Goal: Task Accomplishment & Management: Manage account settings

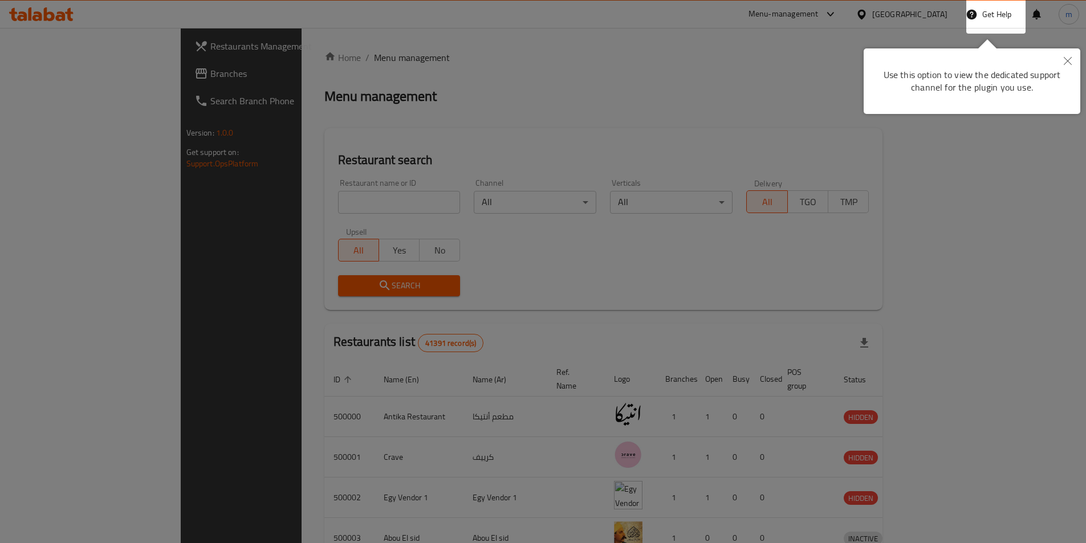
click at [1070, 62] on icon "Close" at bounding box center [1067, 61] width 8 height 8
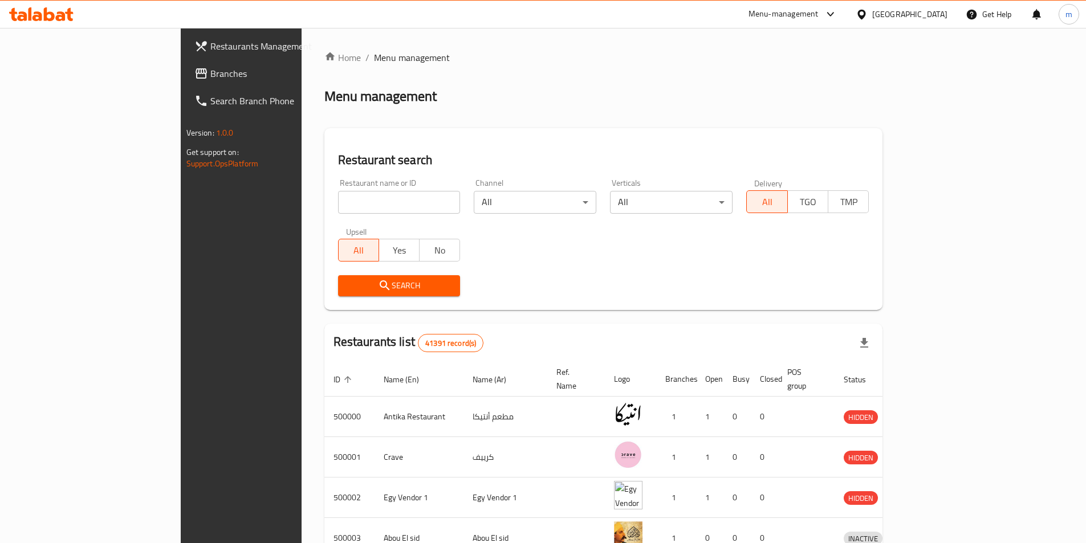
click at [935, 14] on div "Egypt" at bounding box center [909, 14] width 75 height 13
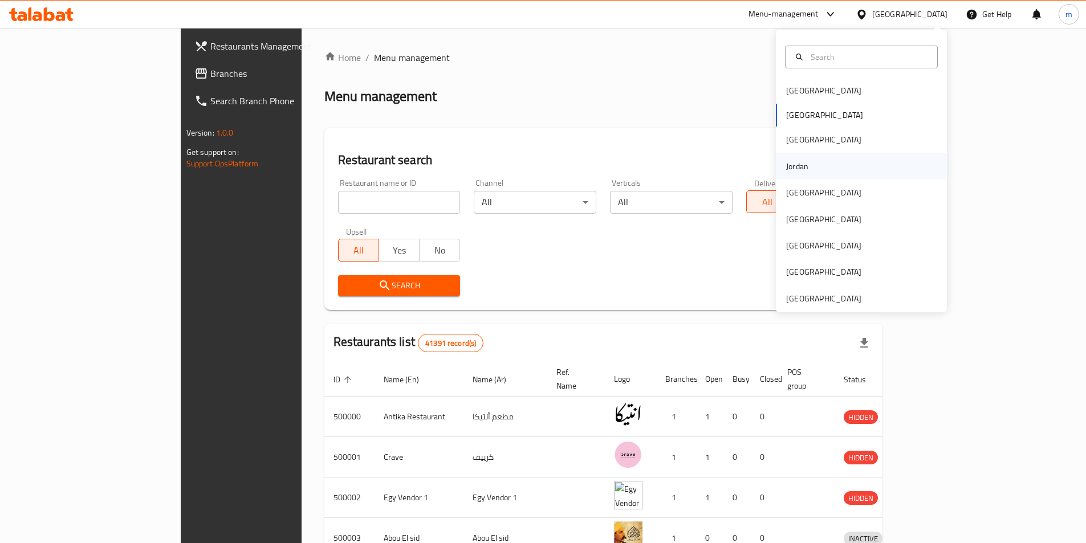
click at [800, 170] on div "Jordan" at bounding box center [797, 166] width 40 height 26
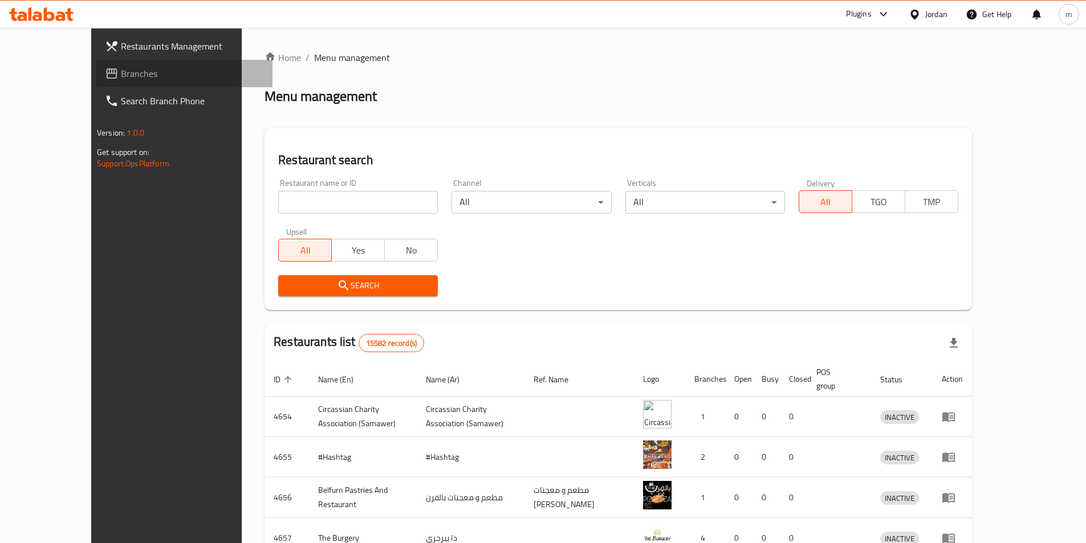
click at [121, 77] on span "Branches" at bounding box center [192, 74] width 142 height 14
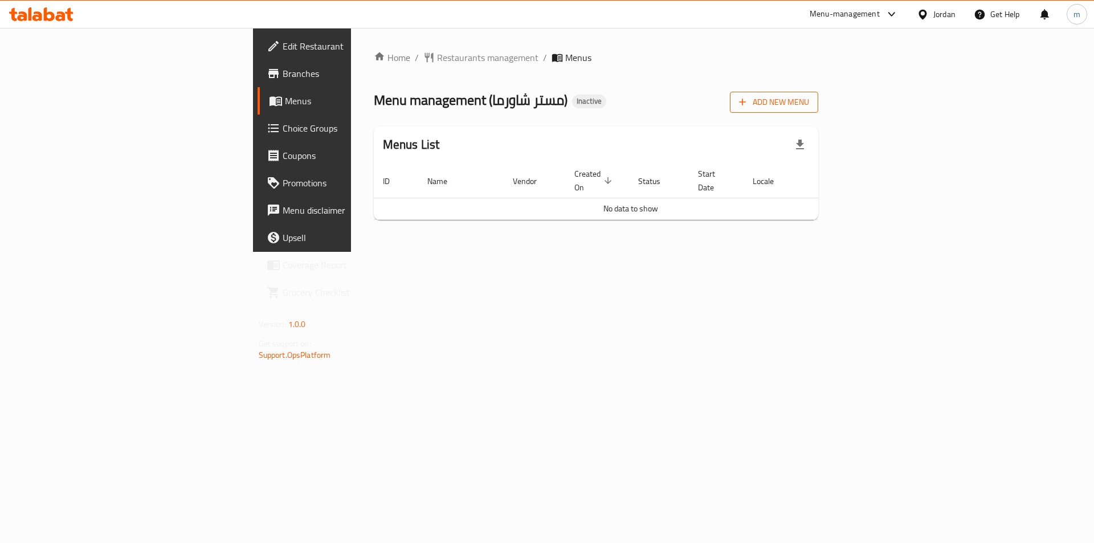
click at [809, 108] on span "Add New Menu" at bounding box center [774, 102] width 70 height 14
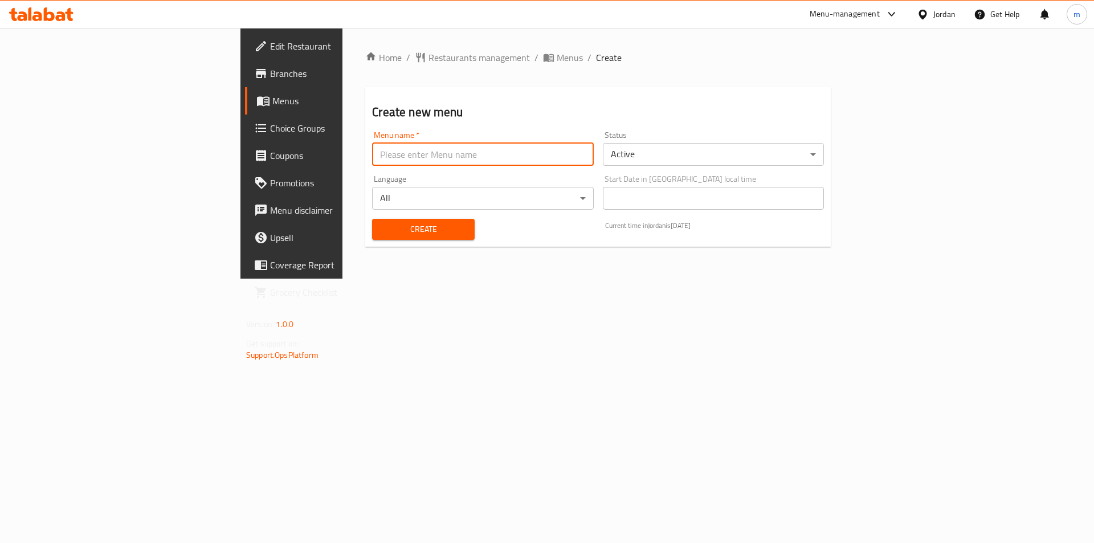
click at [372, 152] on input "text" at bounding box center [482, 154] width 221 height 23
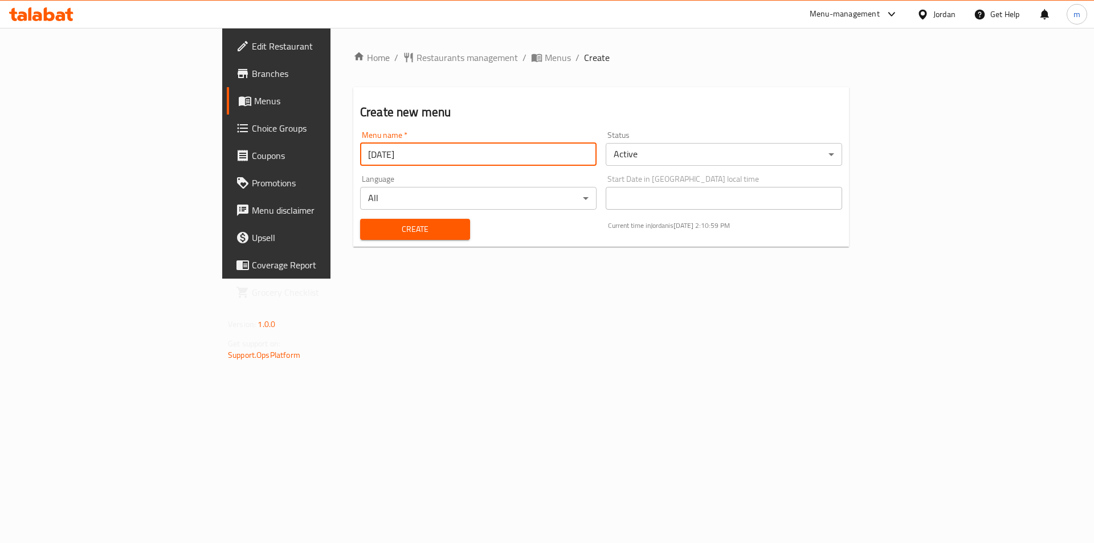
type input "[DATE]"
click at [360, 219] on button "Create" at bounding box center [415, 229] width 110 height 21
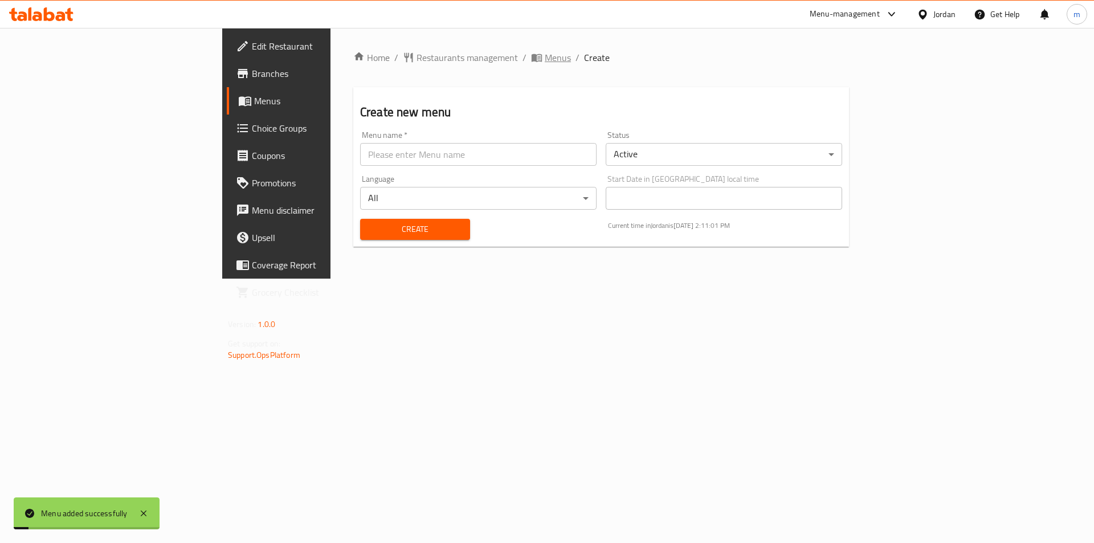
click at [545, 55] on span "Menus" at bounding box center [558, 58] width 26 height 14
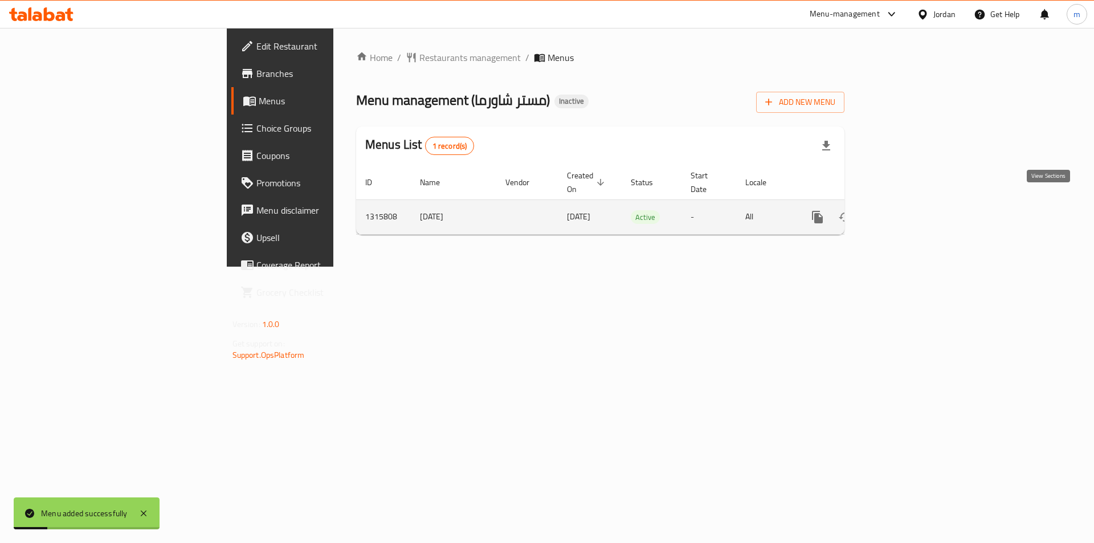
click at [914, 212] on link "enhanced table" at bounding box center [899, 216] width 27 height 27
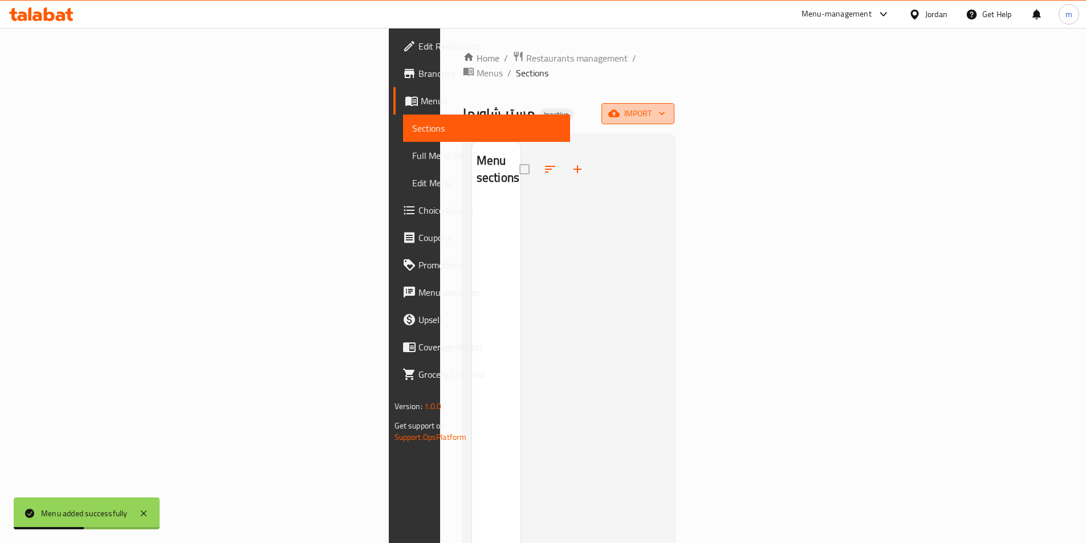
click at [665, 107] on span "import" at bounding box center [637, 114] width 55 height 14
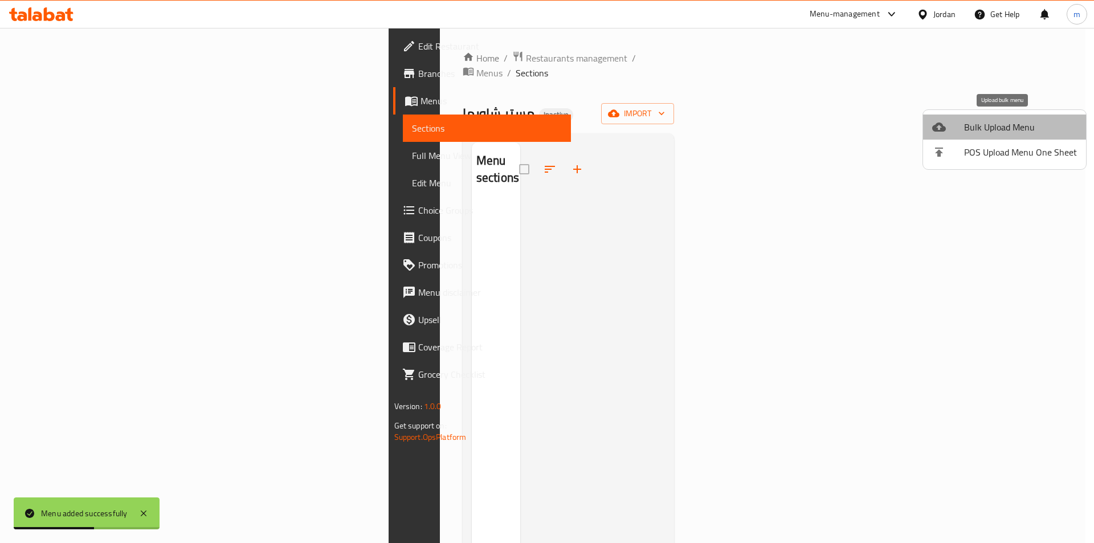
click at [1006, 120] on span "Bulk Upload Menu" at bounding box center [1020, 127] width 113 height 14
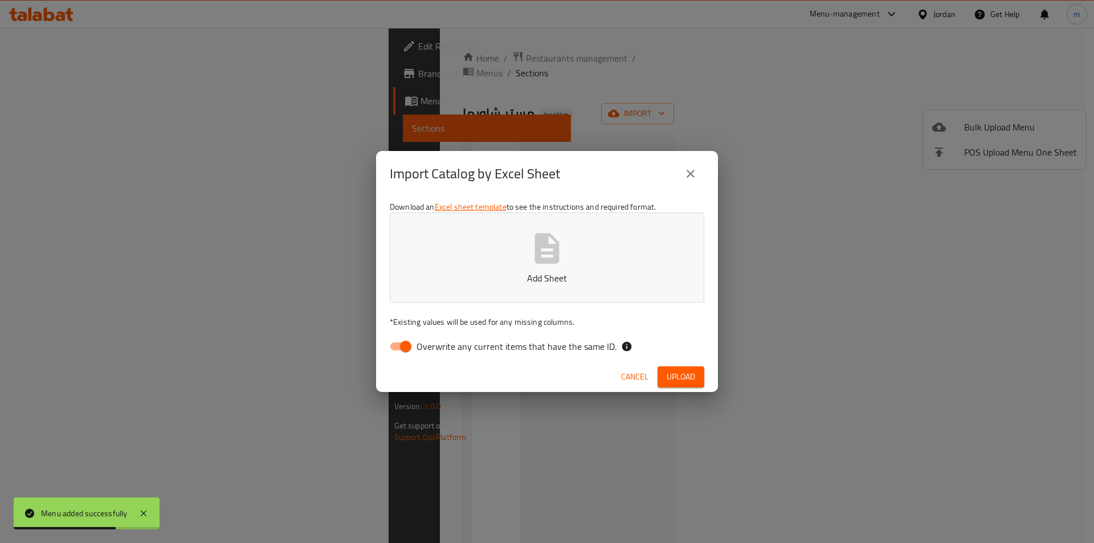
click at [427, 350] on span "Overwrite any current items that have the same ID." at bounding box center [517, 347] width 200 height 14
click at [427, 350] on input "Overwrite any current items that have the same ID." at bounding box center [405, 347] width 65 height 22
checkbox input "false"
click at [551, 247] on icon "button" at bounding box center [547, 248] width 25 height 30
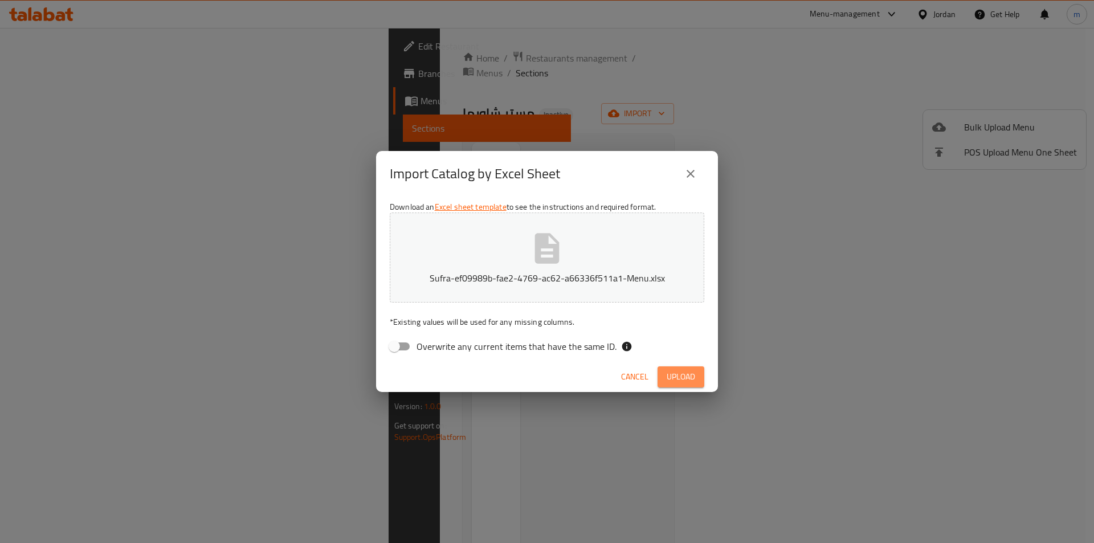
click at [691, 374] on span "Upload" at bounding box center [681, 377] width 28 height 14
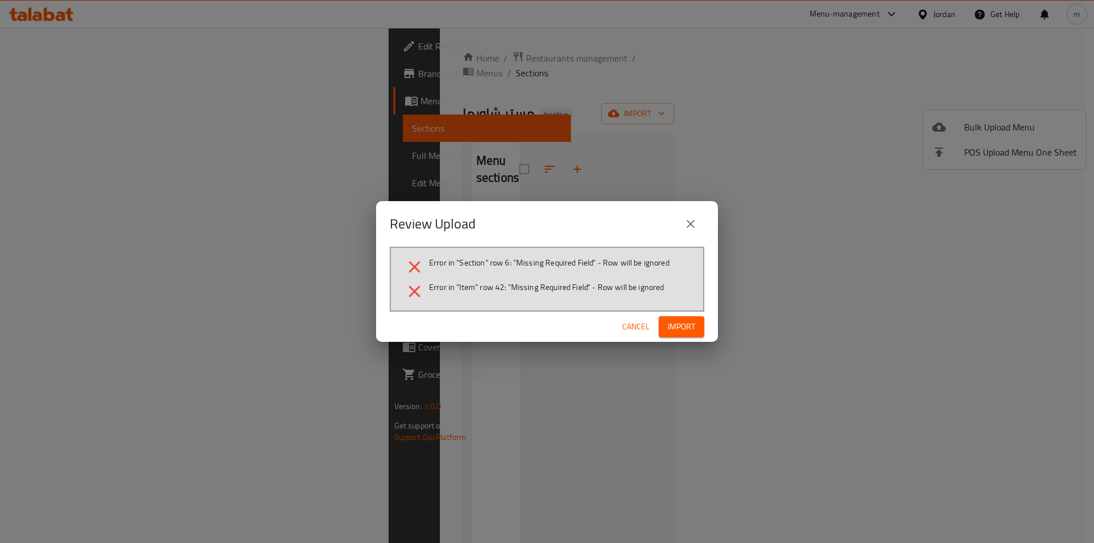
click at [703, 227] on button "close" at bounding box center [690, 223] width 27 height 27
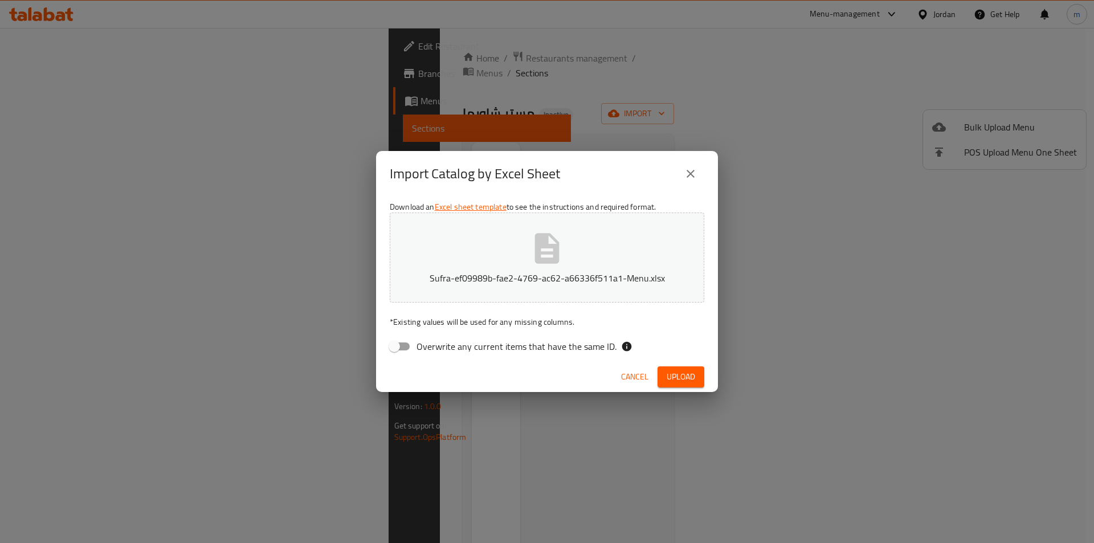
click at [690, 171] on icon "close" at bounding box center [691, 174] width 14 height 14
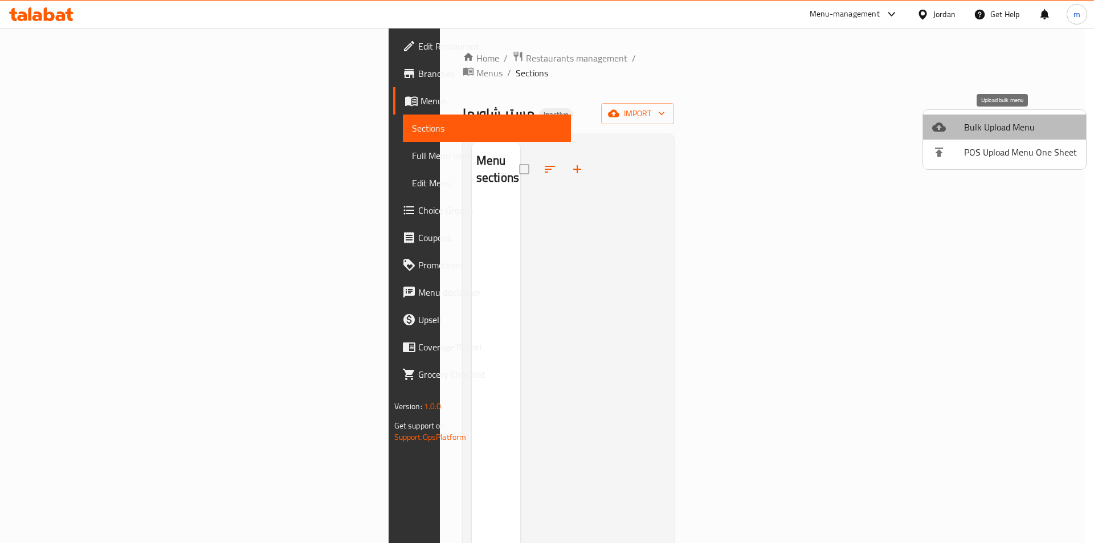
click at [1005, 123] on span "Bulk Upload Menu" at bounding box center [1020, 127] width 113 height 14
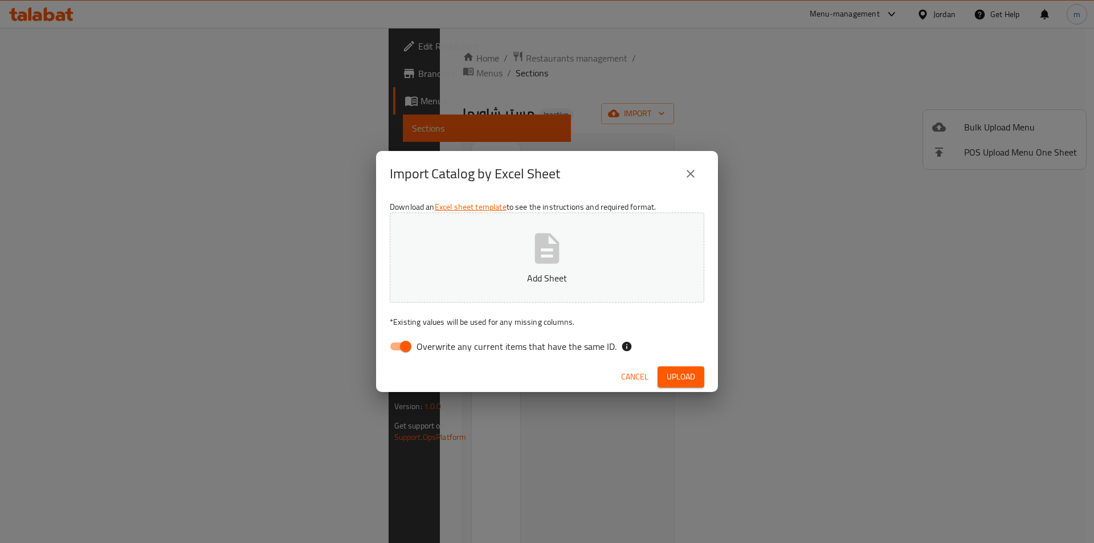
click at [418, 345] on span "Overwrite any current items that have the same ID." at bounding box center [517, 347] width 200 height 14
click at [418, 345] on input "Overwrite any current items that have the same ID." at bounding box center [405, 347] width 65 height 22
checkbox input "false"
drag, startPoint x: 691, startPoint y: 381, endPoint x: 693, endPoint y: 369, distance: 12.7
click at [691, 381] on span "Upload" at bounding box center [681, 377] width 28 height 14
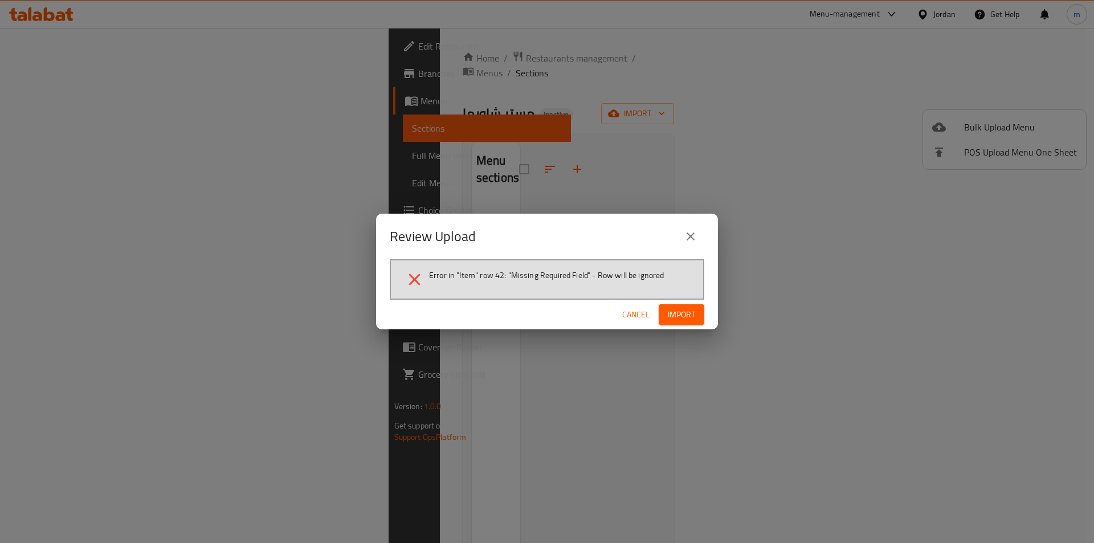
click at [687, 240] on icon "close" at bounding box center [691, 237] width 8 height 8
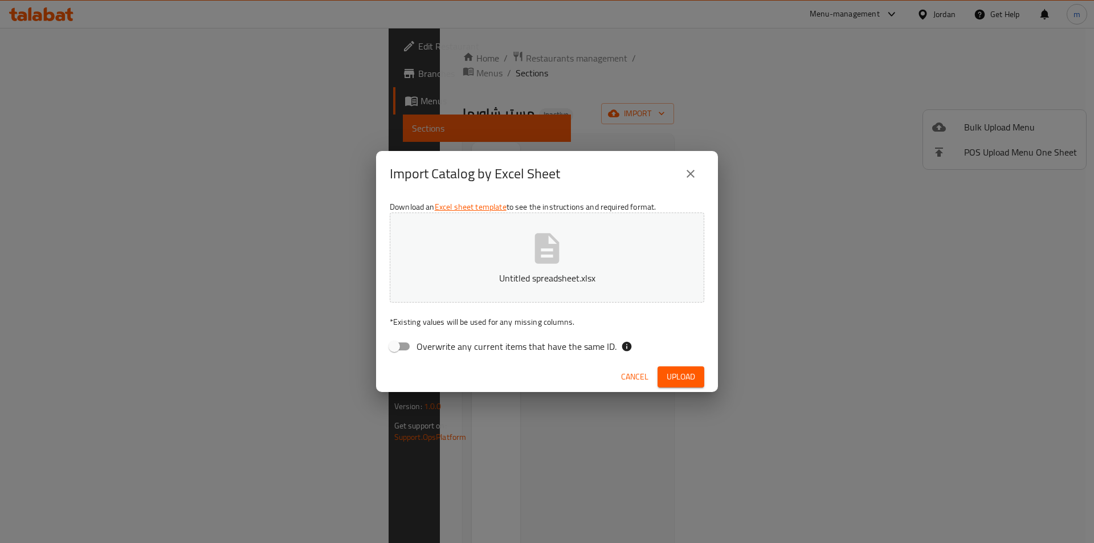
click at [549, 247] on icon "button" at bounding box center [547, 248] width 25 height 30
drag, startPoint x: 708, startPoint y: 370, endPoint x: 706, endPoint y: 378, distance: 8.3
click at [708, 375] on div "Cancel Upload" at bounding box center [547, 377] width 342 height 30
click at [696, 377] on button "Upload" at bounding box center [681, 376] width 47 height 21
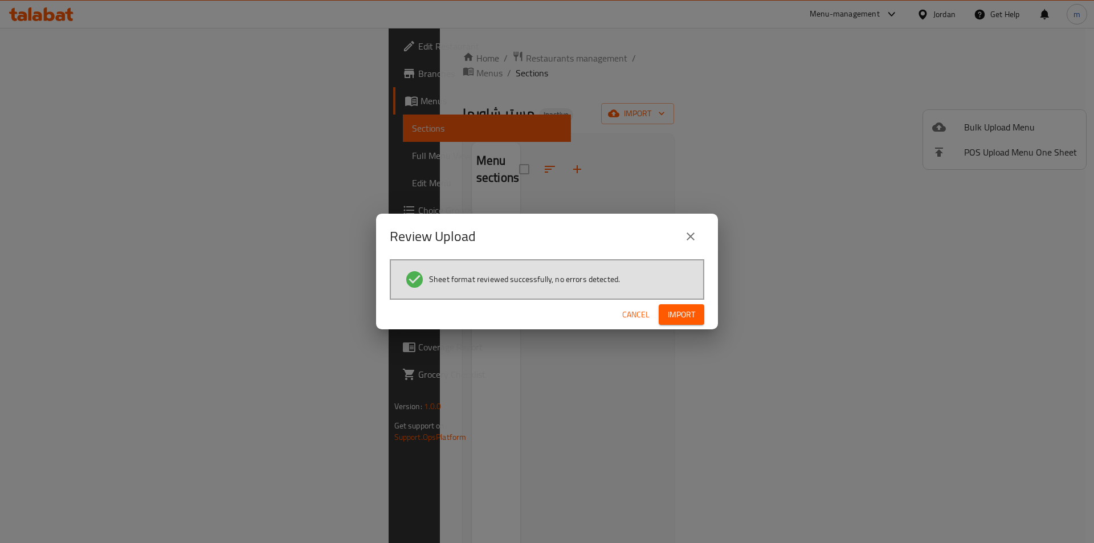
click at [693, 309] on span "Import" at bounding box center [681, 315] width 27 height 14
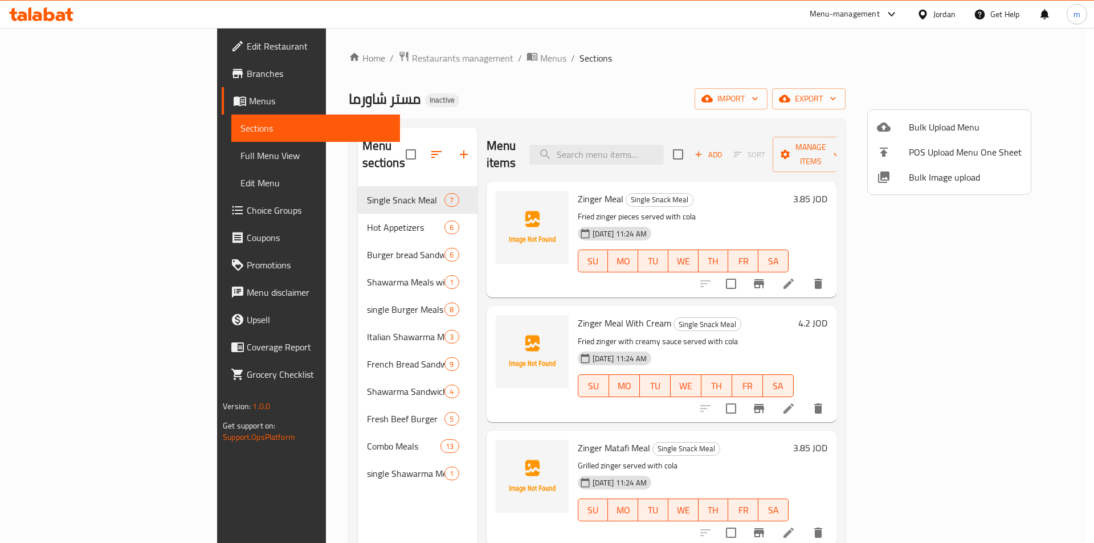
click at [309, 188] on div at bounding box center [547, 271] width 1094 height 543
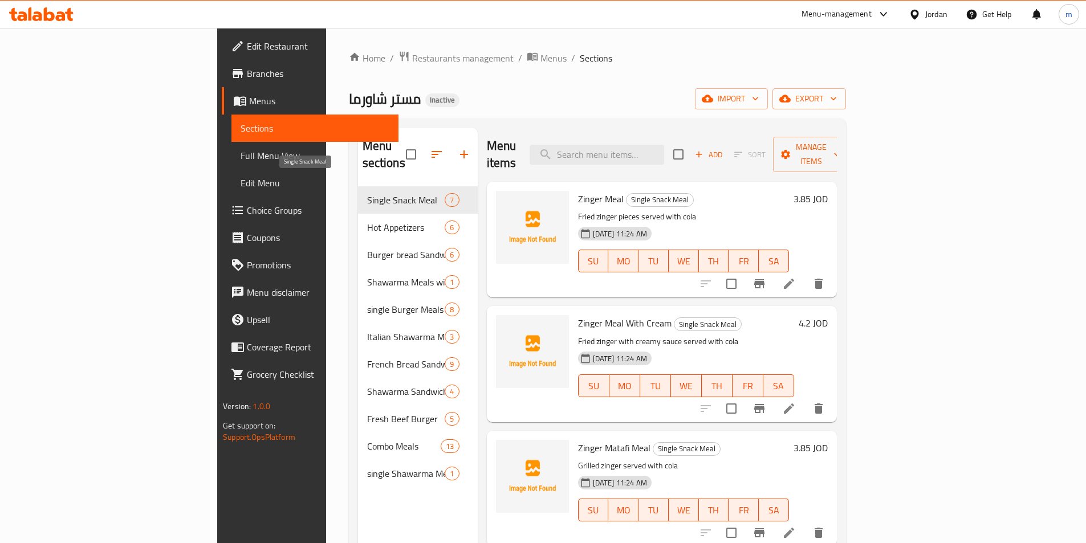
click at [367, 193] on span "Single Snack Meal" at bounding box center [406, 200] width 78 height 14
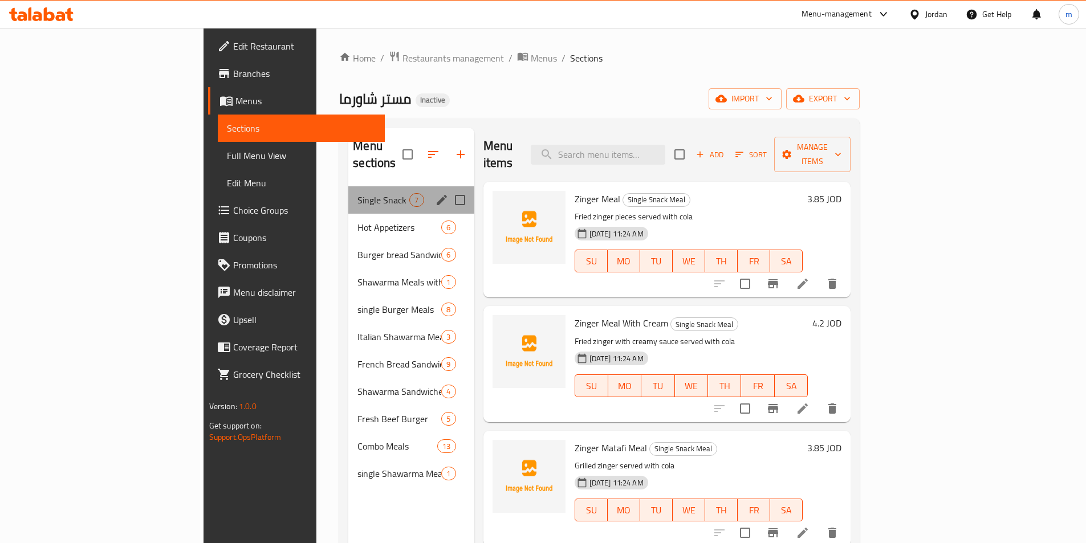
click at [348, 194] on div "Single Snack Meal 7" at bounding box center [410, 199] width 125 height 27
click at [433, 191] on button "edit" at bounding box center [441, 199] width 17 height 17
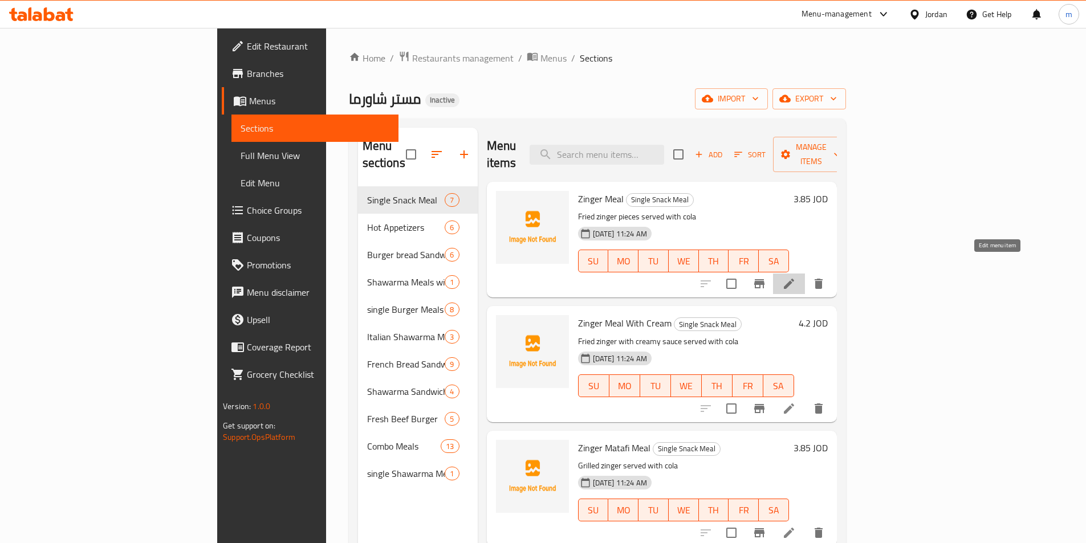
click at [796, 277] on icon at bounding box center [789, 284] width 14 height 14
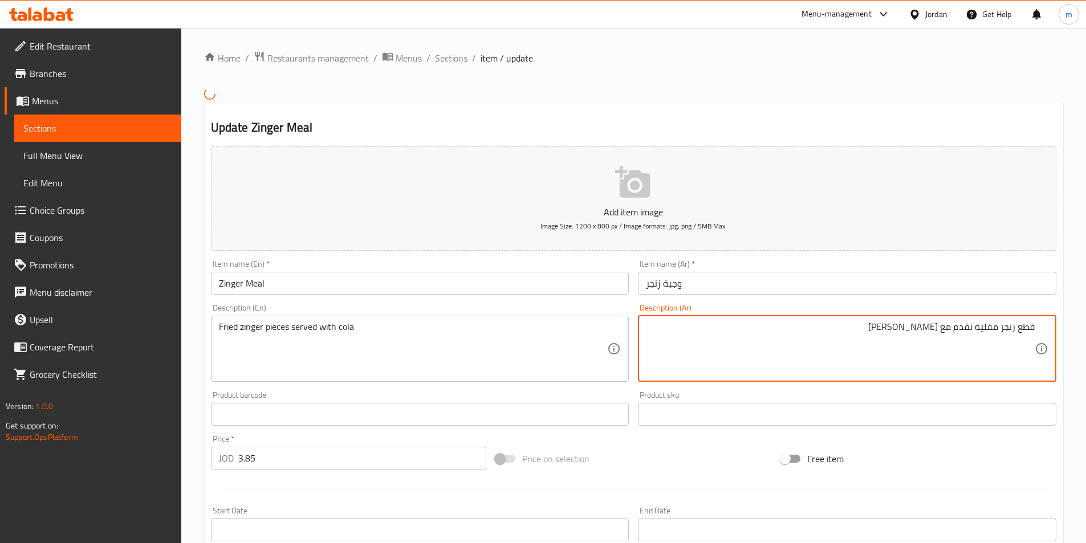
drag, startPoint x: 1018, startPoint y: 327, endPoint x: 1067, endPoint y: 329, distance: 48.5
click at [1067, 329] on div "Home / Restaurants management / Menus / Sections / item / update Update Zinger …" at bounding box center [633, 413] width 904 height 770
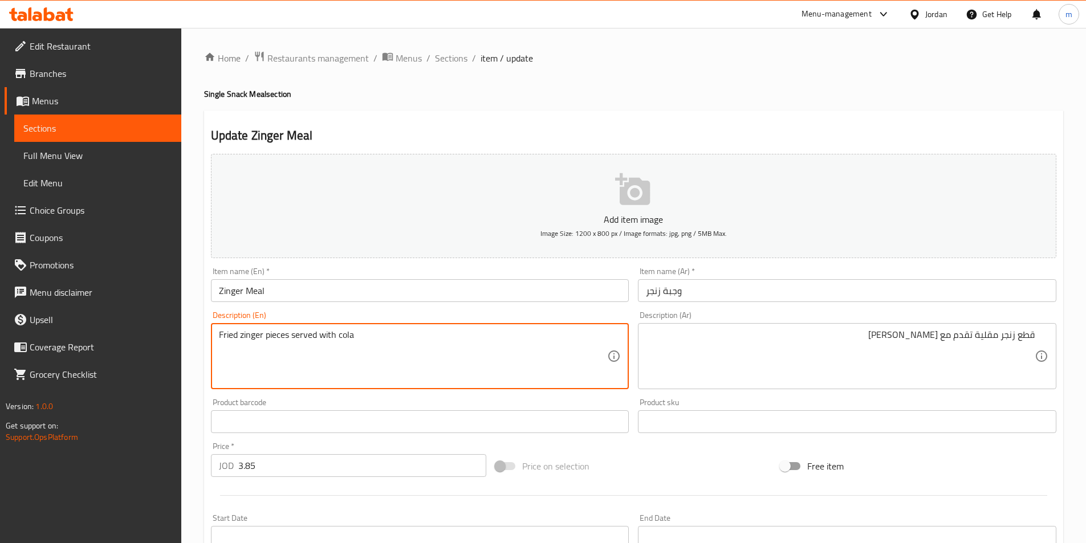
click at [270, 338] on textarea "Fried zinger pieces served with cola" at bounding box center [413, 356] width 389 height 54
paste textarea "Chunk"
type textarea "Fried zinger Chunks served with cola"
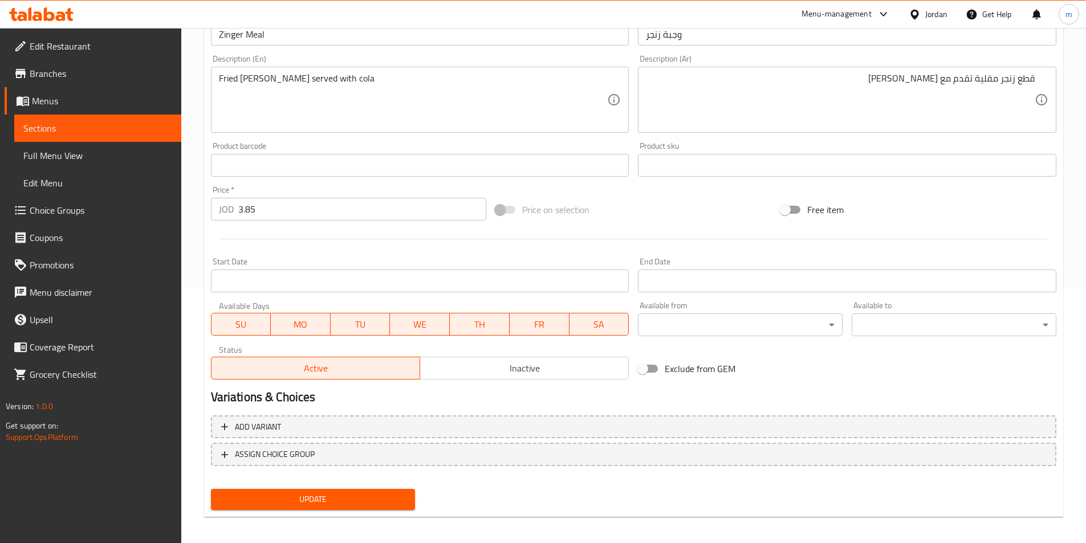
scroll to position [262, 0]
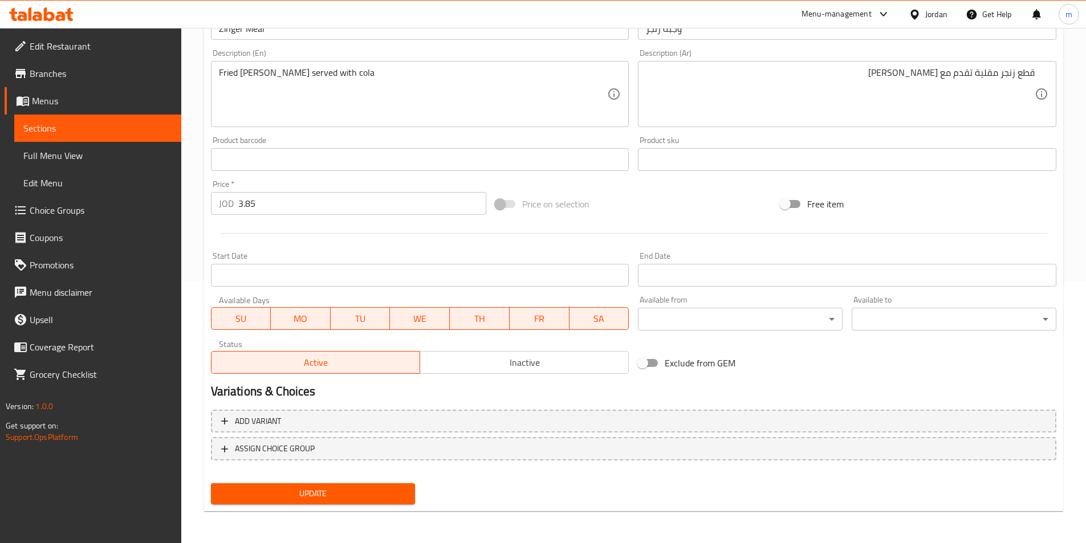
drag, startPoint x: 324, startPoint y: 491, endPoint x: 333, endPoint y: 489, distance: 9.3
click at [324, 491] on span "Update" at bounding box center [313, 494] width 186 height 14
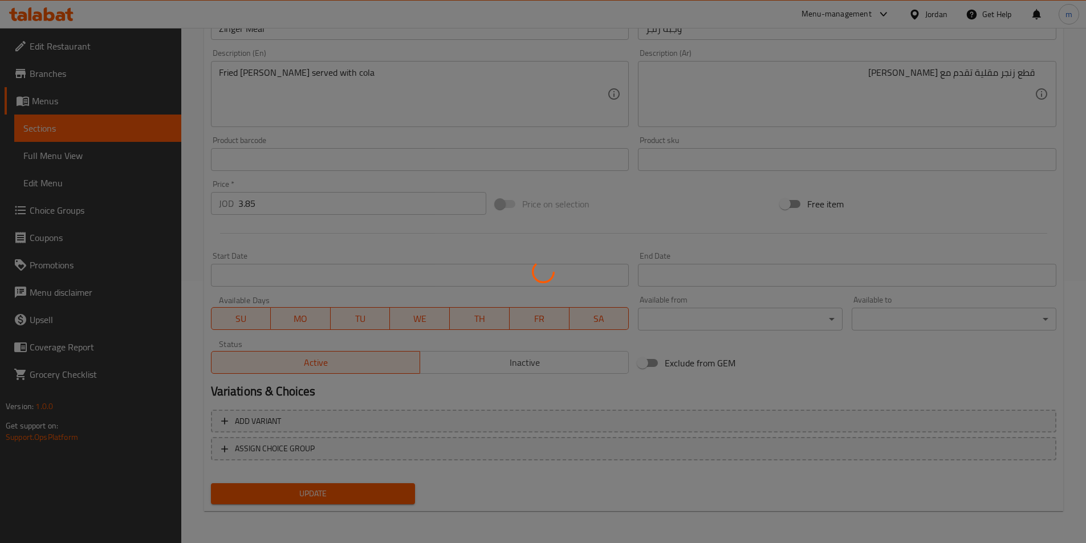
scroll to position [0, 0]
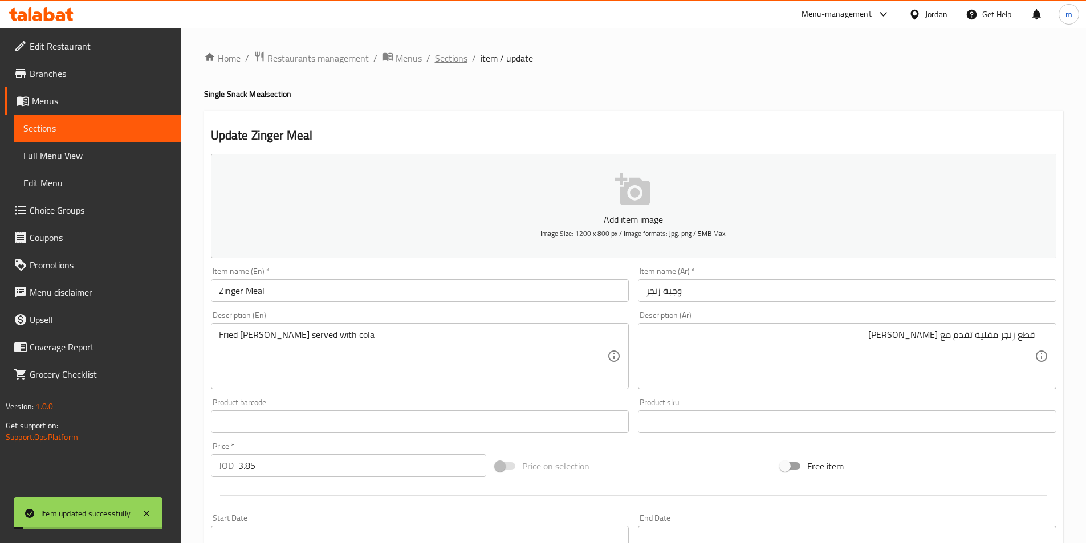
click at [459, 54] on span "Sections" at bounding box center [451, 58] width 32 height 14
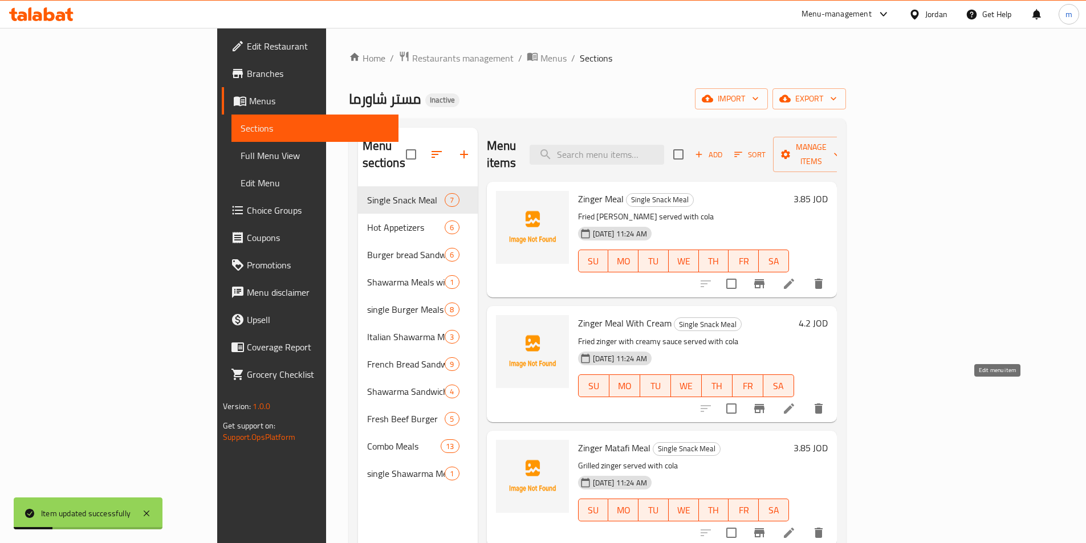
click at [796, 402] on icon at bounding box center [789, 409] width 14 height 14
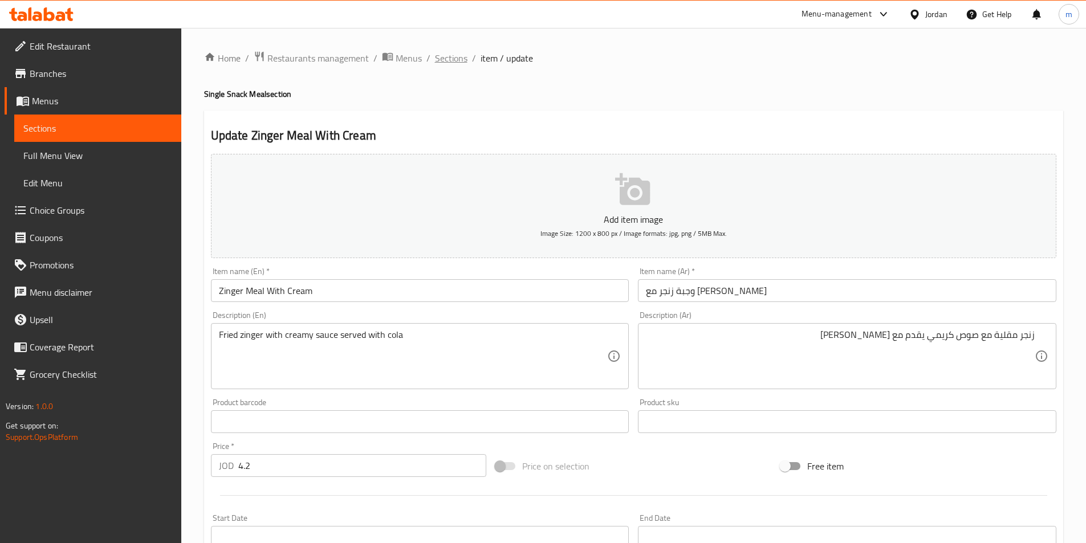
click at [461, 65] on span "Sections" at bounding box center [451, 58] width 32 height 14
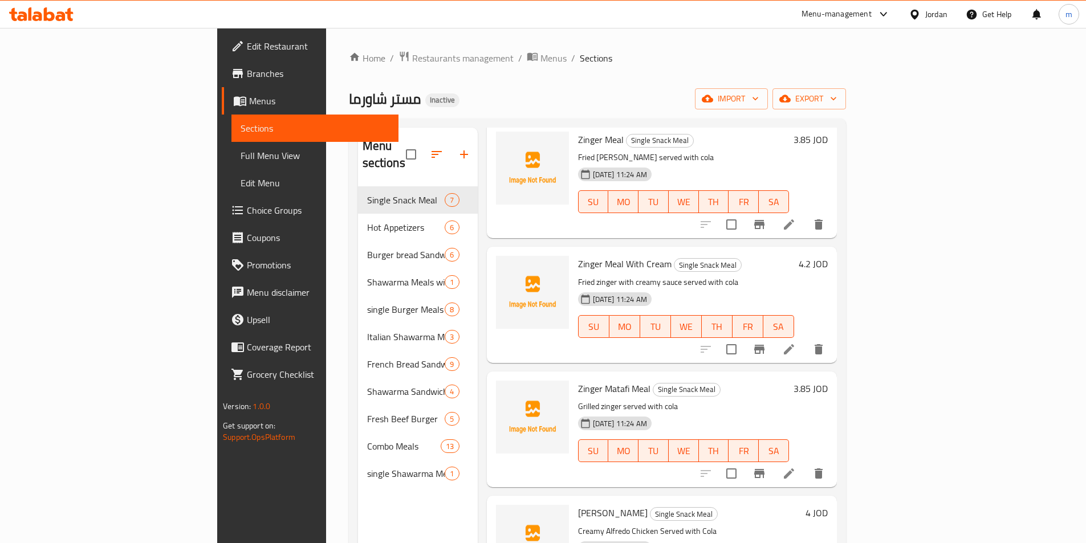
scroll to position [114, 0]
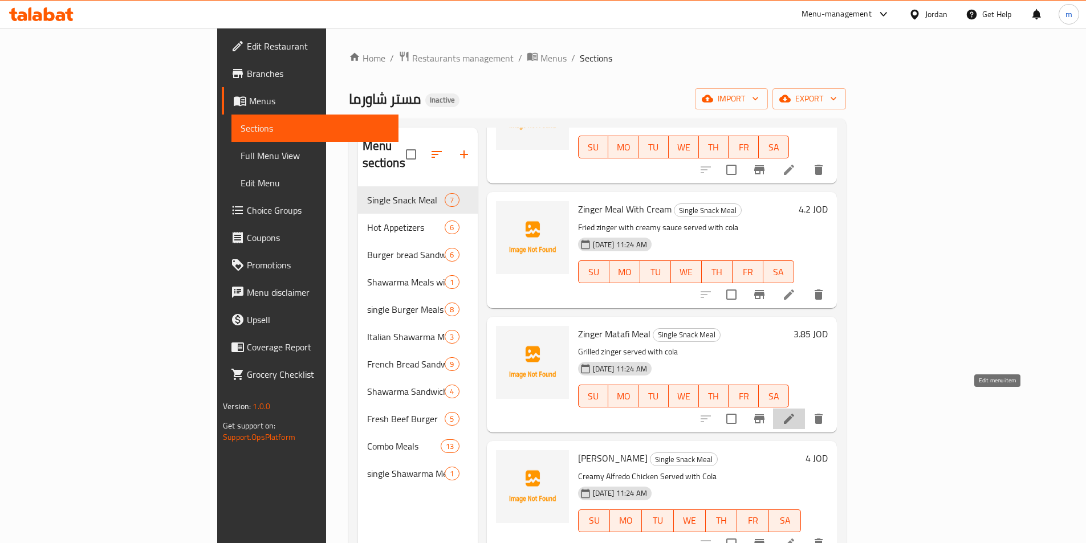
click at [794, 414] on icon at bounding box center [789, 419] width 10 height 10
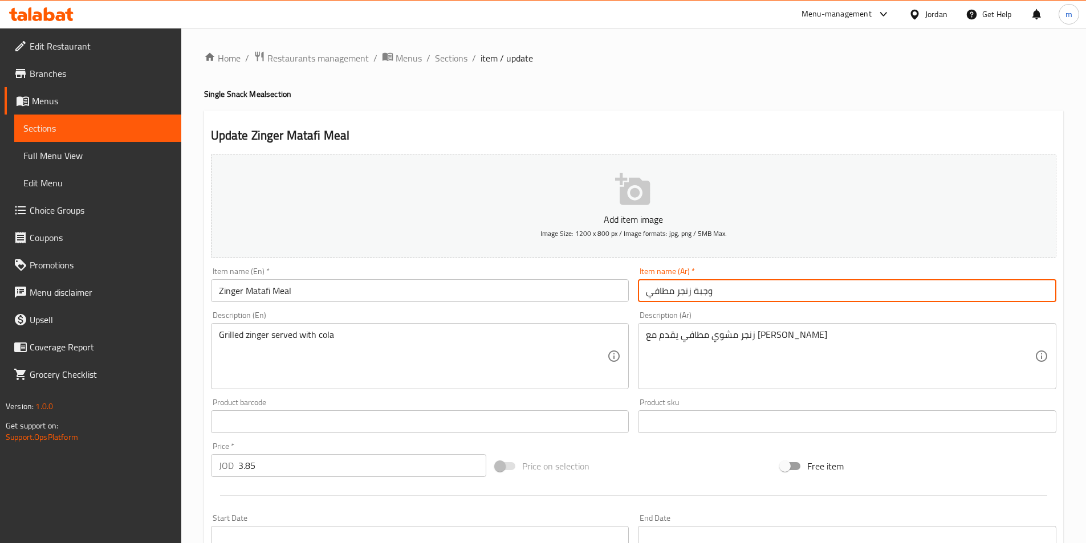
click at [782, 292] on input "وجبة زنجر مطافي" at bounding box center [847, 290] width 418 height 23
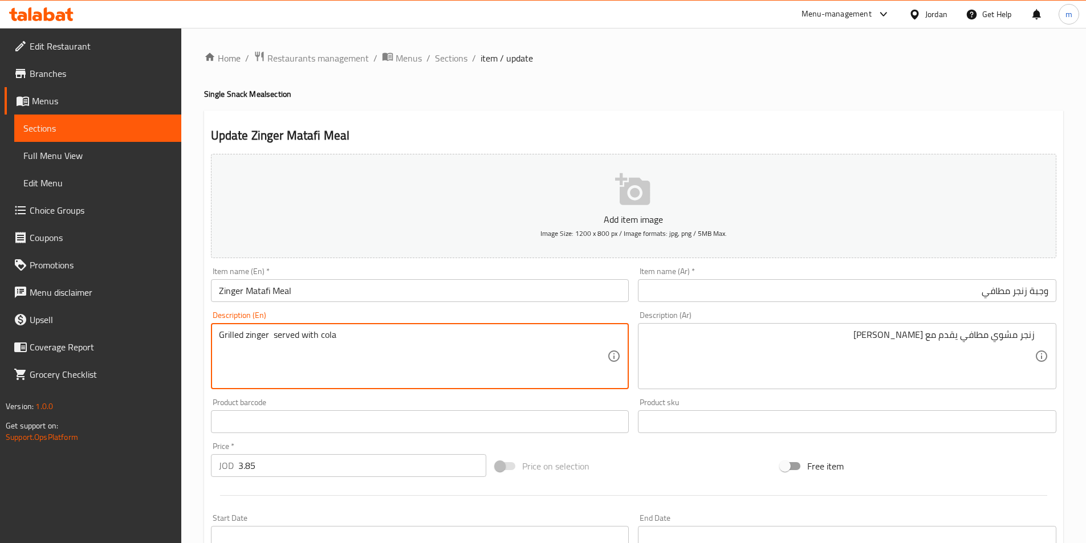
click at [254, 297] on input "Zinger Matafi Meal" at bounding box center [420, 290] width 418 height 23
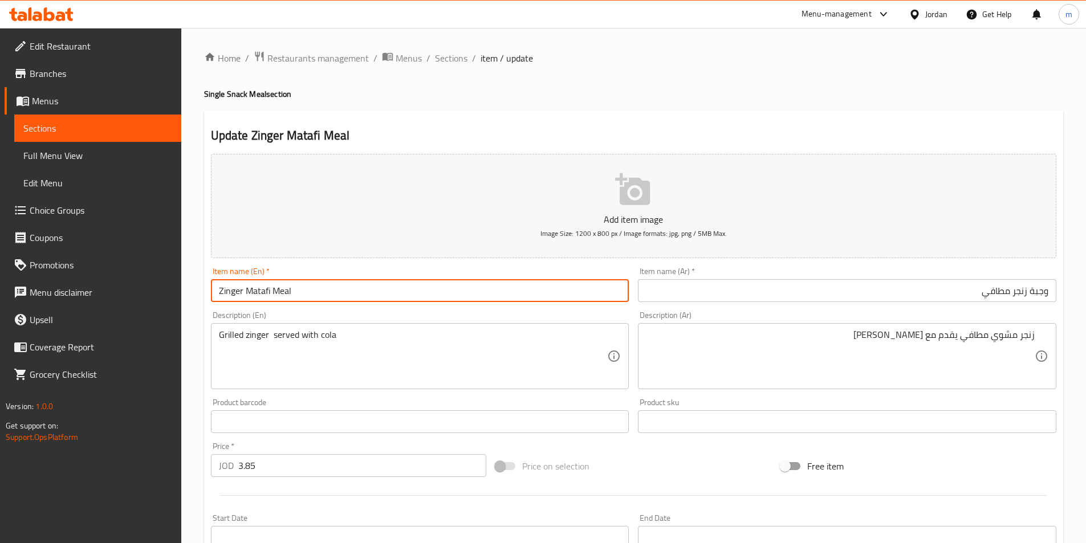
click at [254, 297] on input "Zinger Matafi Meal" at bounding box center [420, 290] width 418 height 23
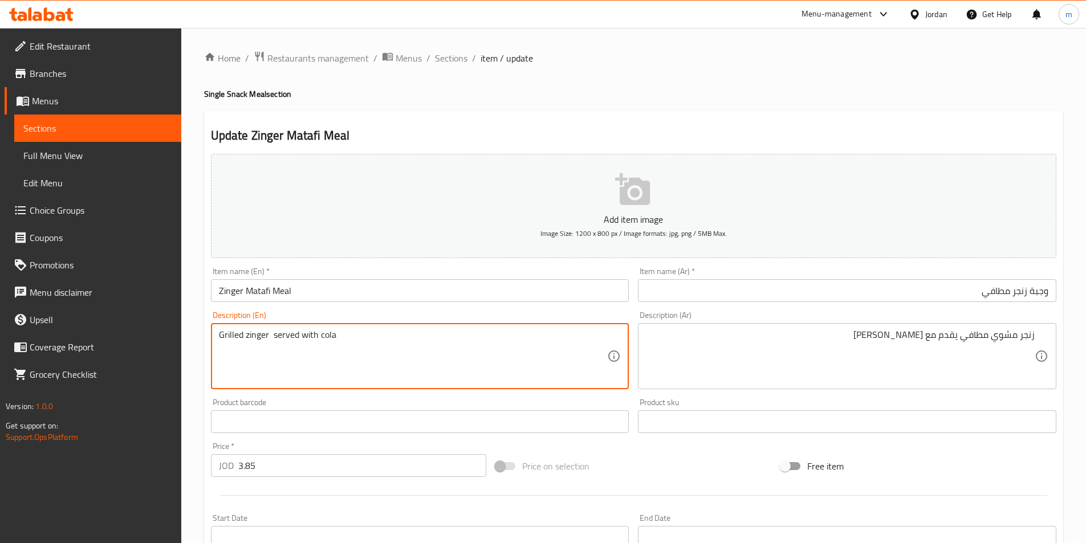
click at [268, 335] on textarea "Grilled zinger served with cola" at bounding box center [413, 356] width 389 height 54
paste textarea "Matafi"
type textarea "Grilled zinger Matafi served with cola"
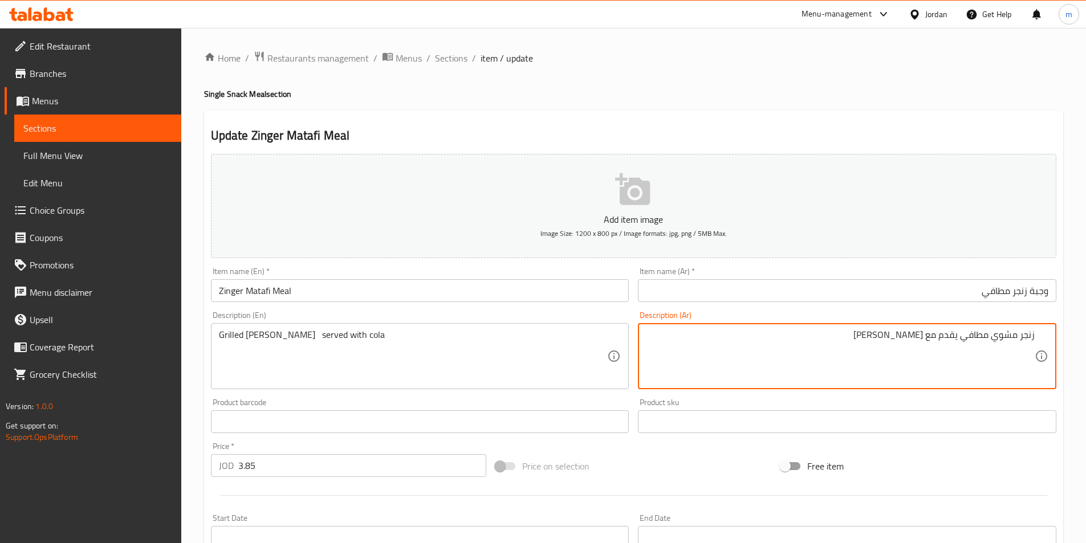
click at [981, 333] on textarea "زنجر مشوي مطافي يقدم مع كولا" at bounding box center [840, 356] width 389 height 54
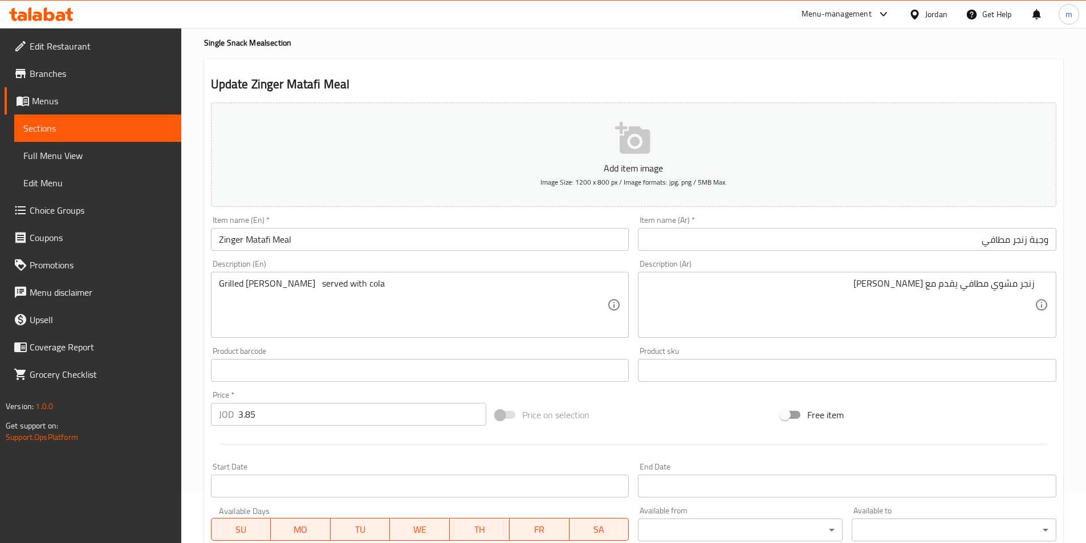
scroll to position [262, 0]
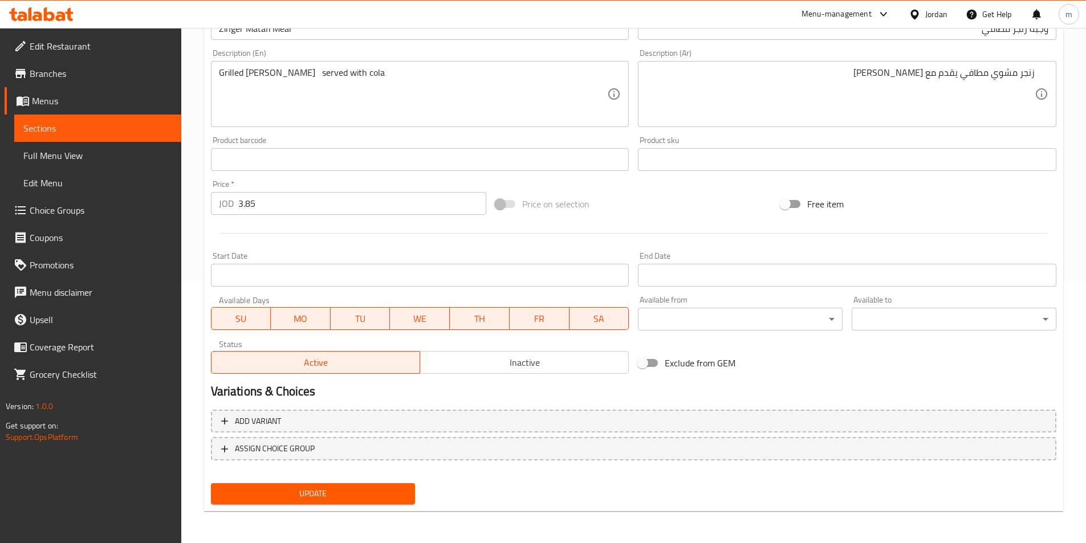
click at [377, 488] on span "Update" at bounding box center [313, 494] width 186 height 14
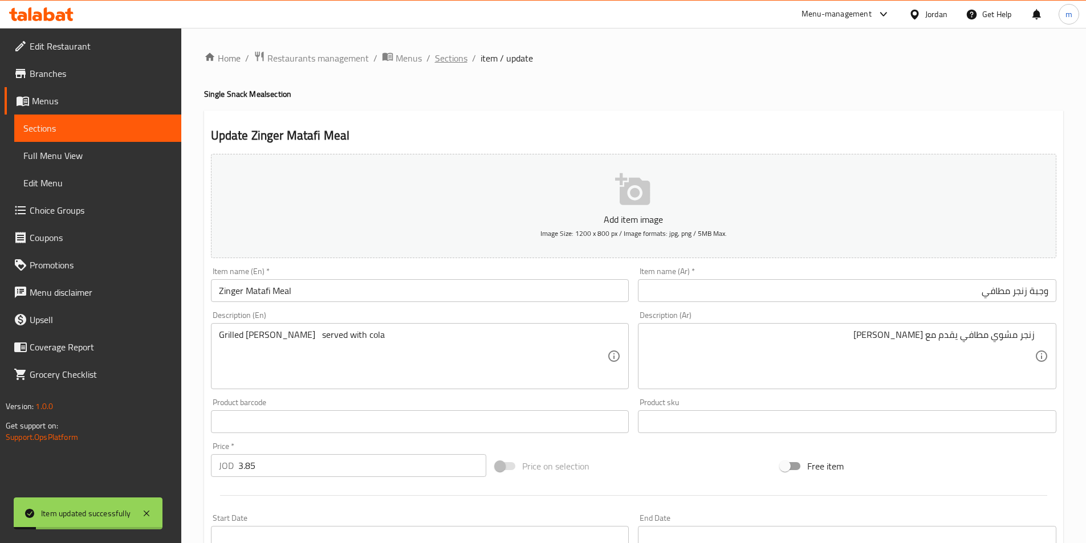
click at [450, 52] on span "Sections" at bounding box center [451, 58] width 32 height 14
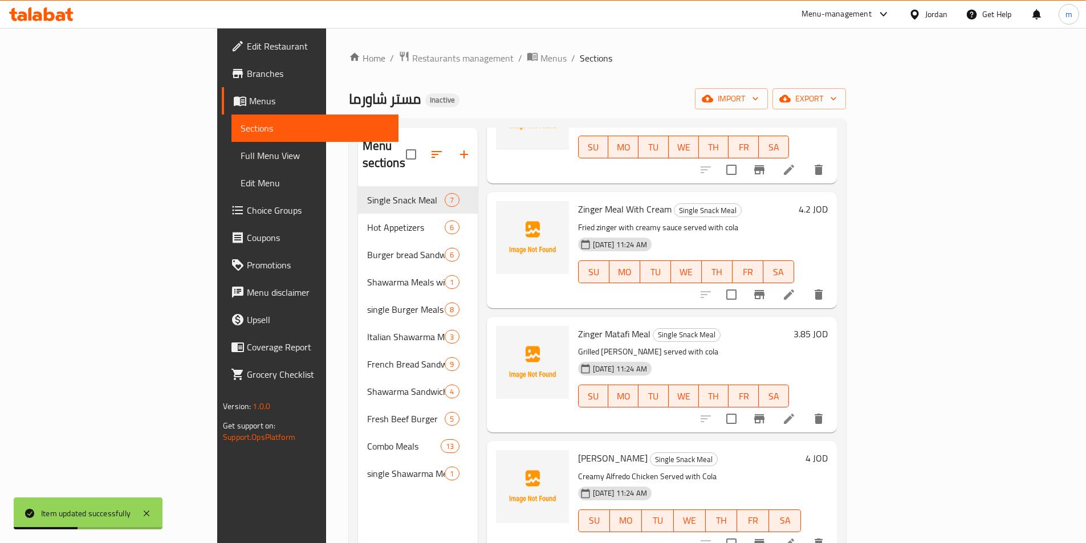
scroll to position [285, 0]
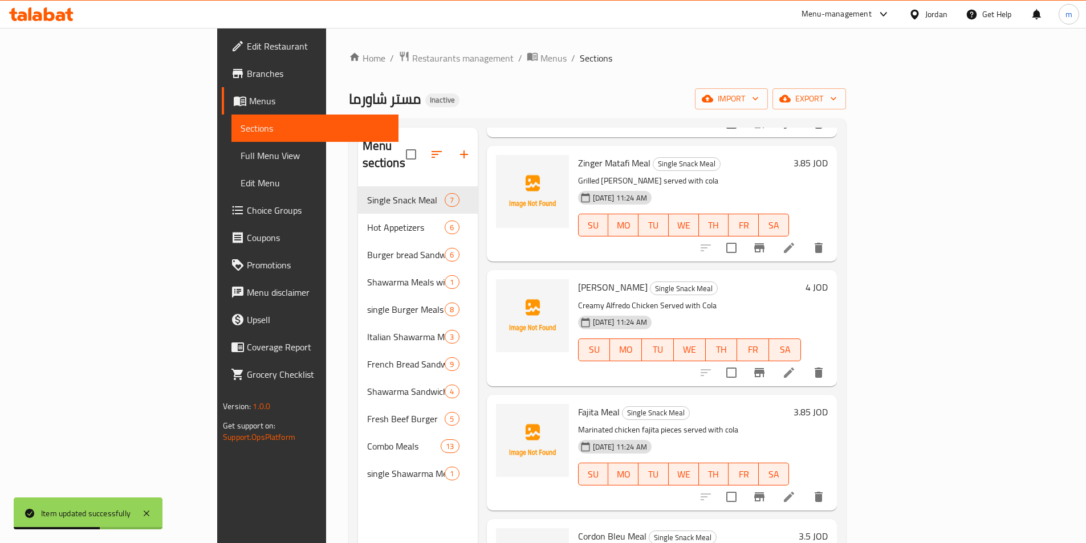
click at [796, 366] on icon at bounding box center [789, 373] width 14 height 14
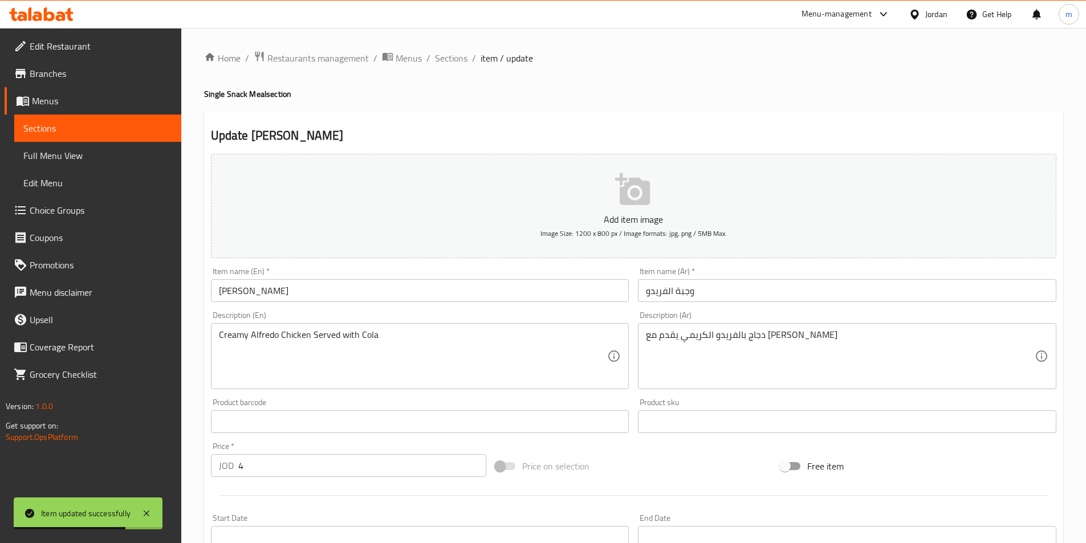
click at [821, 303] on div "Item name (Ar)   * وجبة الفريدو Item name (Ar) *" at bounding box center [846, 285] width 427 height 44
click at [838, 290] on input "وجبة الفريدو" at bounding box center [847, 290] width 418 height 23
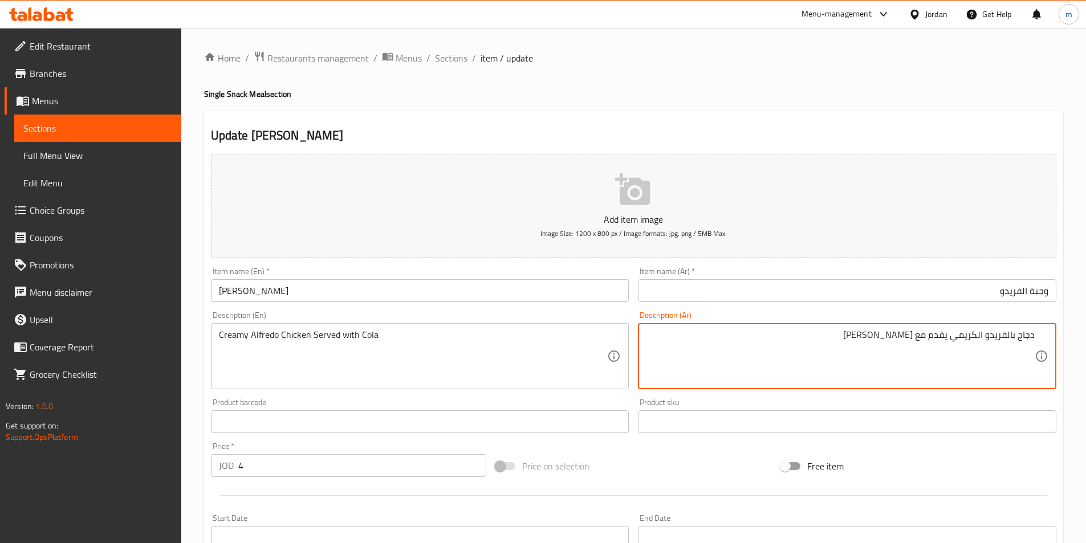
click at [1014, 335] on textarea "دجاج بالفريدو الكريمي يقدم مع كولا" at bounding box center [840, 356] width 389 height 54
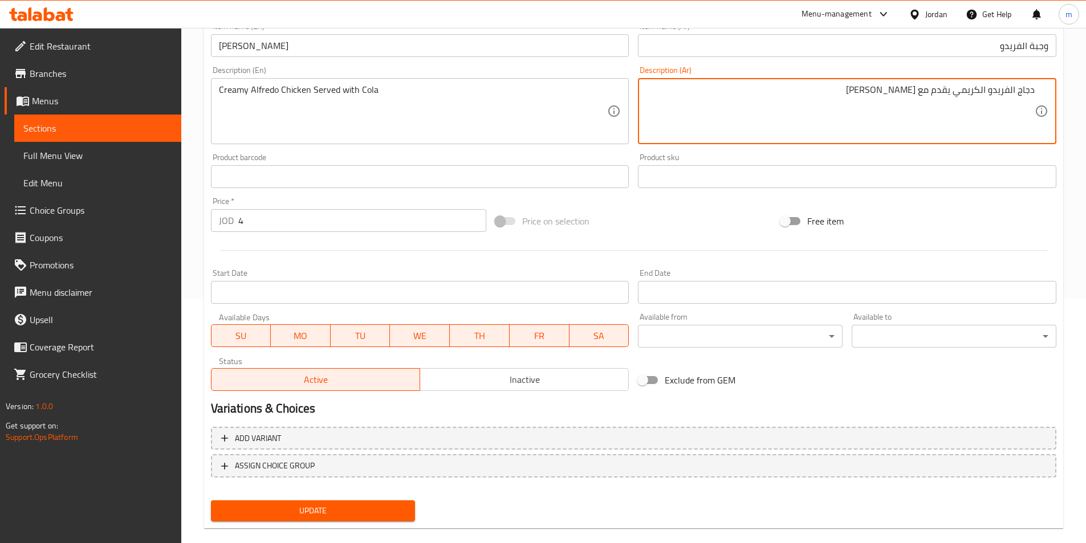
scroll to position [262, 0]
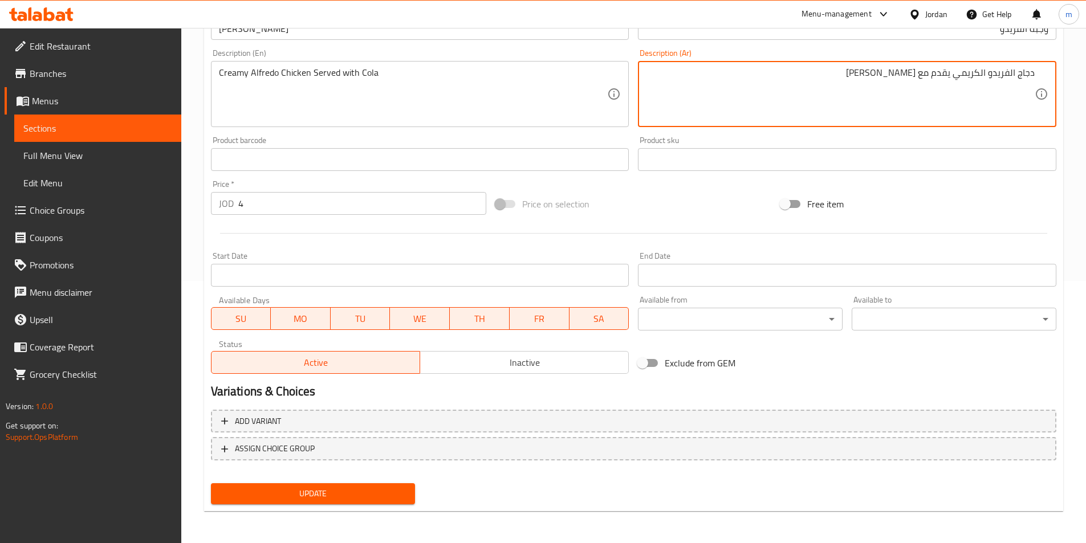
type textarea "دجاج الفريدو الكريمي يقدم مع كولا"
click at [334, 490] on span "Update" at bounding box center [313, 494] width 186 height 14
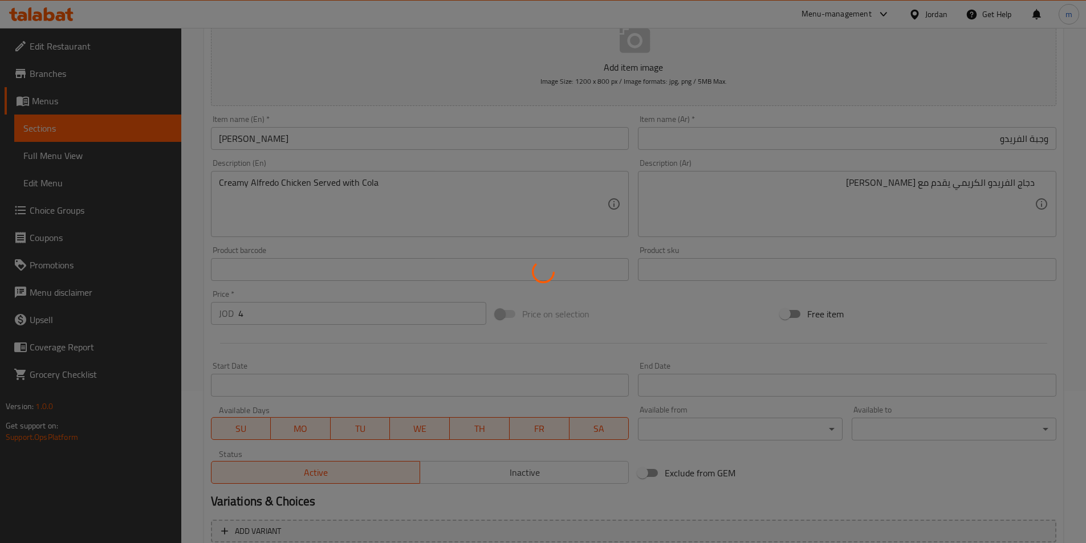
scroll to position [0, 0]
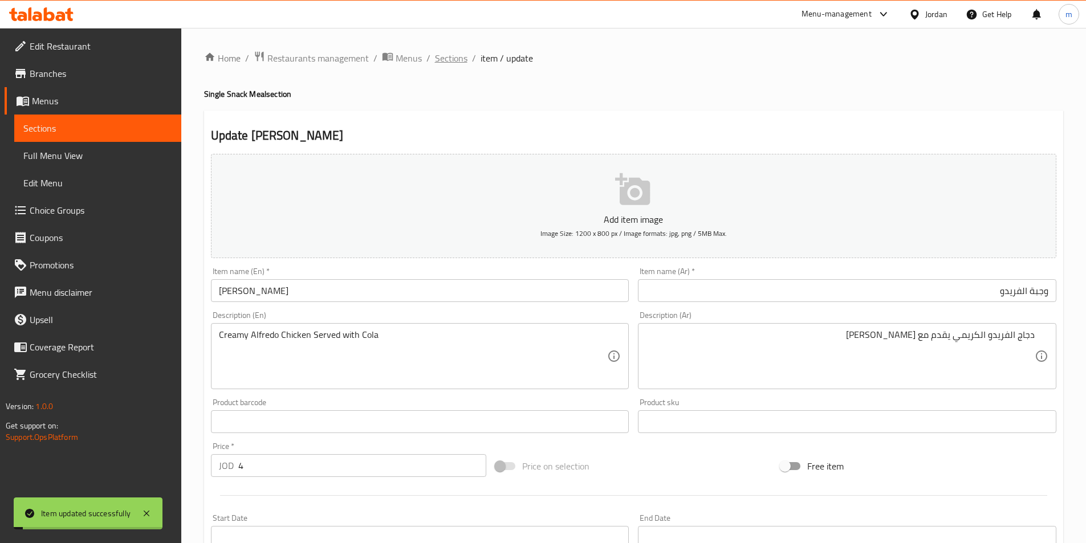
click at [442, 56] on span "Sections" at bounding box center [451, 58] width 32 height 14
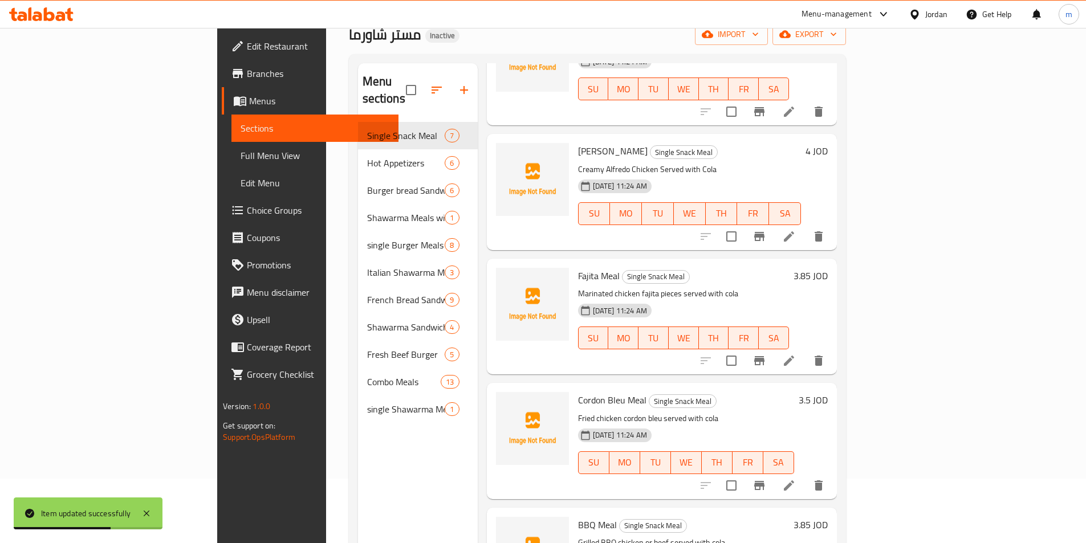
scroll to position [160, 0]
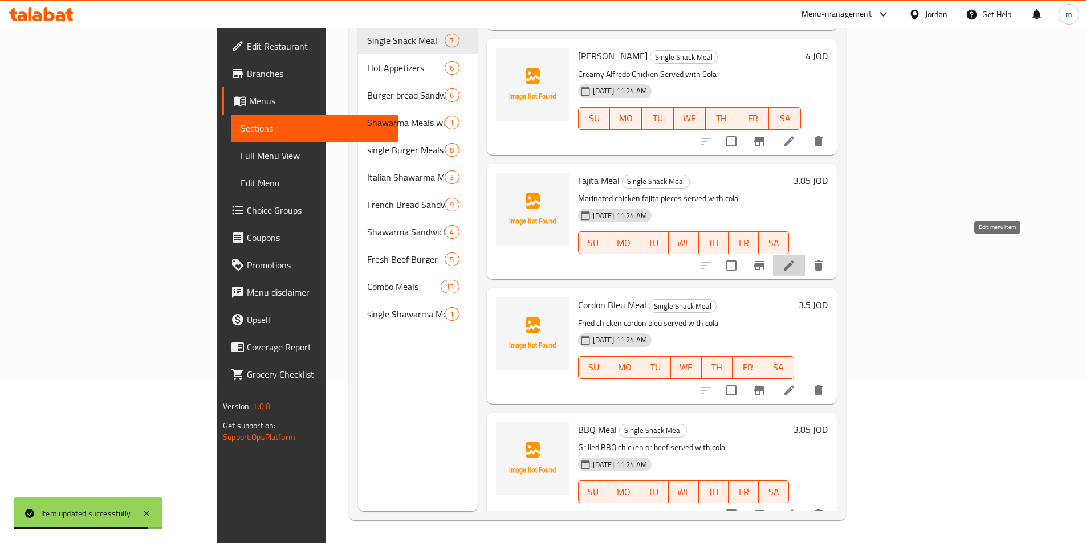
click at [796, 259] on icon at bounding box center [789, 266] width 14 height 14
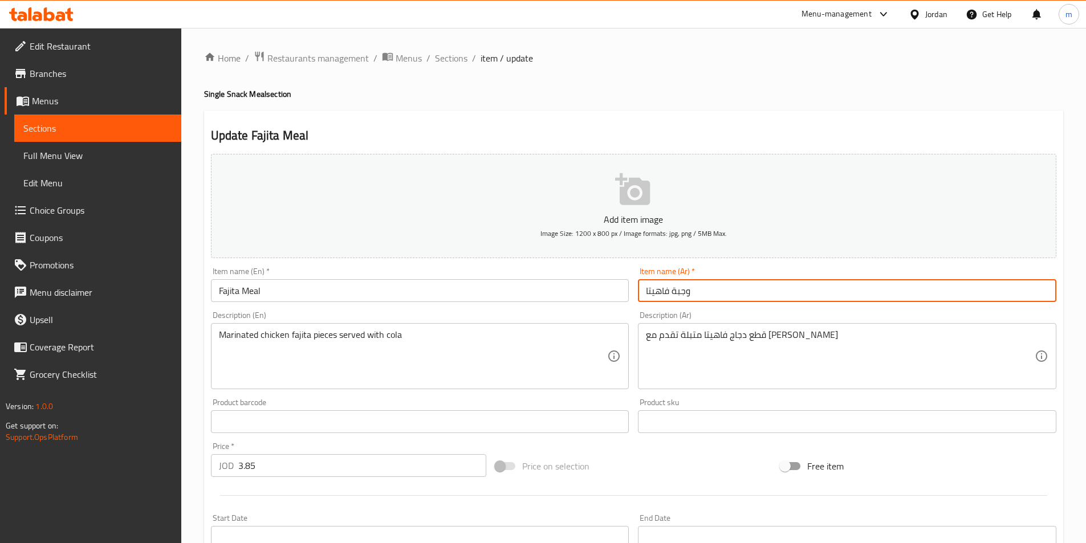
click at [797, 285] on input "وجبة فاهيتا" at bounding box center [847, 290] width 418 height 23
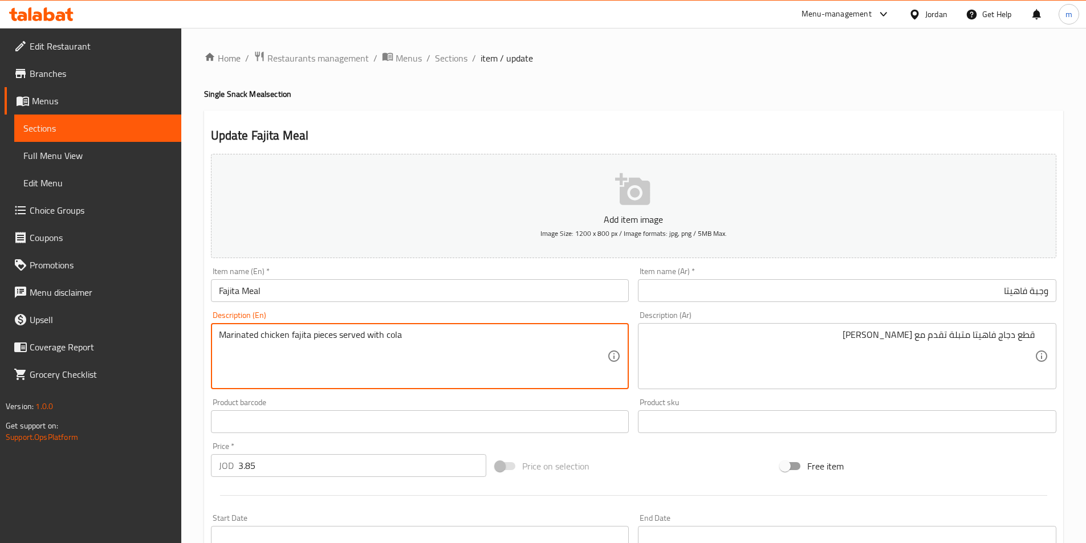
click at [317, 337] on textarea "Marinated chicken fajita pieces served with cola" at bounding box center [413, 356] width 389 height 54
paste textarea "مطافي"
click at [324, 340] on textarea "Marinated chicken fajita مطافي served with cola" at bounding box center [413, 356] width 389 height 54
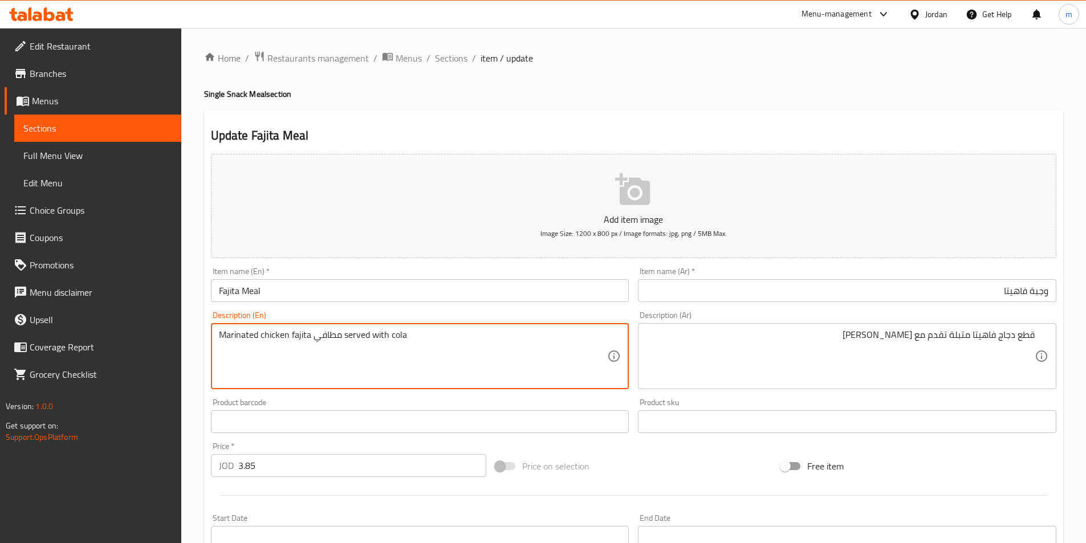
click at [324, 340] on textarea "Marinated chicken fajita مطافي served with cola" at bounding box center [413, 356] width 389 height 54
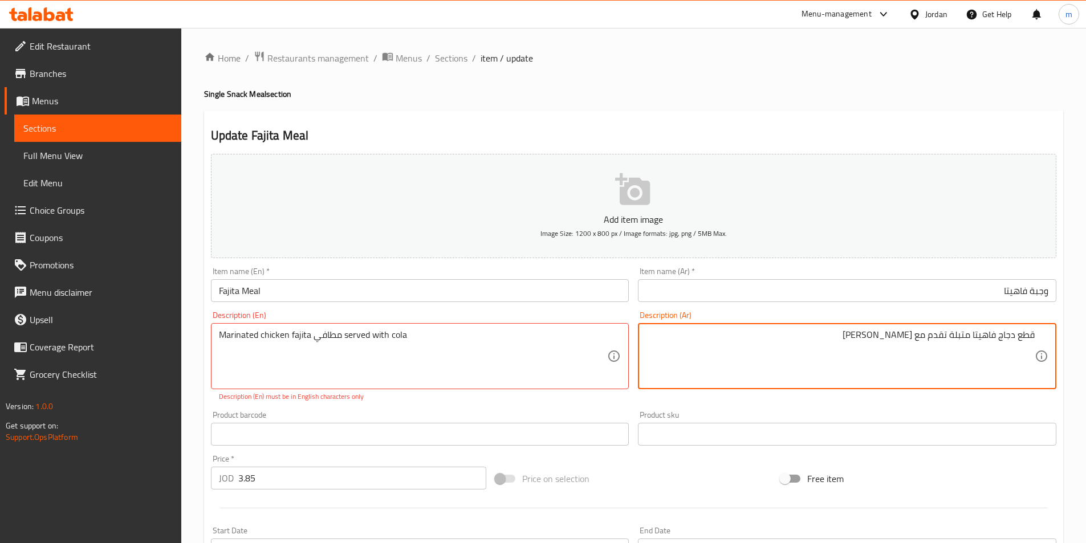
click at [1026, 337] on textarea "قطع دجاج فاهيتا متبلة تقدم مع كولا" at bounding box center [840, 356] width 389 height 54
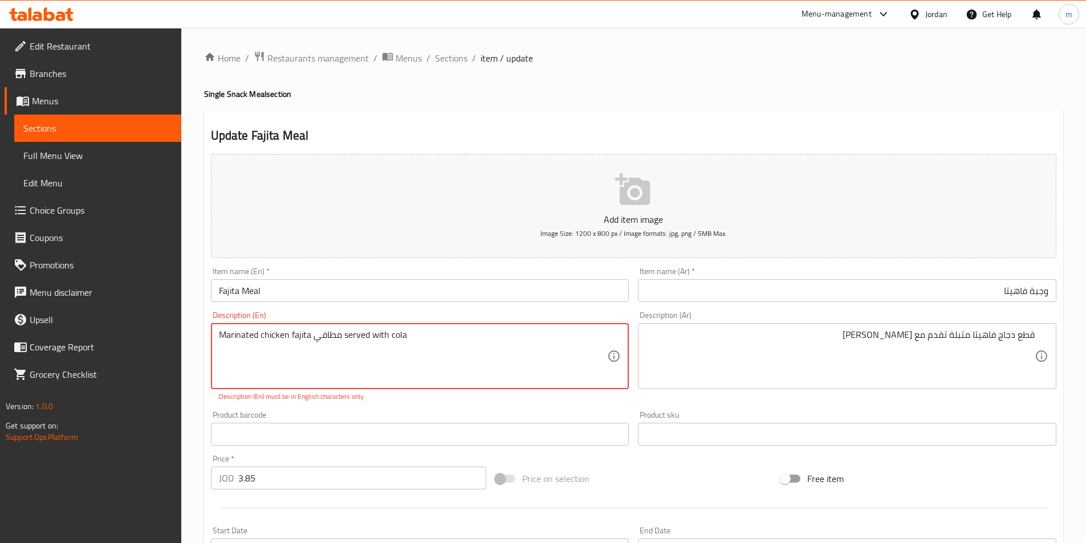
click at [325, 334] on textarea "Marinated chicken fajita مطافي served with cola" at bounding box center [413, 356] width 389 height 54
paste textarea "Chunks"
type textarea "Marinated chicken fajita Chunks served with cola"
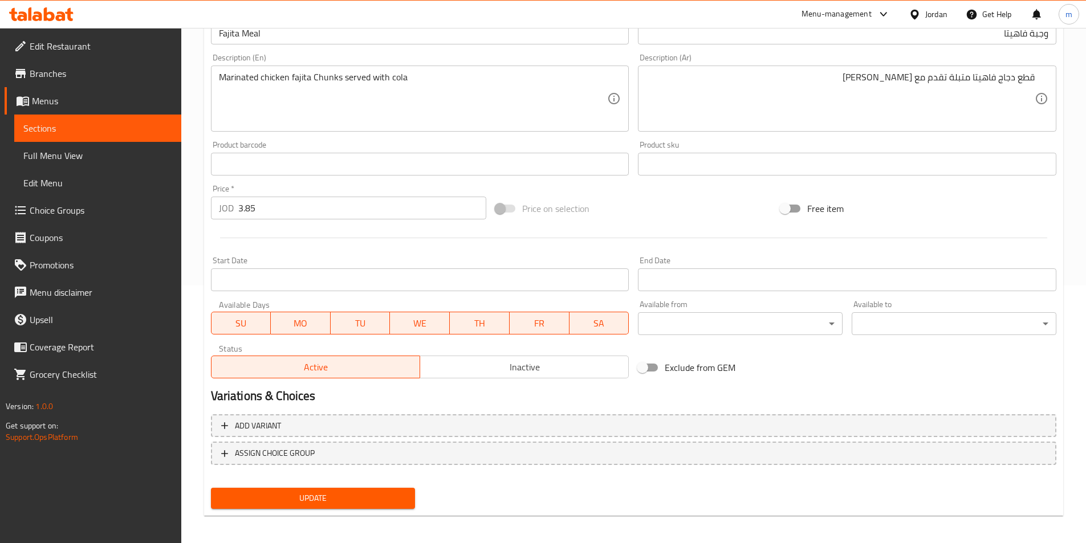
scroll to position [262, 0]
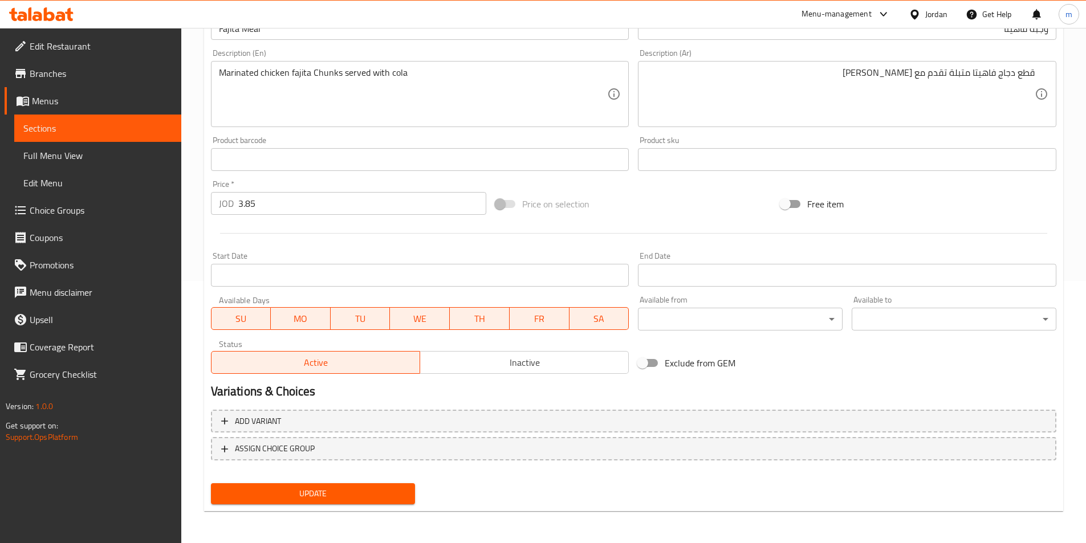
click at [368, 494] on span "Update" at bounding box center [313, 494] width 186 height 14
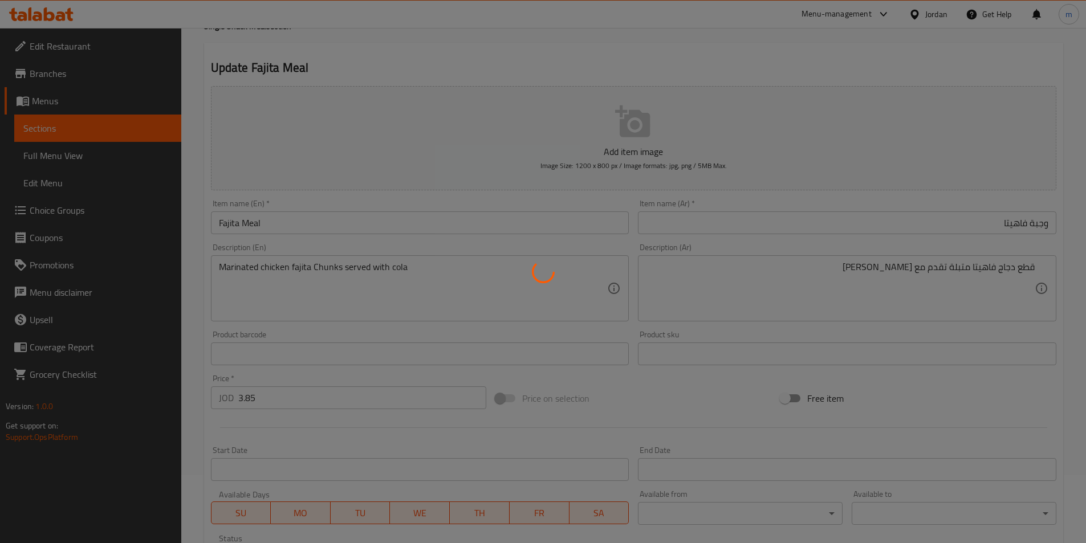
scroll to position [0, 0]
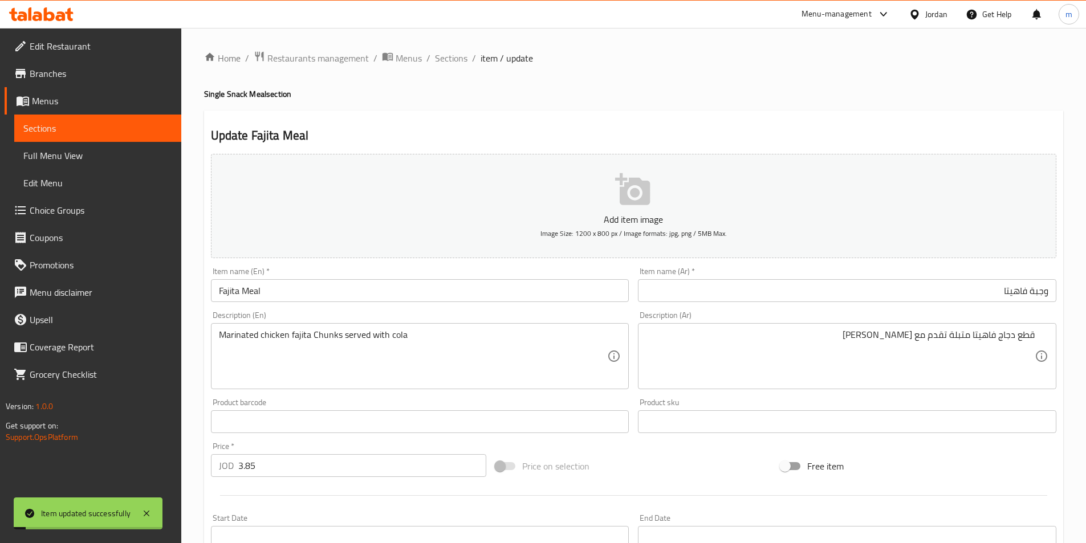
click at [437, 54] on span "Sections" at bounding box center [451, 58] width 32 height 14
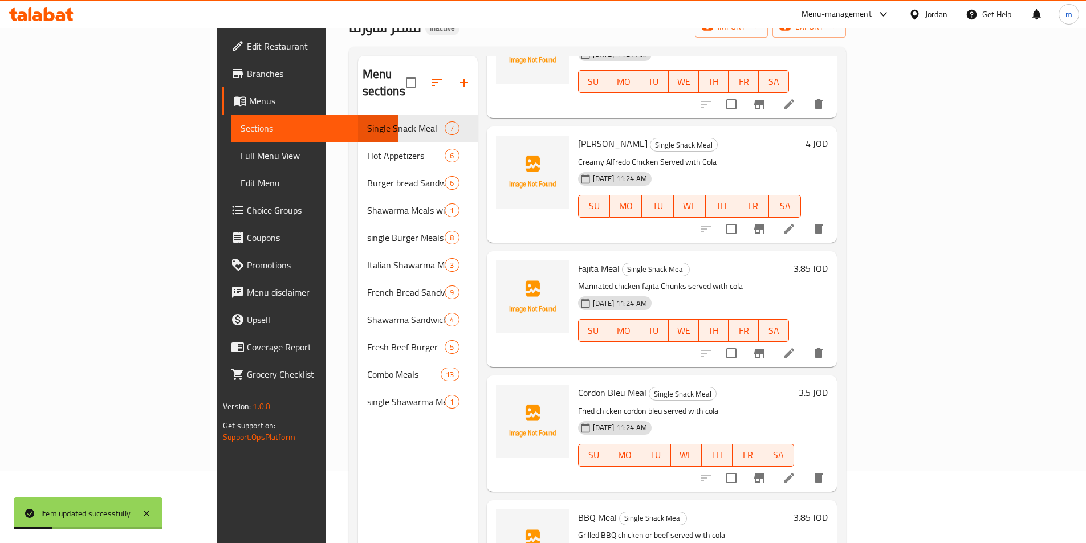
scroll to position [160, 0]
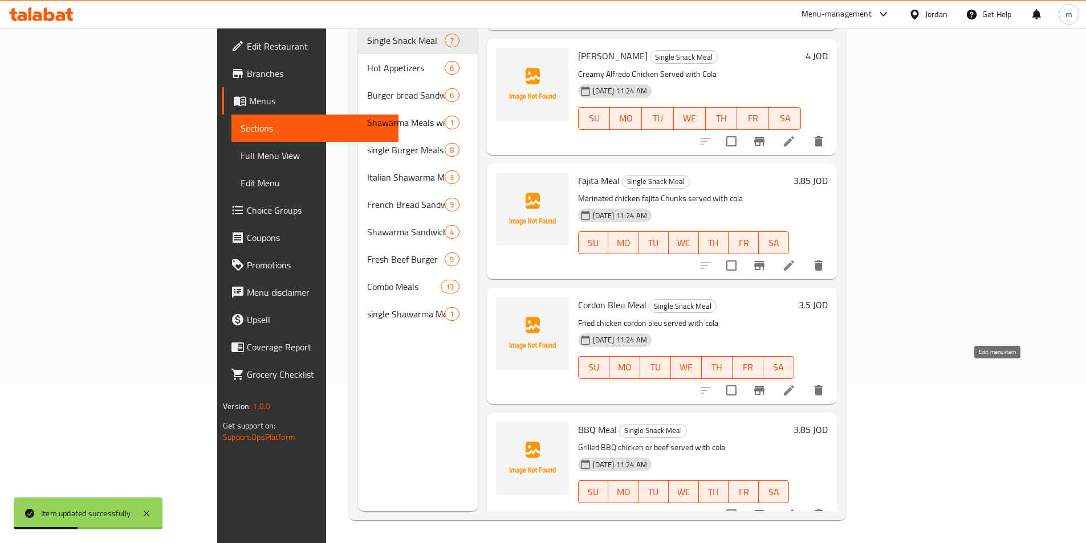
click at [796, 384] on icon at bounding box center [789, 391] width 14 height 14
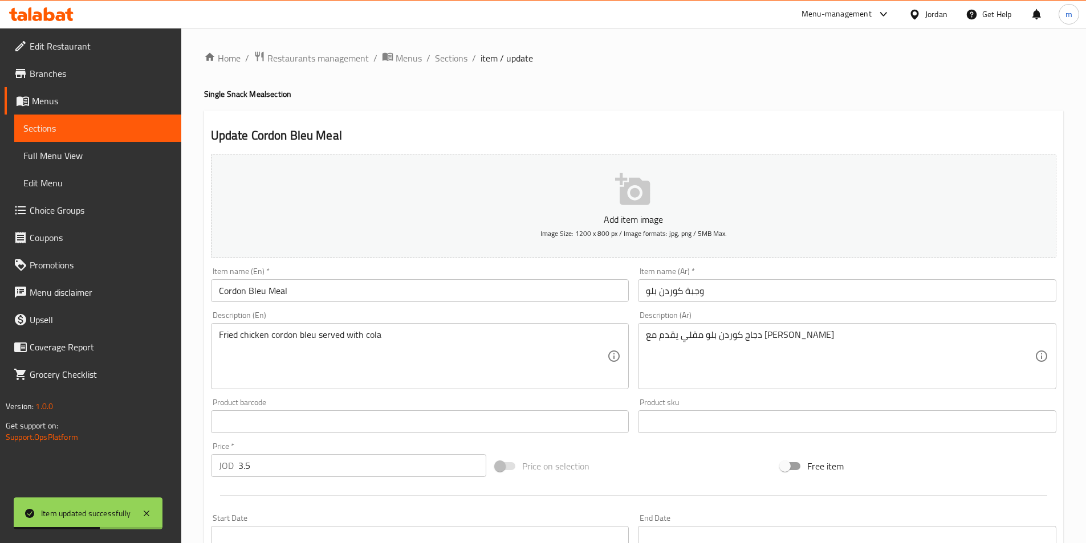
click at [716, 295] on input "وجبة كوردن بلو" at bounding box center [847, 290] width 418 height 23
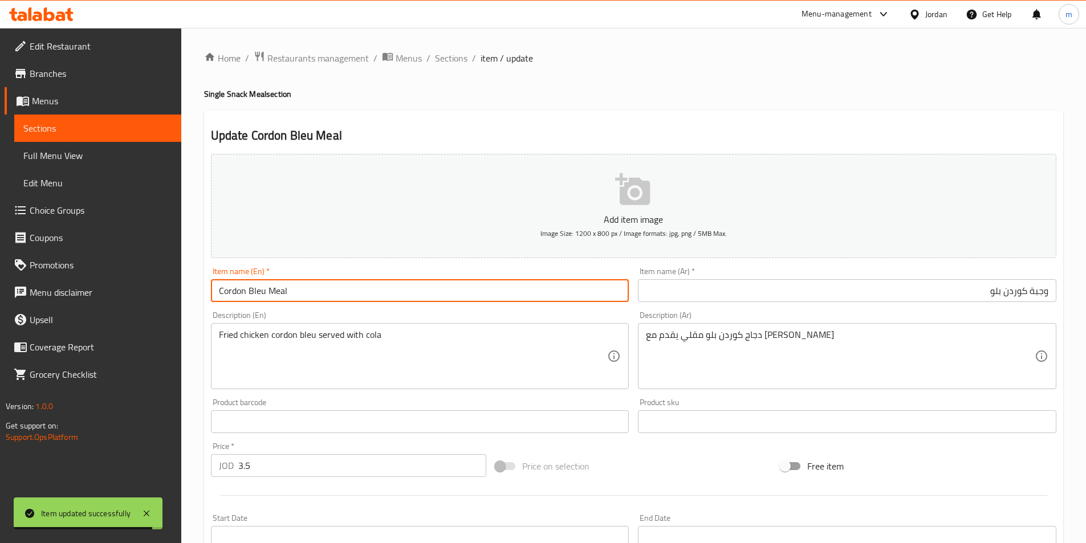
drag, startPoint x: 218, startPoint y: 294, endPoint x: 236, endPoint y: 294, distance: 17.7
click at [236, 294] on input "Cordon Bleu Meal" at bounding box center [420, 290] width 418 height 23
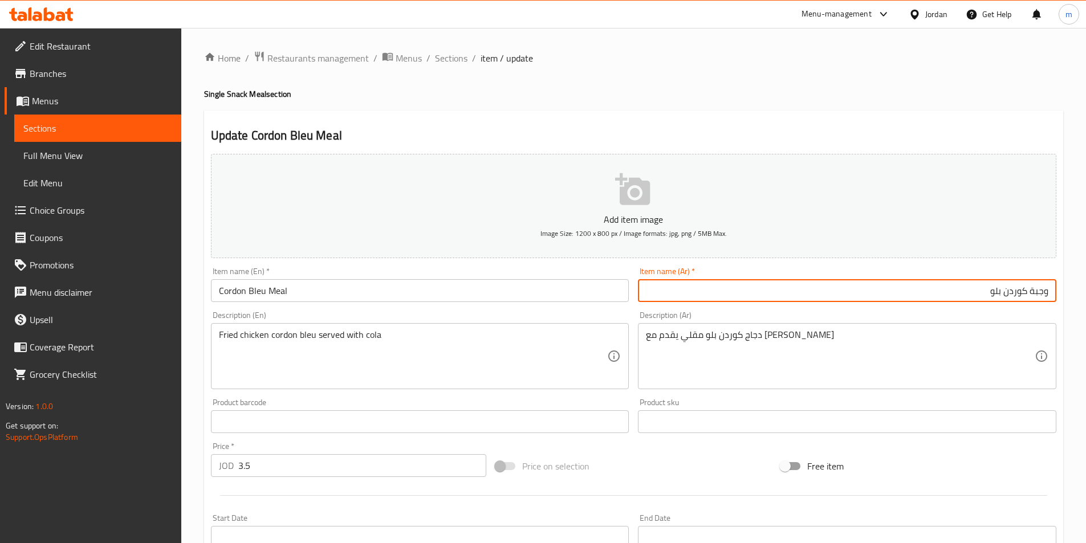
drag, startPoint x: 993, startPoint y: 292, endPoint x: 1026, endPoint y: 295, distance: 33.7
click at [1026, 295] on input "وجبة كوردن بلو" at bounding box center [847, 290] width 418 height 23
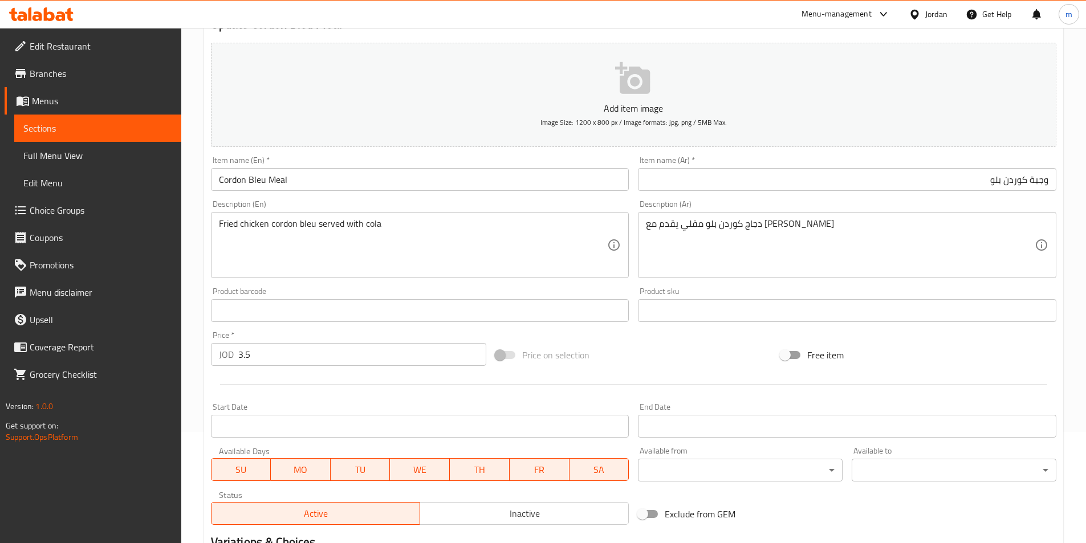
scroll to position [91, 0]
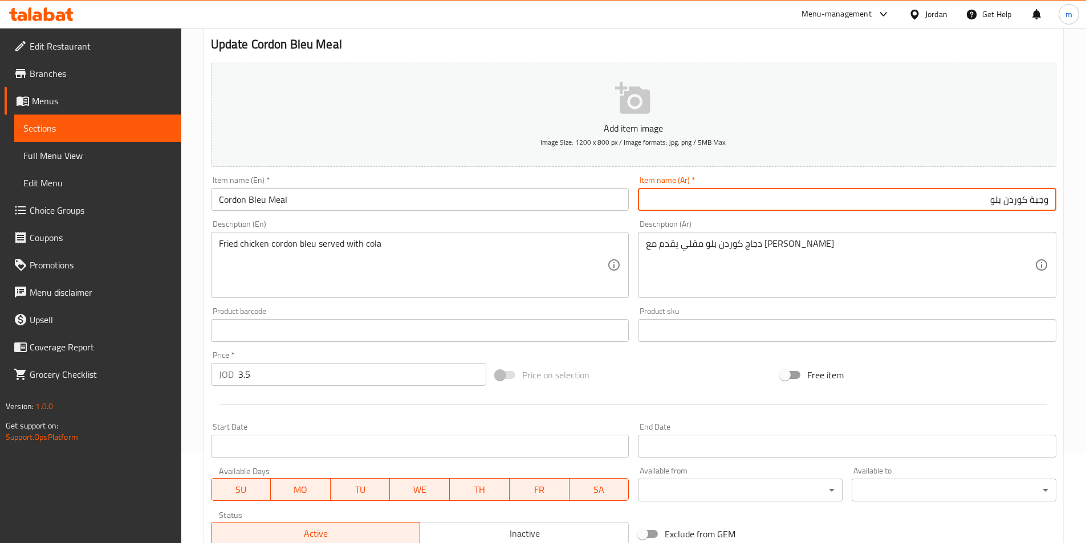
drag, startPoint x: 1012, startPoint y: 202, endPoint x: 1016, endPoint y: 214, distance: 12.6
click at [1012, 202] on input "وجبة كوردن بلو" at bounding box center [847, 199] width 418 height 23
type input "وجبة كوردون بلو"
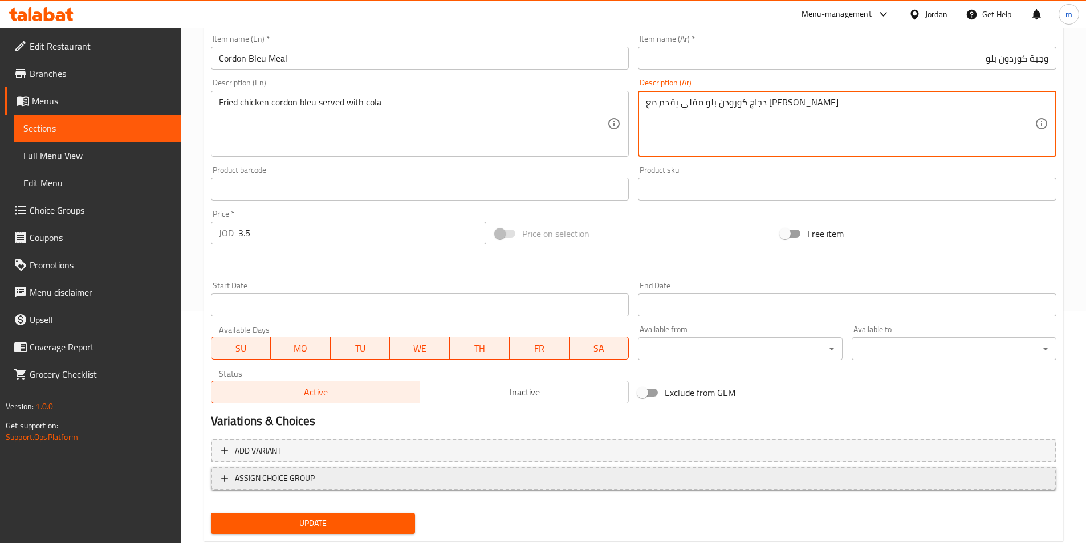
scroll to position [262, 0]
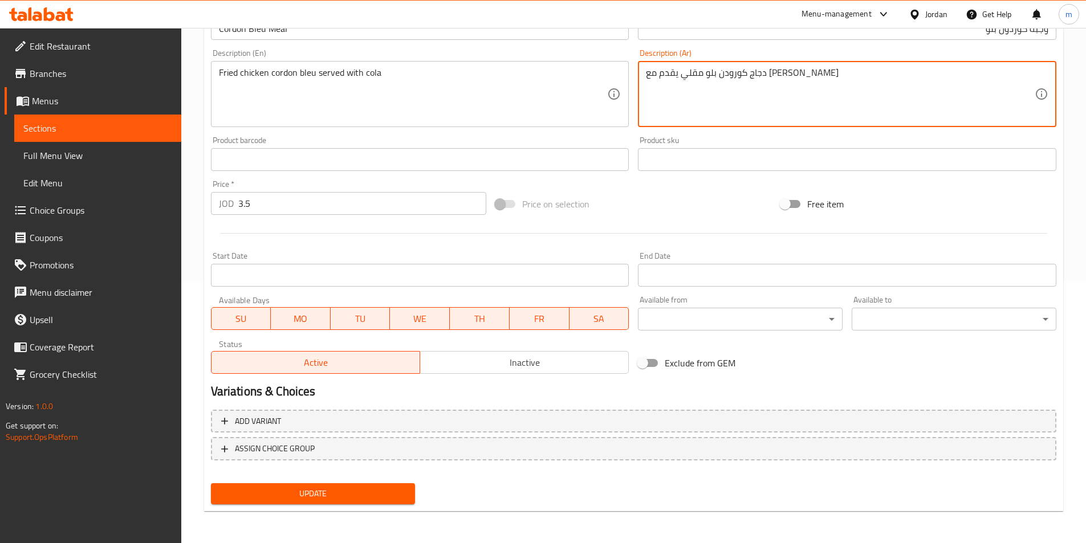
type textarea "دجاج كورودن بلو مقلي يقدم مع كولا"
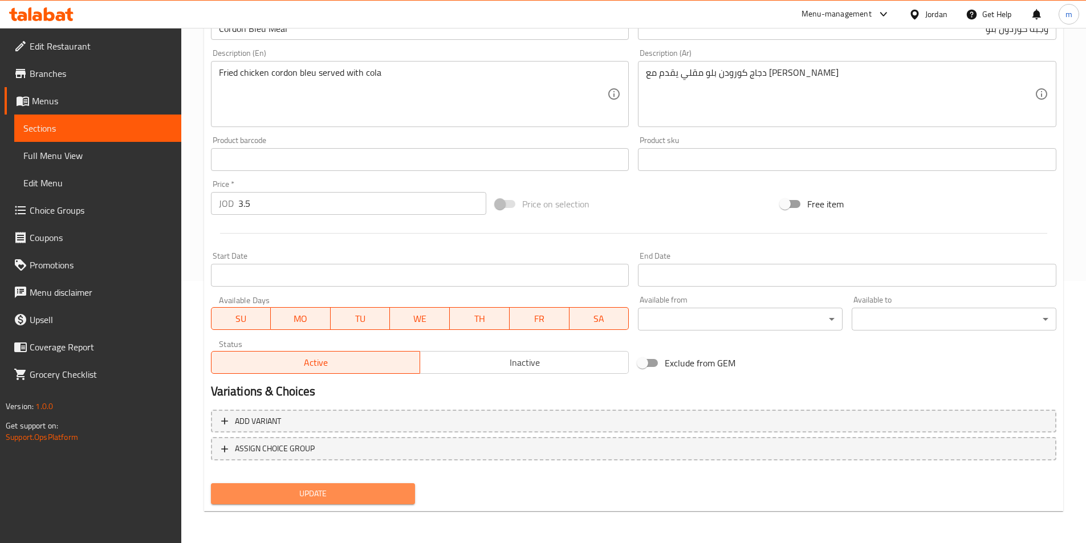
click at [390, 494] on span "Update" at bounding box center [313, 494] width 186 height 14
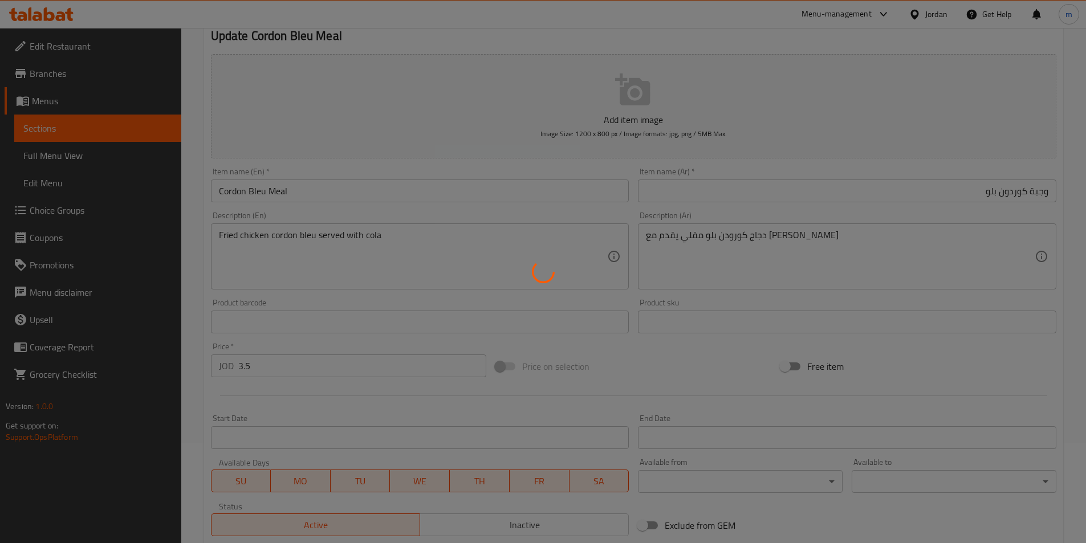
scroll to position [0, 0]
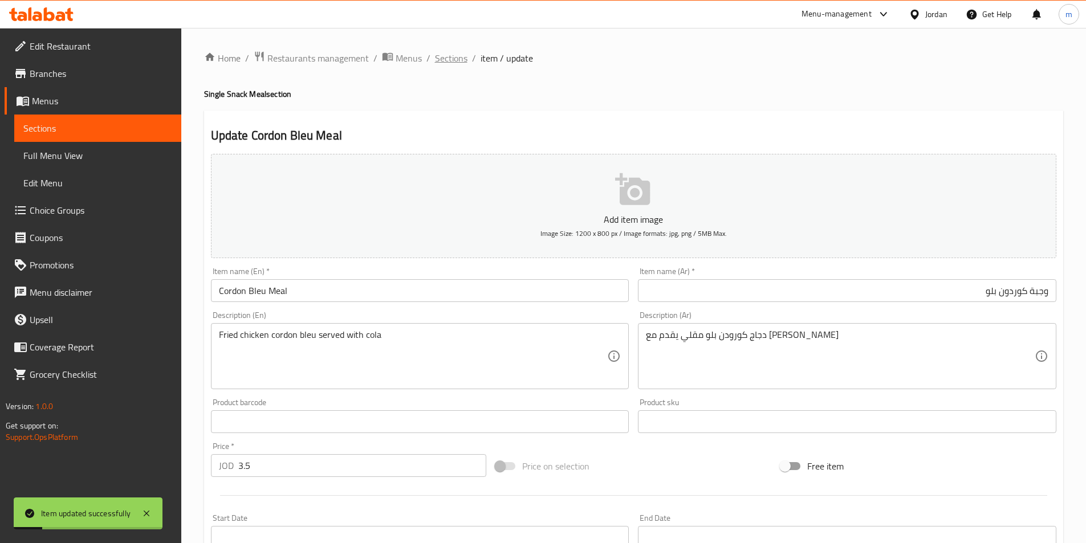
click at [447, 56] on span "Sections" at bounding box center [451, 58] width 32 height 14
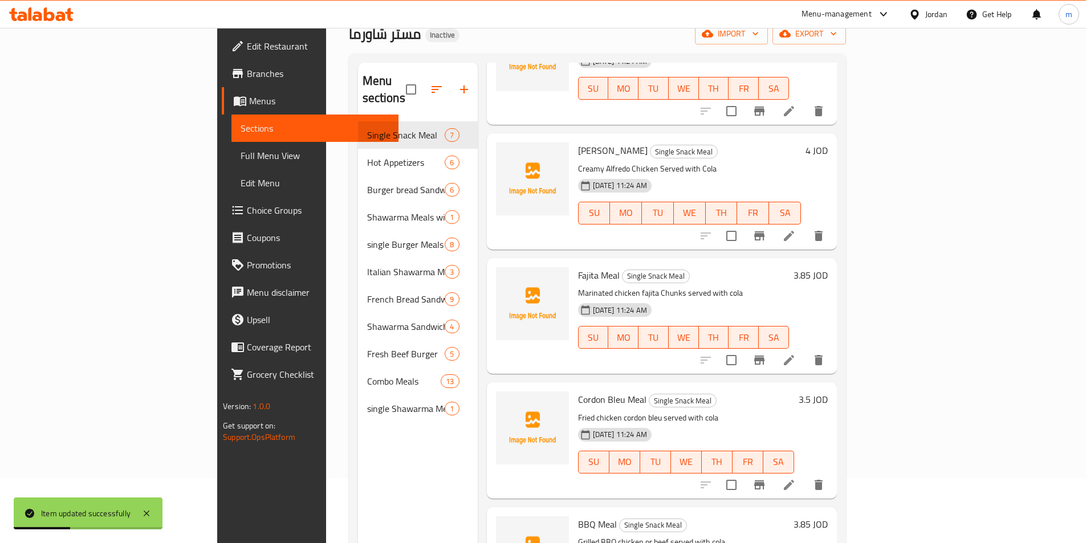
scroll to position [160, 0]
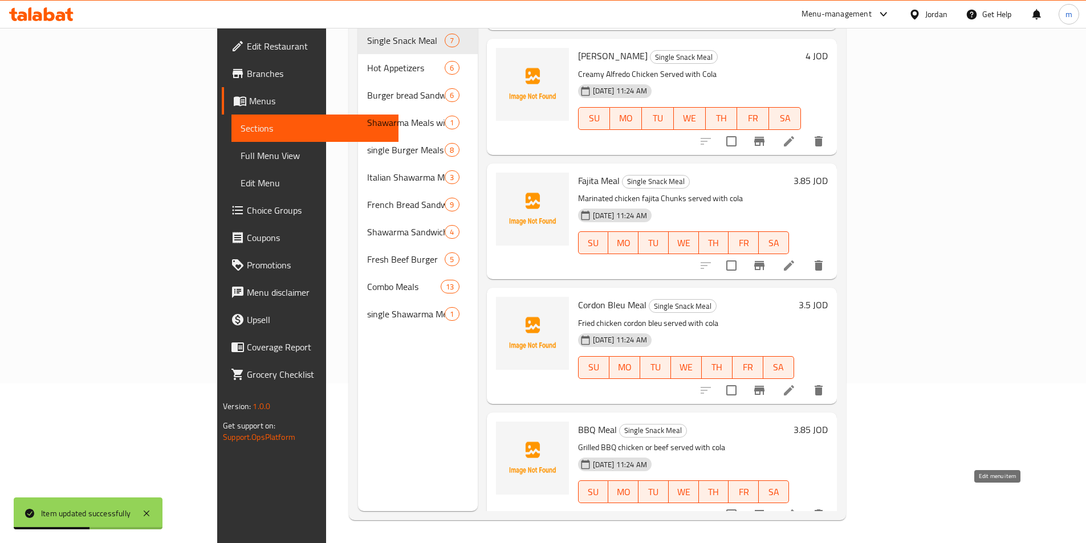
click at [796, 508] on icon at bounding box center [789, 515] width 14 height 14
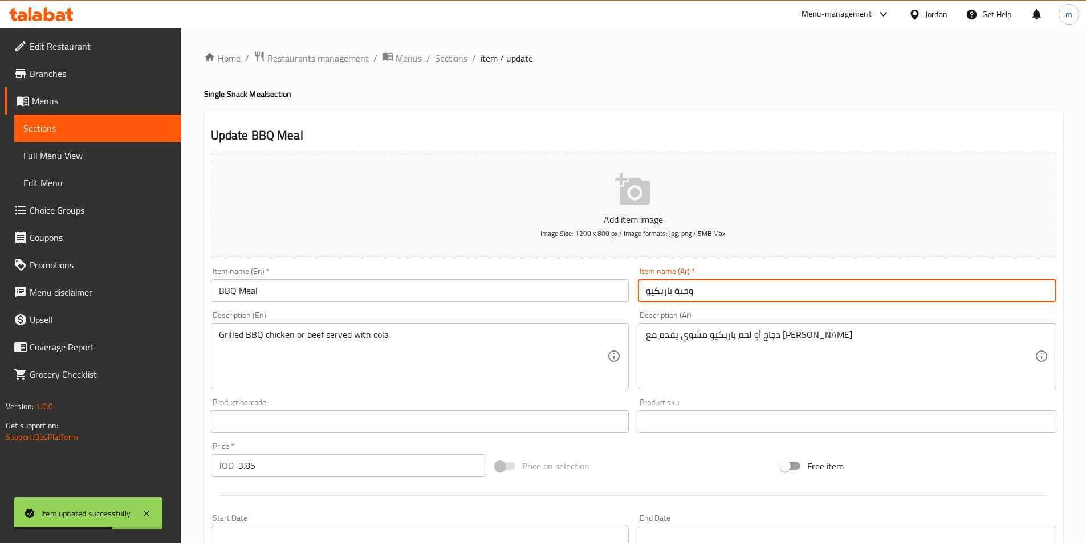
click at [739, 293] on input "وجبة باربكيو" at bounding box center [847, 290] width 418 height 23
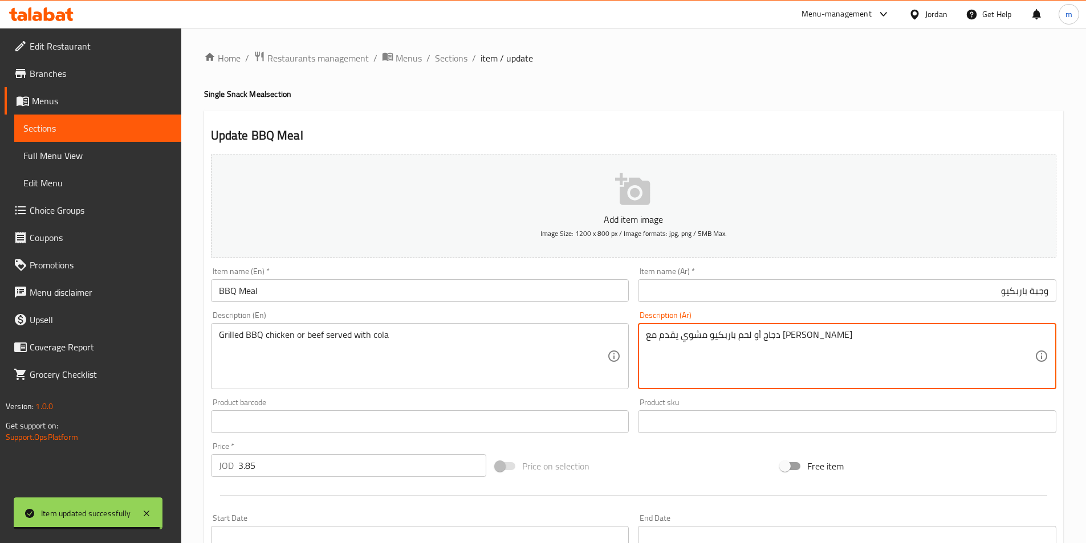
click at [812, 332] on textarea "دجاج أو لحم باربكيو مشوي يقدم مع كولا" at bounding box center [840, 356] width 389 height 54
click at [814, 345] on textarea "دجاج أو لحم باربكيو مشوي يقدم مع كولا" at bounding box center [840, 356] width 389 height 54
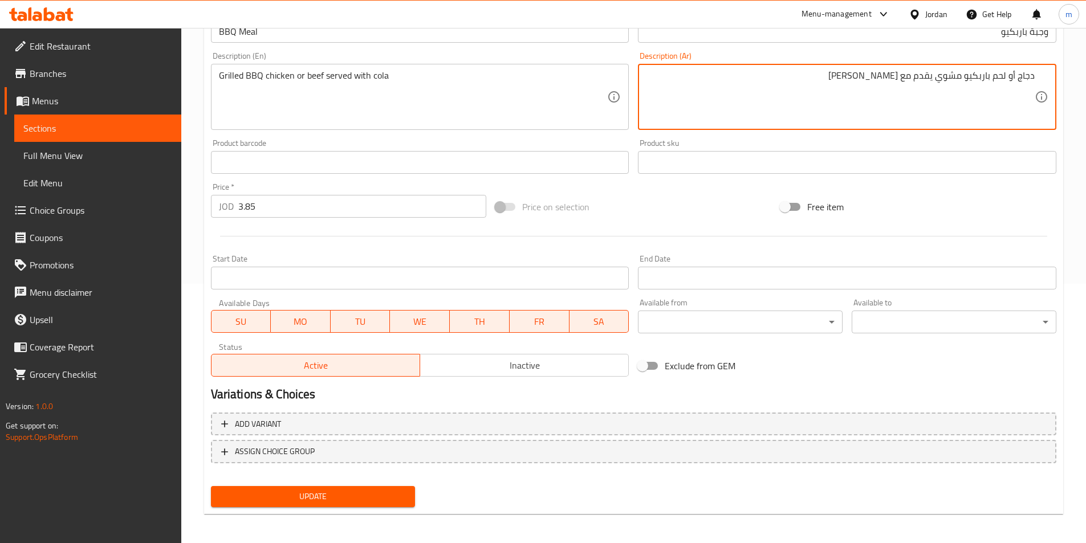
scroll to position [262, 0]
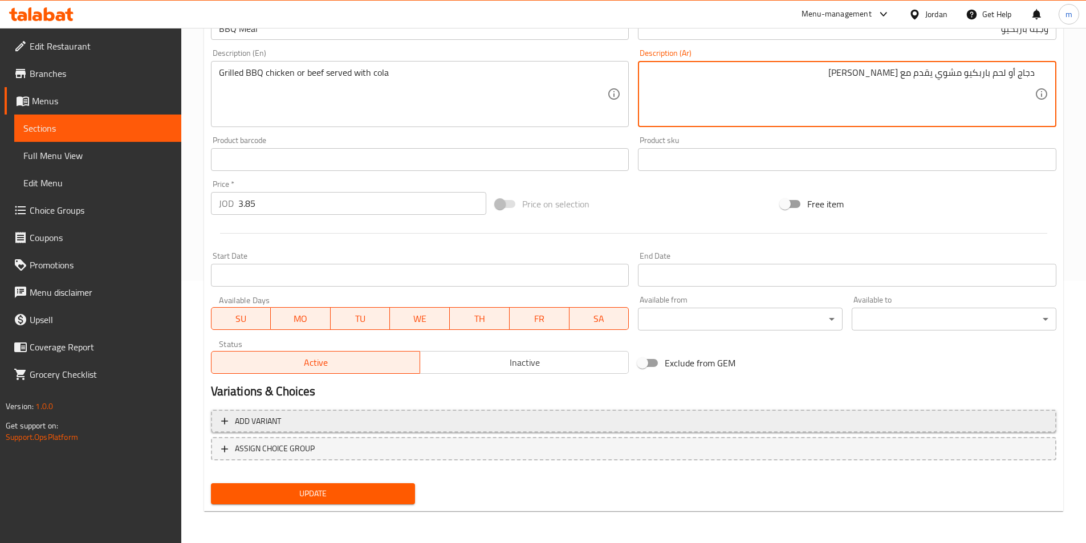
click at [454, 419] on span "Add variant" at bounding box center [633, 421] width 825 height 14
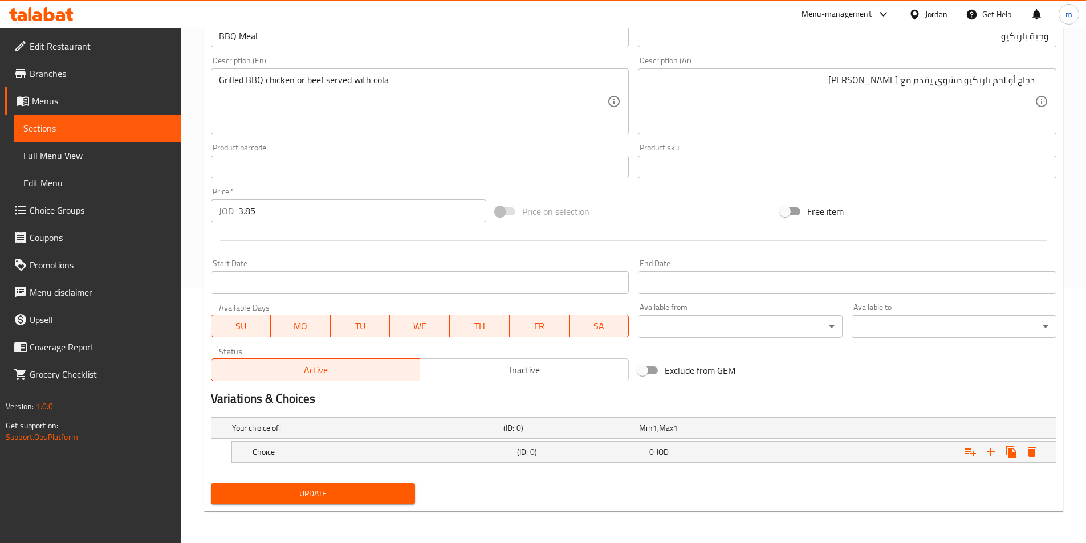
scroll to position [255, 0]
click at [632, 455] on h5 "(ID: 0)" at bounding box center [581, 451] width 128 height 11
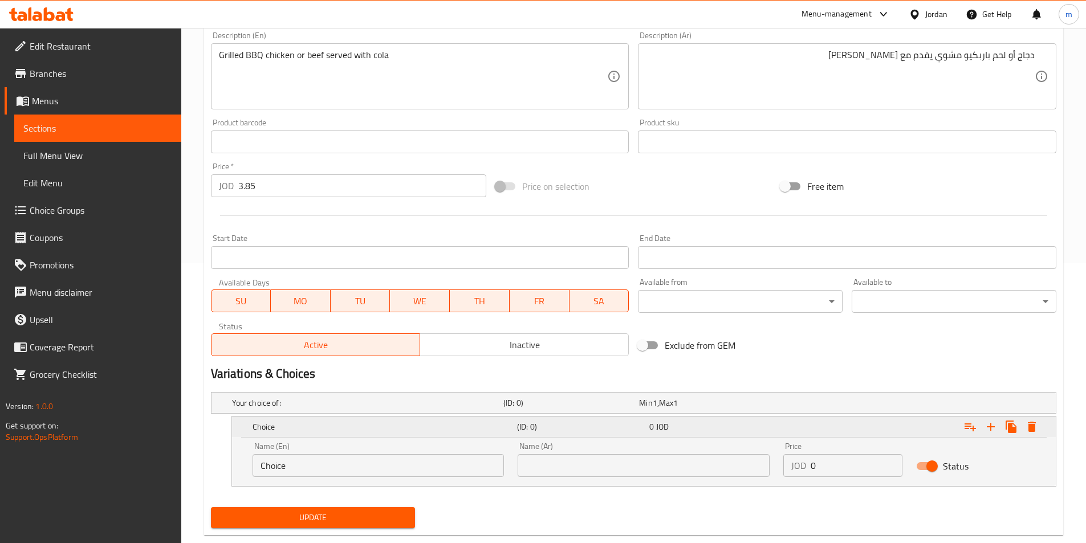
scroll to position [304, 0]
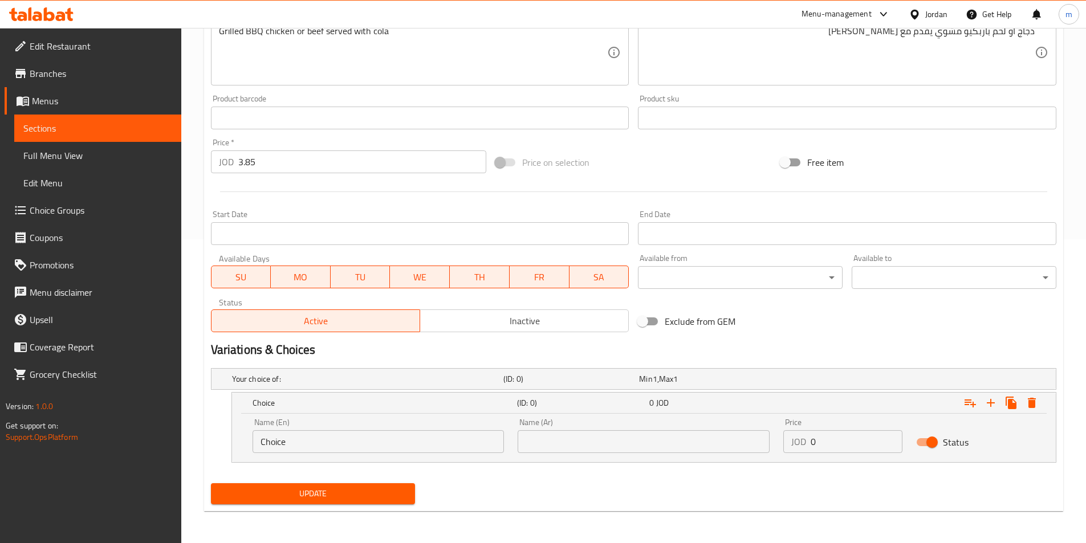
click at [364, 445] on input "Choice" at bounding box center [378, 441] width 252 height 23
click at [357, 443] on input "Choice" at bounding box center [378, 441] width 252 height 23
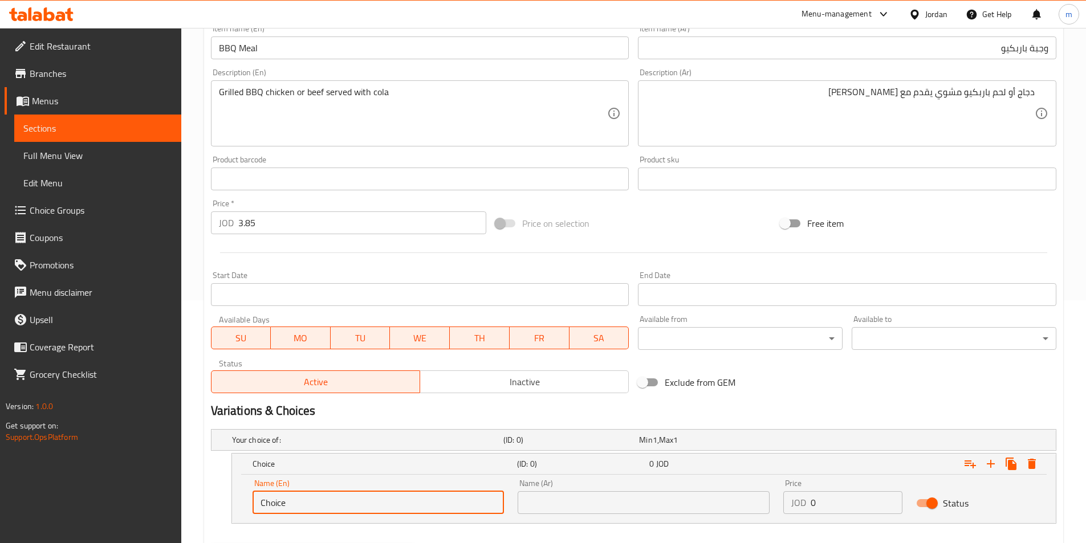
scroll to position [133, 0]
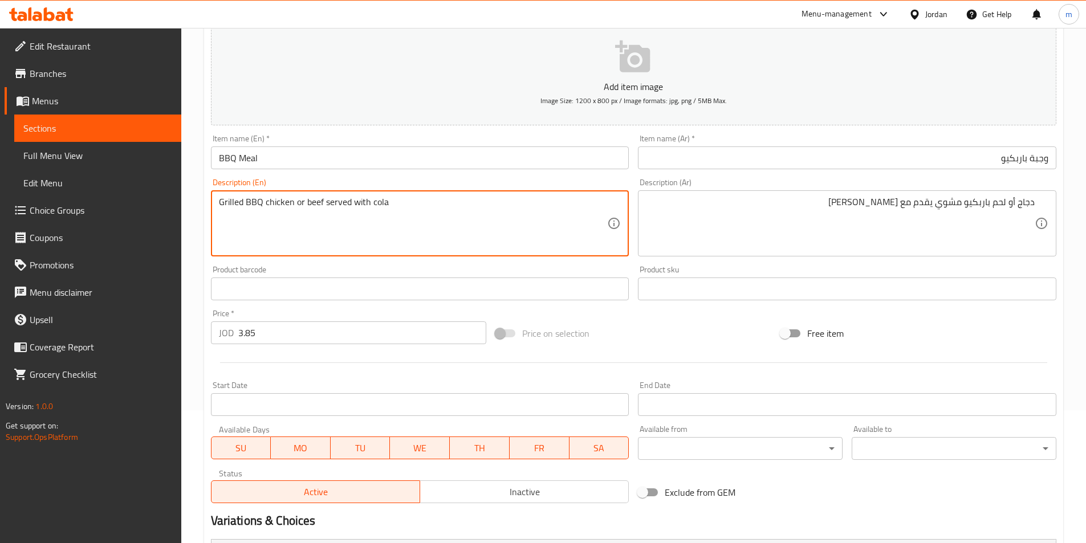
drag, startPoint x: 319, startPoint y: 201, endPoint x: 308, endPoint y: 205, distance: 12.1
drag, startPoint x: 322, startPoint y: 203, endPoint x: 307, endPoint y: 204, distance: 15.4
click at [307, 204] on textarea "Grilled BBQ chicken or beef served with cola" at bounding box center [413, 224] width 389 height 54
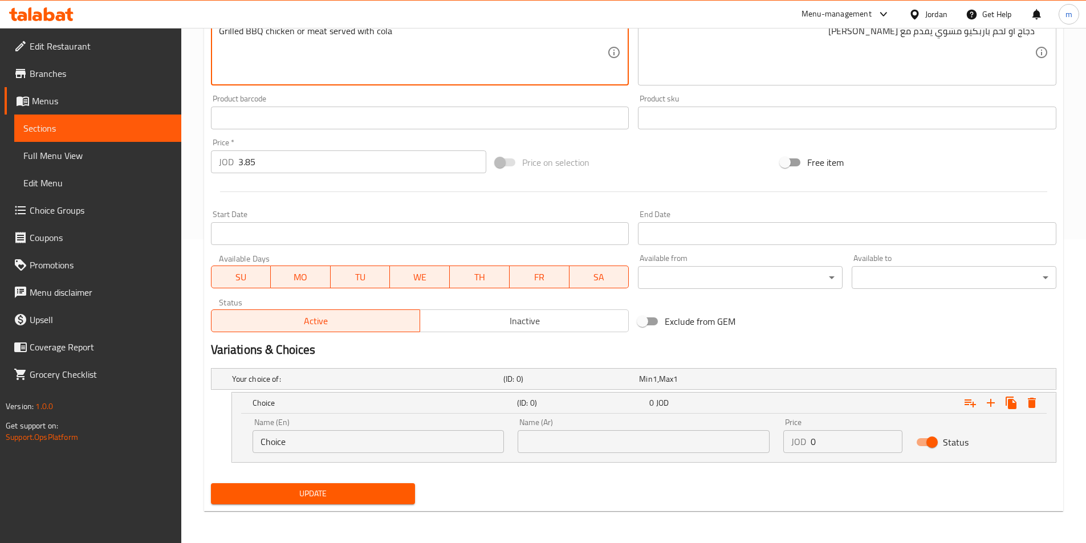
type textarea "Grilled BBQ chicken or meat served with cola"
click at [404, 442] on input "Choice" at bounding box center [378, 441] width 252 height 23
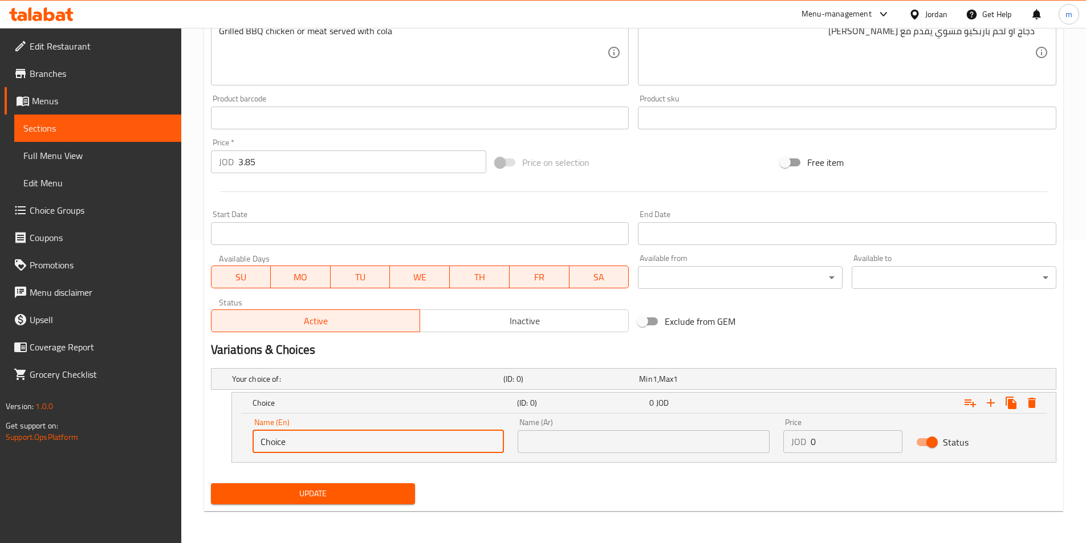
click at [404, 442] on input "Choice" at bounding box center [378, 441] width 252 height 23
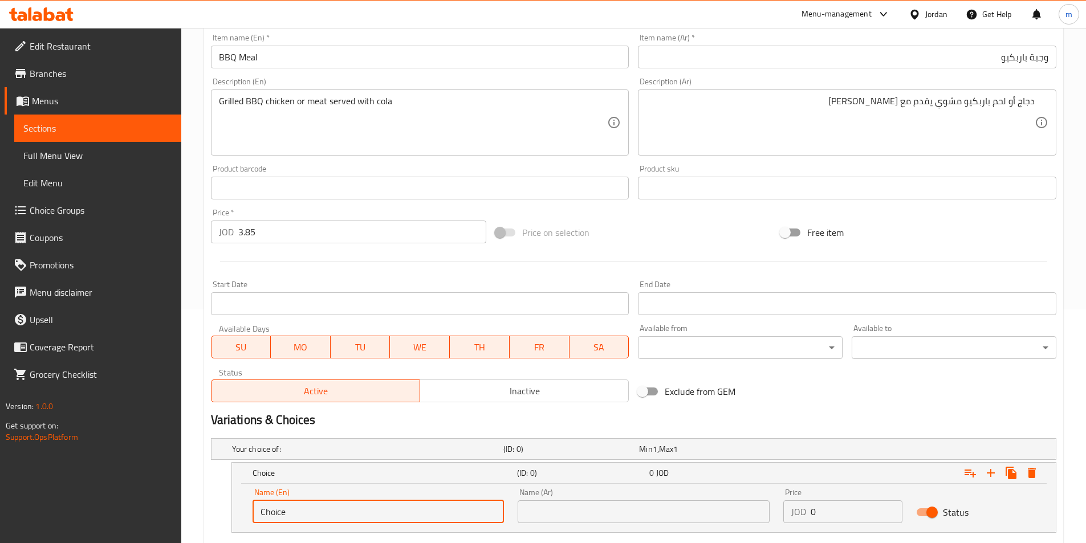
scroll to position [133, 0]
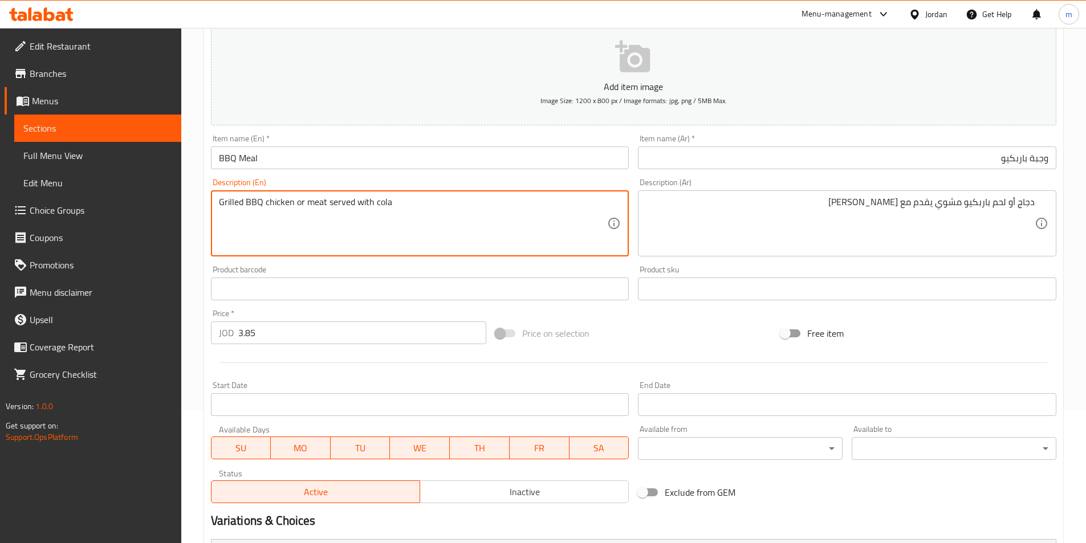
click at [274, 205] on textarea "Grilled BBQ chicken or meat served with cola" at bounding box center [413, 224] width 389 height 54
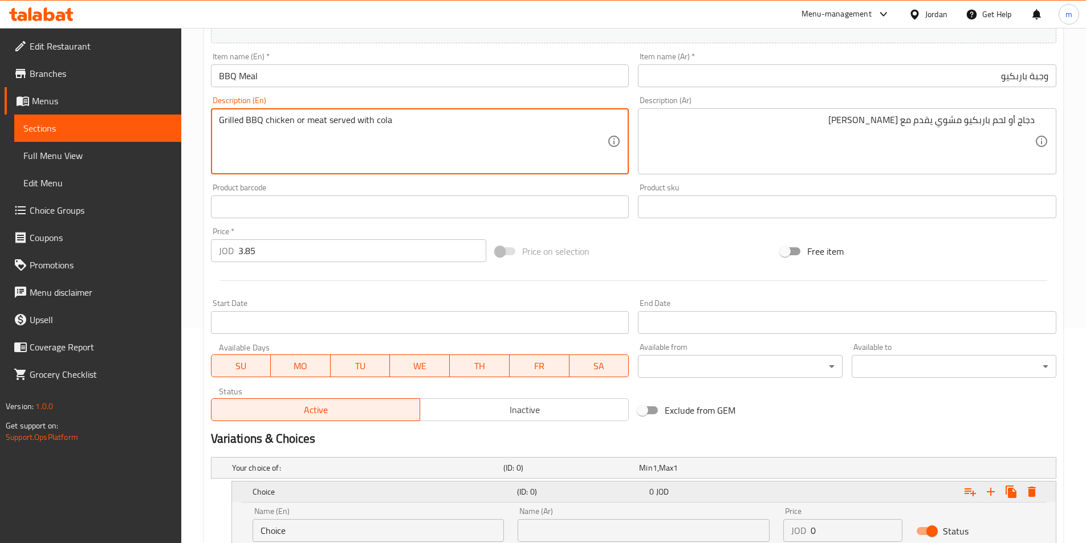
scroll to position [304, 0]
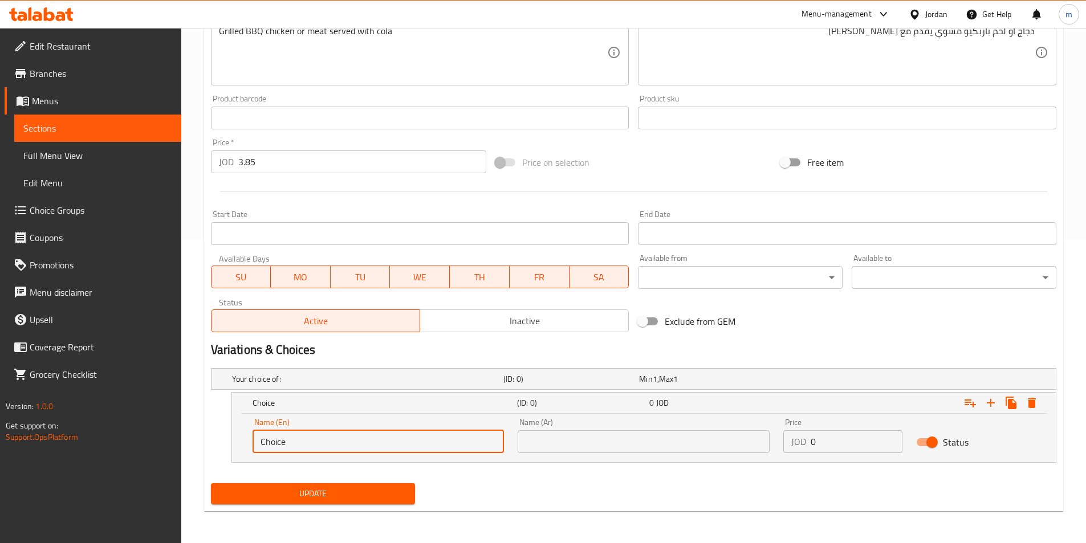
click at [340, 439] on input "Choice" at bounding box center [378, 441] width 252 height 23
paste input "chicken"
type input "chicken"
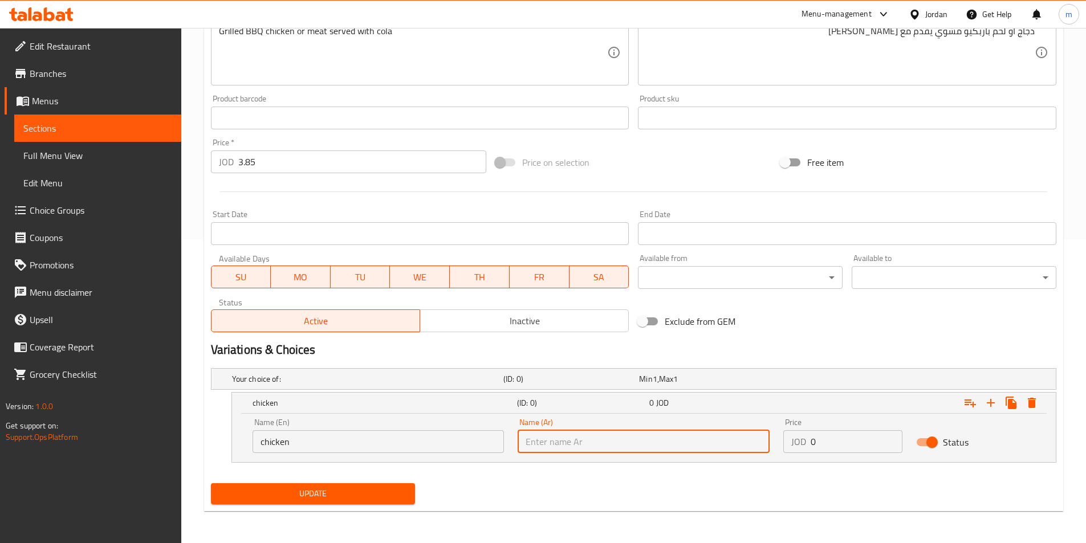
drag, startPoint x: 627, startPoint y: 446, endPoint x: 730, endPoint y: 362, distance: 132.1
click at [629, 445] on input "text" at bounding box center [643, 441] width 252 height 23
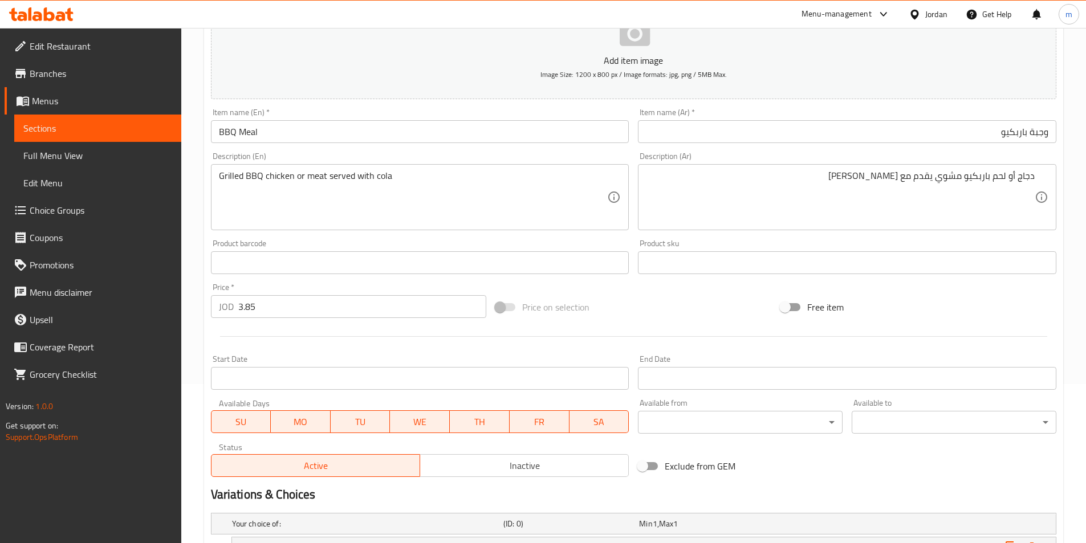
scroll to position [76, 0]
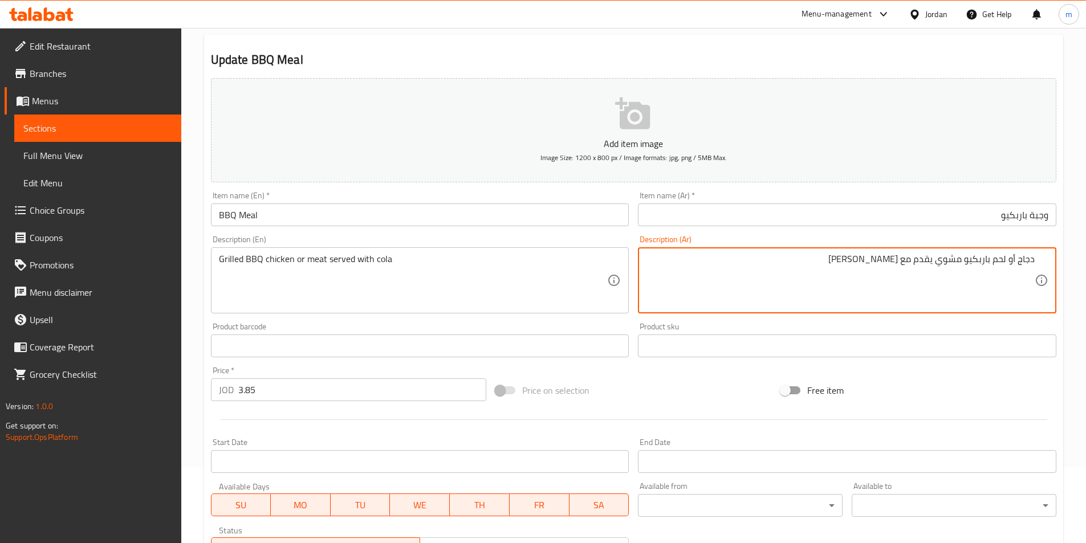
click at [1032, 266] on textarea "دجاج أو لحم باربكيو مشوي يقدم مع كولا" at bounding box center [840, 281] width 389 height 54
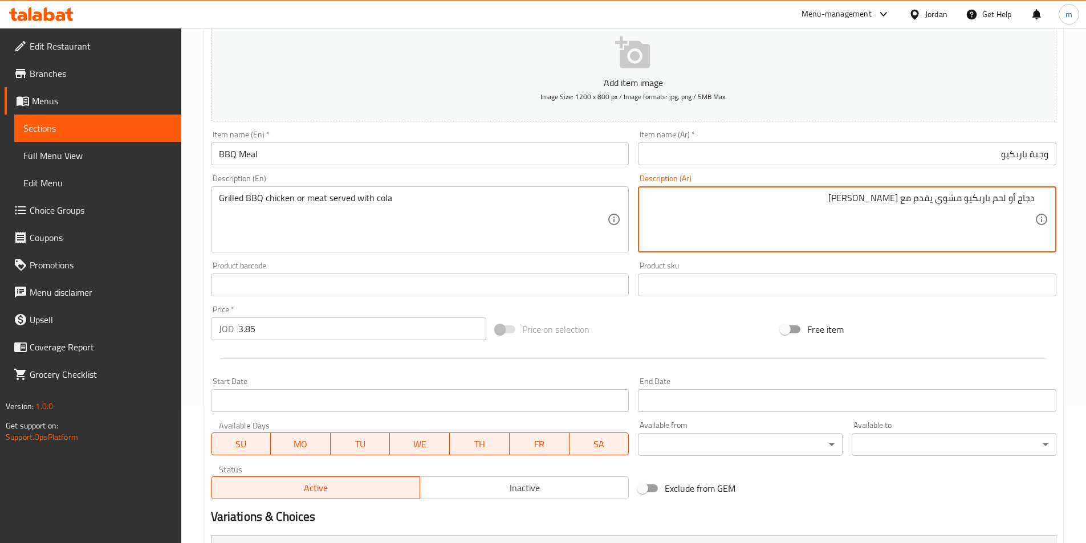
scroll to position [304, 0]
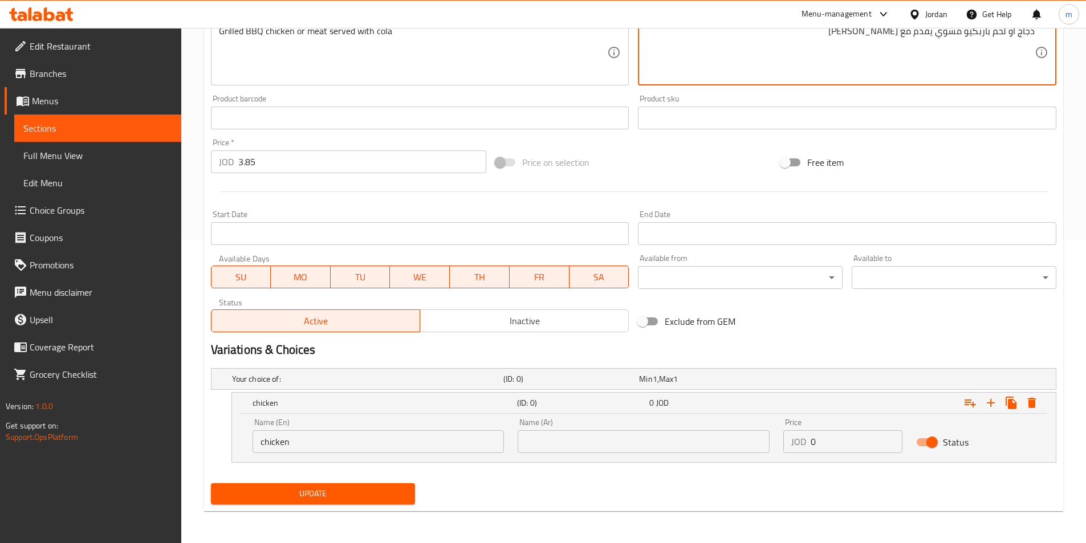
click at [638, 449] on input "text" at bounding box center [643, 441] width 252 height 23
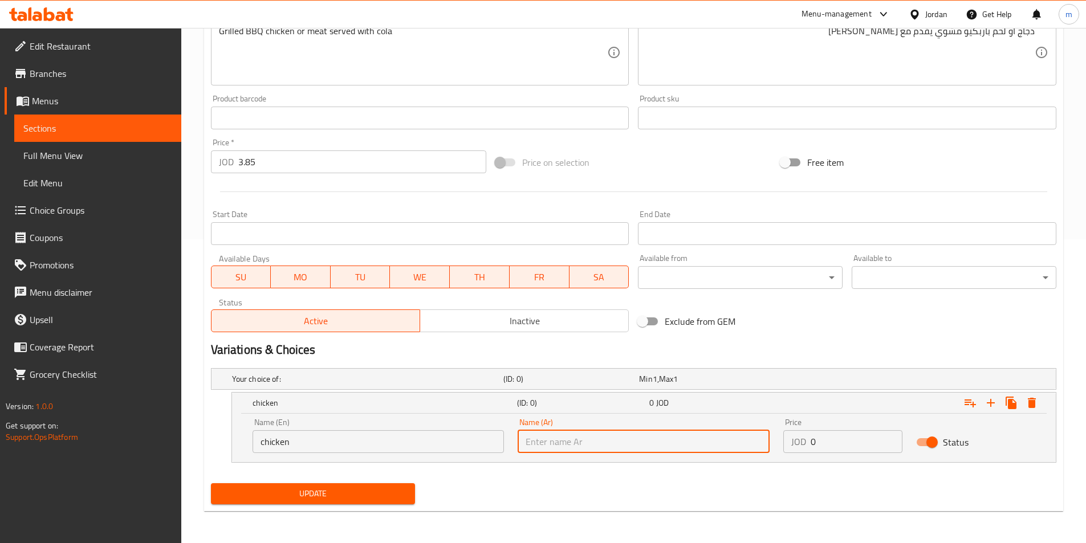
click at [638, 449] on input "text" at bounding box center [643, 441] width 252 height 23
paste input "دجاج"
type input "دجاج"
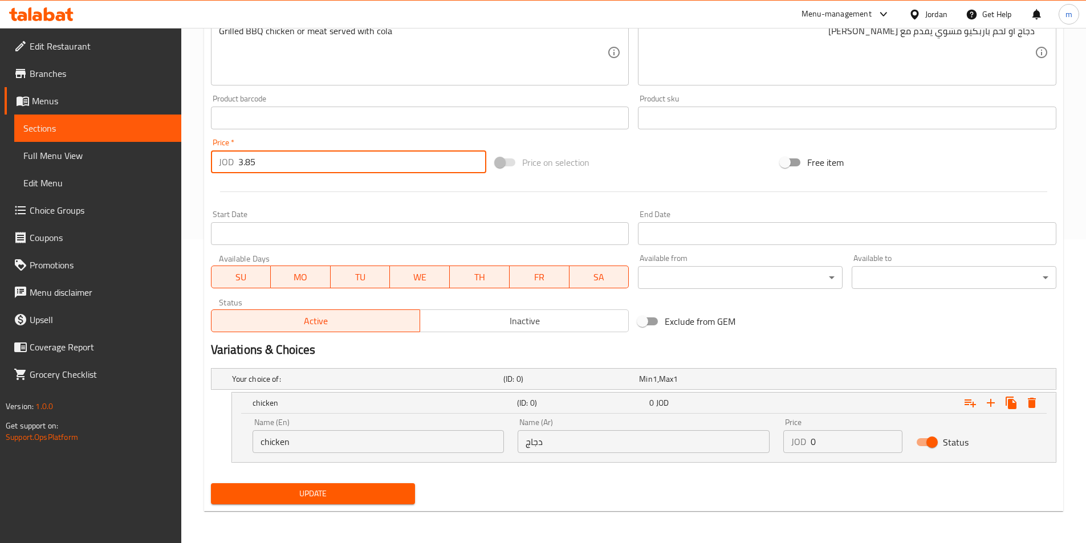
click at [240, 164] on input "3.85" at bounding box center [362, 161] width 248 height 23
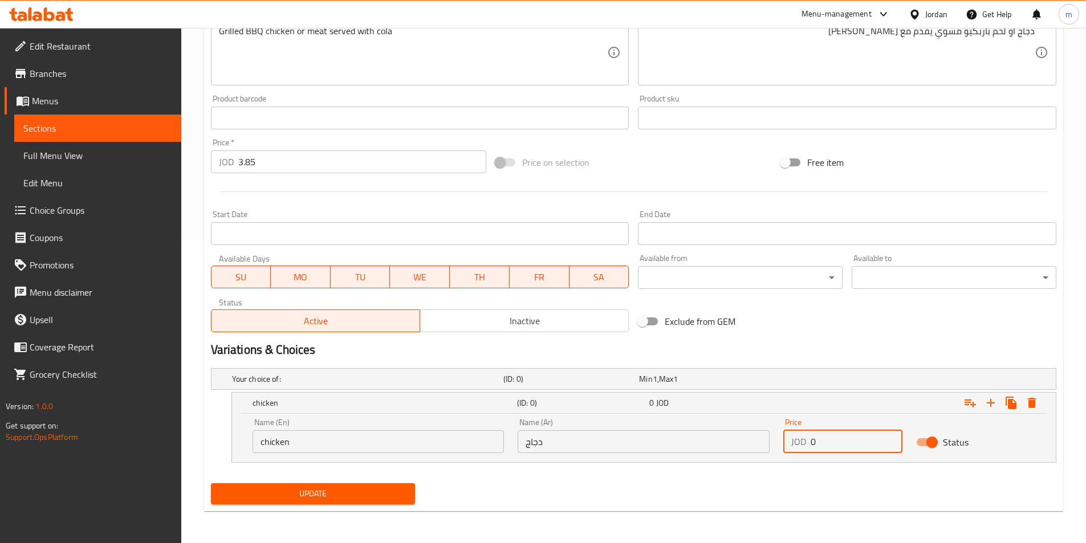
click at [845, 451] on input "0" at bounding box center [856, 441] width 92 height 23
paste input "3.85"
type input "3.85"
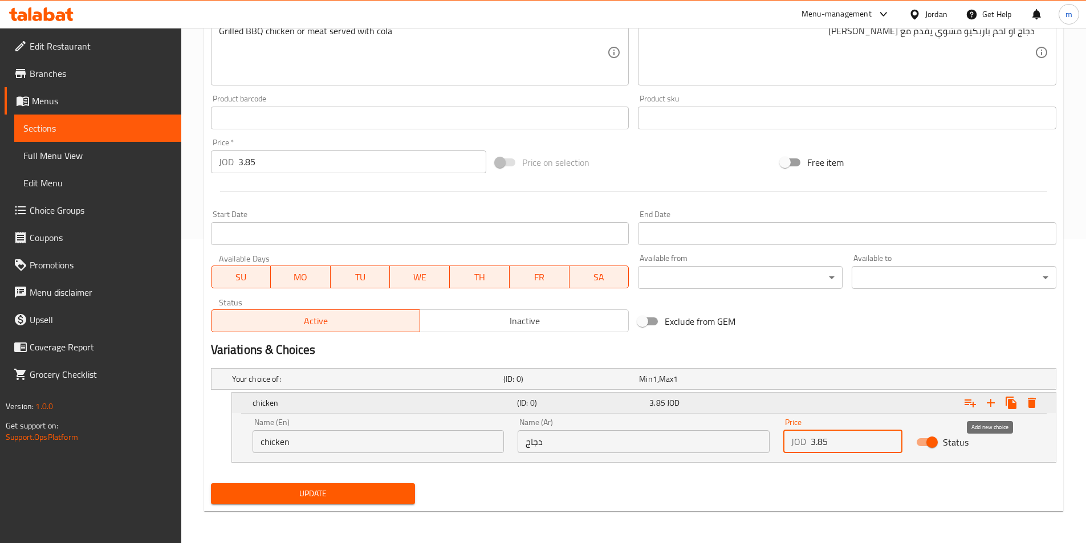
click at [993, 406] on icon "Expand" at bounding box center [991, 403] width 14 height 14
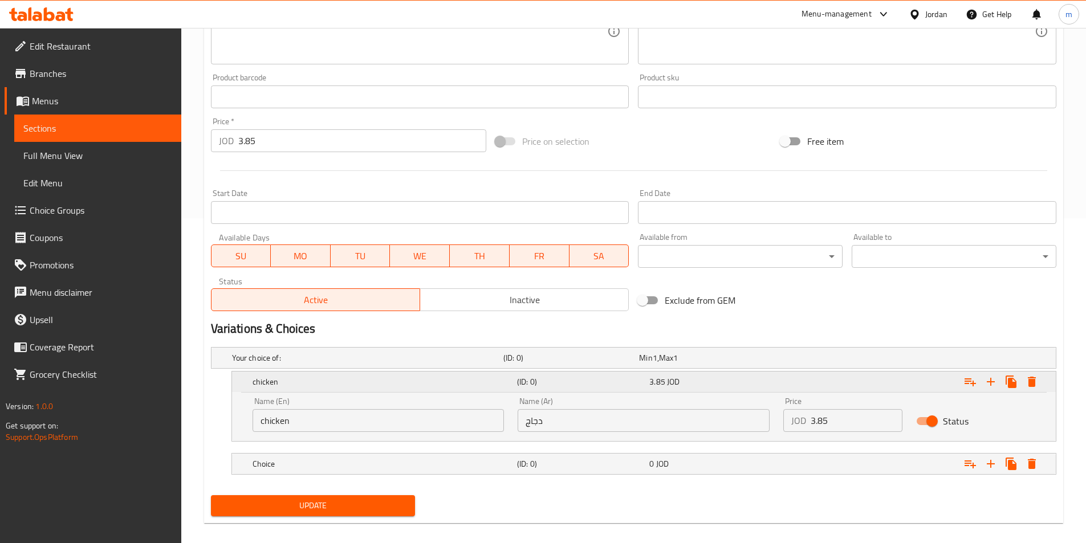
scroll to position [337, 0]
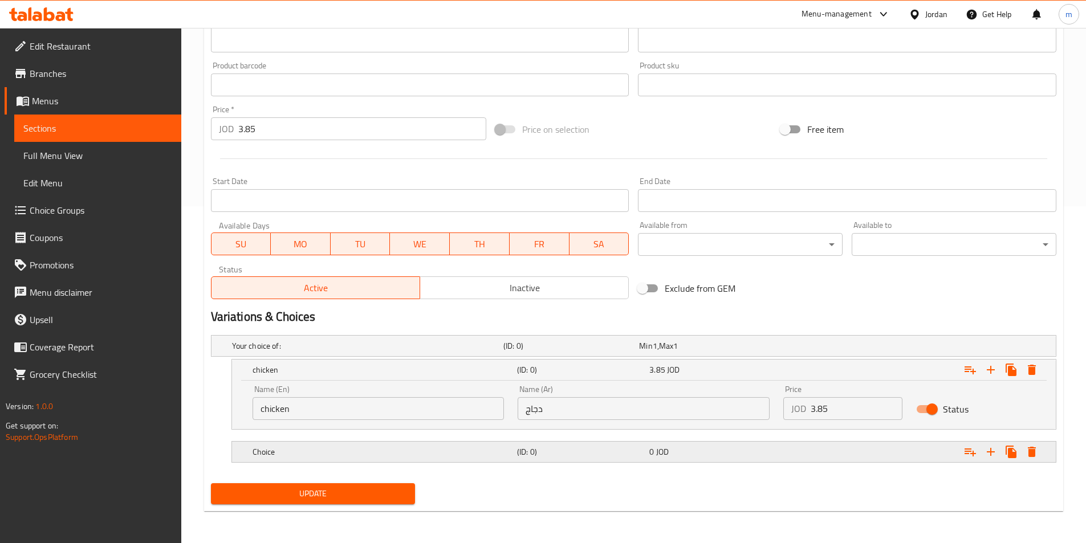
click at [636, 459] on div "(ID: 0)" at bounding box center [581, 452] width 132 height 16
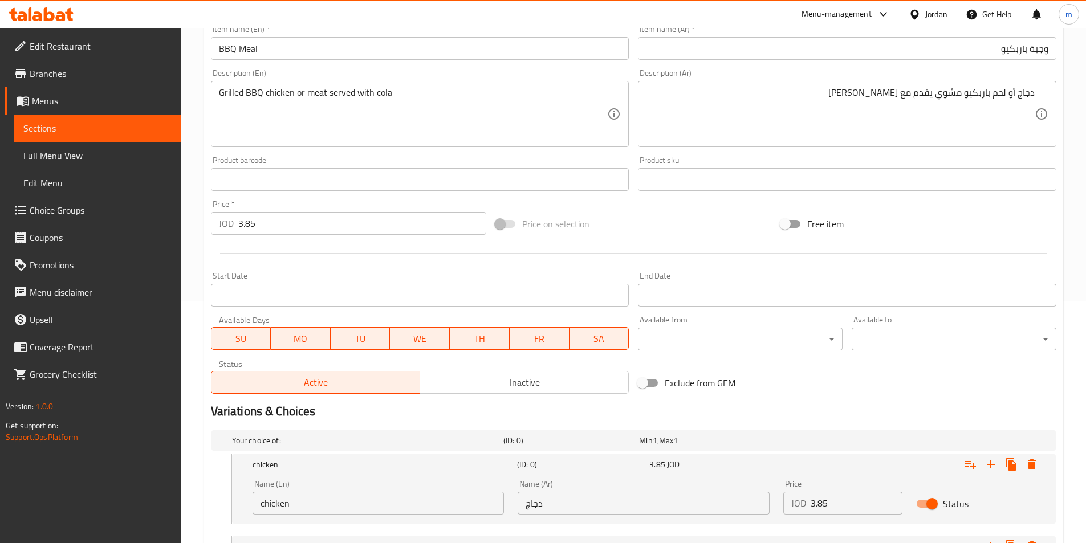
scroll to position [158, 0]
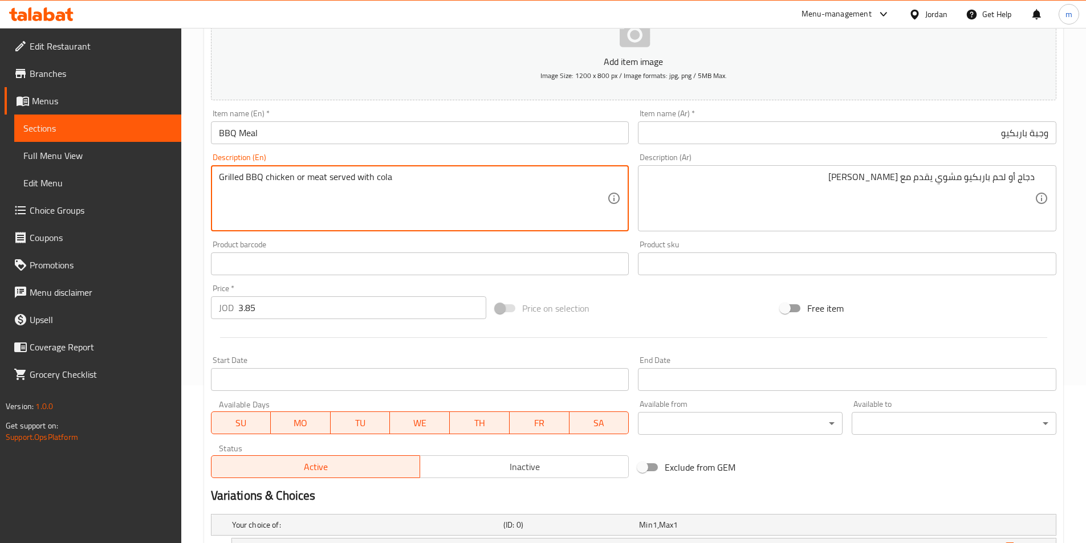
click at [313, 178] on textarea "Grilled BBQ chicken or meat served with cola" at bounding box center [413, 199] width 389 height 54
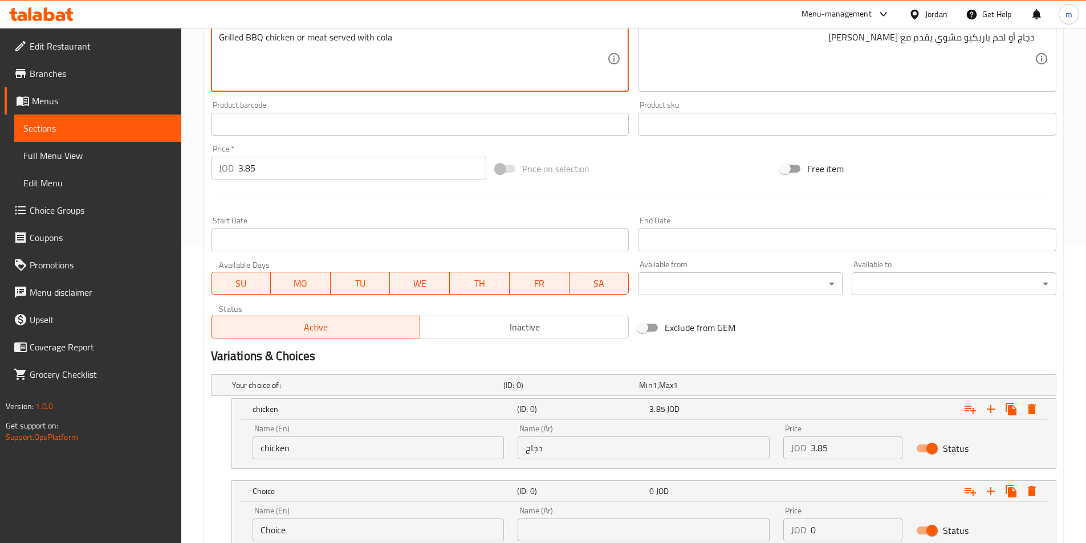
scroll to position [386, 0]
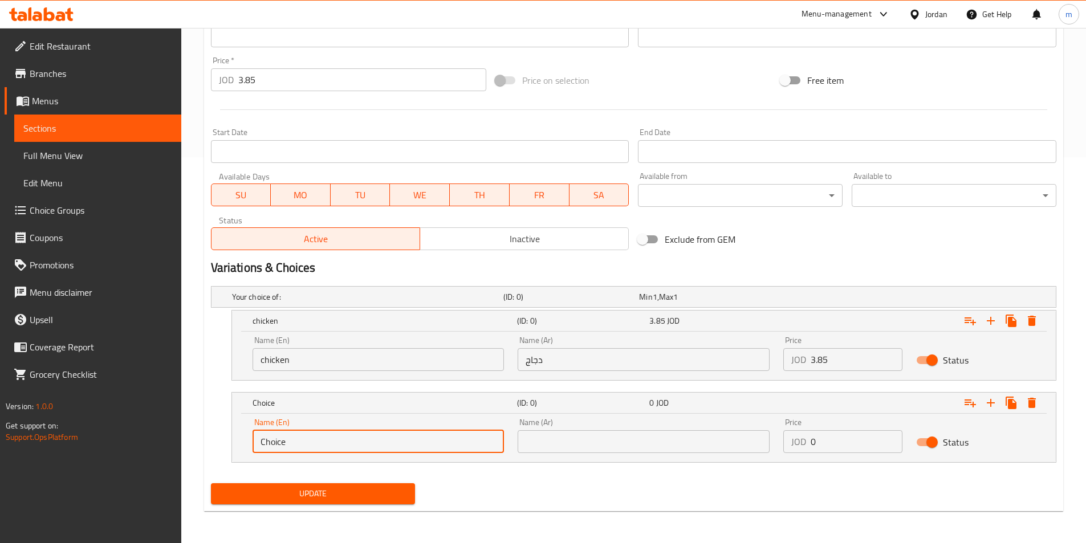
click at [313, 433] on input "Choice" at bounding box center [378, 441] width 252 height 23
paste input "meat"
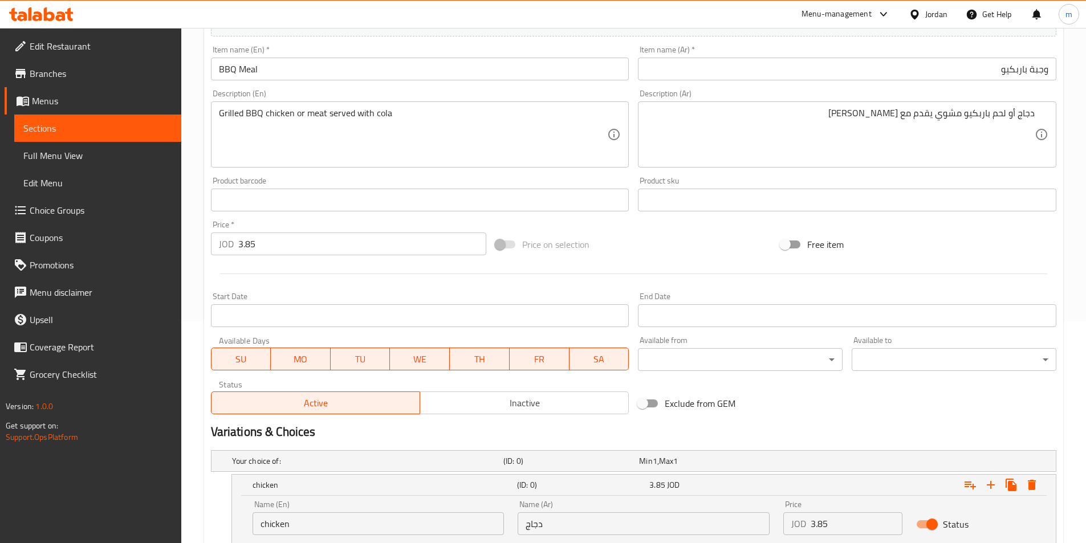
scroll to position [101, 0]
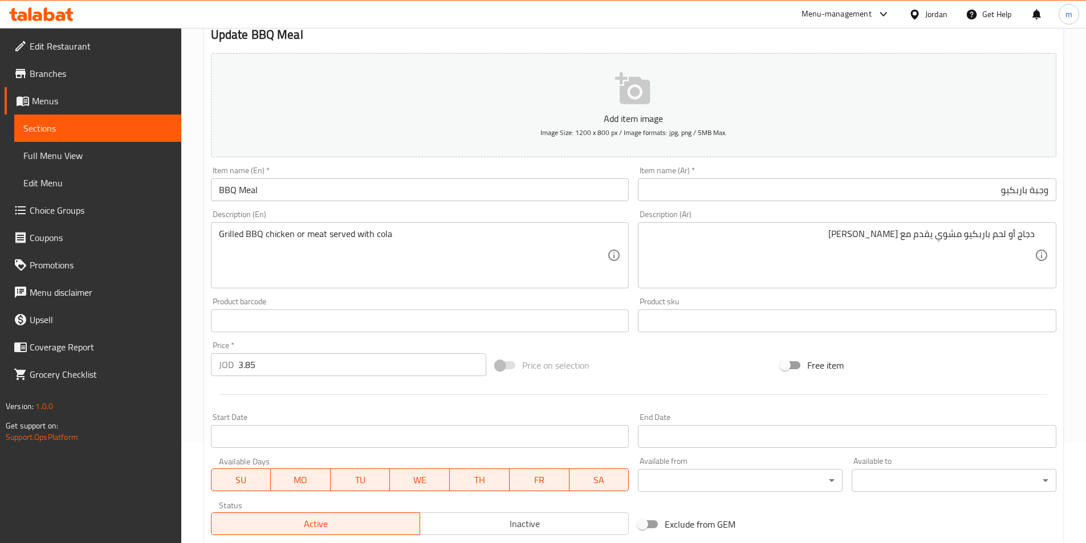
type input "meat"
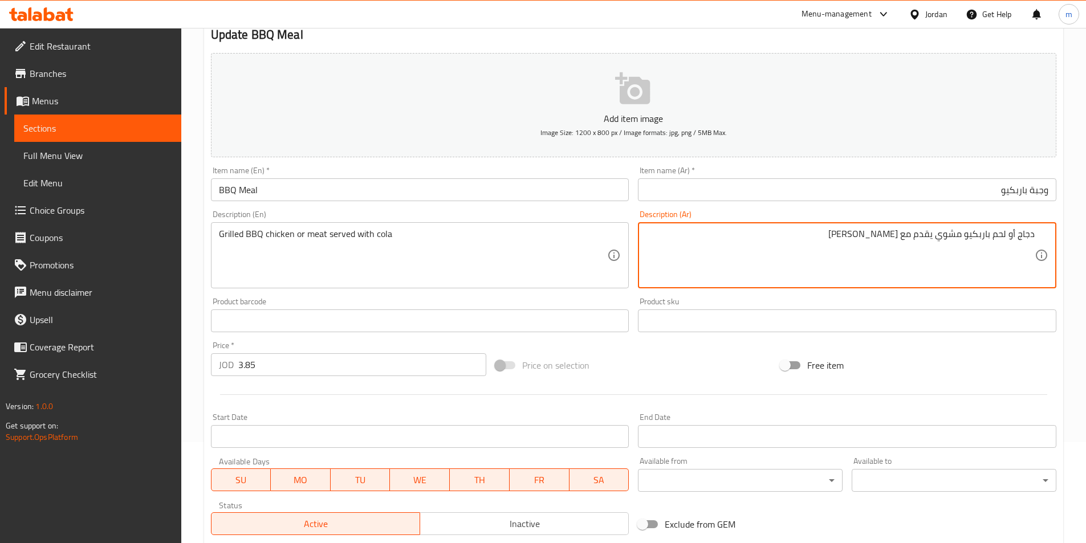
click at [1002, 235] on textarea "دجاج أو لحم باربكيو مشوي يقدم مع كولا" at bounding box center [840, 256] width 389 height 54
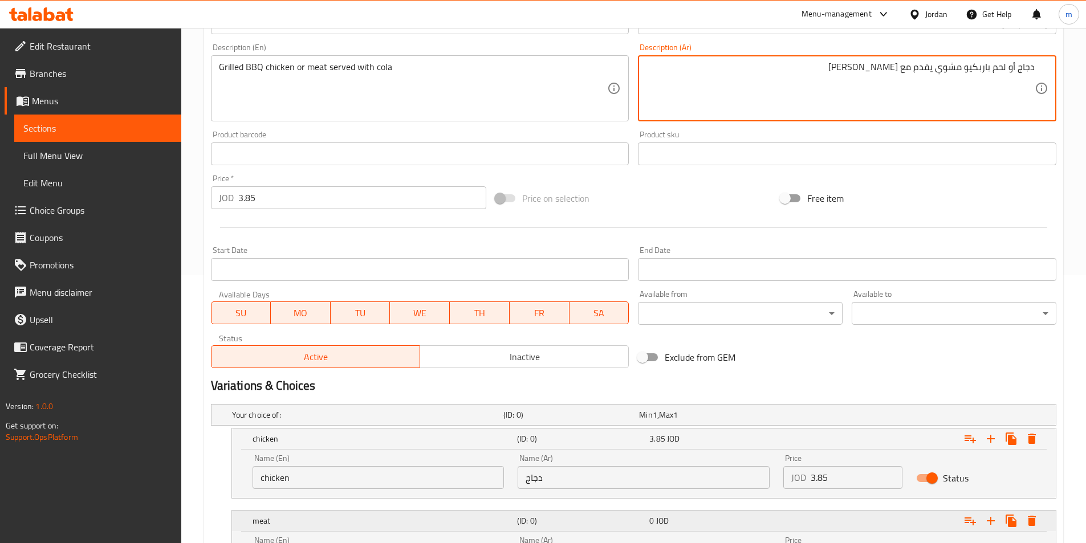
scroll to position [386, 0]
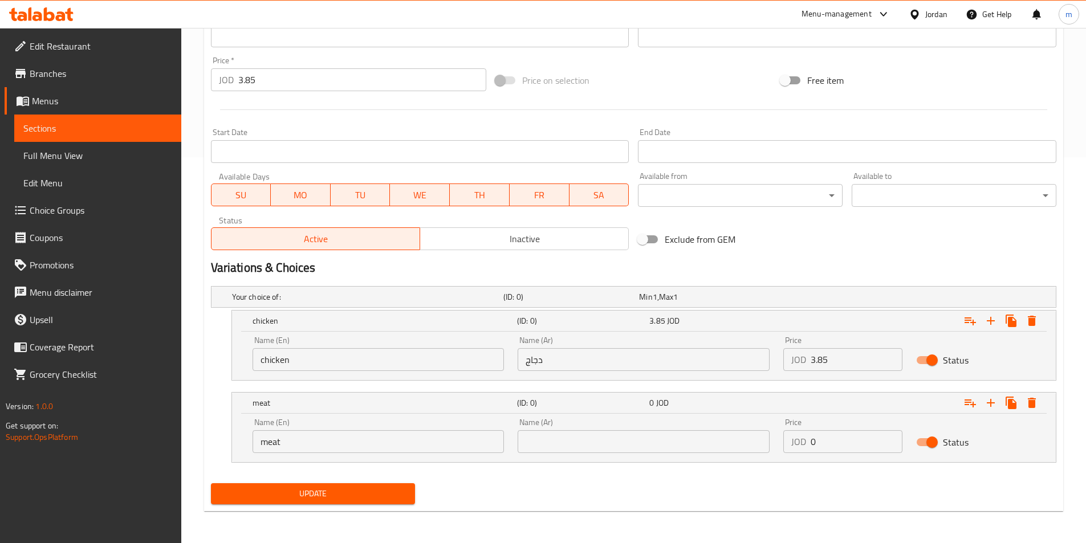
click at [624, 449] on input "text" at bounding box center [643, 441] width 252 height 23
paste input "لحم"
type input "لحم"
click at [826, 352] on input "3.85" at bounding box center [856, 359] width 92 height 23
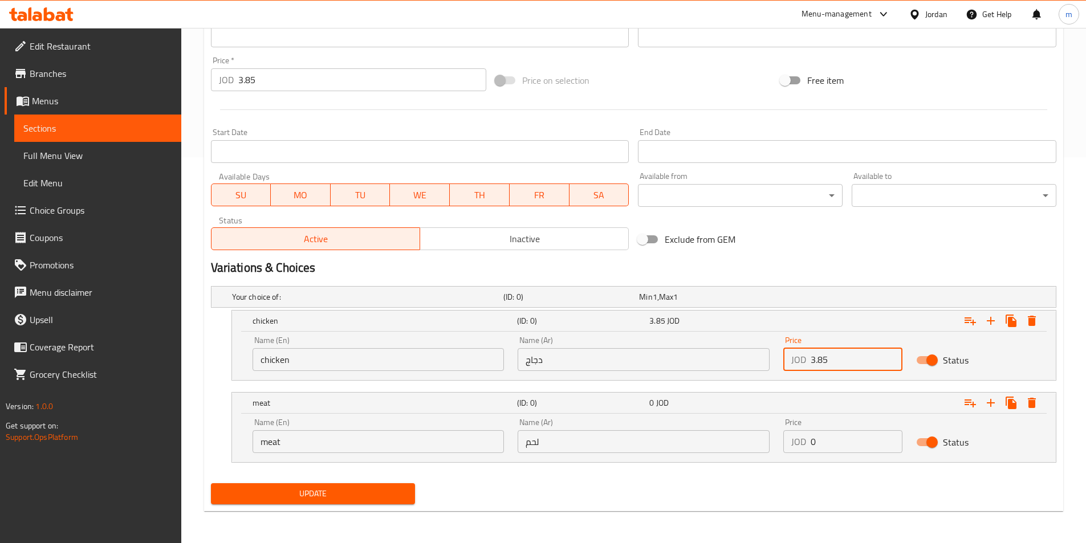
click at [826, 352] on input "3.85" at bounding box center [856, 359] width 92 height 23
click at [834, 449] on input "0" at bounding box center [856, 441] width 92 height 23
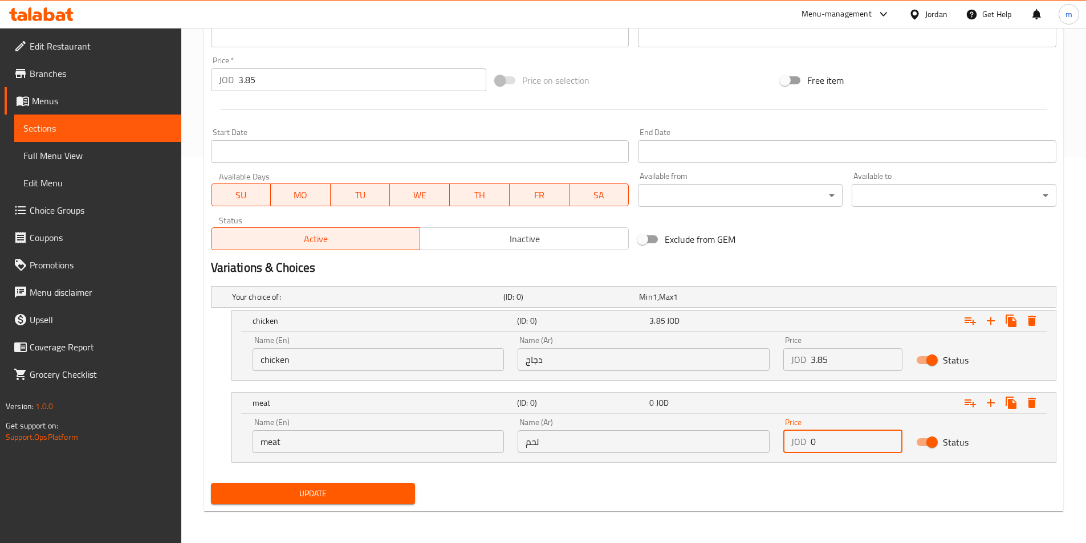
paste input "3.85"
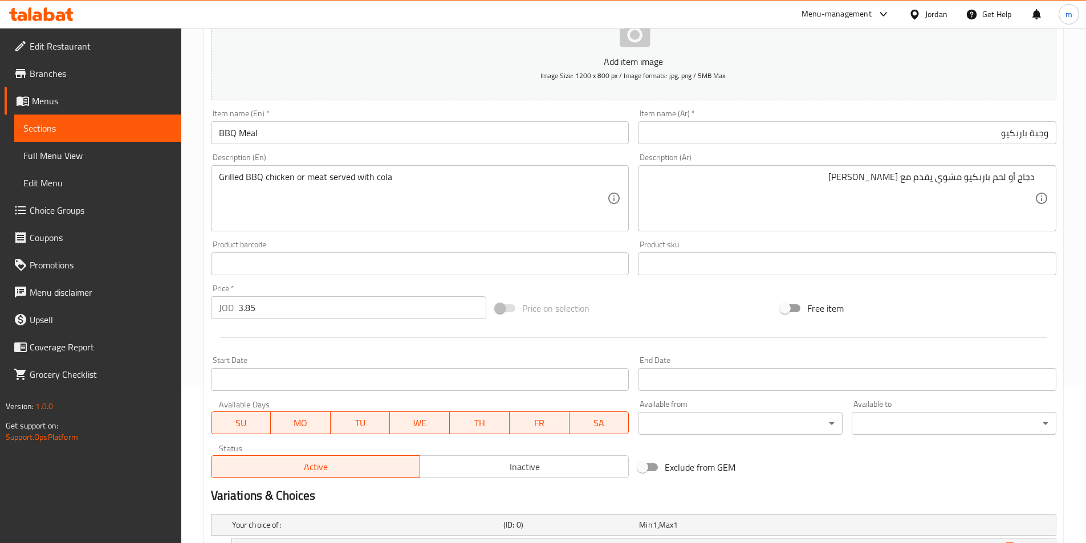
type input "3.85"
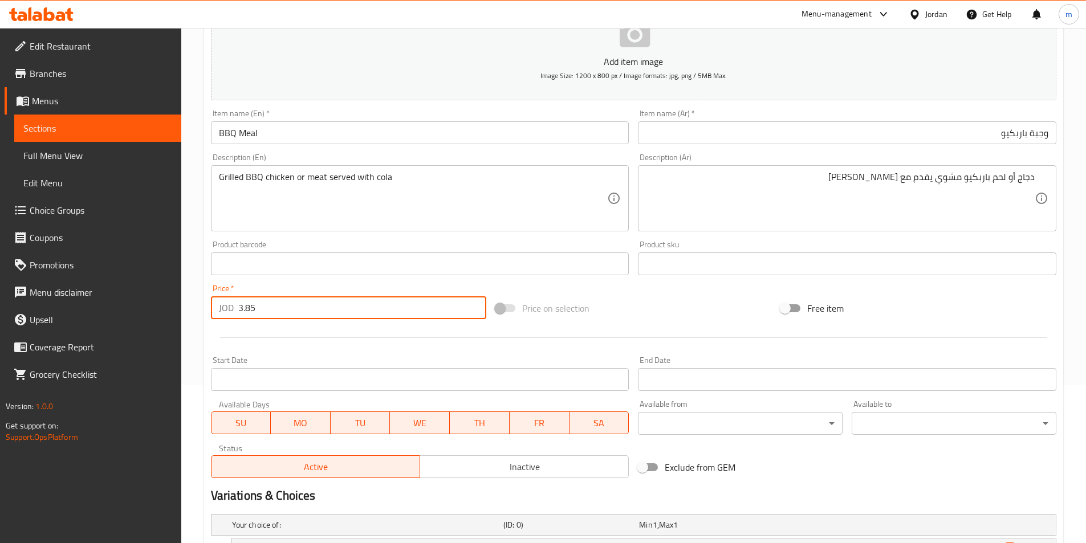
click at [290, 305] on input "3.85" at bounding box center [362, 307] width 248 height 23
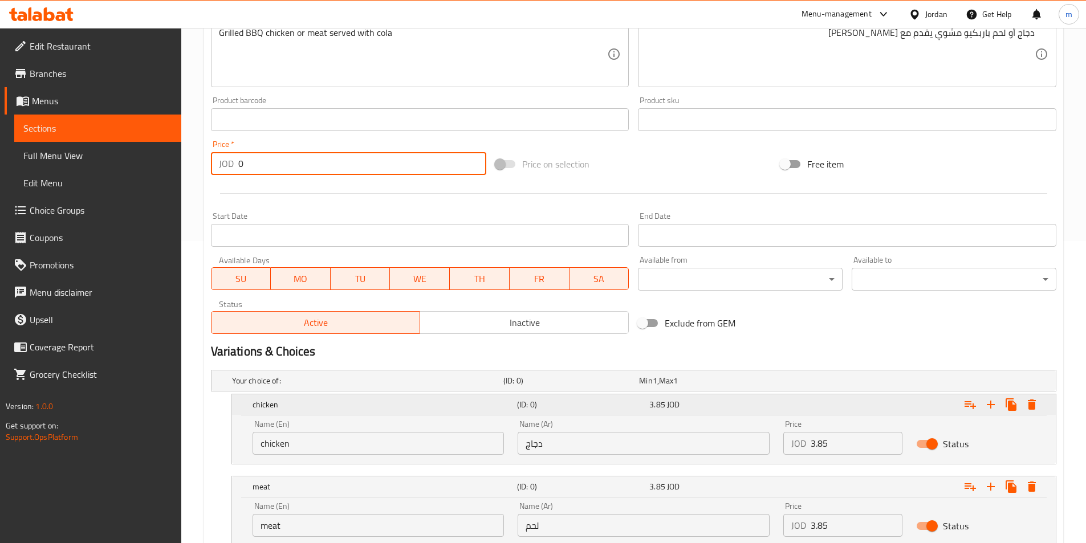
scroll to position [386, 0]
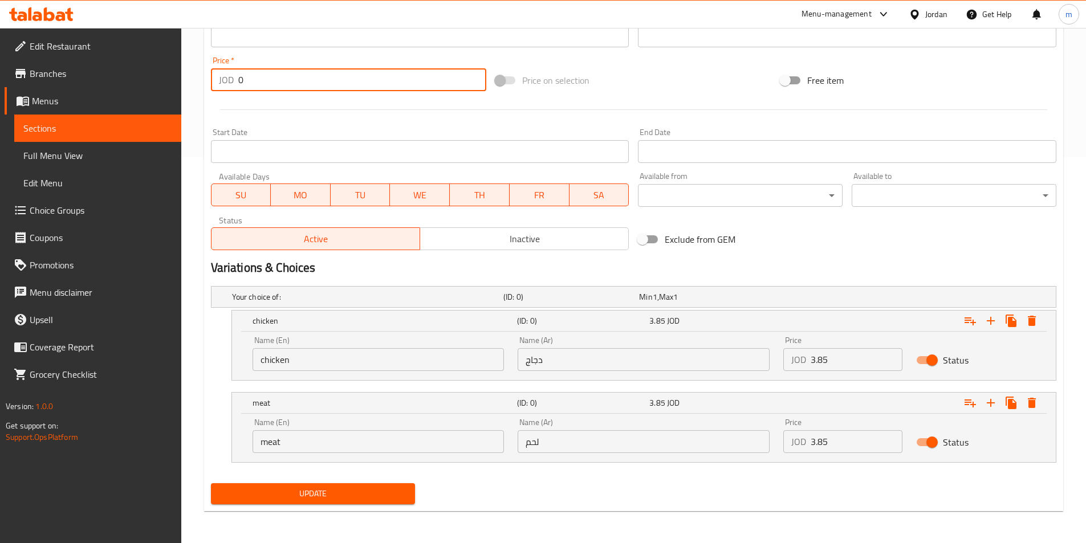
type input "0"
click at [365, 491] on span "Update" at bounding box center [313, 494] width 186 height 14
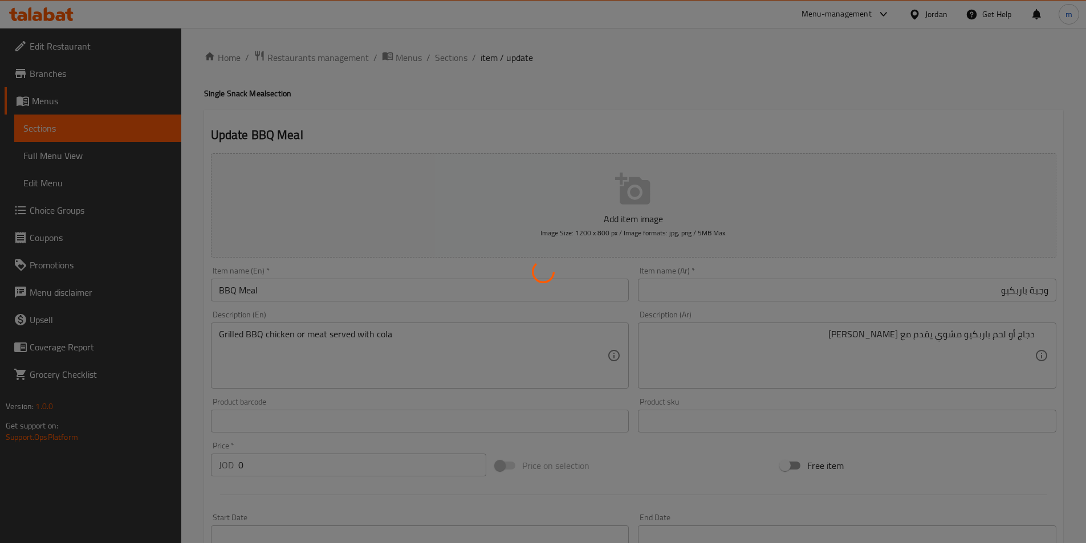
scroll to position [0, 0]
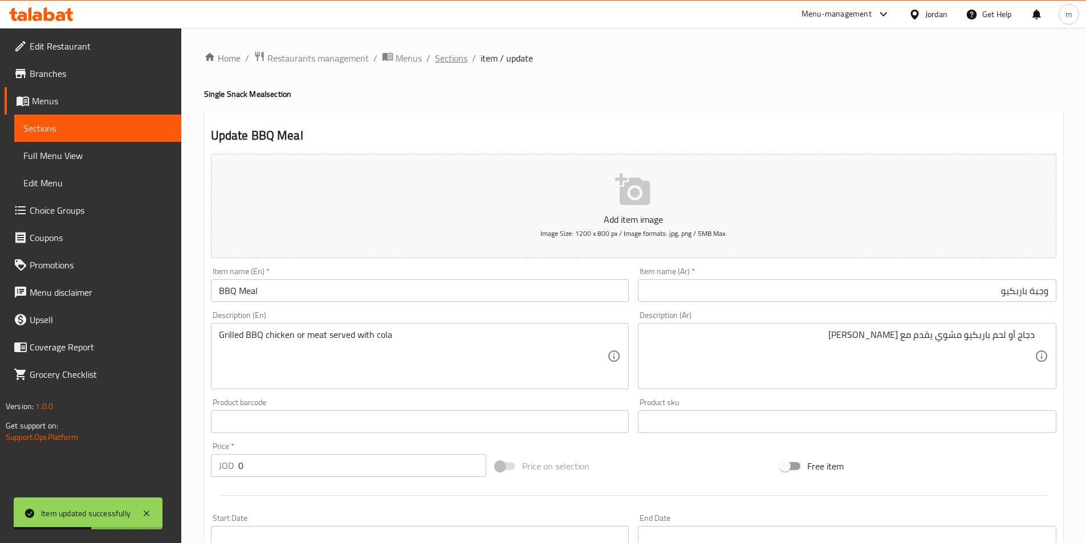
click at [446, 57] on span "Sections" at bounding box center [451, 58] width 32 height 14
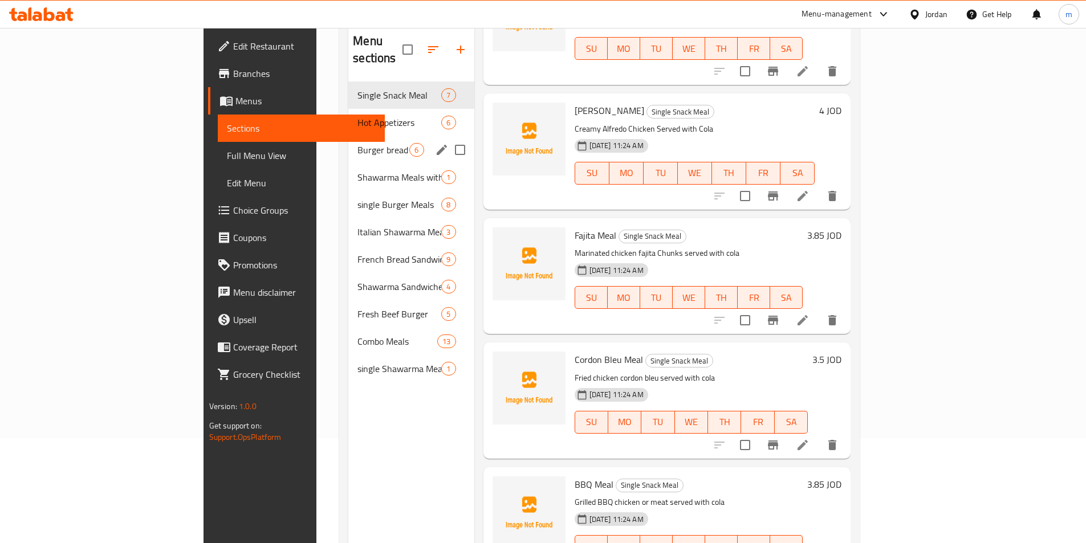
scroll to position [46, 0]
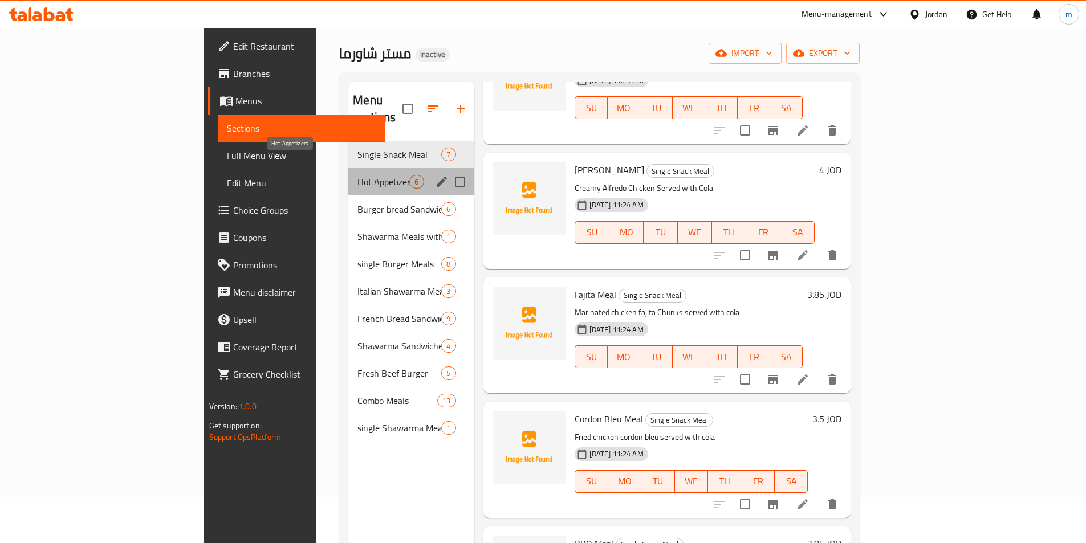
click at [357, 175] on span "Hot Appetizers" at bounding box center [383, 182] width 52 height 14
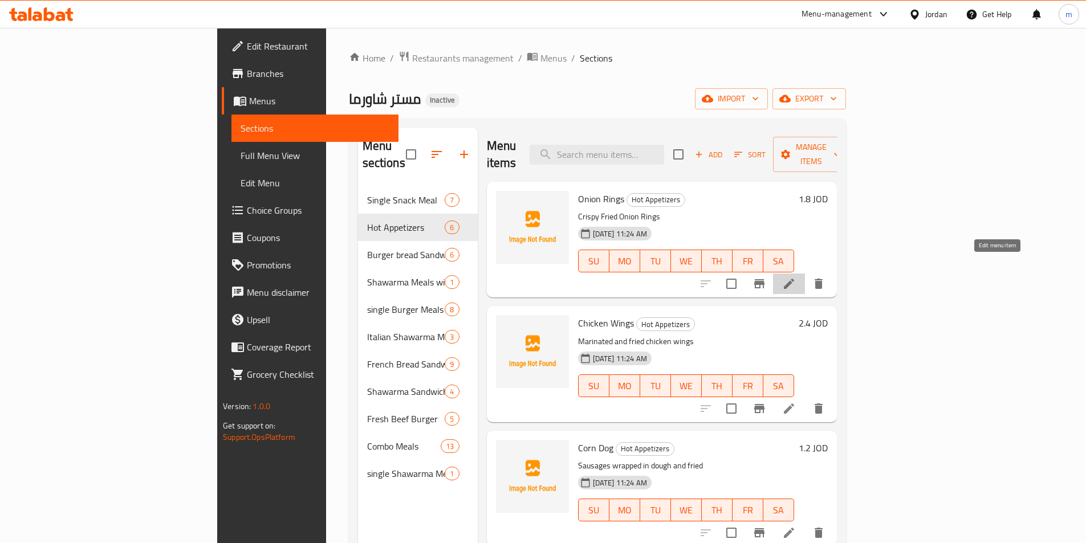
click at [796, 277] on icon at bounding box center [789, 284] width 14 height 14
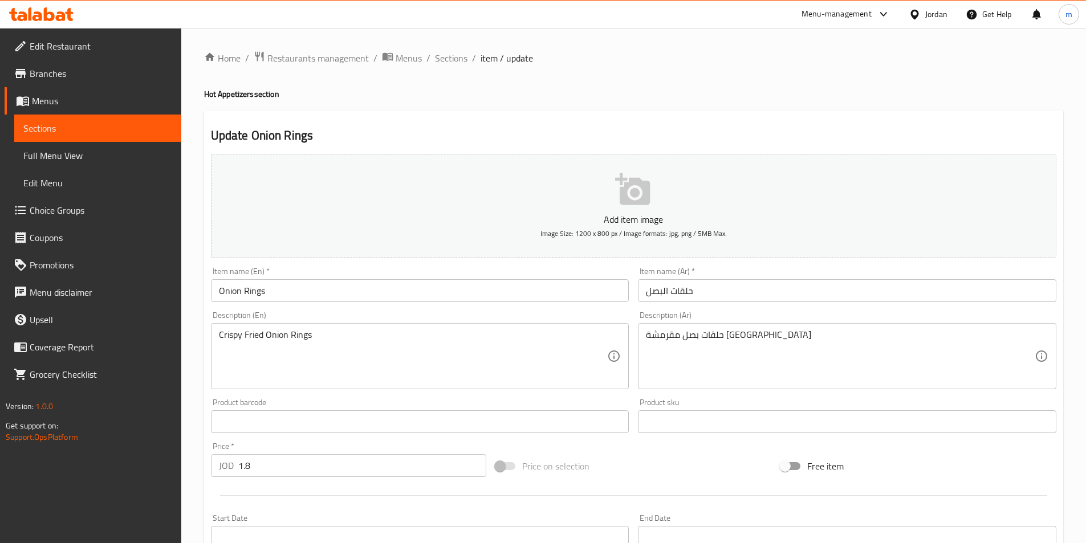
click at [783, 294] on input "حلقات البصل" at bounding box center [847, 290] width 418 height 23
click at [447, 62] on span "Sections" at bounding box center [451, 58] width 32 height 14
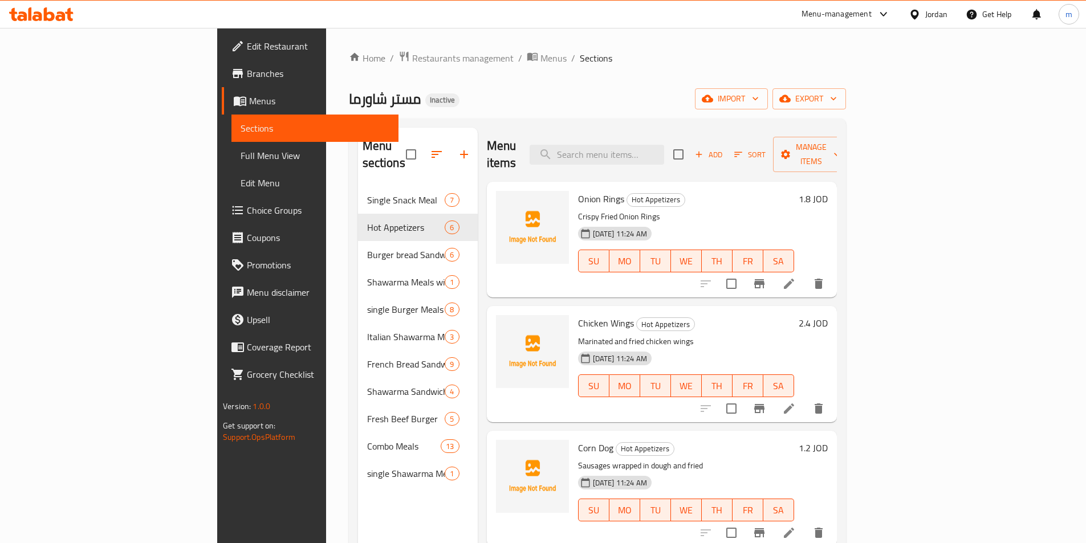
click at [805, 398] on li at bounding box center [789, 408] width 32 height 21
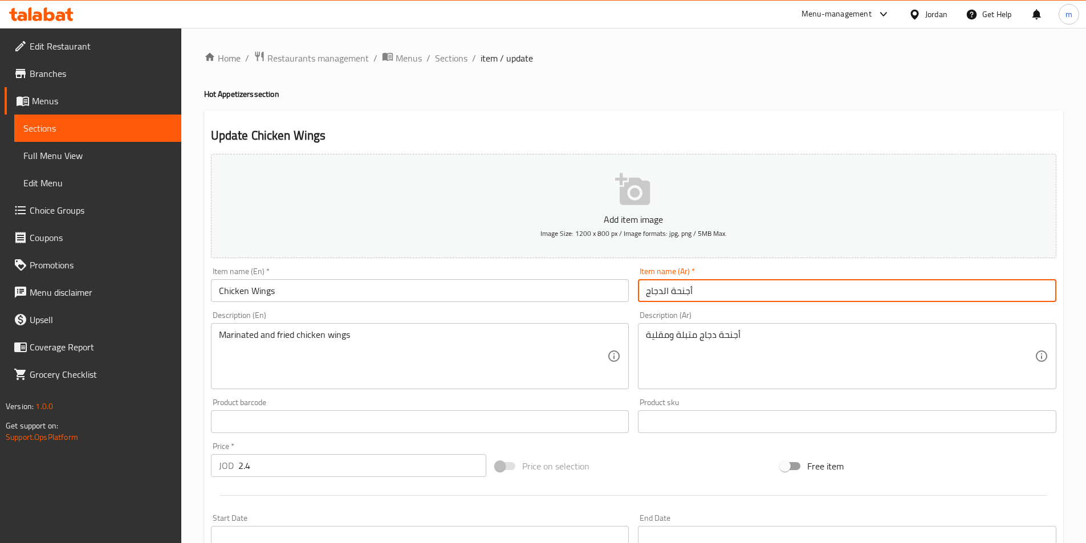
click at [691, 297] on input "أجنحة الدجاج" at bounding box center [847, 290] width 418 height 23
click at [767, 279] on input "أجنحة الدجاج" at bounding box center [847, 290] width 418 height 23
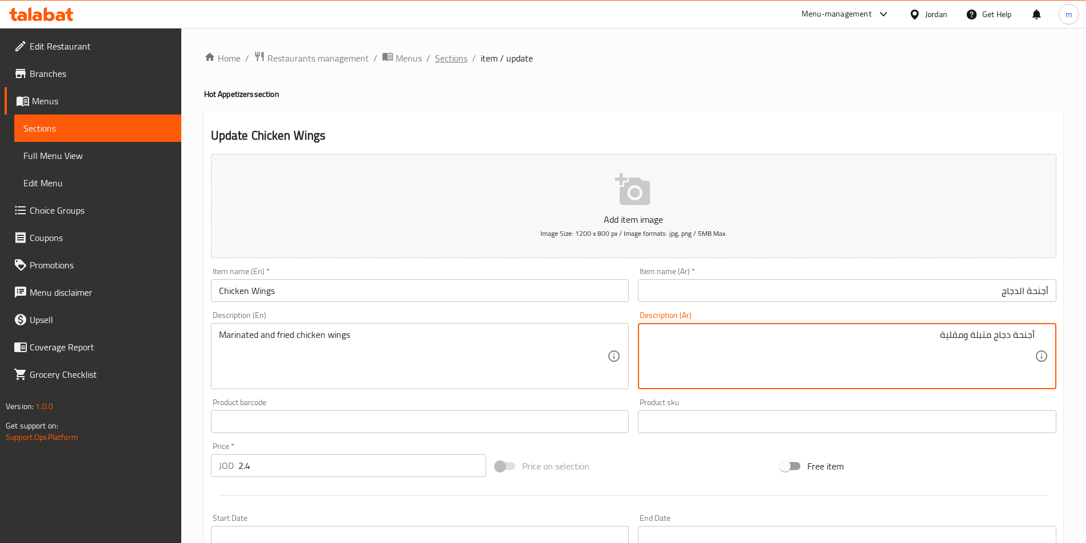
click at [452, 58] on span "Sections" at bounding box center [451, 58] width 32 height 14
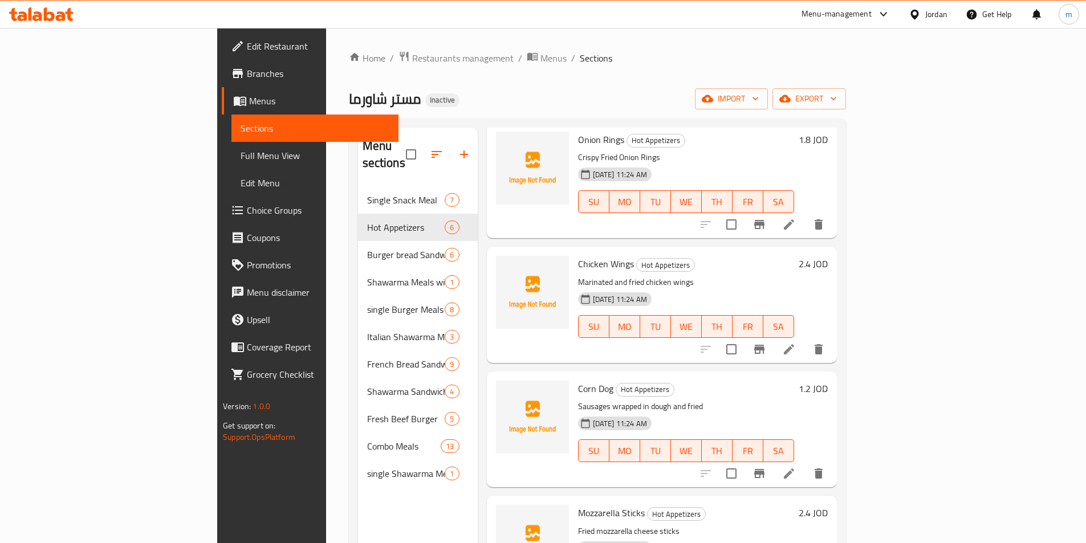
scroll to position [114, 0]
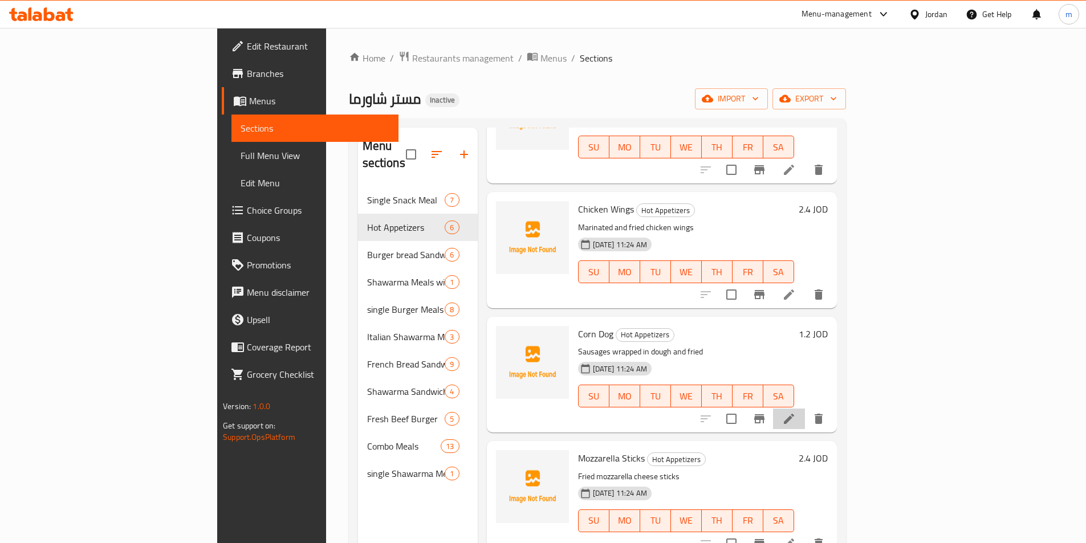
click at [805, 409] on li at bounding box center [789, 419] width 32 height 21
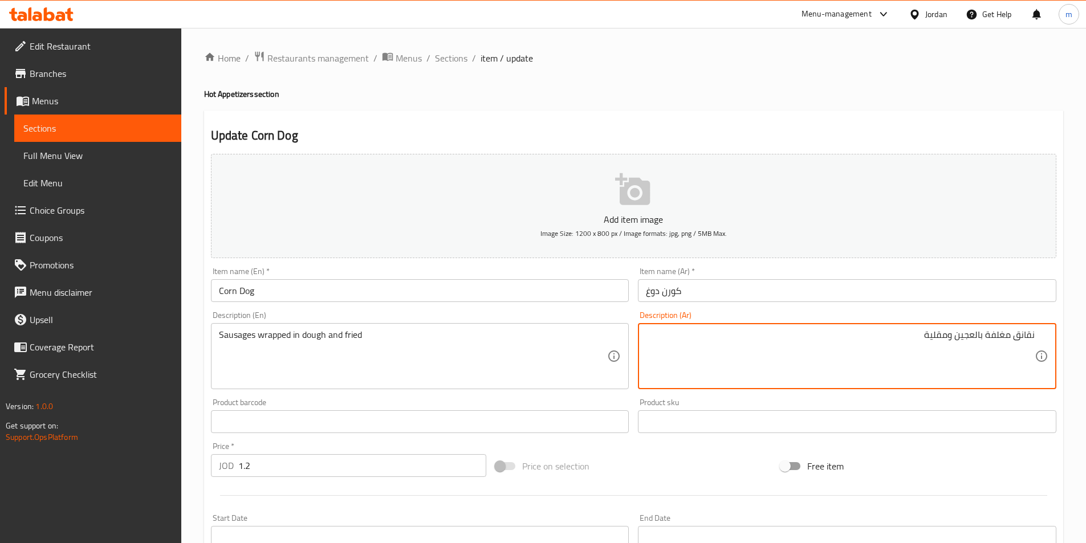
click at [991, 332] on textarea "نقانق مغلفة بالعجين ومقلية" at bounding box center [840, 356] width 389 height 54
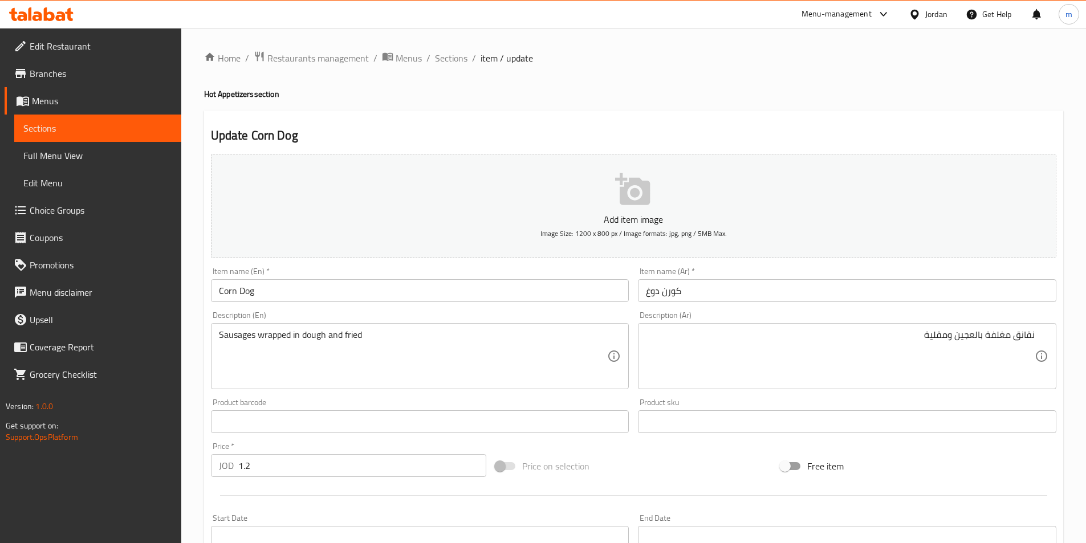
click at [1001, 334] on textarea "نقانق مغلفة بالعجين ومقلية" at bounding box center [840, 356] width 389 height 54
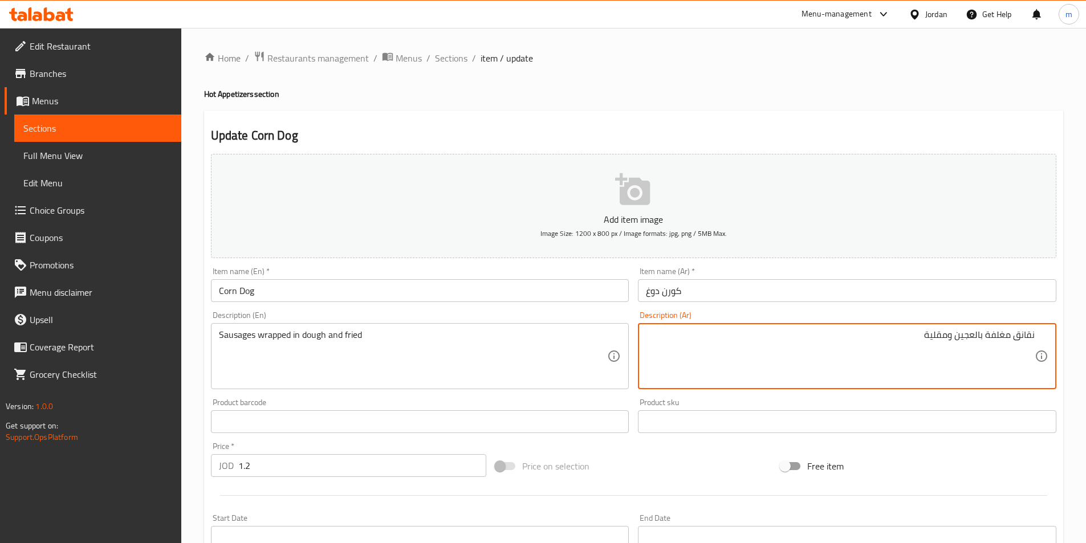
click at [1001, 334] on textarea "نقانق مغلفة بالعجين ومقلية" at bounding box center [840, 356] width 389 height 54
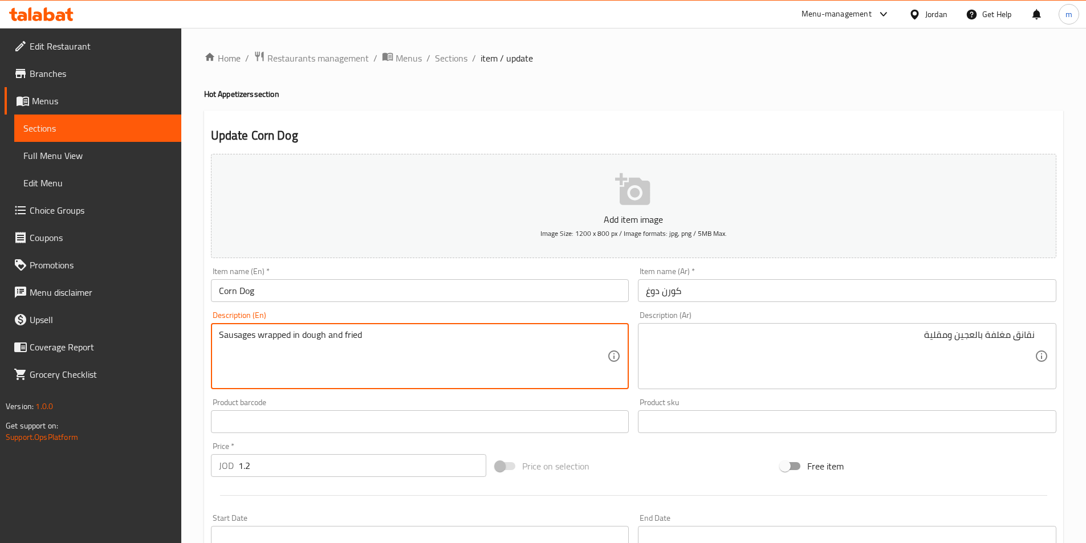
click at [275, 337] on textarea "Sausages wrapped in dough and fried" at bounding box center [413, 356] width 389 height 54
click at [306, 343] on textarea "Sausages coated in dough and fried" at bounding box center [413, 356] width 389 height 54
type textarea "Sausages coated in dough and fried"
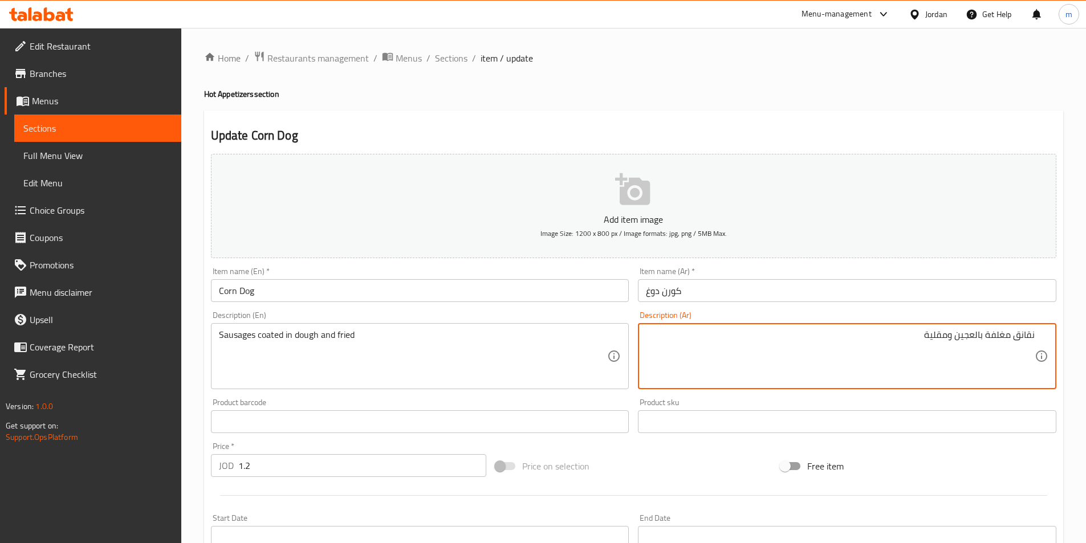
click at [967, 341] on textarea "نقانق مغلفة بالعجين ومقلية" at bounding box center [840, 356] width 389 height 54
click at [964, 341] on textarea "نقانق مغلفة بالعجين ومقلية" at bounding box center [840, 356] width 389 height 54
drag, startPoint x: 957, startPoint y: 339, endPoint x: 975, endPoint y: 340, distance: 17.1
click at [975, 340] on textarea "نقانق مغلفة بالعجين ومقلية" at bounding box center [840, 356] width 389 height 54
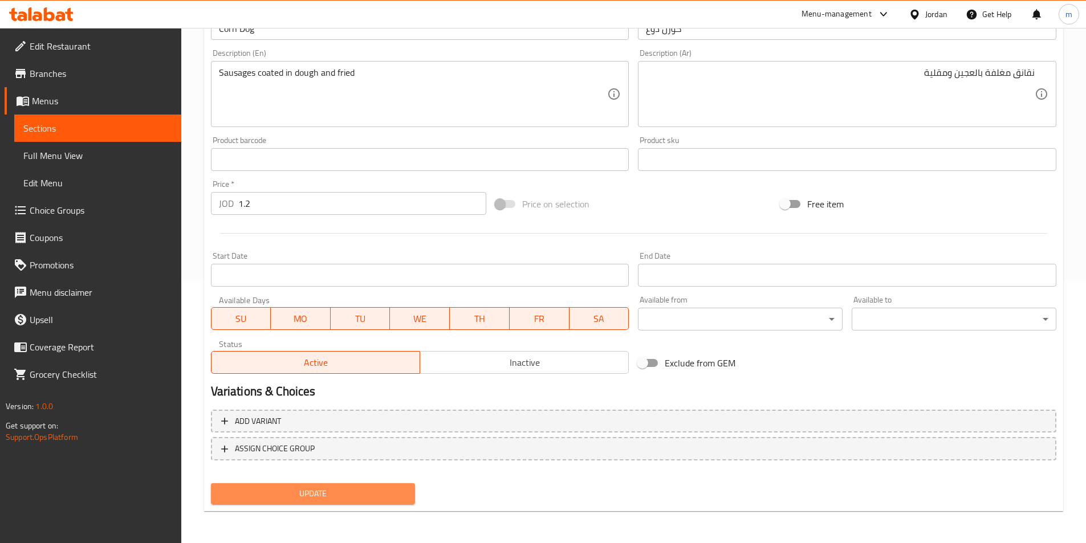
click at [295, 495] on span "Update" at bounding box center [313, 494] width 186 height 14
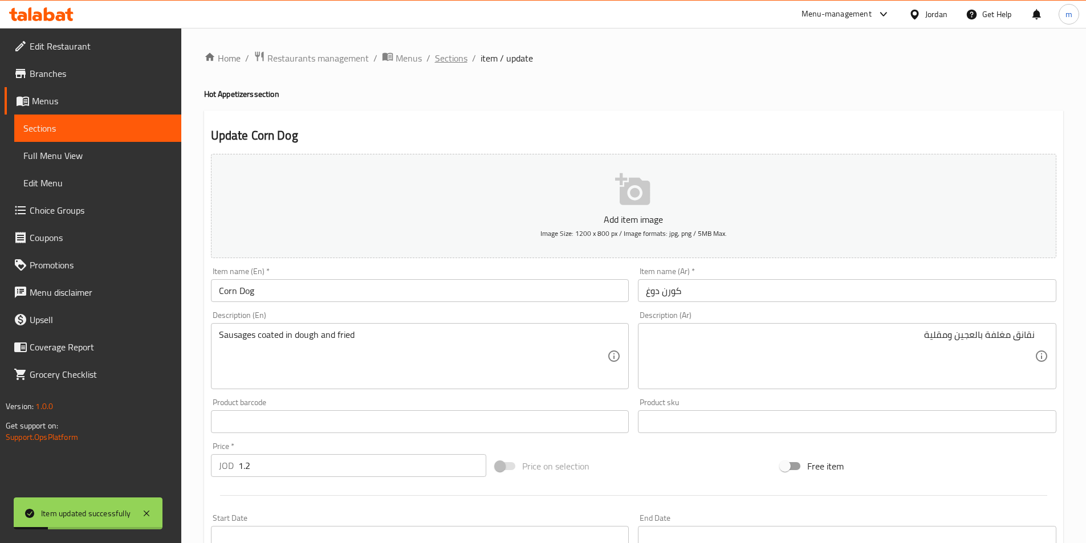
click at [462, 59] on span "Sections" at bounding box center [451, 58] width 32 height 14
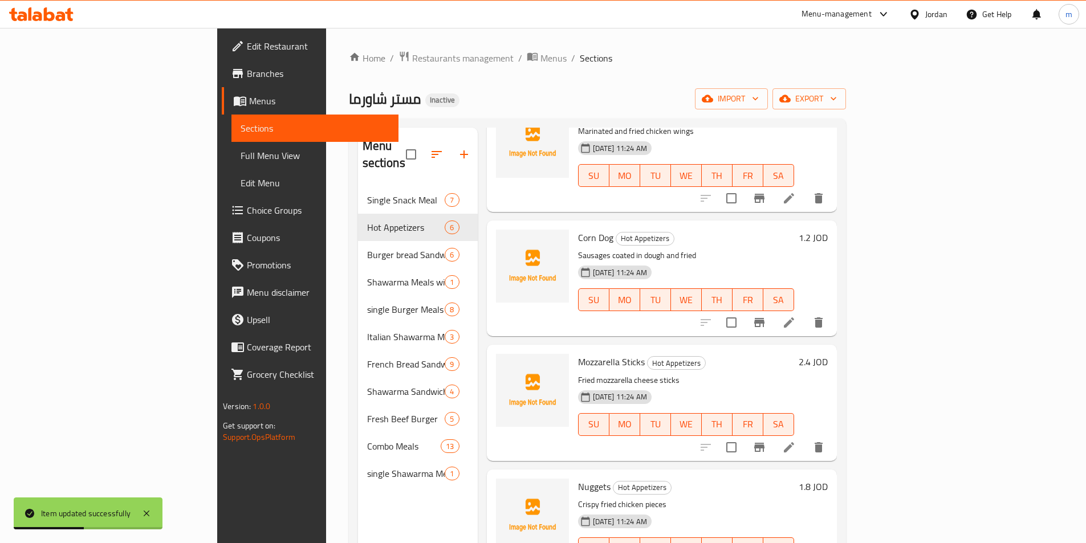
scroll to position [233, 0]
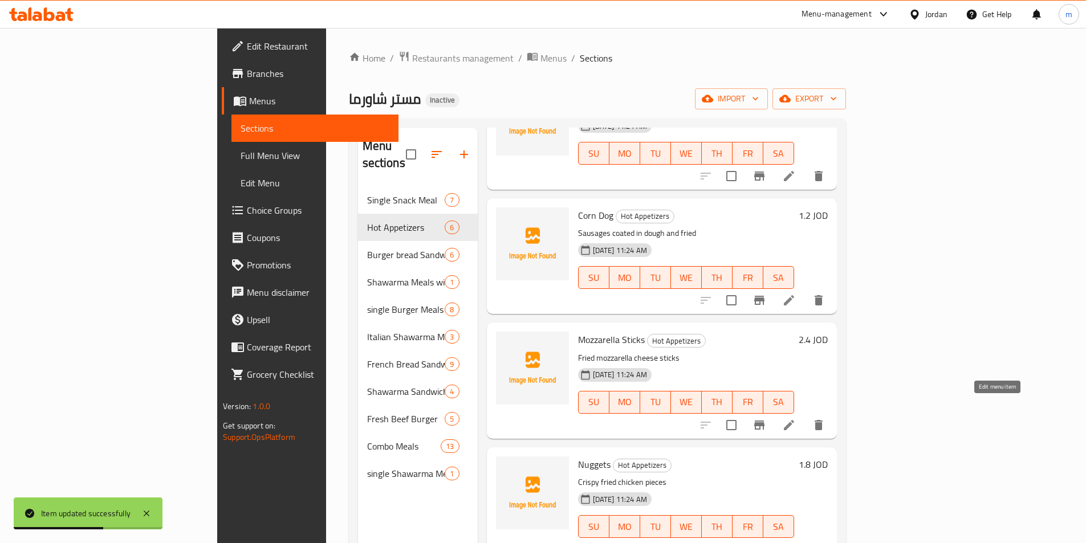
click at [796, 418] on icon at bounding box center [789, 425] width 14 height 14
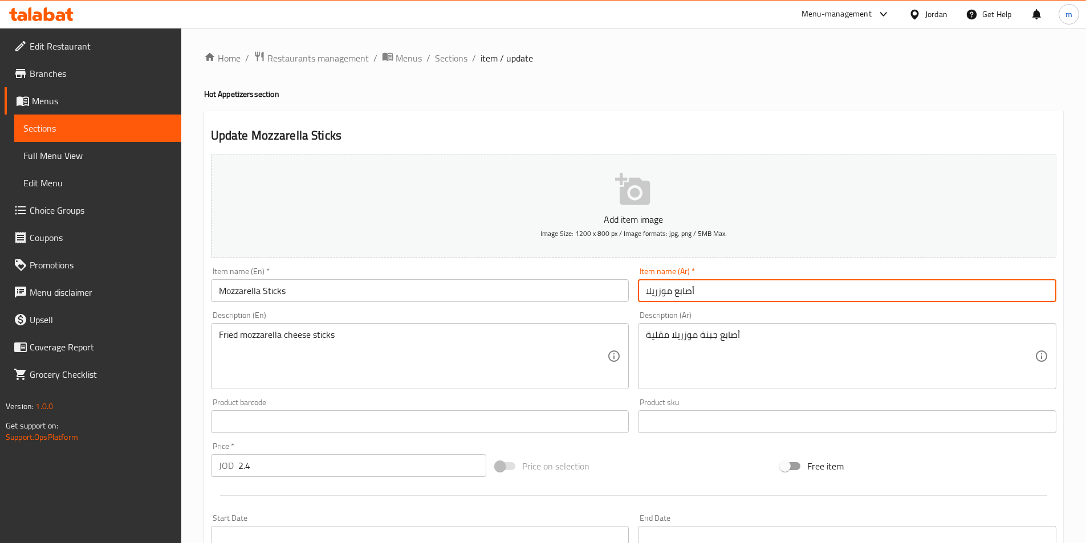
drag, startPoint x: 708, startPoint y: 290, endPoint x: 557, endPoint y: 286, distance: 151.6
click at [563, 285] on div "Add item image Image Size: 1200 x 800 px / Image formats: jpg, png / 5MB Max. I…" at bounding box center [633, 394] width 854 height 491
click at [729, 294] on input "أصابع موزريلا" at bounding box center [847, 290] width 418 height 23
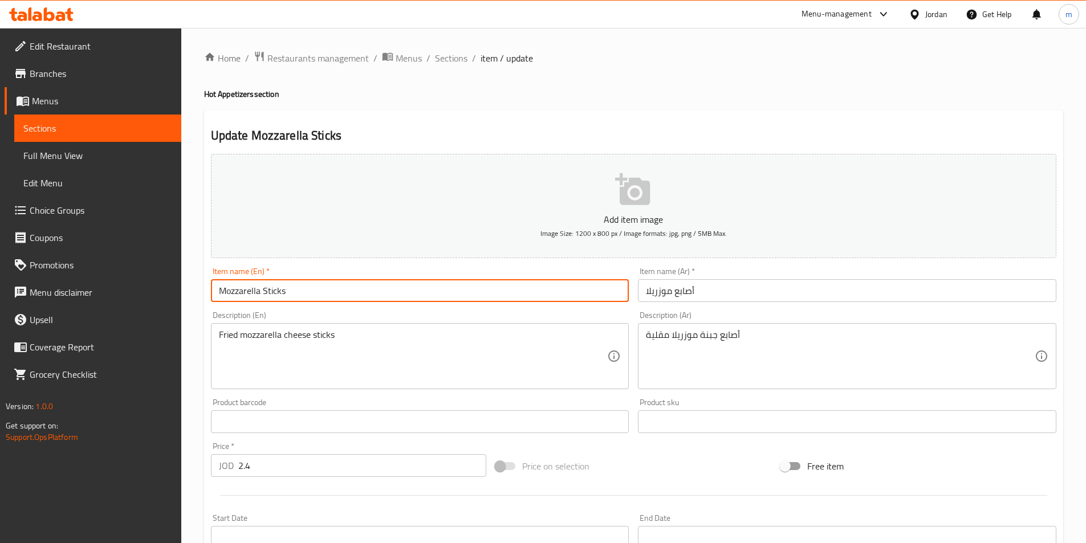
click at [378, 293] on input "Mozzarella Sticks" at bounding box center [420, 290] width 418 height 23
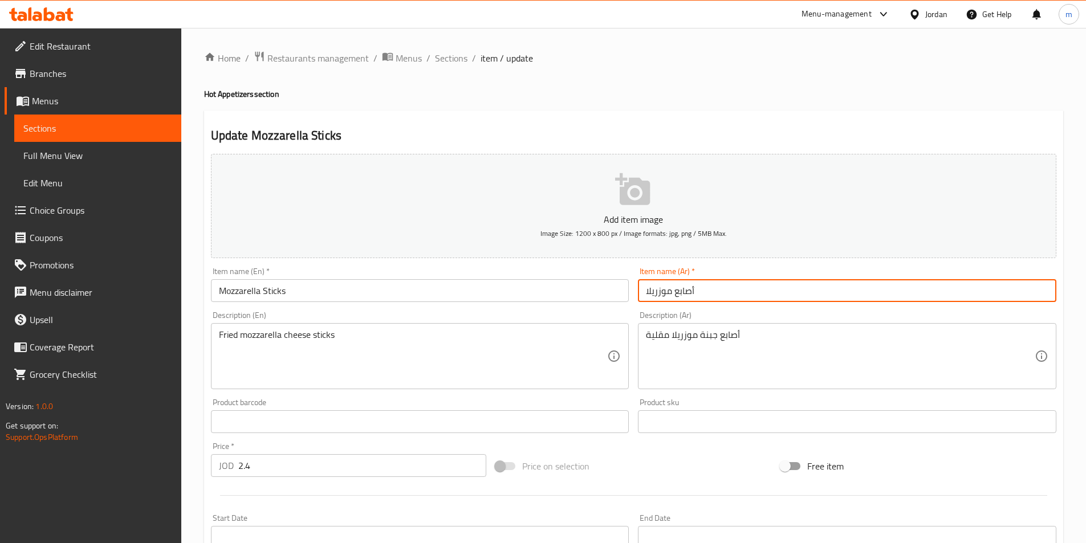
click at [684, 292] on input "أصابع موزريلا" at bounding box center [847, 290] width 418 height 23
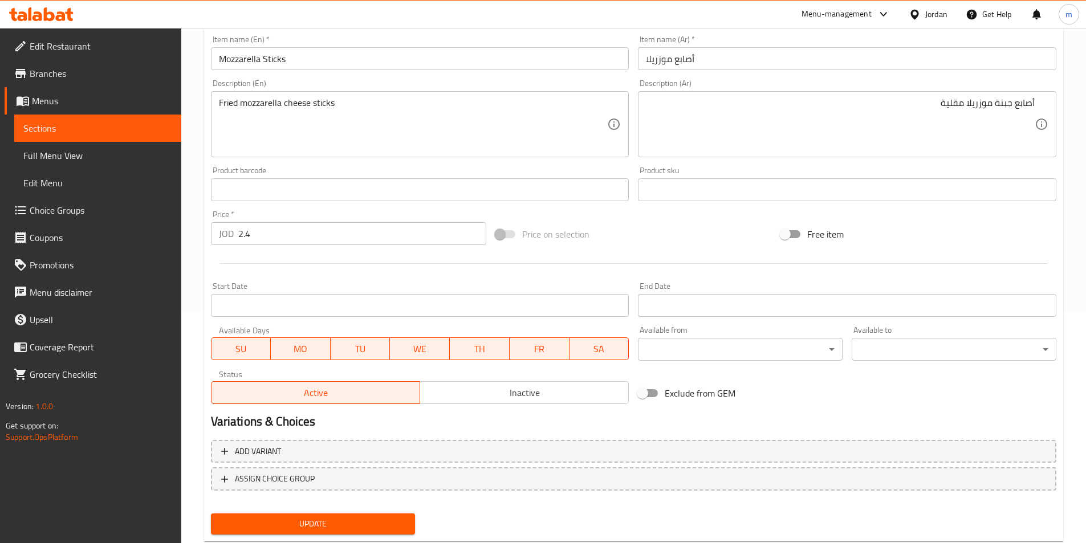
scroll to position [262, 0]
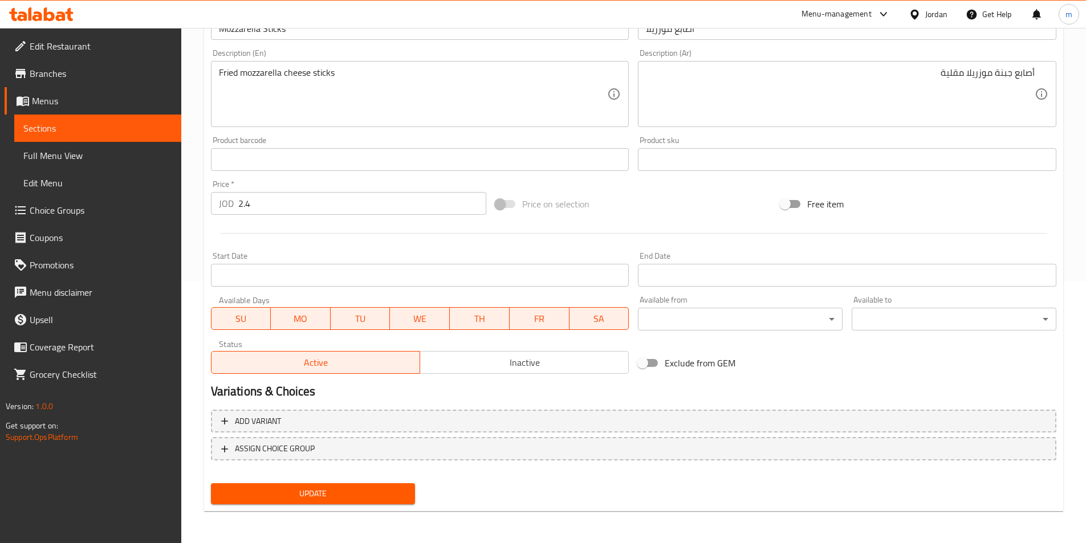
click at [316, 508] on div "Update" at bounding box center [313, 494] width 214 height 30
click at [320, 502] on button "Update" at bounding box center [313, 493] width 205 height 21
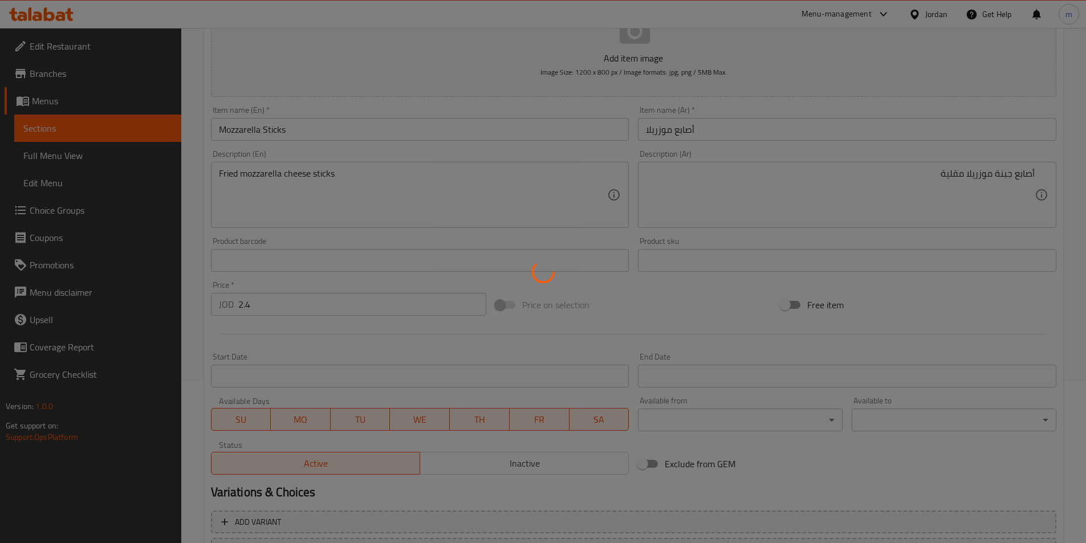
scroll to position [0, 0]
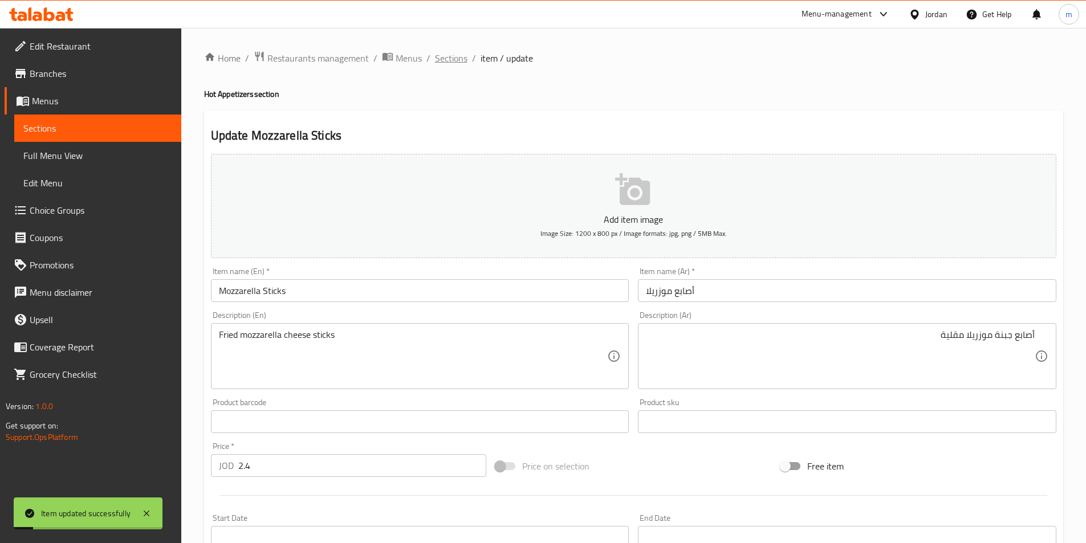
click at [444, 54] on span "Sections" at bounding box center [451, 58] width 32 height 14
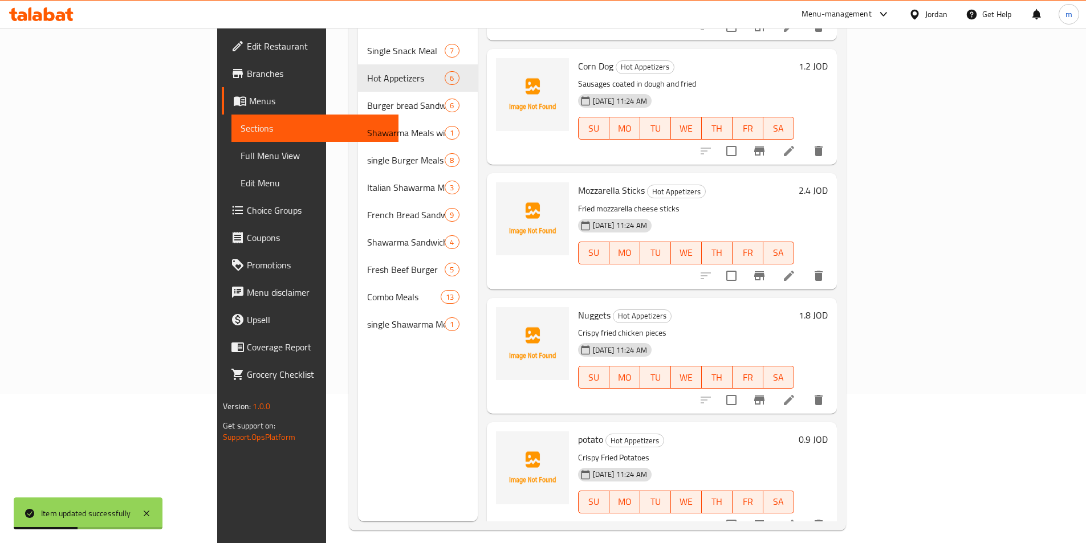
scroll to position [160, 0]
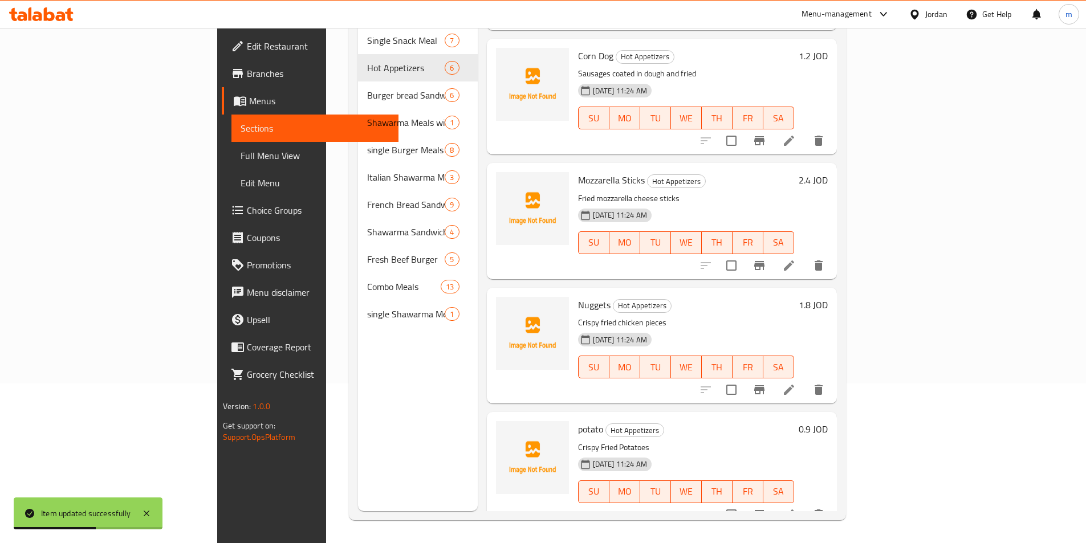
click at [805, 380] on li at bounding box center [789, 390] width 32 height 21
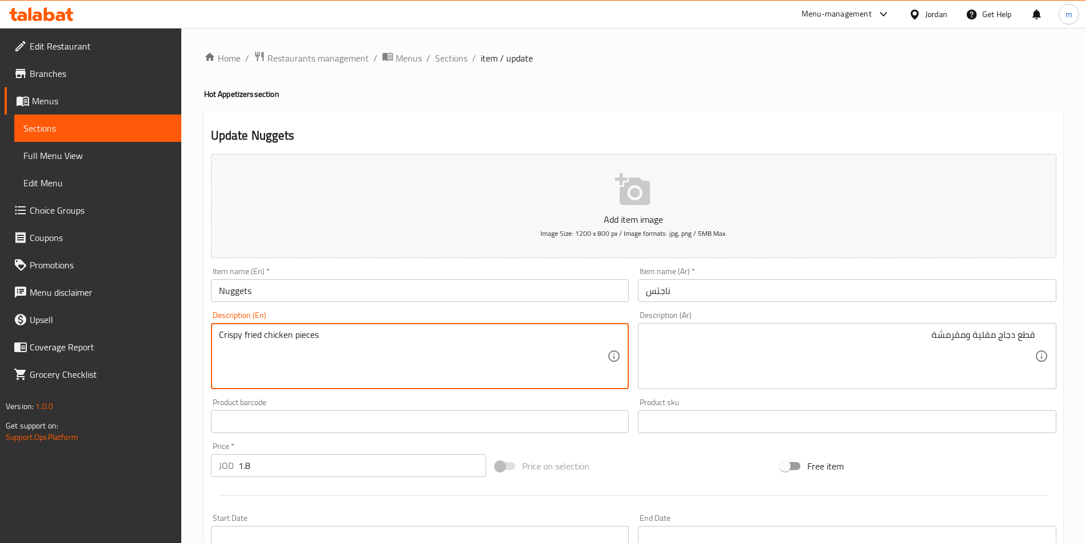
drag, startPoint x: 295, startPoint y: 333, endPoint x: 466, endPoint y: 328, distance: 170.5
drag, startPoint x: 239, startPoint y: 334, endPoint x: 354, endPoint y: 434, distance: 151.9
click at [239, 336] on textarea "Crispy fried chicken chunks" at bounding box center [413, 356] width 389 height 54
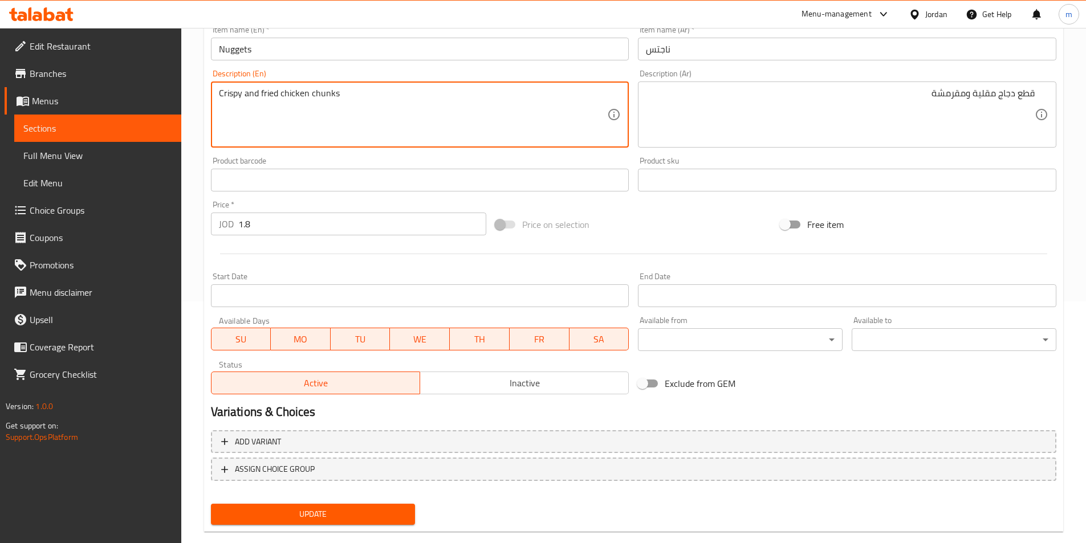
scroll to position [262, 0]
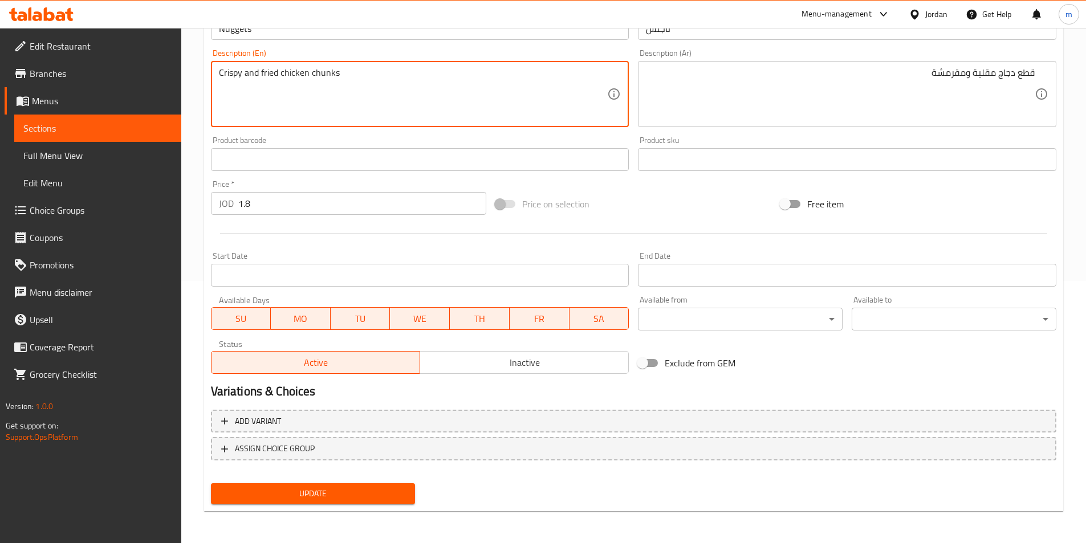
type textarea "Crispy and fried chicken chunks"
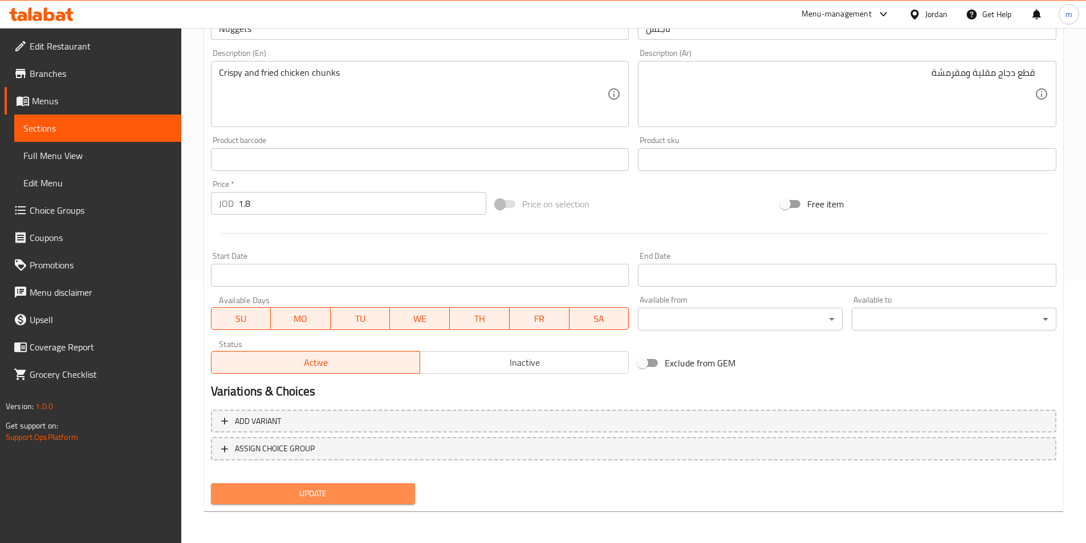
click at [340, 498] on span "Update" at bounding box center [313, 494] width 186 height 14
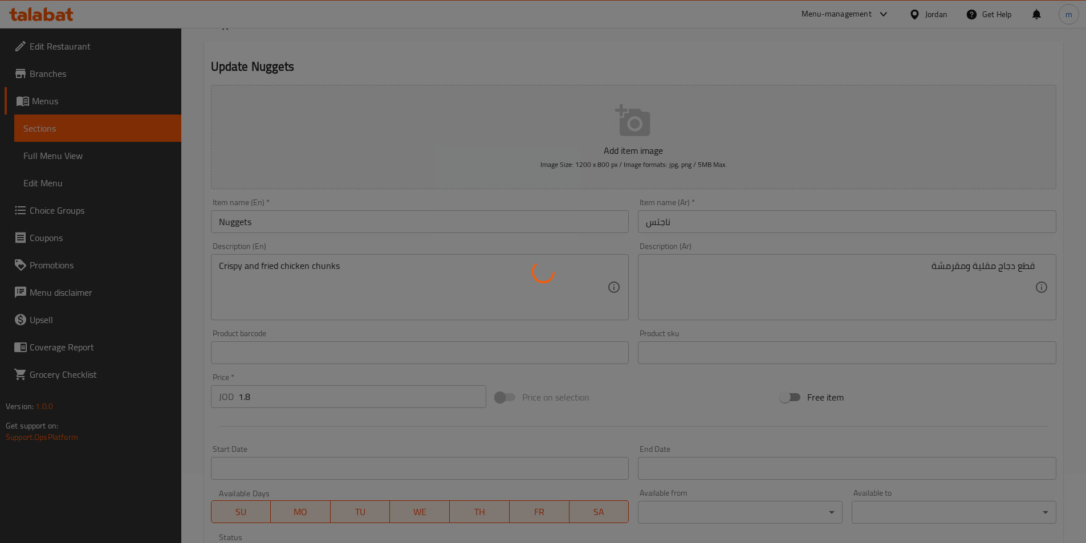
scroll to position [0, 0]
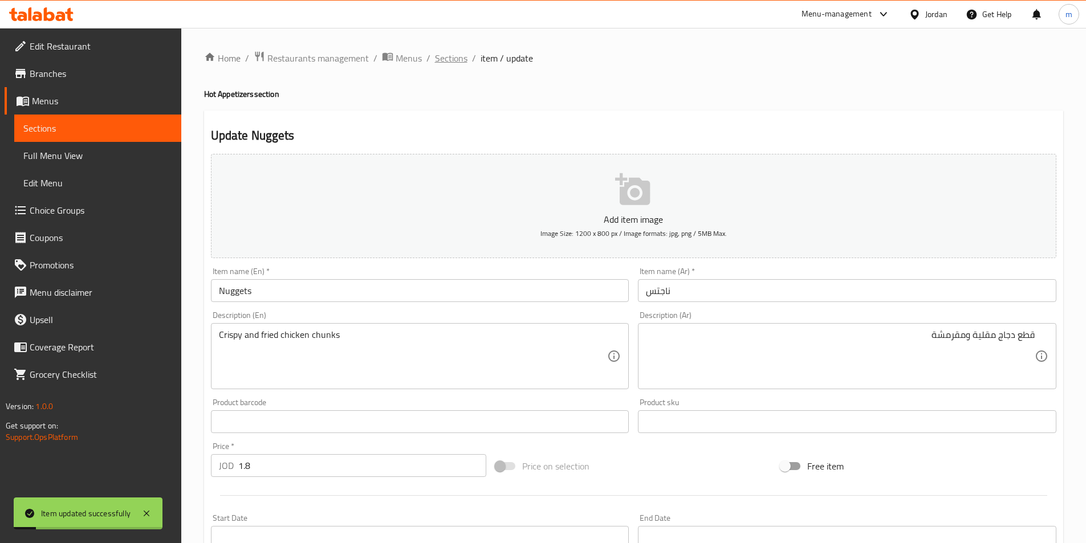
click at [460, 52] on span "Sections" at bounding box center [451, 58] width 32 height 14
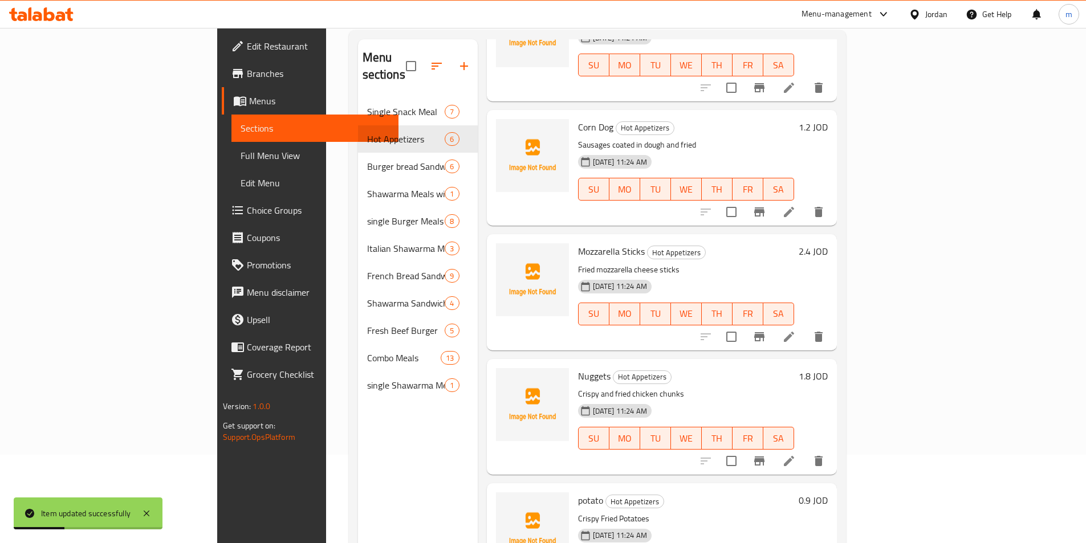
scroll to position [160, 0]
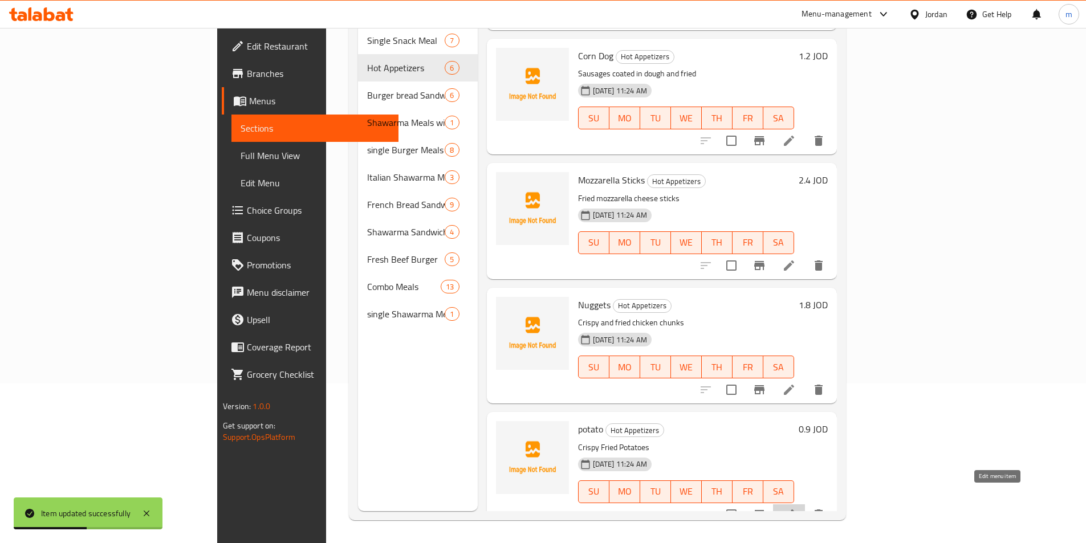
click at [805, 504] on li at bounding box center [789, 514] width 32 height 21
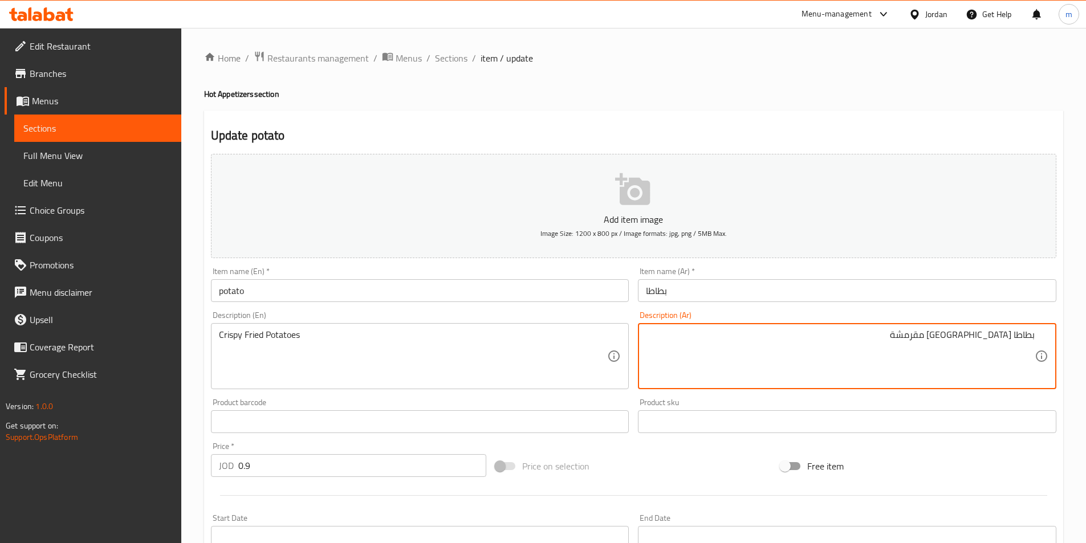
drag, startPoint x: 987, startPoint y: 335, endPoint x: 1058, endPoint y: 341, distance: 71.5
click at [1058, 341] on div "Description (Ar) بطاطا مقلية مقرمشة Description (Ar)" at bounding box center [846, 350] width 427 height 87
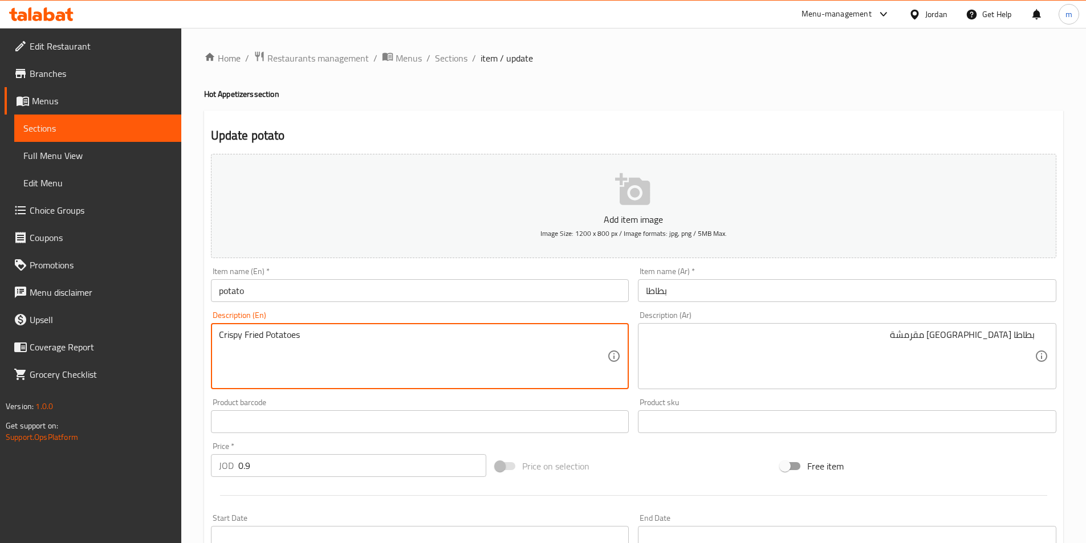
drag, startPoint x: 244, startPoint y: 335, endPoint x: 495, endPoint y: 361, distance: 251.6
paste textarea "ench Fri"
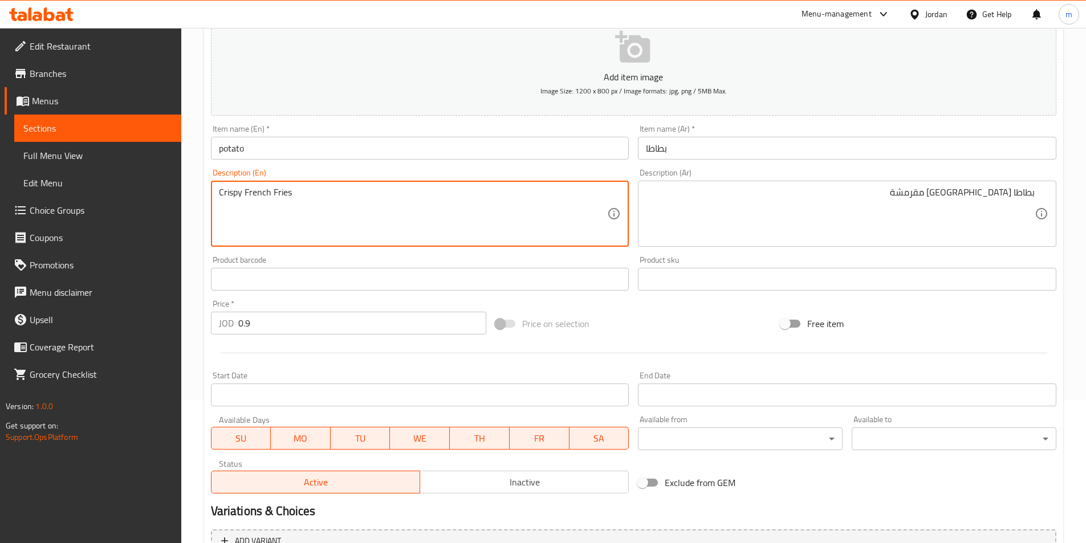
scroll to position [262, 0]
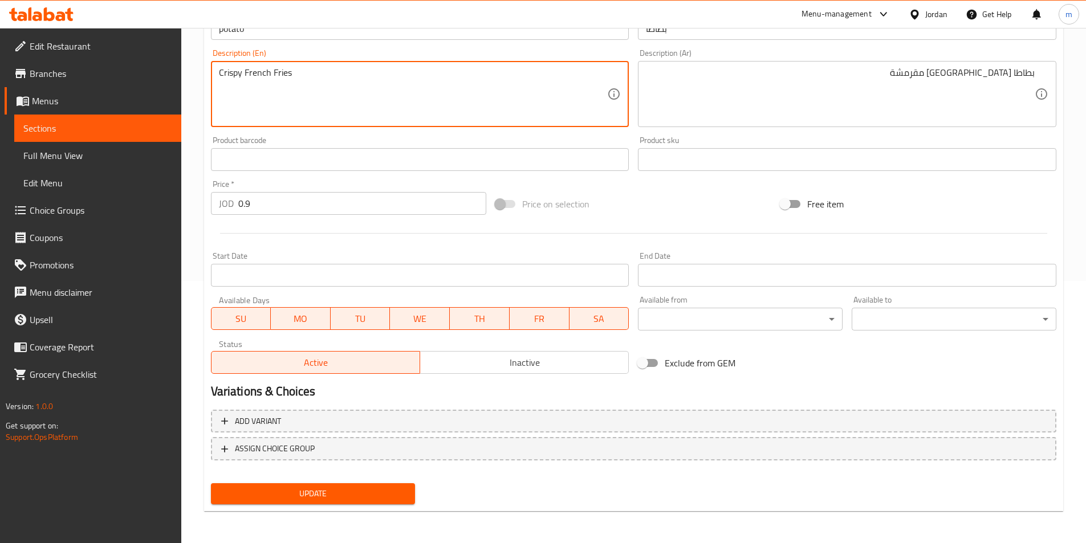
type textarea "Crispy French Fries"
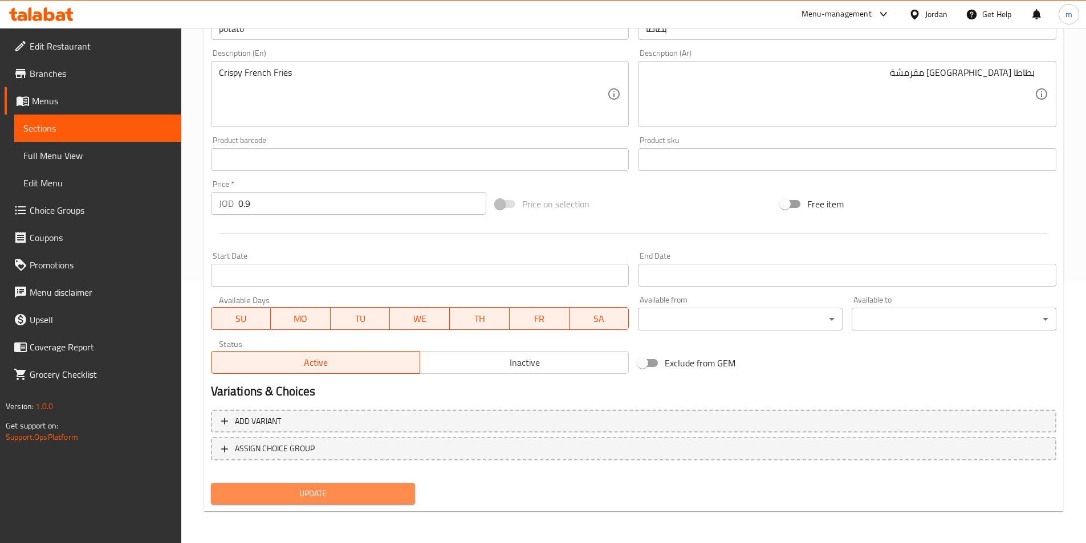
click at [337, 491] on span "Update" at bounding box center [313, 494] width 186 height 14
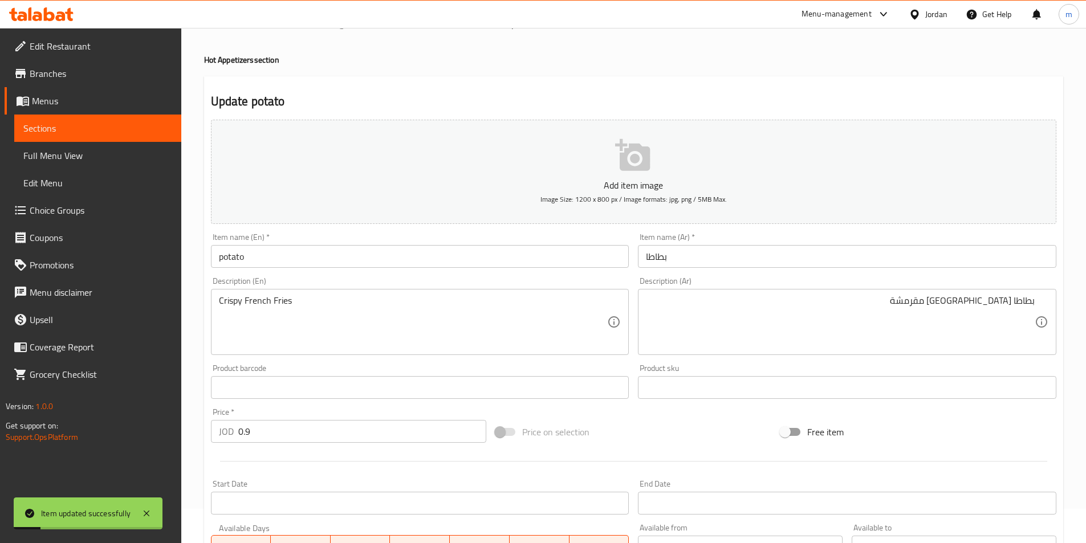
scroll to position [0, 0]
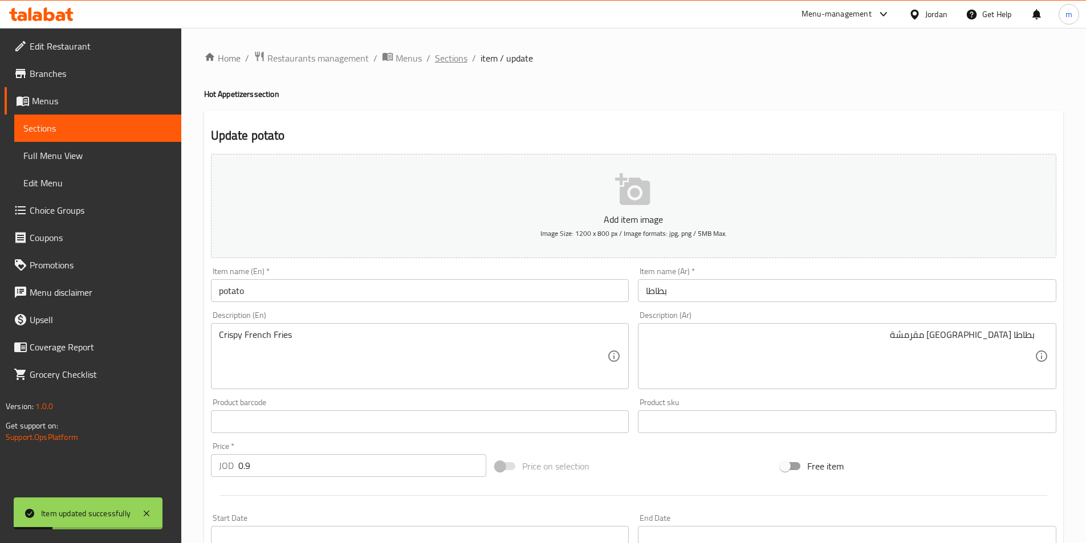
click at [454, 56] on span "Sections" at bounding box center [451, 58] width 32 height 14
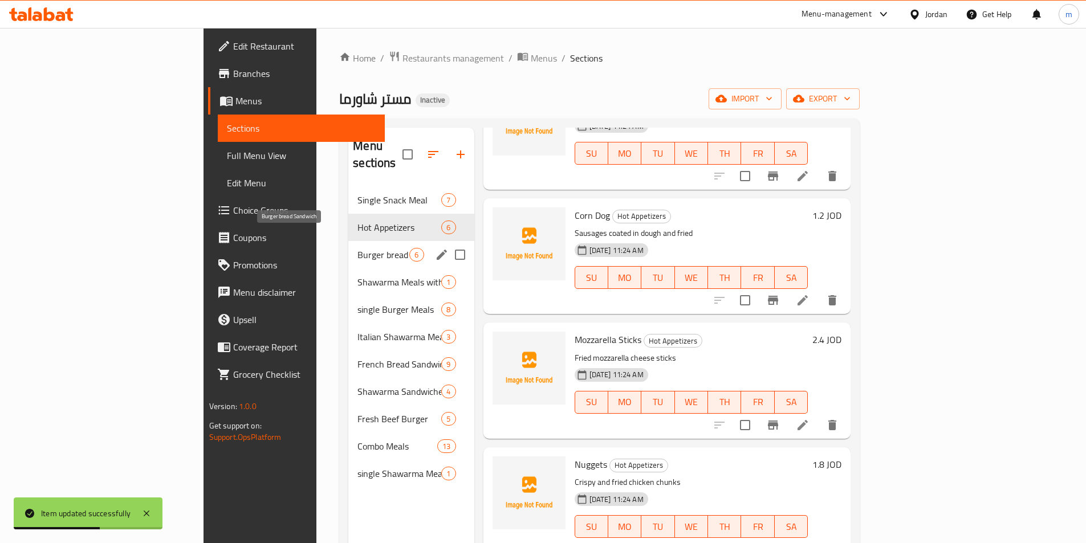
click at [357, 248] on span "Burger bread Sandwich" at bounding box center [383, 255] width 52 height 14
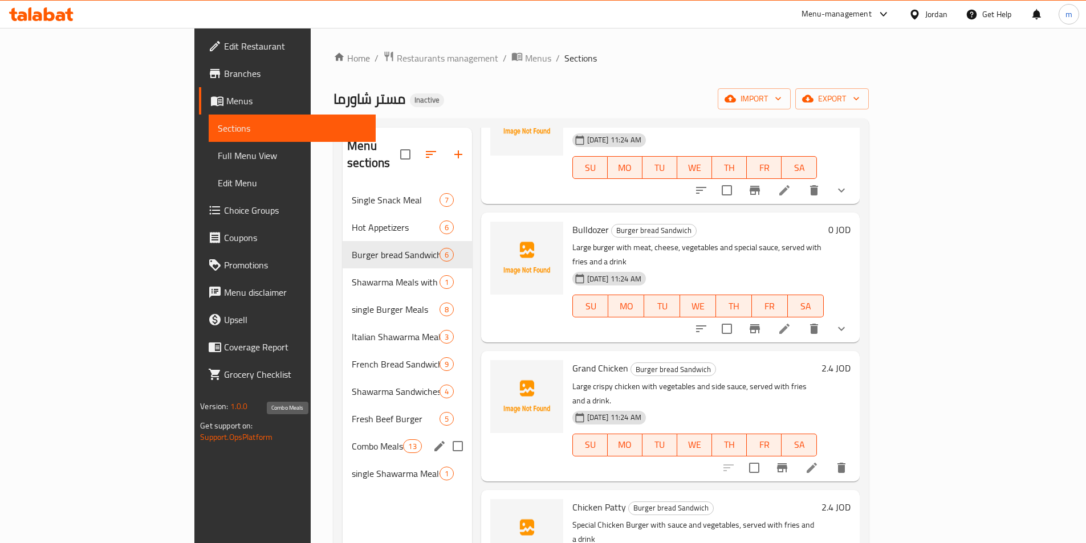
click at [352, 439] on span "Combo Meals" at bounding box center [377, 446] width 51 height 14
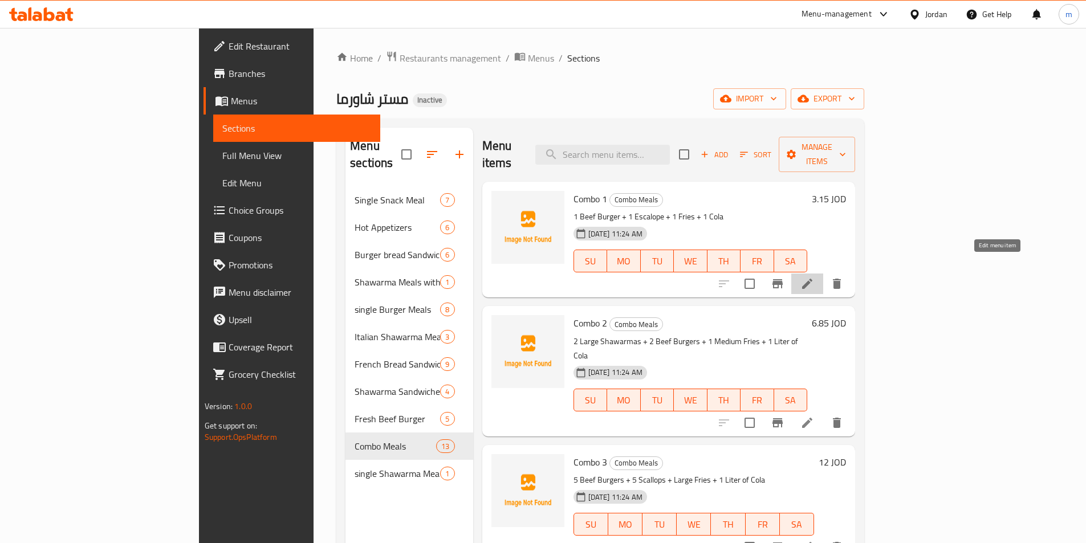
click at [812, 279] on icon at bounding box center [807, 284] width 10 height 10
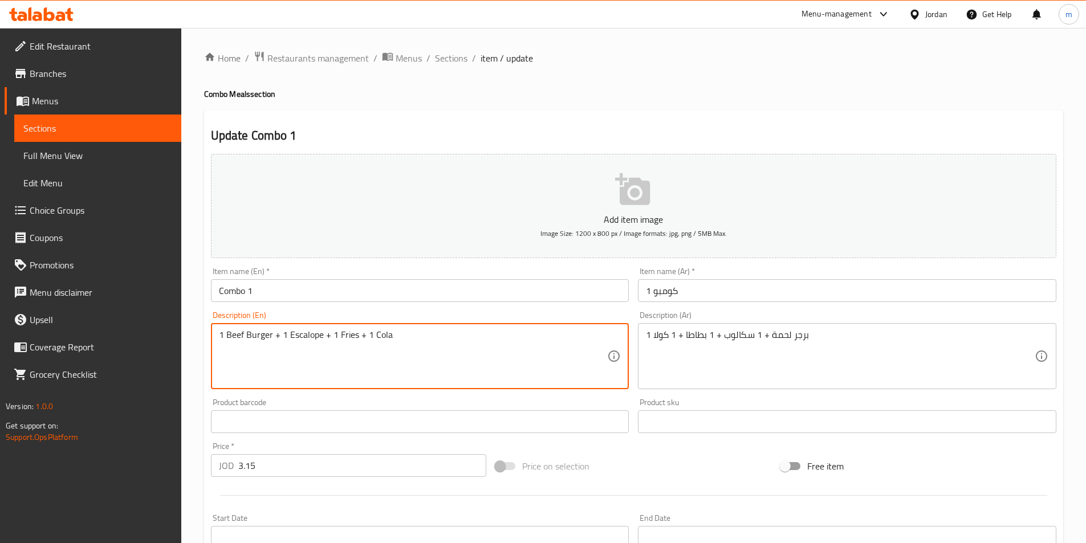
drag, startPoint x: 242, startPoint y: 333, endPoint x: 226, endPoint y: 340, distance: 17.4
drag, startPoint x: 340, startPoint y: 332, endPoint x: 358, endPoint y: 345, distance: 22.0
click at [358, 345] on textarea "1 meat Burger + 1 Escalope + 1 Fries + 1 Cola" at bounding box center [413, 356] width 389 height 54
type textarea "1 meat Burger + 1 Escalope + 1 potatoes + 1 Cola"
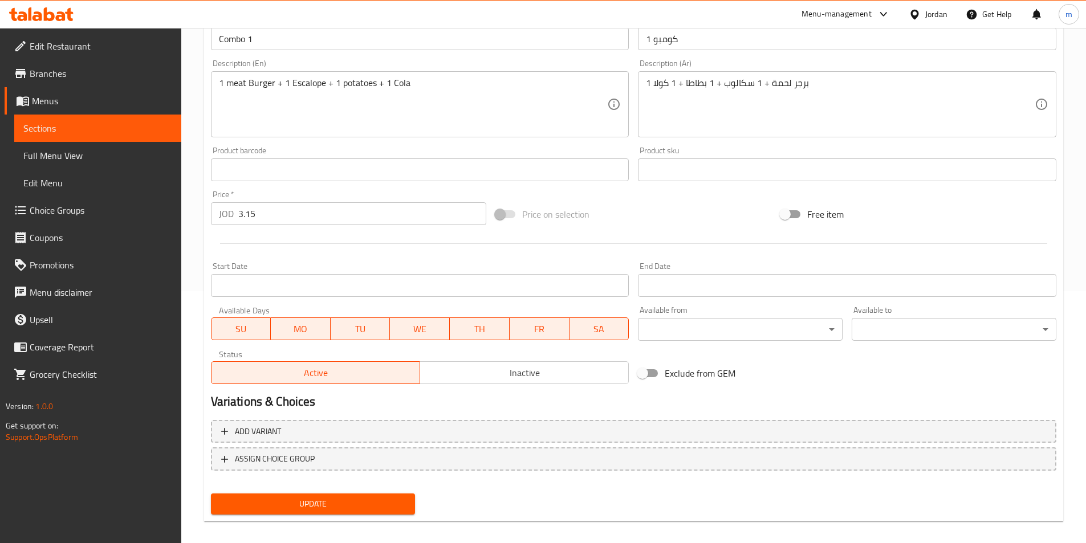
scroll to position [262, 0]
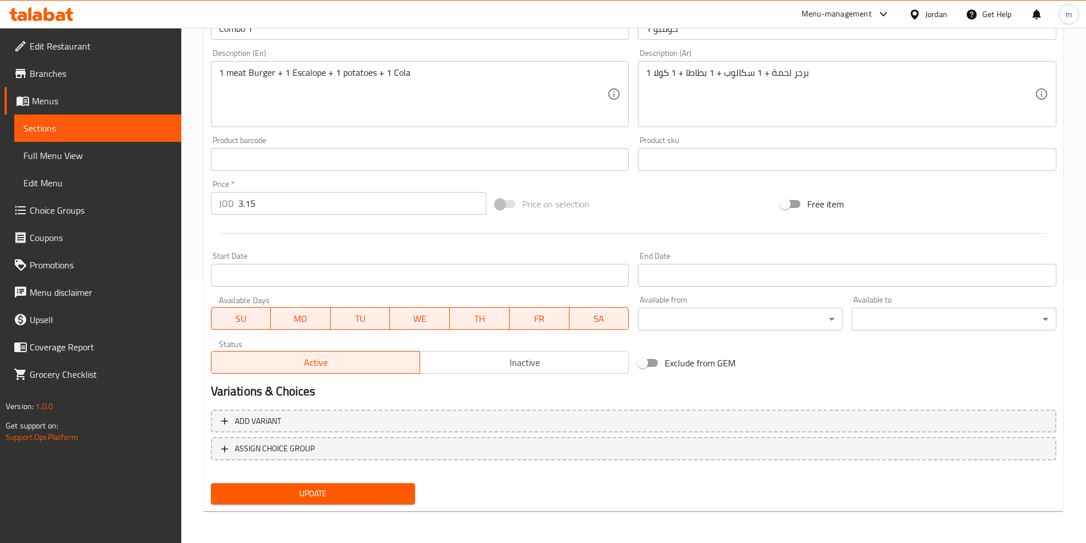
click at [369, 496] on span "Update" at bounding box center [313, 494] width 186 height 14
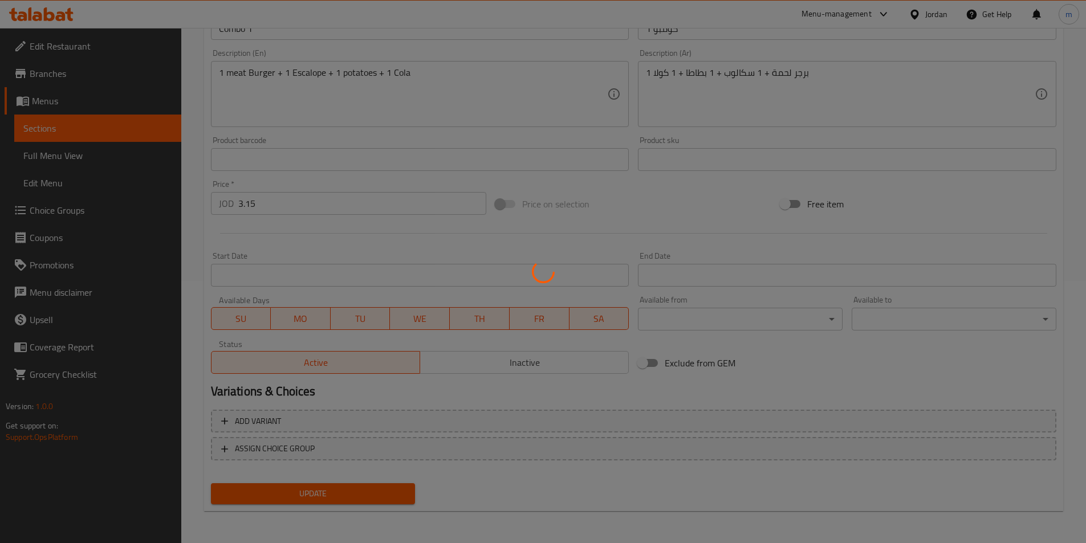
scroll to position [0, 0]
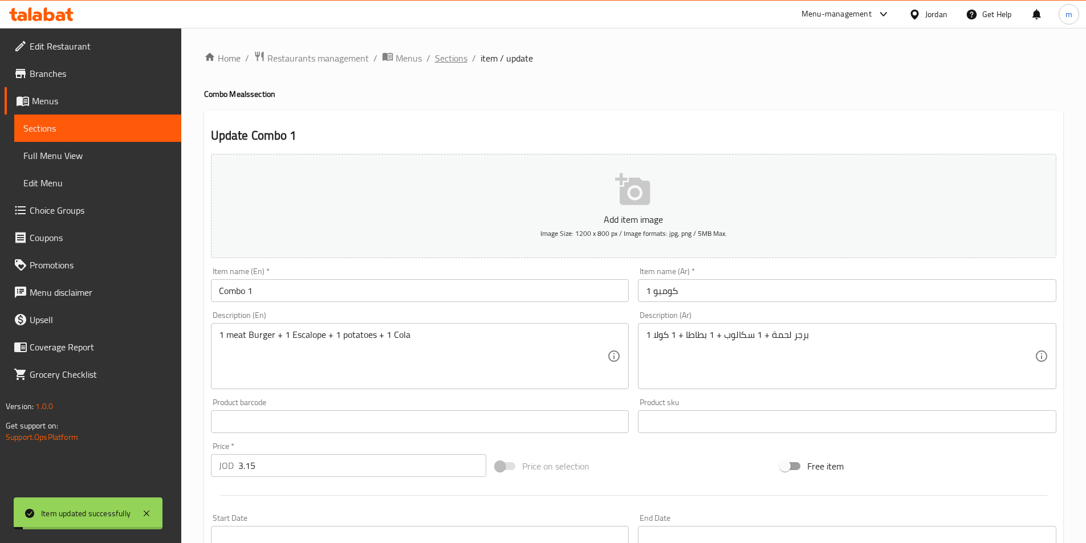
click at [455, 56] on span "Sections" at bounding box center [451, 58] width 32 height 14
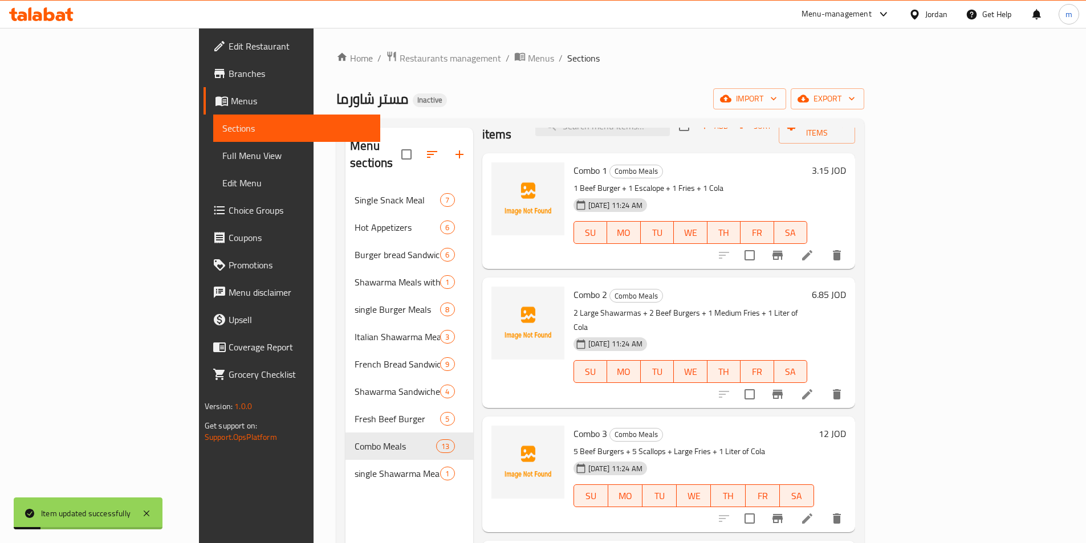
scroll to position [57, 0]
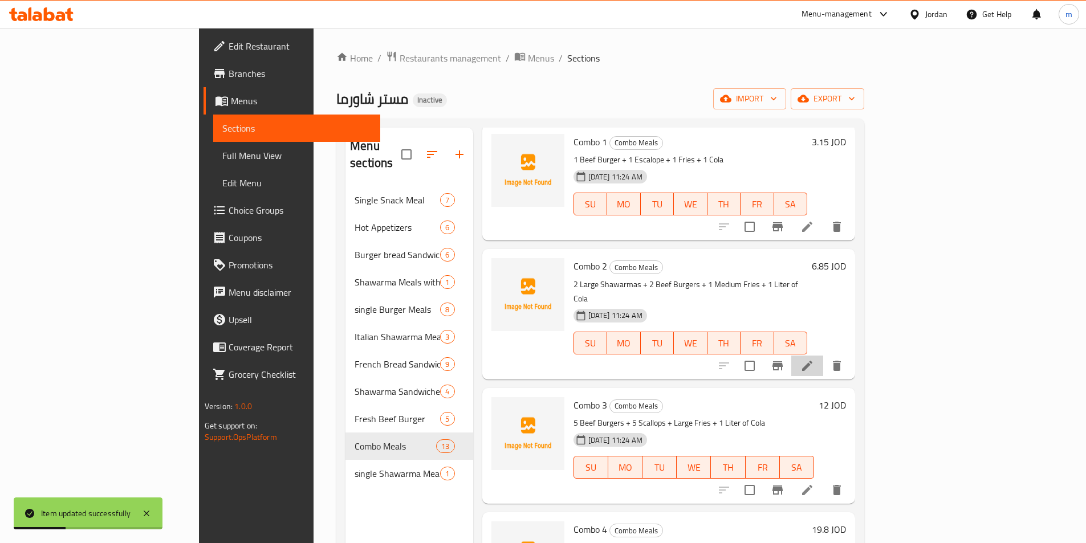
click at [823, 356] on li at bounding box center [807, 366] width 32 height 21
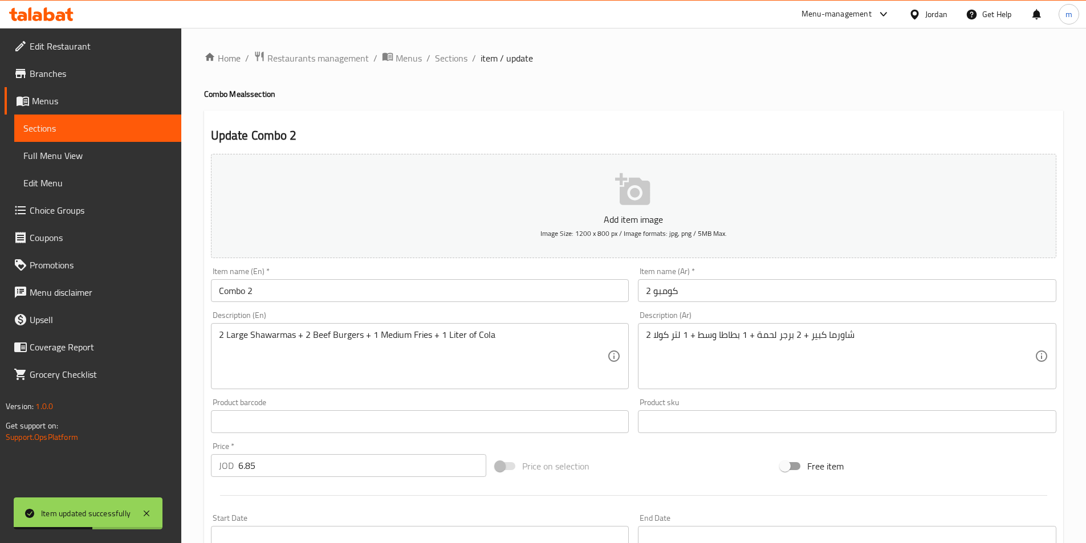
click at [793, 303] on div "Item name (Ar)   * كومبو 2 Item name (Ar) *" at bounding box center [846, 285] width 427 height 44
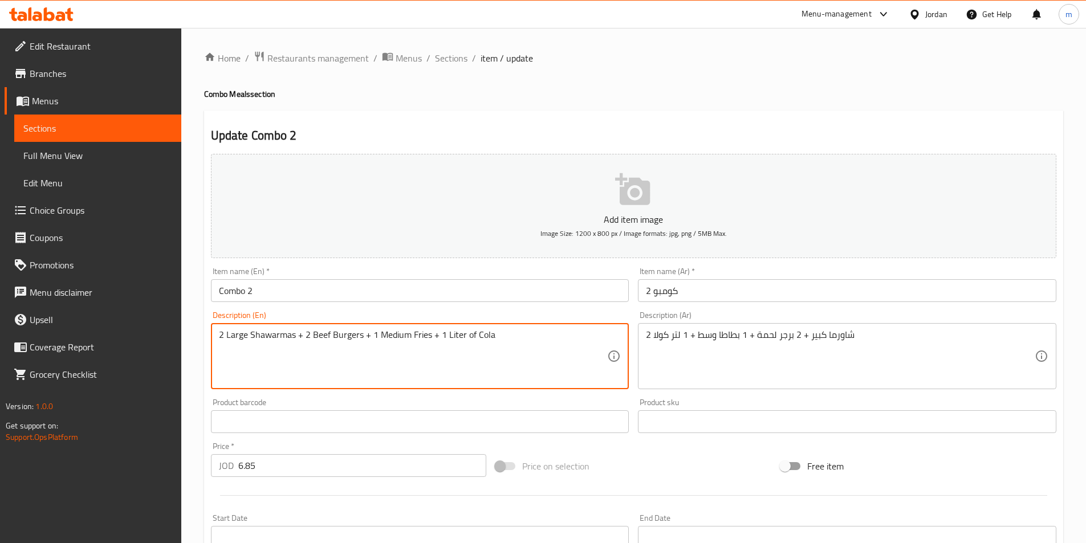
drag, startPoint x: 410, startPoint y: 335, endPoint x: 430, endPoint y: 347, distance: 23.8
click at [327, 336] on textarea "2 Large Shawarmas + 2 Beef Burgers + 1 Medium potatoes+ 1 Liter of Cola" at bounding box center [413, 356] width 389 height 54
drag, startPoint x: 328, startPoint y: 333, endPoint x: 311, endPoint y: 343, distance: 19.7
click at [311, 343] on textarea "2 Large Shawarmas + 2 Beef Burgers + 1 Medium potatoes+ 1 Liter of Cola" at bounding box center [413, 356] width 389 height 54
drag, startPoint x: 480, startPoint y: 335, endPoint x: 487, endPoint y: 337, distance: 7.2
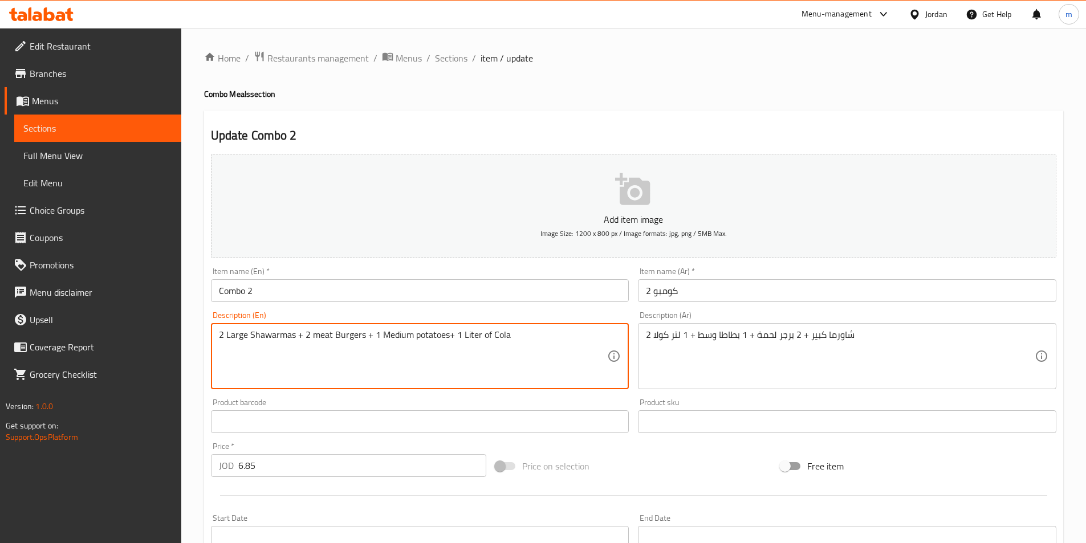
click at [487, 337] on textarea "2 Large Shawarmas + 2 meat Burgers + 1 Medium potatoes+ 1 Liter of Cola" at bounding box center [413, 356] width 389 height 54
type textarea "2 Large Shawarmas + 2 meat Burgers + 1 Medium potatoes+ 1 Liter Cola"
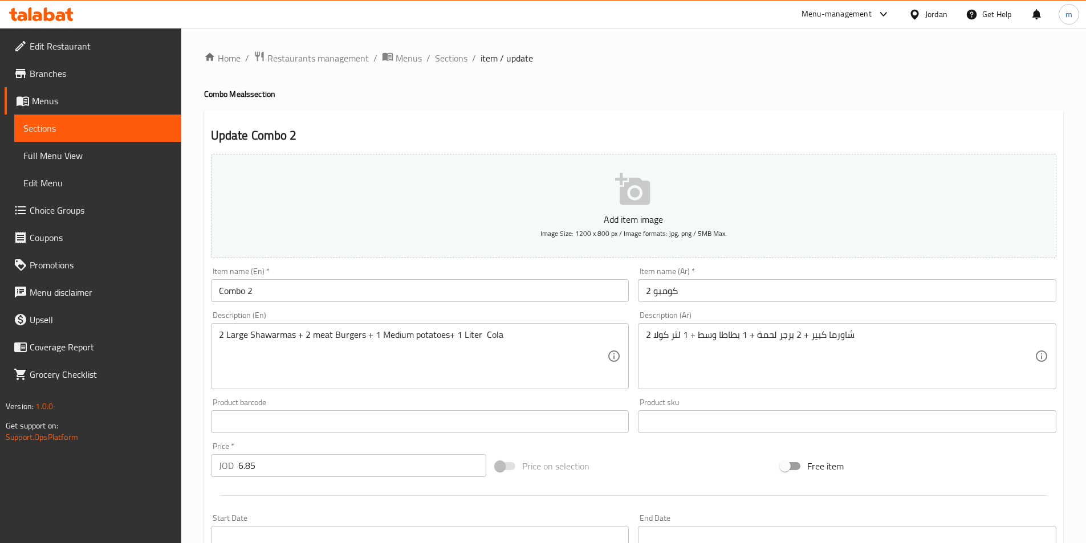
click at [939, 328] on div "2 شاورما كبير + 2 برجر لحمة + 1 بطاطا وسط + 1 لتر كولا Description (Ar)" at bounding box center [847, 356] width 418 height 66
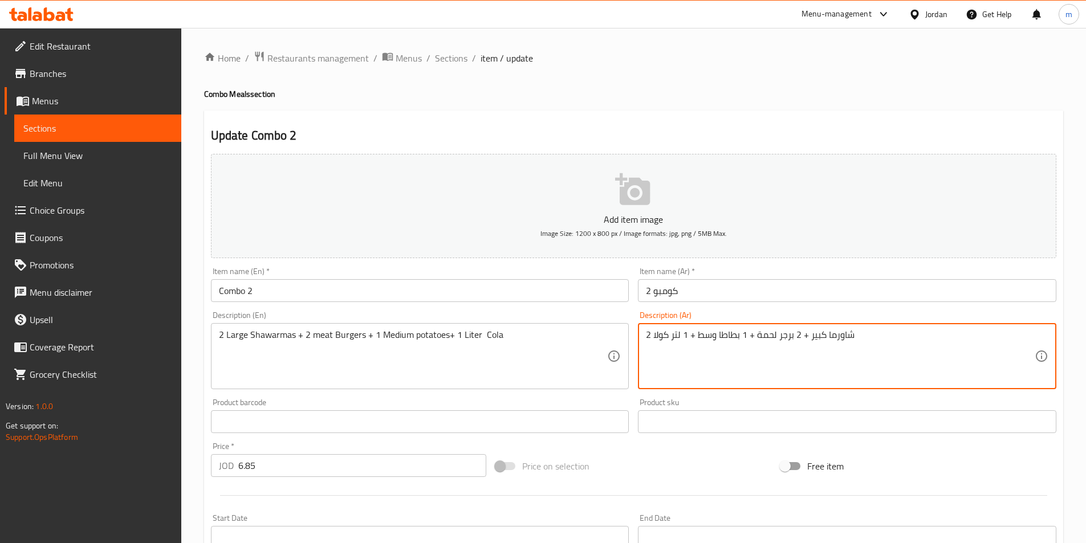
click at [920, 340] on textarea "2 شاورما كبير + 2 برجر لحمة + 1 بطاطا وسط + 1 لتر كولا" at bounding box center [840, 356] width 389 height 54
click at [449, 58] on span "Sections" at bounding box center [451, 58] width 32 height 14
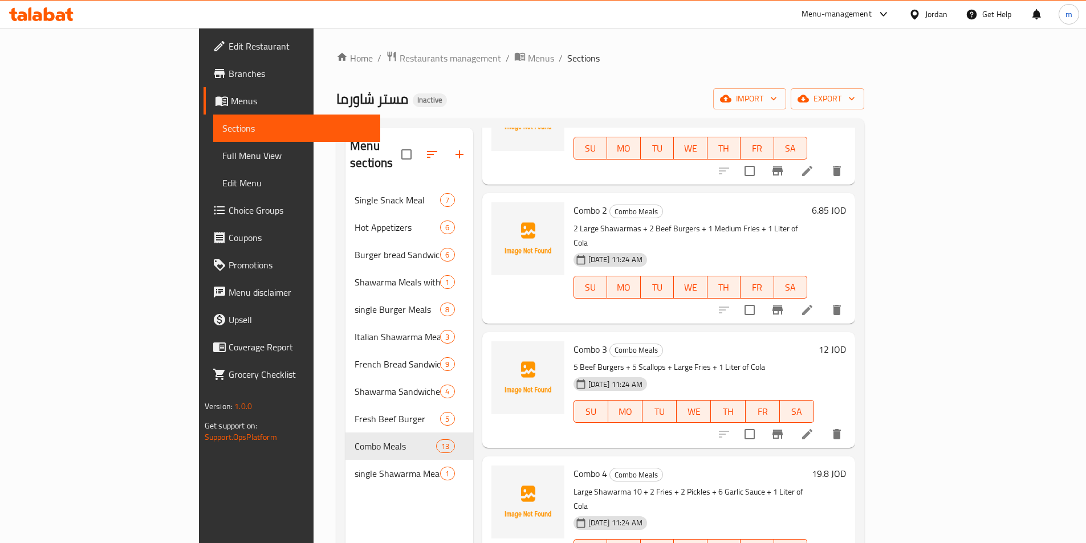
scroll to position [114, 0]
click at [823, 423] on li at bounding box center [807, 433] width 32 height 21
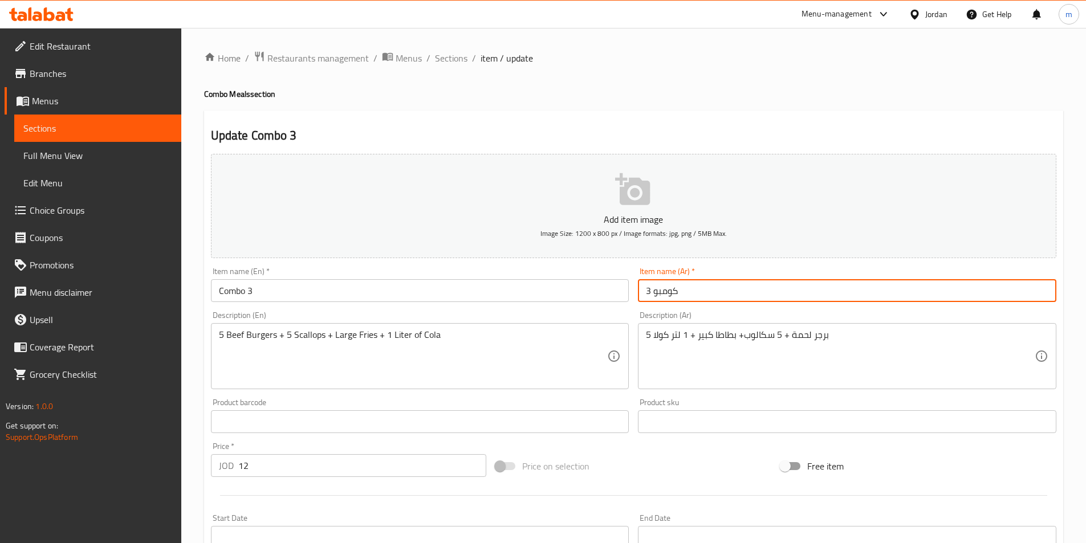
click at [926, 295] on input "كومبو 3" at bounding box center [847, 290] width 418 height 23
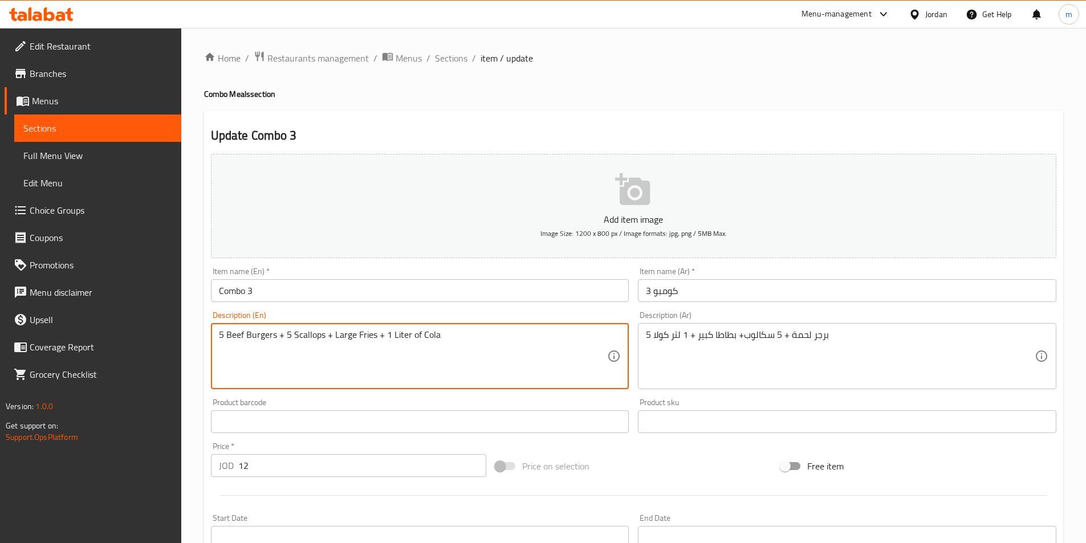
drag, startPoint x: 242, startPoint y: 337, endPoint x: 236, endPoint y: 340, distance: 6.4
click at [244, 343] on textarea "5 Beef Burgers + 5 Scallops + Large Fries + 1 Liter of Cola" at bounding box center [413, 356] width 389 height 54
click at [244, 338] on textarea "5 Beef Burgers + 5 Scallops + Large Fries + 1 Liter of Cola" at bounding box center [413, 356] width 389 height 54
drag, startPoint x: 244, startPoint y: 335, endPoint x: 226, endPoint y: 339, distance: 18.0
click at [226, 339] on textarea "5 Beef Burgers + 5 Scallops + Large Fries + 1 Liter of Cola" at bounding box center [413, 356] width 389 height 54
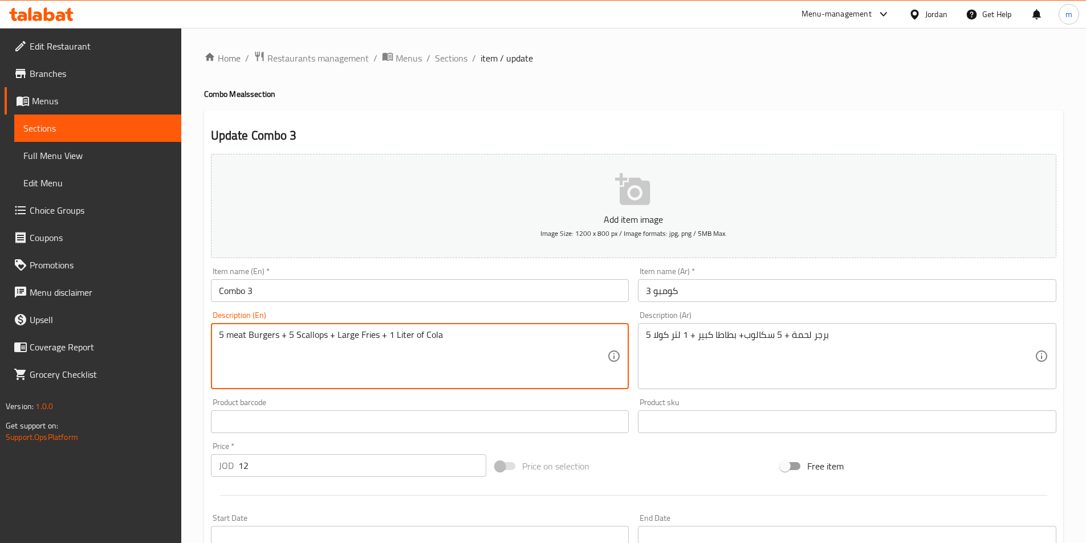
drag, startPoint x: 377, startPoint y: 336, endPoint x: 360, endPoint y: 335, distance: 17.1
click at [360, 335] on textarea "5 meat Burgers + 5 Scallops + Large Fries + 1 Liter of Cola" at bounding box center [413, 356] width 389 height 54
drag, startPoint x: 436, startPoint y: 336, endPoint x: 430, endPoint y: 337, distance: 6.4
click at [430, 337] on textarea "5 meat Burgers + 5 Scallops + Large potatoes + 1 Liter of Cola" at bounding box center [413, 356] width 389 height 54
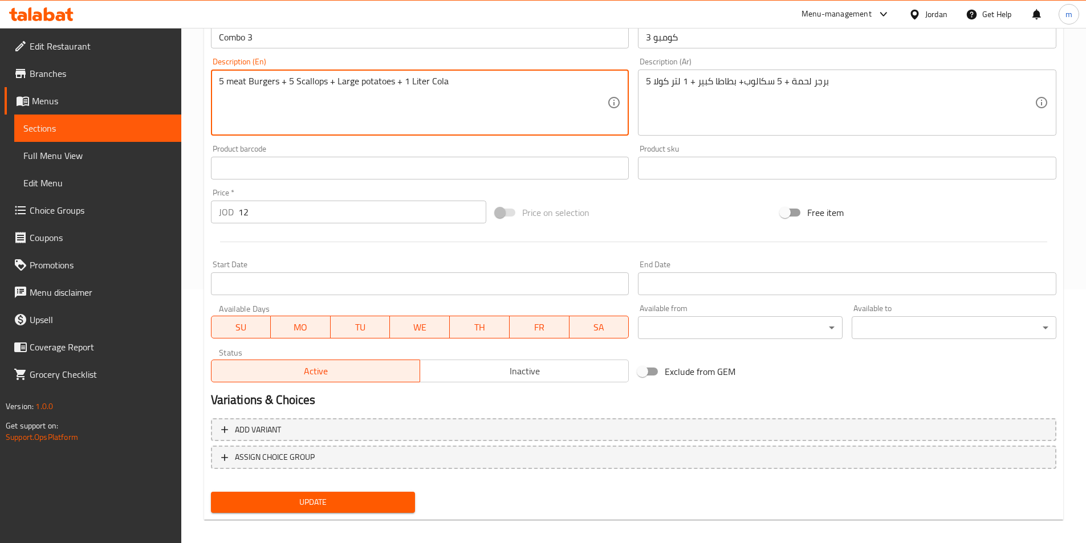
scroll to position [262, 0]
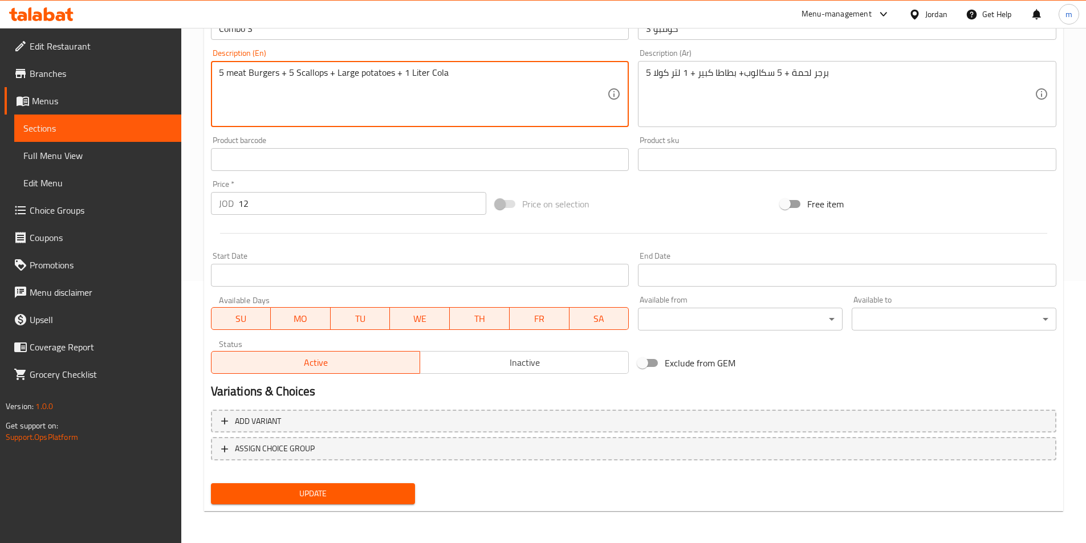
type textarea "5 meat Burgers + 5 Scallops + Large potatoes + 1 Liter Cola"
click at [367, 488] on span "Update" at bounding box center [313, 494] width 186 height 14
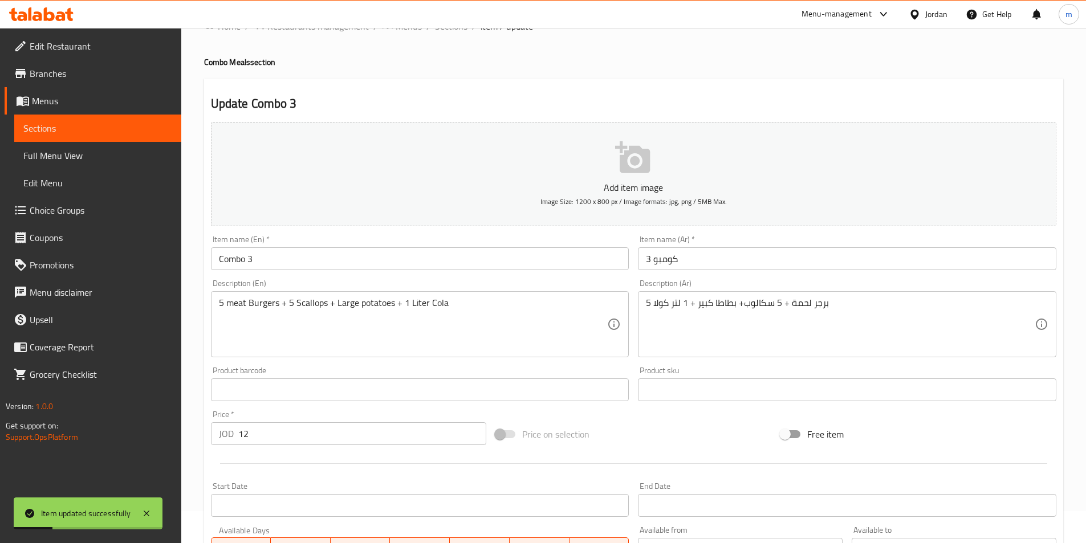
scroll to position [0, 0]
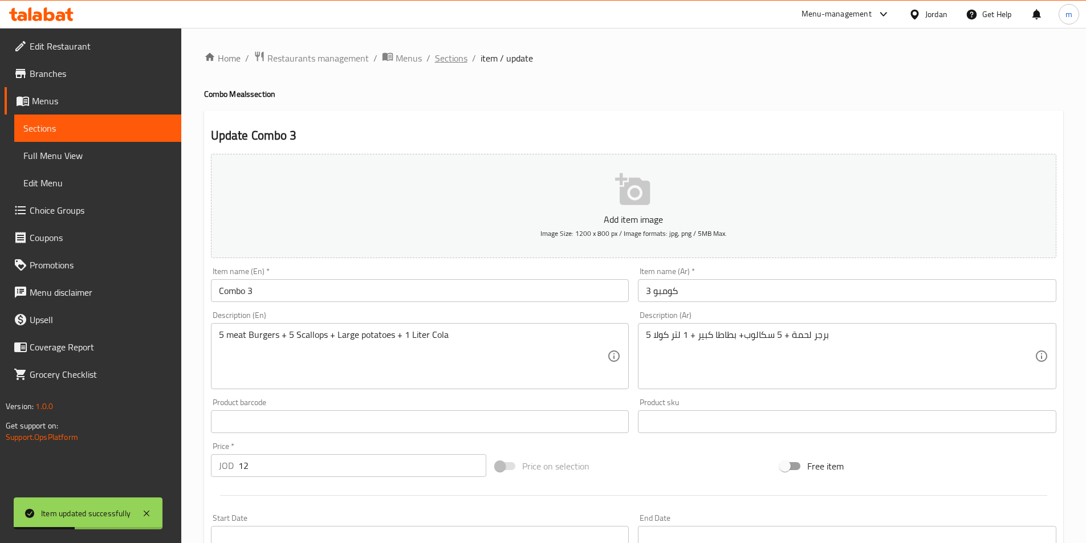
click at [447, 65] on span "Sections" at bounding box center [451, 58] width 32 height 14
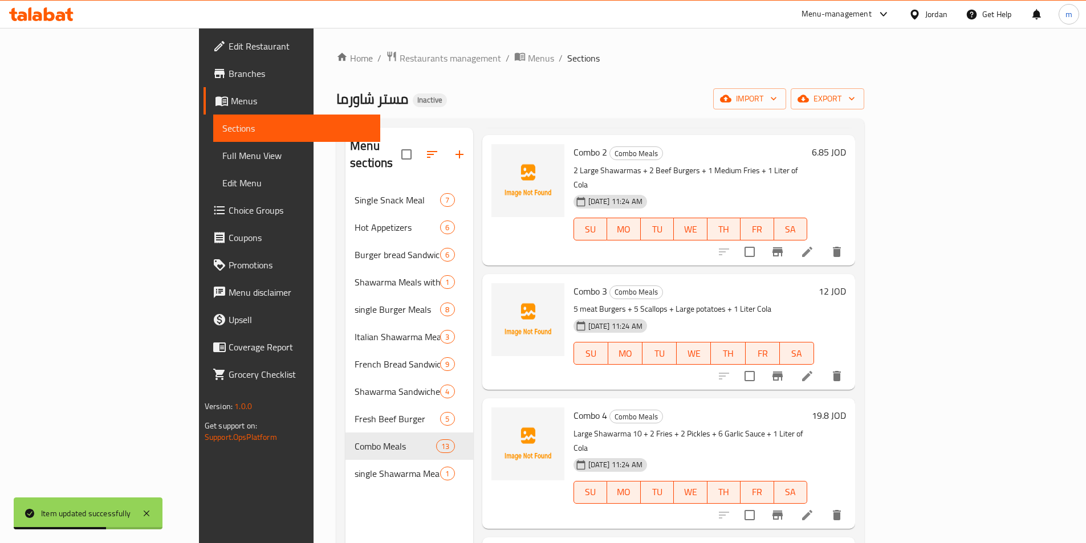
scroll to position [228, 0]
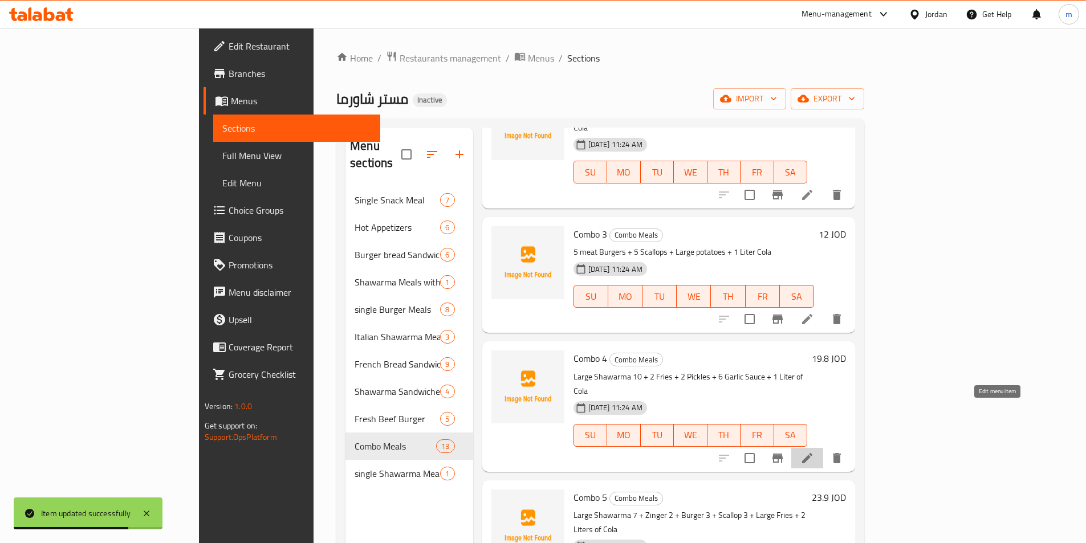
click at [814, 451] on icon at bounding box center [807, 458] width 14 height 14
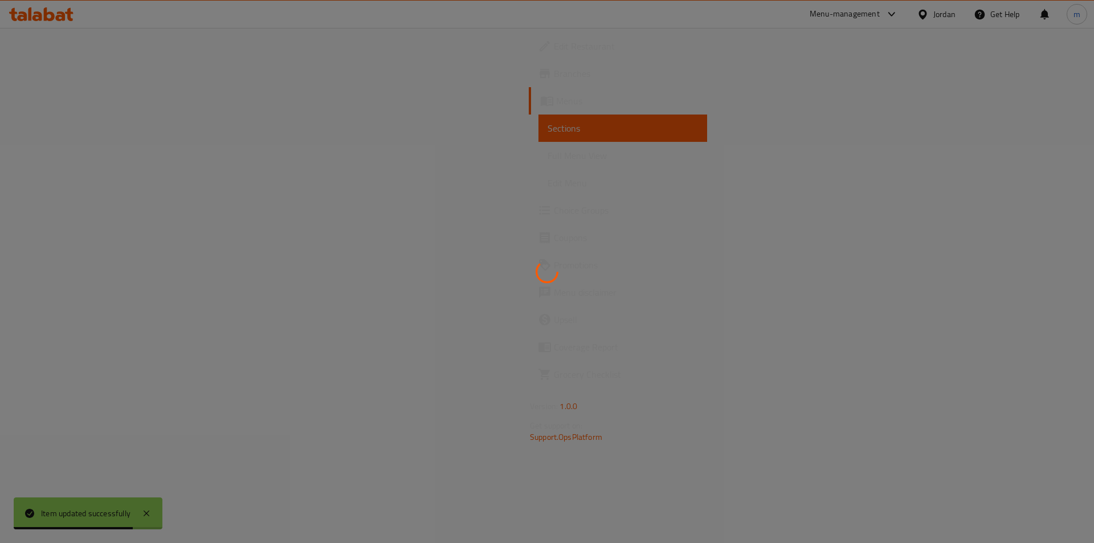
click at [995, 412] on div at bounding box center [547, 271] width 1094 height 543
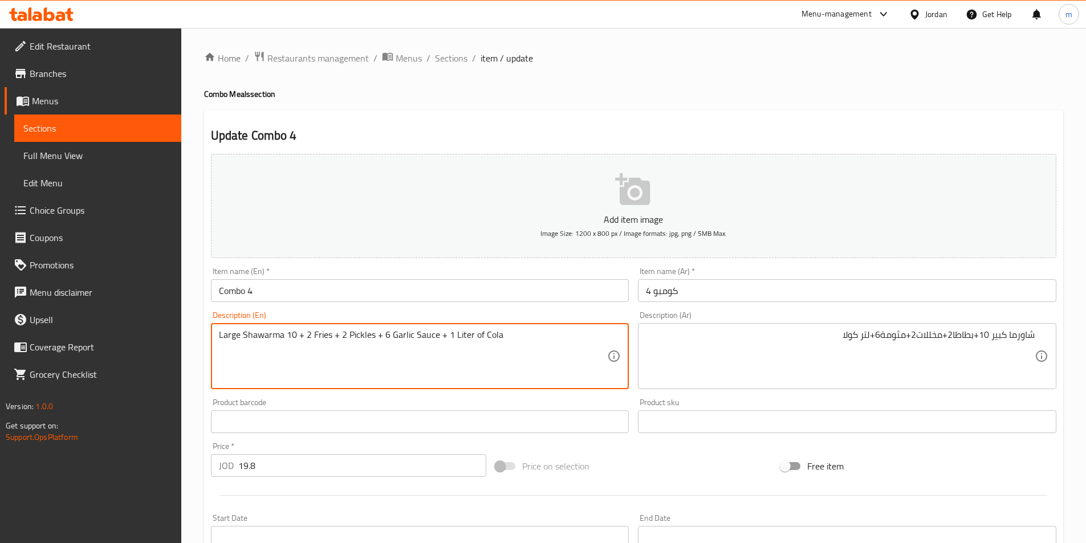
drag, startPoint x: 373, startPoint y: 334, endPoint x: 357, endPoint y: 340, distance: 17.1
click at [330, 333] on textarea "Large Shawarma 10 + 2 Fries + 2 Pickles + 6 Garlic Sauce + 1 Liter of Cola" at bounding box center [413, 356] width 389 height 54
drag, startPoint x: 328, startPoint y: 335, endPoint x: 313, endPoint y: 339, distance: 15.3
click at [313, 339] on textarea "Large Shawarma 10 + 2 Fries + 2 Pickles + 6 Garlic Sauce + 1 Liter of Cola" at bounding box center [413, 356] width 389 height 54
click at [427, 336] on textarea "Large Shawarma 10 + 2 potatoes + 2 Pickles + 6 Garlic Sauce + 1 Liter of Cola" at bounding box center [413, 356] width 389 height 54
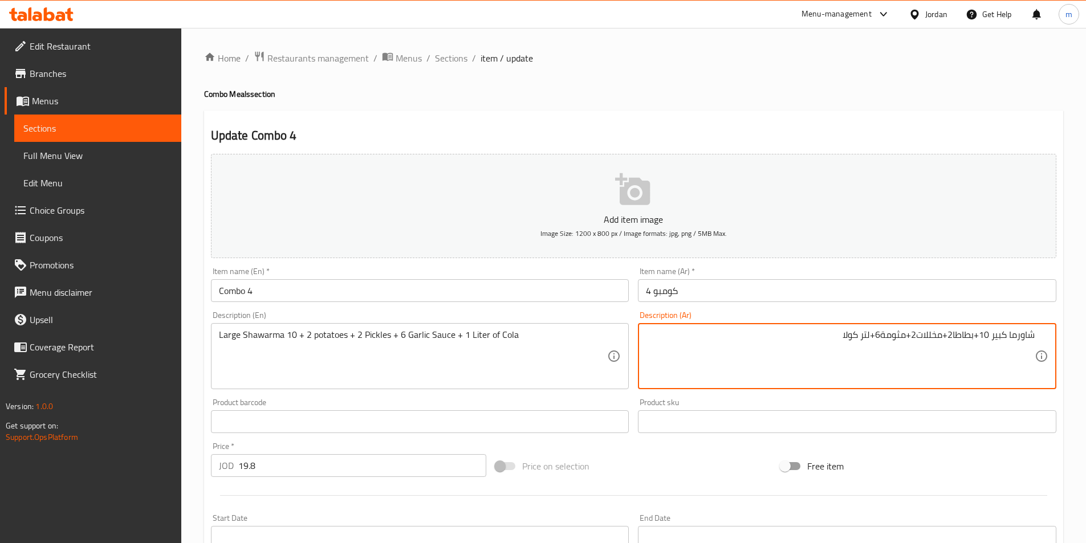
drag, startPoint x: 879, startPoint y: 335, endPoint x: 903, endPoint y: 340, distance: 23.9
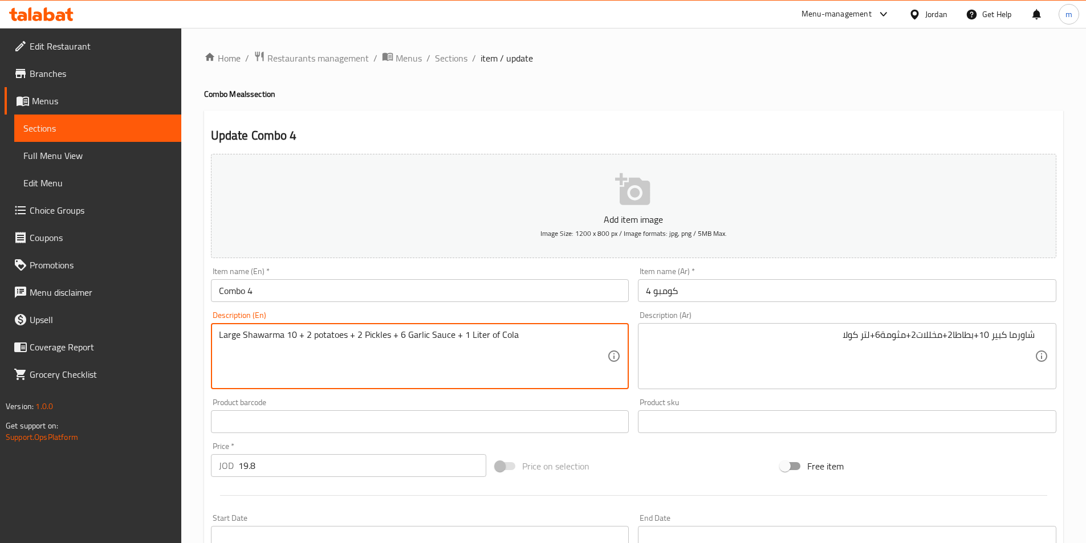
click at [429, 335] on textarea "Large Shawarma 10 + 2 potatoes + 2 Pickles + 6 Garlic Sauce + 1 Liter of Cola" at bounding box center [413, 356] width 389 height 54
click at [407, 334] on textarea "Large Shawarma 10 + 2 potatoes + 2 Pickles + 6 Garlic Sauce + 1 Liter of Cola" at bounding box center [413, 356] width 389 height 54
drag, startPoint x: 406, startPoint y: 335, endPoint x: 451, endPoint y: 349, distance: 47.2
click at [451, 349] on textarea "Large Shawarma 10 + 2 potatoes + 2 Pickles + 6 Garlic Sauce + 1 Liter of Cola" at bounding box center [413, 356] width 389 height 54
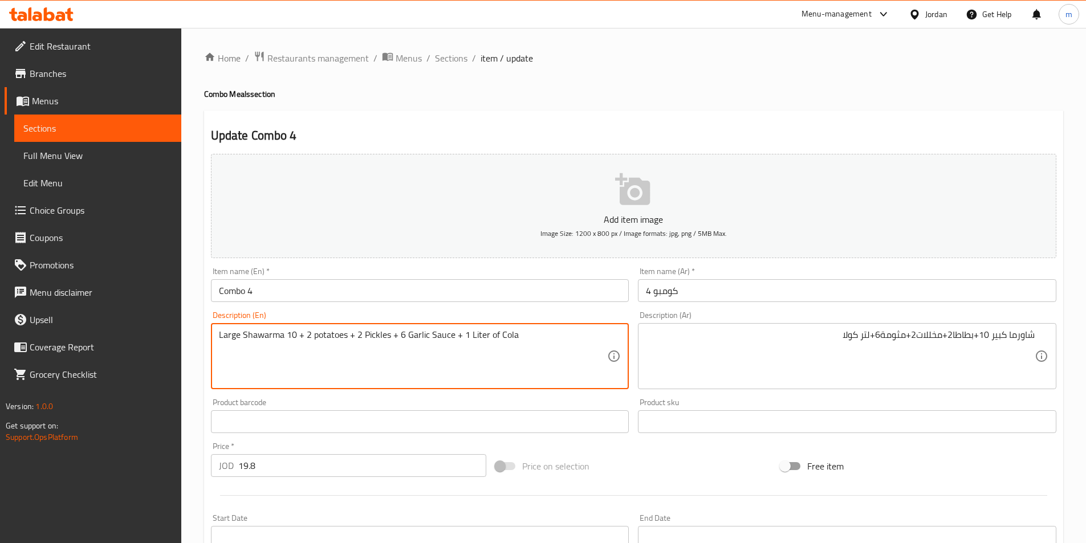
paste textarea "Mtawameh"
click at [492, 335] on textarea "Large Shawarma 10 + 2 potatoes + 2 Pickles + 6 Mtawameh + 1 Liter of Cola" at bounding box center [413, 356] width 389 height 54
type textarea "Large Shawarma 10 + 2 potatoes + 2 Pickles + 6 Mtawameh + 1 Liter Cola"
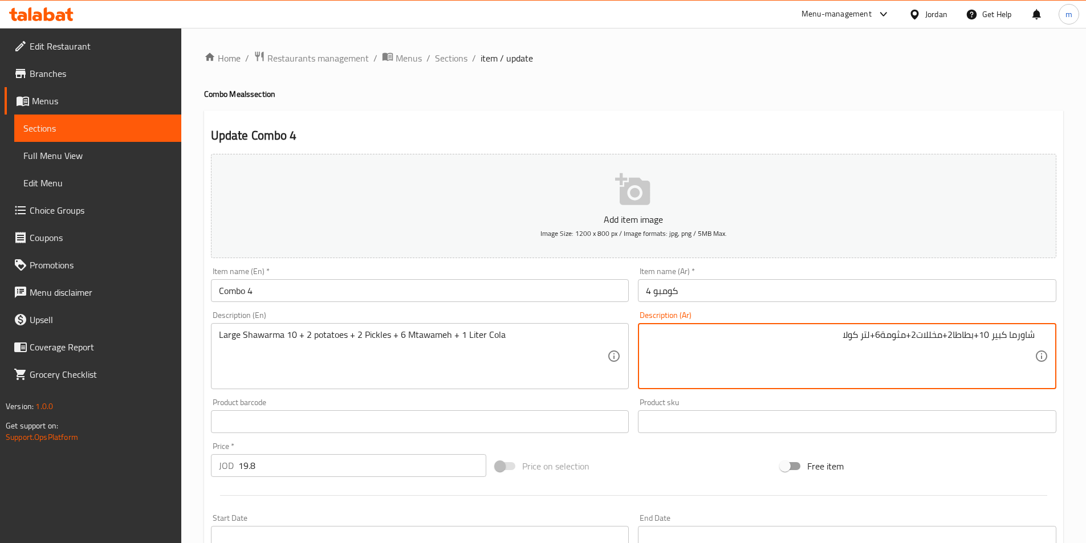
click at [870, 339] on textarea "شاورما كبير 10+بطاطا2+مخللات2+مثومة6+لتر كولا" at bounding box center [840, 356] width 389 height 54
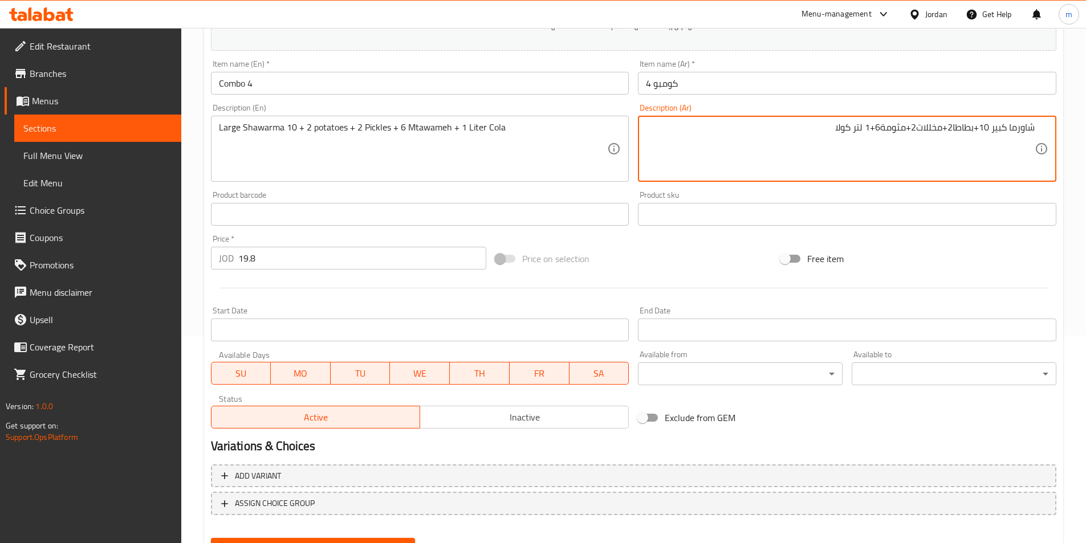
scroll to position [228, 0]
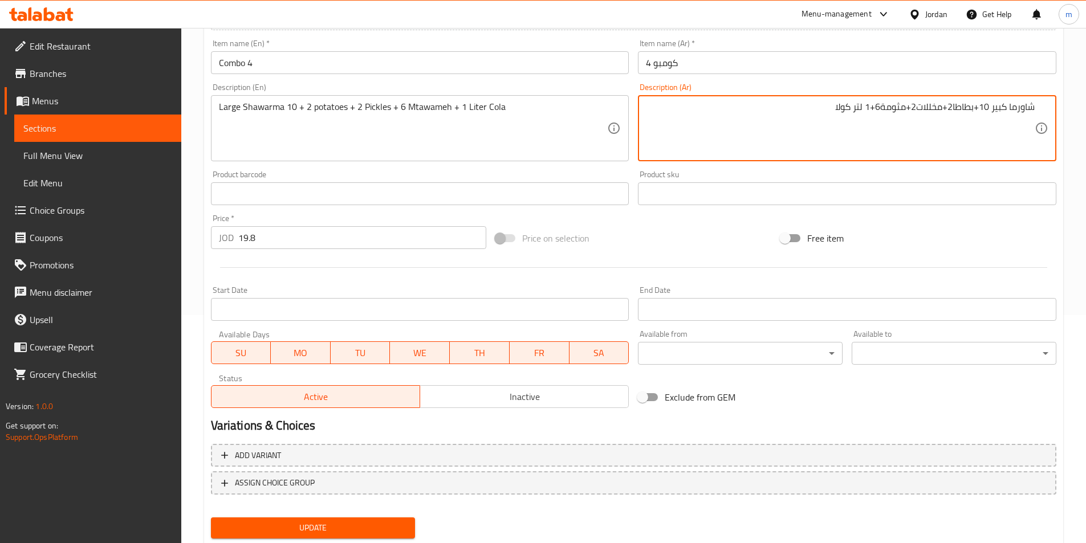
type textarea "شاورما كبير 10+بطاطا2+مخللات2+مثومة6+1 لتر كولا"
click at [322, 517] on button "Update" at bounding box center [313, 527] width 205 height 21
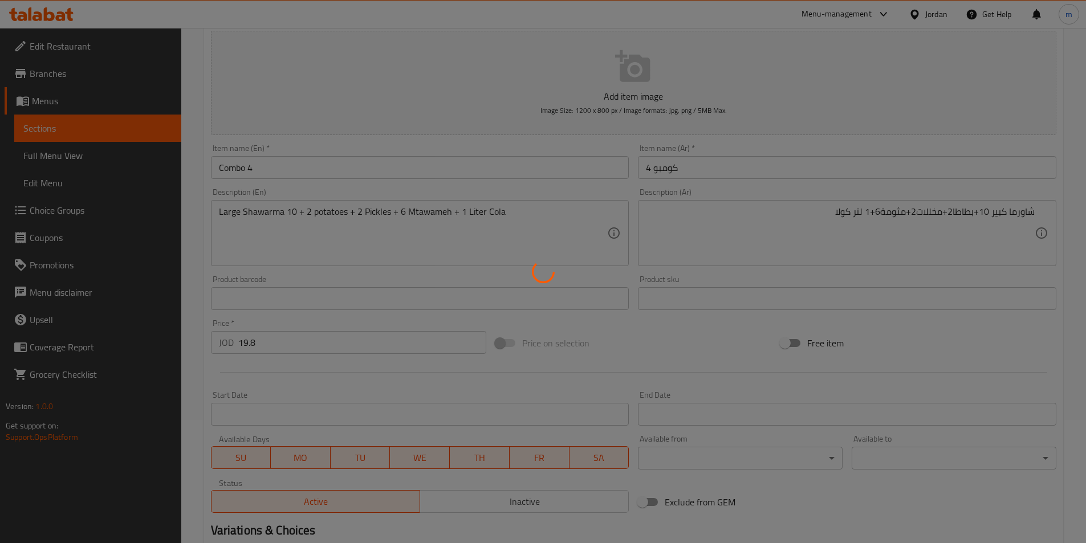
scroll to position [0, 0]
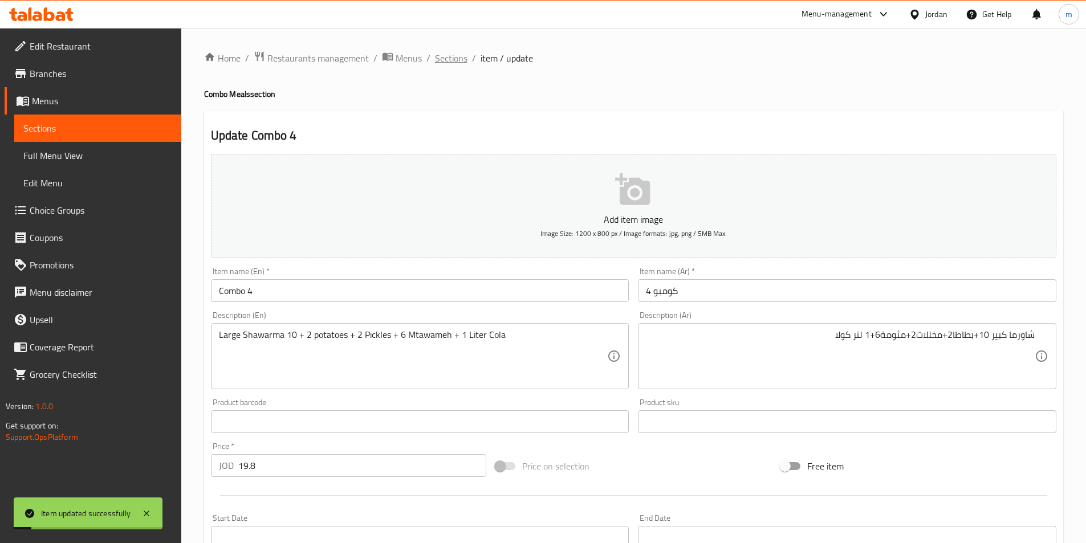
click at [462, 60] on span "Sections" at bounding box center [451, 58] width 32 height 14
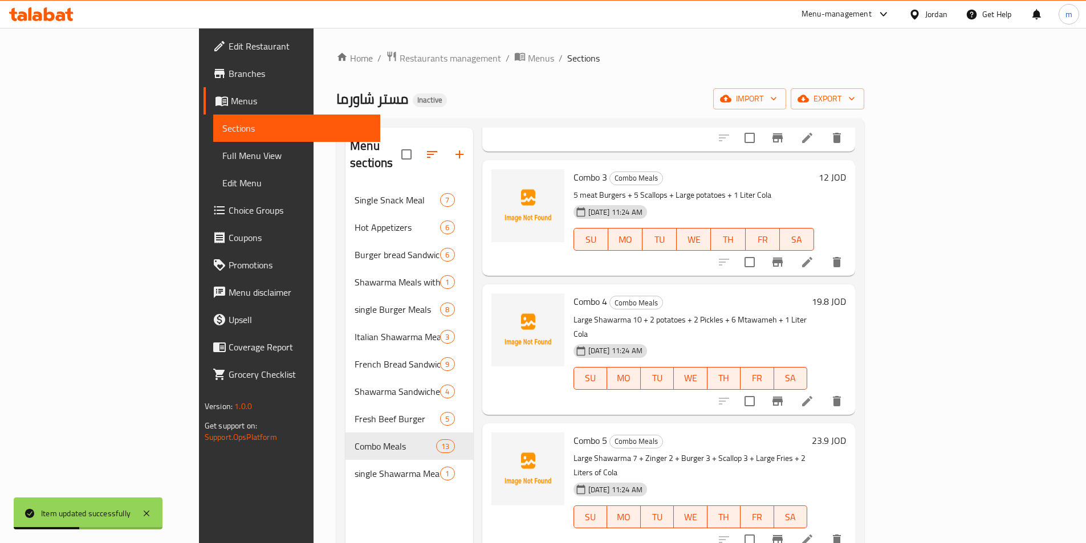
scroll to position [342, 0]
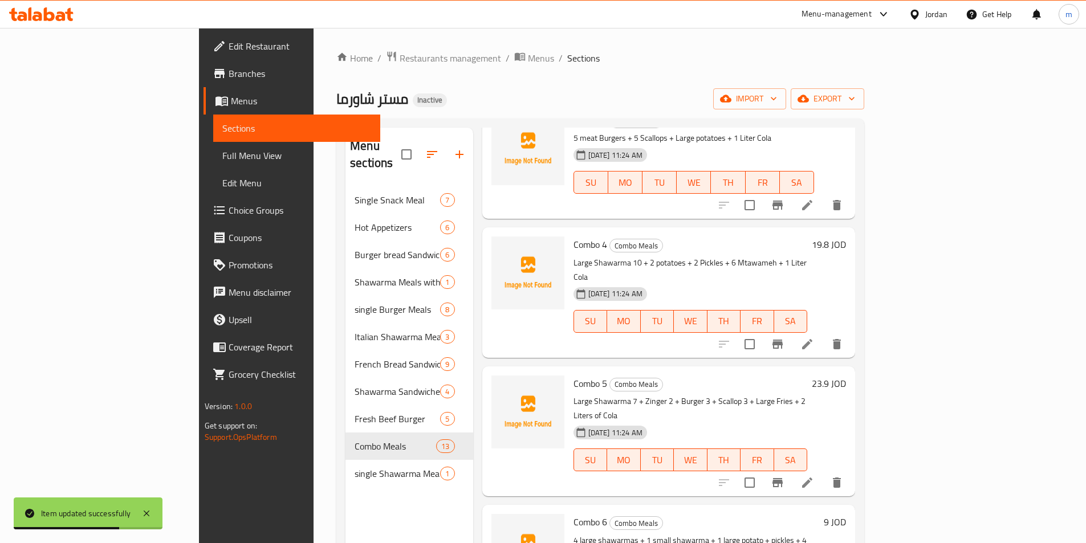
click at [823, 472] on li at bounding box center [807, 482] width 32 height 21
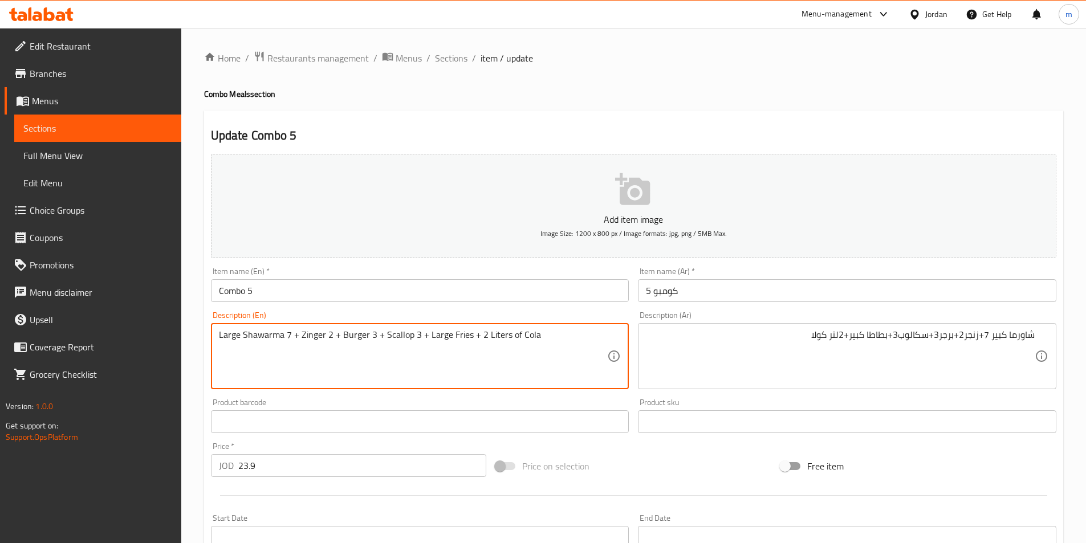
drag, startPoint x: 466, startPoint y: 337, endPoint x: 450, endPoint y: 333, distance: 17.0
drag, startPoint x: 532, startPoint y: 335, endPoint x: 522, endPoint y: 338, distance: 10.1
click at [522, 338] on textarea "Large Shawarma 7 + Zinger 2 + Burger 3 + Scallop 3 + Large potatoes + 2 Liters …" at bounding box center [413, 356] width 389 height 54
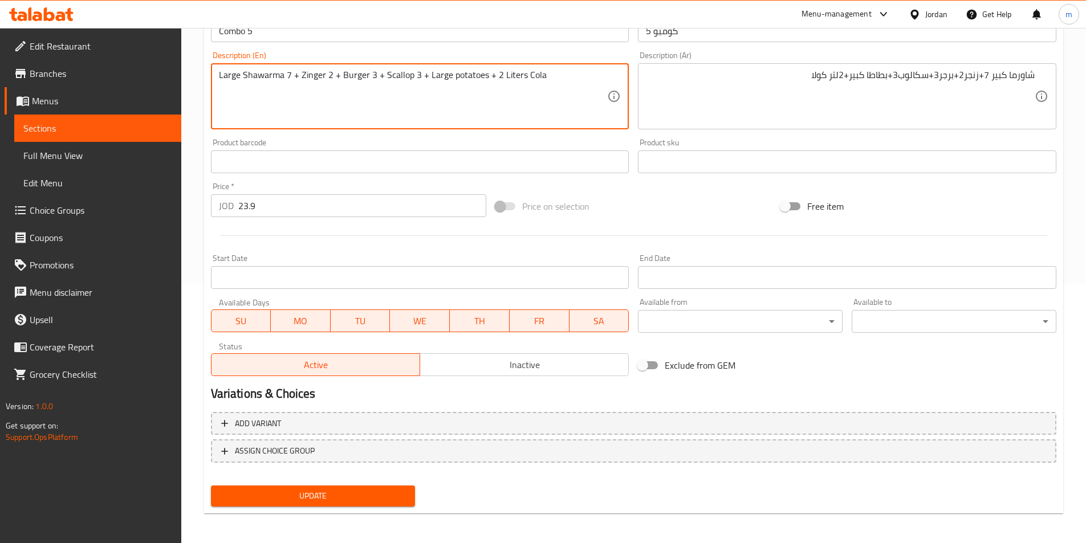
scroll to position [262, 0]
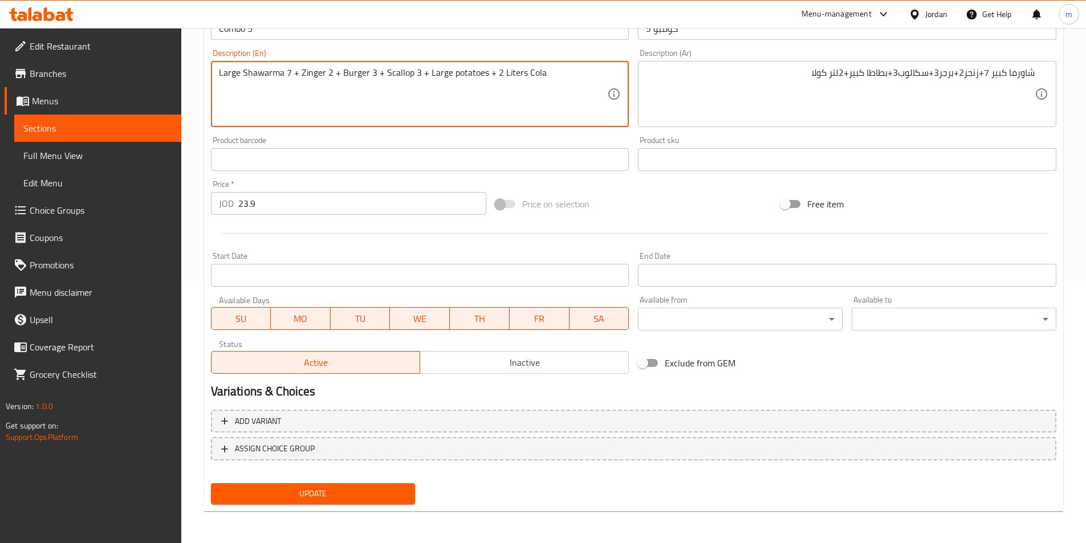
type textarea "Large Shawarma 7 + Zinger 2 + Burger 3 + Scallop 3 + Large potatoes + 2 Liters …"
click at [341, 504] on button "Update" at bounding box center [313, 493] width 205 height 21
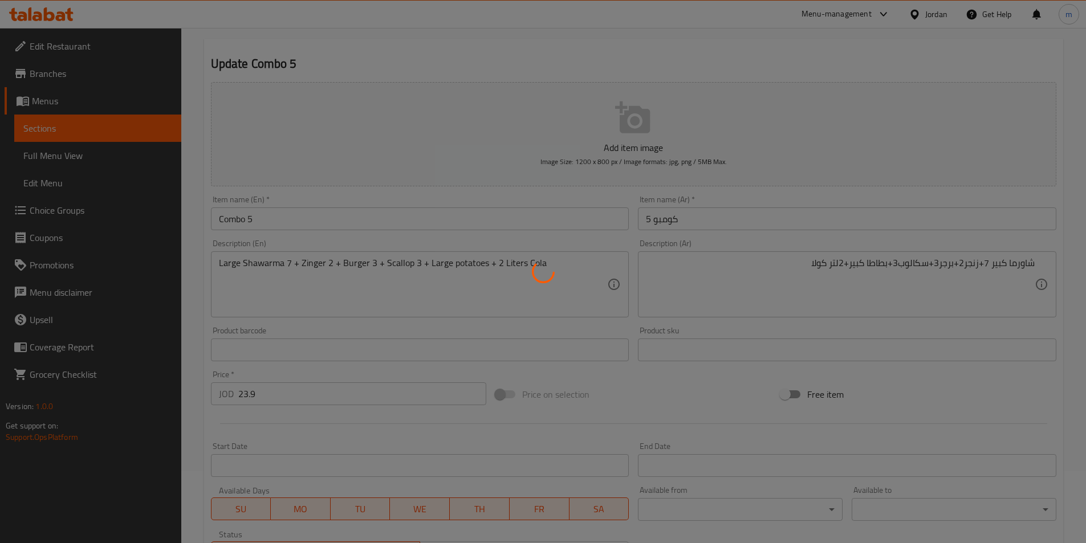
scroll to position [0, 0]
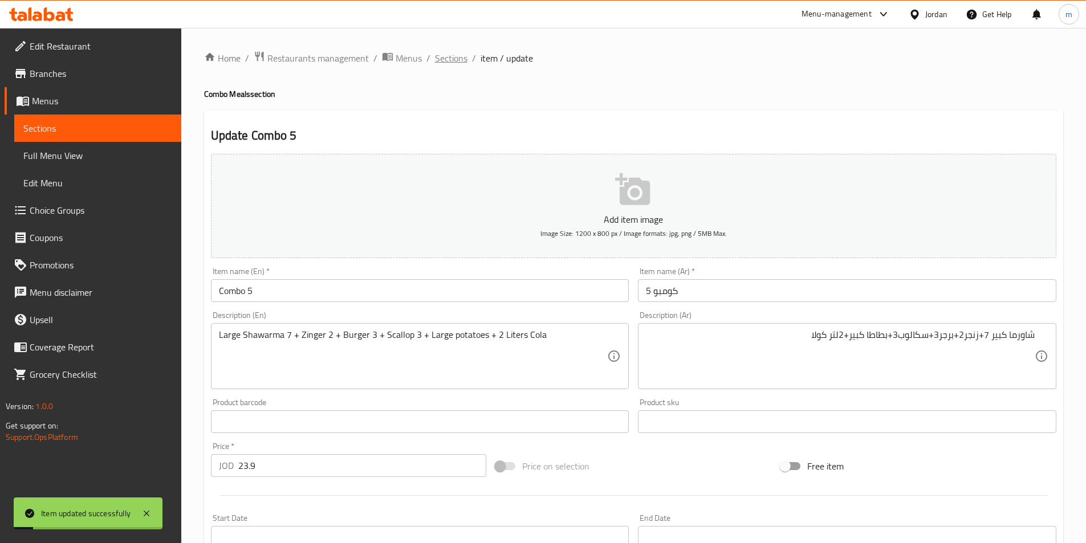
click at [453, 65] on span "Sections" at bounding box center [451, 58] width 32 height 14
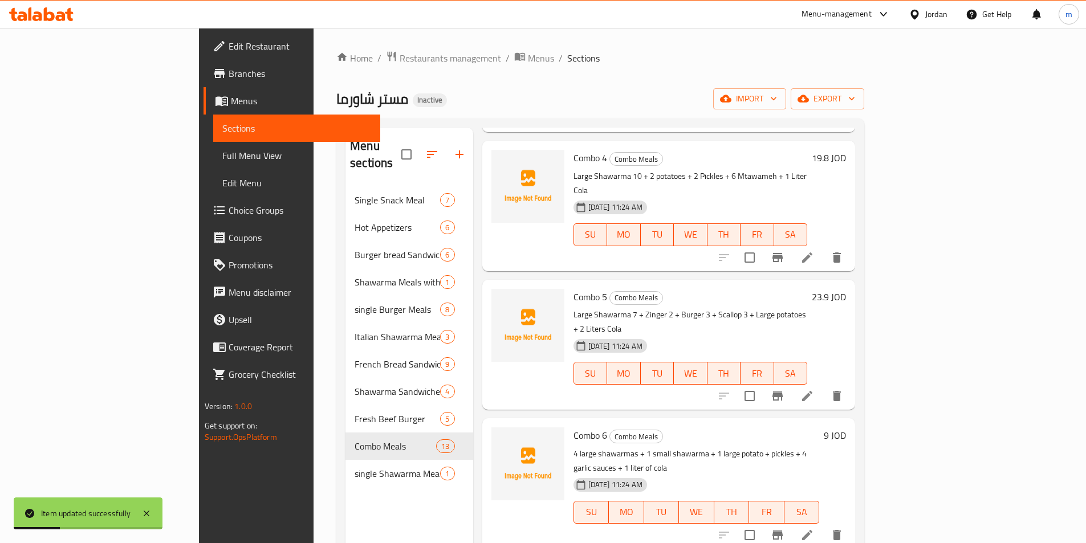
scroll to position [456, 0]
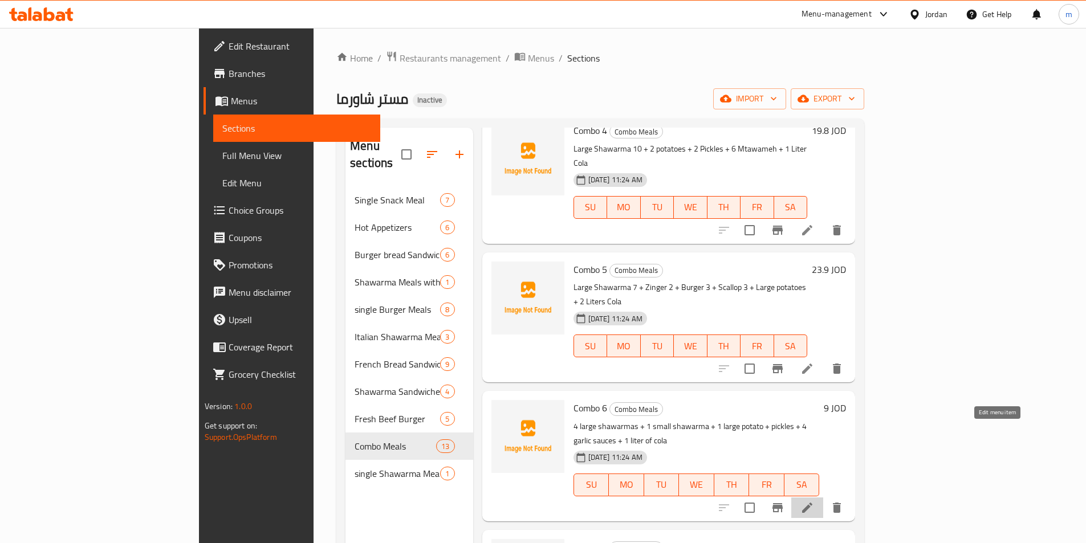
click at [812, 503] on icon at bounding box center [807, 508] width 10 height 10
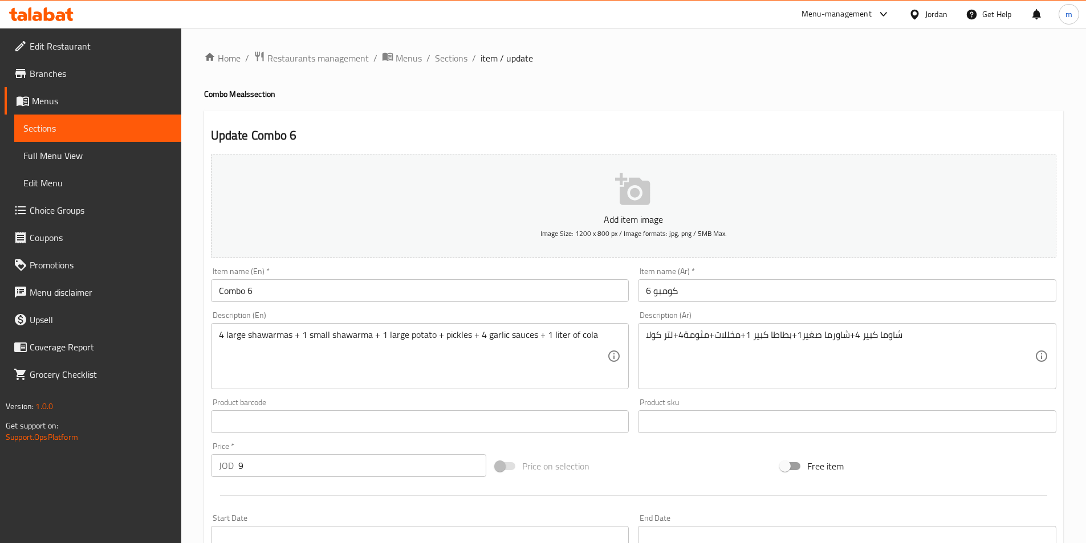
click at [940, 317] on div "Description (Ar) شاوما كبير 4+شاورما صغير1+بطاطا كبير 1+مخللات+مثومة4+لتر كولا …" at bounding box center [847, 350] width 418 height 78
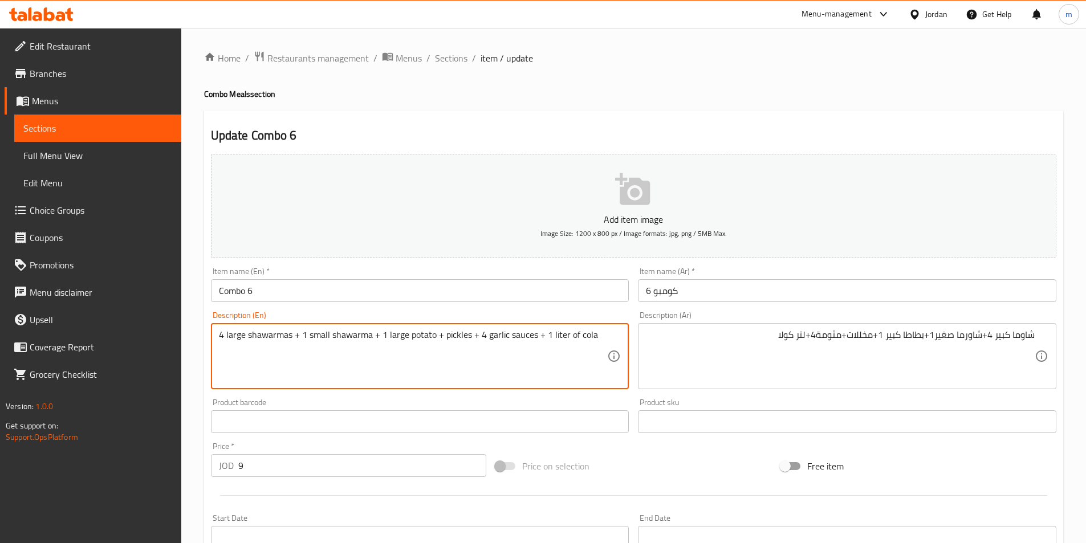
drag, startPoint x: 486, startPoint y: 336, endPoint x: 533, endPoint y: 341, distance: 48.1
paste textarea "Mtawameh"
type textarea "4 large shawarmas + 1 small shawarma + 1 large potato + pickles + 4 Mtawameh + …"
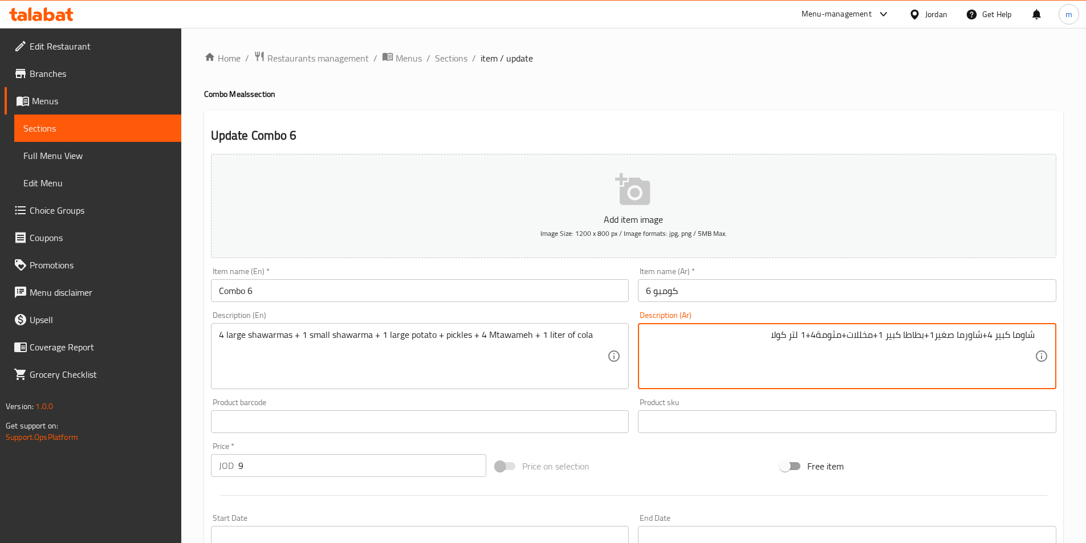
click at [805, 336] on textarea "شاوما كبير 4+شاورما صغير1+بطاطا كبير 1+مخللات+مثومة4+1 لتر كولا" at bounding box center [840, 356] width 389 height 54
type textarea "شاوما كبير 4+شاورما صغير1+بطاطا كبير 1+مخللات+مثومة4+ لتر كولا"
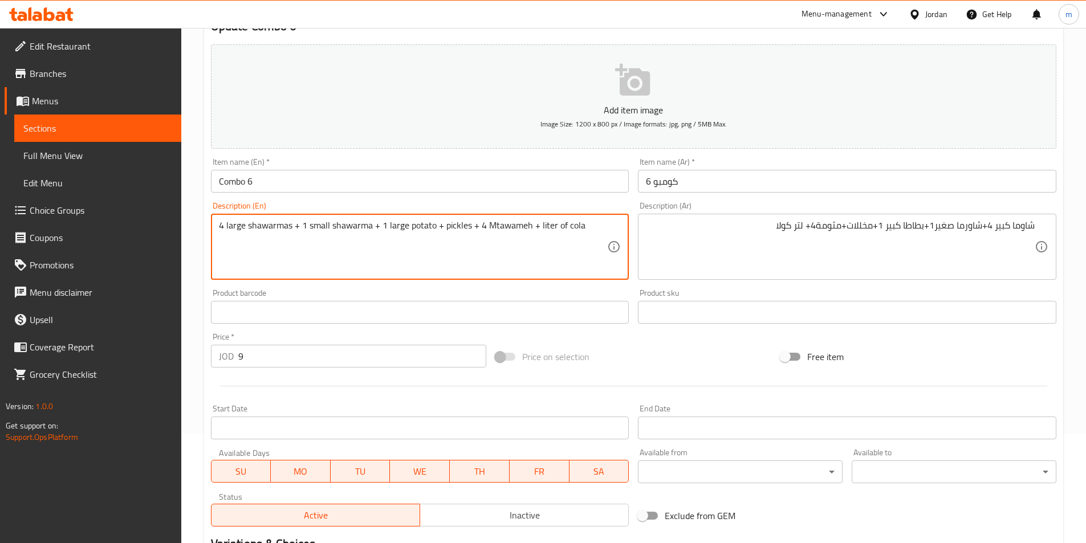
scroll to position [114, 0]
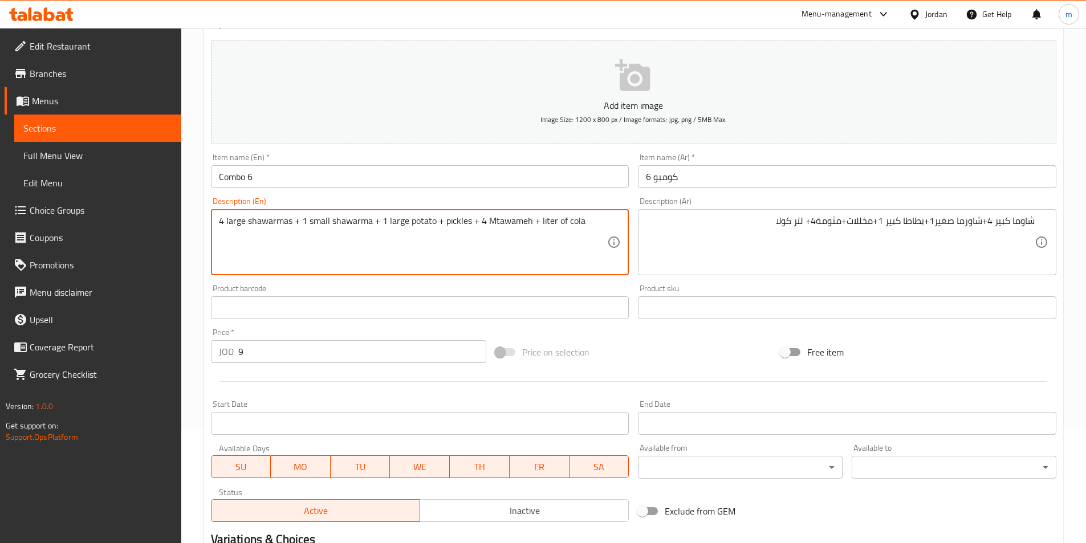
type textarea "4 large shawarmas + 1 small shawarma + 1 large potato + pickles + 4 Mtawameh + …"
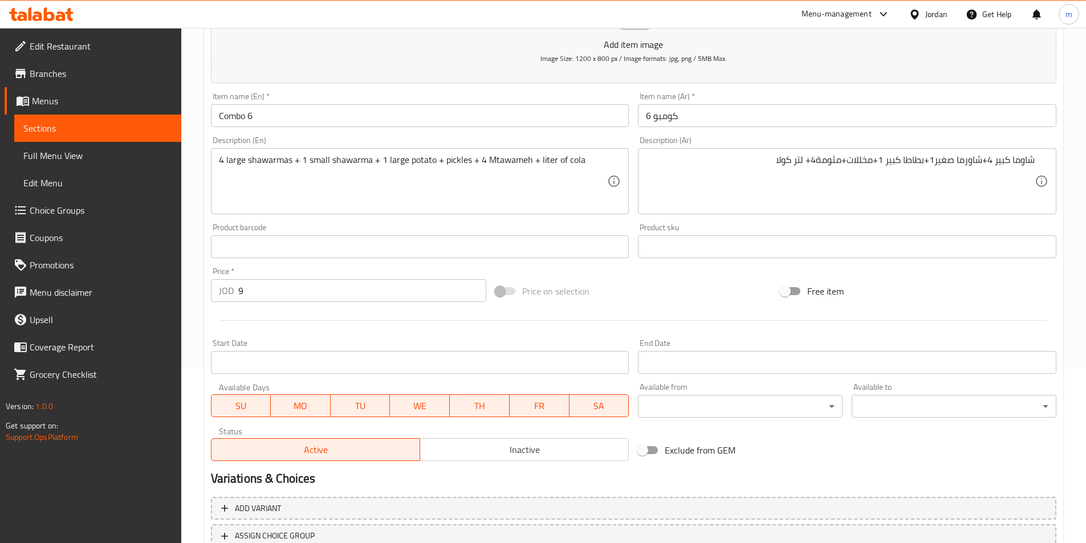
scroll to position [262, 0]
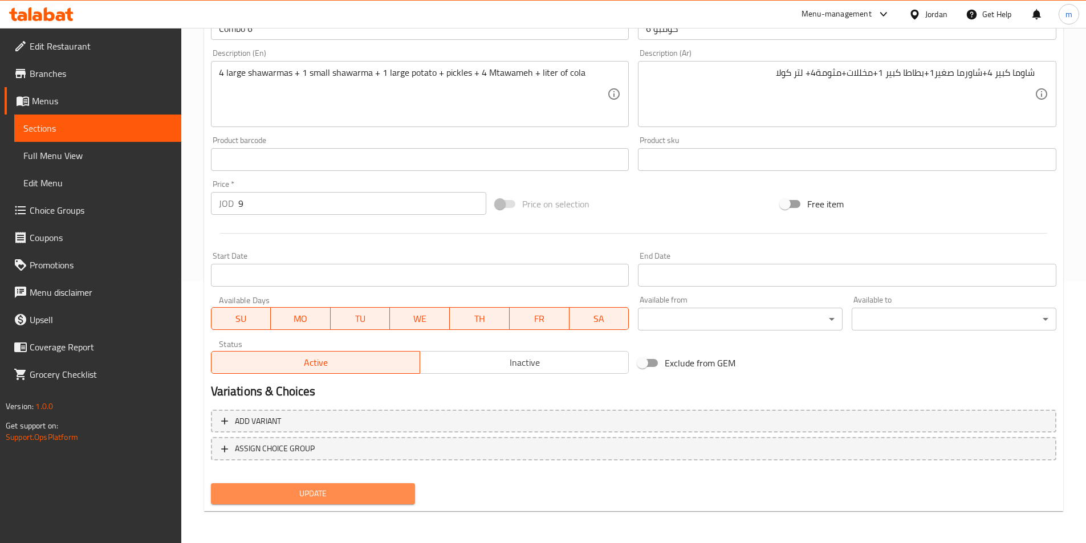
click at [350, 491] on span "Update" at bounding box center [313, 494] width 186 height 14
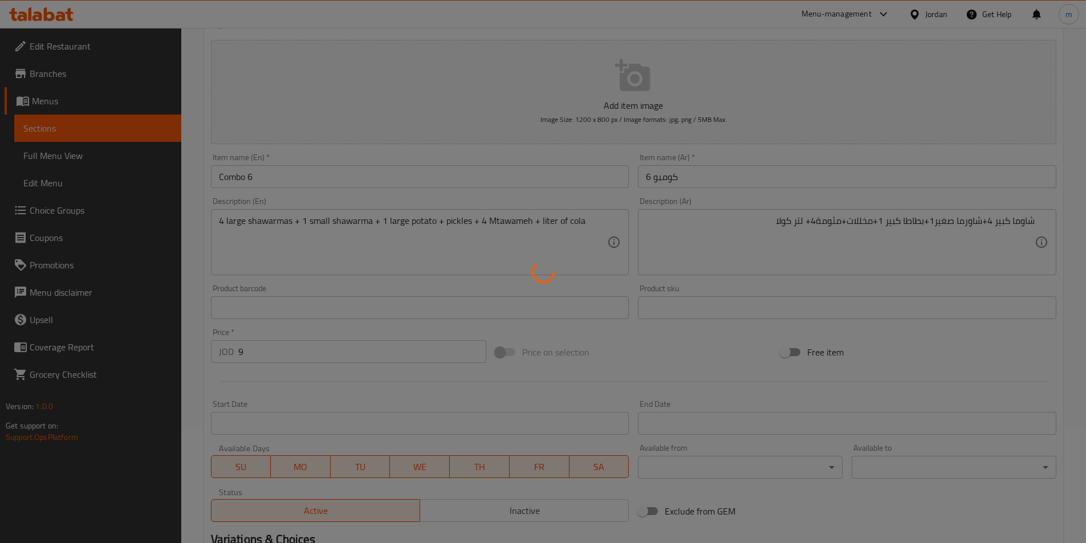
scroll to position [0, 0]
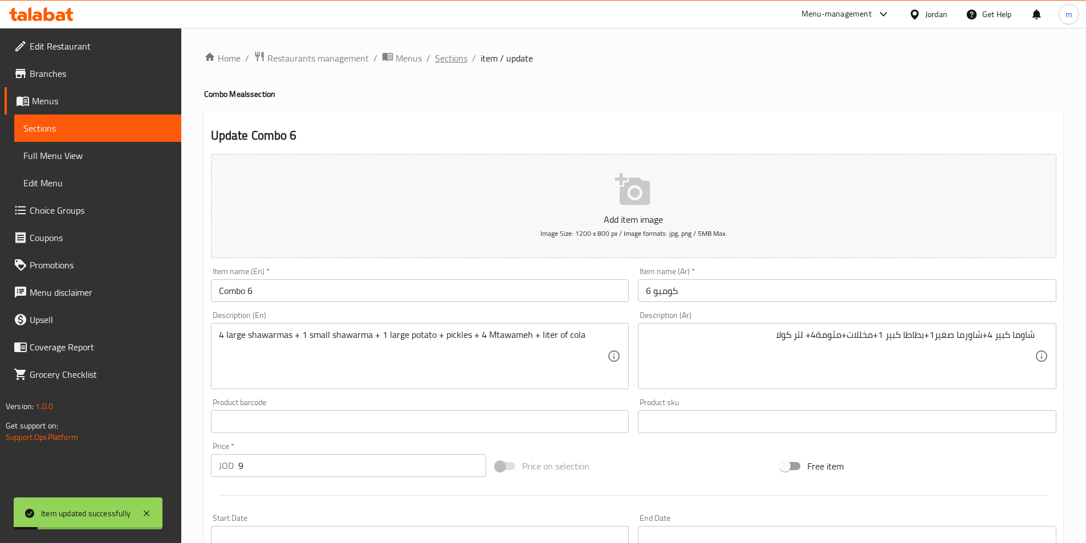
click at [454, 59] on span "Sections" at bounding box center [451, 58] width 32 height 14
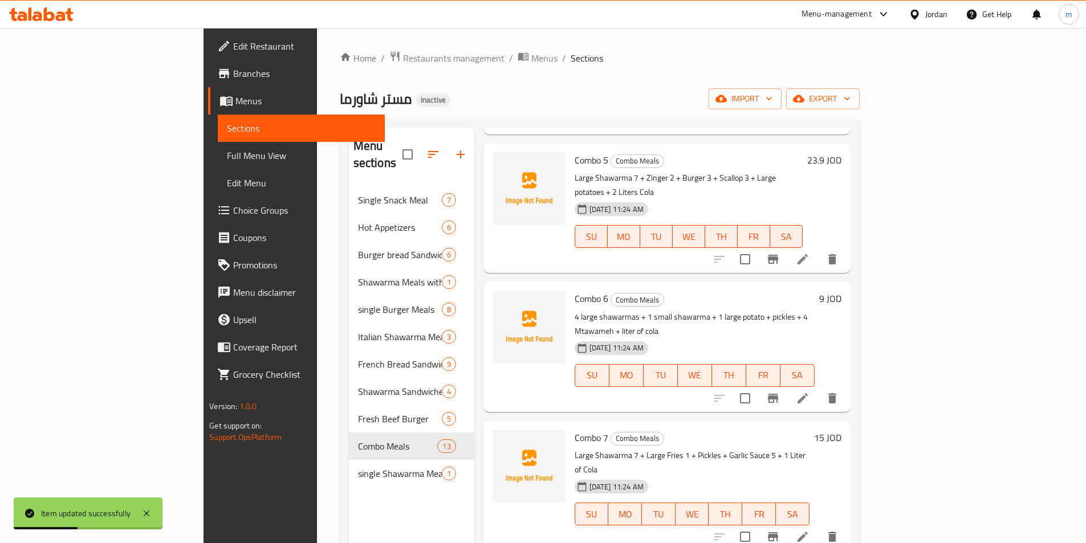
scroll to position [627, 0]
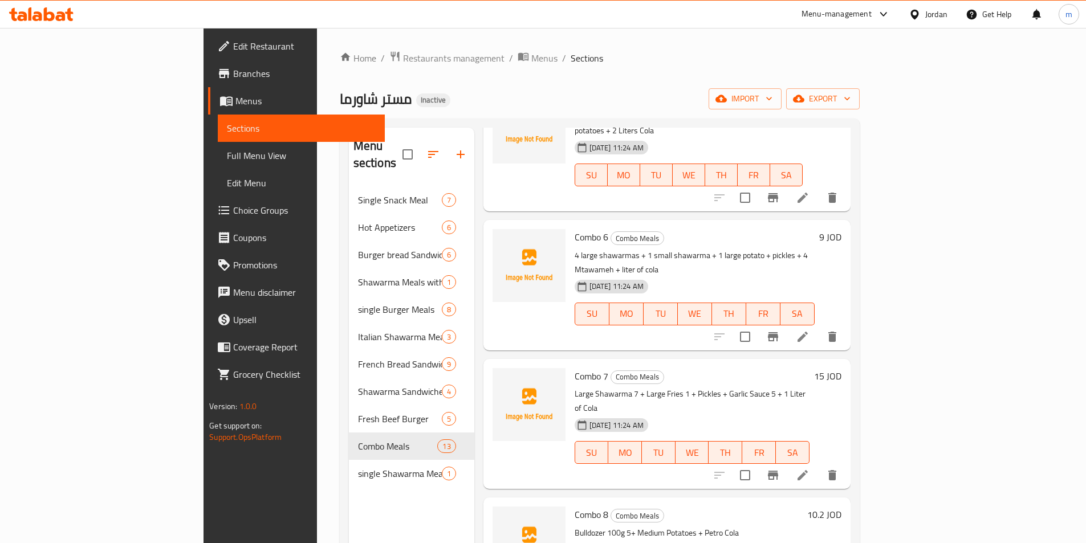
click at [809, 468] on icon at bounding box center [803, 475] width 14 height 14
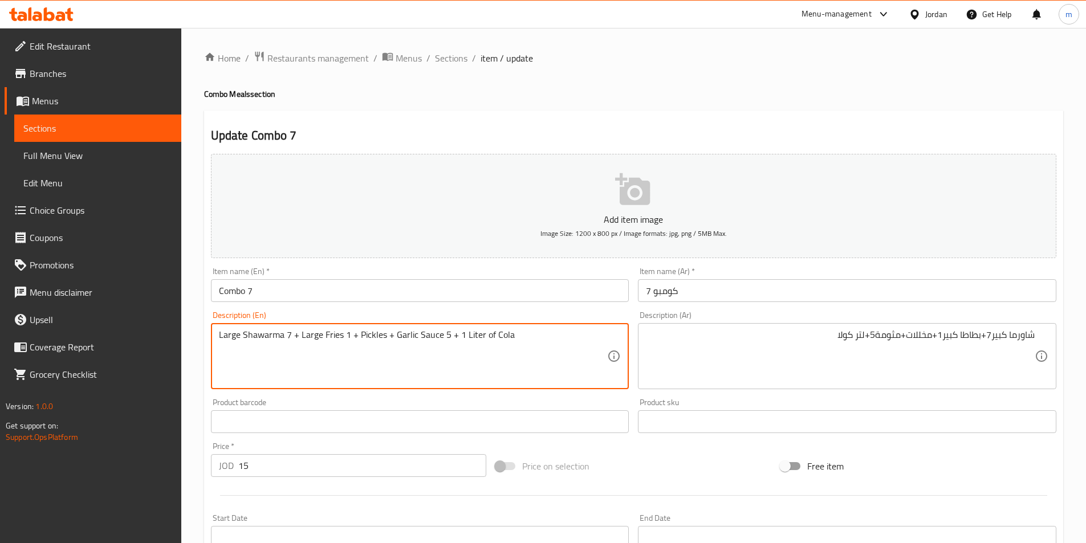
drag, startPoint x: 393, startPoint y: 336, endPoint x: 441, endPoint y: 349, distance: 49.6
paste textarea "Mtawameh"
drag, startPoint x: 459, startPoint y: 334, endPoint x: 452, endPoint y: 337, distance: 7.9
click at [452, 337] on textarea "Large Shawarma 7 + Large Fries 1 + Pickles + Mtawameh5 + 1 Liter of Cola" at bounding box center [413, 356] width 389 height 54
drag, startPoint x: 477, startPoint y: 337, endPoint x: 471, endPoint y: 338, distance: 5.8
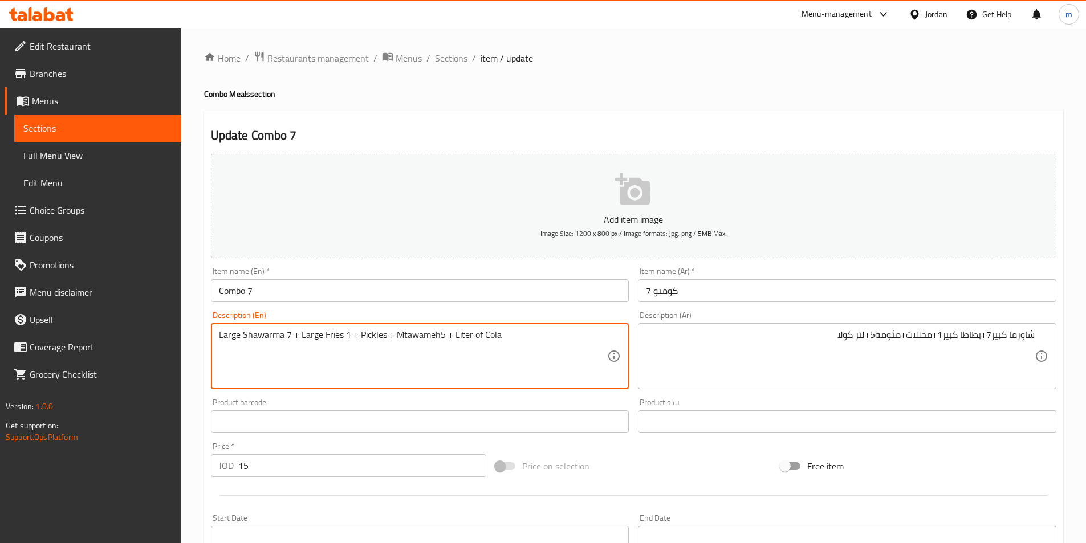
click at [471, 338] on textarea "Large Shawarma 7 + Large Fries 1 + Pickles + Mtawameh5 + Liter of Cola" at bounding box center [413, 356] width 389 height 54
drag, startPoint x: 323, startPoint y: 335, endPoint x: 341, endPoint y: 335, distance: 18.8
click at [341, 335] on textarea "Large Shawarma 7 + Large Fries 1 + Pickles + Mtawameh5 + Liter Cola" at bounding box center [413, 356] width 389 height 54
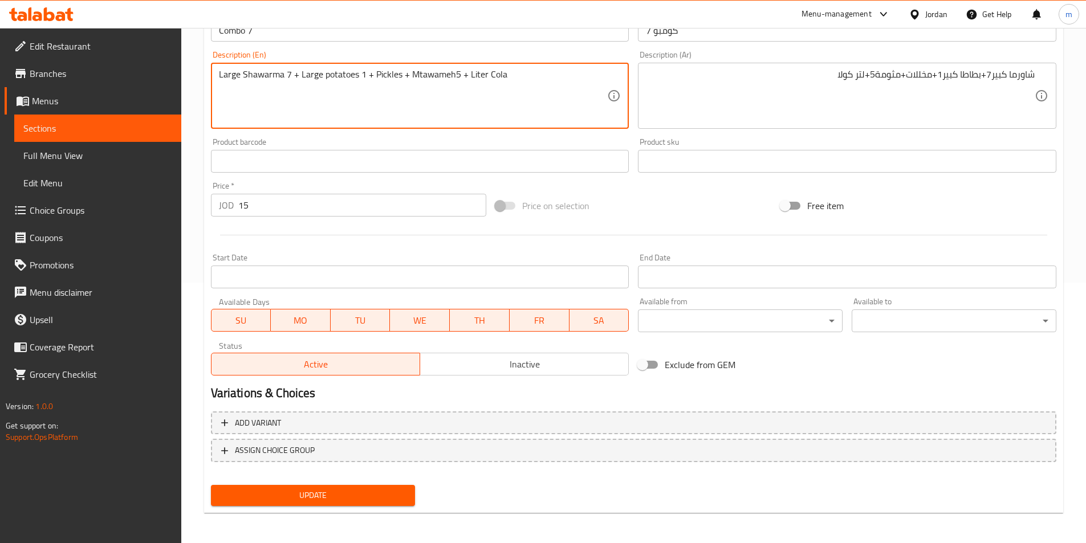
scroll to position [262, 0]
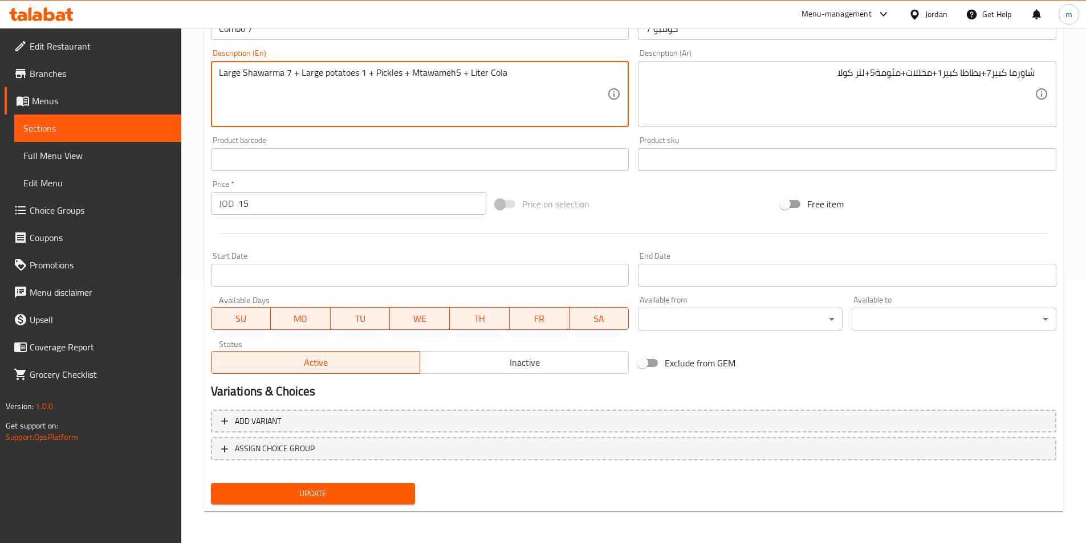
type textarea "Large Shawarma 7 + Large potatoes 1 + Pickles + Mtawameh5 + Liter Cola"
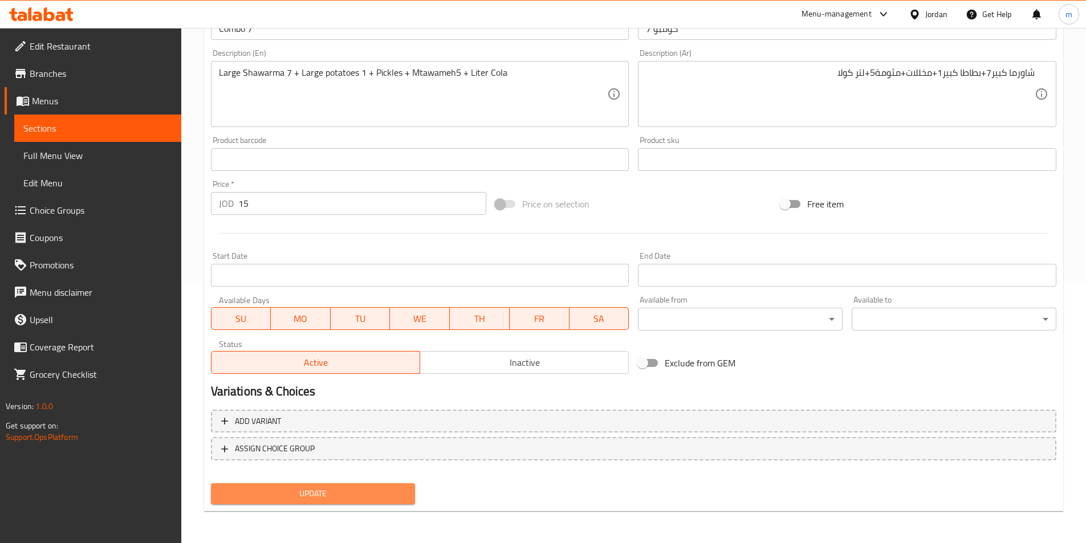
click at [315, 484] on button "Update" at bounding box center [313, 493] width 205 height 21
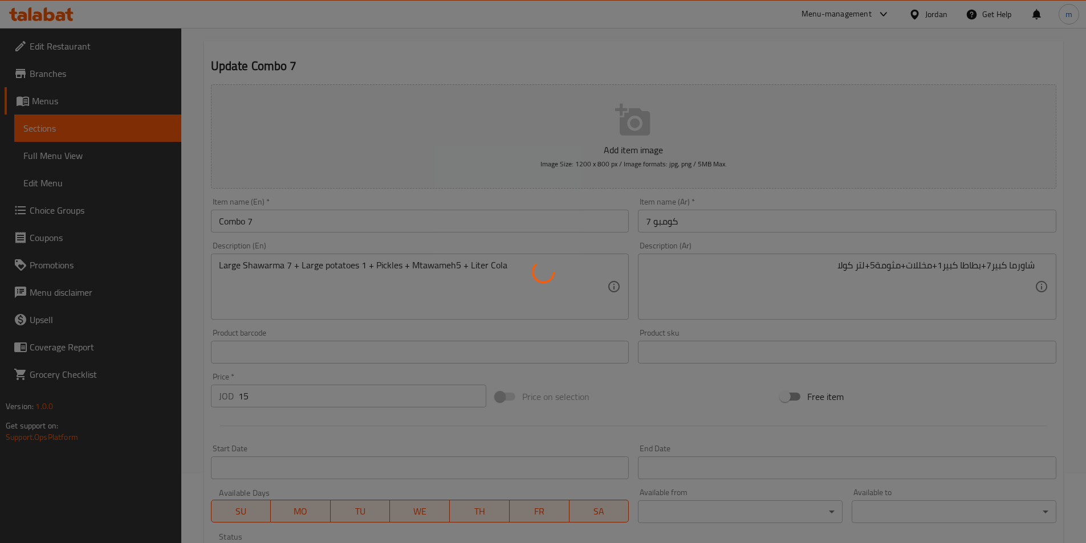
scroll to position [0, 0]
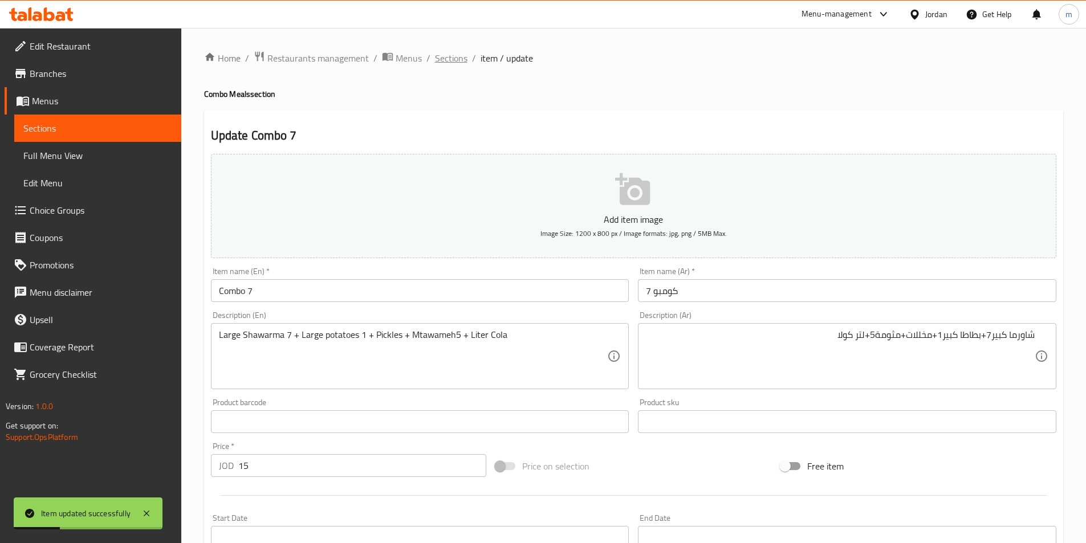
click at [453, 53] on span "Sections" at bounding box center [451, 58] width 32 height 14
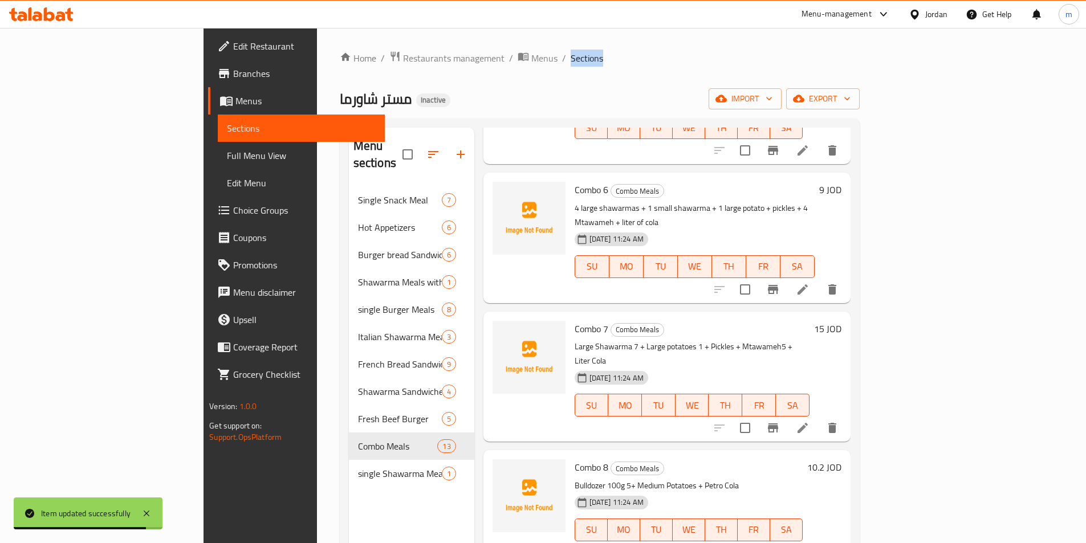
scroll to position [684, 0]
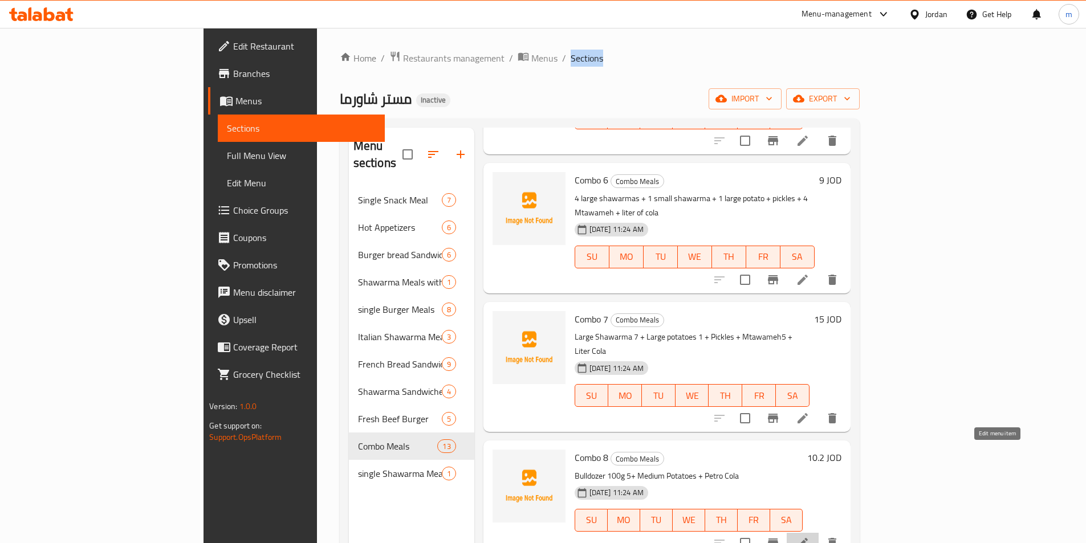
click at [809, 536] on icon at bounding box center [803, 543] width 14 height 14
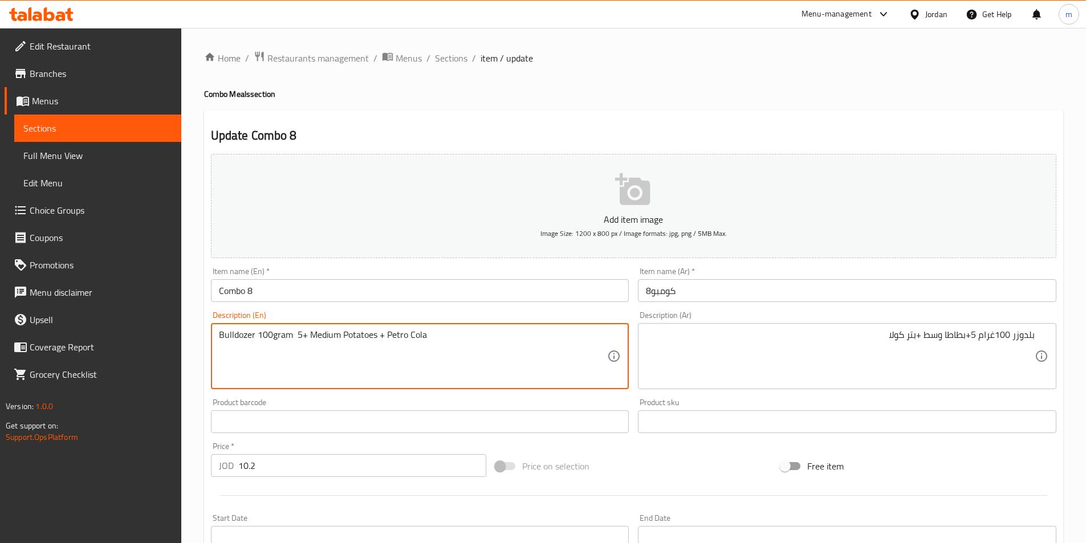
type textarea "Bulldozer 100gram 5+ Medium Potatoes + Petro Cola"
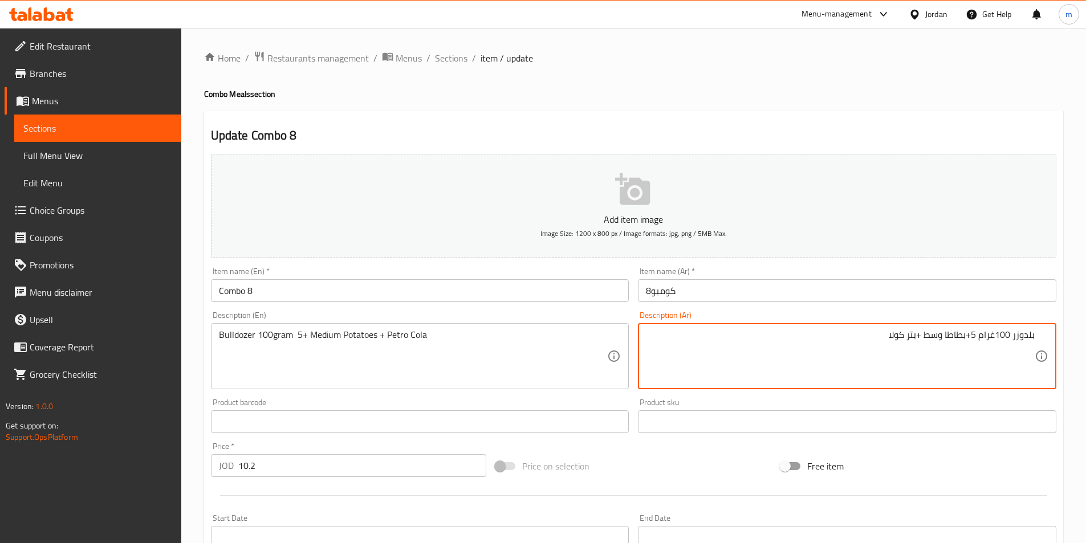
click at [910, 341] on textarea "بلدوزر 100غرام 5+بطاطا وسط +بتر كولا" at bounding box center [840, 356] width 389 height 54
click at [874, 338] on textarea "بلدوزر 100غرام 5+بطاطا وسط +بتر كولا" at bounding box center [840, 356] width 389 height 54
drag, startPoint x: 888, startPoint y: 337, endPoint x: 916, endPoint y: 343, distance: 29.1
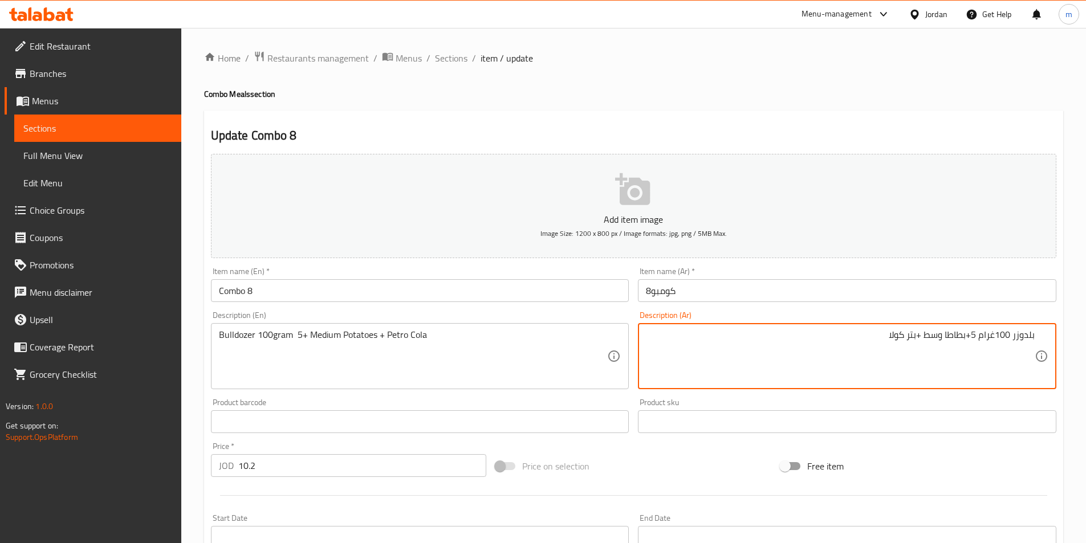
click at [916, 343] on textarea "بلدوزر 100غرام 5+بطاطا وسط +بتر كولا" at bounding box center [840, 356] width 389 height 54
click at [792, 352] on textarea "بلدوزر 100غرام 5+بطاطا وسط +بتر كولا" at bounding box center [840, 356] width 389 height 54
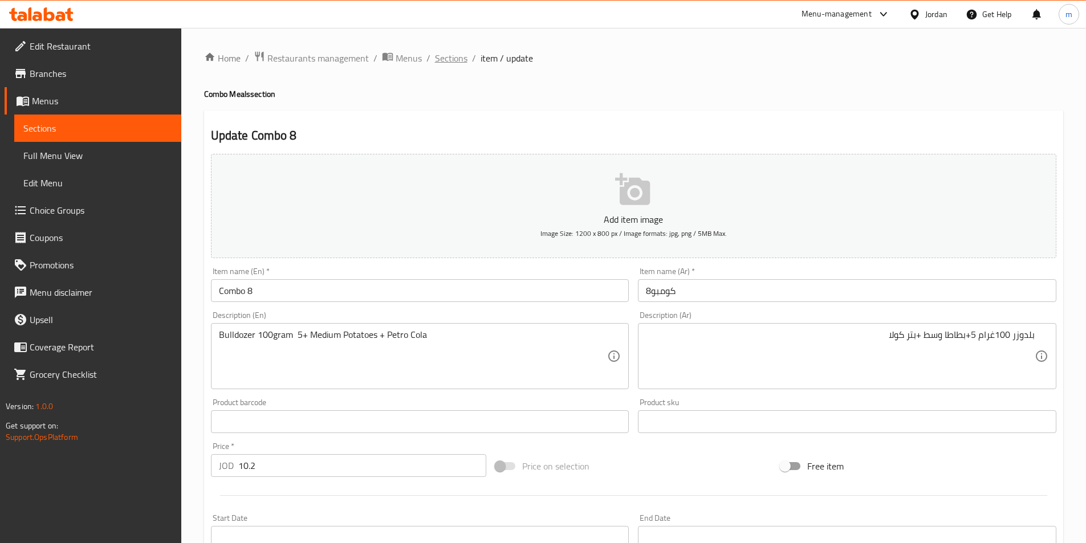
click at [455, 65] on span "Sections" at bounding box center [451, 58] width 32 height 14
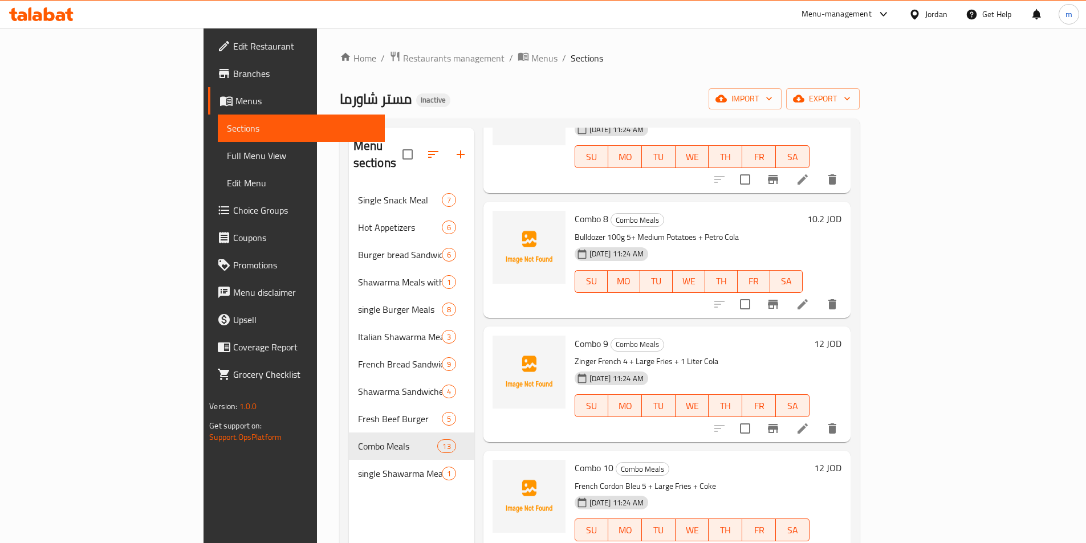
scroll to position [855, 0]
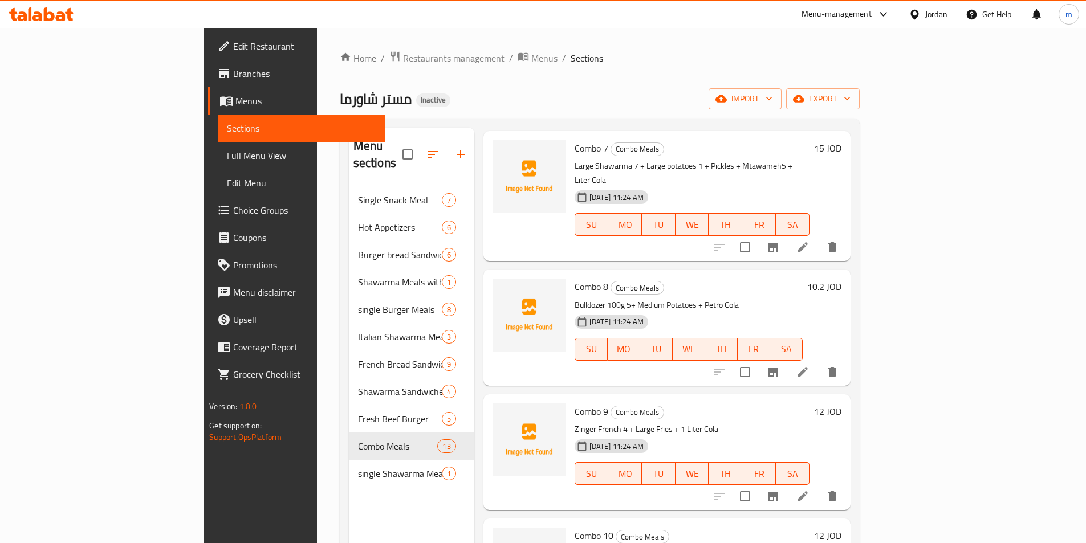
click at [809, 490] on icon at bounding box center [803, 497] width 14 height 14
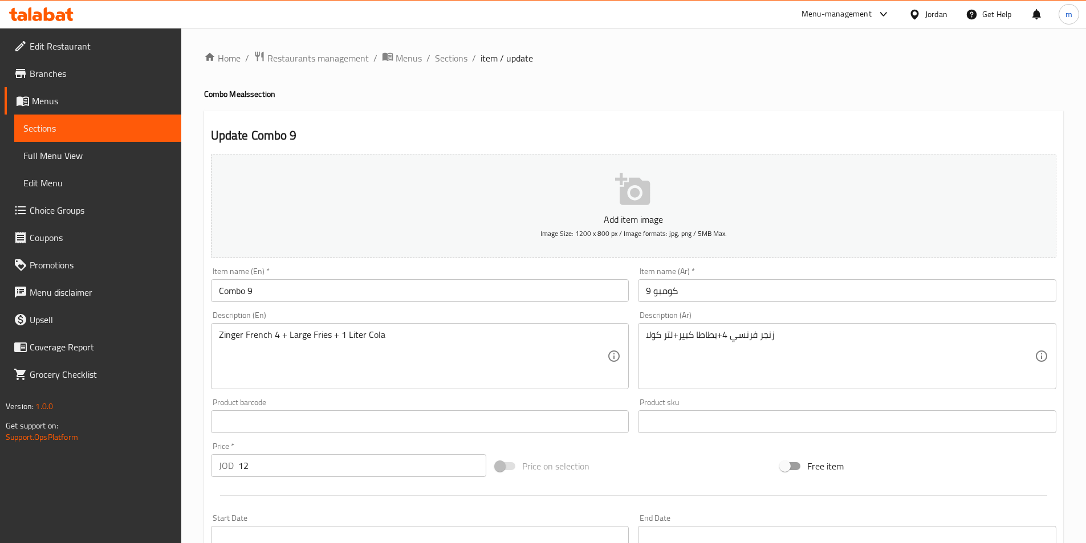
click at [822, 288] on input "كومبو 9" at bounding box center [847, 290] width 418 height 23
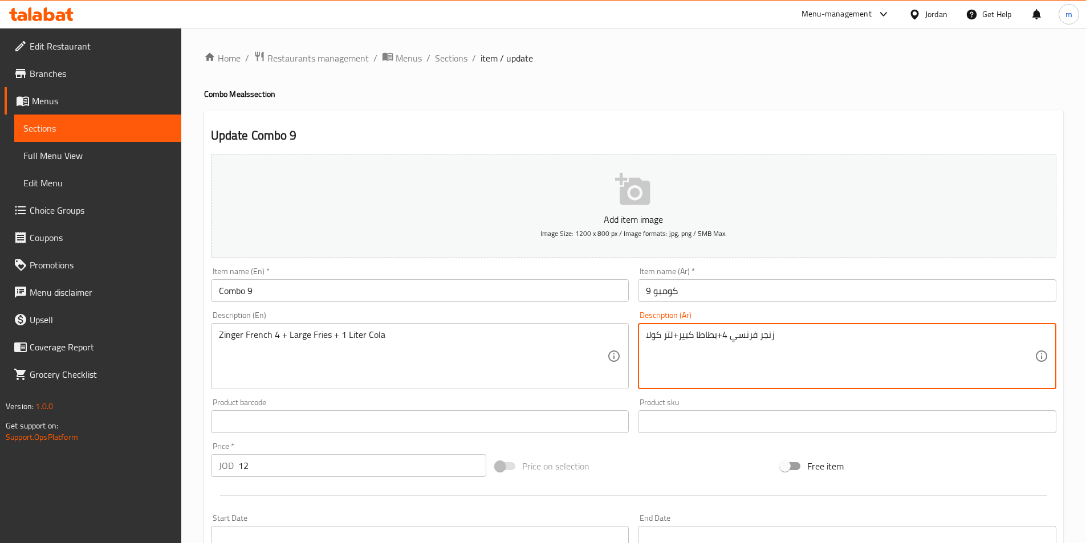
click at [856, 337] on textarea "زنجر فرنسي 4+بطاطا كبير+لتر كولا" at bounding box center [840, 356] width 389 height 54
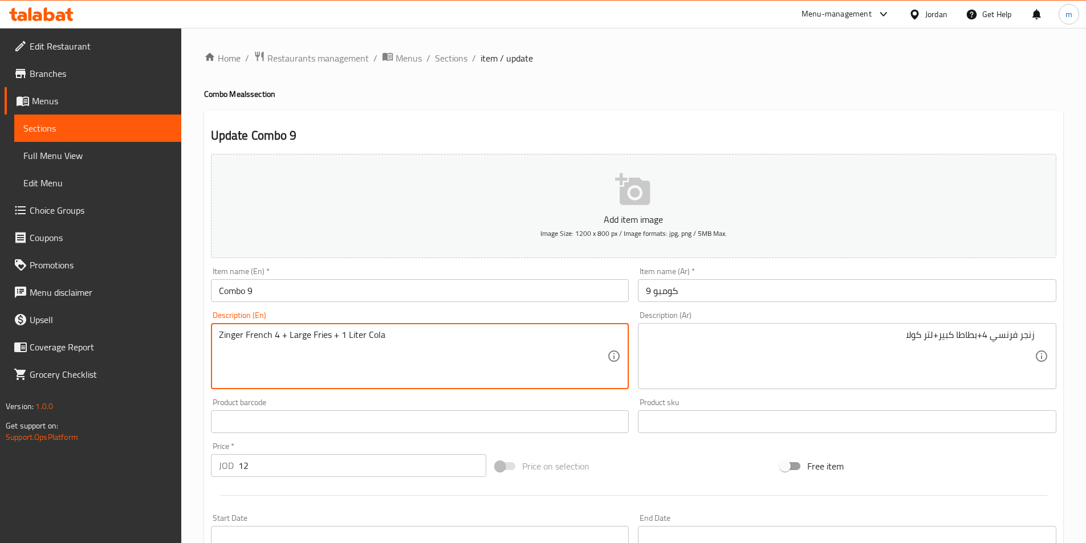
drag, startPoint x: 329, startPoint y: 332, endPoint x: 311, endPoint y: 337, distance: 19.1
click at [311, 337] on textarea "Zinger French 4 + Large Fries + 1 Liter Cola" at bounding box center [413, 356] width 389 height 54
drag, startPoint x: 360, startPoint y: 336, endPoint x: 351, endPoint y: 339, distance: 9.6
click at [351, 339] on textarea "Zinger French 4 + Large potatoes + 1 Liter Cola" at bounding box center [413, 356] width 389 height 54
type textarea "Zinger French 4 + Large potatoes +Liter Cola"
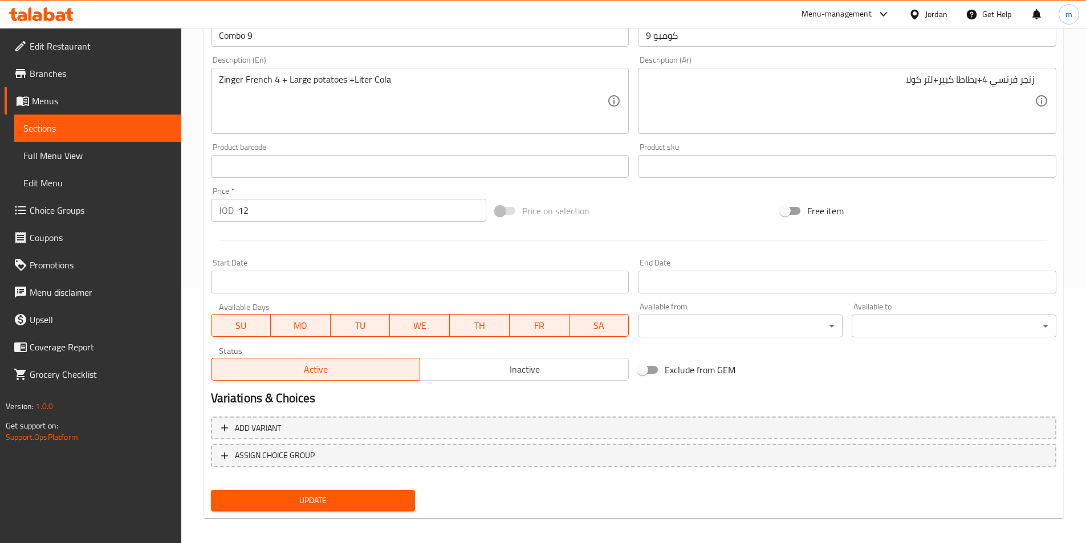
scroll to position [262, 0]
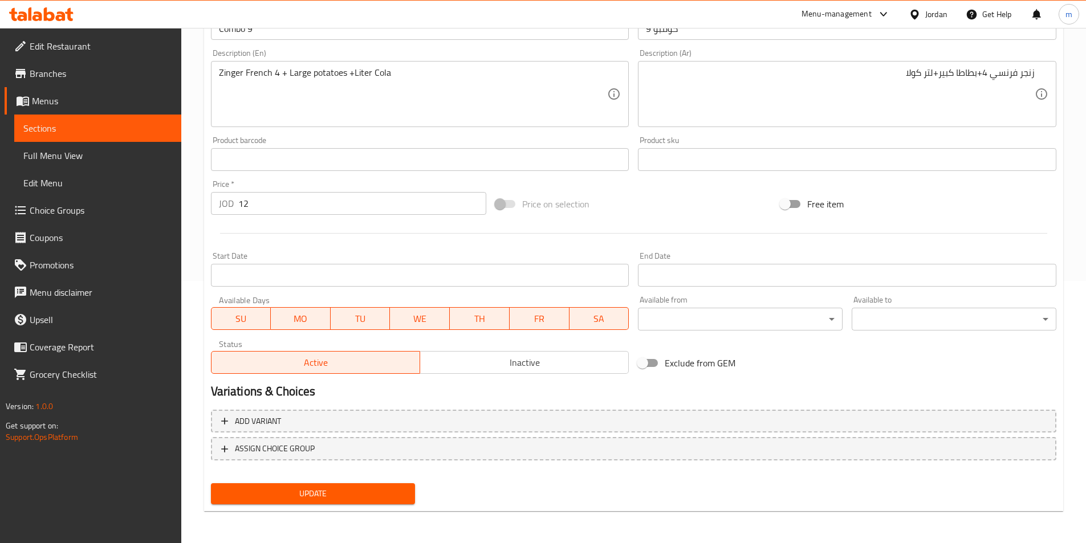
click at [274, 497] on span "Update" at bounding box center [313, 494] width 186 height 14
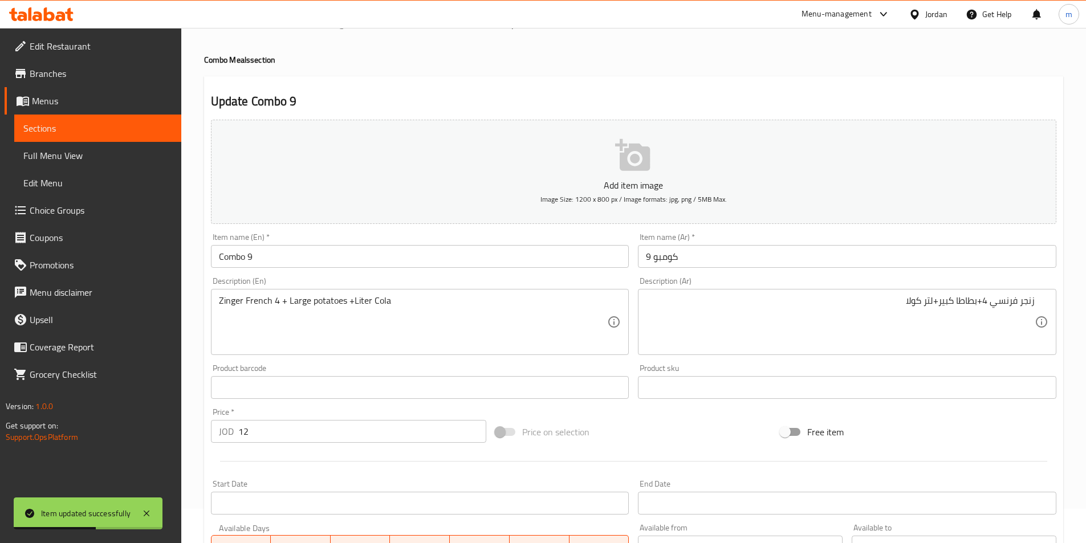
scroll to position [0, 0]
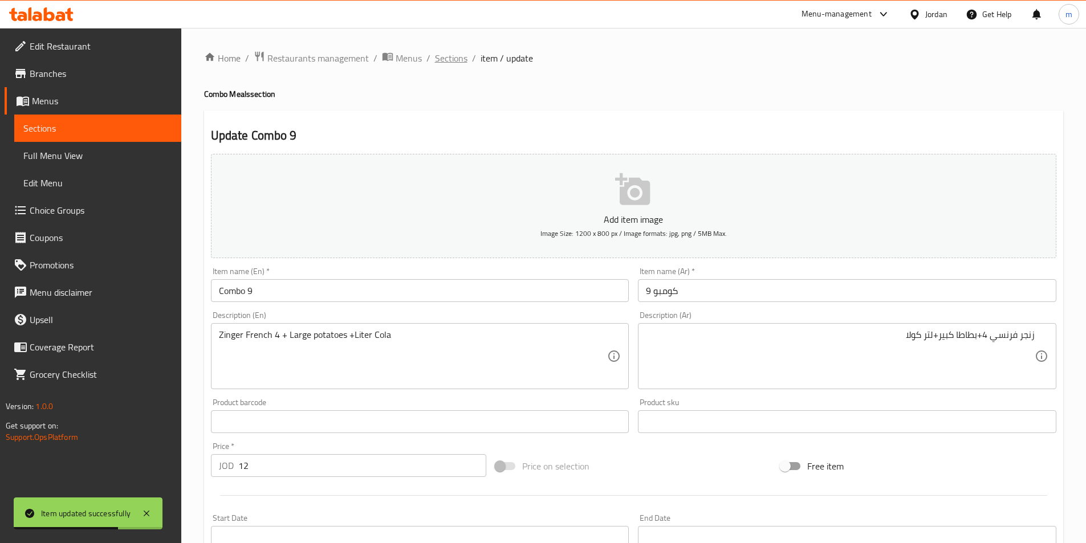
click at [449, 59] on span "Sections" at bounding box center [451, 58] width 32 height 14
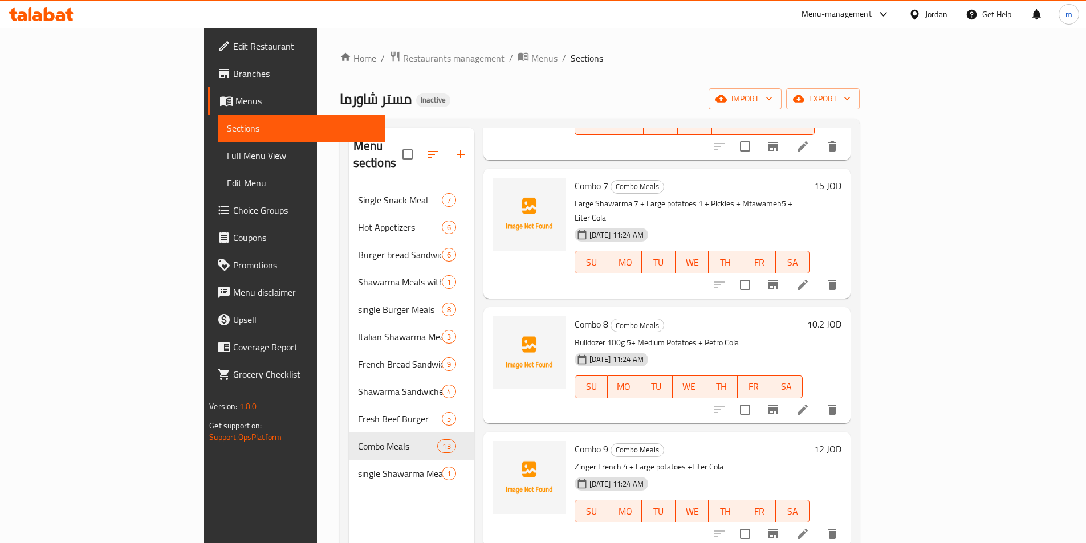
scroll to position [912, 0]
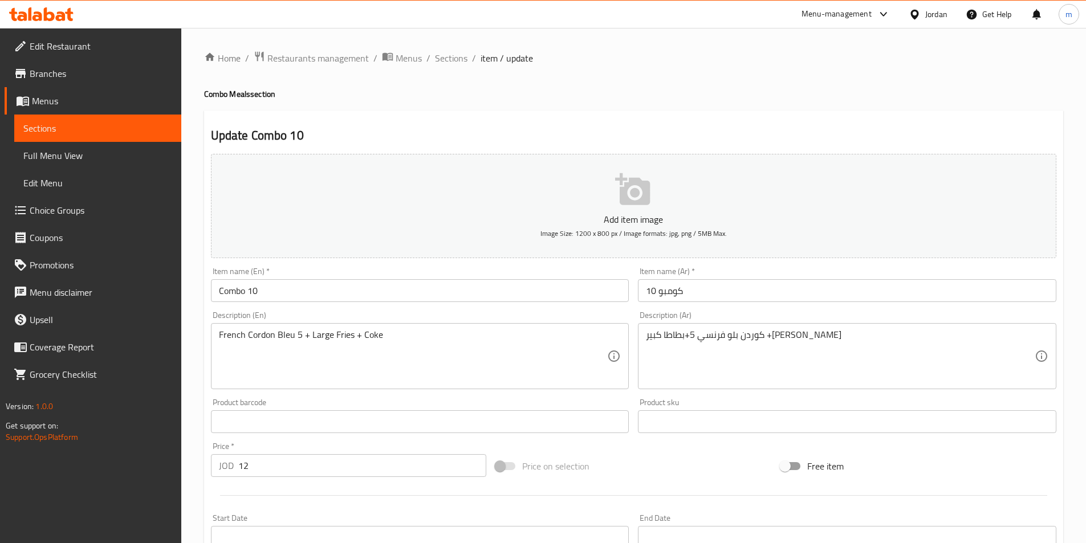
click at [723, 284] on input "كومبو 10" at bounding box center [847, 290] width 418 height 23
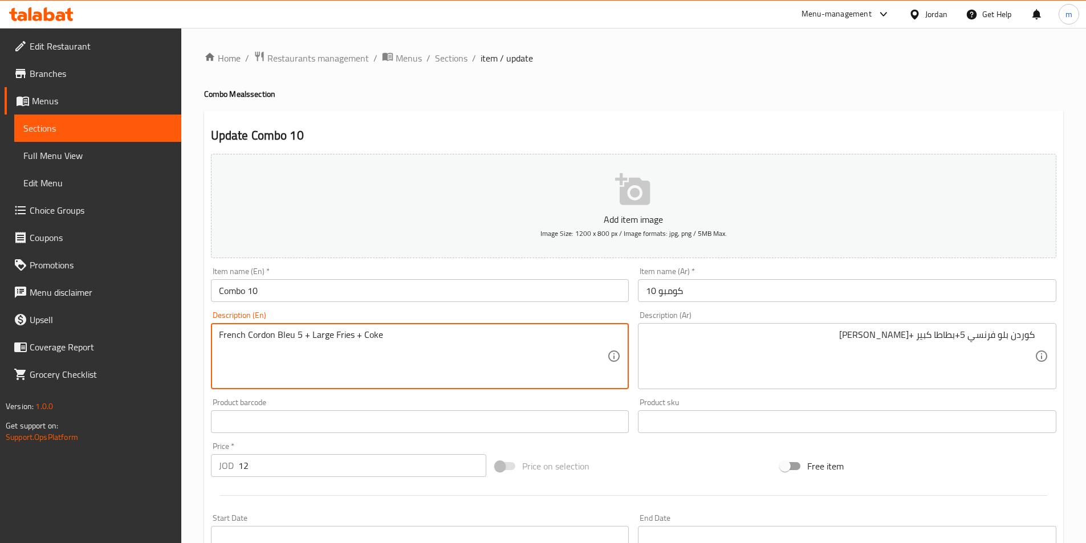
drag, startPoint x: 350, startPoint y: 337, endPoint x: 334, endPoint y: 340, distance: 16.8
click at [334, 340] on textarea "French Cordon Bleu 5 + Large Fries + Coke" at bounding box center [413, 356] width 389 height 54
drag, startPoint x: 350, startPoint y: 334, endPoint x: 333, endPoint y: 333, distance: 17.1
click at [333, 333] on textarea "French Cordon Bleu 5 + Large Fries + Coke" at bounding box center [413, 356] width 389 height 54
click at [403, 340] on textarea "French Cordon Bleu 5 + Large potatoes + Coke" at bounding box center [413, 356] width 389 height 54
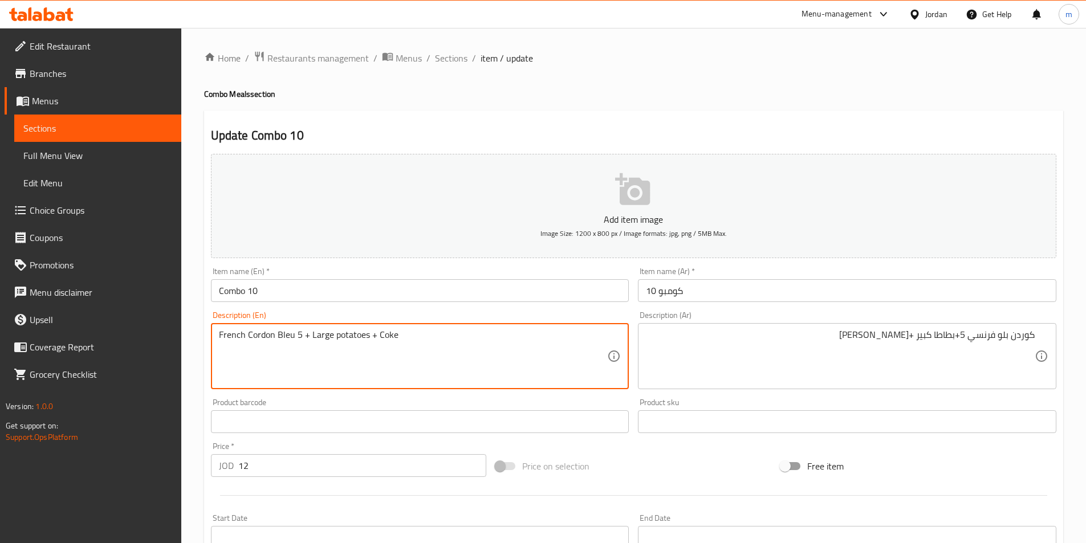
type textarea "French Cordon Bleu 5 + Large potatoes + Coke"
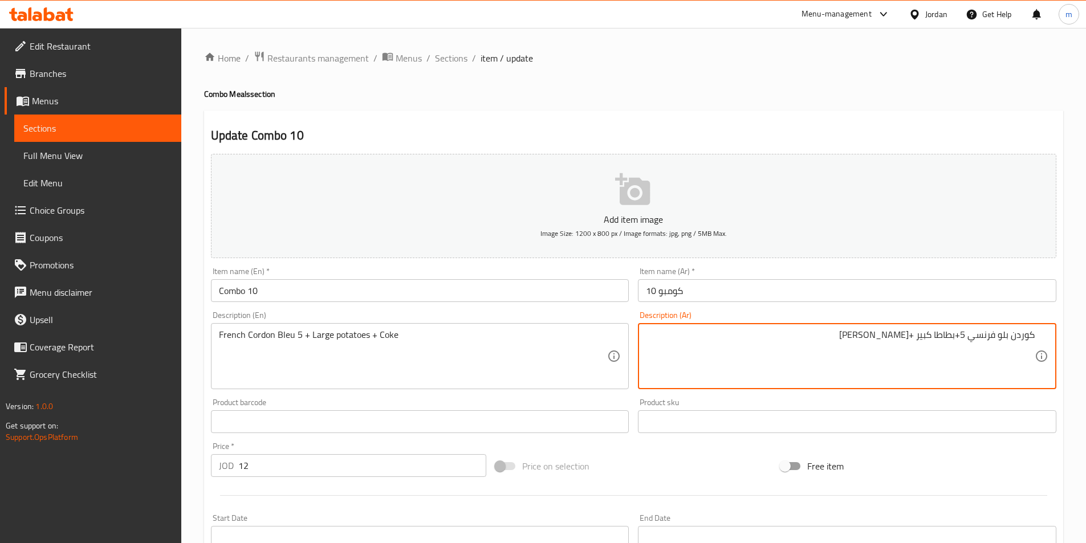
click at [907, 337] on textarea "كوردن بلو فرنسي 5+بطاطا كبير +بتر كولا" at bounding box center [840, 356] width 389 height 54
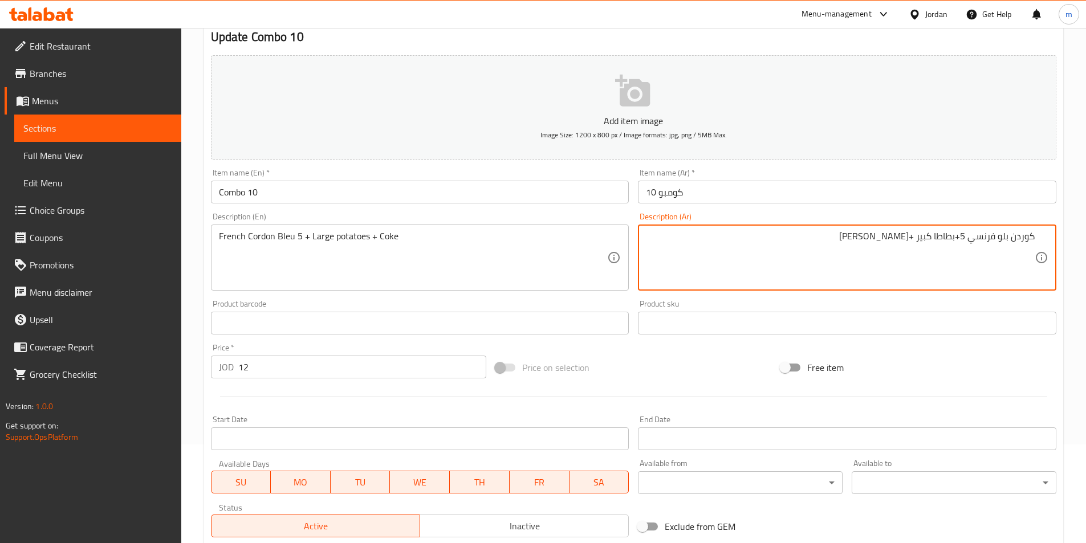
scroll to position [262, 0]
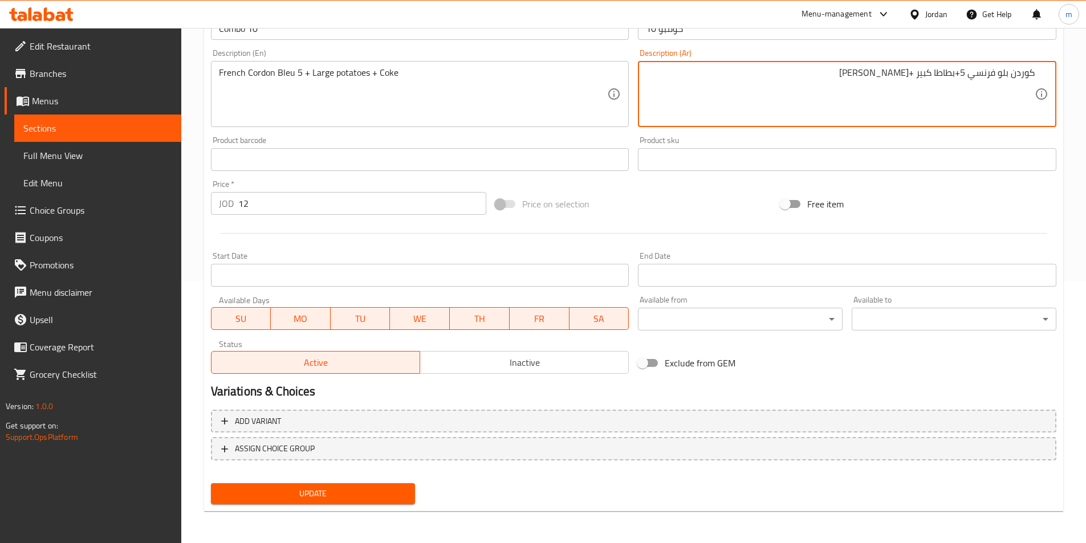
click at [346, 494] on span "Update" at bounding box center [313, 494] width 186 height 14
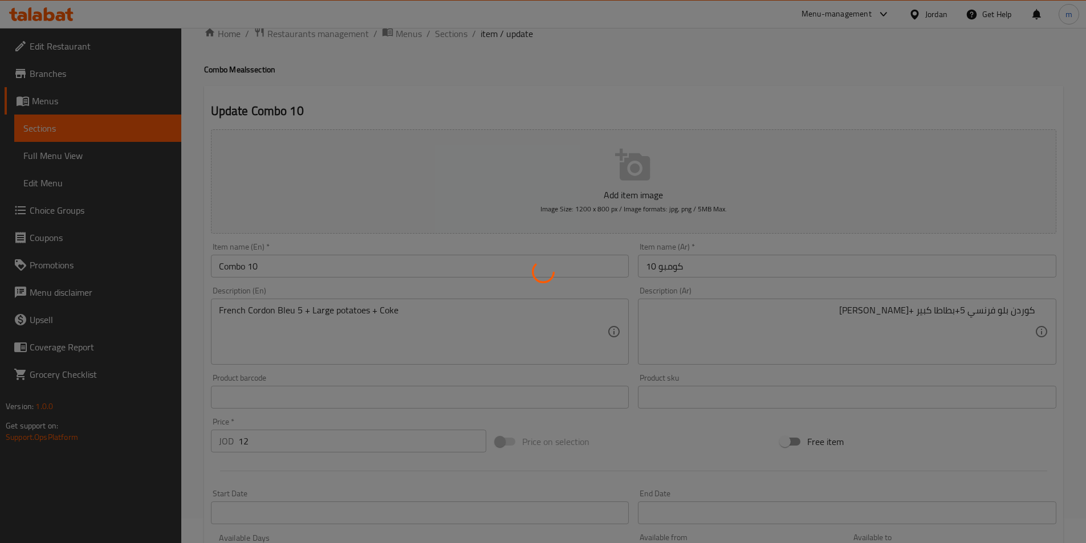
scroll to position [0, 0]
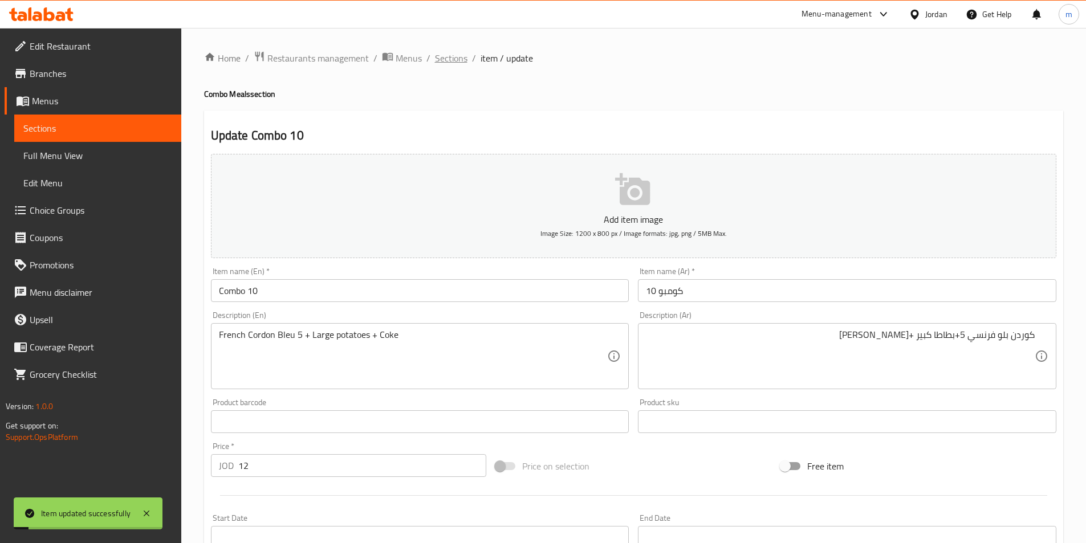
click at [465, 63] on span "Sections" at bounding box center [451, 58] width 32 height 14
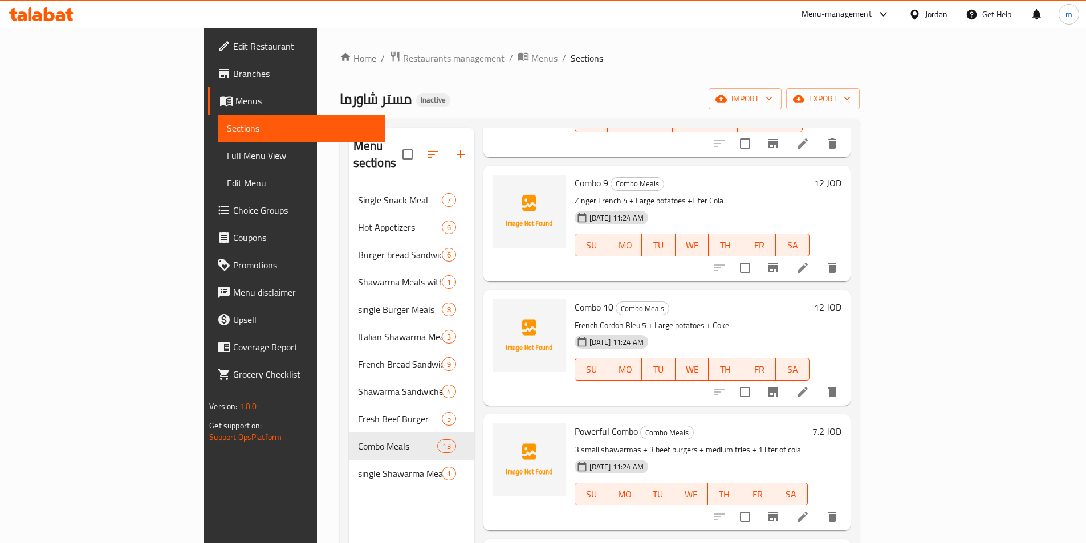
scroll to position [1104, 0]
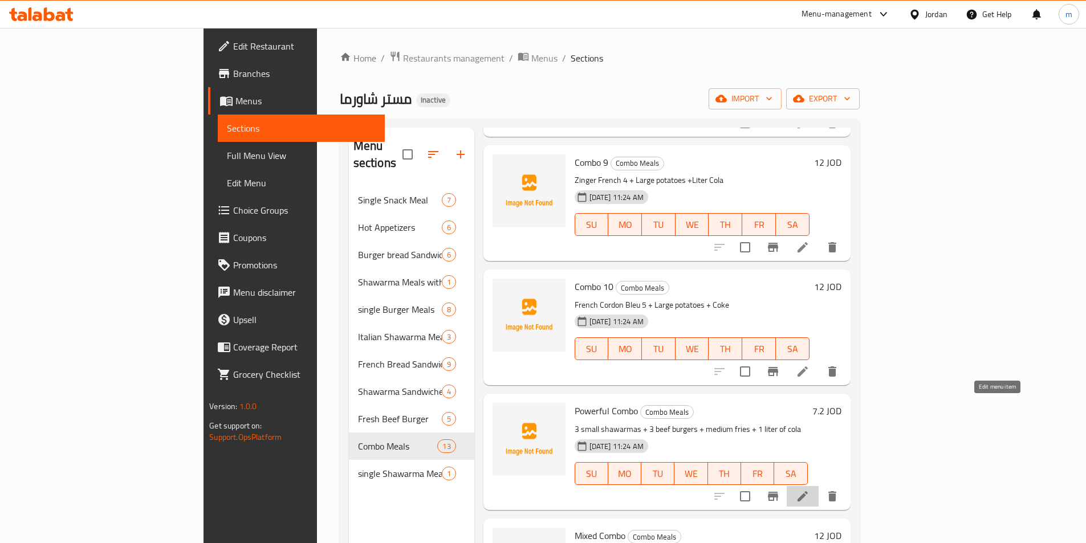
click at [809, 490] on icon at bounding box center [803, 497] width 14 height 14
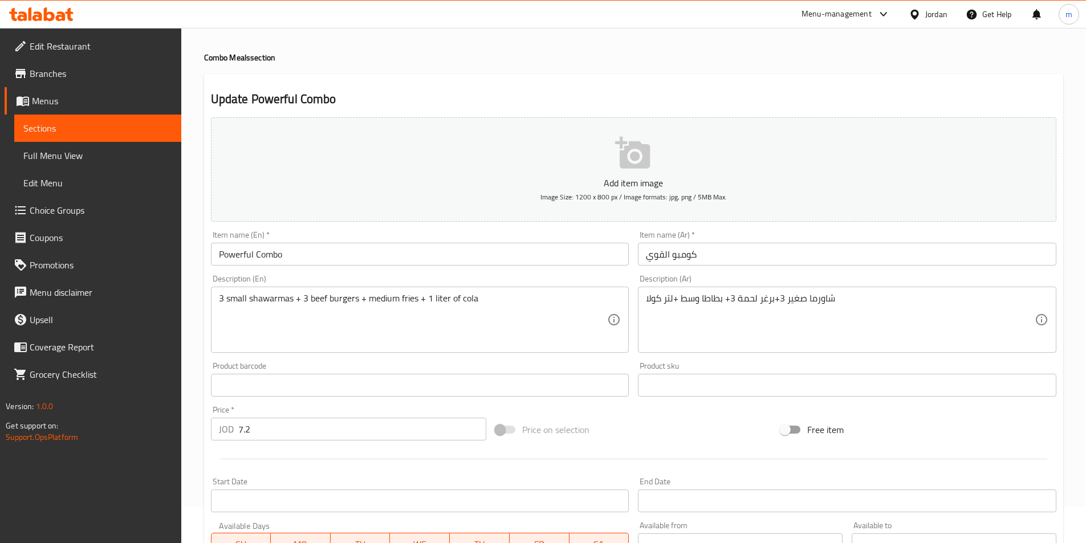
scroll to position [57, 0]
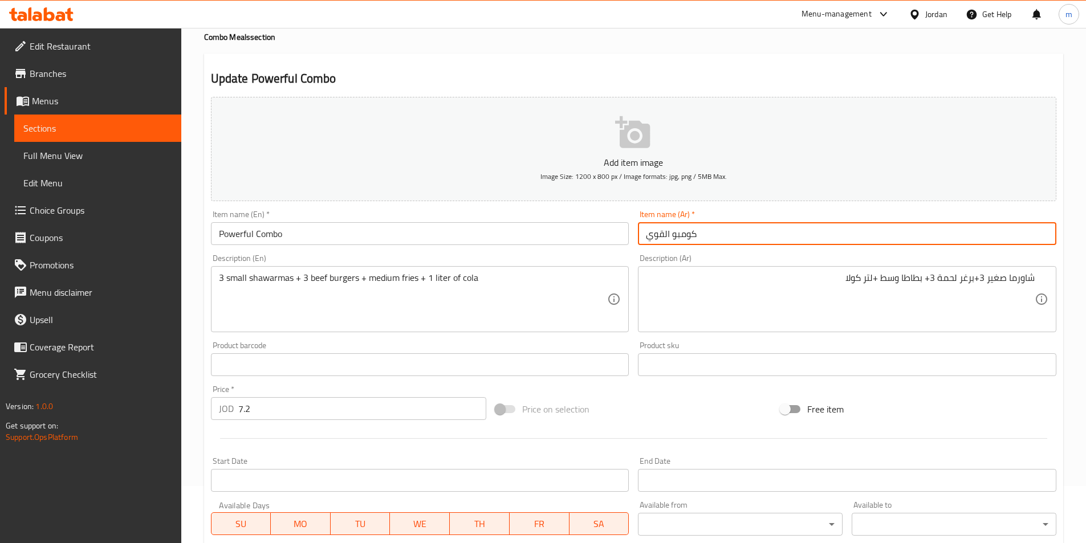
click at [646, 237] on input "كومبو القوي" at bounding box center [847, 233] width 418 height 23
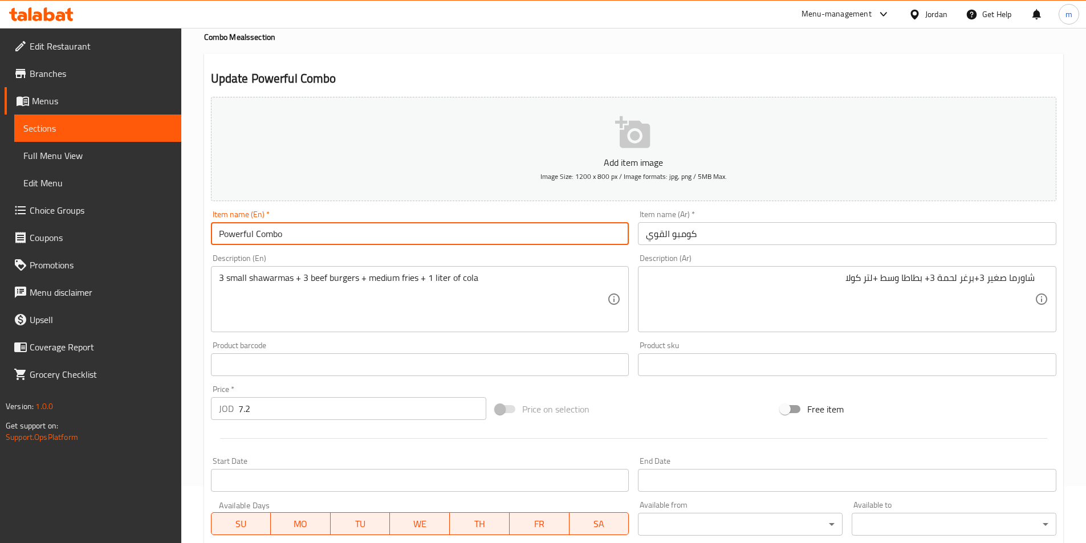
drag, startPoint x: 252, startPoint y: 231, endPoint x: 210, endPoint y: 246, distance: 44.9
click at [210, 246] on div "Item name (En)   * Powerful Combo Item name (En) *" at bounding box center [419, 228] width 427 height 44
click at [435, 238] on input "the strong Combo" at bounding box center [420, 233] width 418 height 23
type input "the strong Combo"
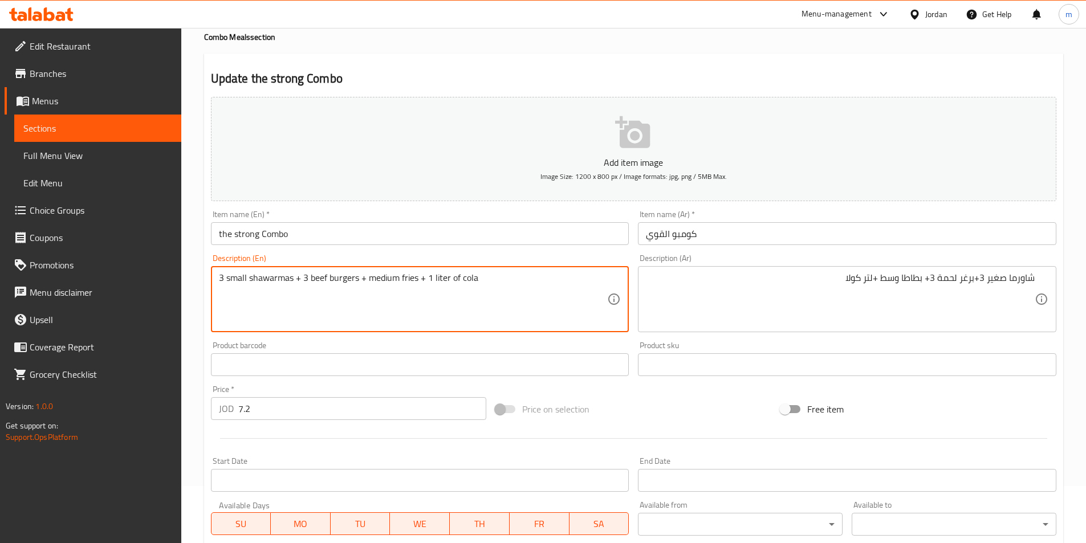
drag, startPoint x: 325, startPoint y: 276, endPoint x: 311, endPoint y: 283, distance: 15.3
drag, startPoint x: 421, startPoint y: 275, endPoint x: 404, endPoint y: 285, distance: 19.5
click at [404, 285] on textarea "3 small shawarmas + 3 meat burgers + medium fries + 1 liter of cola" at bounding box center [413, 299] width 389 height 54
drag, startPoint x: 450, startPoint y: 278, endPoint x: 447, endPoint y: 287, distance: 9.0
click at [447, 287] on textarea "3 small shawarmas + 3 meat burgers + medium potatoes + 1 liter of cola" at bounding box center [413, 299] width 389 height 54
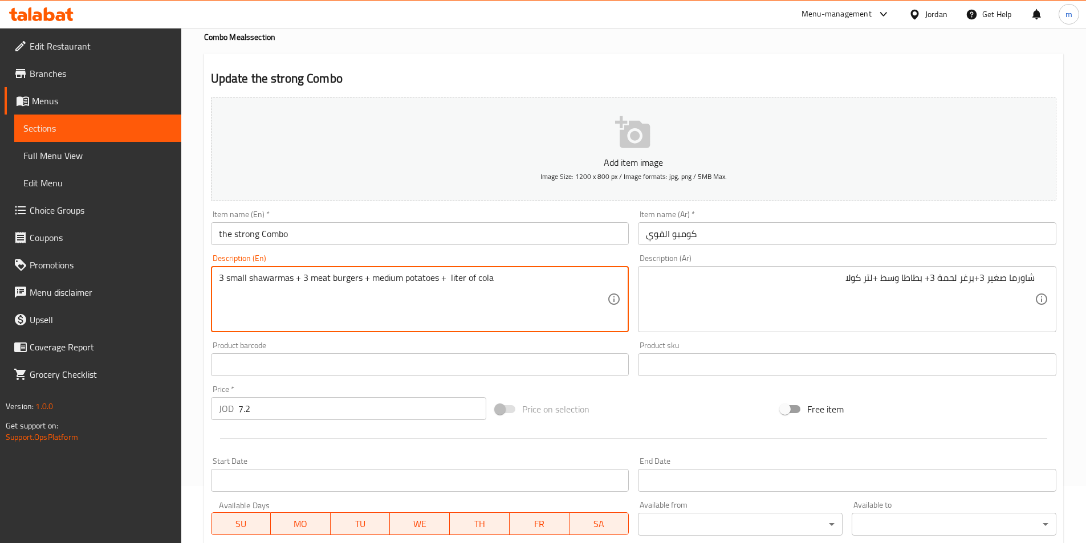
drag, startPoint x: 474, startPoint y: 275, endPoint x: 467, endPoint y: 277, distance: 7.0
click at [467, 277] on textarea "3 small shawarmas + 3 meat burgers + medium potatoes + liter of cola" at bounding box center [413, 299] width 389 height 54
click at [451, 281] on textarea "3 small shawarmas + 3 meat burgers + medium potatoes + liter cola" at bounding box center [413, 299] width 389 height 54
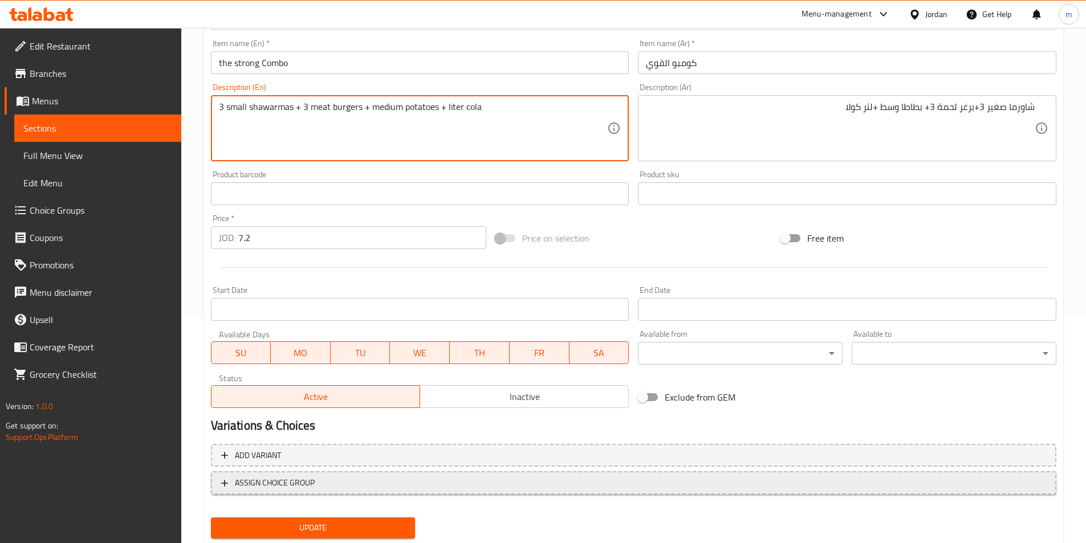
scroll to position [262, 0]
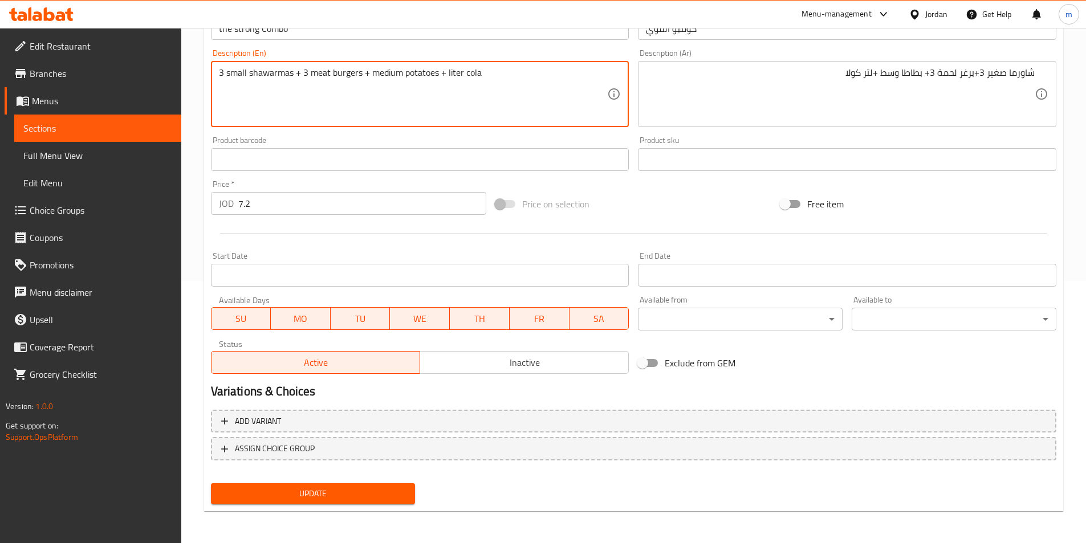
type textarea "3 small shawarmas + 3 meat burgers + medium potatoes + liter cola"
click at [385, 491] on span "Update" at bounding box center [313, 494] width 186 height 14
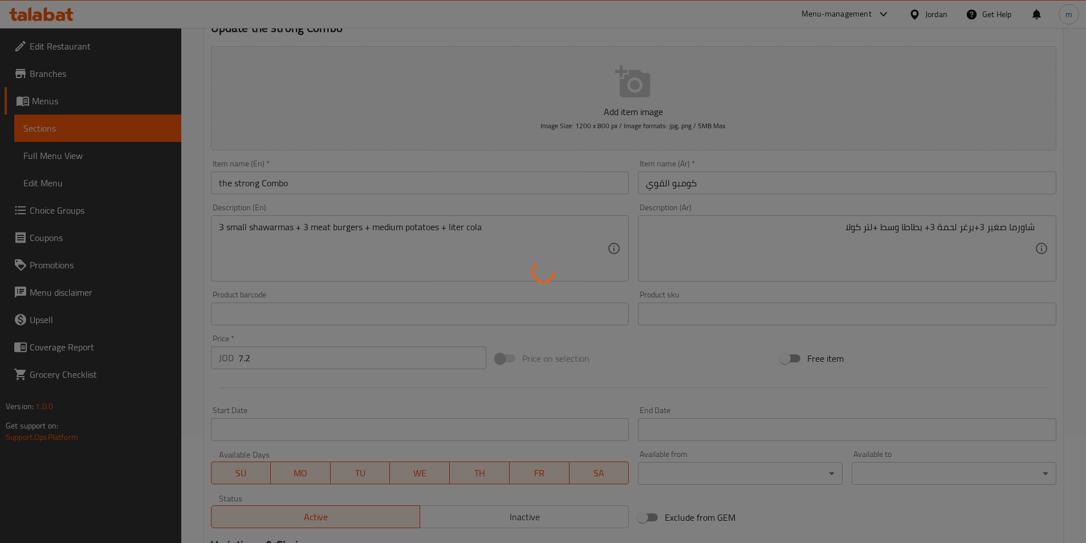
scroll to position [0, 0]
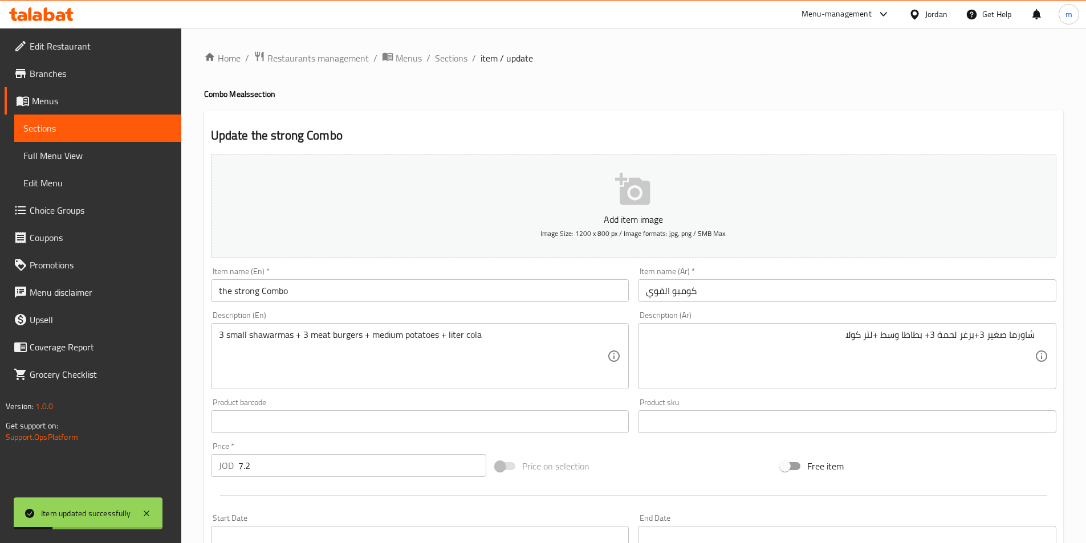
click at [451, 76] on div "Home / Restaurants management / Menus / Sections / item / update Combo Meals se…" at bounding box center [633, 417] width 859 height 732
click at [453, 52] on span "Sections" at bounding box center [451, 58] width 32 height 14
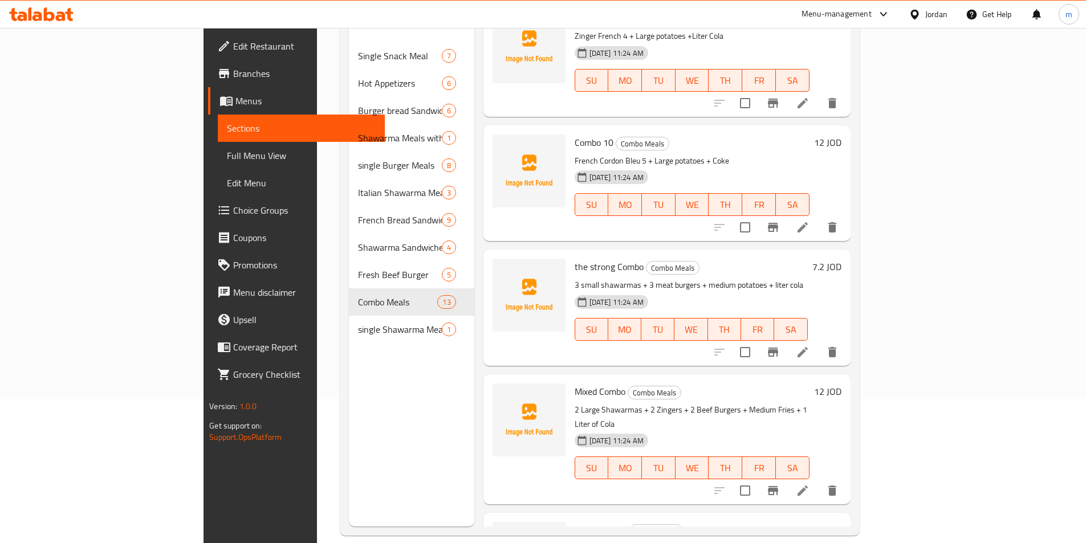
scroll to position [160, 0]
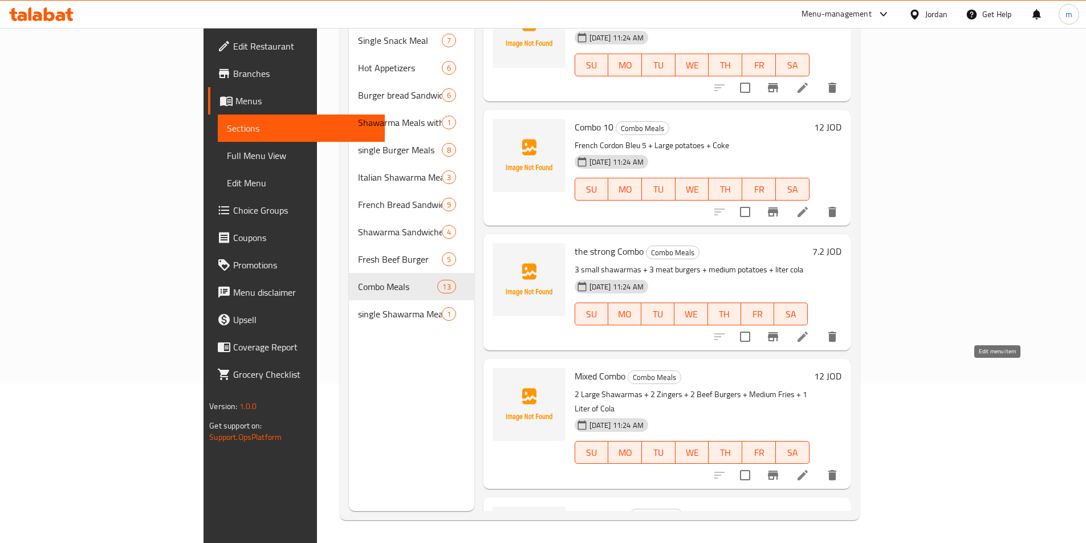
click at [809, 468] on icon at bounding box center [803, 475] width 14 height 14
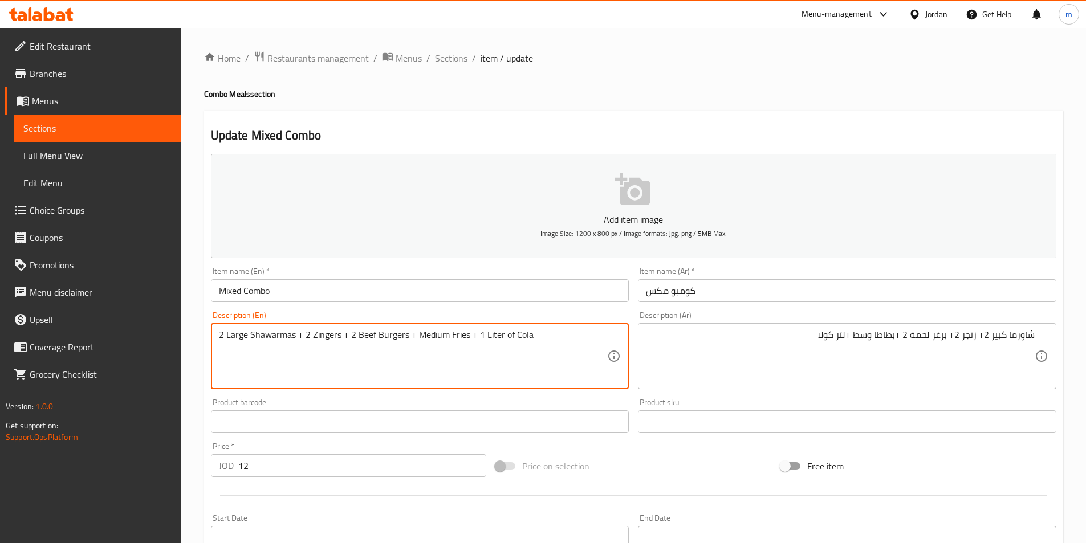
drag, startPoint x: 372, startPoint y: 334, endPoint x: 356, endPoint y: 331, distance: 16.8
drag, startPoint x: 451, startPoint y: 340, endPoint x: 468, endPoint y: 348, distance: 19.4
click at [468, 348] on textarea "2 Large Shawarmas + 2 Zingers + 2 meat Burgers + Medium Fries + 1 Liter of Cola" at bounding box center [413, 356] width 389 height 54
drag, startPoint x: 501, startPoint y: 335, endPoint x: 493, endPoint y: 337, distance: 8.2
click at [493, 337] on textarea "2 Large Shawarmas + 2 Zingers + 2 meat Burgers + Medium potatoes + 1 Liter of C…" at bounding box center [413, 356] width 389 height 54
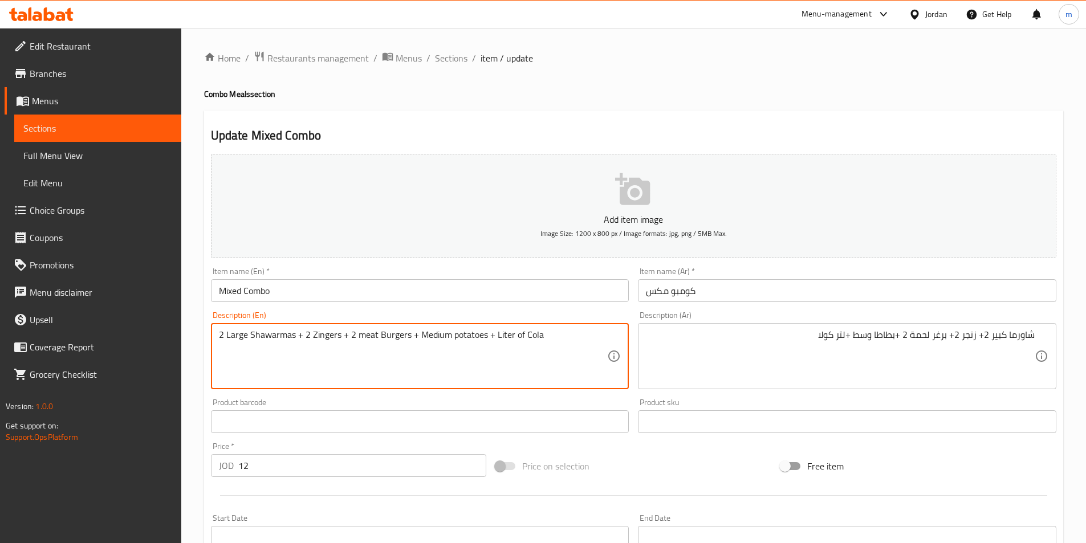
drag, startPoint x: 521, startPoint y: 341, endPoint x: 513, endPoint y: 340, distance: 8.2
click at [513, 340] on textarea "2 Large Shawarmas + 2 Zingers + 2 meat Burgers + Medium potatoes + Liter of Cola" at bounding box center [413, 356] width 389 height 54
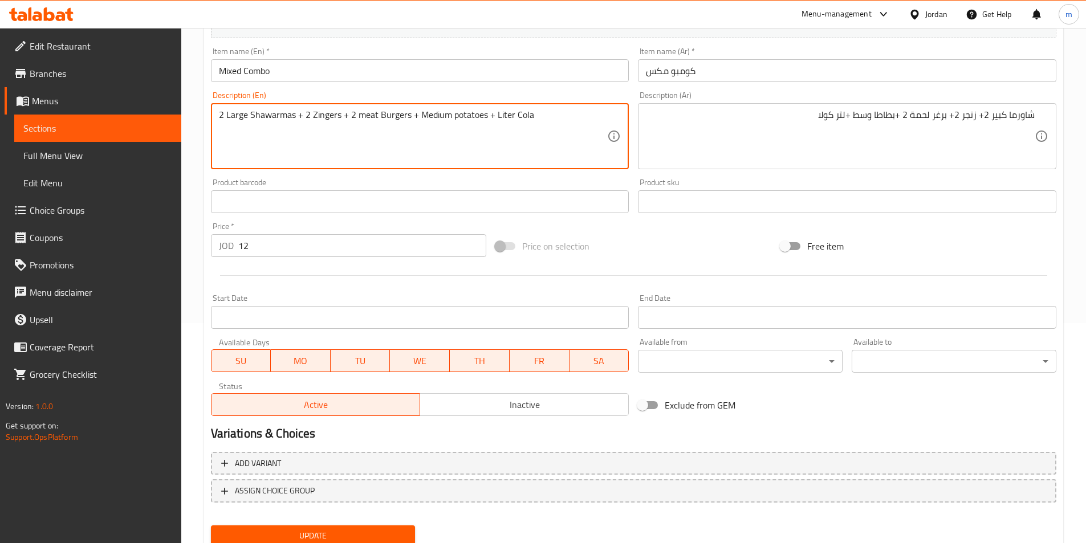
scroll to position [262, 0]
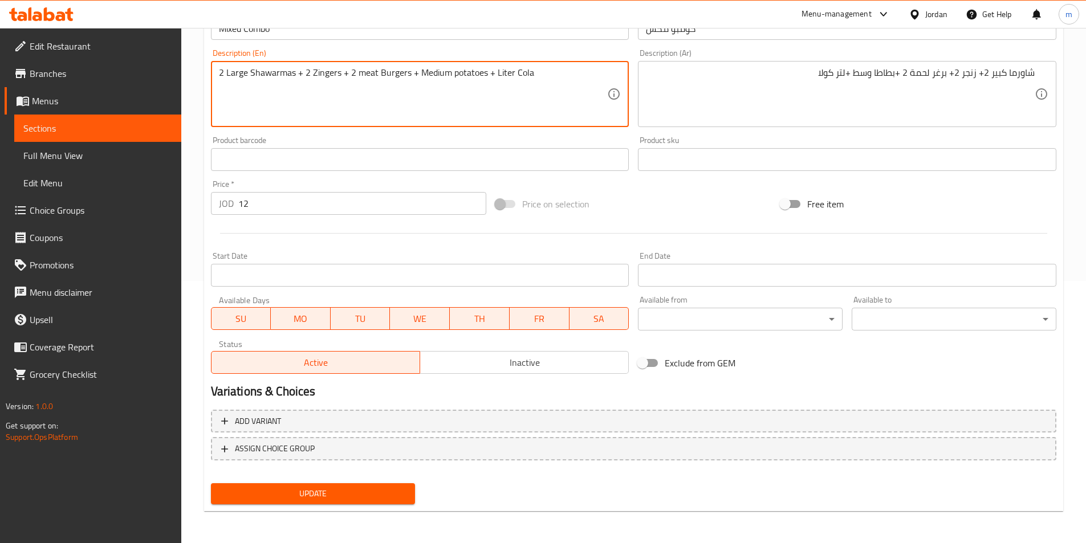
type textarea "2 Large Shawarmas + 2 Zingers + 2 meat Burgers + Medium potatoes + Liter Cola"
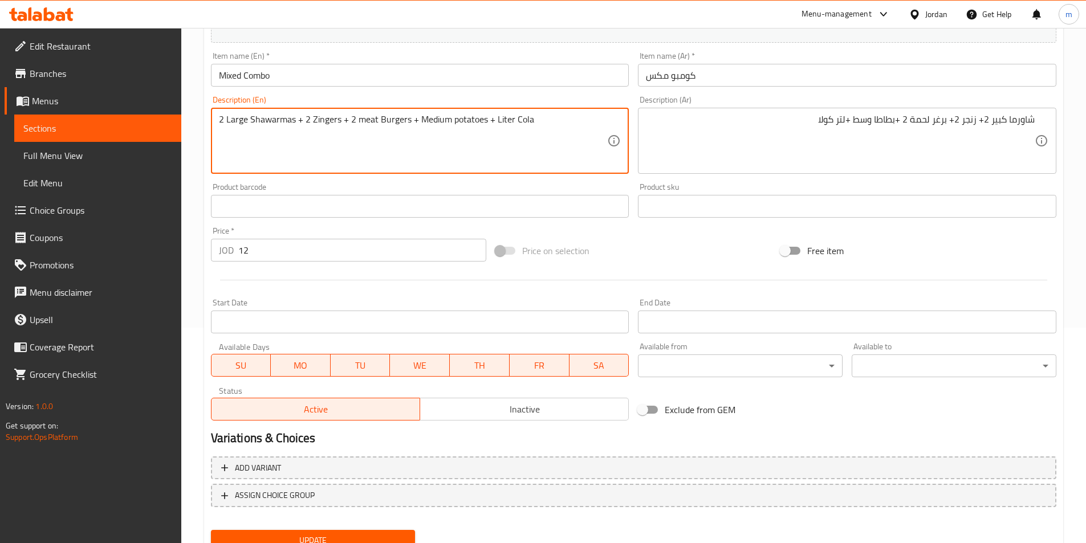
scroll to position [148, 0]
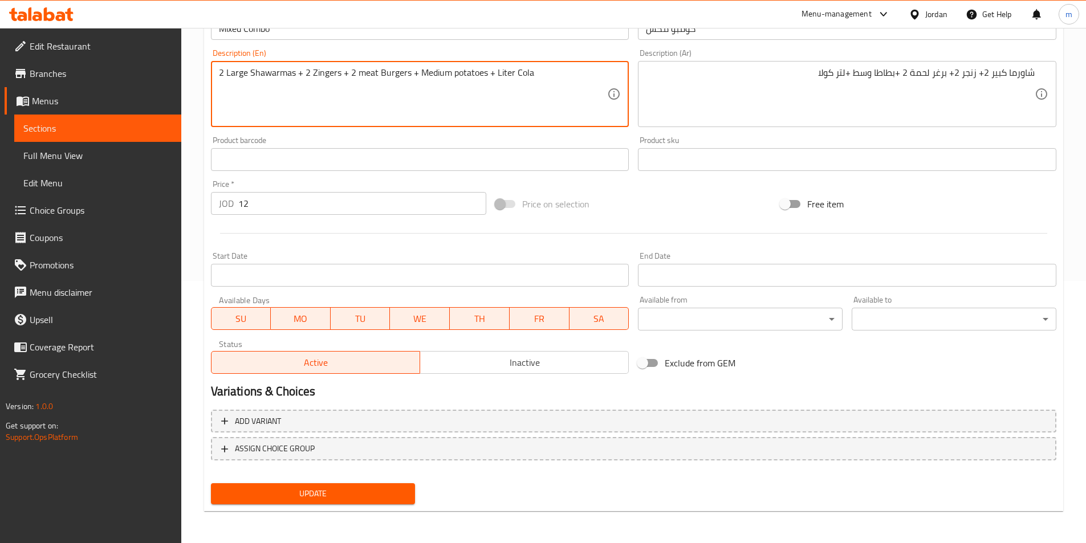
click at [313, 493] on span "Update" at bounding box center [313, 494] width 186 height 14
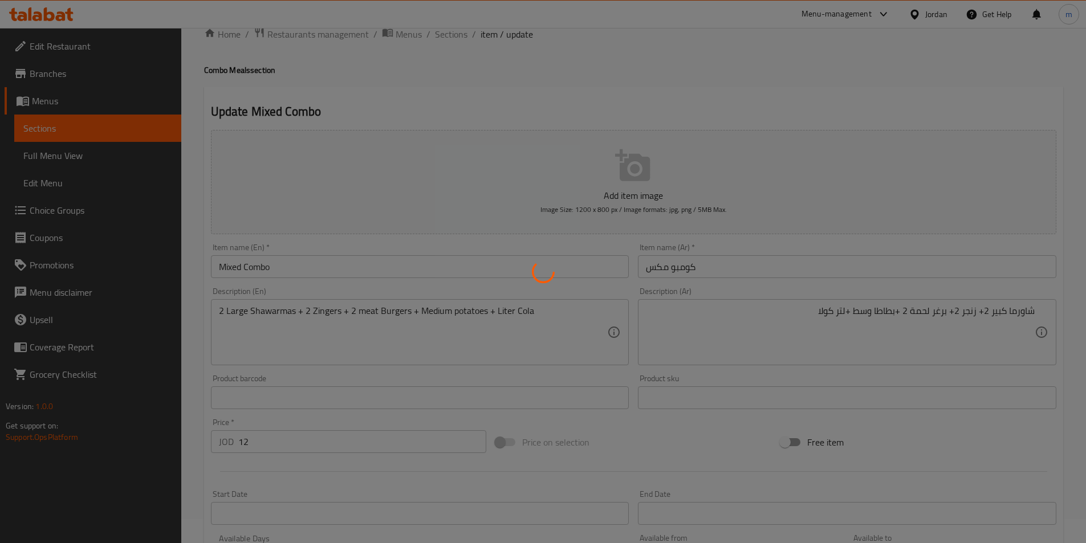
scroll to position [0, 0]
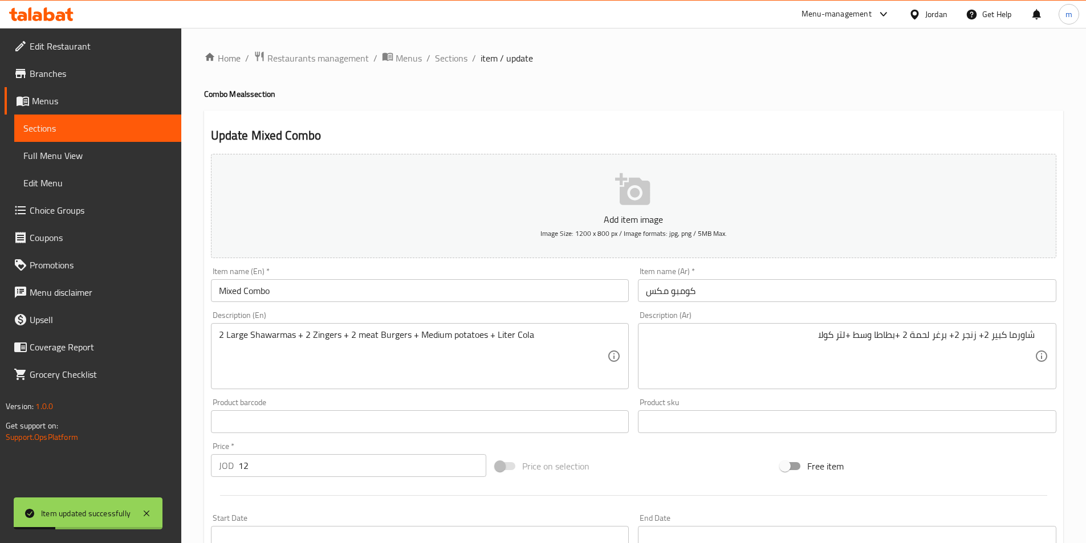
click at [459, 55] on span "Sections" at bounding box center [451, 58] width 32 height 14
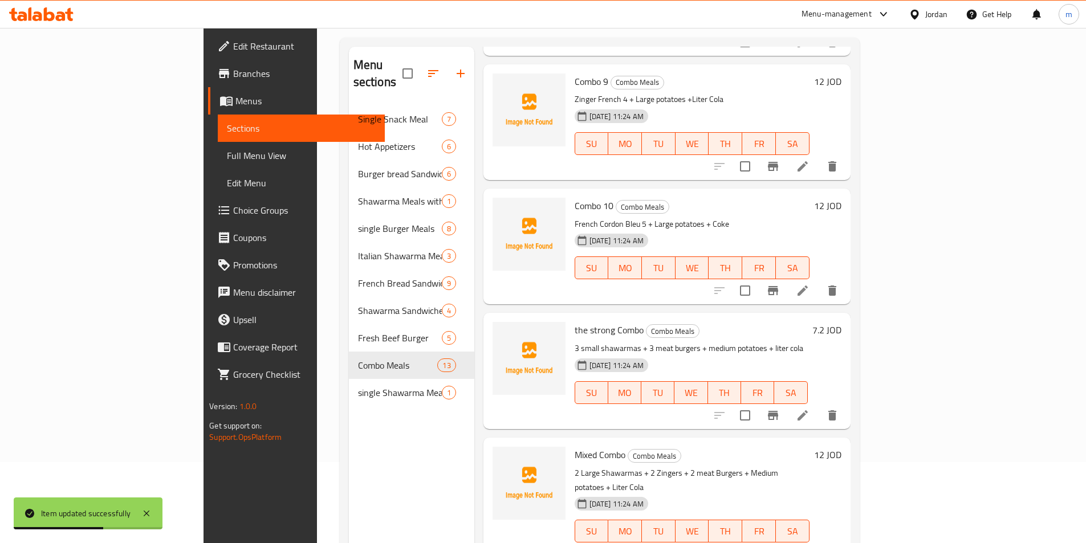
scroll to position [160, 0]
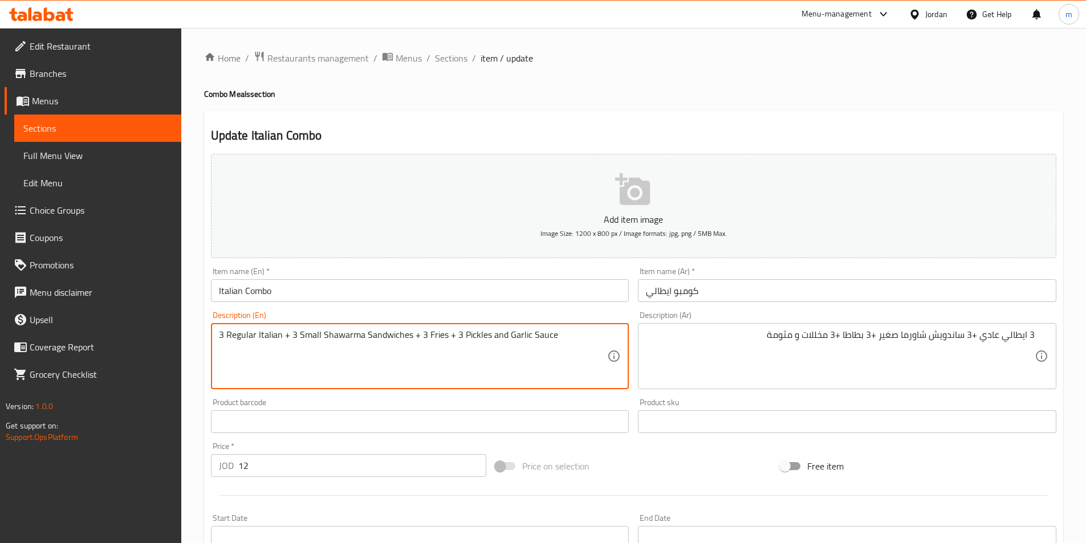
drag, startPoint x: 445, startPoint y: 336, endPoint x: 427, endPoint y: 340, distance: 18.1
drag, startPoint x: 516, startPoint y: 337, endPoint x: 594, endPoint y: 349, distance: 78.9
click at [594, 349] on textarea "3 Regular Italian + 3 Small Shawarma Sandwiches + 3 potatoes+ 3 Pickles and Gar…" at bounding box center [413, 356] width 389 height 54
paste textarea "Mtawameh"
drag, startPoint x: 516, startPoint y: 332, endPoint x: 560, endPoint y: 477, distance: 151.6
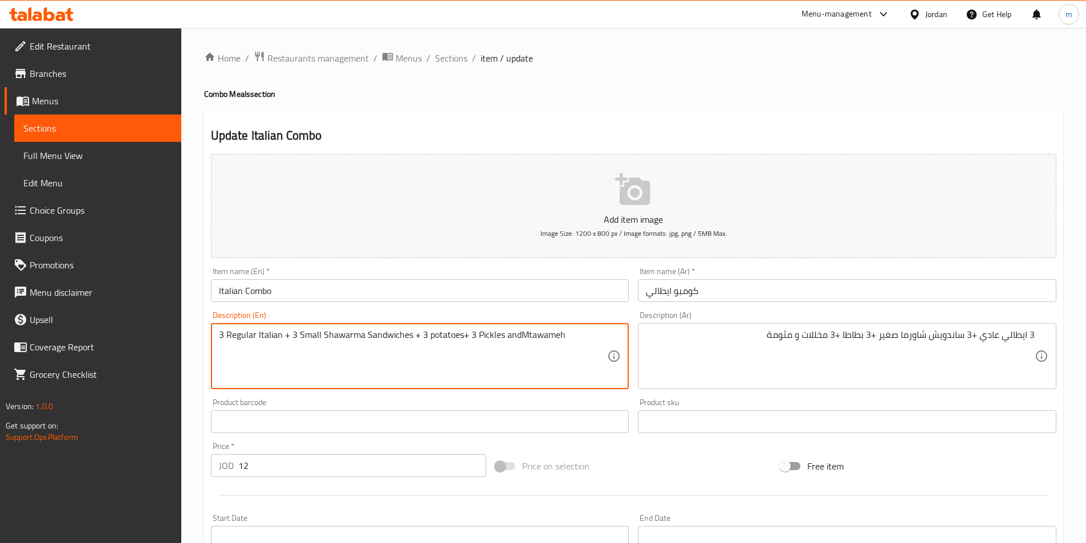
click at [523, 344] on textarea "3 Regular Italian + 3 Small Shawarma Sandwiches + 3 potatoes+ 3 Pickles andMtaw…" at bounding box center [413, 356] width 389 height 54
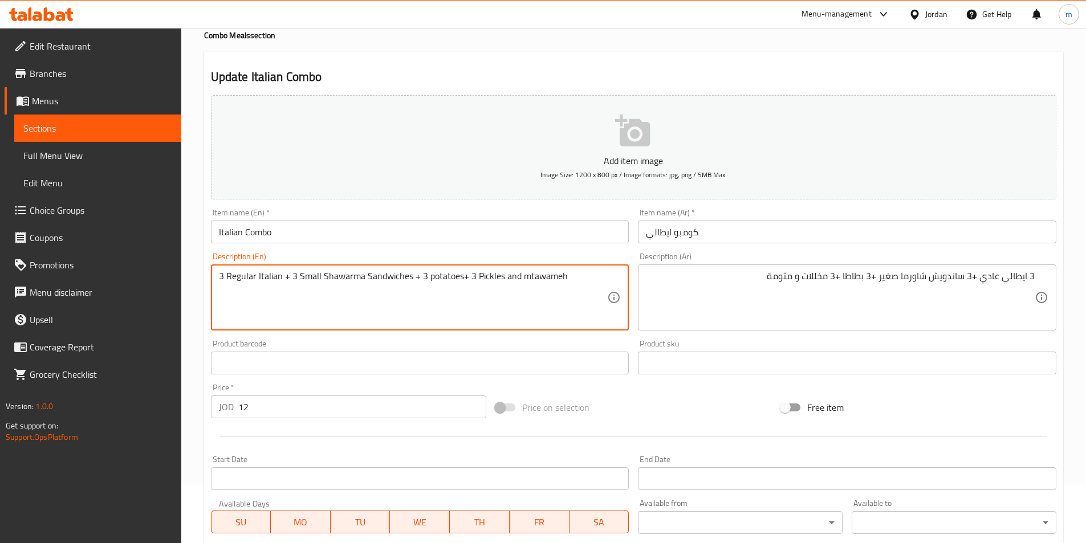
scroll to position [262, 0]
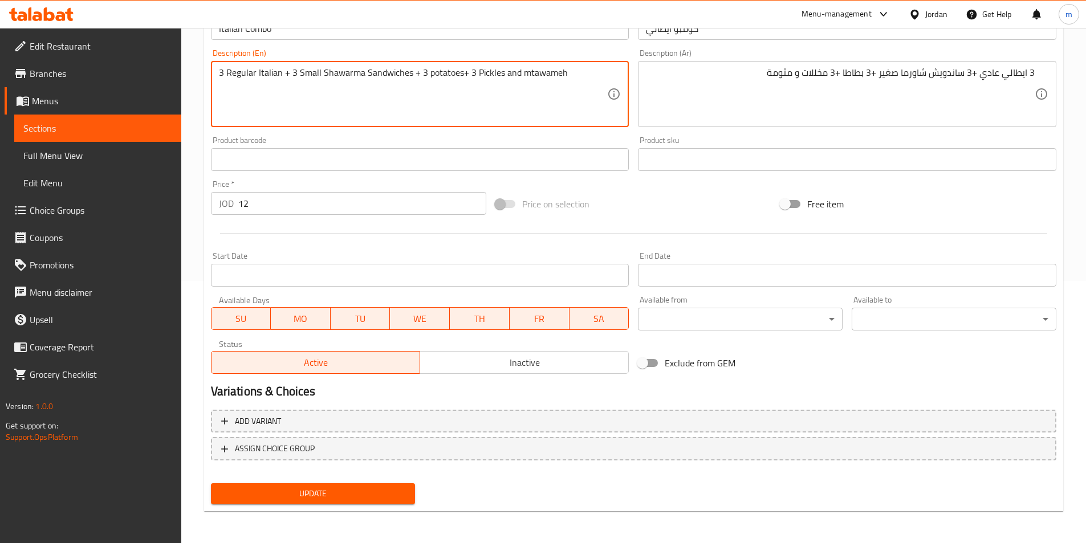
type textarea "3 Regular Italian + 3 Small Shawarma Sandwiches + 3 potatoes+ 3 Pickles and mta…"
click at [316, 496] on span "Update" at bounding box center [313, 494] width 186 height 14
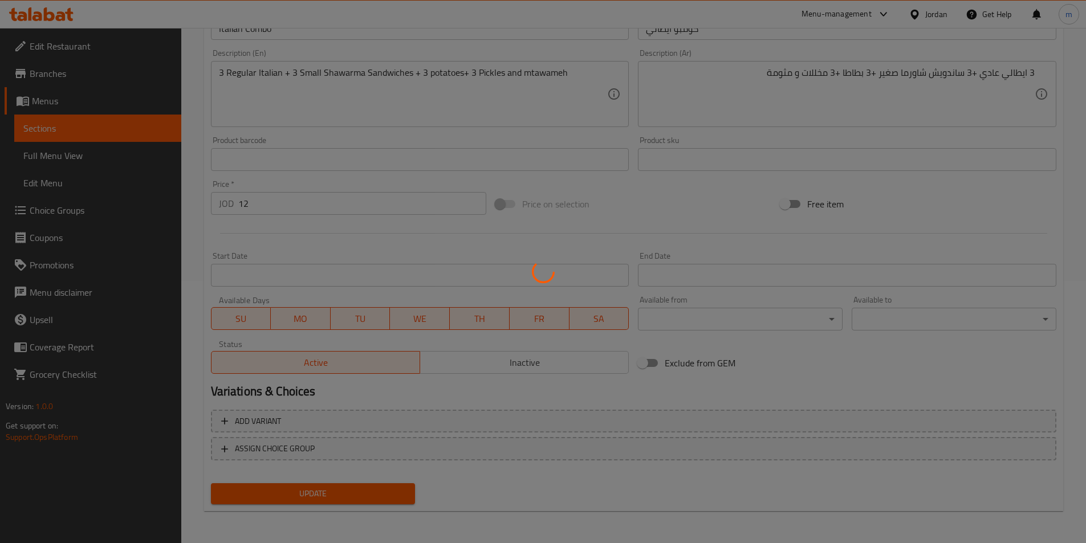
scroll to position [0, 0]
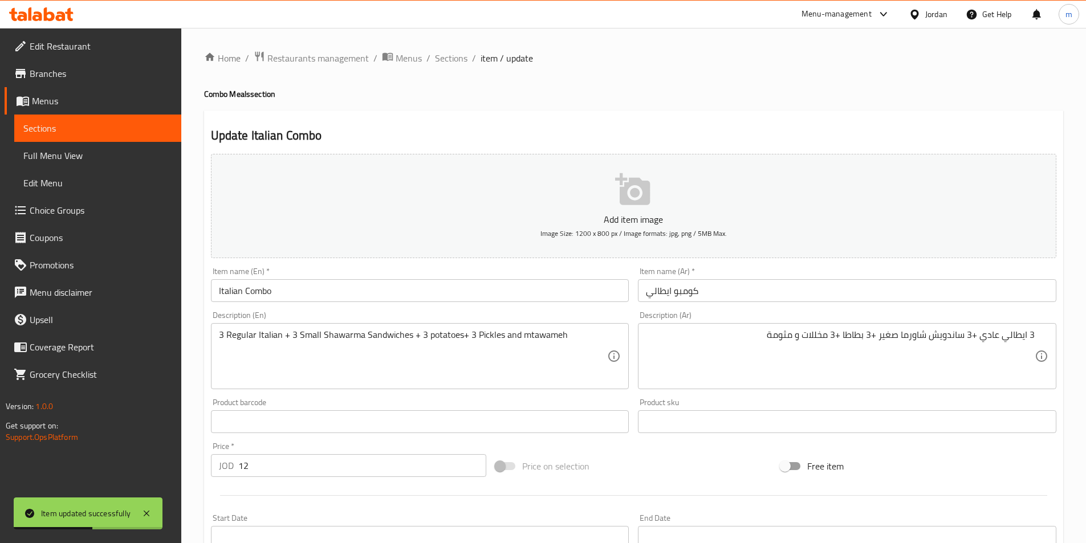
drag, startPoint x: 460, startPoint y: 55, endPoint x: 1094, endPoint y: 300, distance: 678.9
click at [460, 55] on span "Sections" at bounding box center [451, 58] width 32 height 14
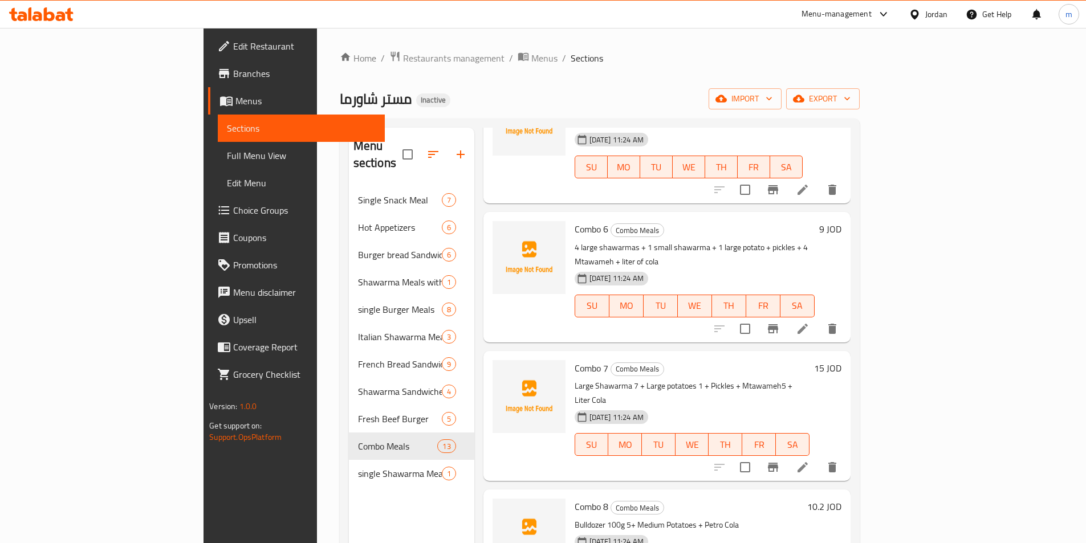
scroll to position [627, 0]
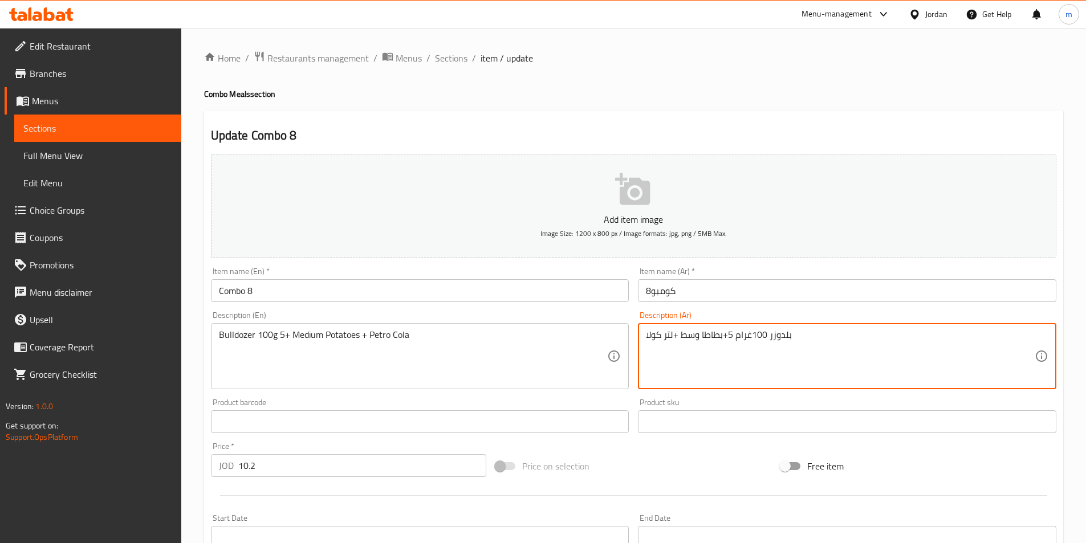
type textarea "بلدوزر 100غرام 5+بطاطا وسط +لتر كولا"
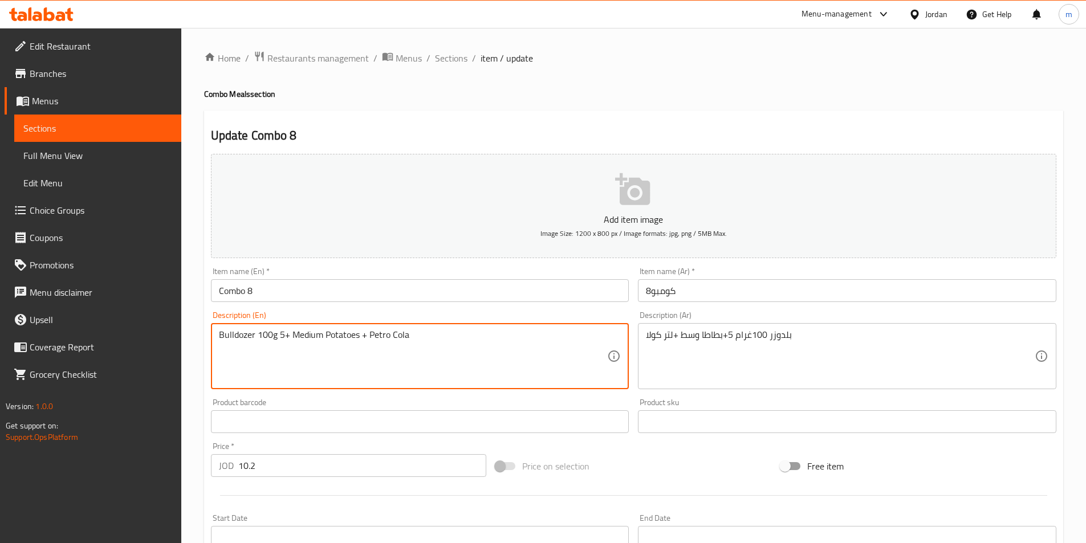
drag, startPoint x: 406, startPoint y: 336, endPoint x: 370, endPoint y: 339, distance: 36.0
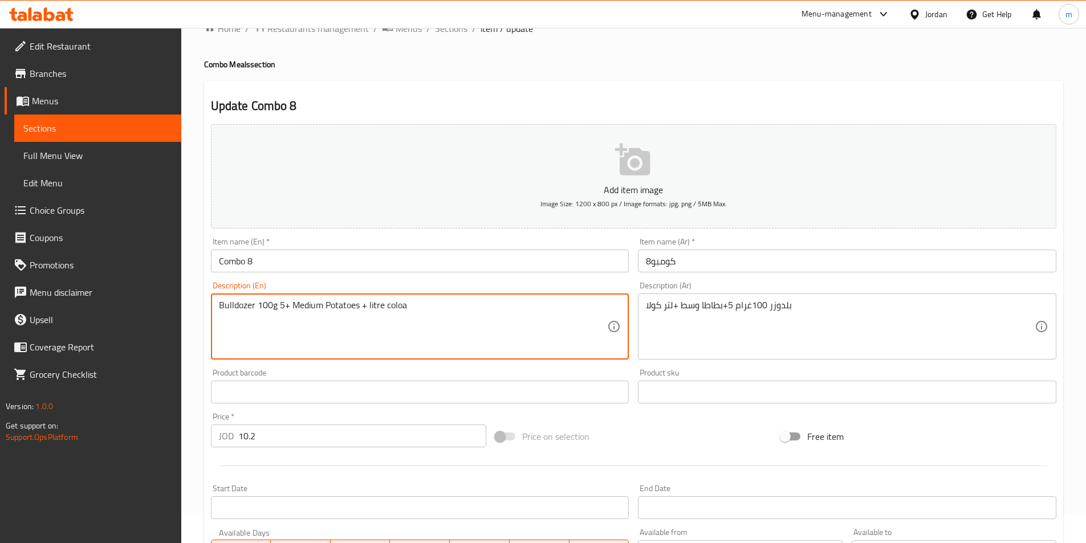
scroll to position [57, 0]
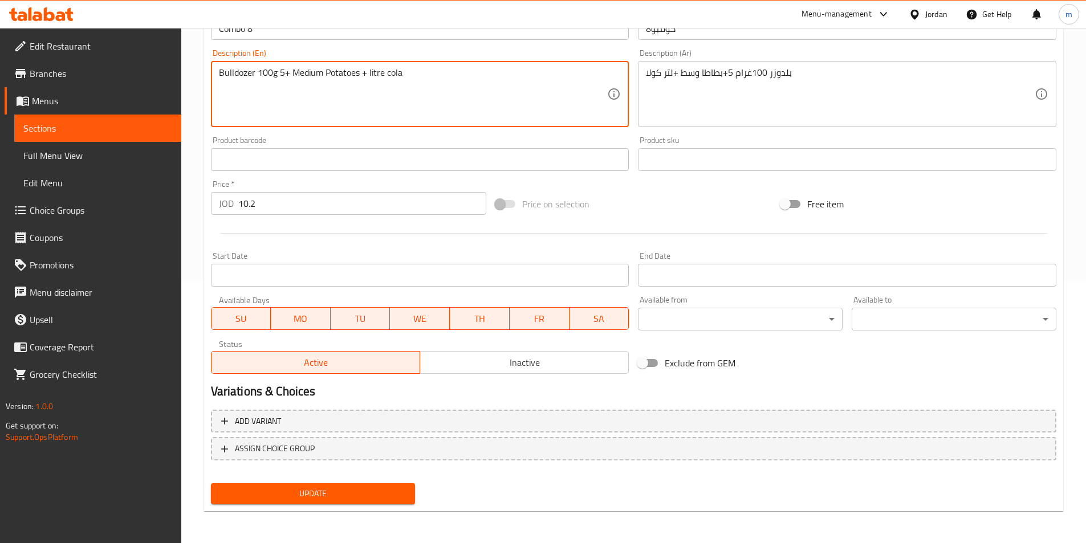
type textarea "Bulldozer 100g 5+ Medium Potatoes + litre cola"
click at [340, 491] on span "Update" at bounding box center [313, 494] width 186 height 14
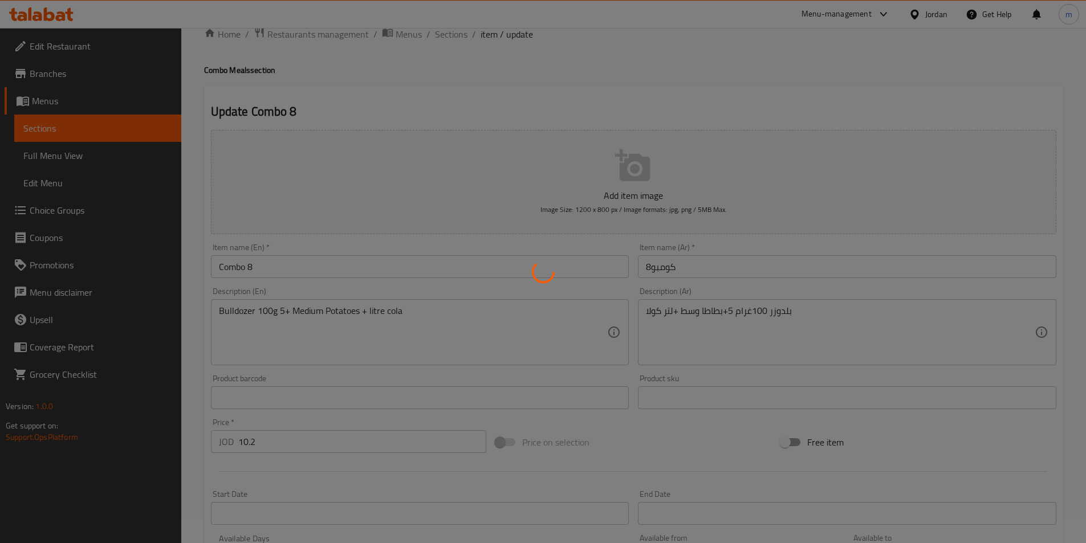
scroll to position [0, 0]
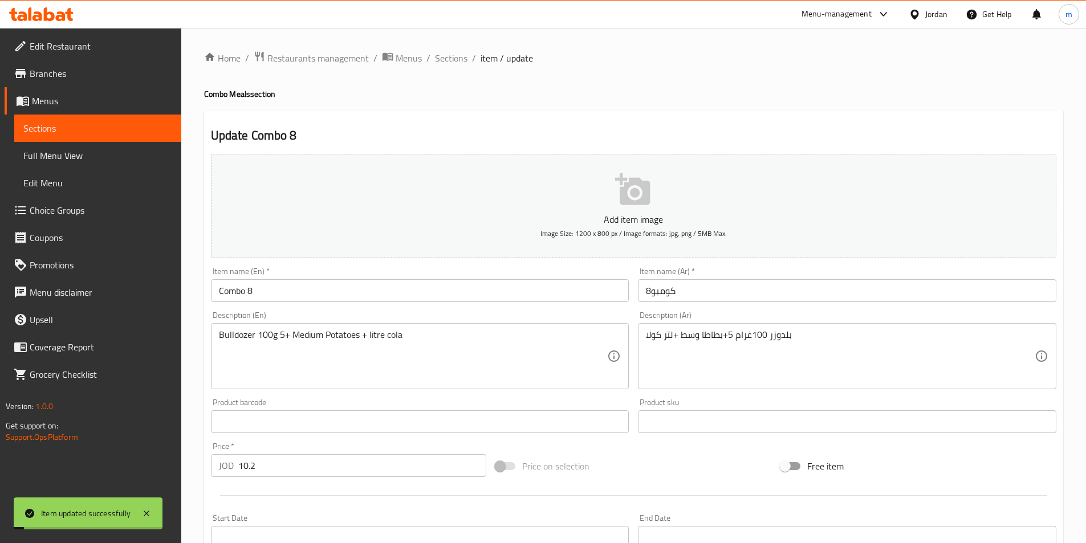
click at [450, 52] on span "Sections" at bounding box center [451, 58] width 32 height 14
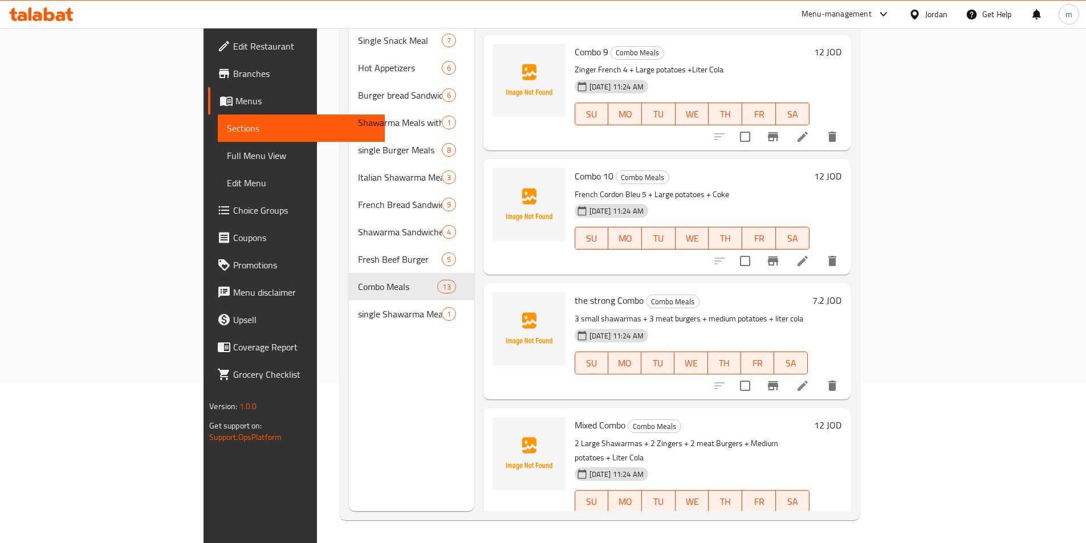
scroll to position [1047, 0]
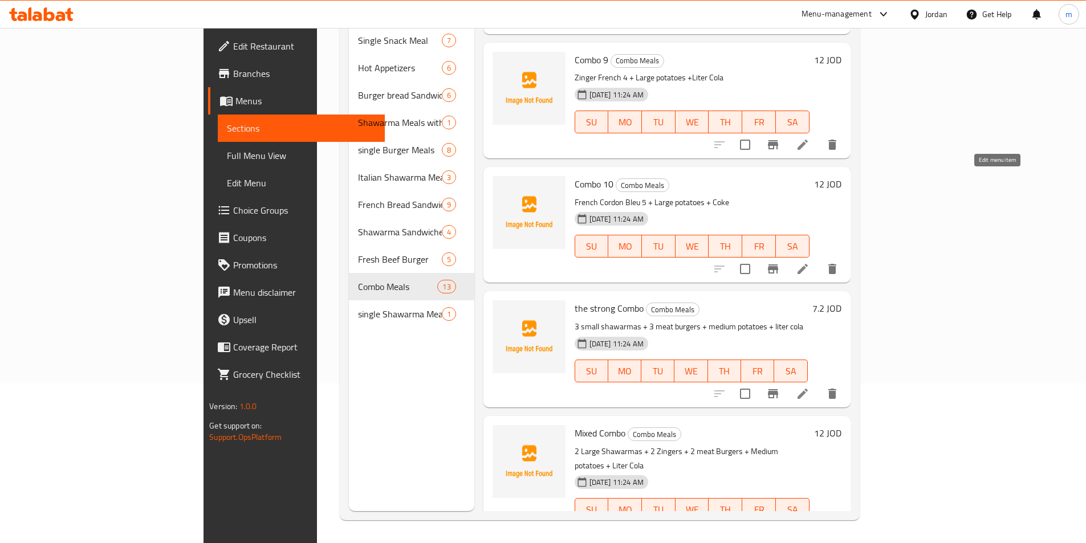
click at [809, 262] on icon at bounding box center [803, 269] width 14 height 14
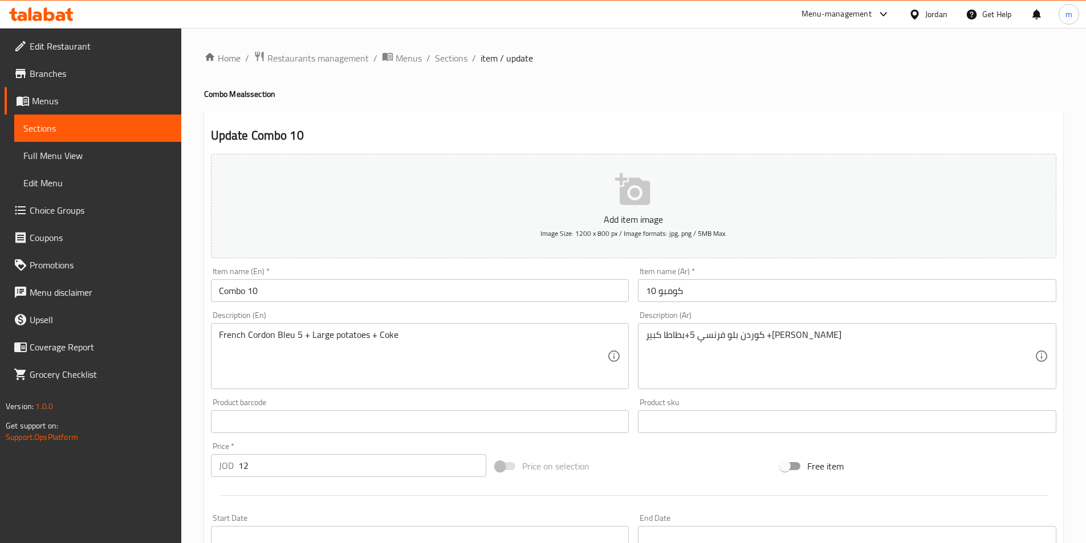
drag, startPoint x: 671, startPoint y: 334, endPoint x: 691, endPoint y: 383, distance: 52.7
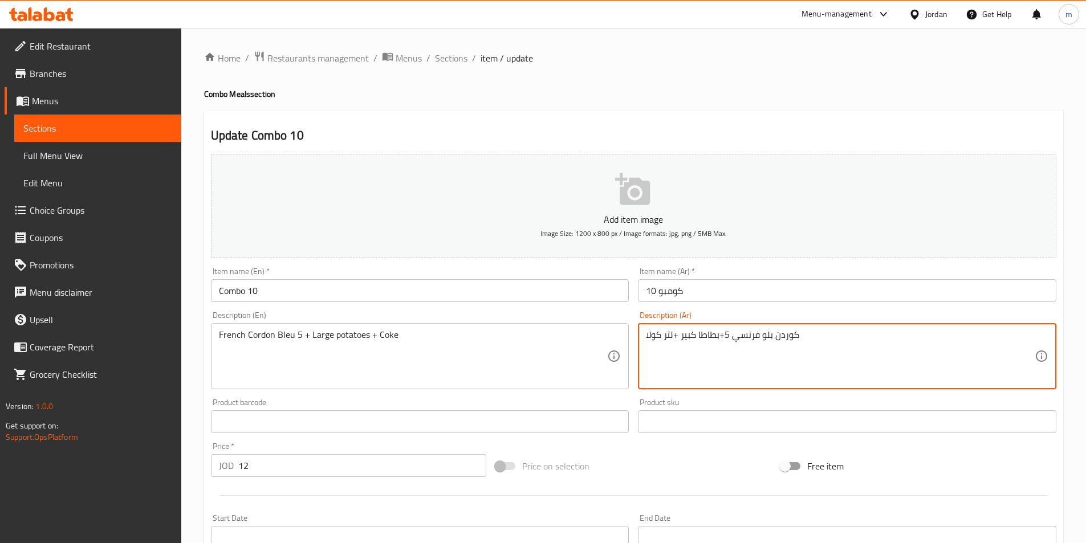
type textarea "كوردن بلو فرنسي 5+بطاطا كبير +لتر كولا"
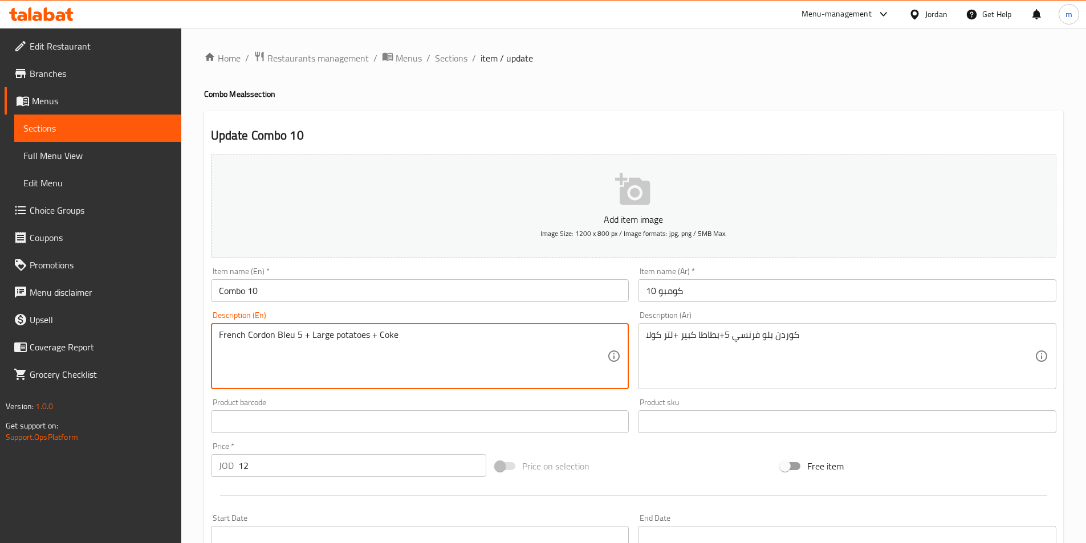
drag, startPoint x: 375, startPoint y: 332, endPoint x: 420, endPoint y: 344, distance: 46.6
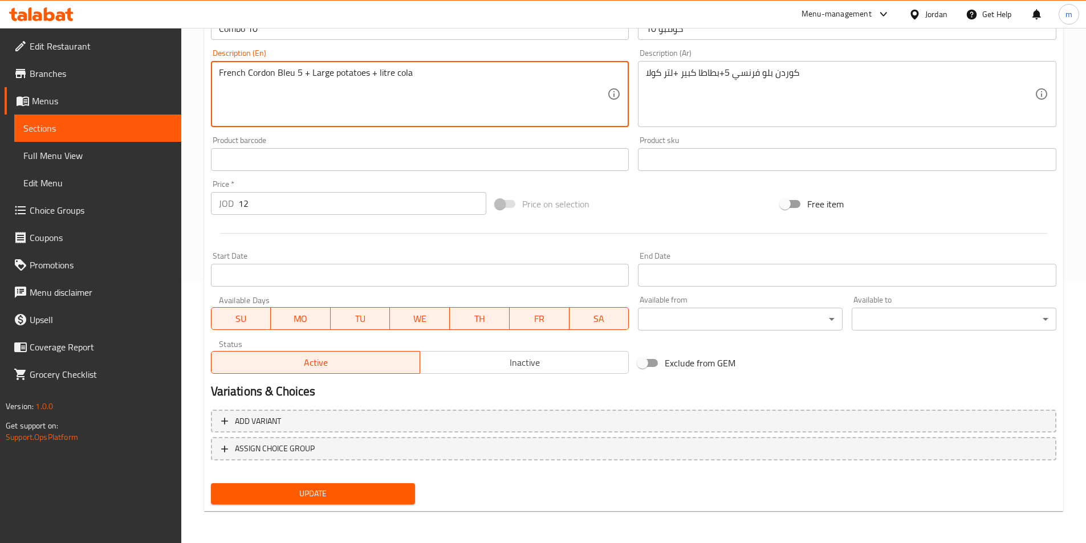
type textarea "French Cordon Bleu 5 + Large potatoes + litre cola"
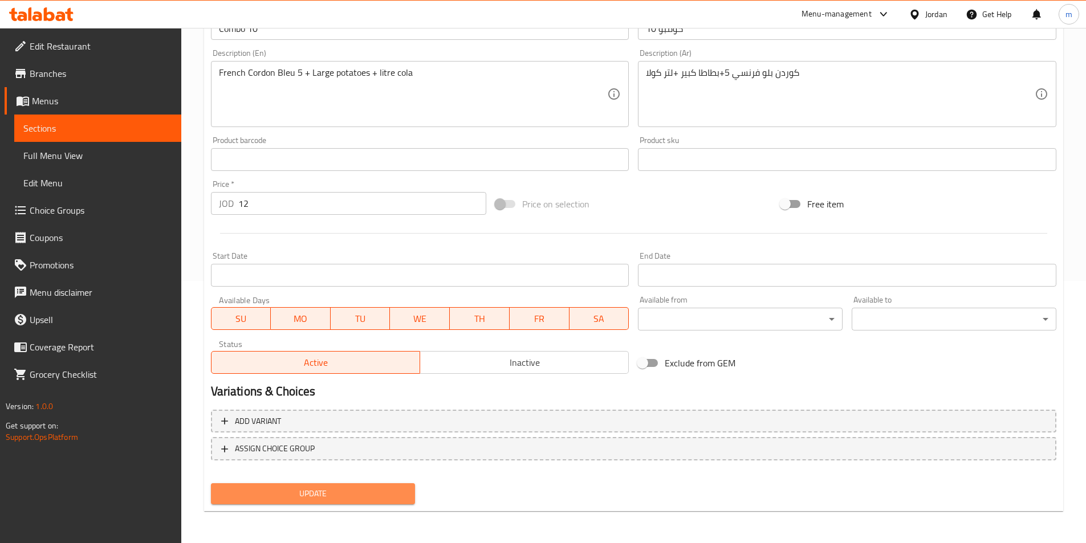
click at [297, 498] on span "Update" at bounding box center [313, 494] width 186 height 14
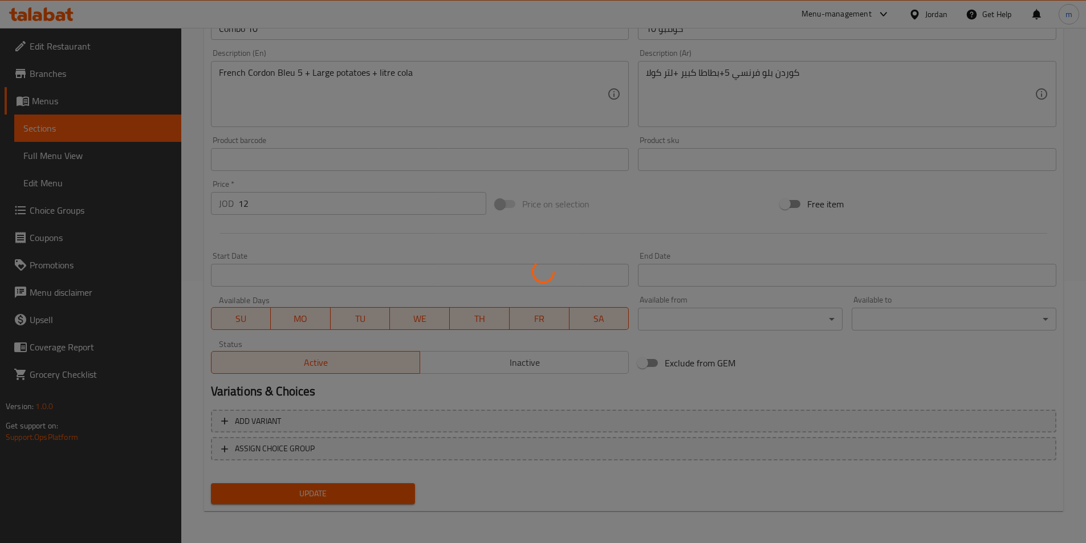
scroll to position [0, 0]
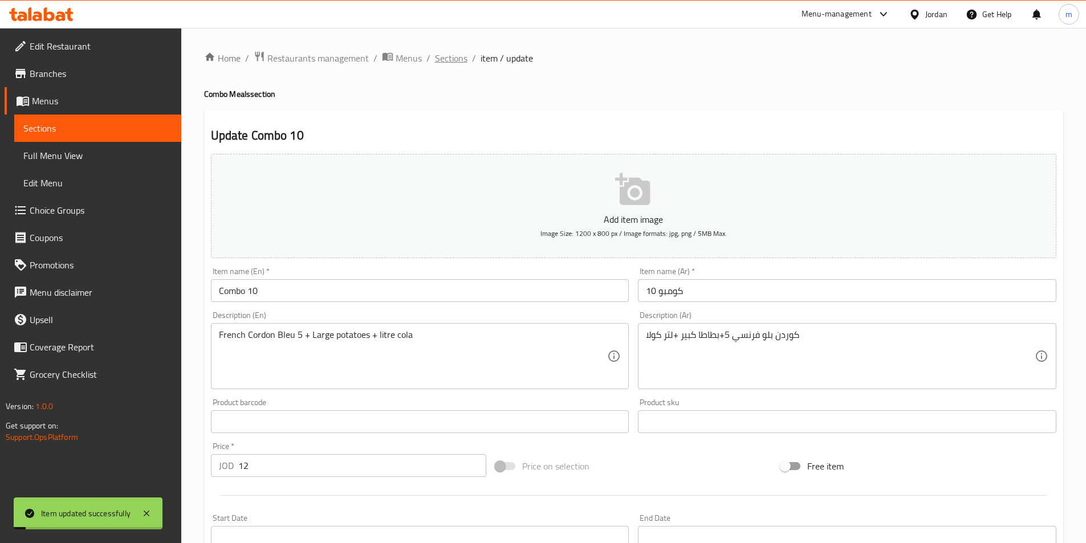
click at [438, 56] on span "Sections" at bounding box center [451, 58] width 32 height 14
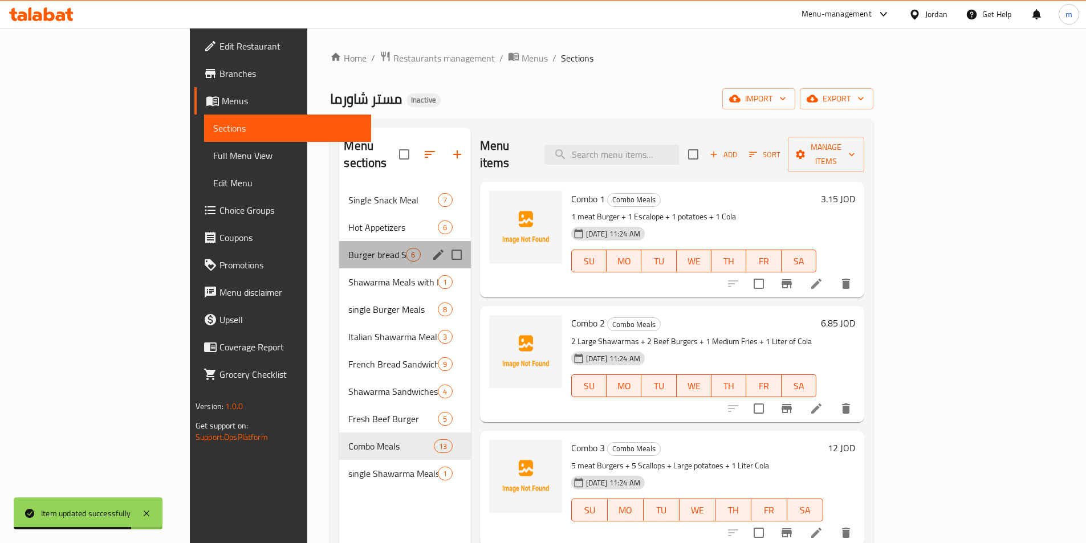
click at [339, 246] on div "Burger bread Sandwich 6" at bounding box center [404, 254] width 131 height 27
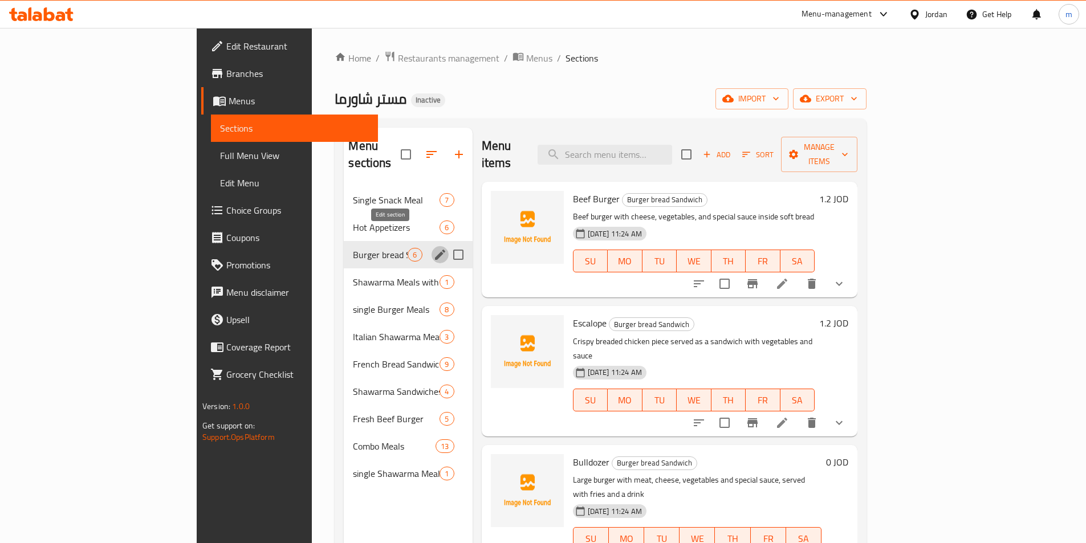
click at [435, 250] on icon "edit" at bounding box center [440, 255] width 10 height 10
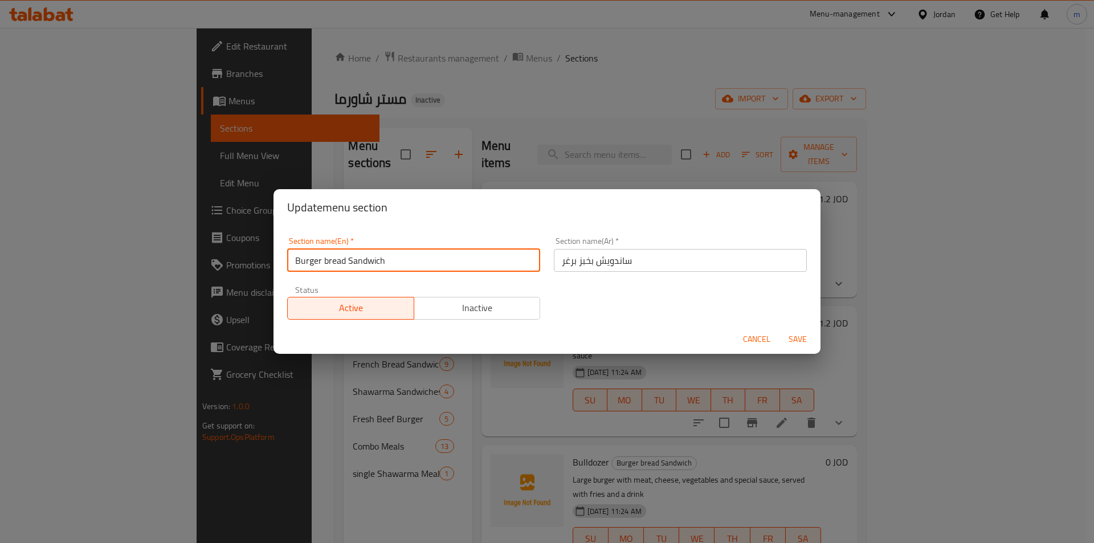
drag, startPoint x: 382, startPoint y: 262, endPoint x: 349, endPoint y: 266, distance: 33.9
click at [349, 266] on input "Burger bread Sandwich" at bounding box center [413, 260] width 253 height 23
type input "B"
type input "sandwich with burger bread"
click at [793, 339] on span "Save" at bounding box center [797, 339] width 27 height 14
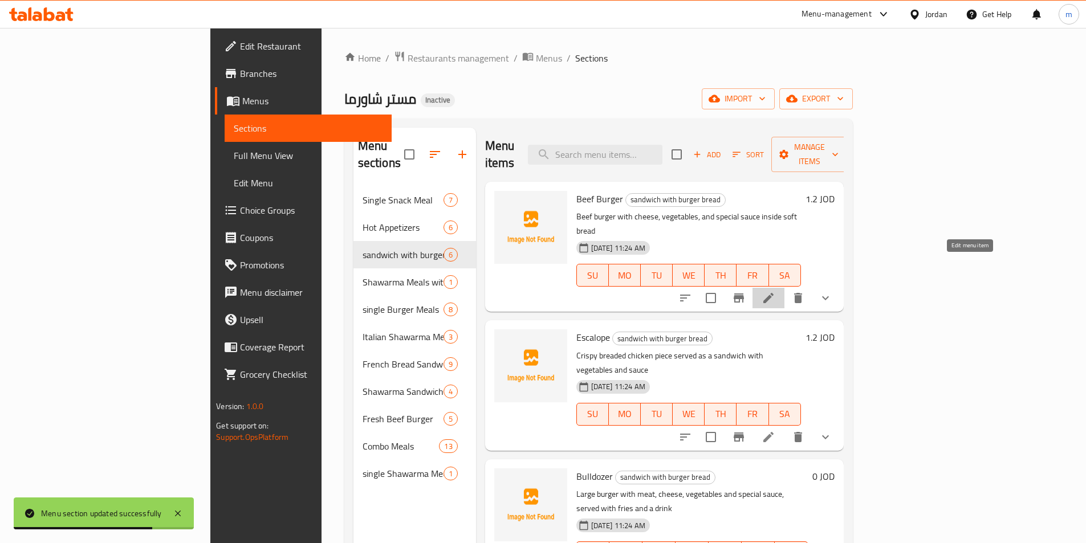
click at [775, 291] on icon at bounding box center [768, 298] width 14 height 14
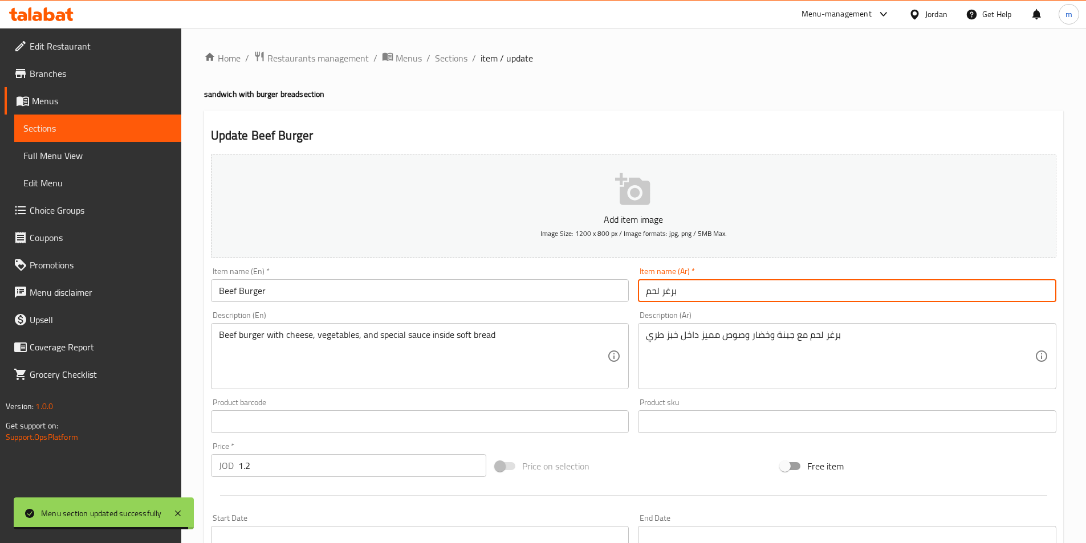
click at [787, 295] on input "برغر لحم" at bounding box center [847, 290] width 418 height 23
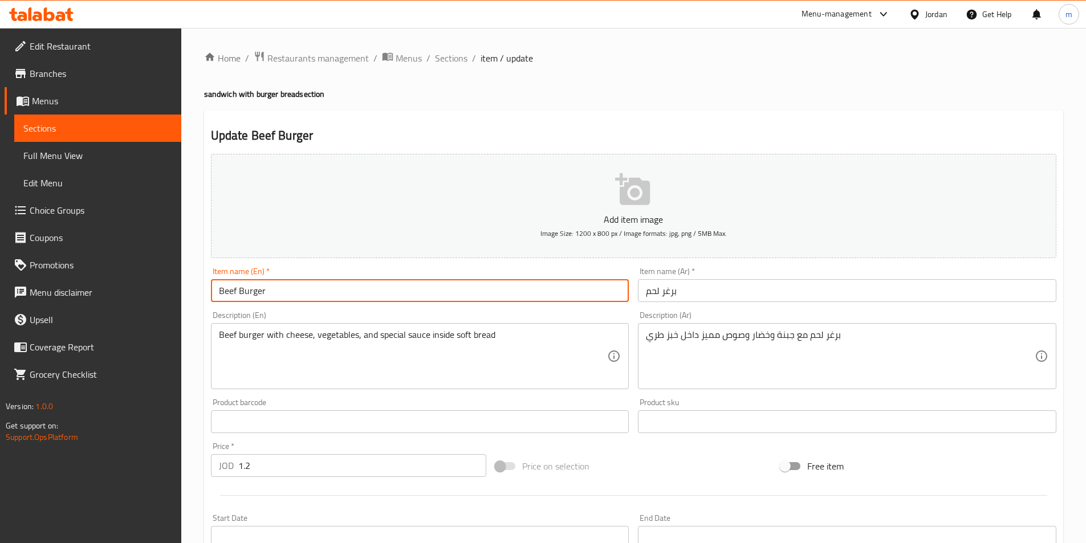
drag, startPoint x: 238, startPoint y: 289, endPoint x: 186, endPoint y: 291, distance: 51.3
click at [186, 291] on div "Home / Restaurants management / Menus / Sections / item / update sandwich with …" at bounding box center [633, 426] width 904 height 796
type input "meat Burger"
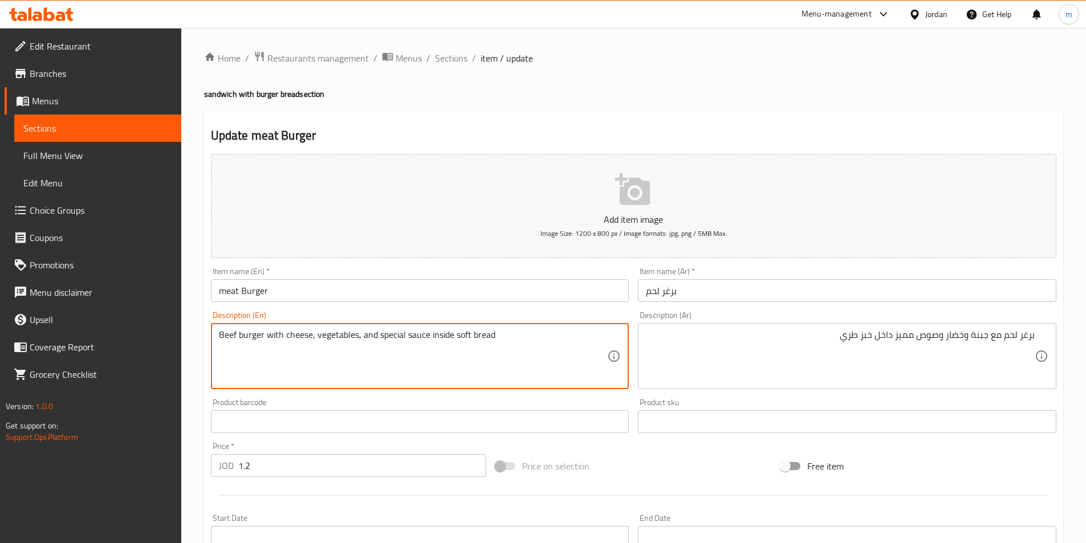
drag, startPoint x: 237, startPoint y: 333, endPoint x: 188, endPoint y: 338, distance: 49.3
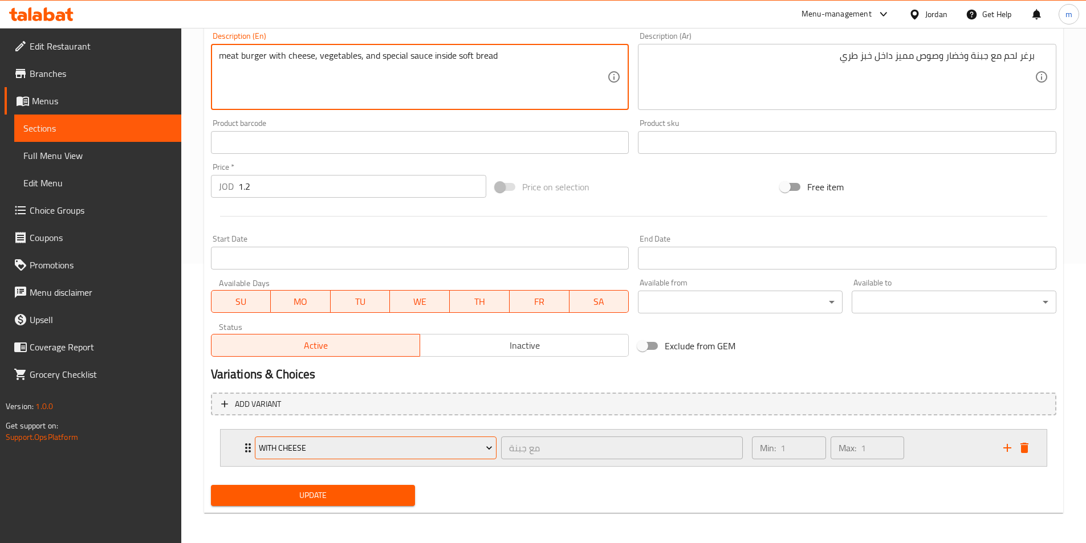
scroll to position [281, 0]
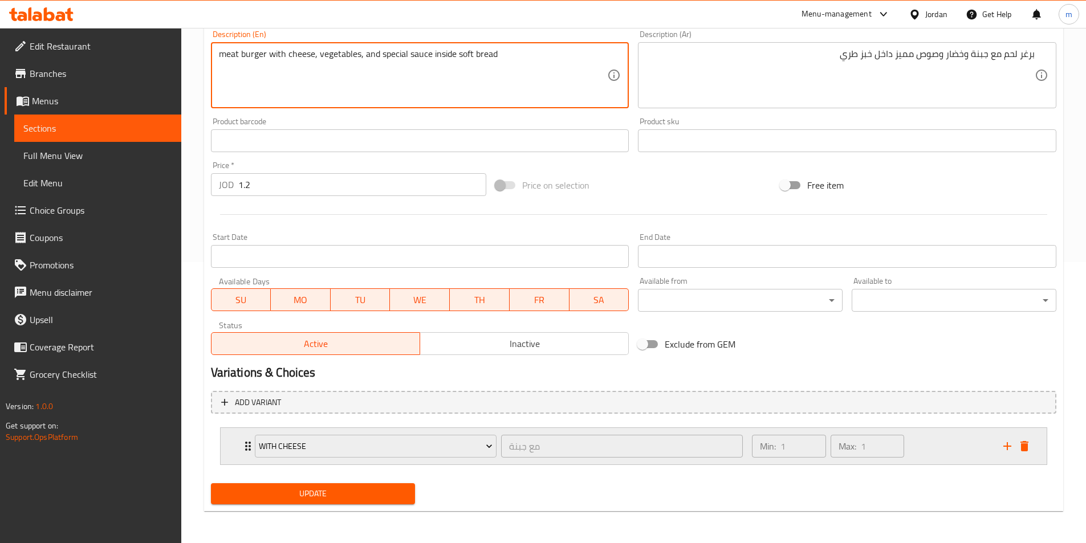
click at [504, 462] on div "with cheese مع جبنة ​" at bounding box center [499, 446] width 502 height 36
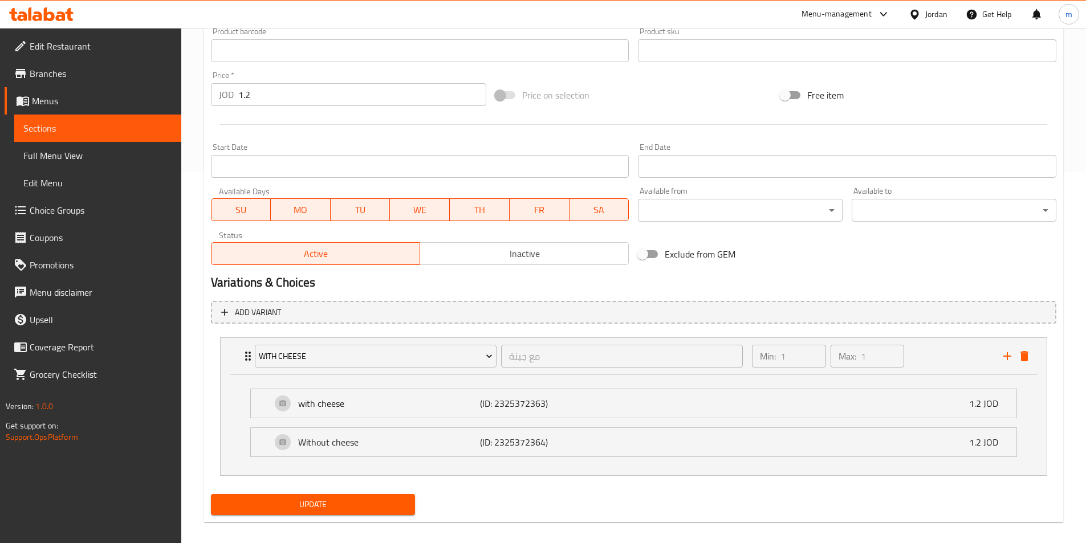
scroll to position [382, 0]
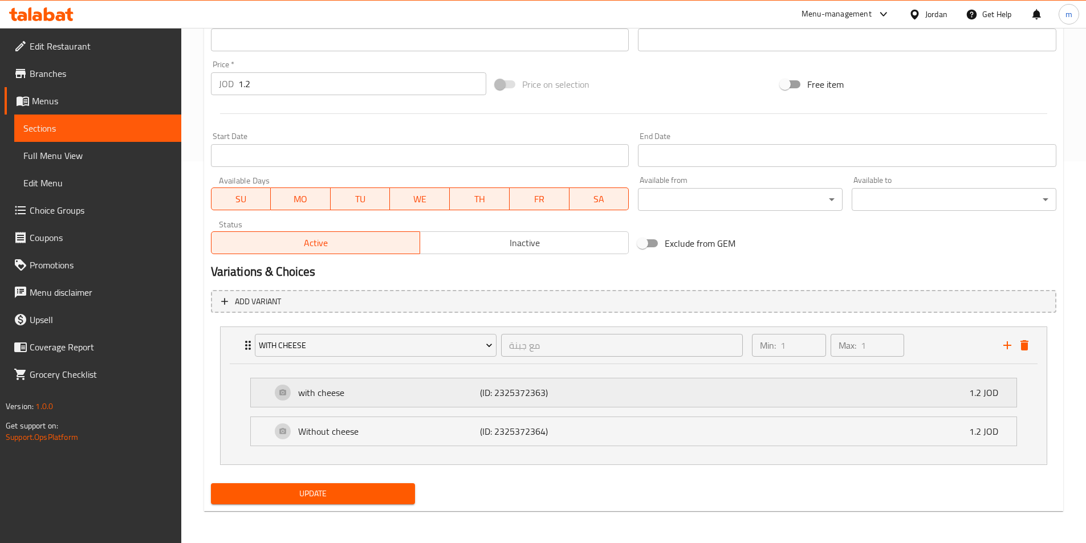
click at [403, 399] on p "with cheese" at bounding box center [389, 393] width 182 height 14
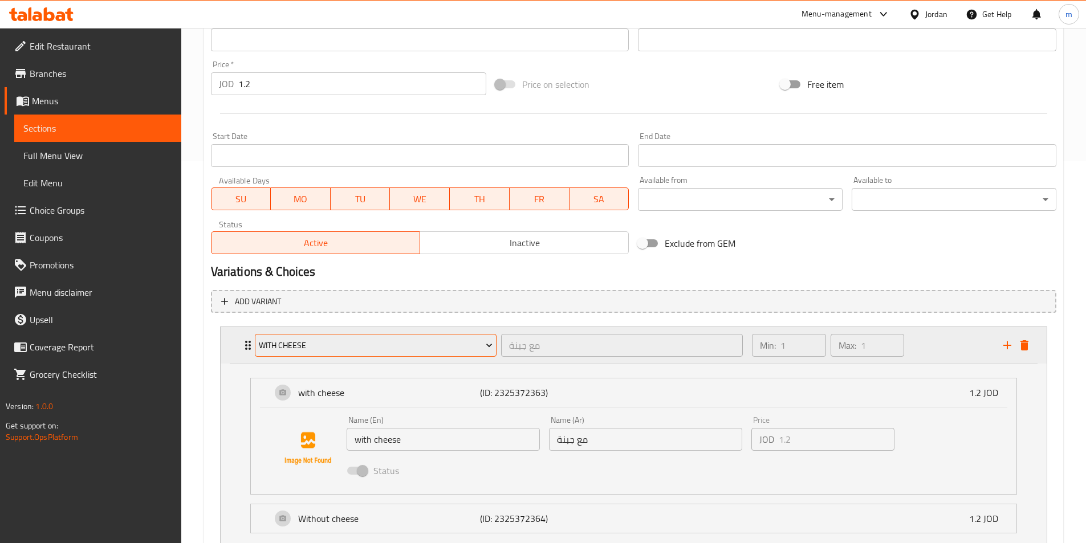
type textarea "meat burger with cheese, vegetables, and special sauce inside soft bread"
click at [479, 349] on span "with cheese" at bounding box center [376, 346] width 234 height 14
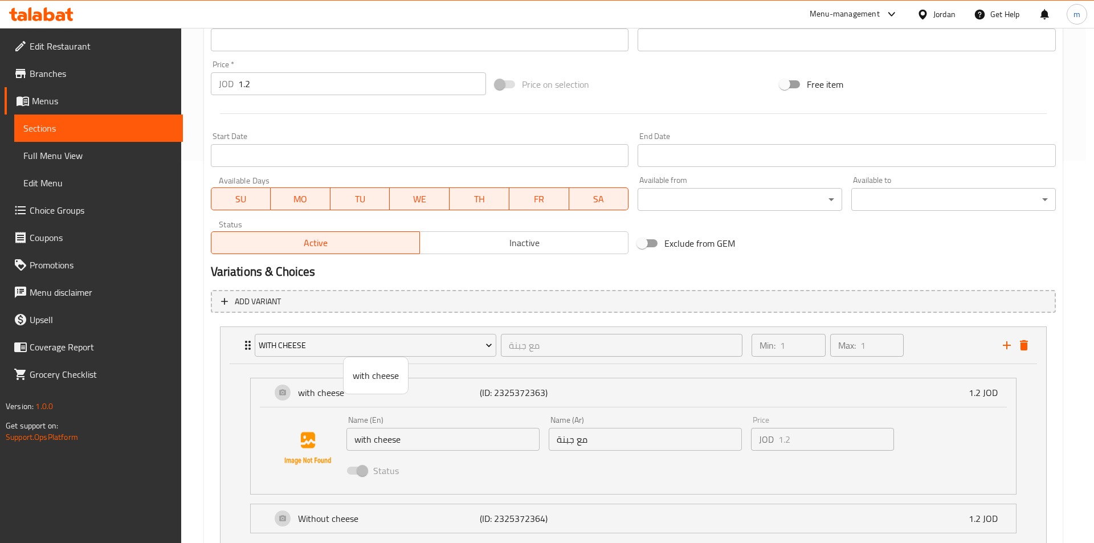
click at [463, 349] on div at bounding box center [547, 271] width 1094 height 543
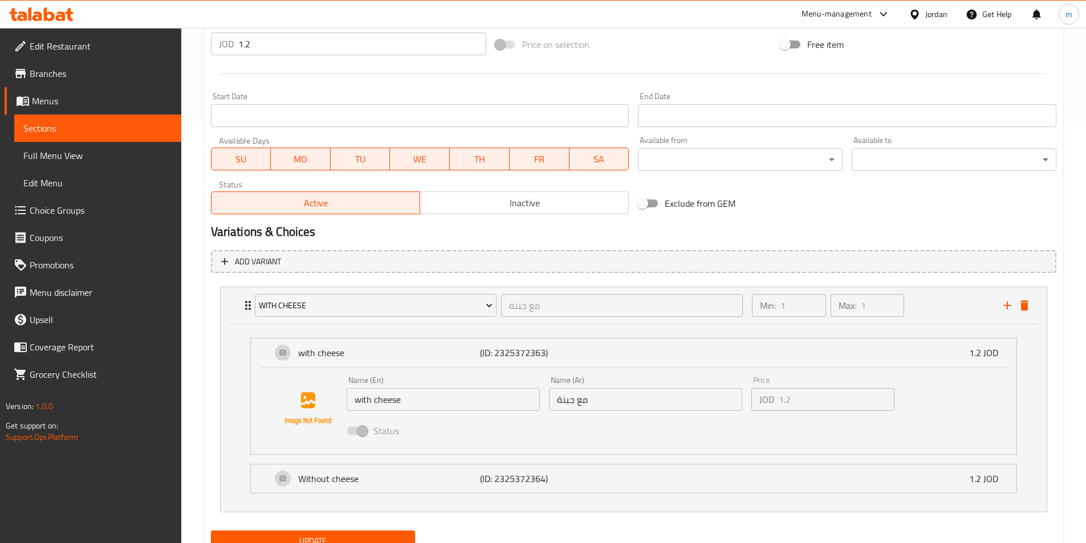
scroll to position [469, 0]
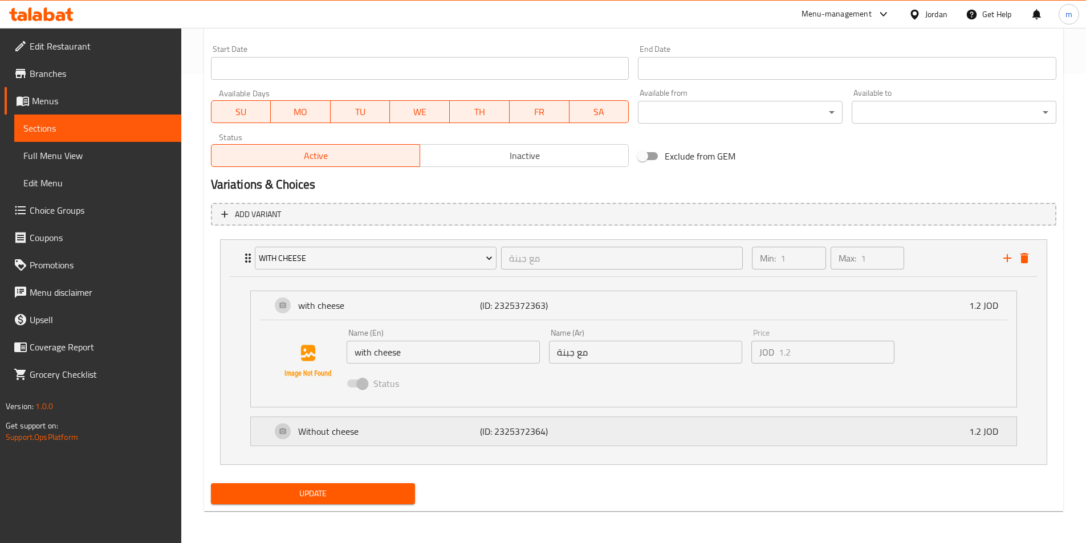
click at [571, 430] on p "(ID: 2325372364)" at bounding box center [540, 432] width 121 height 14
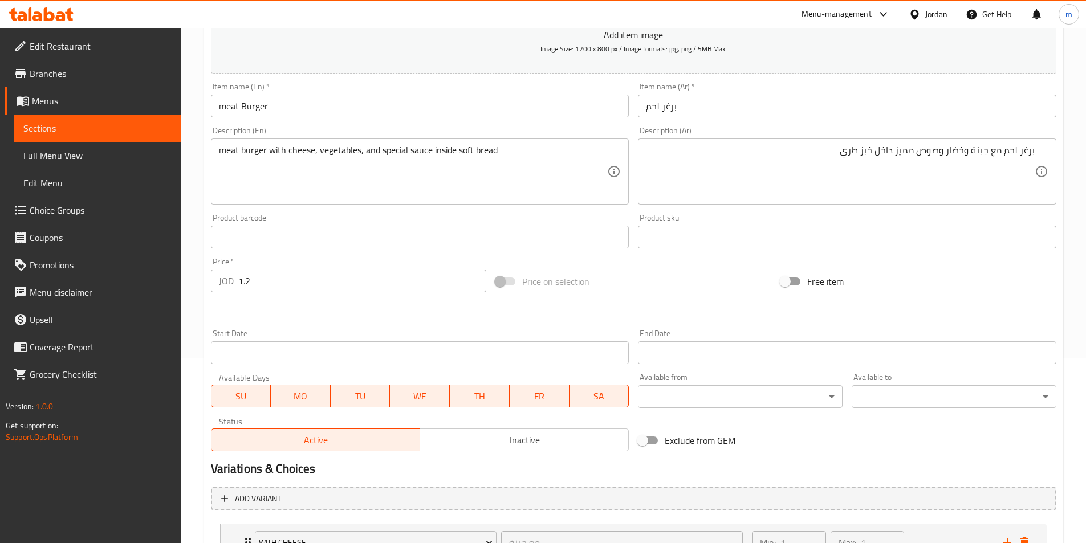
scroll to position [184, 0]
drag, startPoint x: 297, startPoint y: 279, endPoint x: 206, endPoint y: 280, distance: 91.8
click at [206, 280] on div "Price   * JOD 1.2 Price *" at bounding box center [348, 276] width 285 height 44
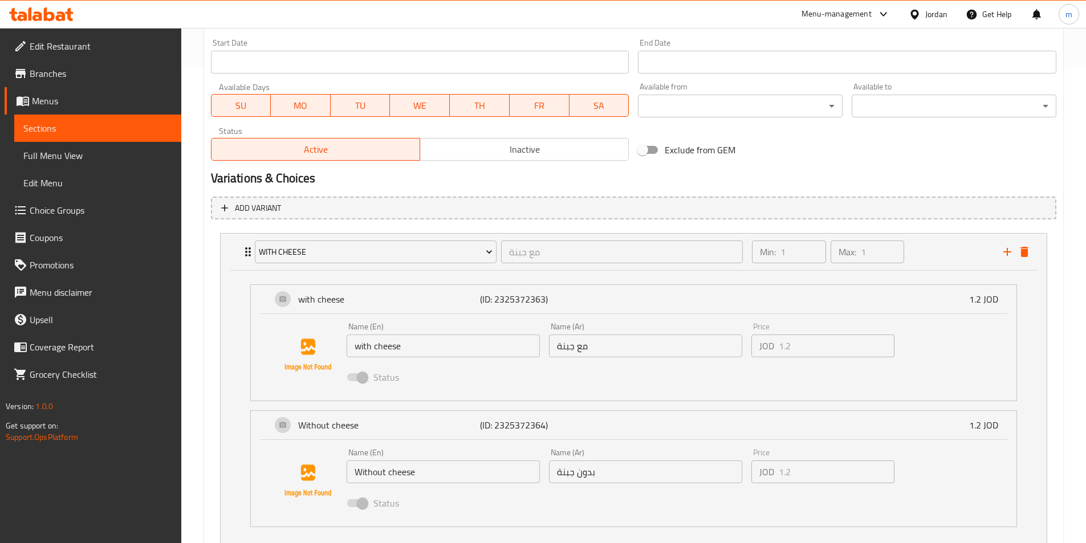
scroll to position [526, 0]
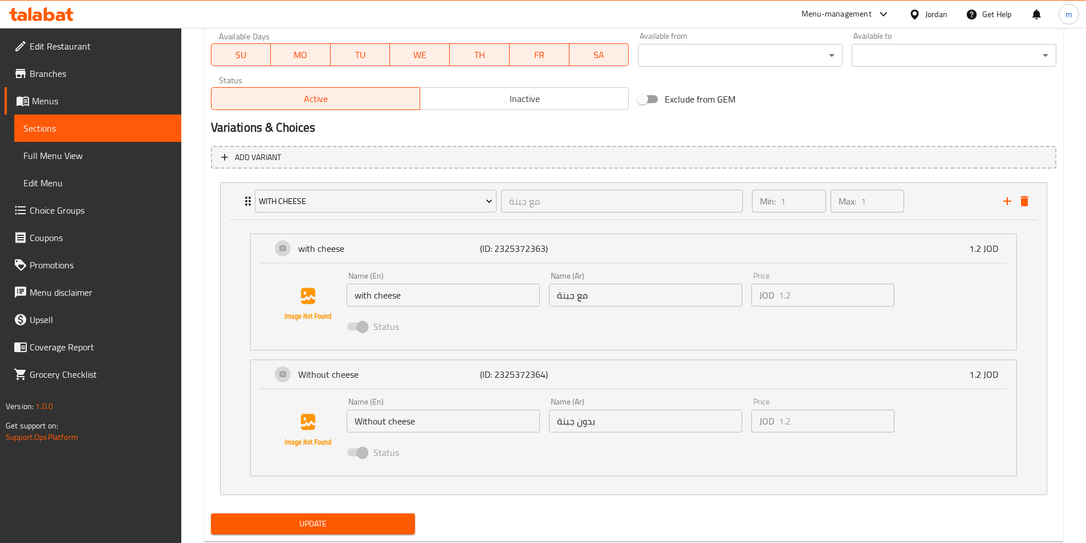
type input "0"
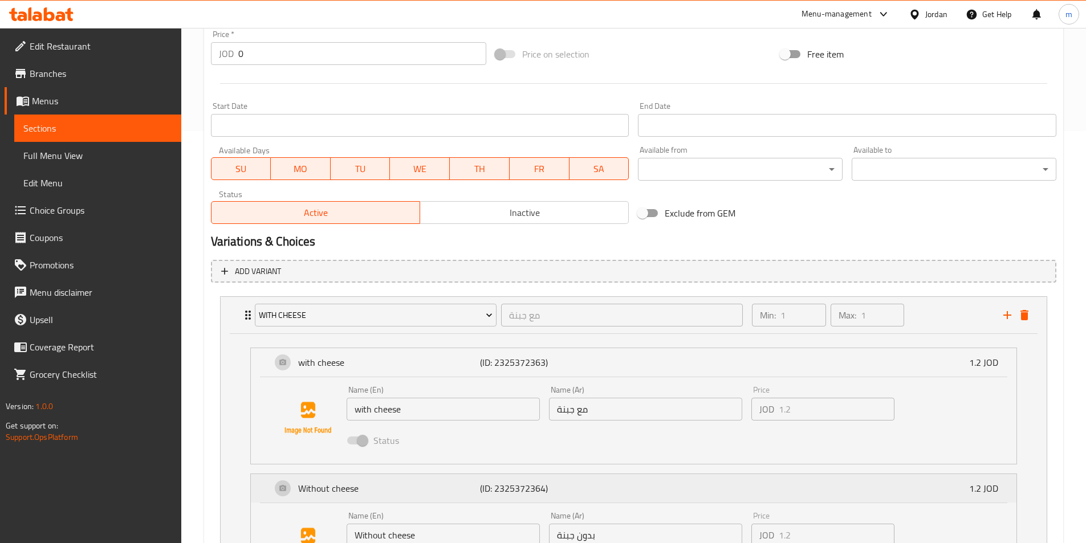
scroll to position [556, 0]
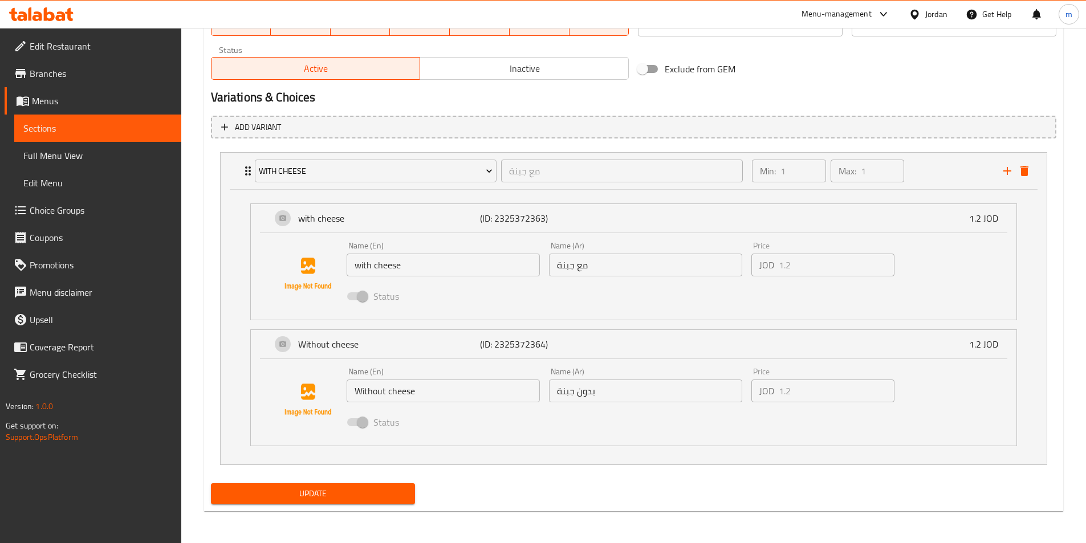
click at [348, 488] on span "Update" at bounding box center [313, 494] width 186 height 14
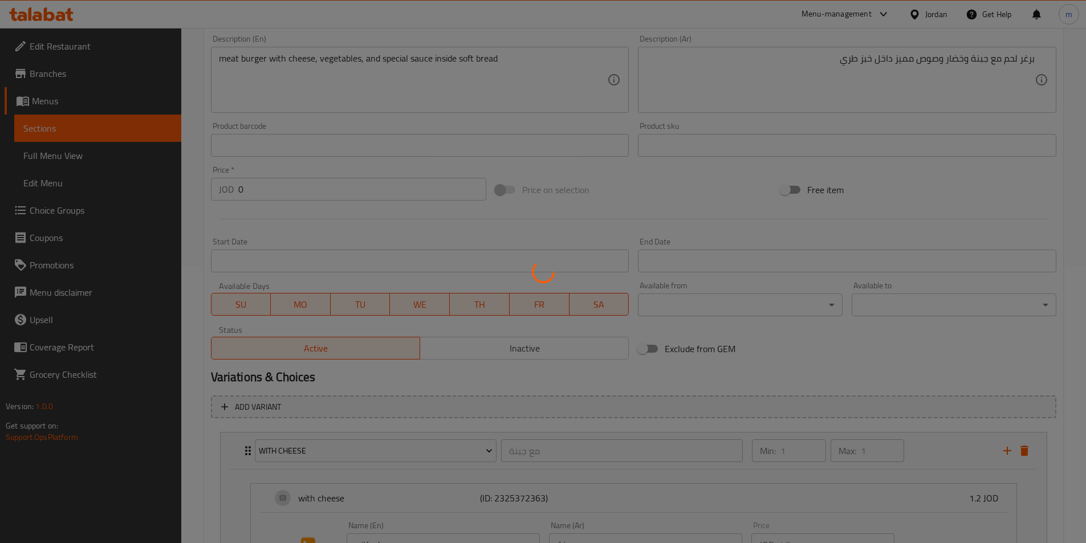
scroll to position [214, 0]
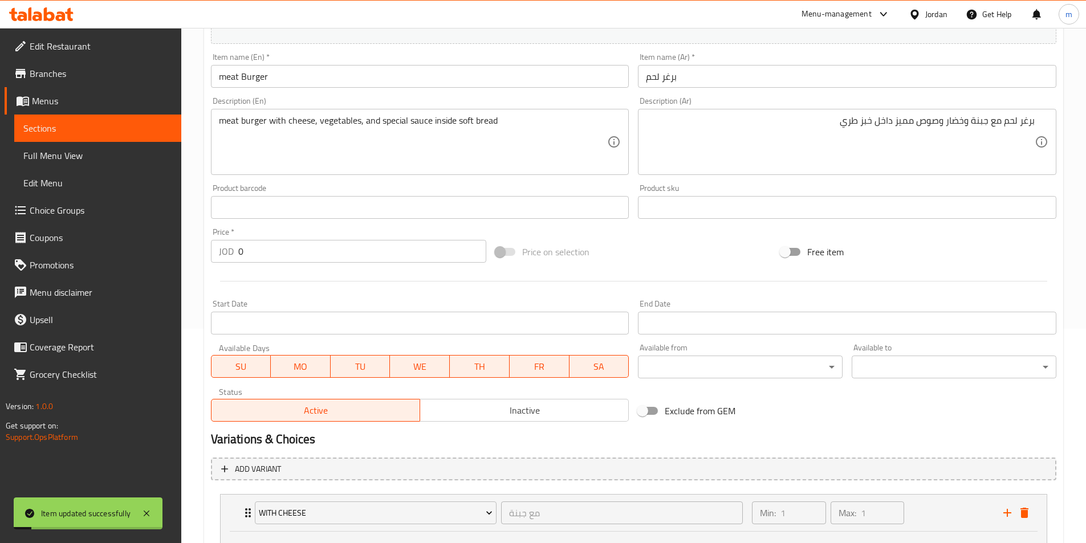
click at [68, 213] on span "Choice Groups" at bounding box center [101, 210] width 142 height 14
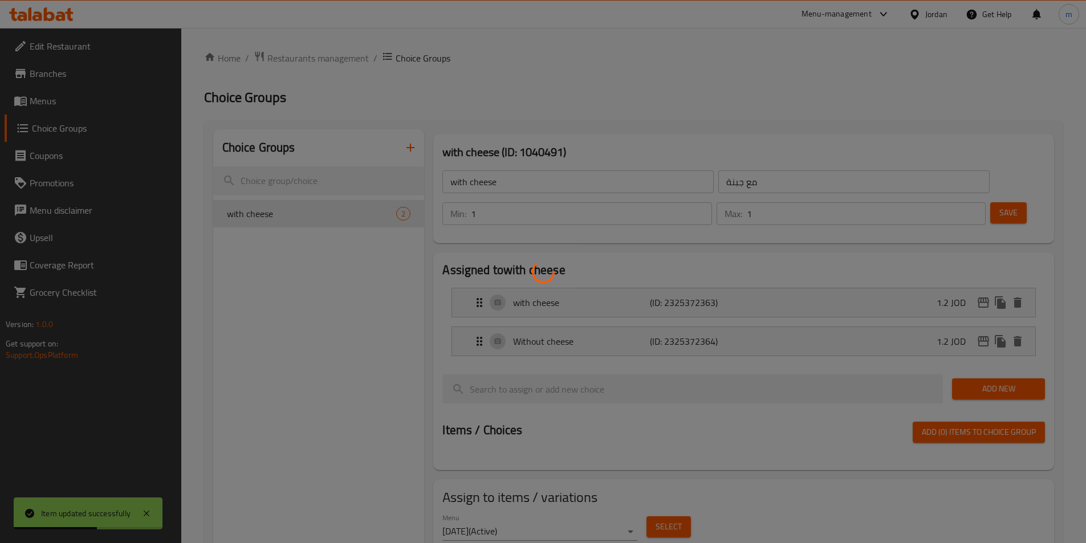
click at [519, 181] on div at bounding box center [543, 271] width 1086 height 543
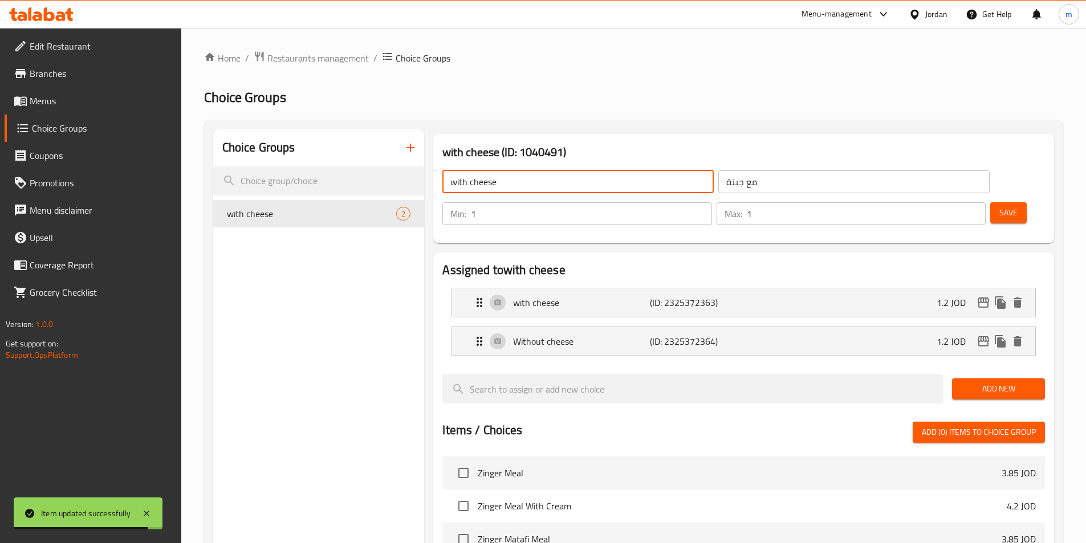
drag, startPoint x: 519, startPoint y: 181, endPoint x: 440, endPoint y: 195, distance: 80.5
click at [440, 195] on div "with cheese ​ مع جبنة ​" at bounding box center [715, 182] width 560 height 36
type input "your choice of"
click at [718, 184] on input "مع جبنة" at bounding box center [853, 181] width 271 height 23
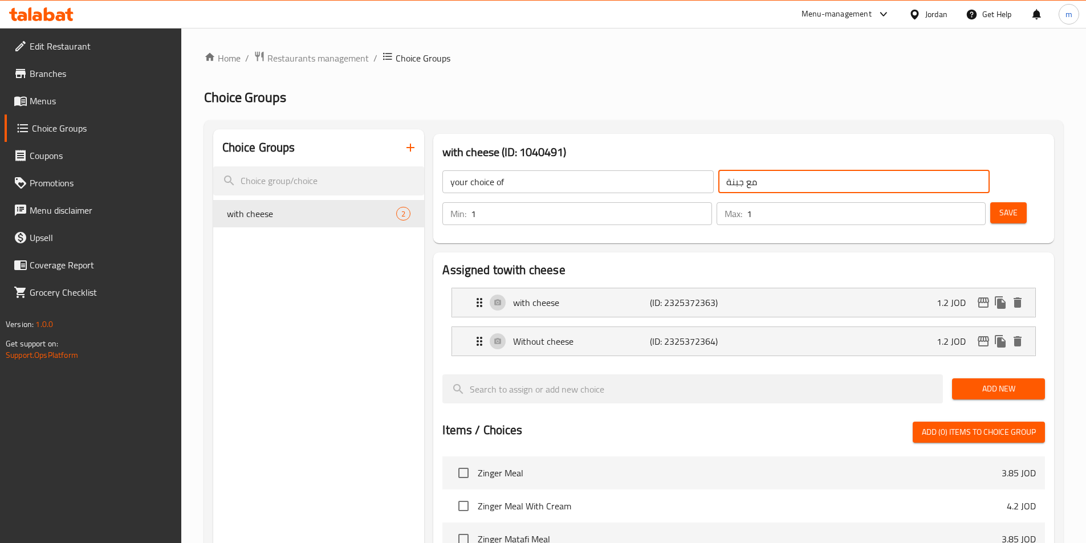
click at [718, 184] on input "مع جبنة" at bounding box center [853, 181] width 271 height 23
type input "h"
type input "اختيارك من"
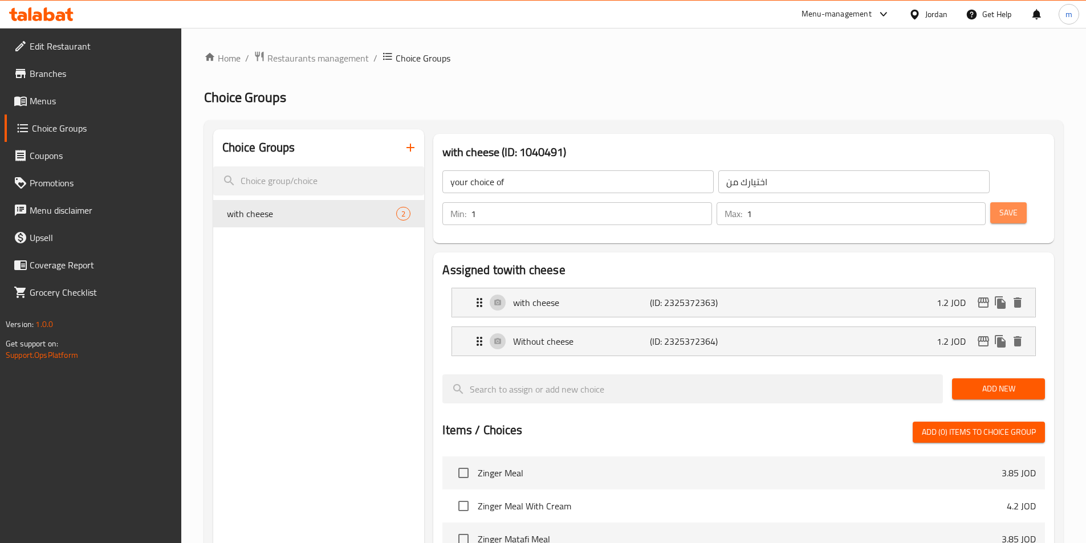
click at [999, 206] on span "Save" at bounding box center [1008, 213] width 18 height 14
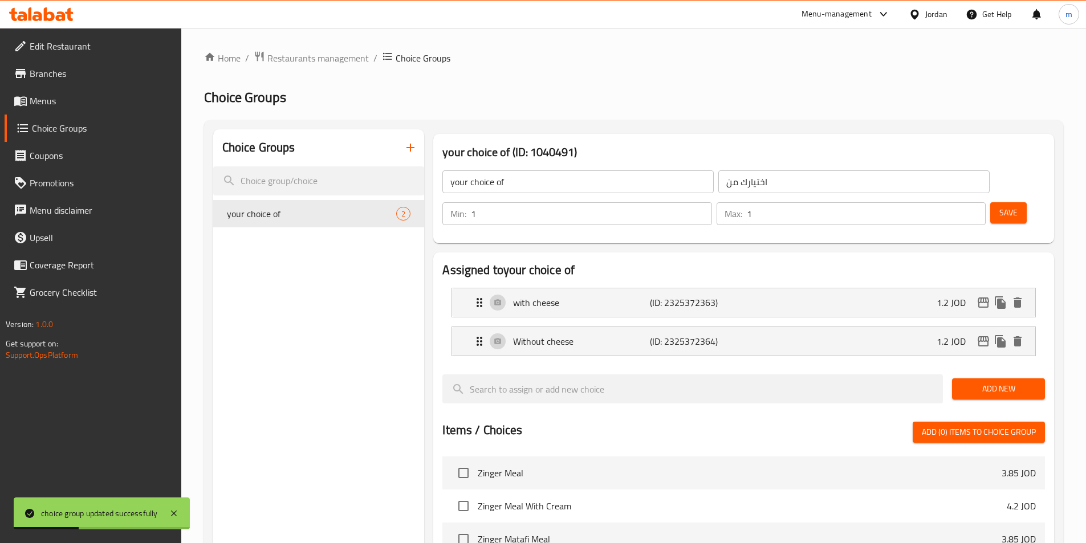
click at [66, 105] on span "Menus" at bounding box center [101, 101] width 142 height 14
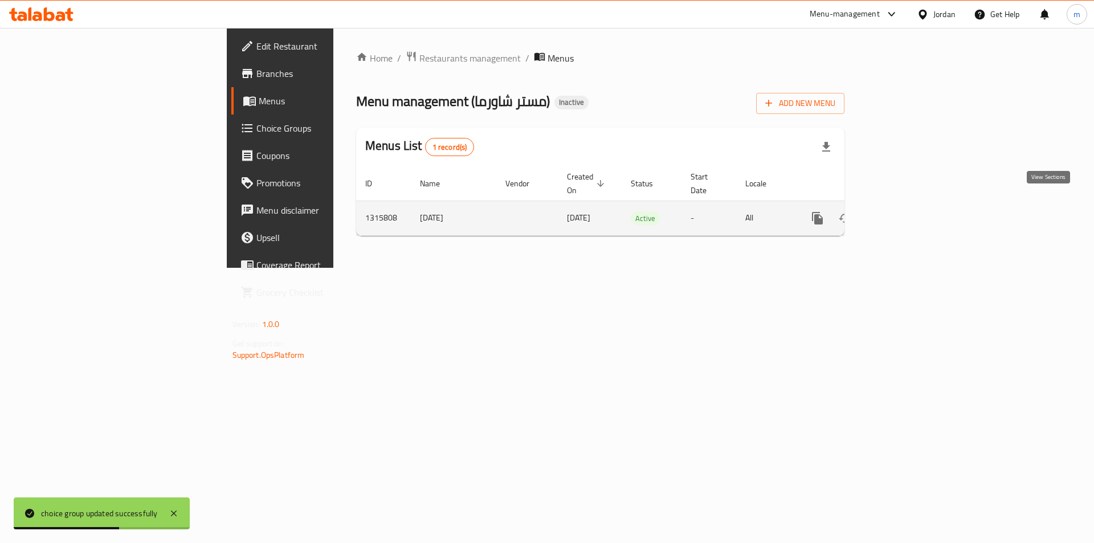
click at [907, 212] on icon "enhanced table" at bounding box center [900, 218] width 14 height 14
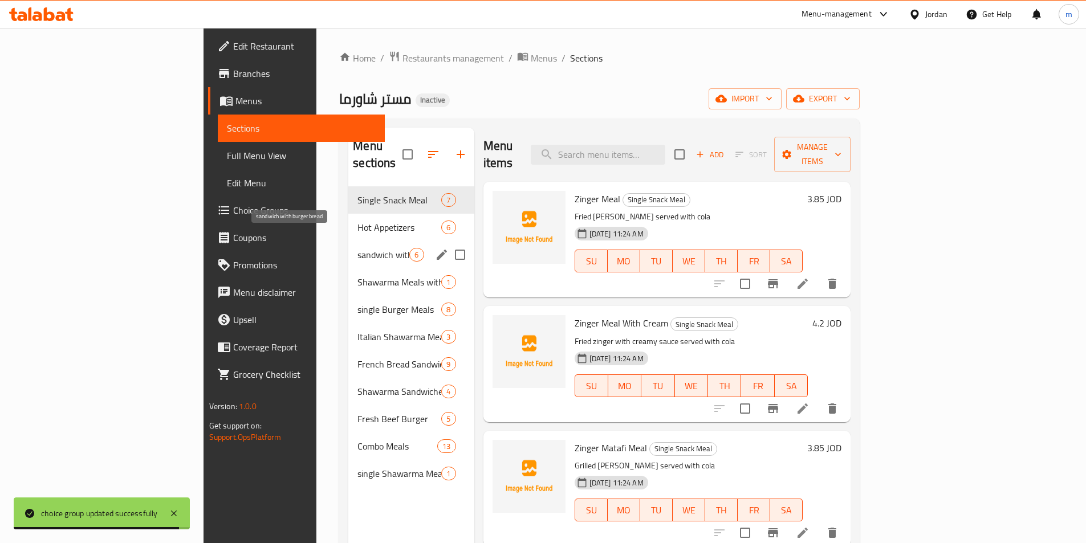
click at [357, 248] on span "sandwich with burger bread" at bounding box center [383, 255] width 52 height 14
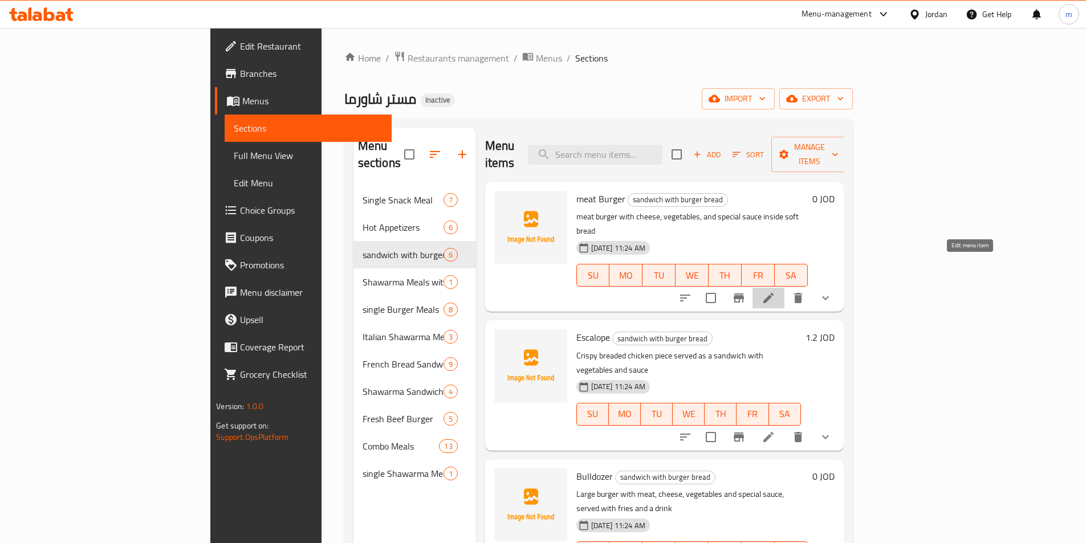
click at [773, 293] on icon at bounding box center [768, 298] width 10 height 10
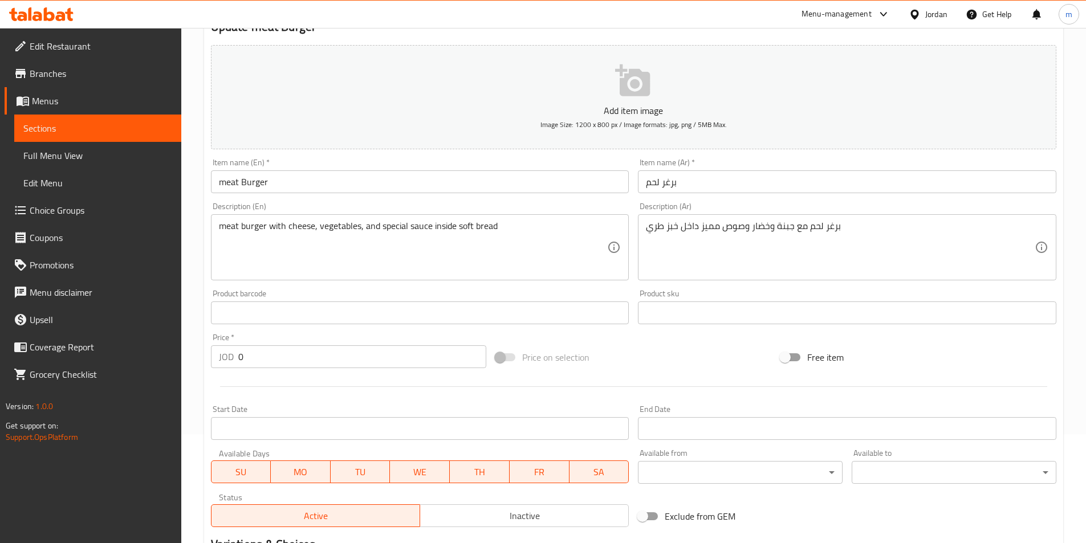
scroll to position [281, 0]
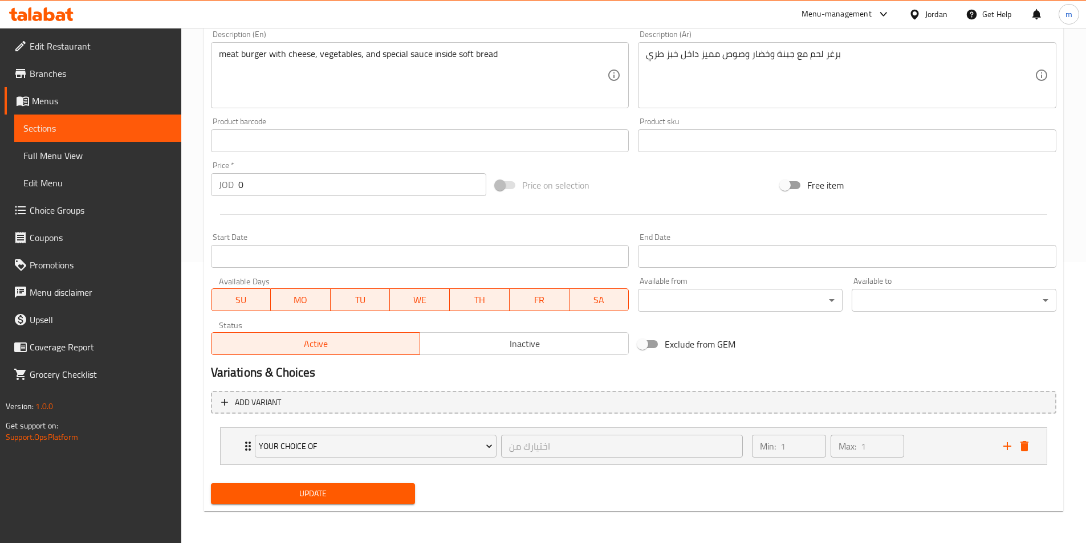
click at [536, 465] on div "your choice of اختيارك من ​ Min: 1 ​ Max: 1 ​ with cheese (ID: 2325372363) 1.2 …" at bounding box center [633, 446] width 827 height 38
click at [553, 464] on div "your choice of اختيارك من ​" at bounding box center [499, 446] width 502 height 36
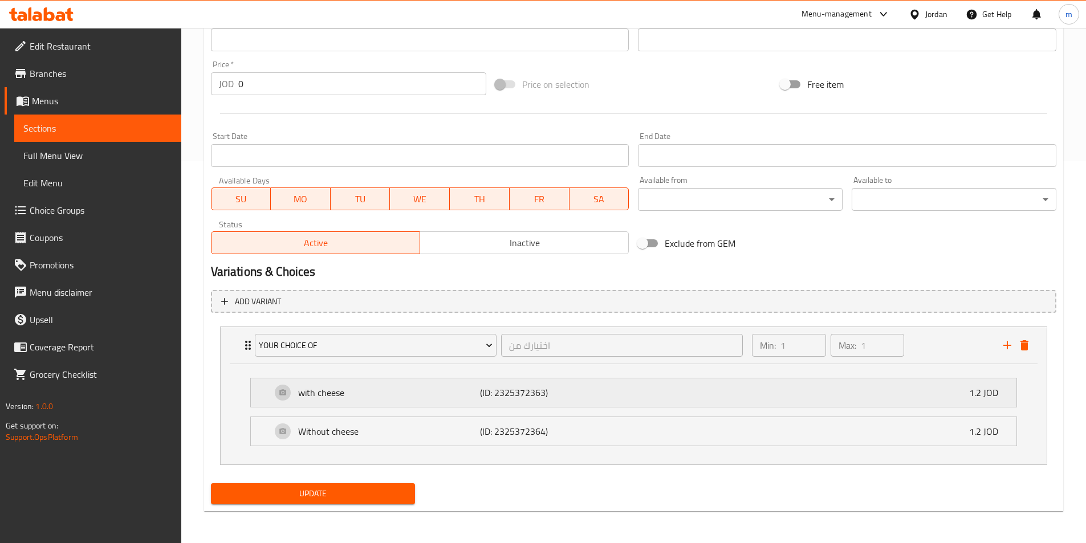
click at [576, 392] on p "(ID: 2325372363)" at bounding box center [540, 393] width 121 height 14
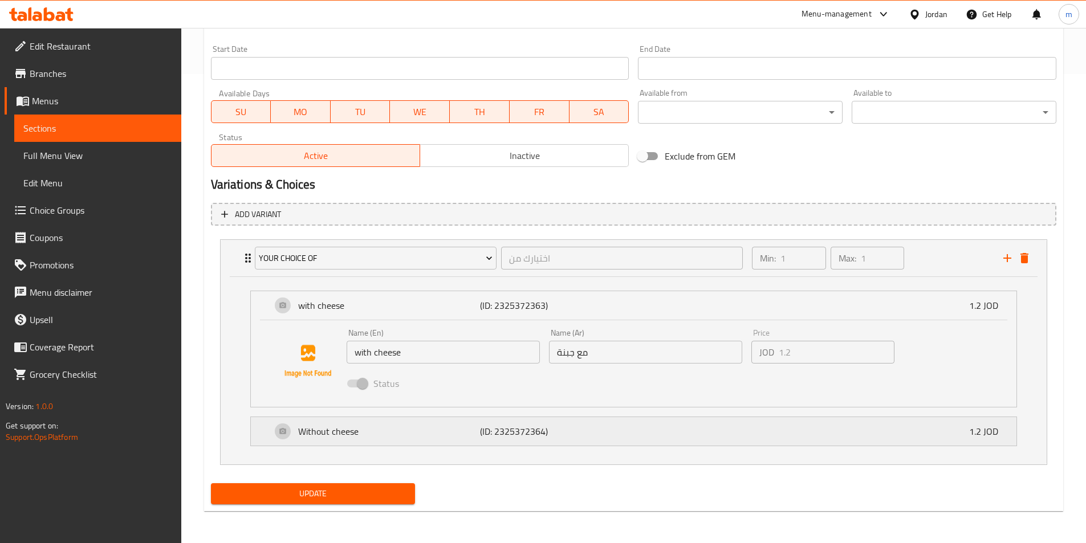
click at [586, 431] on p "(ID: 2325372364)" at bounding box center [540, 432] width 121 height 14
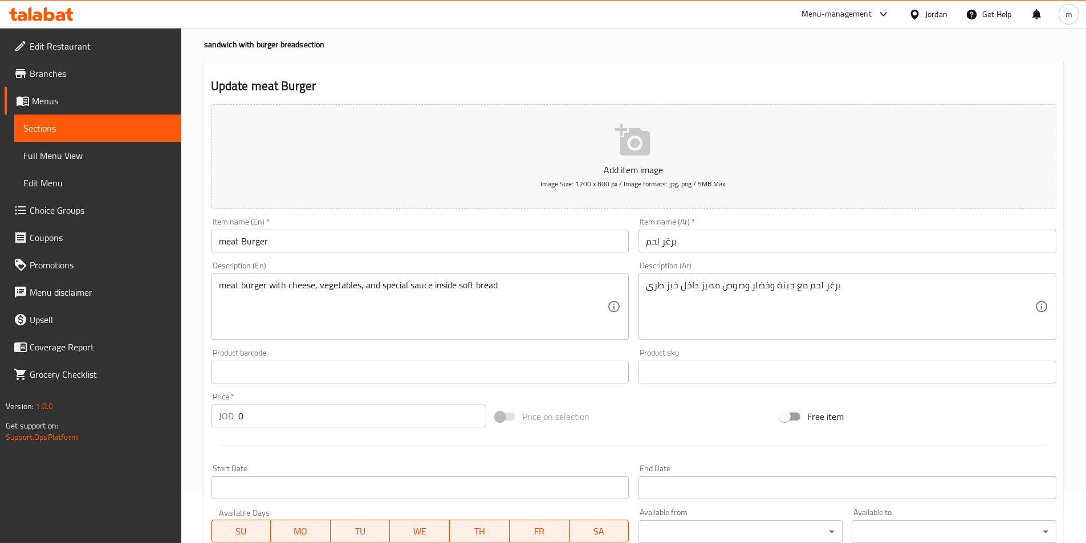
scroll to position [0, 0]
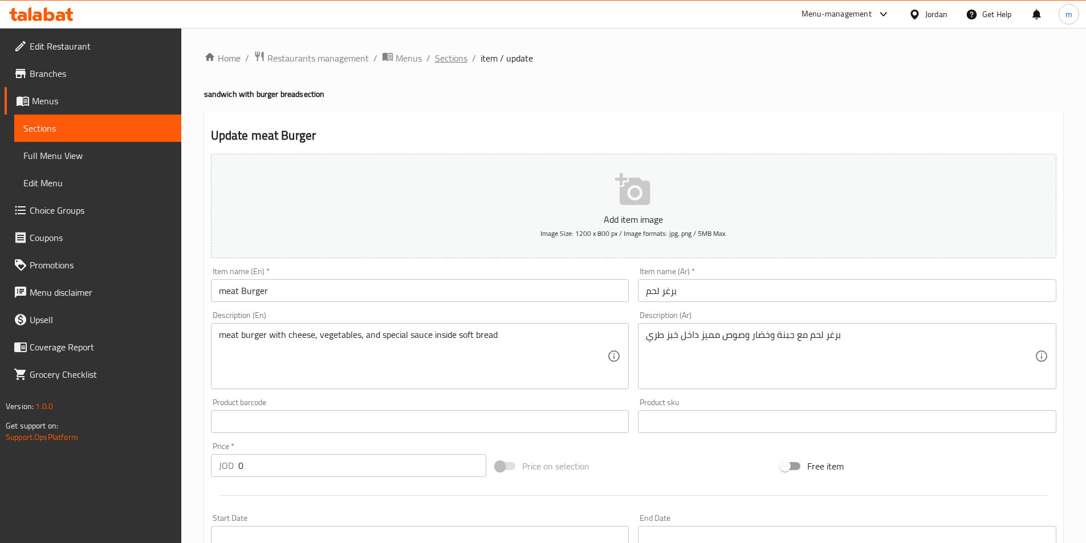
click at [449, 55] on span "Sections" at bounding box center [451, 58] width 32 height 14
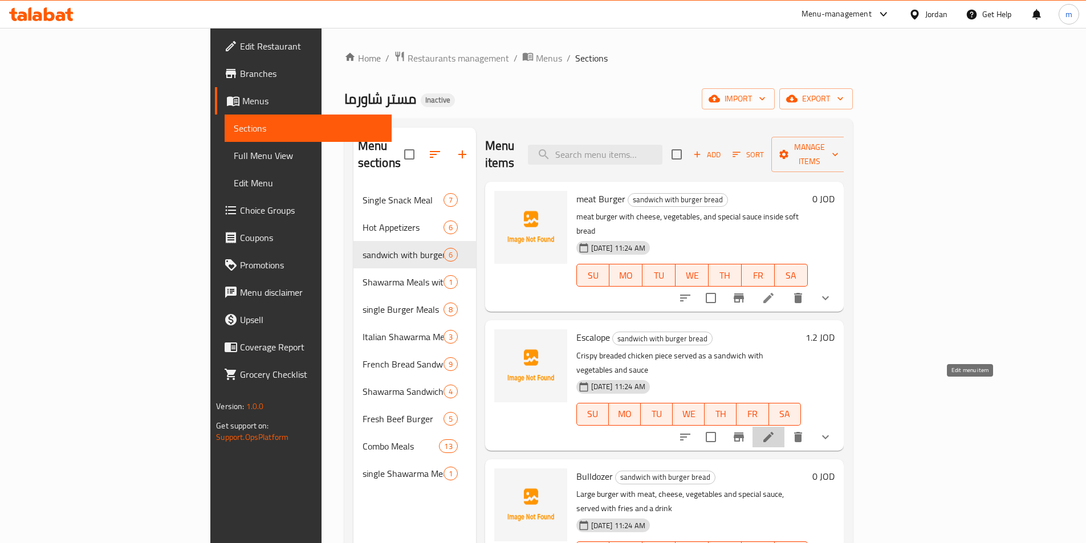
click at [775, 430] on icon at bounding box center [768, 437] width 14 height 14
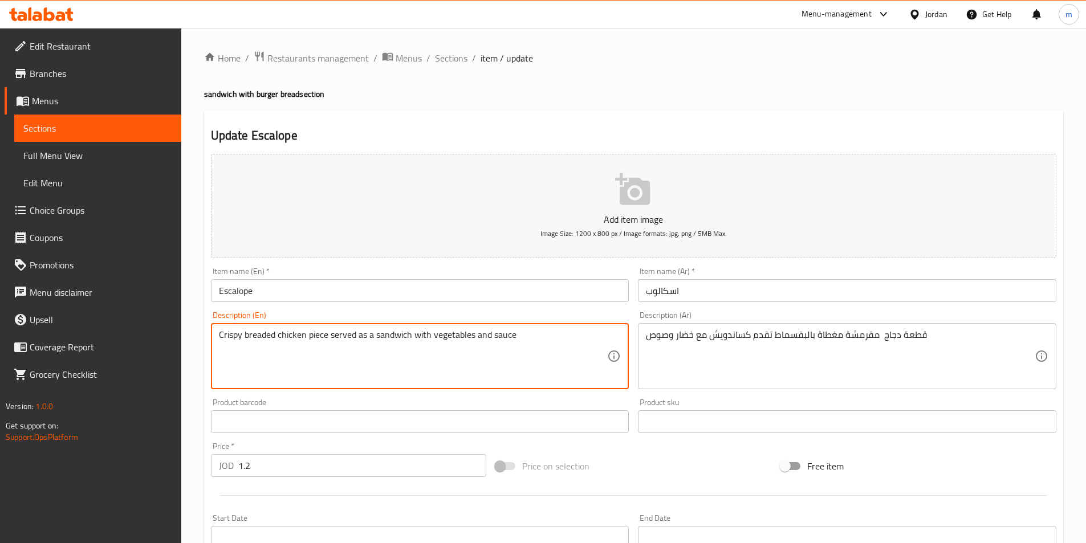
drag, startPoint x: 327, startPoint y: 335, endPoint x: 306, endPoint y: 337, distance: 21.2
click at [243, 333] on textarea "Crispy breaded chicken chunk served as a sandwich with vegetables and sauce" at bounding box center [413, 356] width 389 height 54
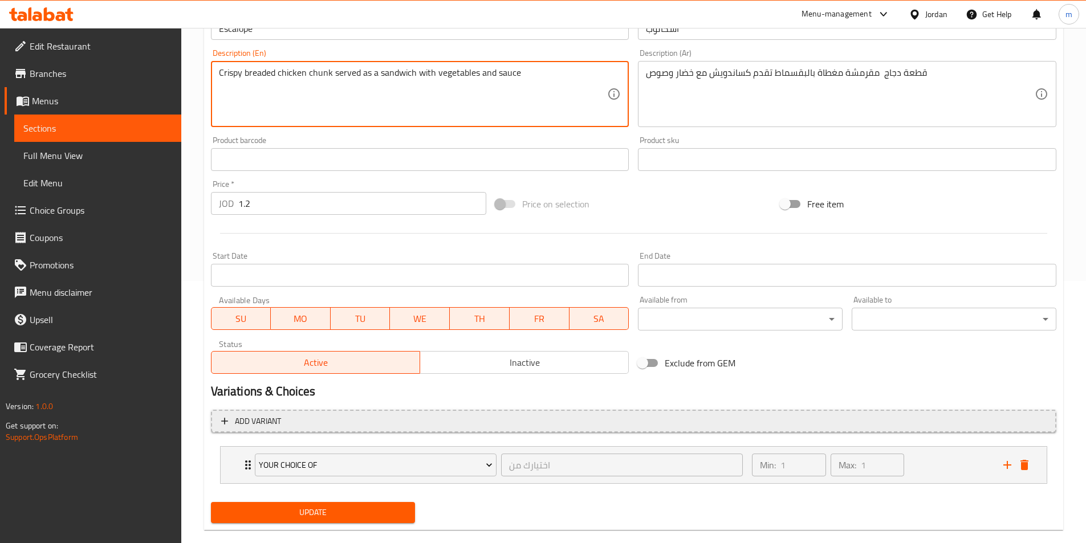
scroll to position [281, 0]
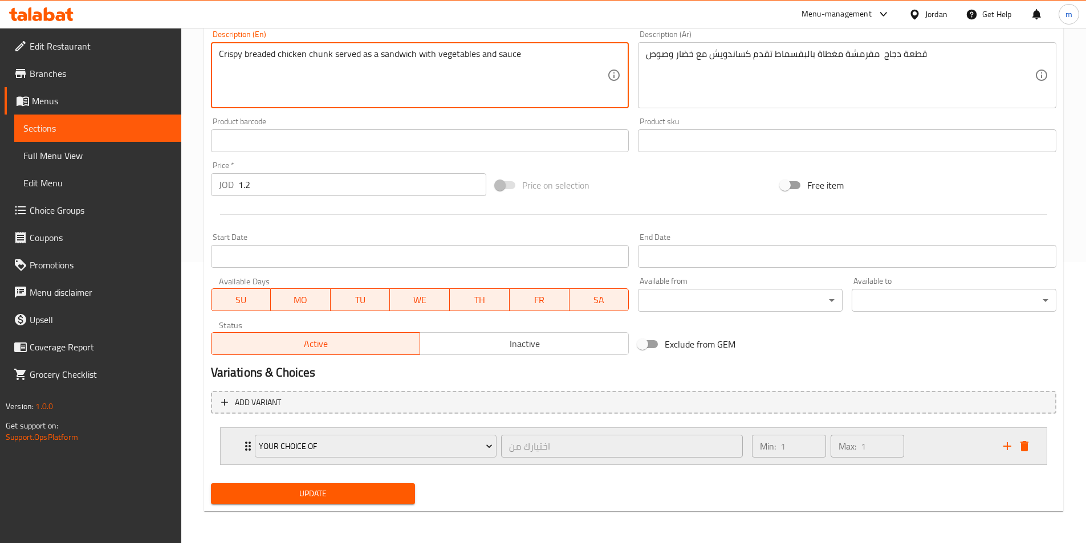
click at [543, 459] on div "اختيارك من ​" at bounding box center [622, 446] width 246 height 27
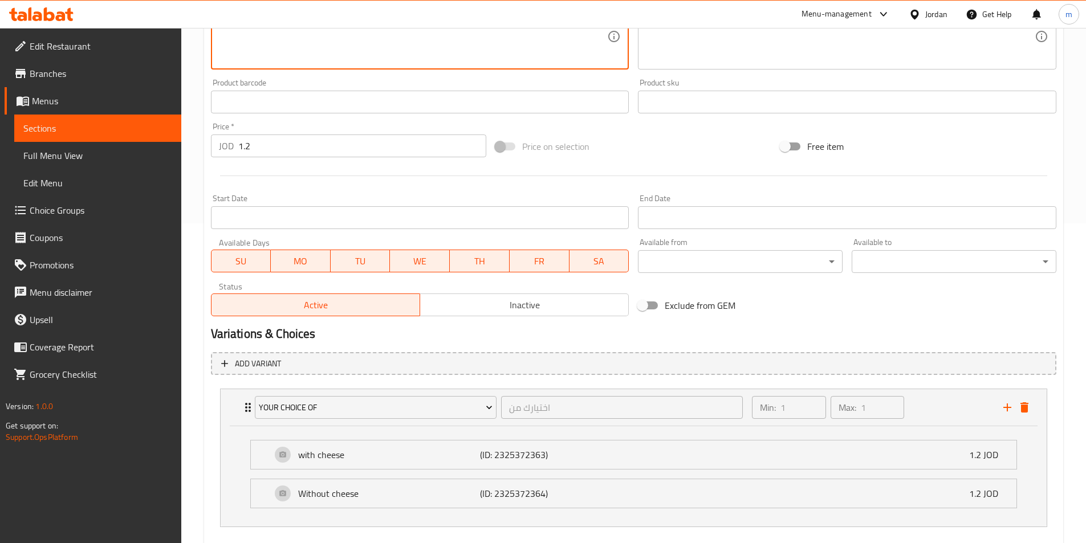
scroll to position [211, 0]
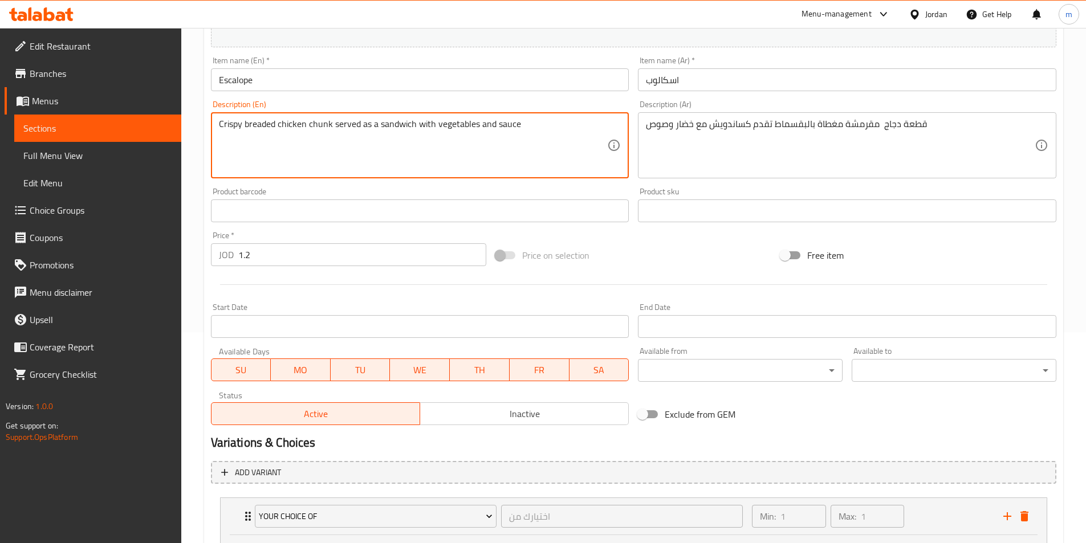
type textarea "Crispy breaded chicken chunk served as a sandwich with vegetables and sauce"
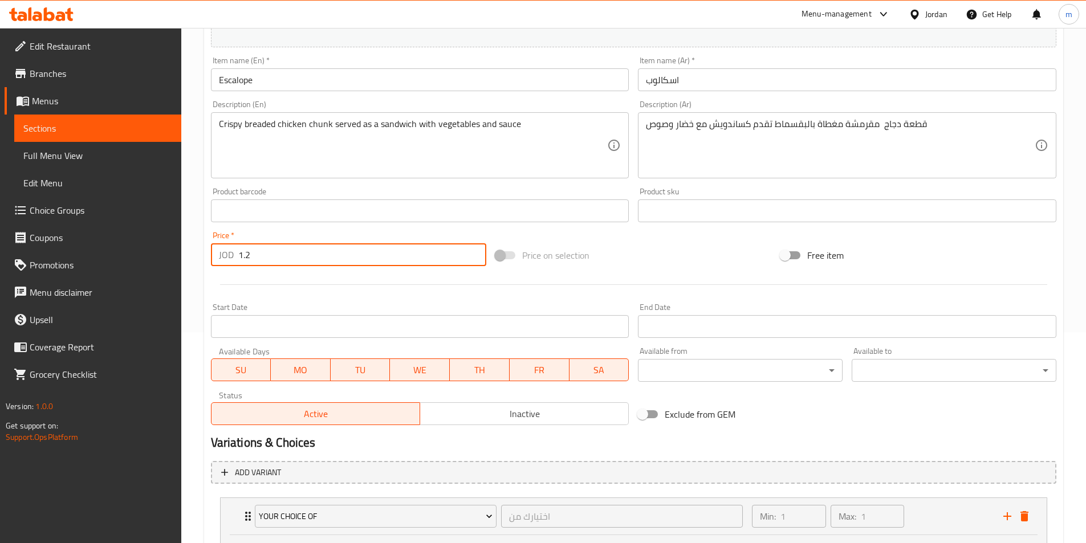
drag, startPoint x: 275, startPoint y: 260, endPoint x: 207, endPoint y: 258, distance: 67.9
click at [207, 258] on div "Price   * JOD 1.2 Price *" at bounding box center [348, 249] width 285 height 44
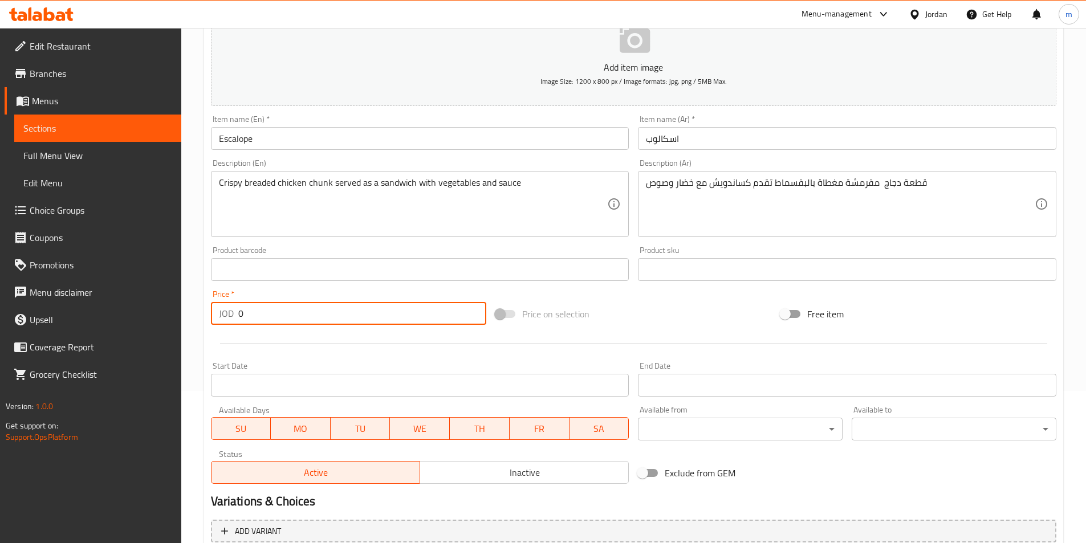
scroll to position [97, 0]
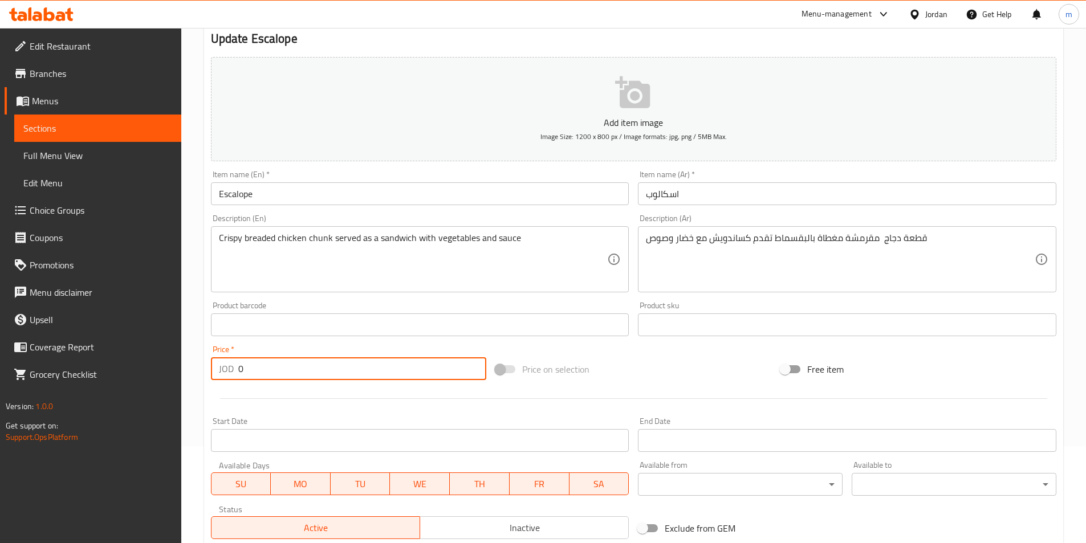
type input "0"
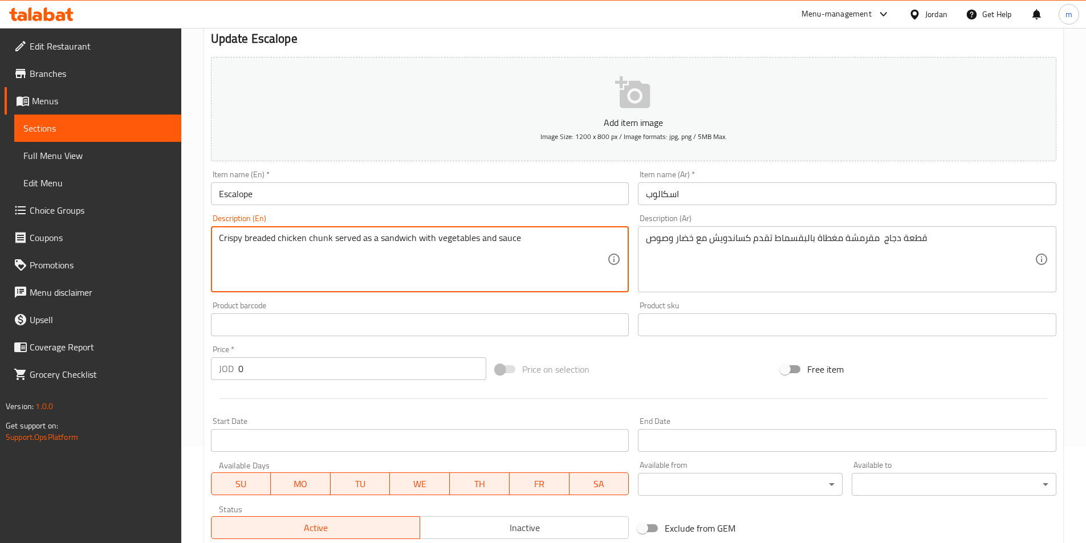
drag, startPoint x: 243, startPoint y: 235, endPoint x: 278, endPoint y: 246, distance: 36.6
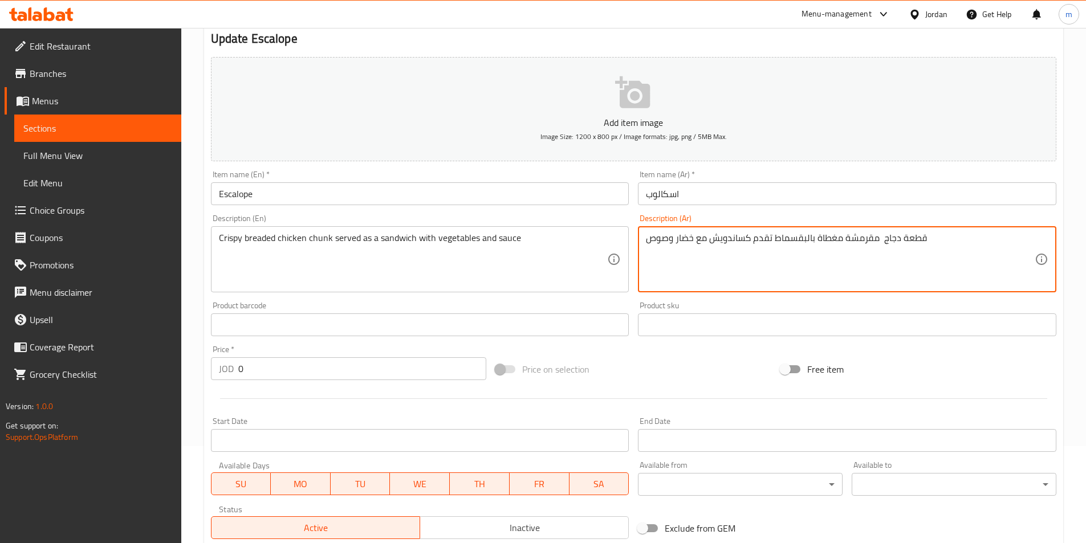
drag, startPoint x: 771, startPoint y: 240, endPoint x: 839, endPoint y: 239, distance: 68.4
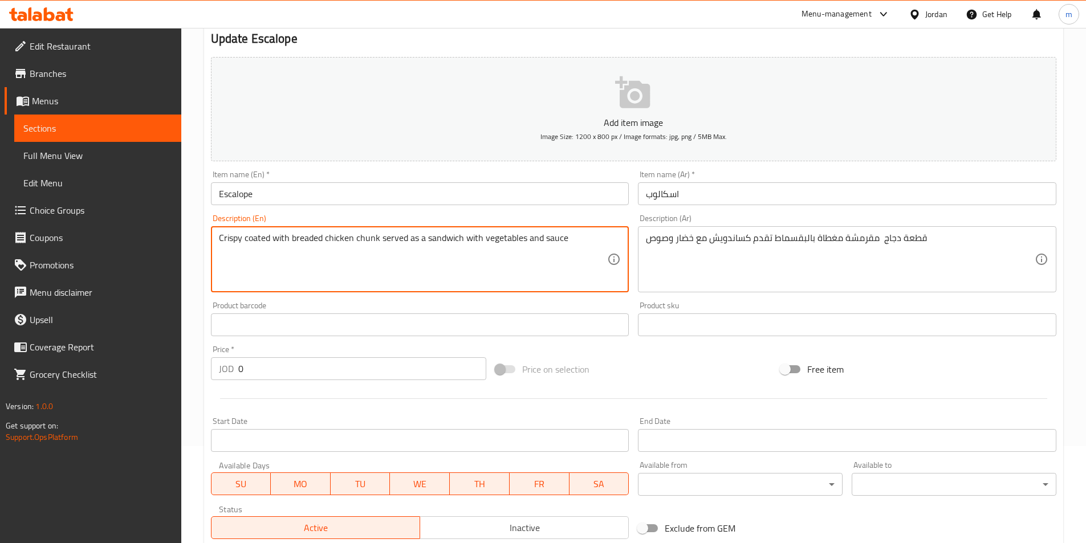
type textarea "Crispy coated with breaded chicken chunk served as a sandwich with vegetables a…"
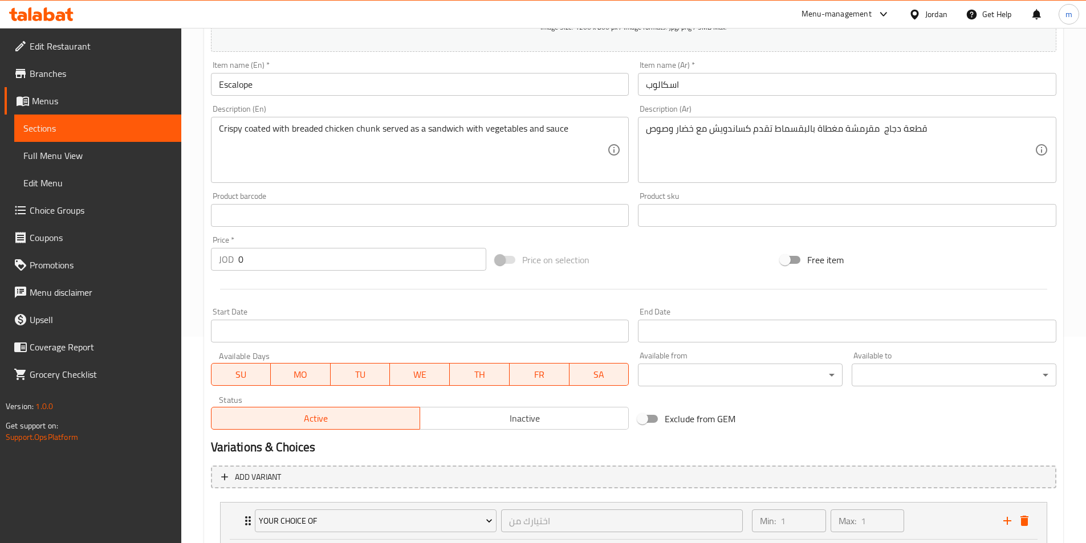
scroll to position [211, 0]
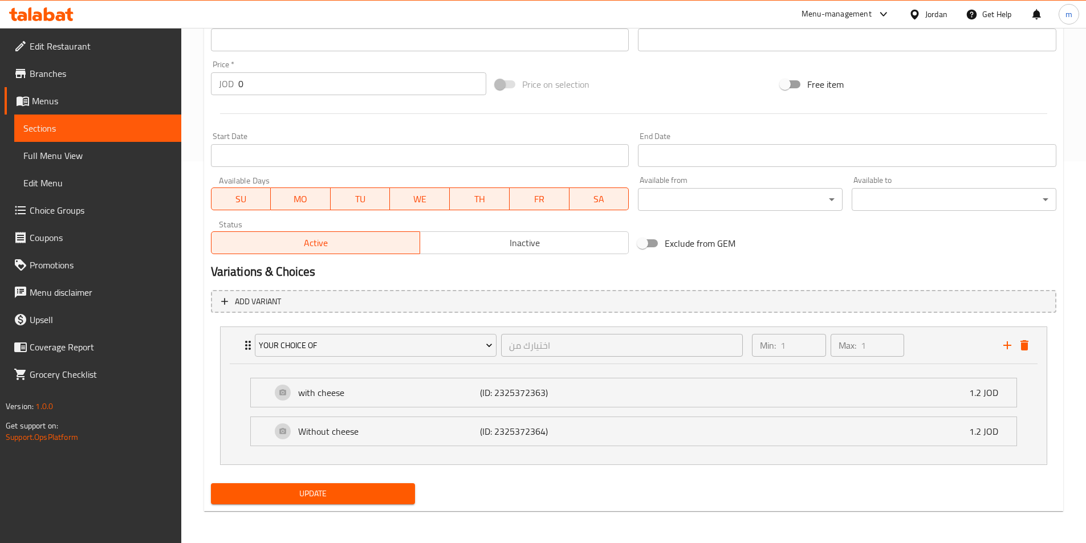
click at [346, 483] on button "Update" at bounding box center [313, 493] width 205 height 21
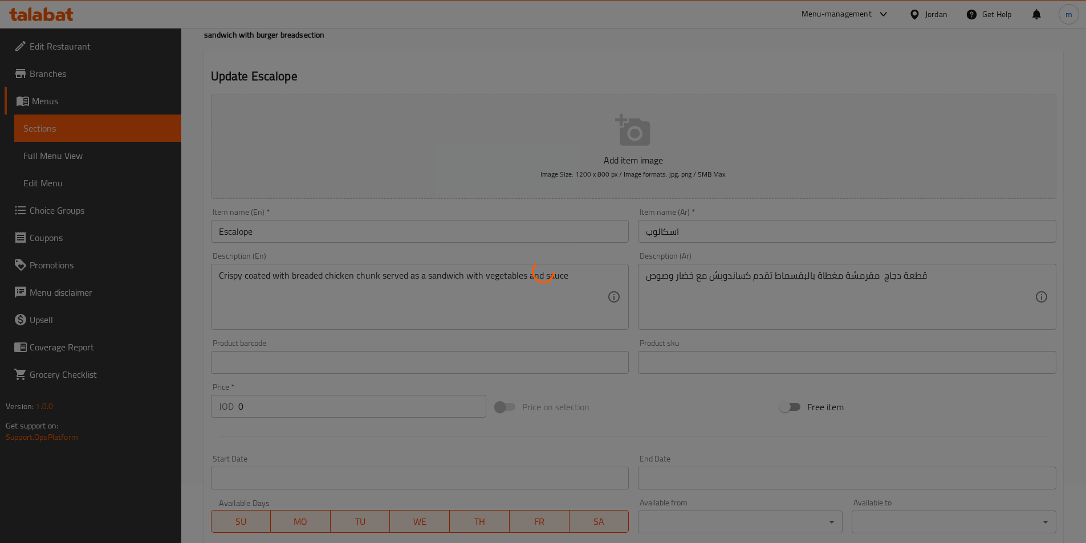
scroll to position [0, 0]
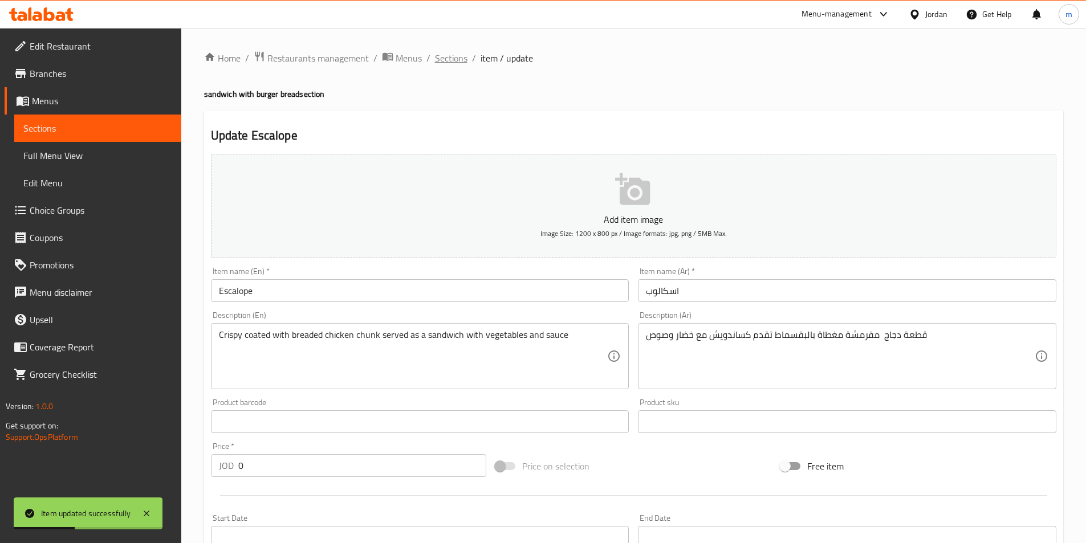
click at [442, 63] on span "Sections" at bounding box center [451, 58] width 32 height 14
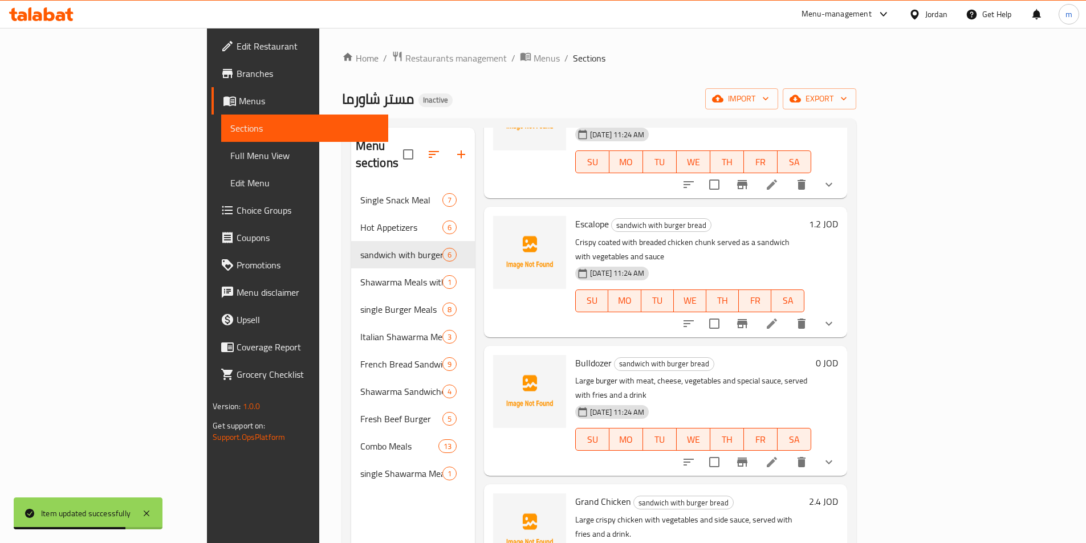
scroll to position [114, 0]
click at [788, 451] on li at bounding box center [772, 461] width 32 height 21
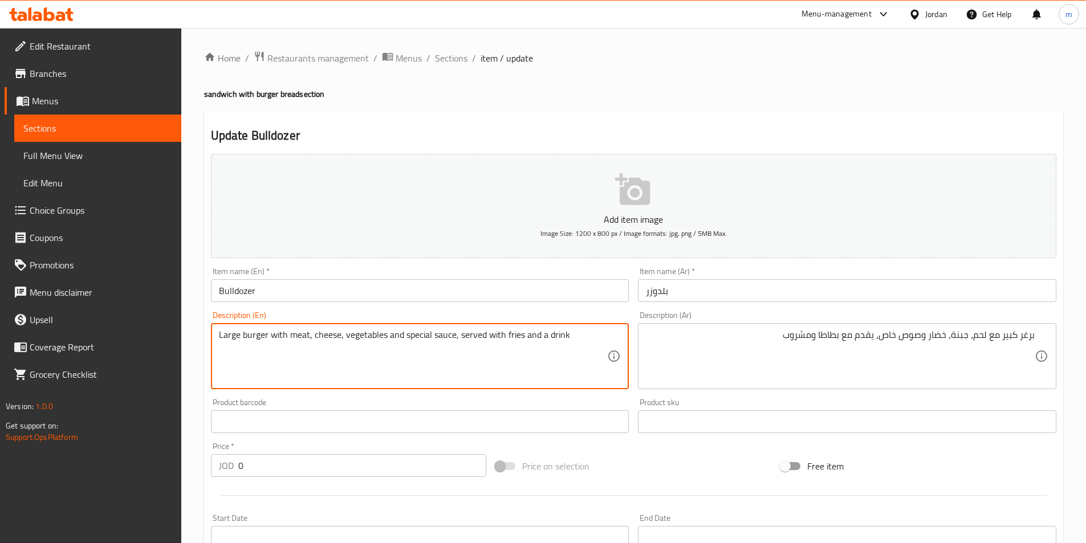
drag, startPoint x: 520, startPoint y: 337, endPoint x: 504, endPoint y: 334, distance: 16.9
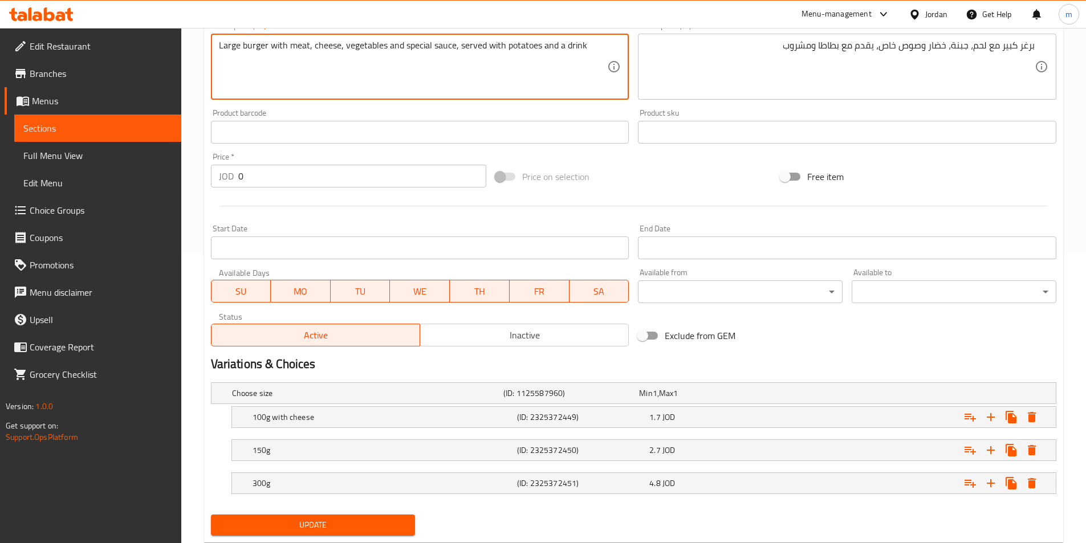
scroll to position [321, 0]
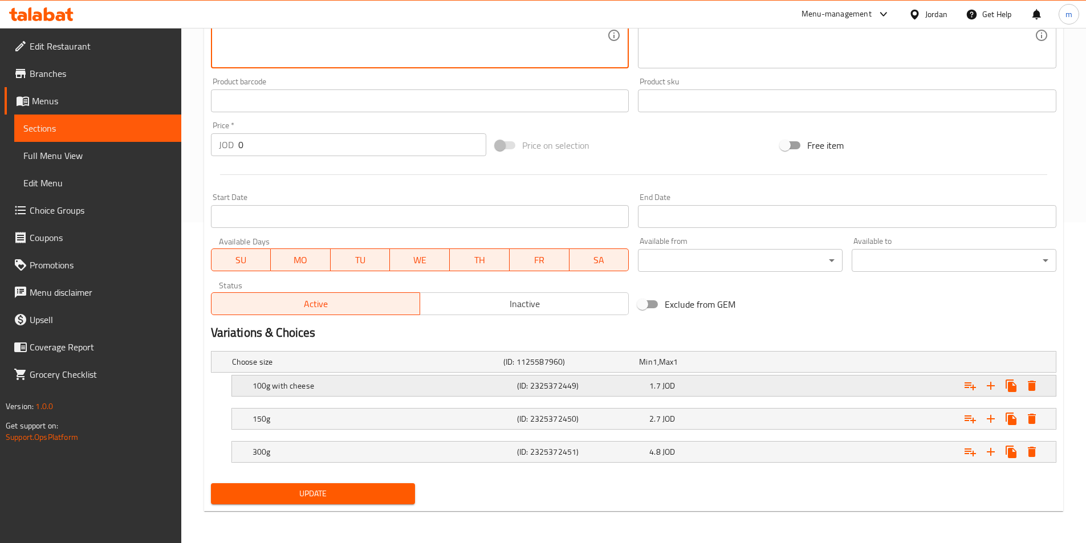
type textarea "Large burger with meat, cheese, vegetables and special sauce, served with potat…"
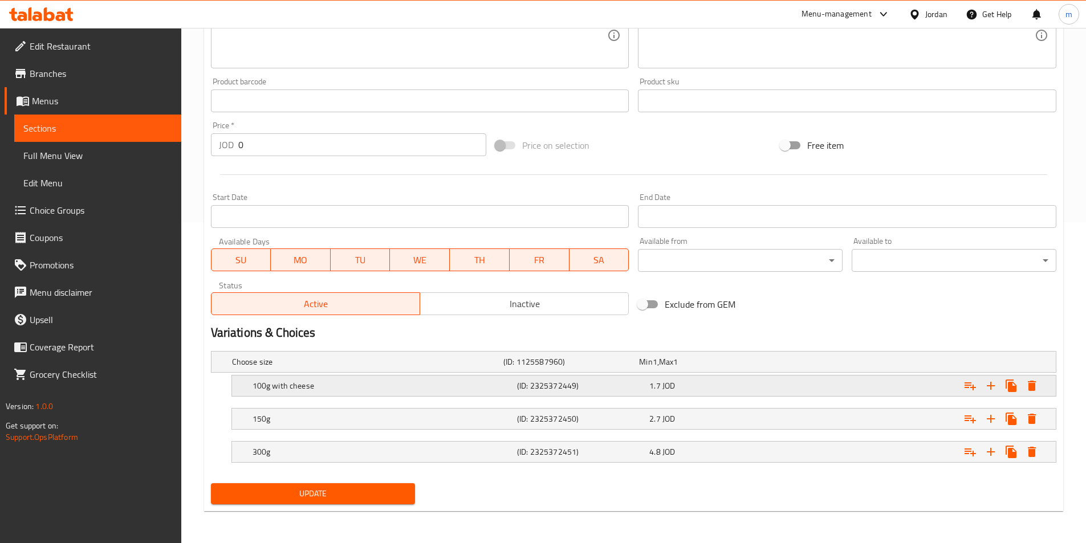
click at [485, 388] on h5 "100g with cheese" at bounding box center [382, 385] width 260 height 11
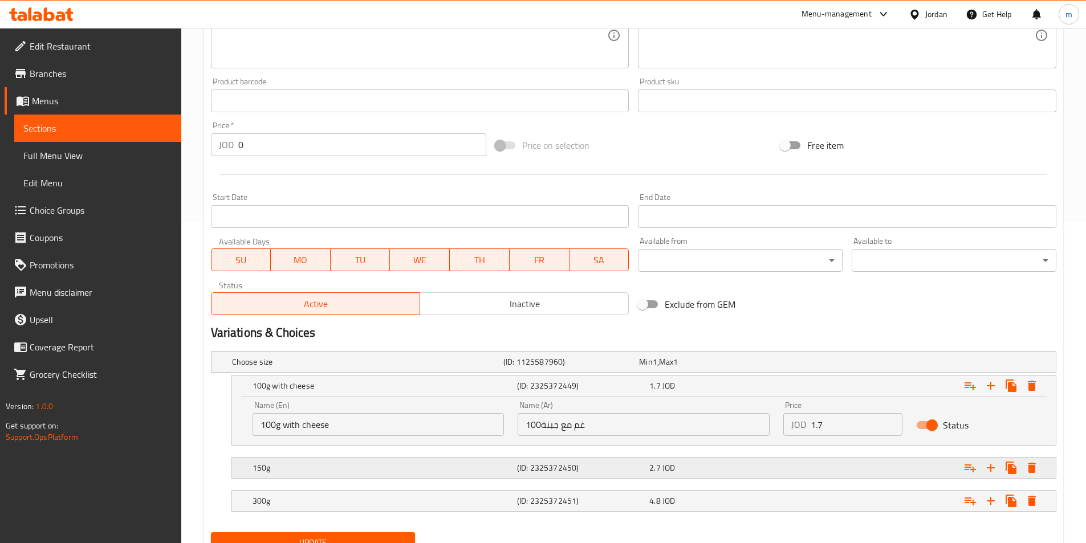
click at [370, 464] on h5 "150g" at bounding box center [382, 467] width 260 height 11
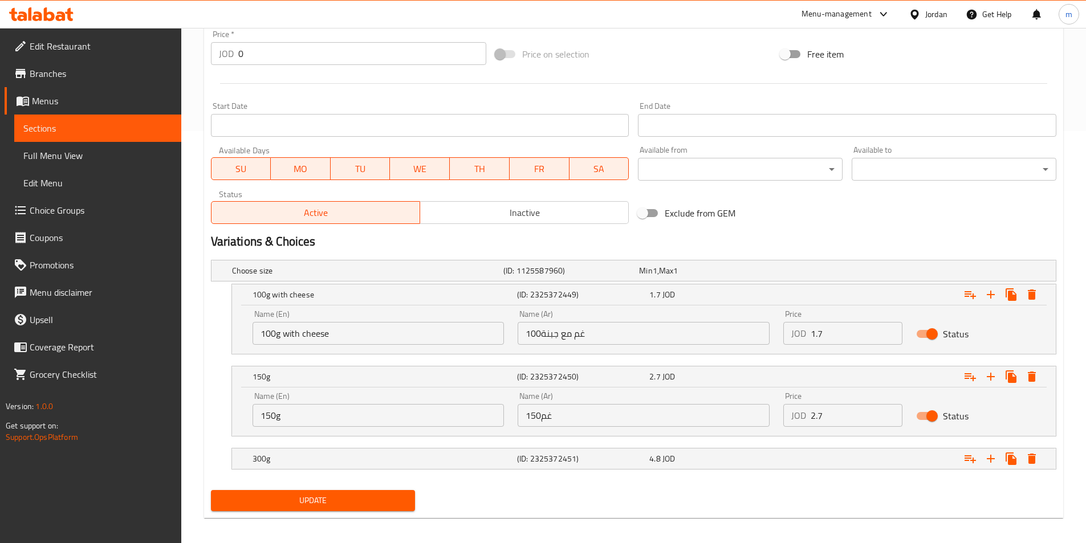
scroll to position [419, 0]
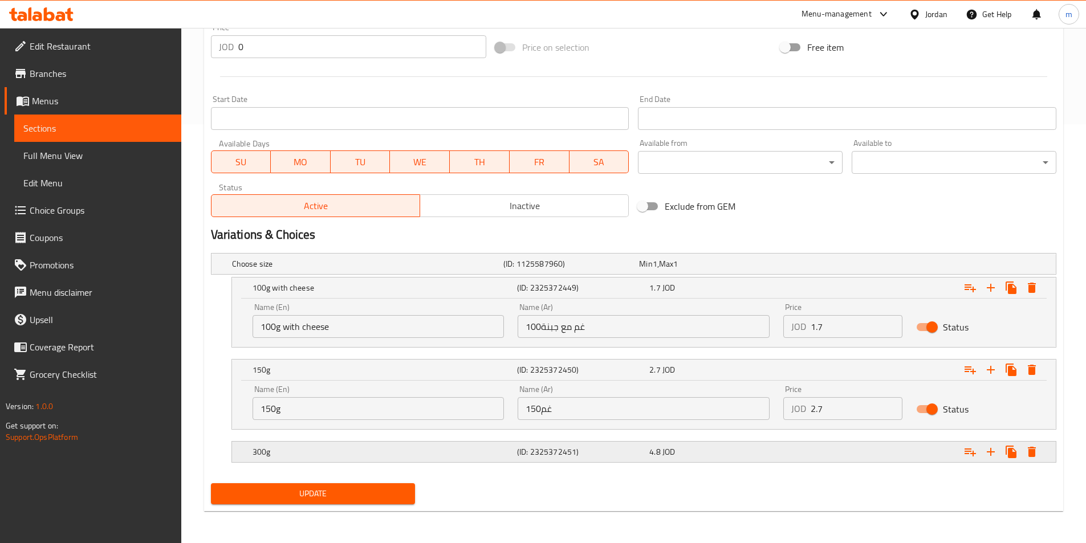
click at [421, 446] on h5 "300g" at bounding box center [382, 451] width 260 height 11
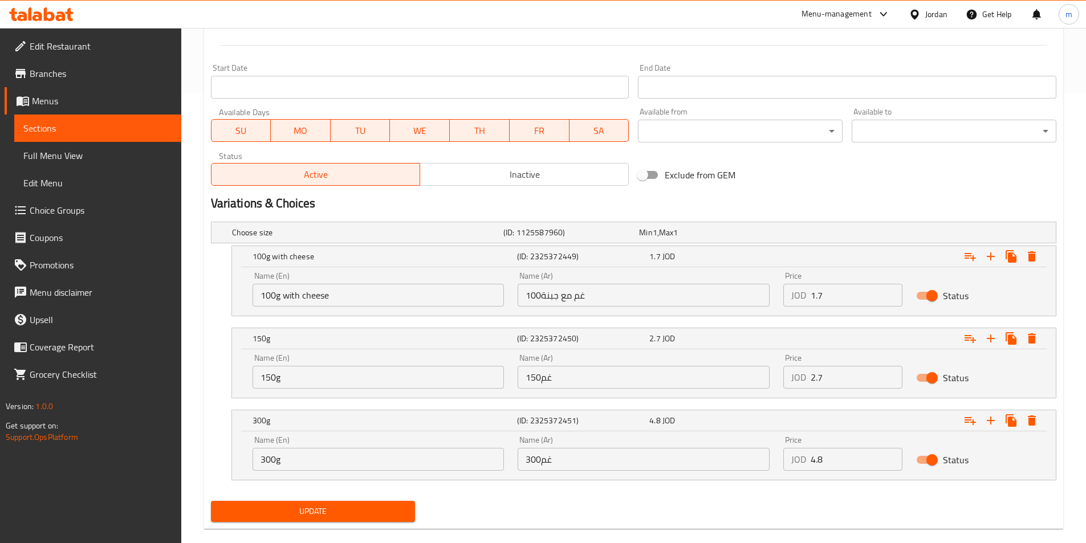
scroll to position [468, 0]
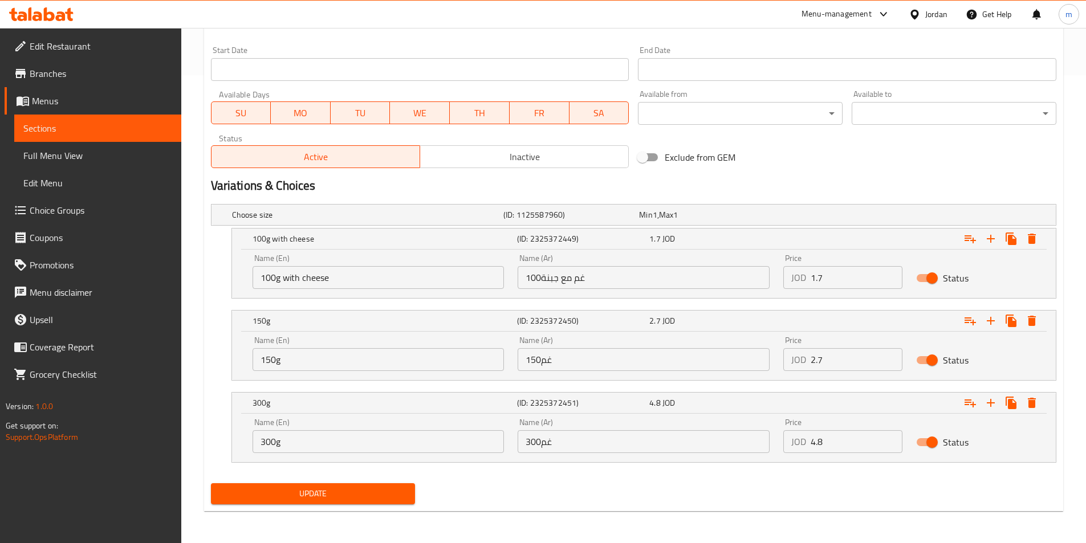
click at [365, 506] on div "Update" at bounding box center [313, 494] width 214 height 30
click at [385, 492] on span "Update" at bounding box center [313, 494] width 186 height 14
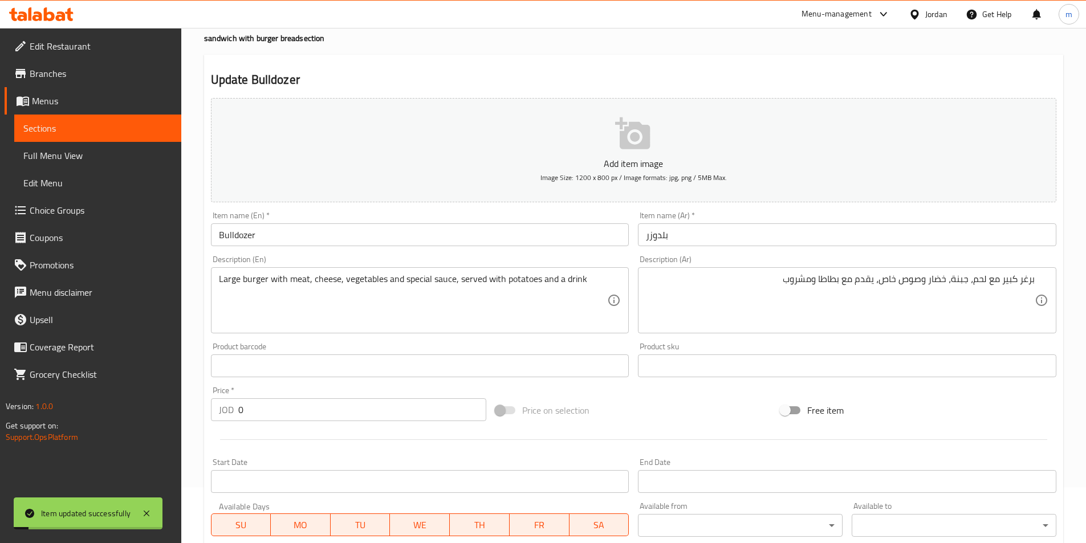
scroll to position [0, 0]
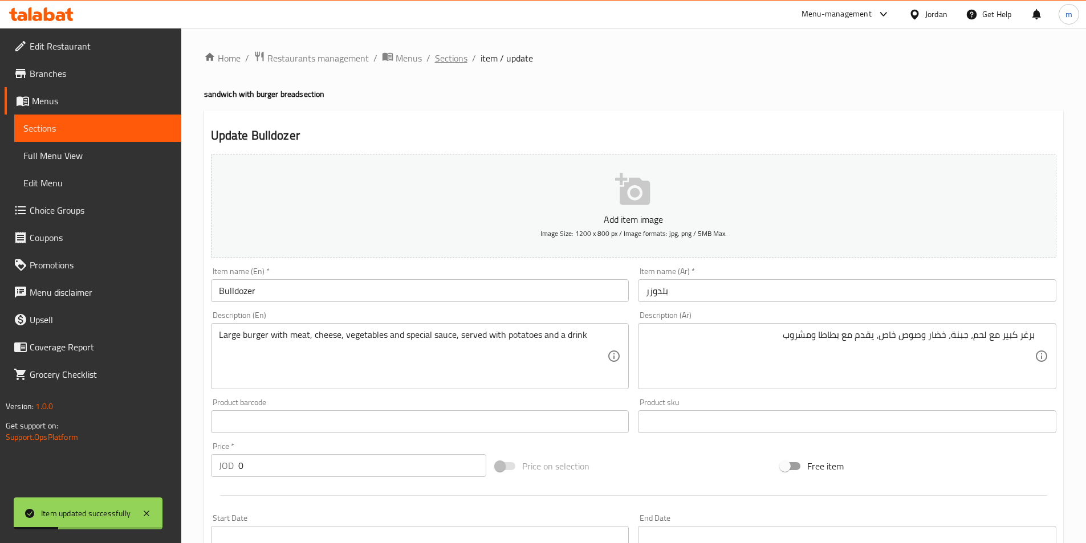
click at [449, 60] on span "Sections" at bounding box center [451, 58] width 32 height 14
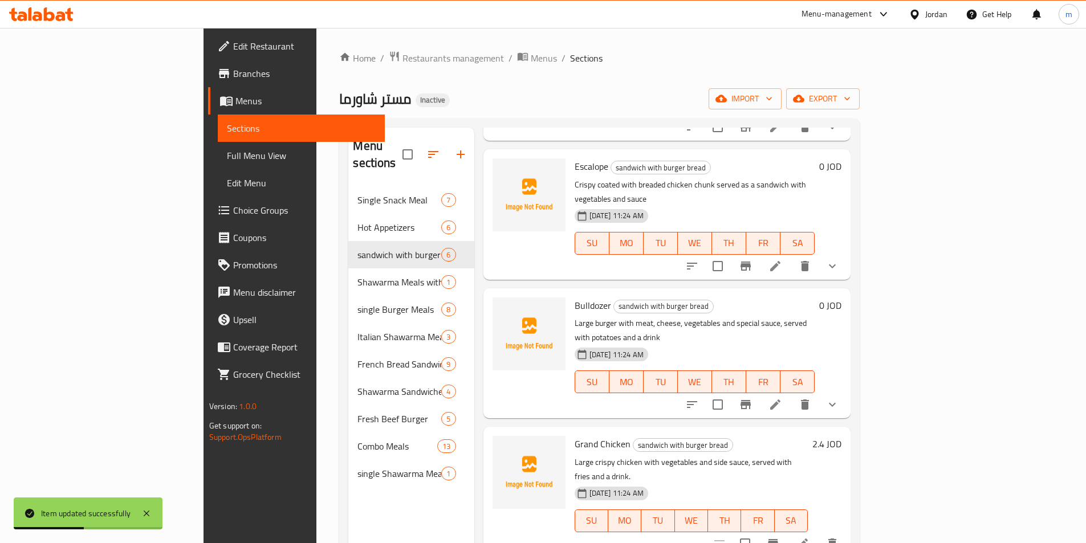
scroll to position [228, 0]
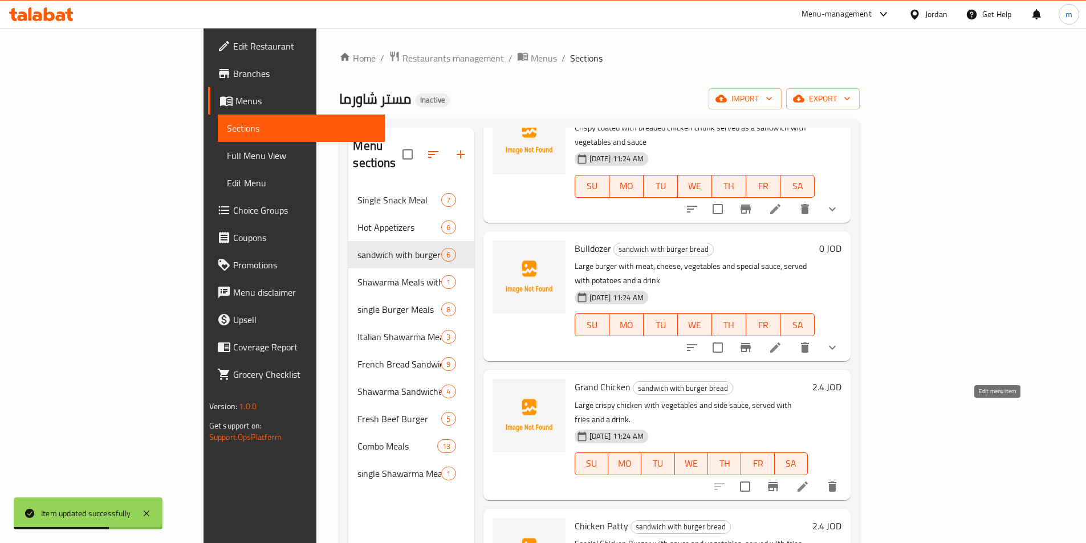
click at [809, 480] on icon at bounding box center [803, 487] width 14 height 14
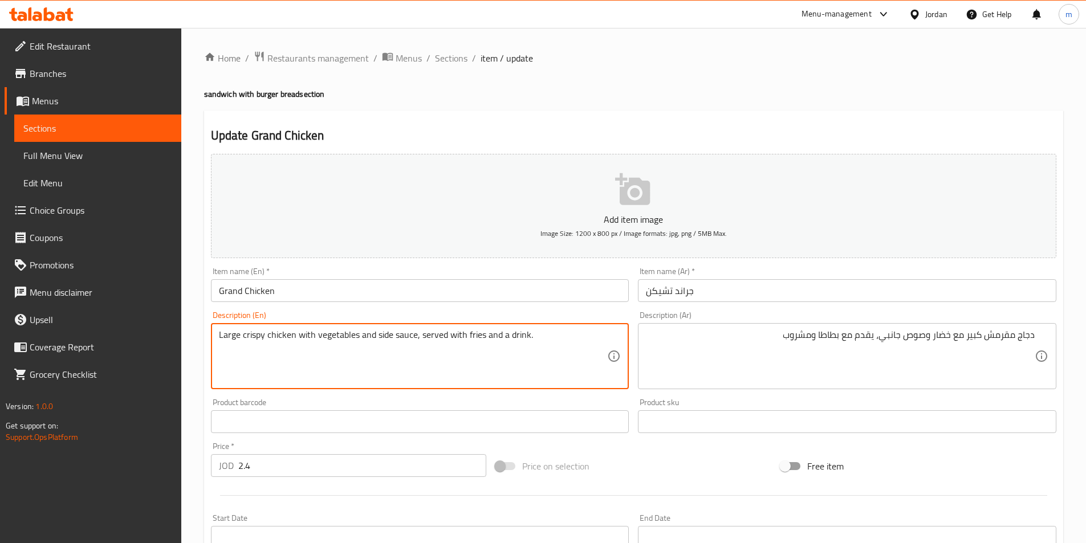
drag, startPoint x: 483, startPoint y: 336, endPoint x: 466, endPoint y: 337, distance: 16.6
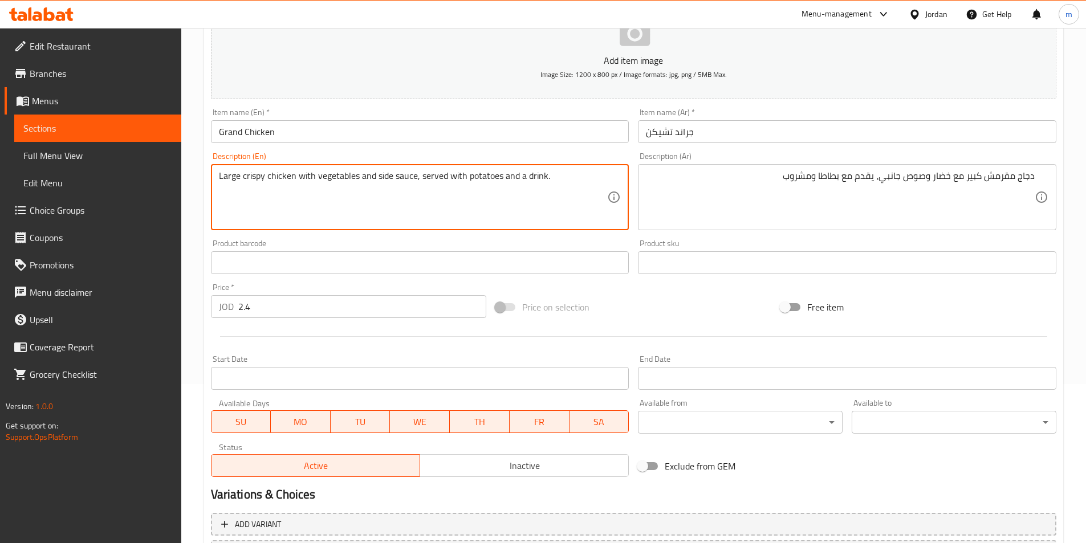
scroll to position [34, 0]
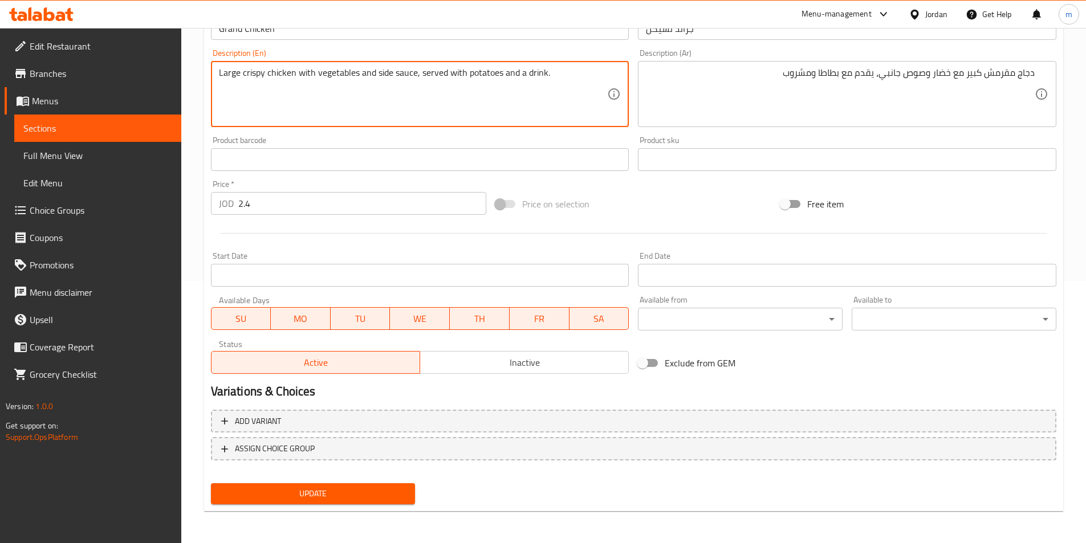
type textarea "Large crispy chicken with vegetables and side sauce, served with potatoes and a…"
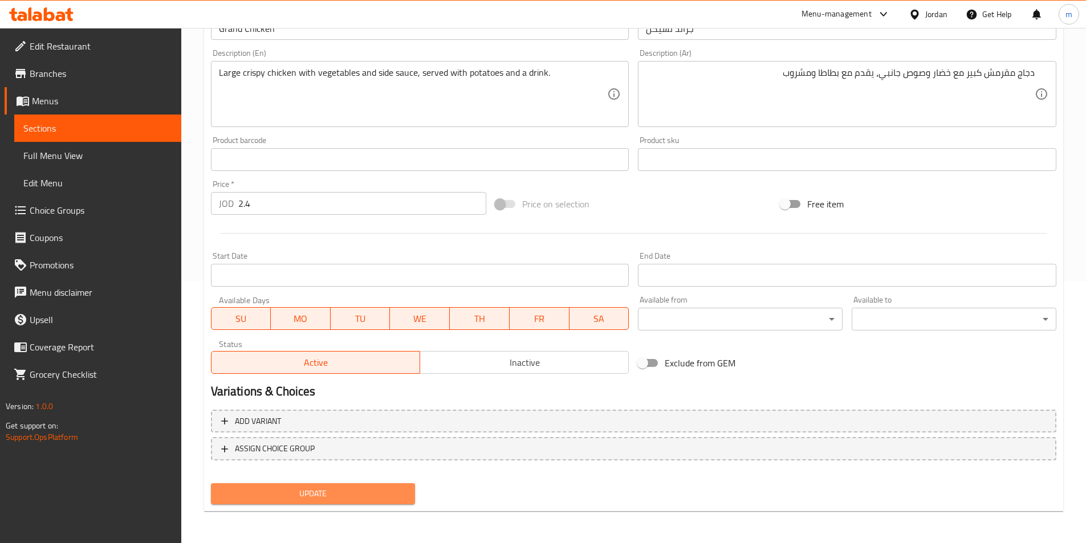
click at [347, 492] on span "Update" at bounding box center [313, 494] width 186 height 14
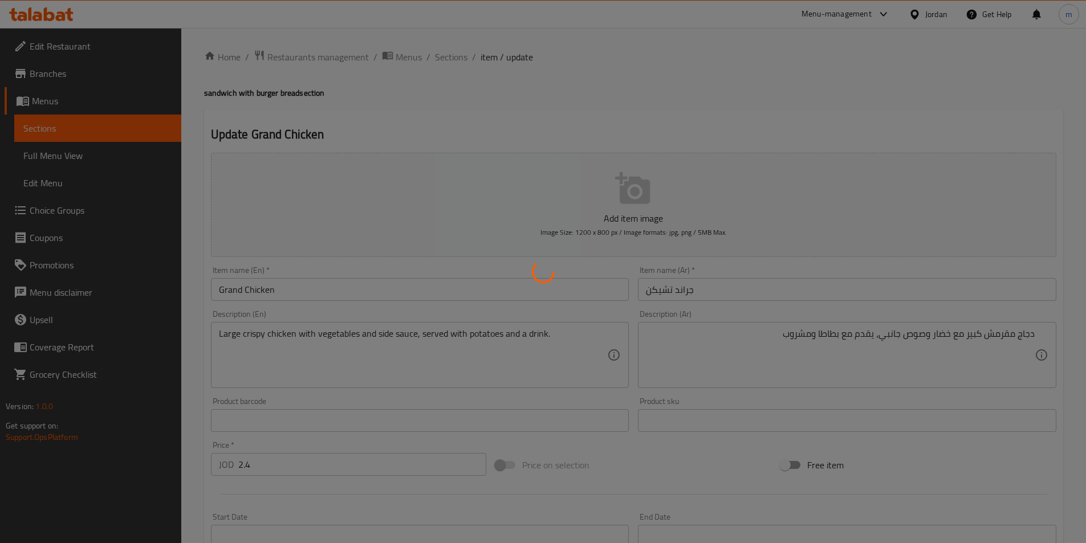
scroll to position [0, 0]
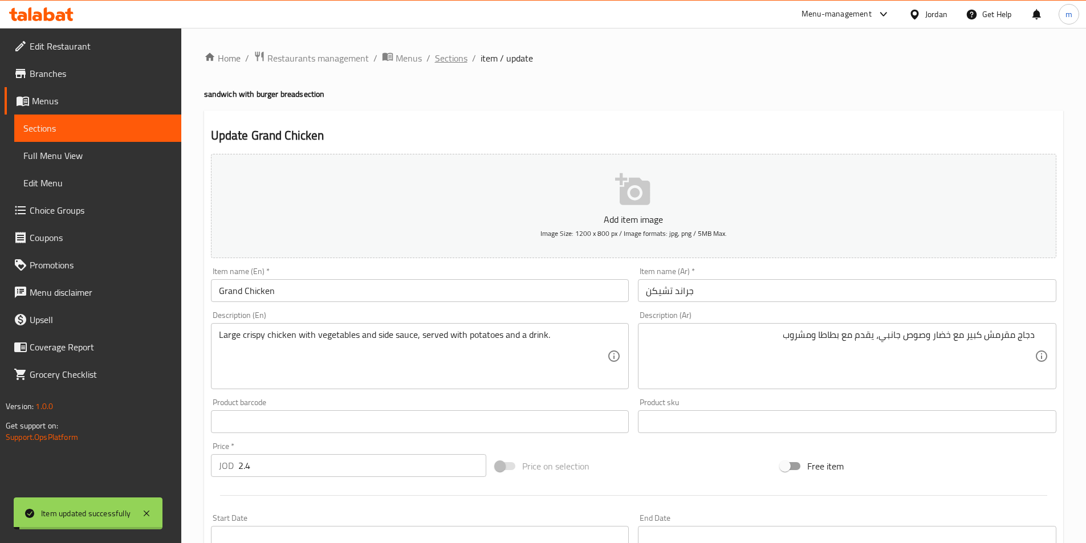
click at [444, 55] on span "Sections" at bounding box center [451, 58] width 32 height 14
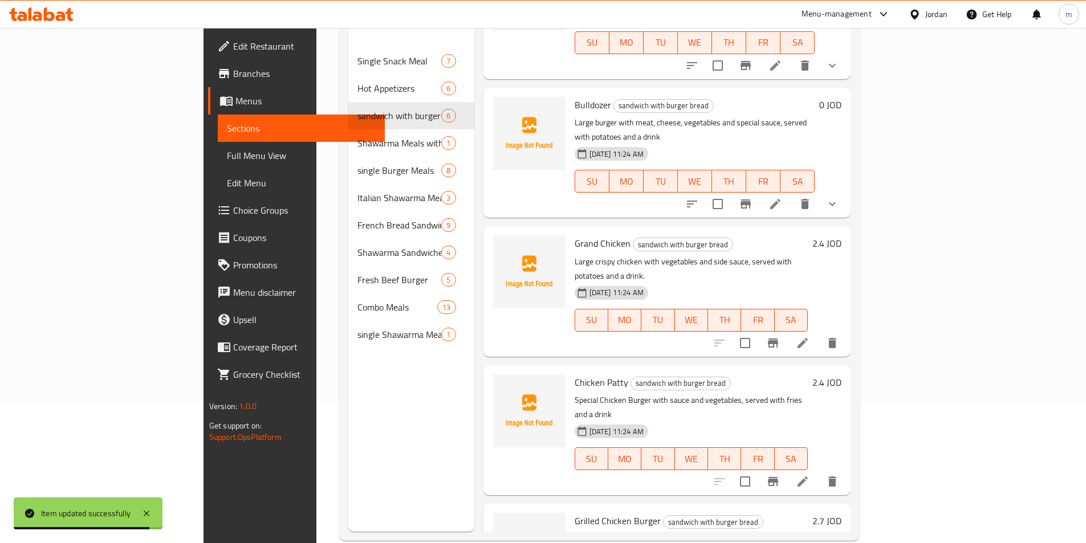
scroll to position [160, 0]
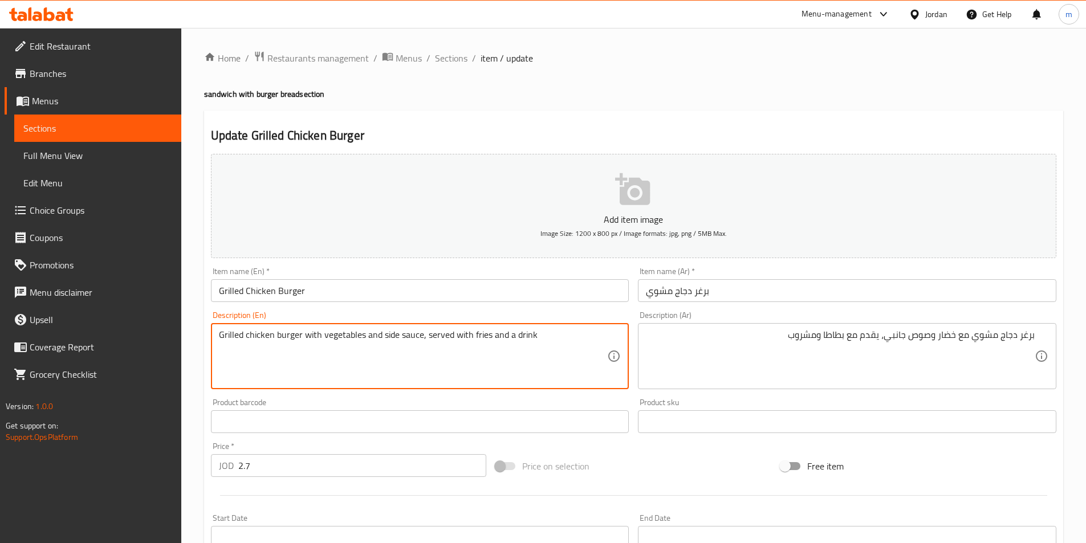
drag, startPoint x: 479, startPoint y: 333, endPoint x: 471, endPoint y: 335, distance: 7.6
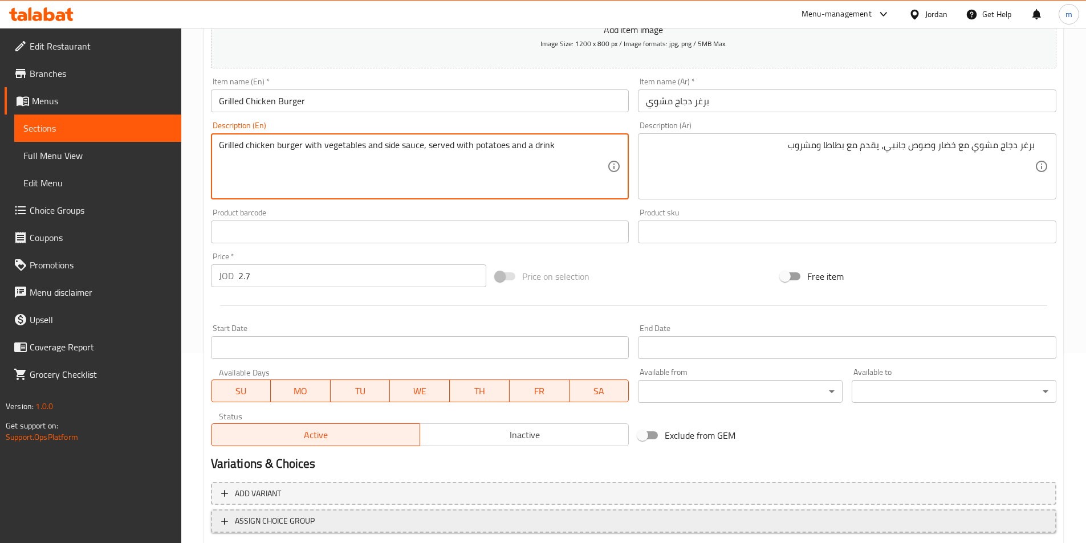
scroll to position [262, 0]
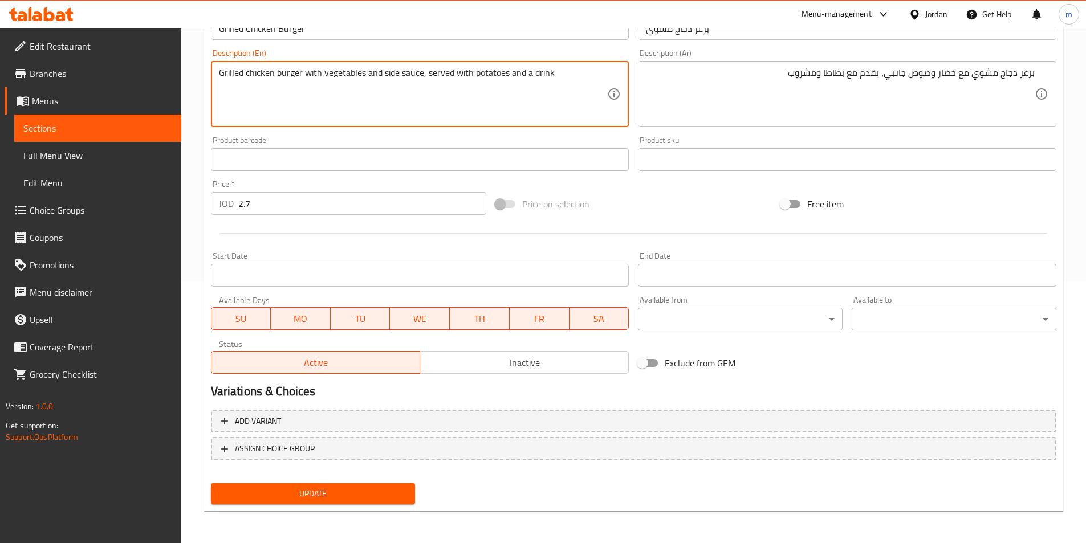
type textarea "Grilled chicken burger with vegetables and side sauce, served with potatoes and…"
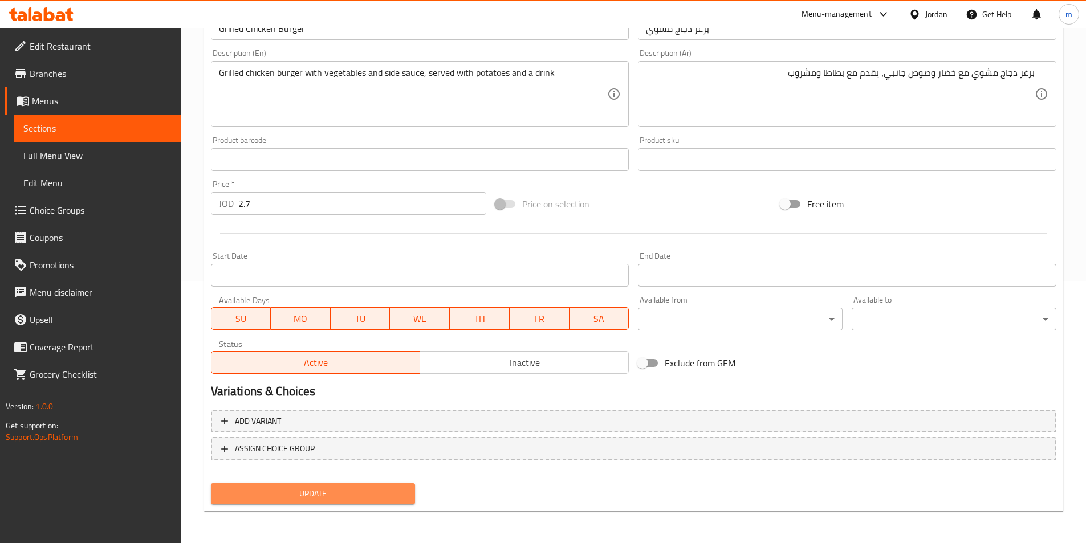
click at [354, 489] on span "Update" at bounding box center [313, 494] width 186 height 14
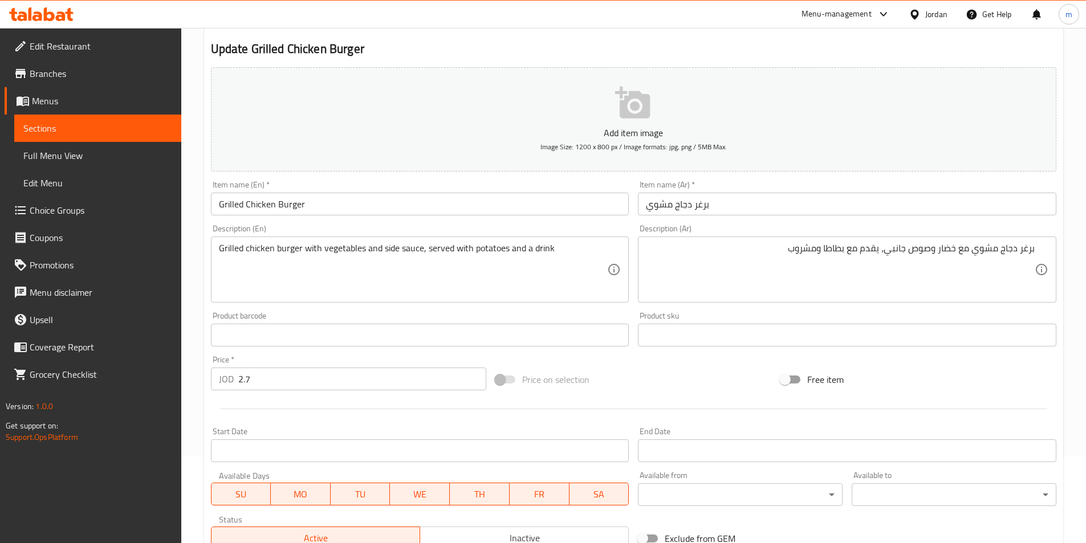
scroll to position [0, 0]
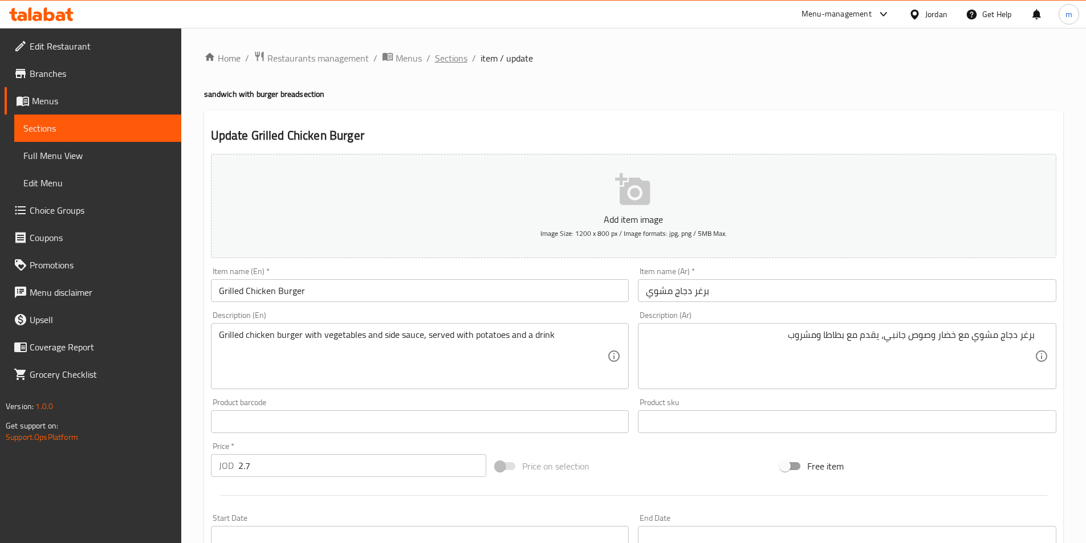
click at [446, 57] on span "Sections" at bounding box center [451, 58] width 32 height 14
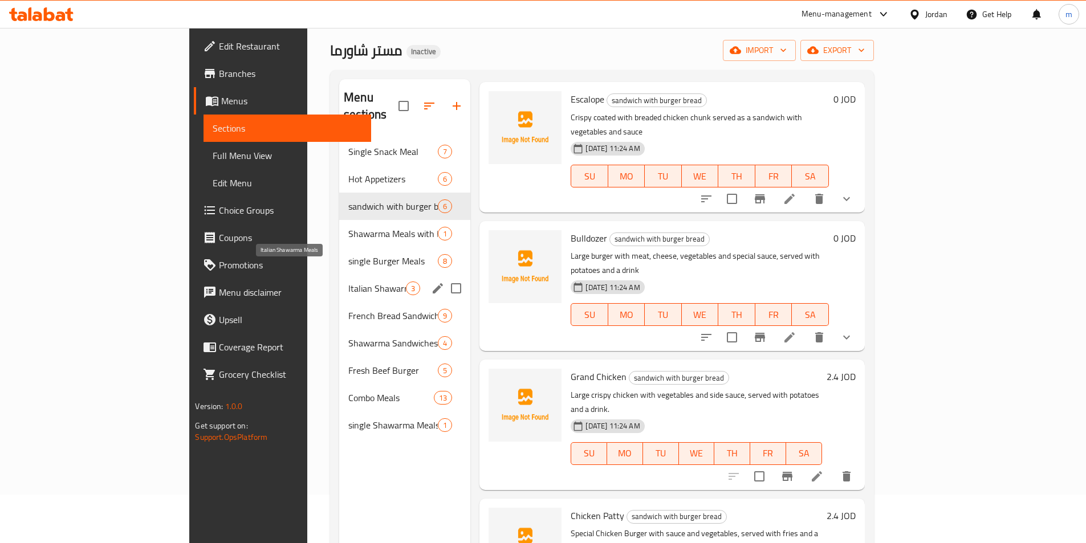
scroll to position [46, 0]
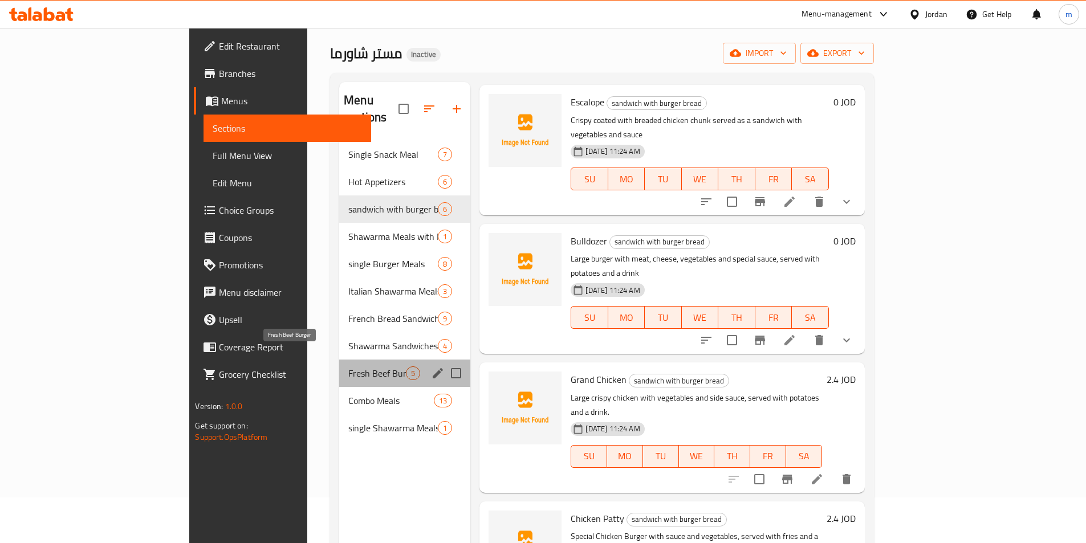
click at [348, 366] on span "Fresh Beef Burger" at bounding box center [377, 373] width 58 height 14
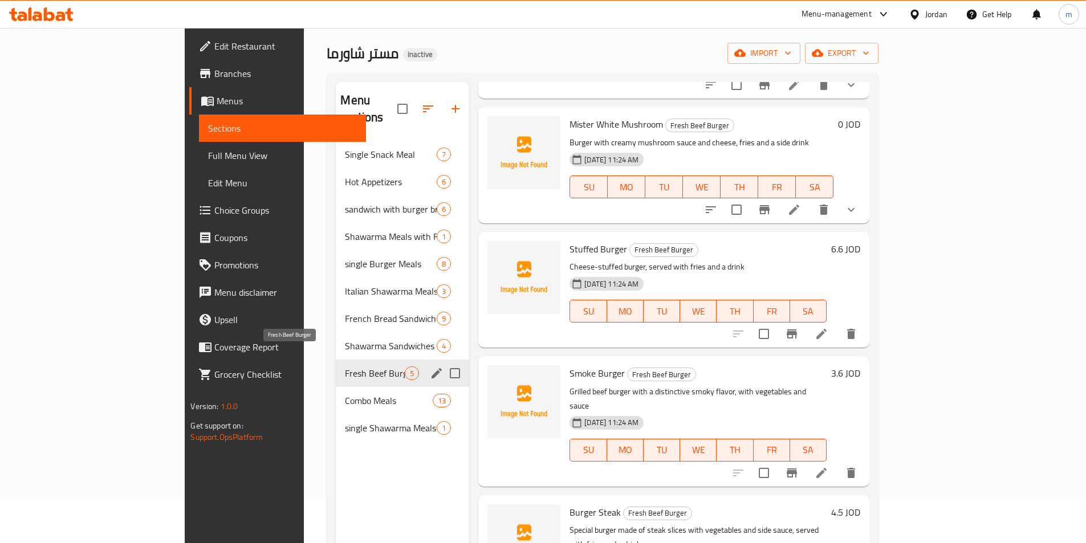
scroll to position [108, 0]
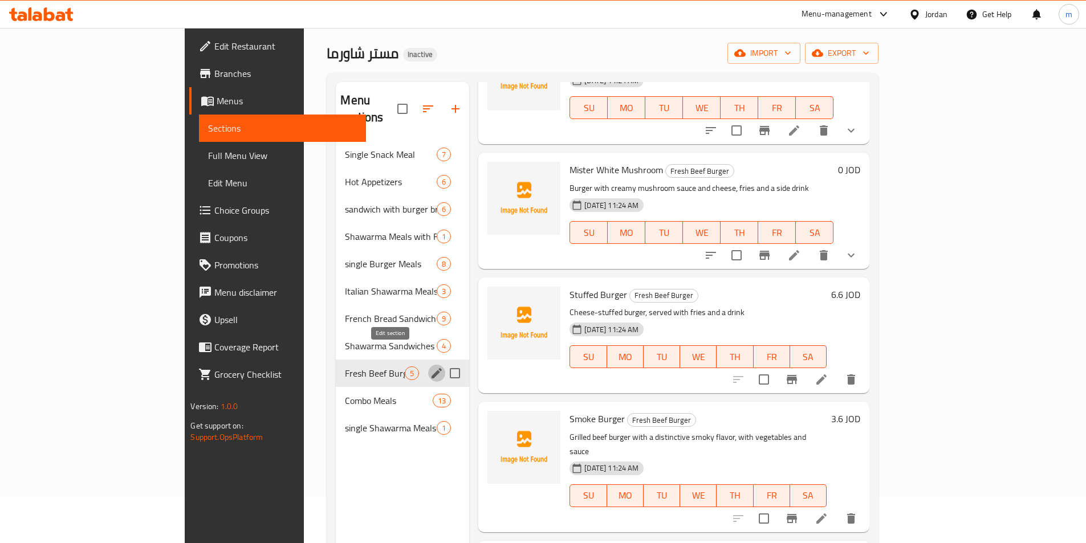
click at [430, 366] on icon "edit" at bounding box center [437, 373] width 14 height 14
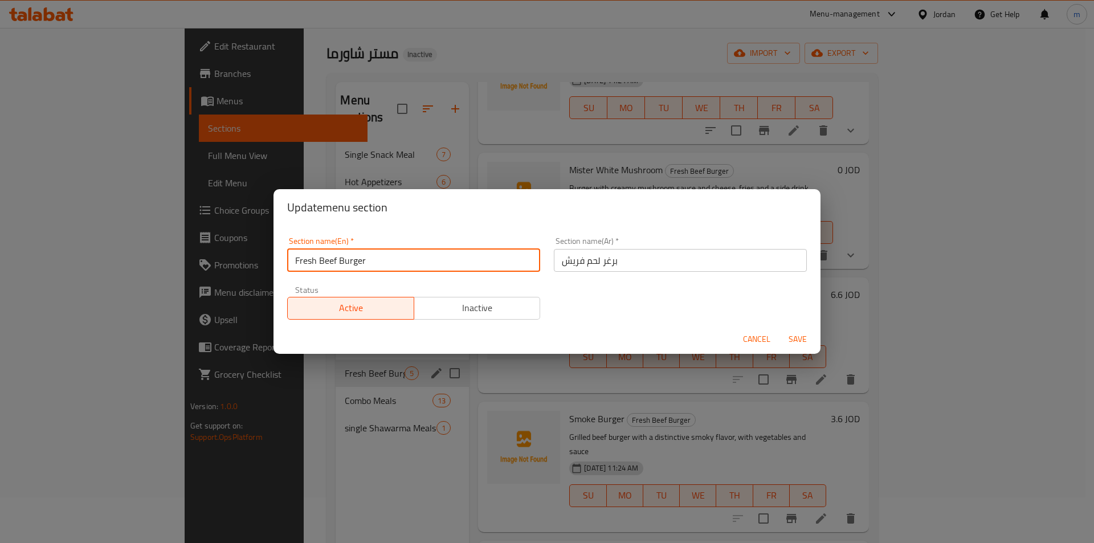
drag, startPoint x: 336, startPoint y: 260, endPoint x: 319, endPoint y: 262, distance: 17.1
click at [319, 262] on input "Fresh Beef Burger" at bounding box center [413, 260] width 253 height 23
type input "Fresh meat Burger"
click at [780, 329] on button "Save" at bounding box center [798, 339] width 36 height 21
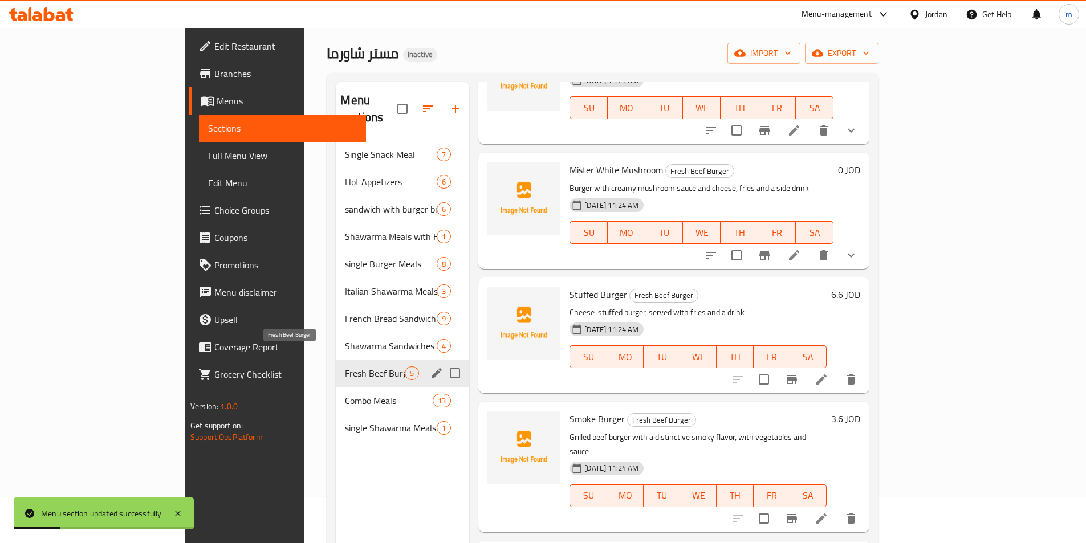
click at [345, 366] on span "Fresh Beef Burger" at bounding box center [375, 373] width 60 height 14
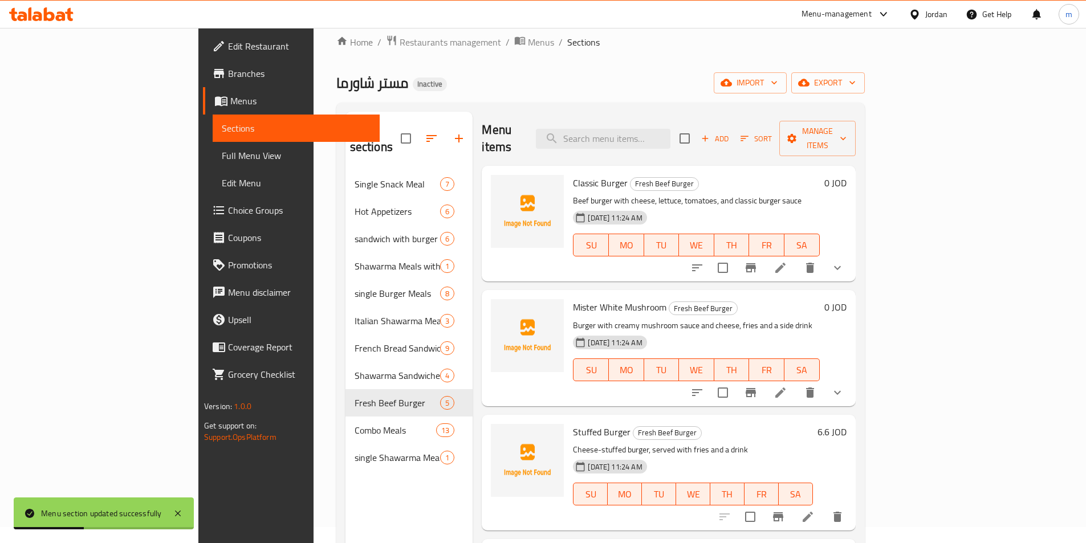
scroll to position [0, 0]
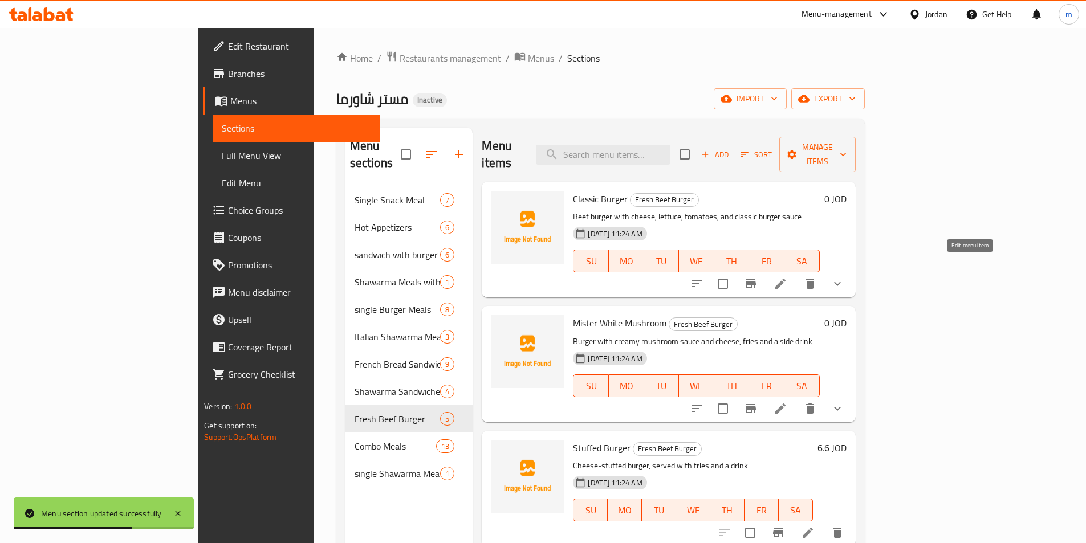
click at [787, 277] on icon at bounding box center [780, 284] width 14 height 14
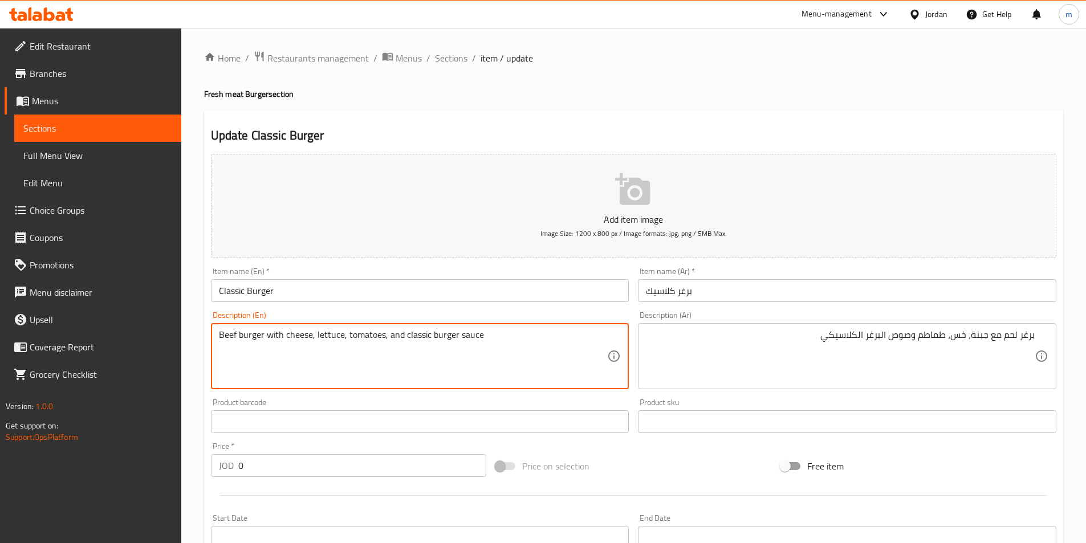
drag, startPoint x: 236, startPoint y: 331, endPoint x: 216, endPoint y: 336, distance: 20.7
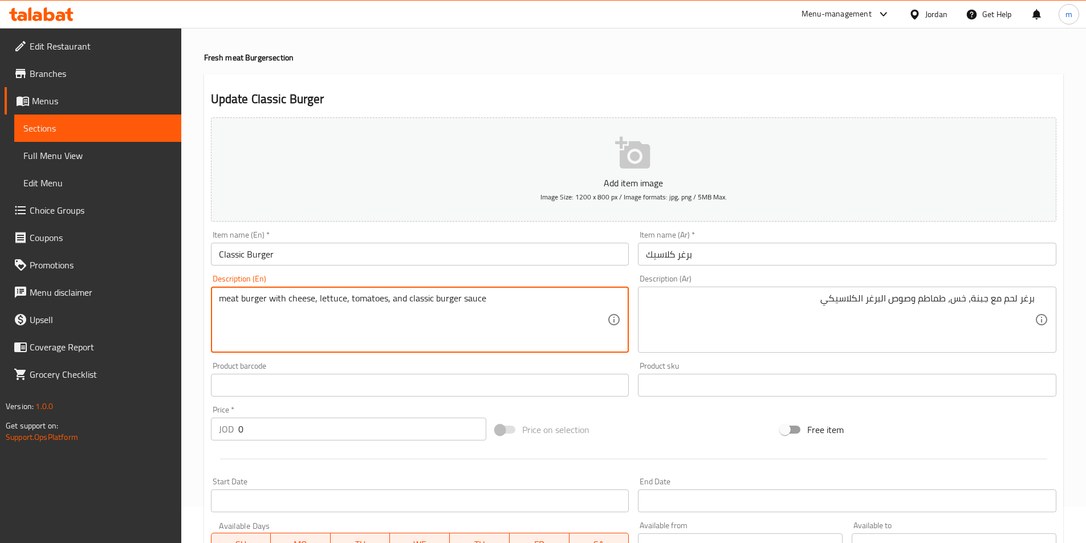
scroll to position [288, 0]
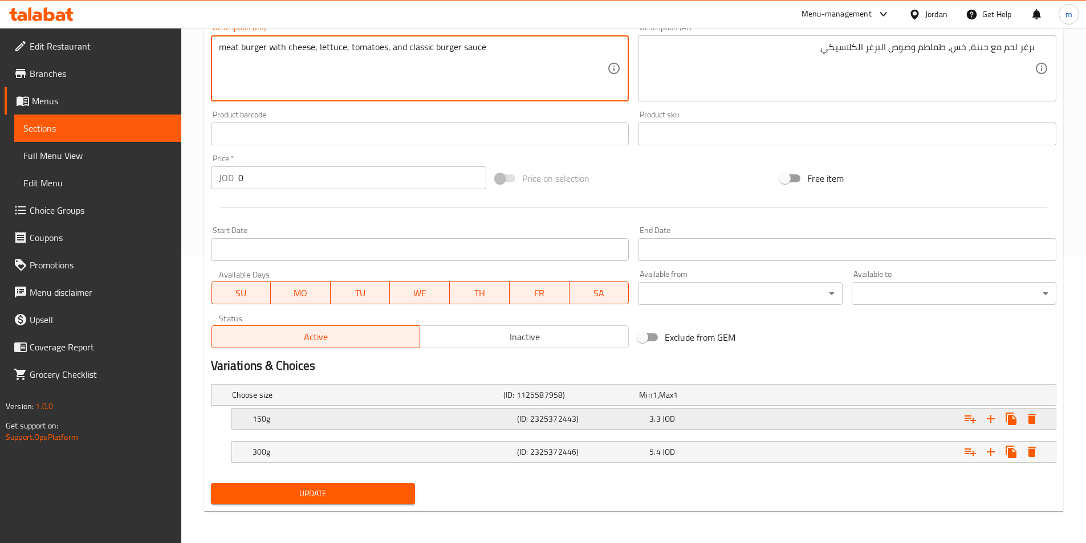
type textarea "meat burger with cheese, lettuce, tomatoes, and classic burger sauce"
click at [554, 429] on div "150g (ID: 2325372443) 3.3 JOD" at bounding box center [647, 418] width 794 height 25
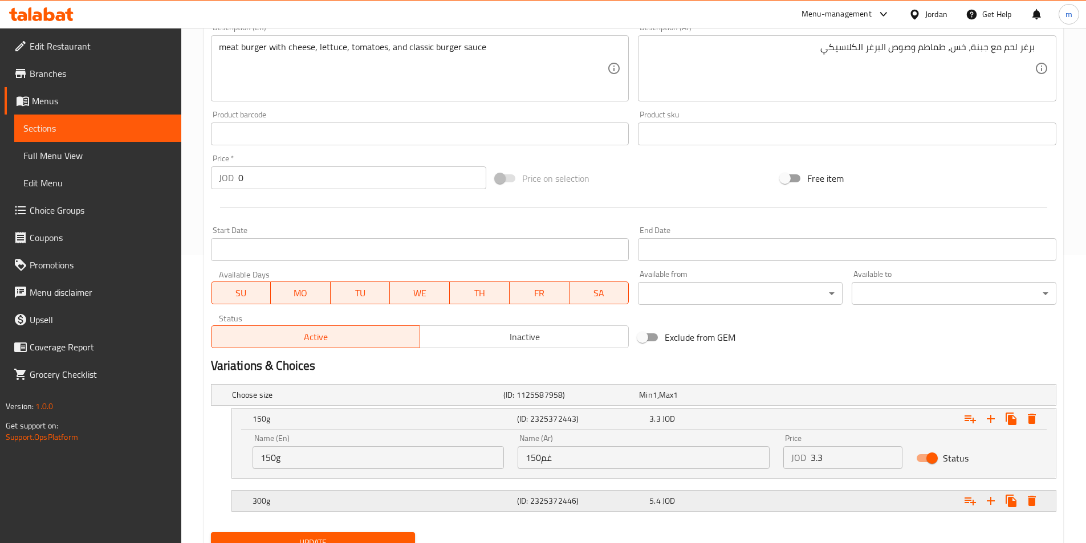
click at [483, 502] on h5 "300g" at bounding box center [382, 500] width 260 height 11
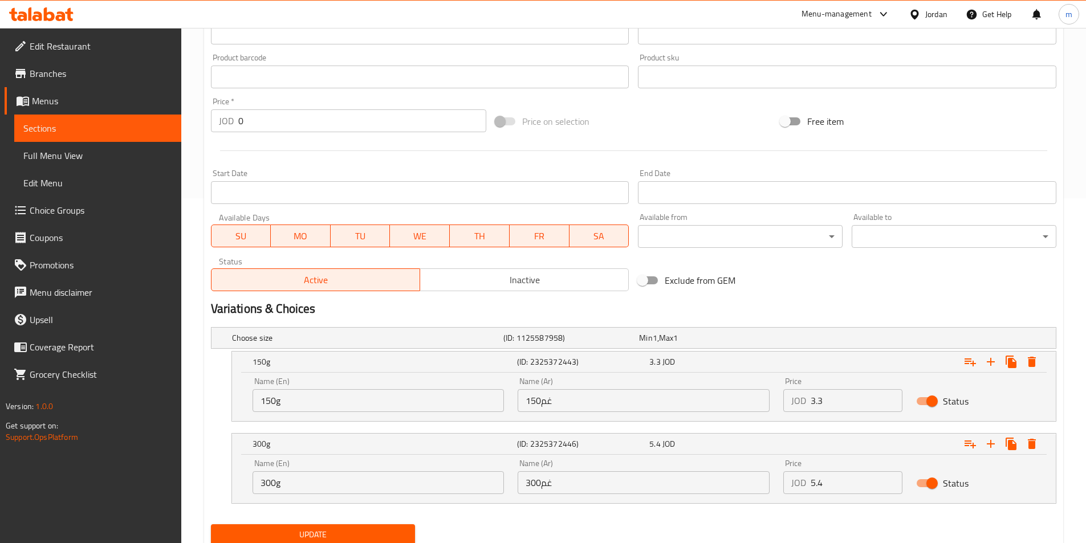
scroll to position [386, 0]
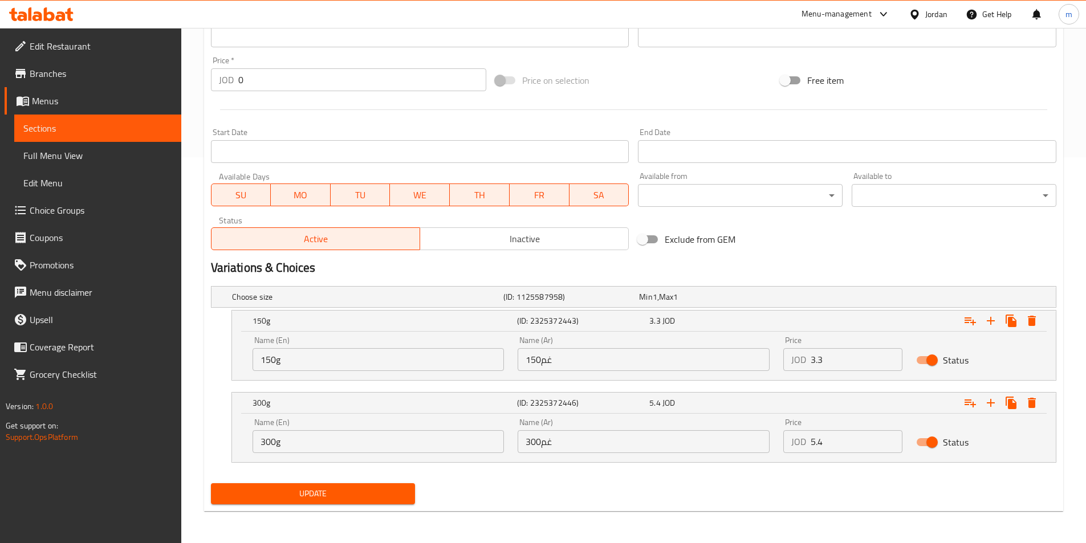
click at [338, 492] on span "Update" at bounding box center [313, 494] width 186 height 14
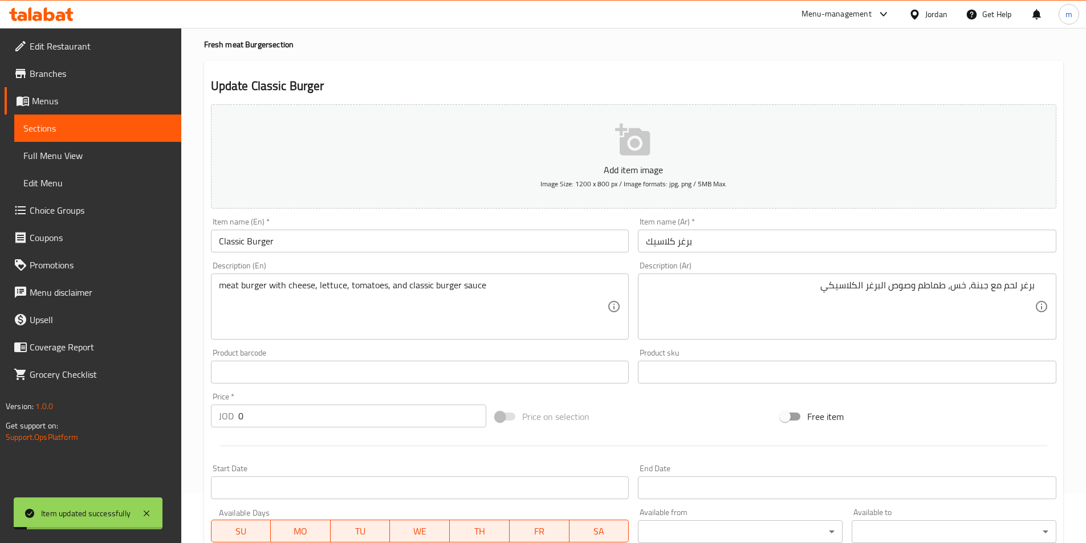
scroll to position [0, 0]
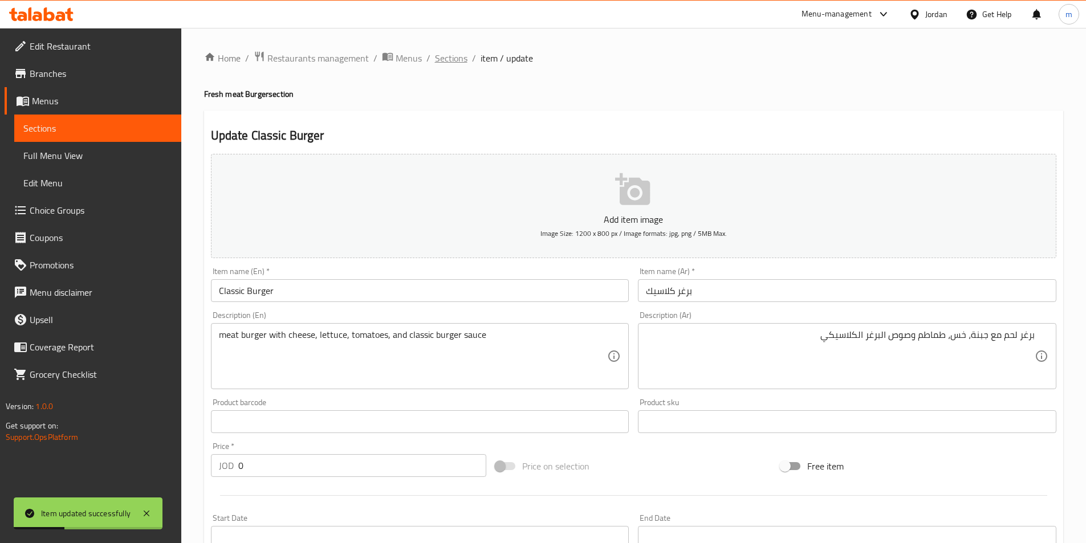
click at [458, 57] on span "Sections" at bounding box center [451, 58] width 32 height 14
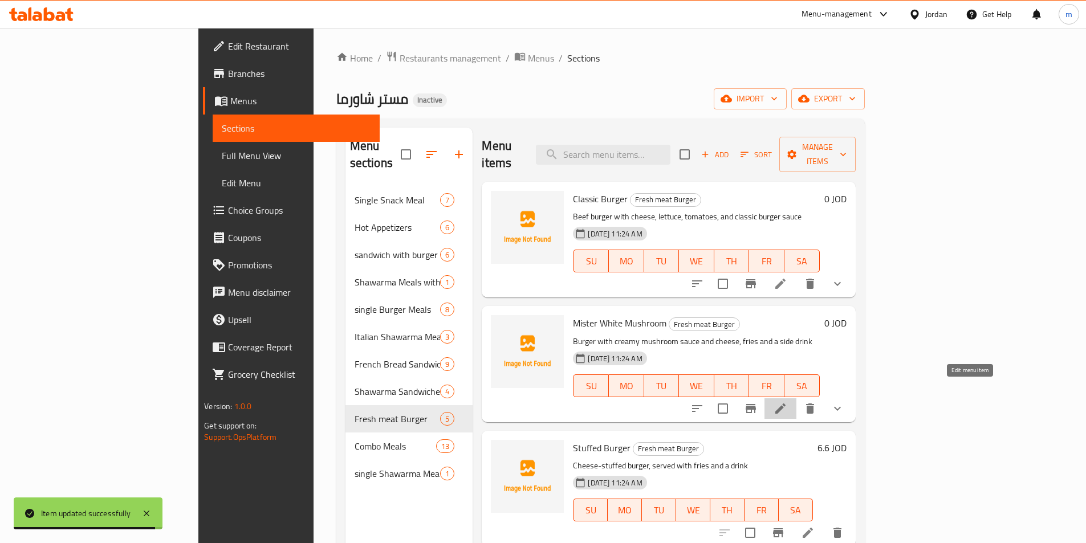
click at [787, 402] on icon at bounding box center [780, 409] width 14 height 14
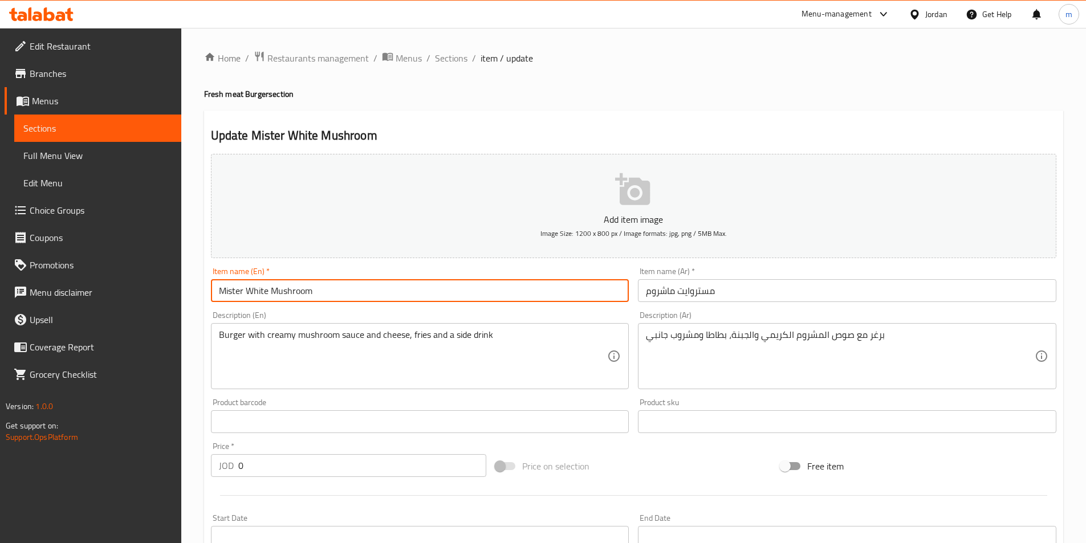
drag, startPoint x: 237, startPoint y: 292, endPoint x: 162, endPoint y: 271, distance: 77.6
click at [162, 271] on div "Edit Restaurant Branches Menus Sections Full Menu View Edit Menu Choice Groups …" at bounding box center [543, 429] width 1086 height 803
type input "mr. White Mushroom"
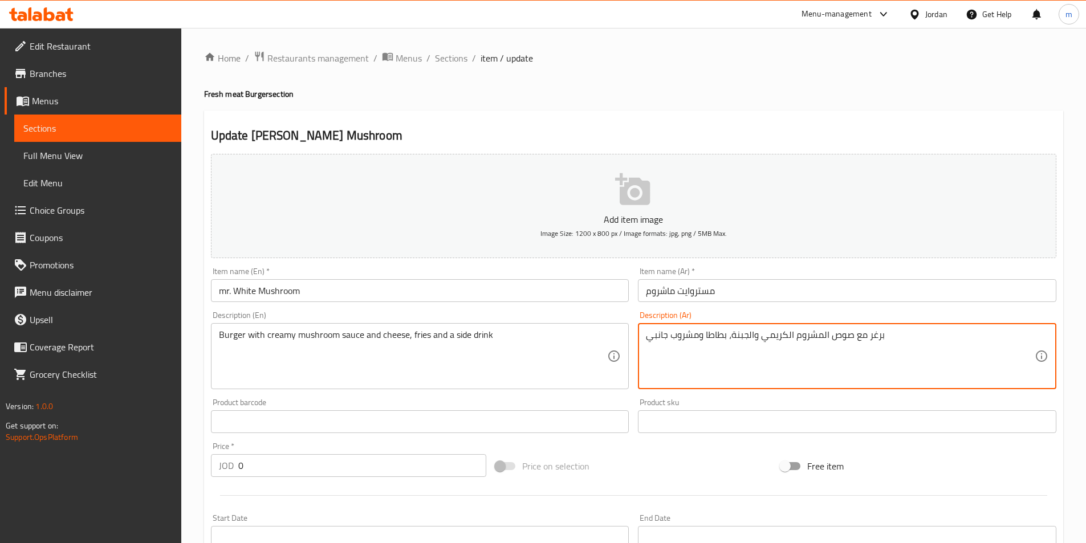
click at [899, 335] on textarea "برغر مع صوص المشروم الكريمي والجبنة، بطاطا ومشروب جانبي" at bounding box center [840, 356] width 389 height 54
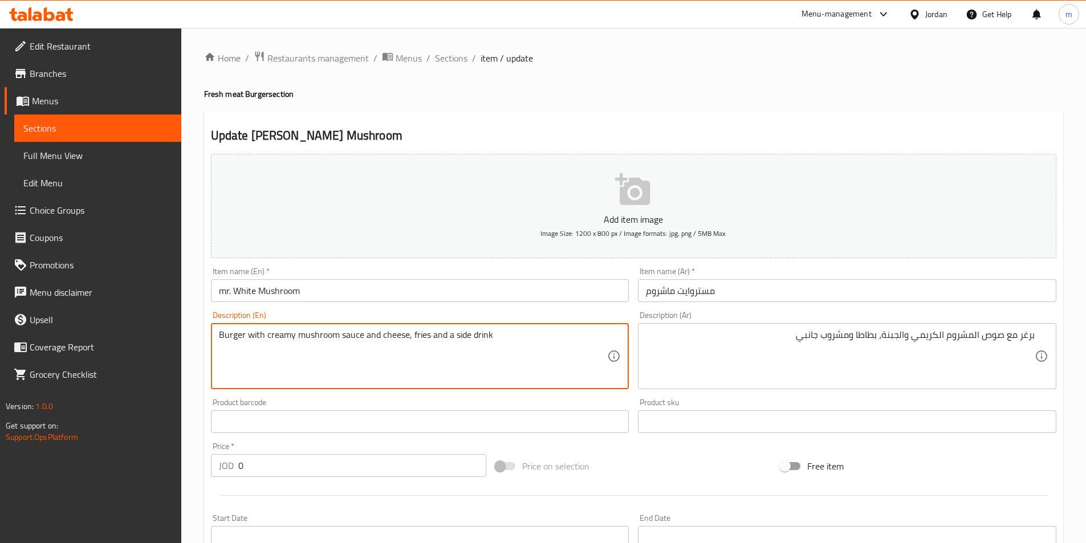
drag, startPoint x: 427, startPoint y: 335, endPoint x: 410, endPoint y: 339, distance: 18.0
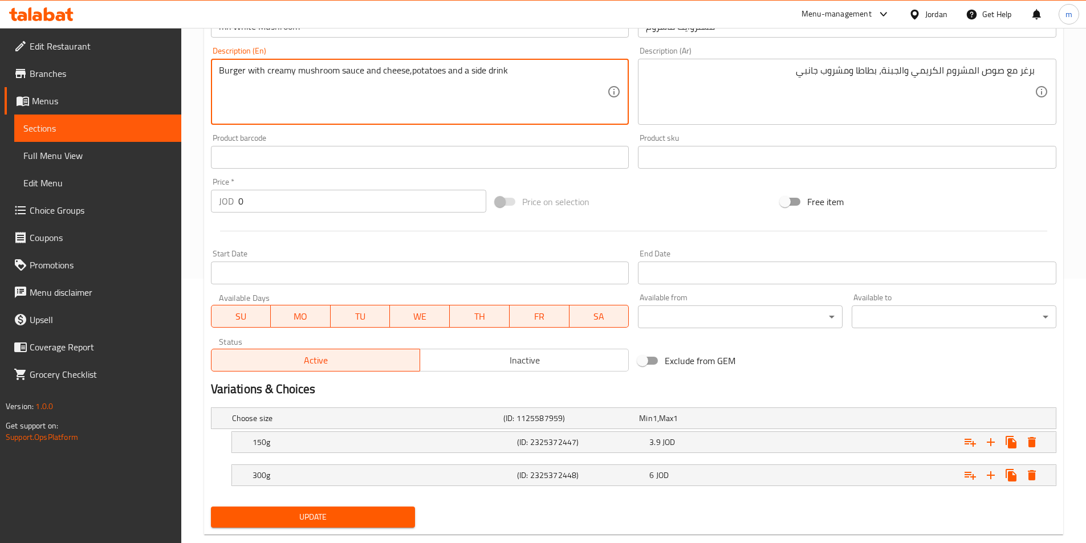
scroll to position [285, 0]
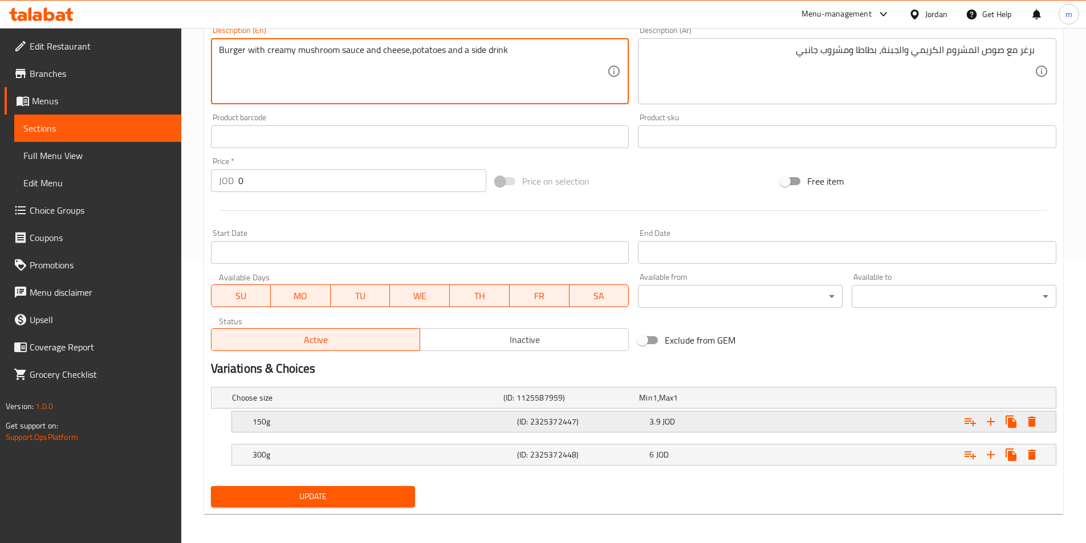
type textarea "Burger with creamy mushroom sauce and cheese,potatoes and a side drink"
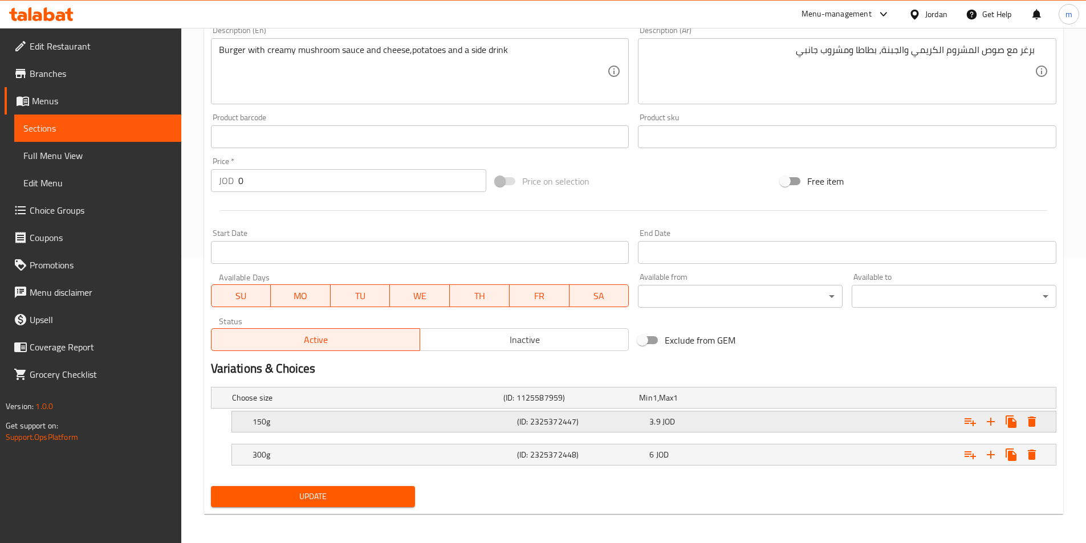
click at [396, 418] on h5 "150g" at bounding box center [382, 421] width 260 height 11
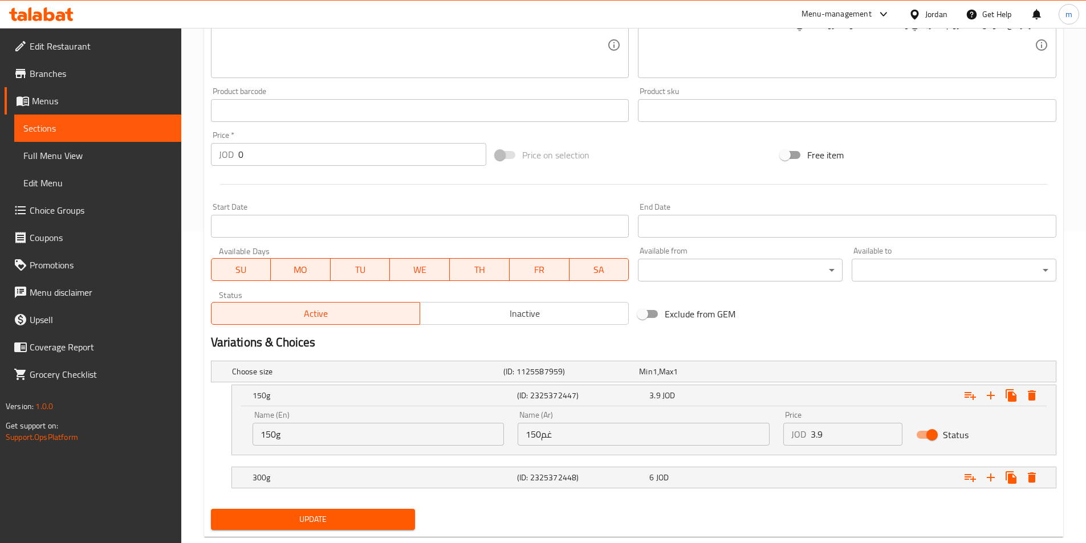
scroll to position [337, 0]
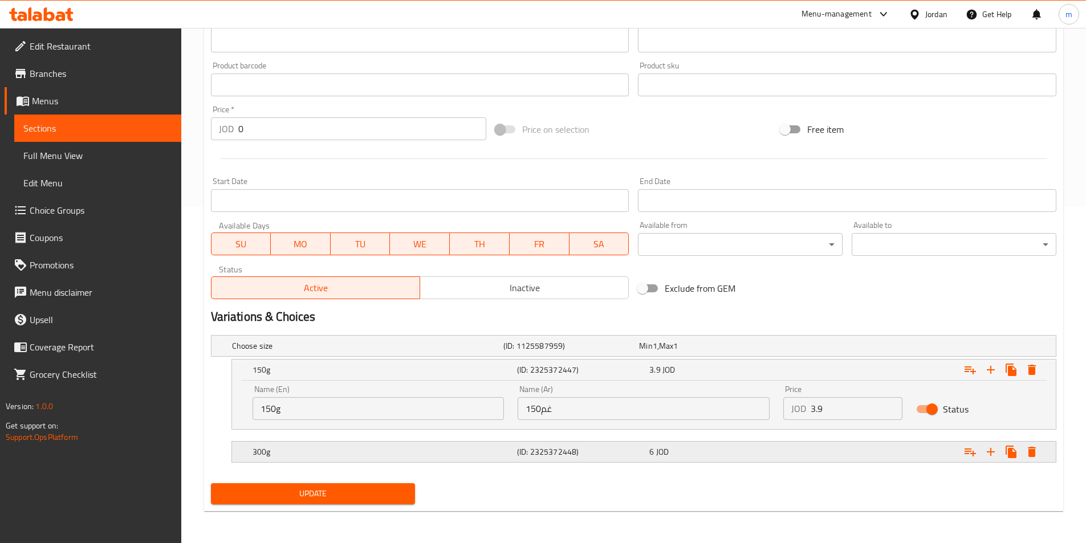
click at [469, 453] on h5 "300g" at bounding box center [382, 451] width 260 height 11
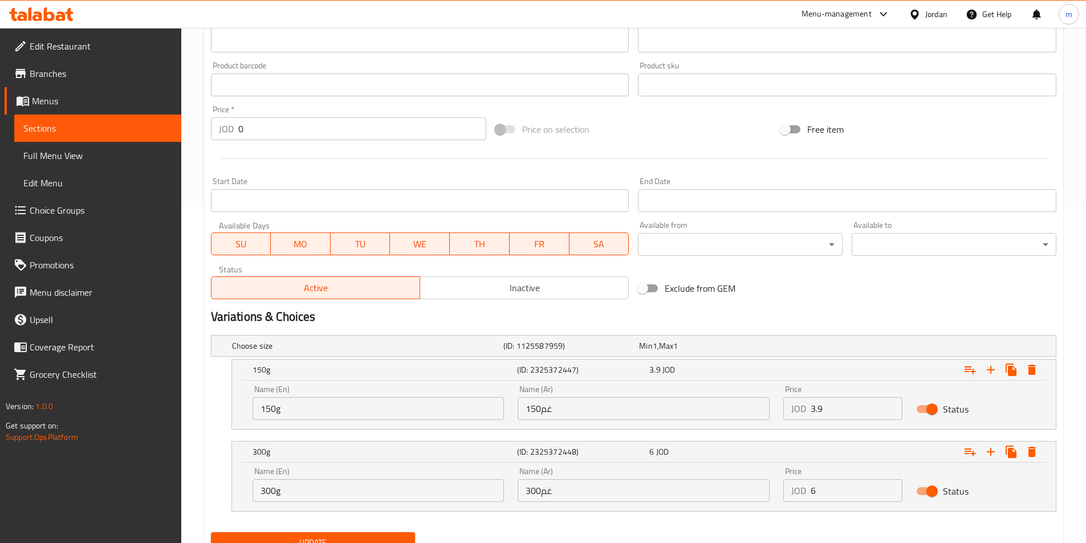
scroll to position [386, 0]
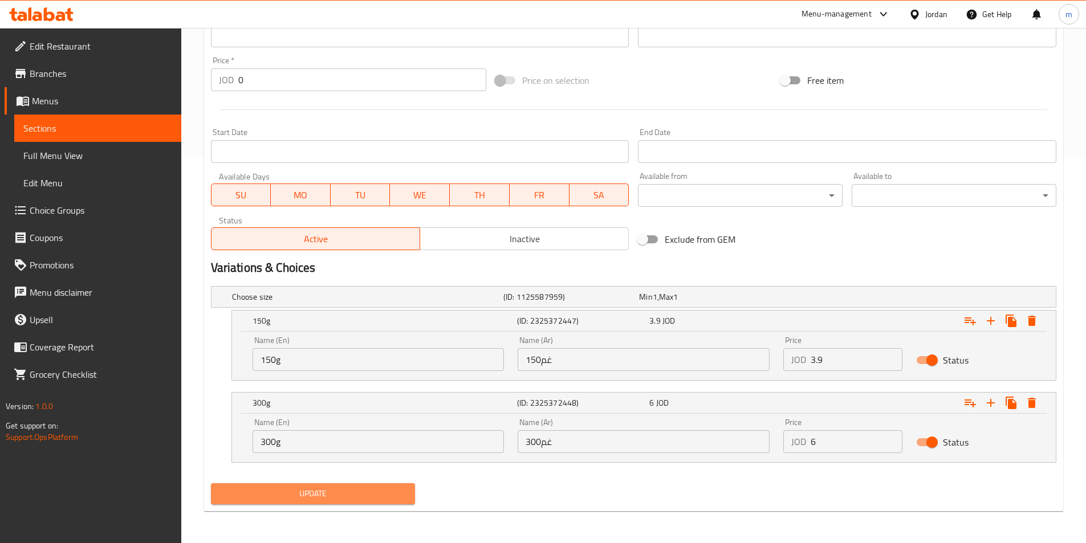
click at [370, 492] on span "Update" at bounding box center [313, 494] width 186 height 14
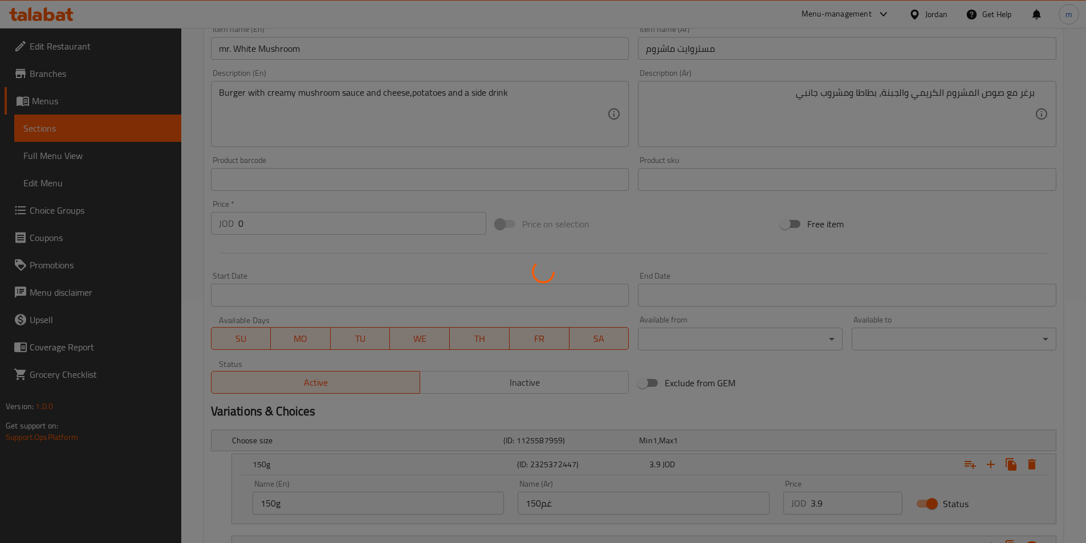
scroll to position [0, 0]
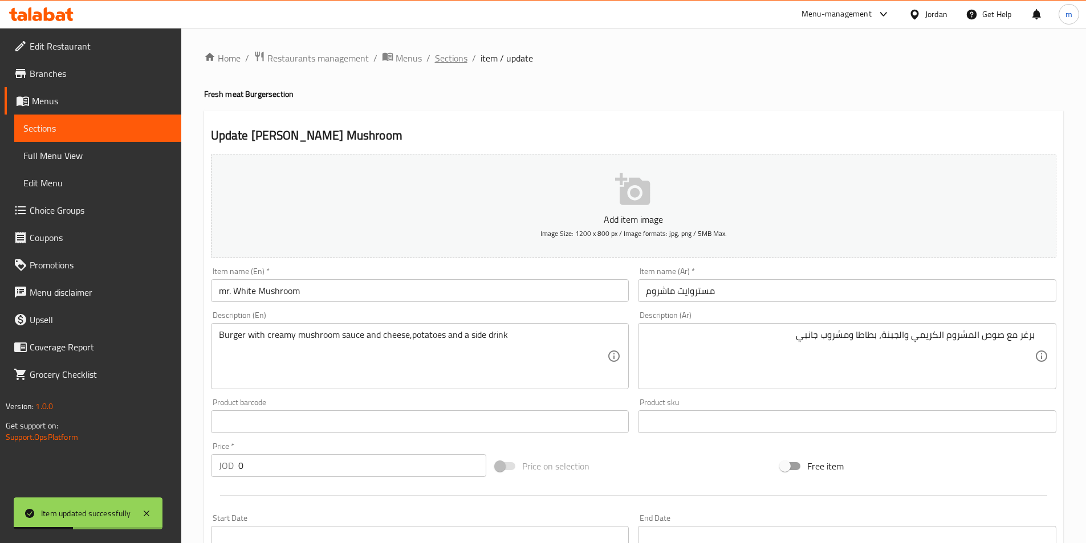
click at [453, 60] on span "Sections" at bounding box center [451, 58] width 32 height 14
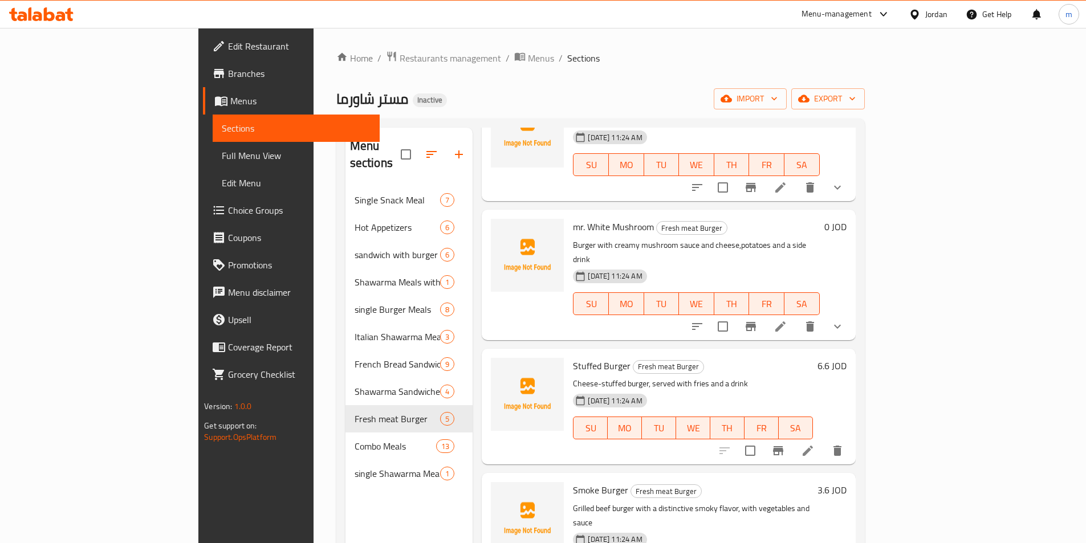
scroll to position [108, 0]
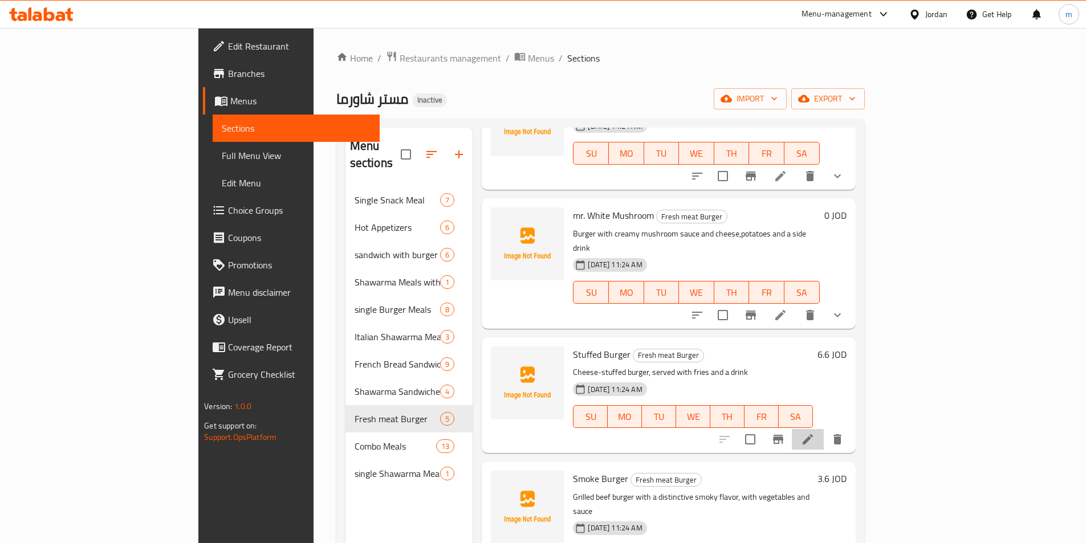
click at [824, 429] on li at bounding box center [808, 439] width 32 height 21
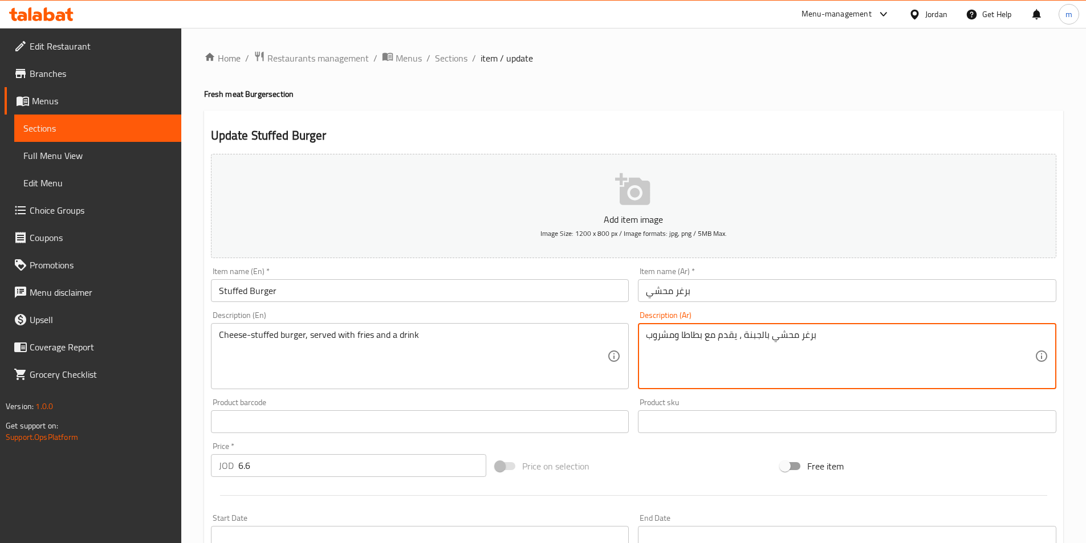
click at [320, 291] on input "Stuffed Burger" at bounding box center [420, 290] width 418 height 23
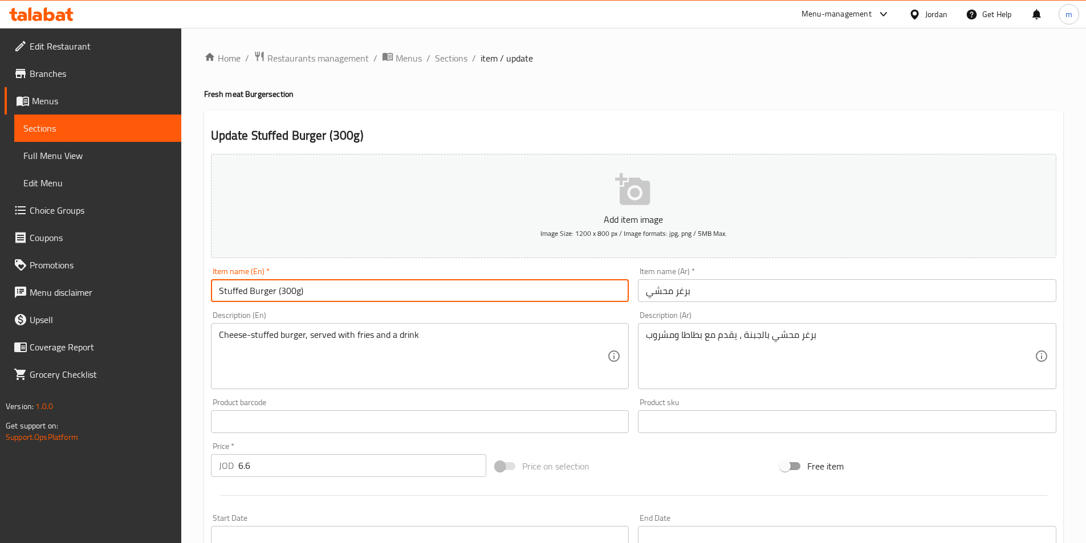
type input "Stuffed Burger (300g)"
click at [727, 290] on input "برغر محشي" at bounding box center [847, 290] width 418 height 23
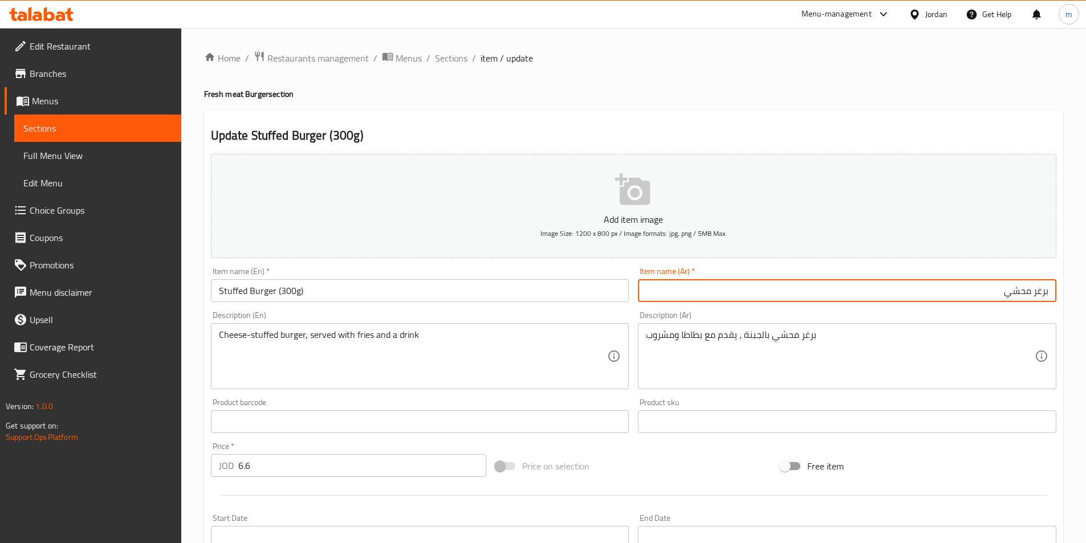
click at [998, 294] on input "برغر محشي" at bounding box center [847, 290] width 418 height 23
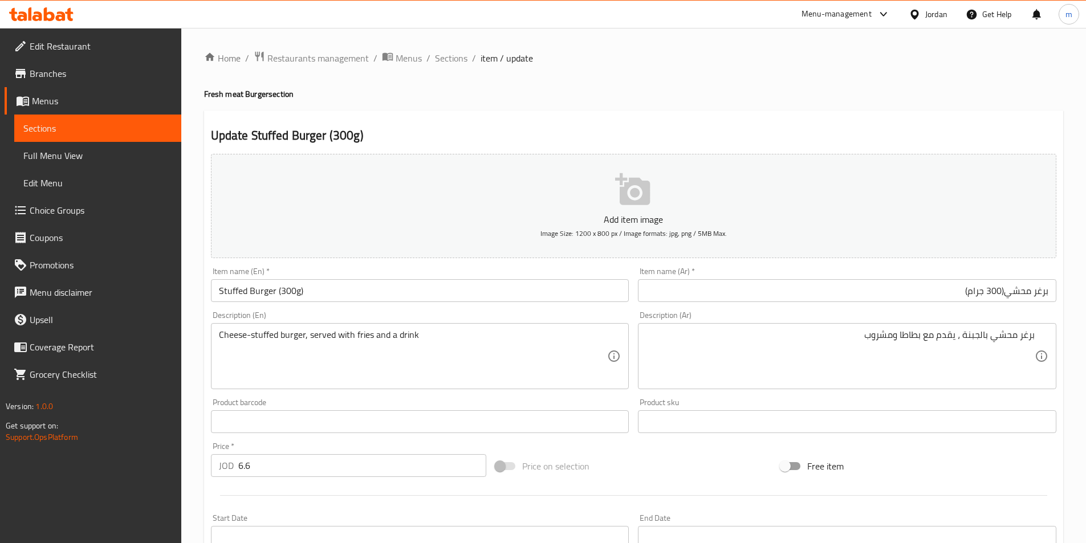
click at [598, 108] on div "Home / Restaurants management / Menus / Sections / item / update Fresh meat Bur…" at bounding box center [633, 417] width 859 height 732
click at [979, 288] on input "برغر محشي(300 جرام)" at bounding box center [847, 290] width 418 height 23
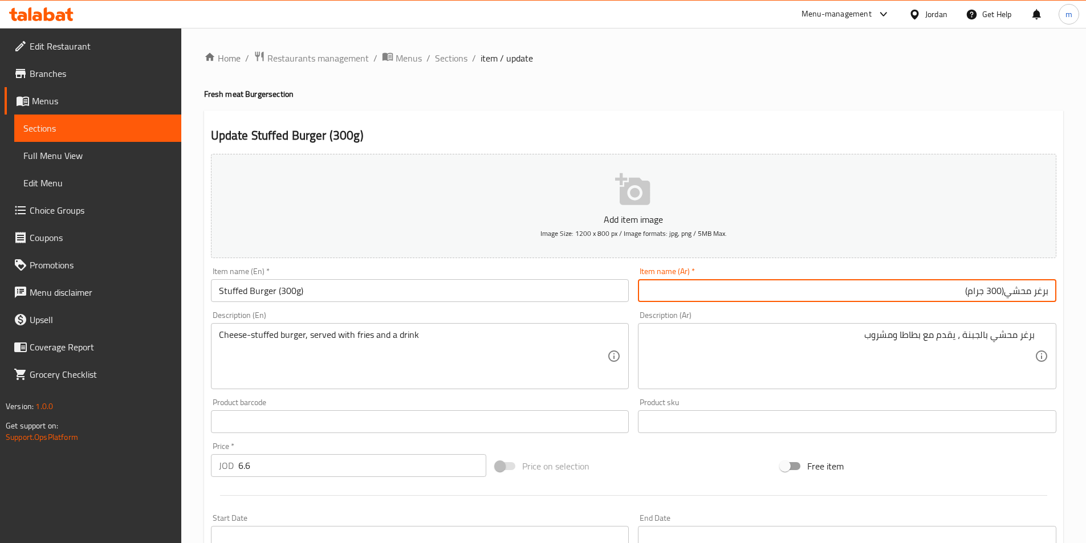
click at [979, 288] on input "برغر محشي(300 جرام)" at bounding box center [847, 290] width 418 height 23
click at [981, 296] on input "برغر محشي(300 جرام)" at bounding box center [847, 290] width 418 height 23
drag, startPoint x: 967, startPoint y: 290, endPoint x: 1001, endPoint y: 288, distance: 34.2
click at [1001, 288] on input "برغر محشي(300 جرام)" at bounding box center [847, 290] width 418 height 23
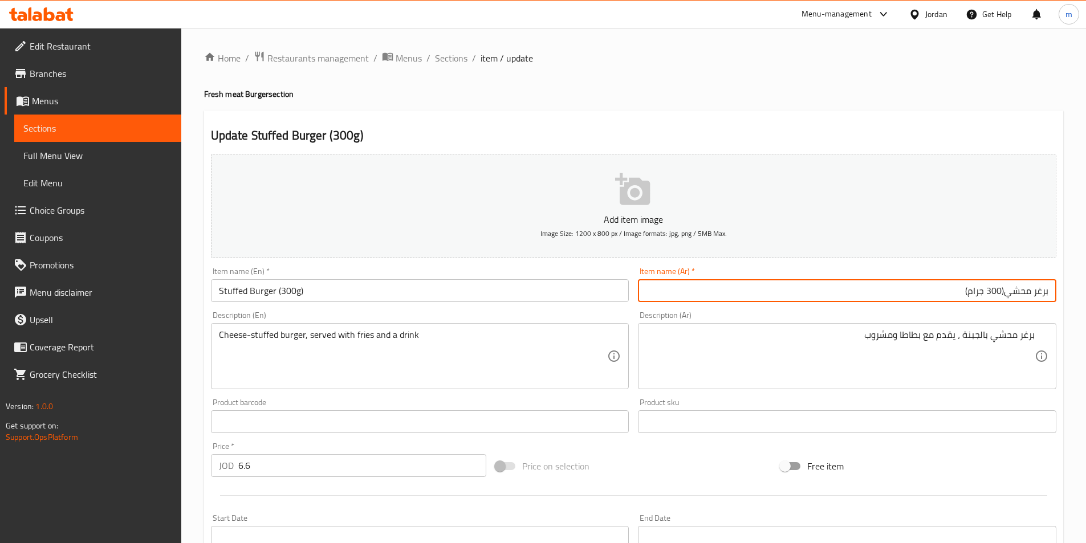
paste input "غم"
type input "برغر محشي(300غم )"
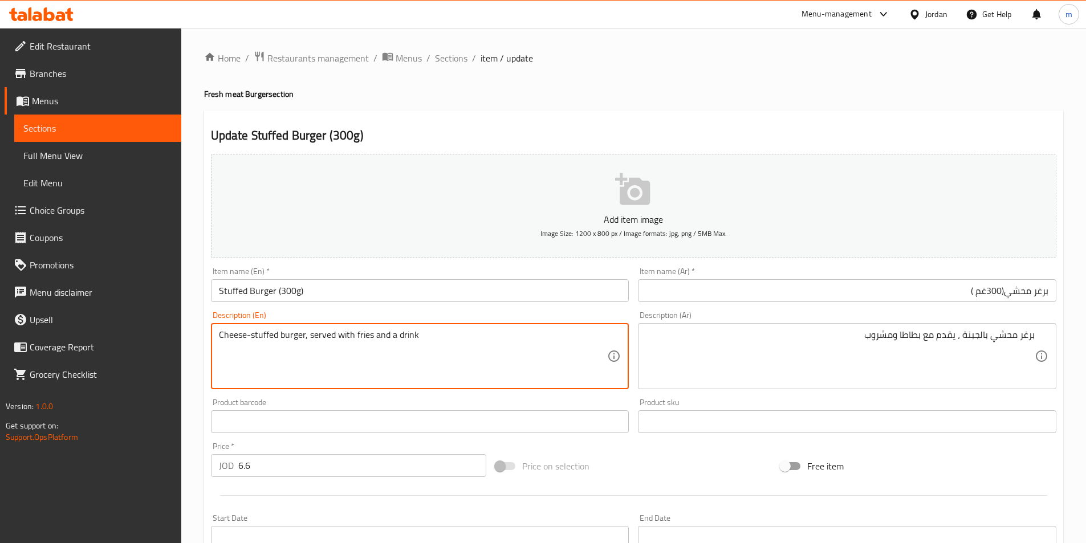
drag, startPoint x: 372, startPoint y: 333, endPoint x: 357, endPoint y: 336, distance: 15.1
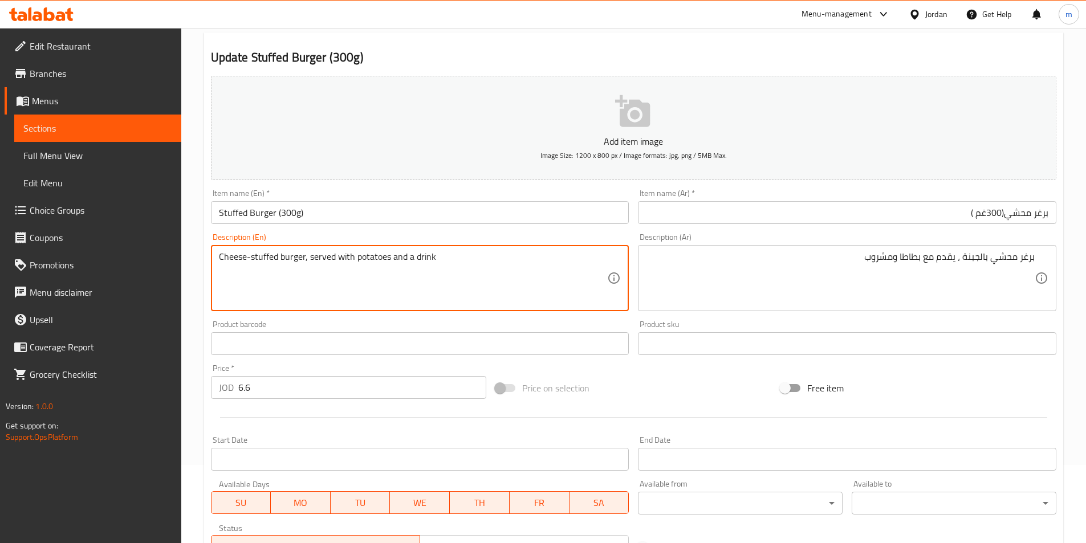
scroll to position [228, 0]
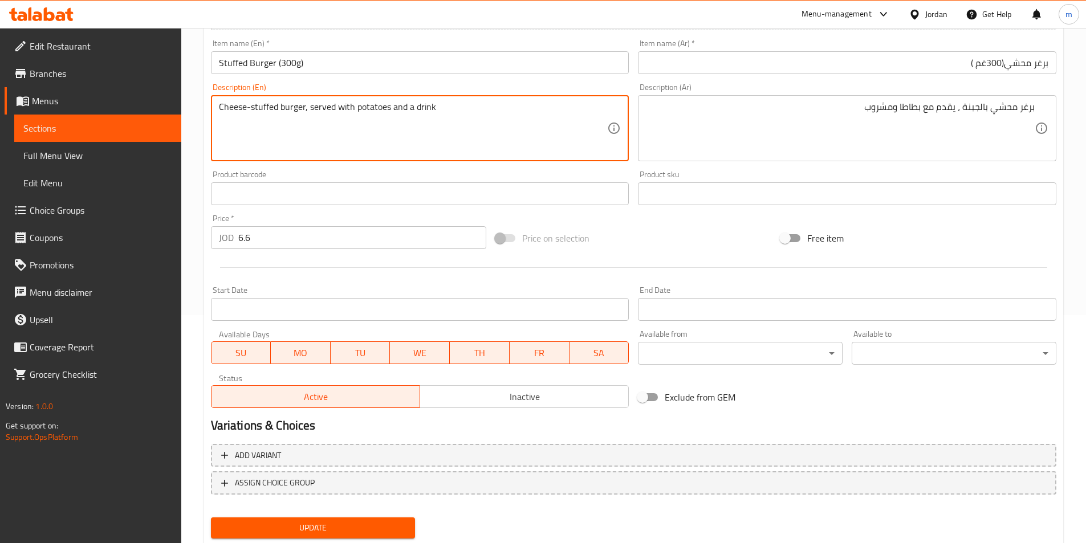
type textarea "Cheese-stuffed burger, served with potatoes and a drink"
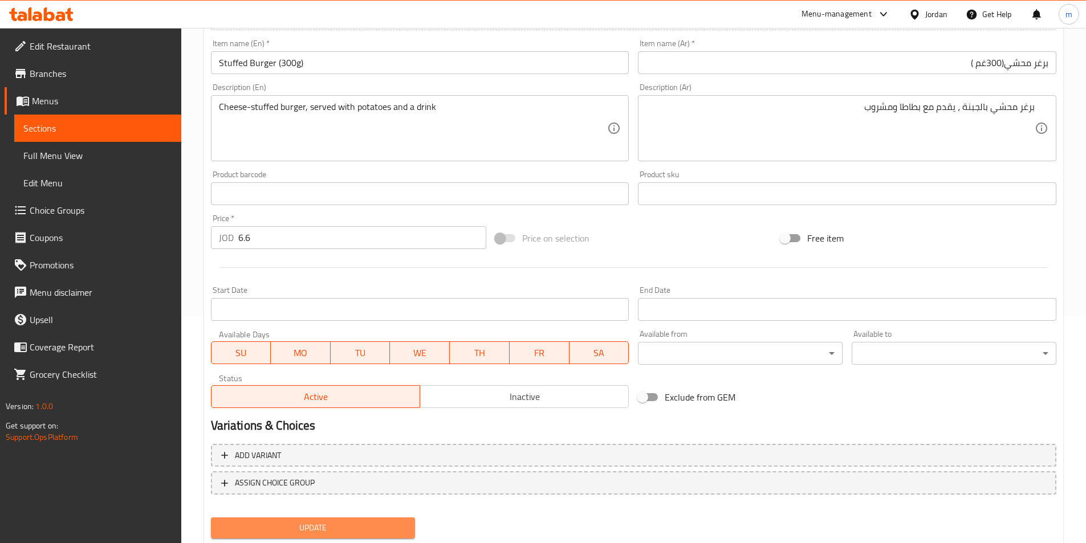
click at [341, 528] on span "Update" at bounding box center [313, 528] width 186 height 14
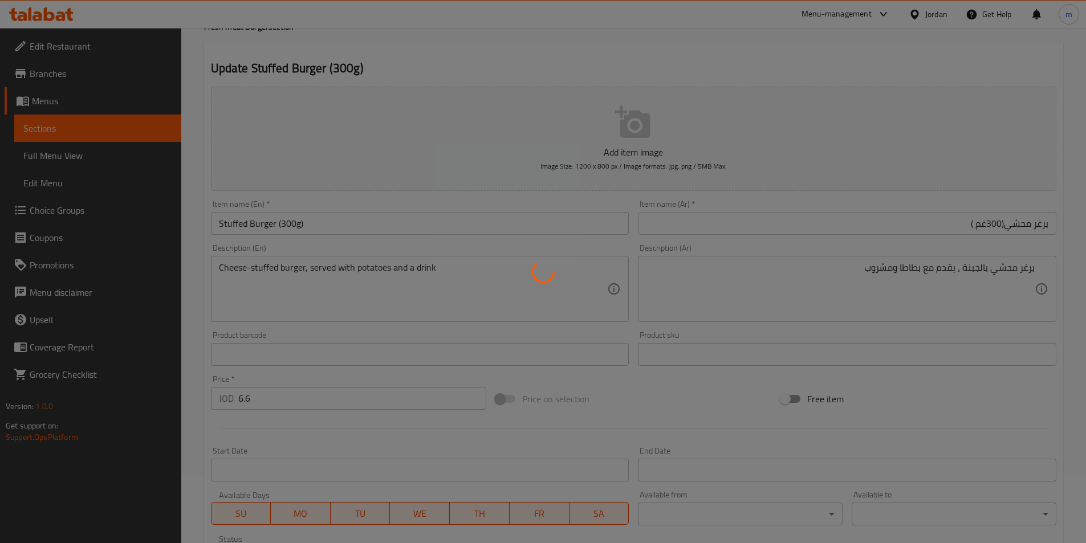
scroll to position [0, 0]
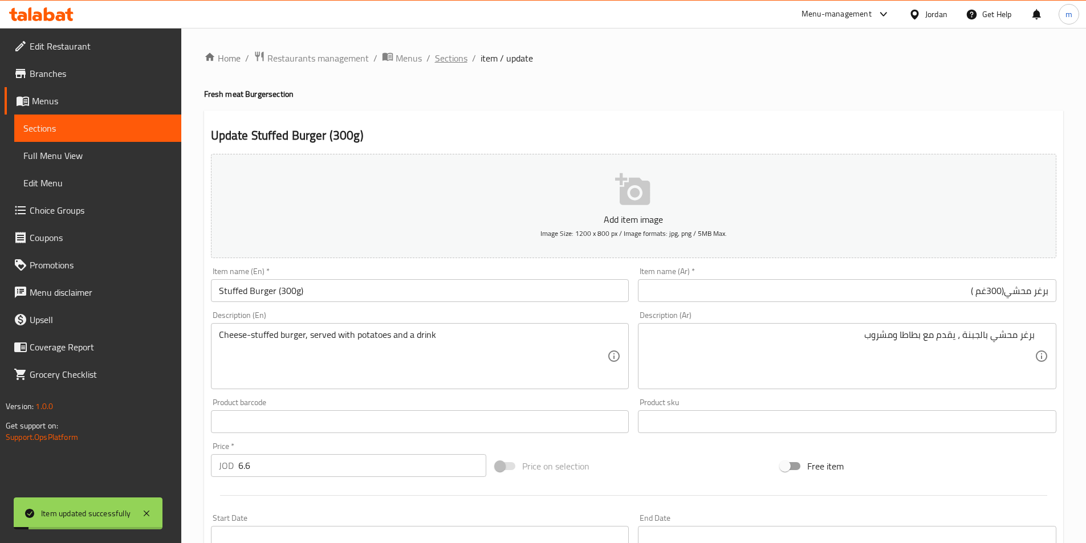
click at [462, 62] on span "Sections" at bounding box center [451, 58] width 32 height 14
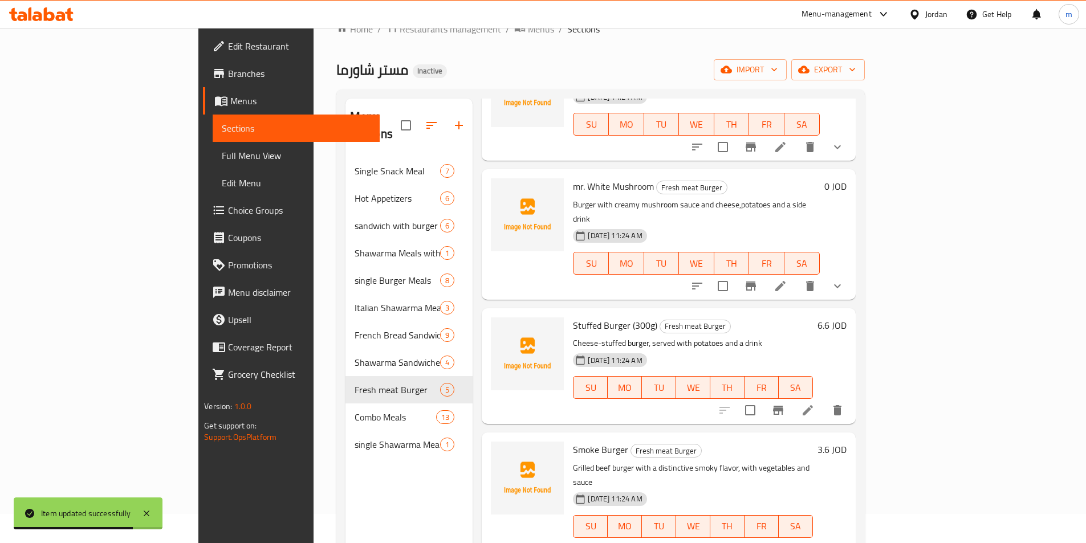
scroll to position [57, 0]
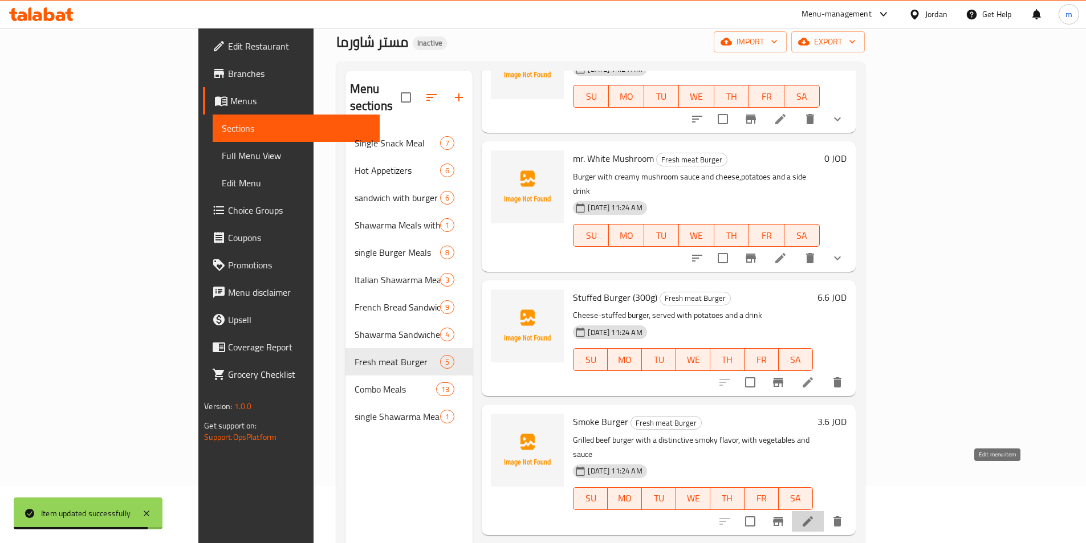
click at [813, 516] on icon at bounding box center [807, 521] width 10 height 10
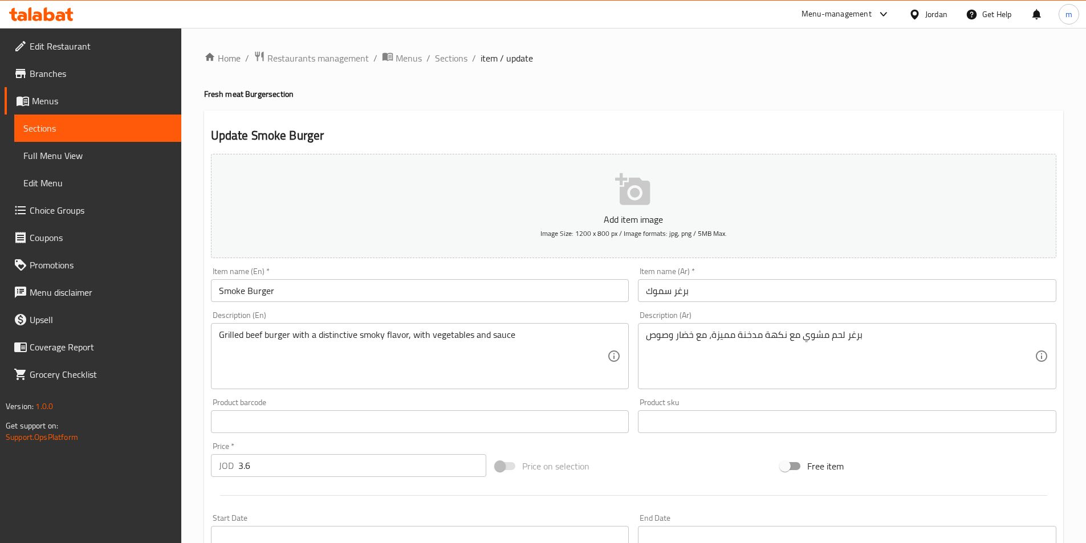
click at [825, 294] on input "برغر سموك" at bounding box center [847, 290] width 418 height 23
click at [992, 290] on input "برغر سموك(" at bounding box center [847, 290] width 418 height 23
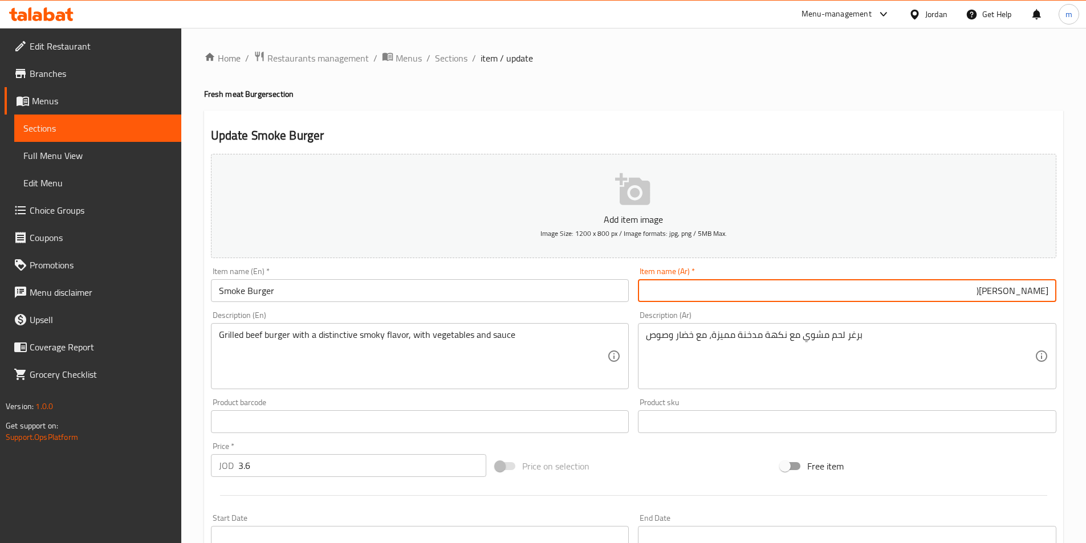
paste input "150غم"
type input "برغر سموك(150غم )"
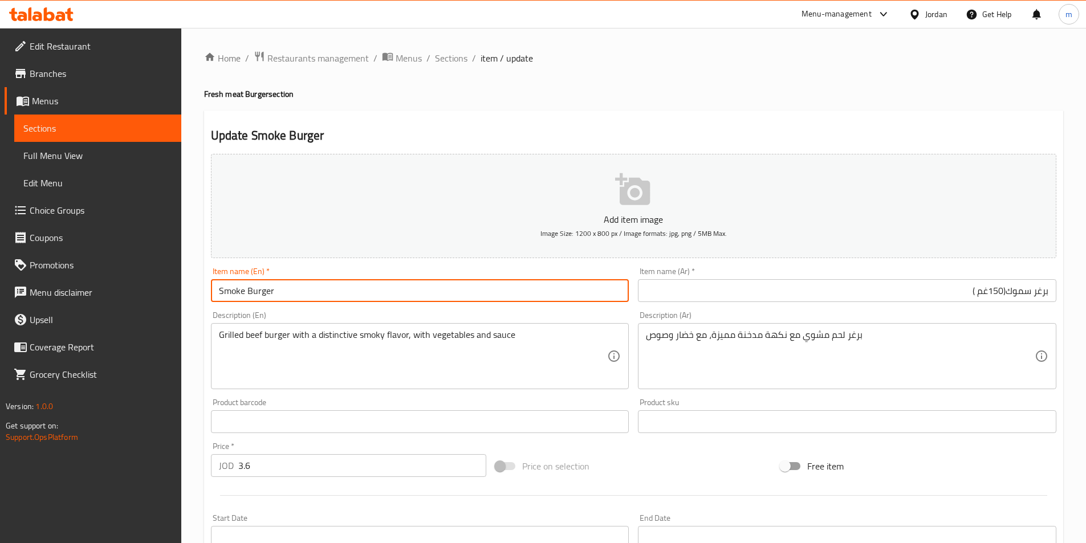
click at [288, 290] on input "Smoke Burger" at bounding box center [420, 290] width 418 height 23
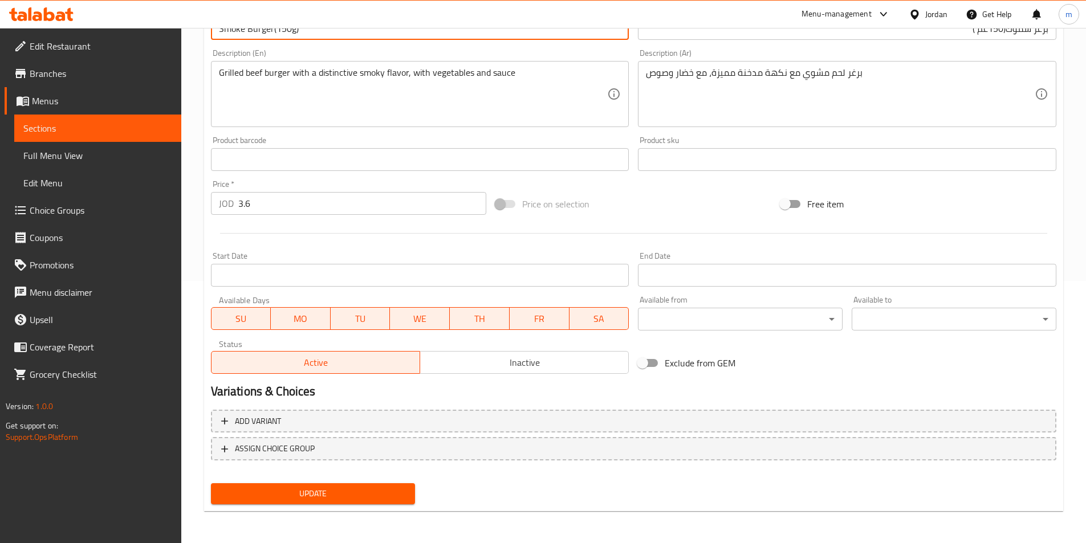
type input "Smoke Burger(150g)"
click at [309, 492] on span "Update" at bounding box center [313, 494] width 186 height 14
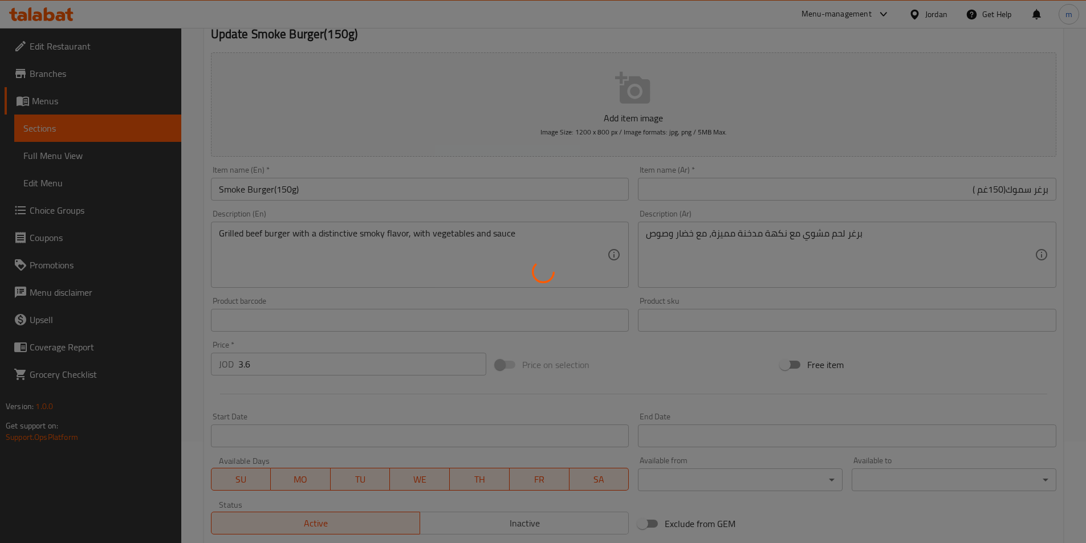
scroll to position [0, 0]
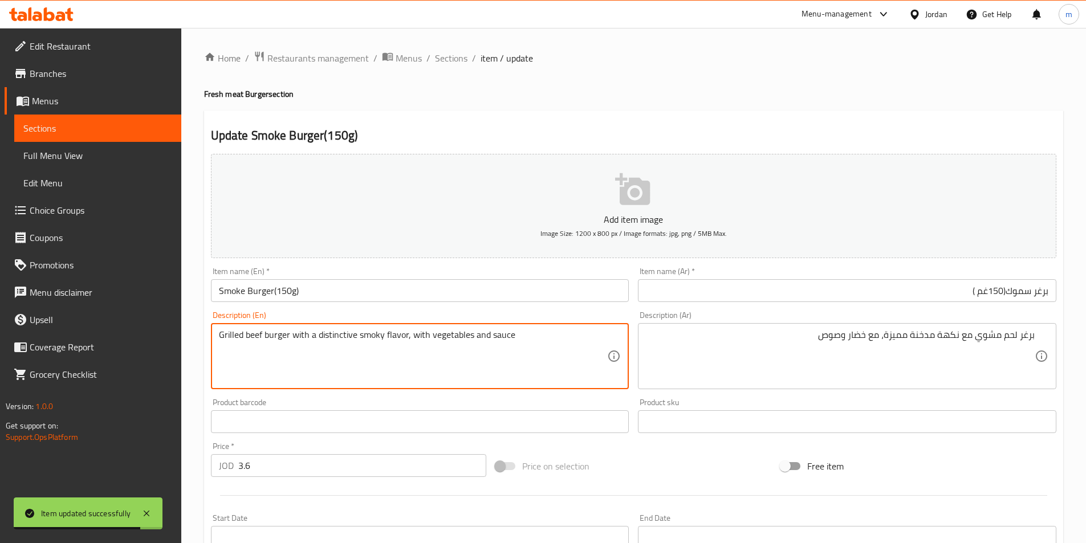
drag, startPoint x: 261, startPoint y: 335, endPoint x: 246, endPoint y: 335, distance: 14.8
click at [246, 335] on textarea "Grilled beef burger with a distinctive smoky flavor, with vegetables and sauce" at bounding box center [413, 356] width 389 height 54
drag, startPoint x: 262, startPoint y: 334, endPoint x: 246, endPoint y: 333, distance: 16.6
click at [244, 332] on textarea "Grilled beef burger with a distinctive smoky flavor, with vegetables and sauce" at bounding box center [413, 356] width 389 height 54
click at [354, 336] on textarea "Grilled meat burger with a distinctive smoky flavor, with vegetables and sauce" at bounding box center [413, 356] width 389 height 54
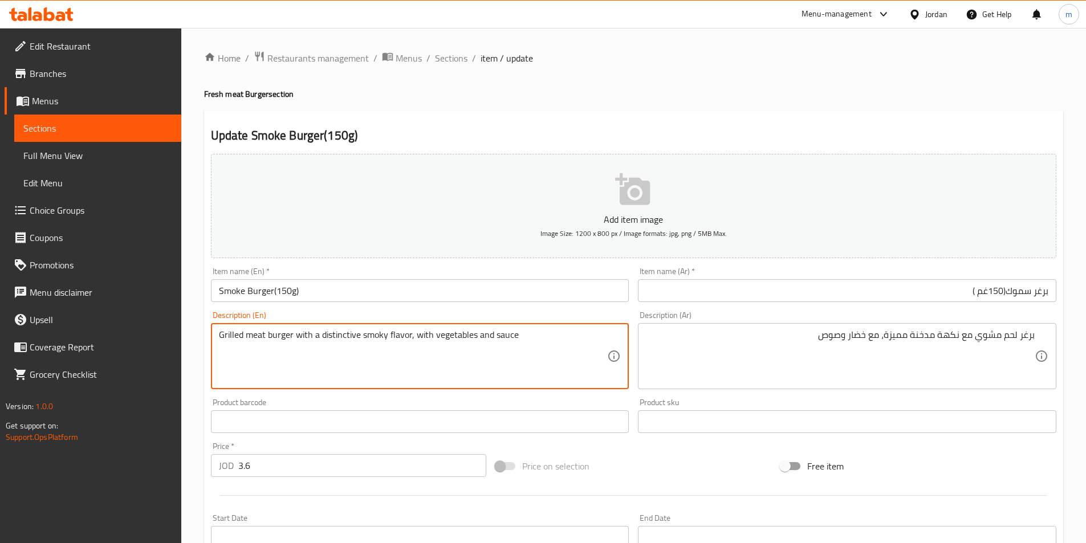
drag, startPoint x: 358, startPoint y: 335, endPoint x: 321, endPoint y: 335, distance: 37.0
click at [321, 335] on textarea "Grilled meat burger with a distinctive smoky flavor, with vegetables and sauce" at bounding box center [413, 356] width 389 height 54
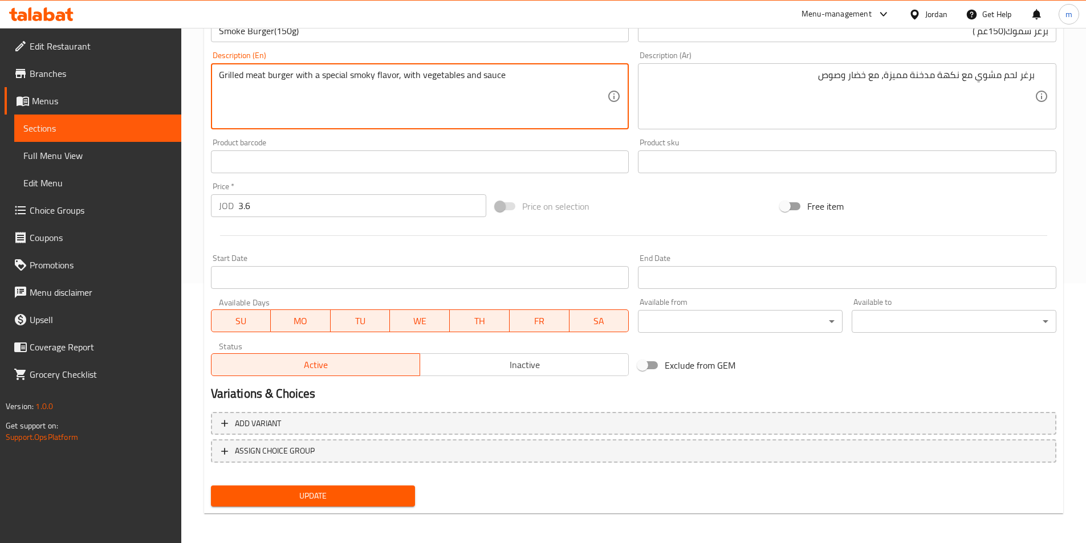
scroll to position [262, 0]
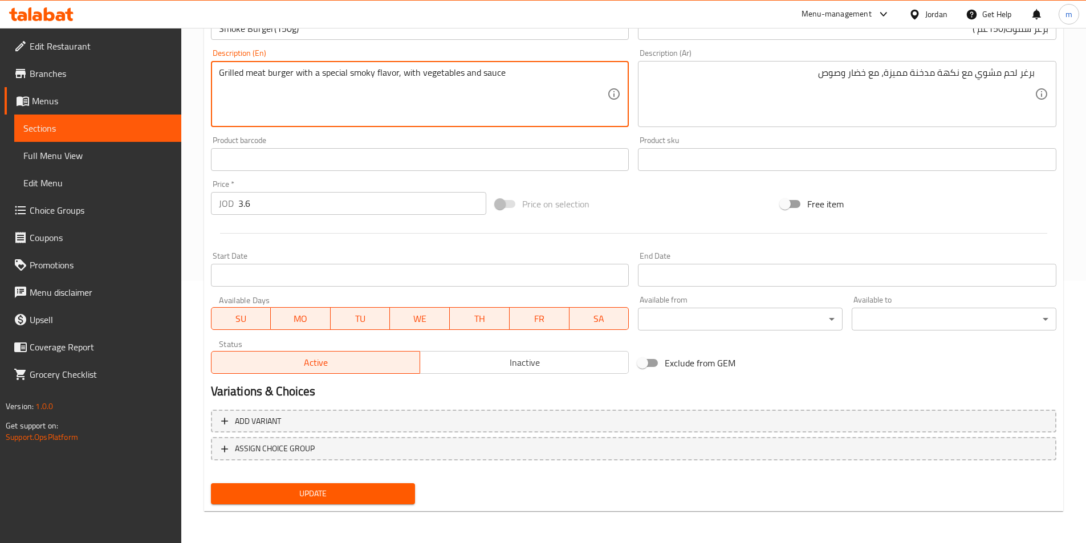
type textarea "Grilled meat burger with a special smoky flavor, with vegetables and sauce"
click at [346, 497] on span "Update" at bounding box center [313, 494] width 186 height 14
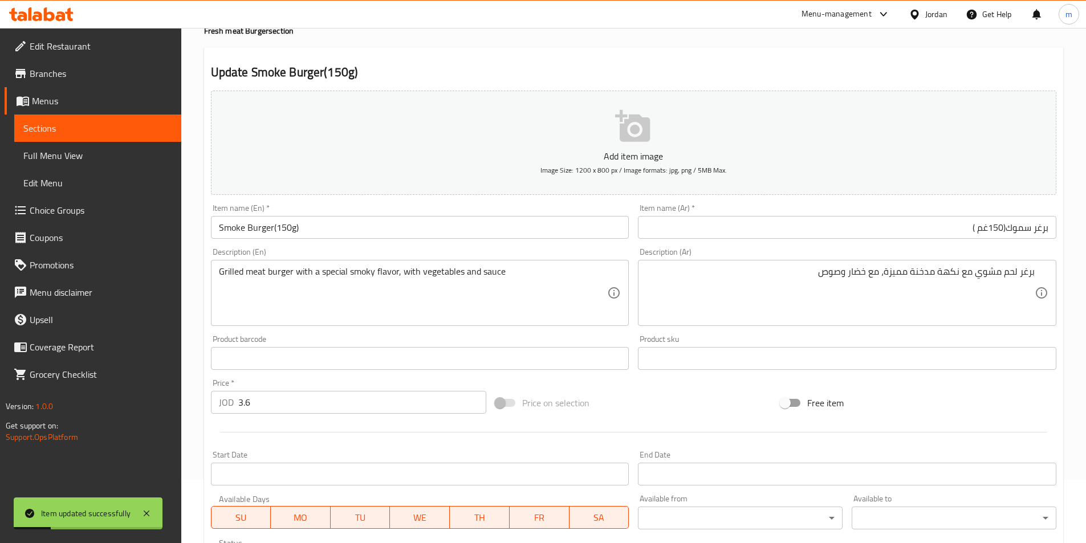
scroll to position [0, 0]
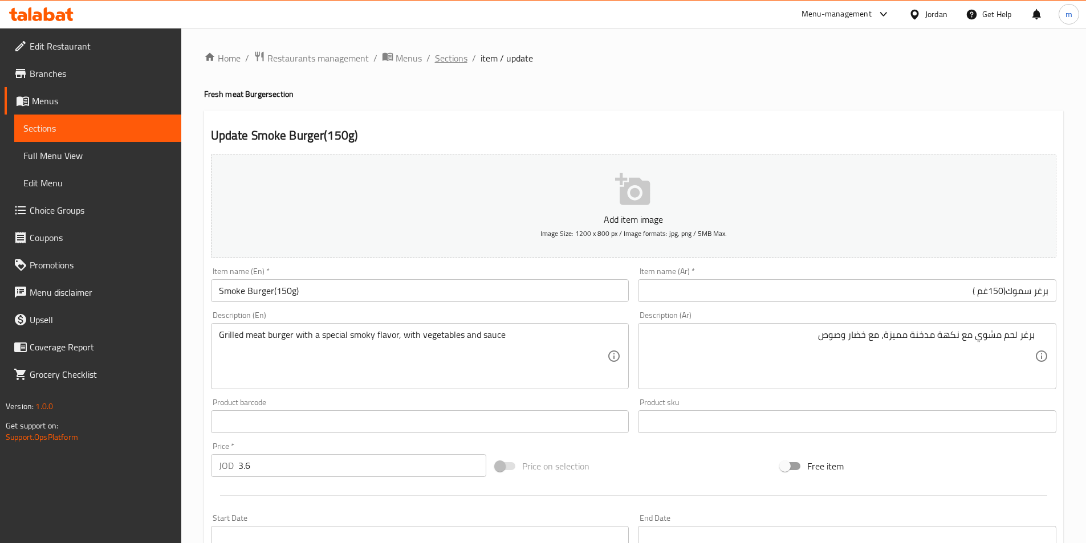
click at [452, 61] on span "Sections" at bounding box center [451, 58] width 32 height 14
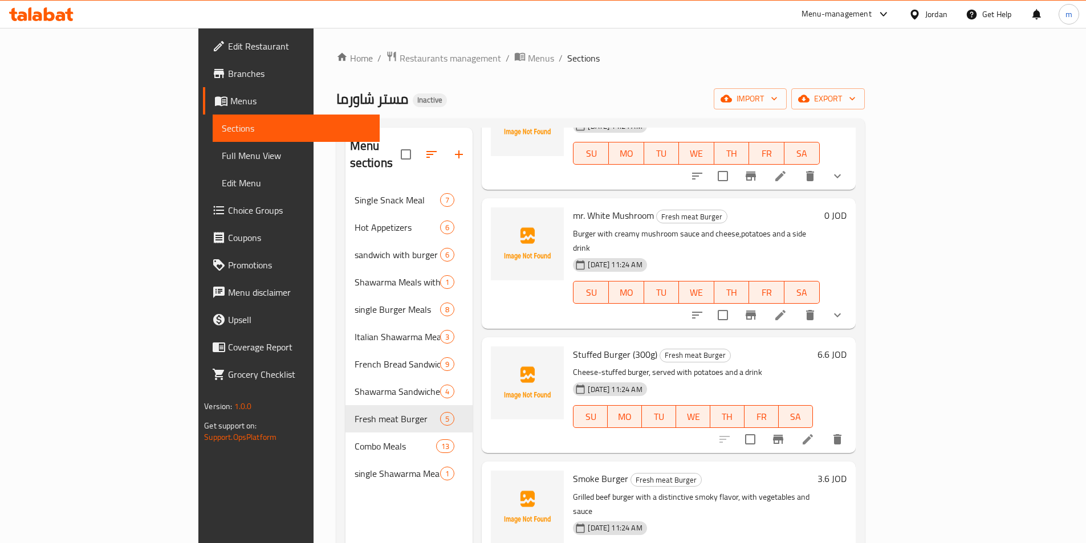
scroll to position [160, 0]
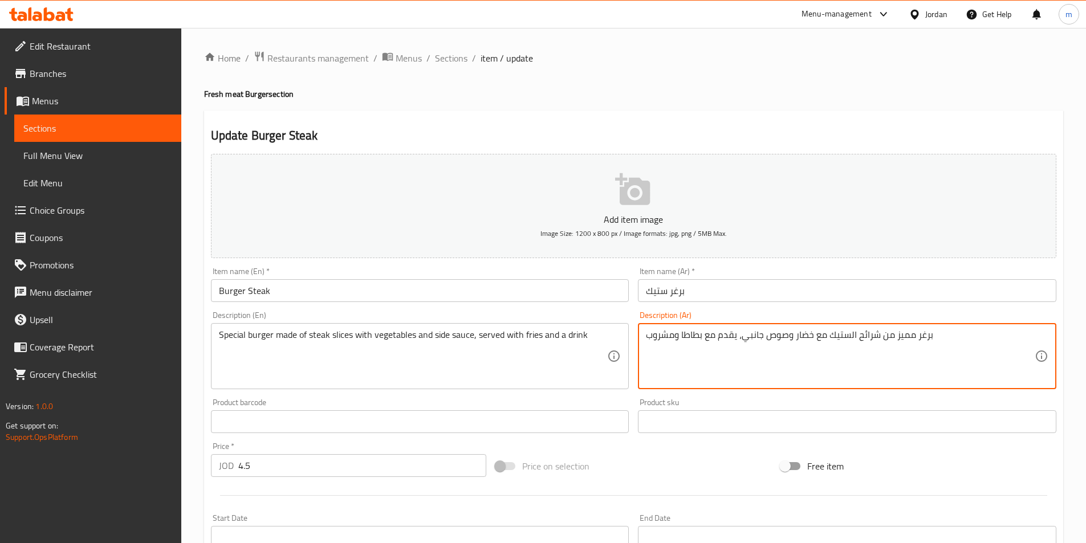
click at [965, 341] on textarea "برغر مميز من شرائح الستيك مع خضار وصوص جانبي، يقدم مع بطاطا ومشروب" at bounding box center [840, 356] width 389 height 54
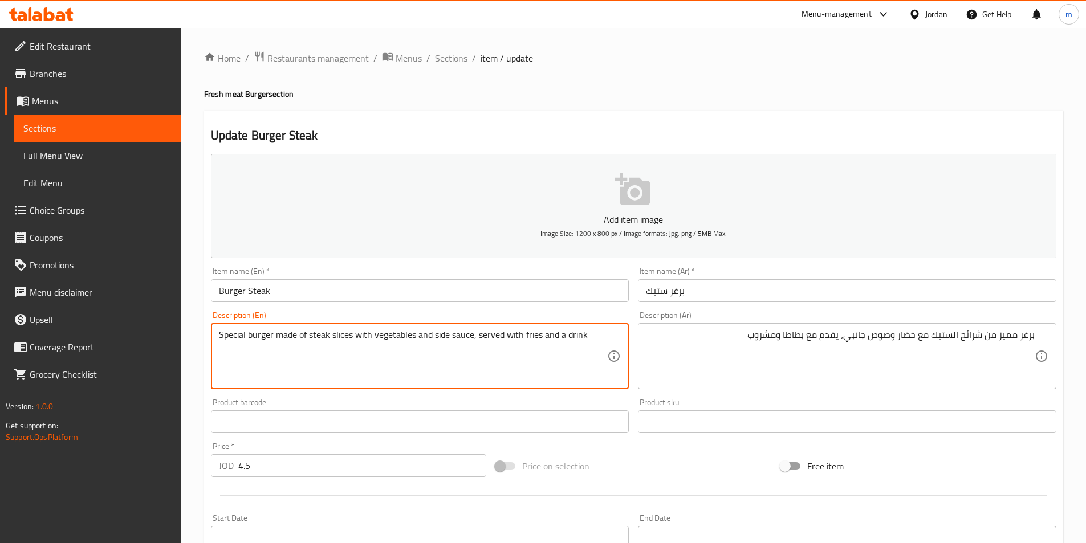
drag, startPoint x: 539, startPoint y: 335, endPoint x: 524, endPoint y: 340, distance: 15.3
type textarea "Special burger made of steak slices with vegetables and side sauce, served with…"
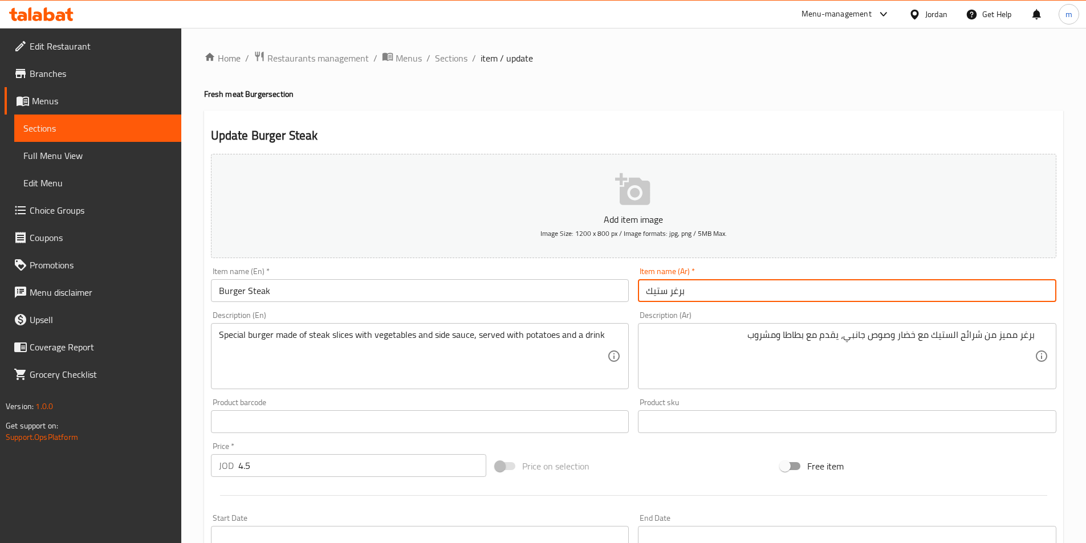
click at [775, 292] on input "برغر ستيك" at bounding box center [847, 290] width 418 height 23
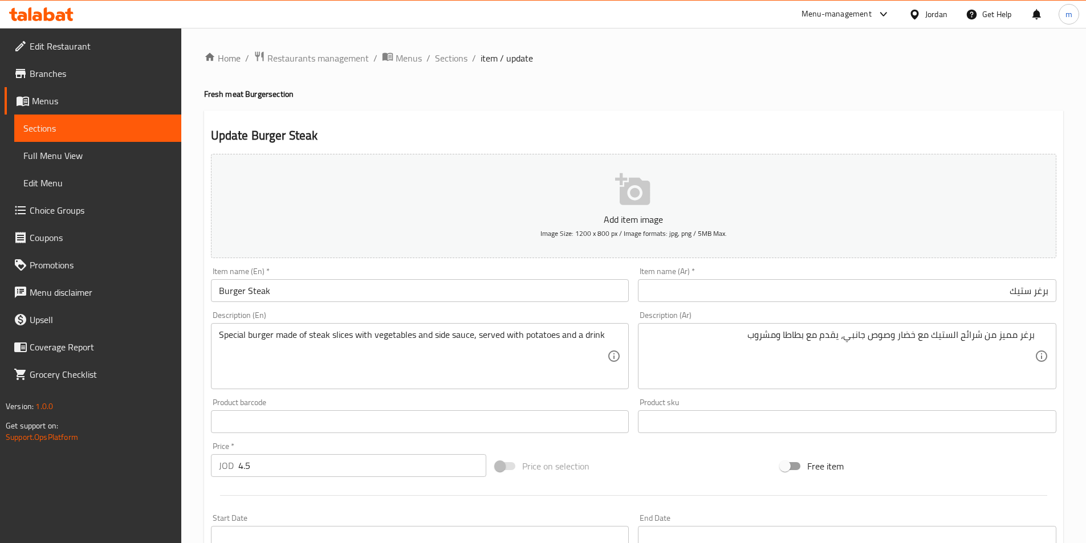
click at [992, 295] on input "برغر ستيك" at bounding box center [847, 290] width 418 height 23
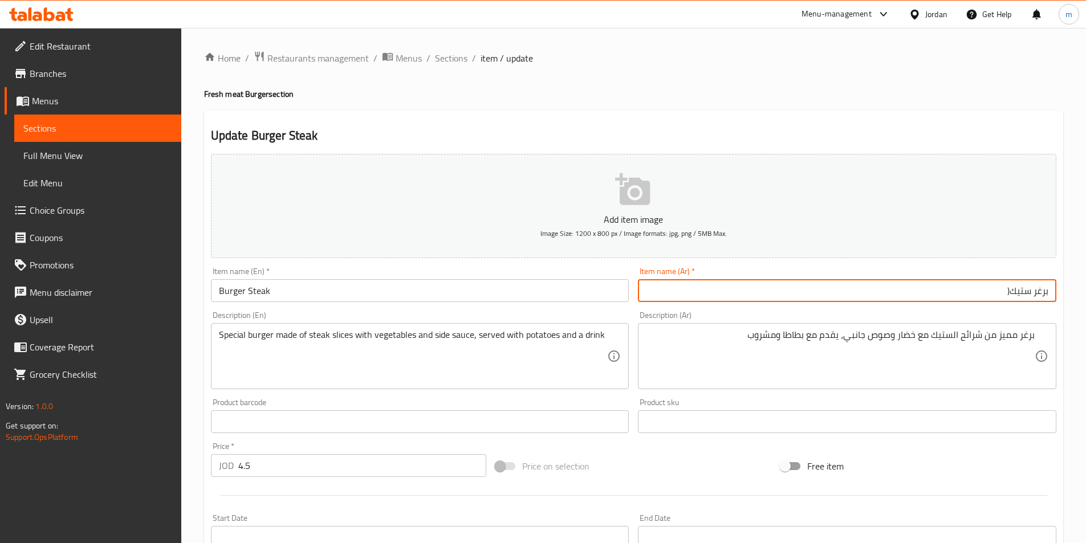
paste input "150غم"
type input "برغر ستيك(150غم )"
click at [278, 293] on input "Burger Steak" at bounding box center [420, 290] width 418 height 23
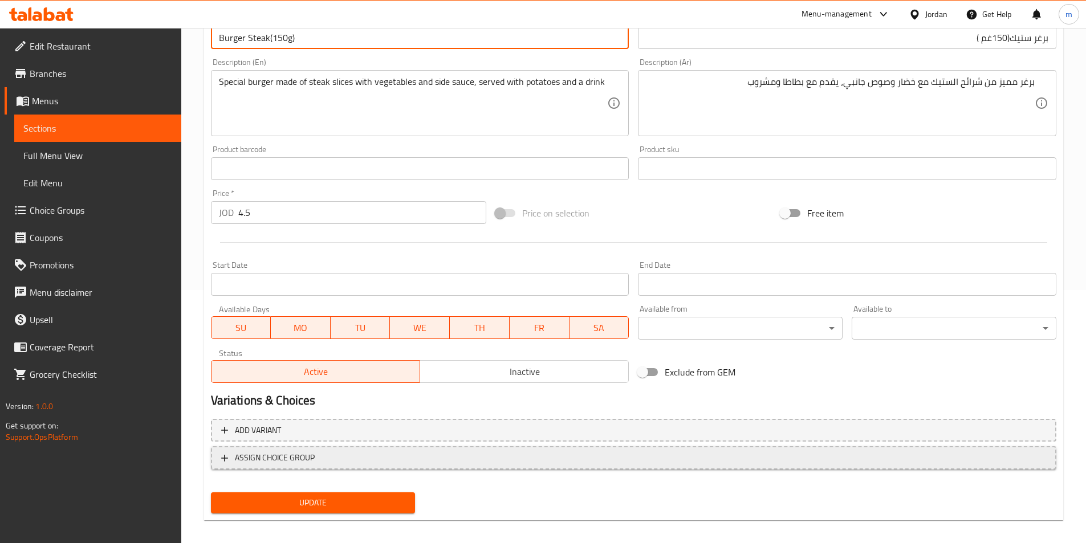
scroll to position [262, 0]
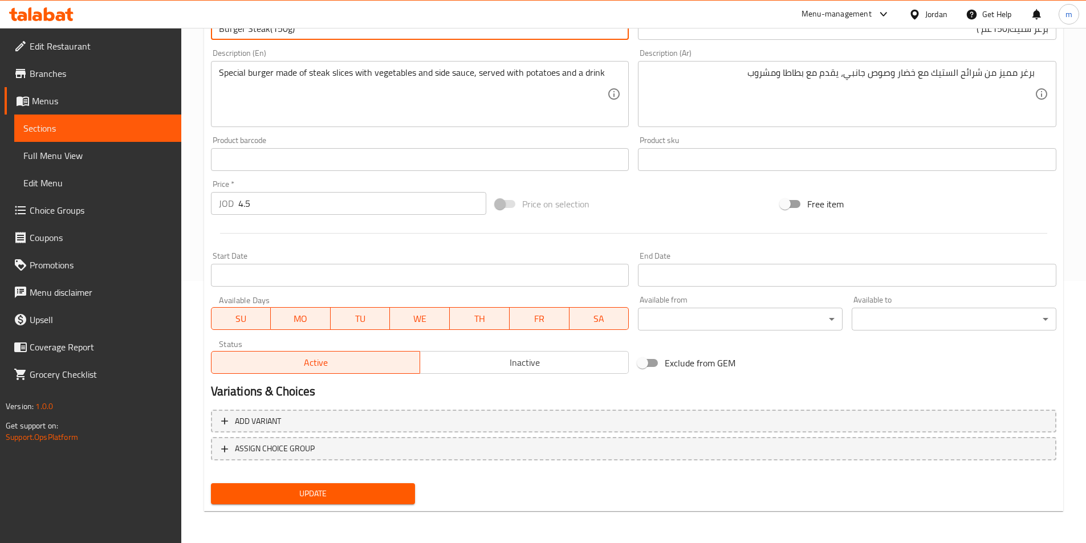
type input "Burger Steak(150g)"
click at [347, 500] on span "Update" at bounding box center [313, 494] width 186 height 14
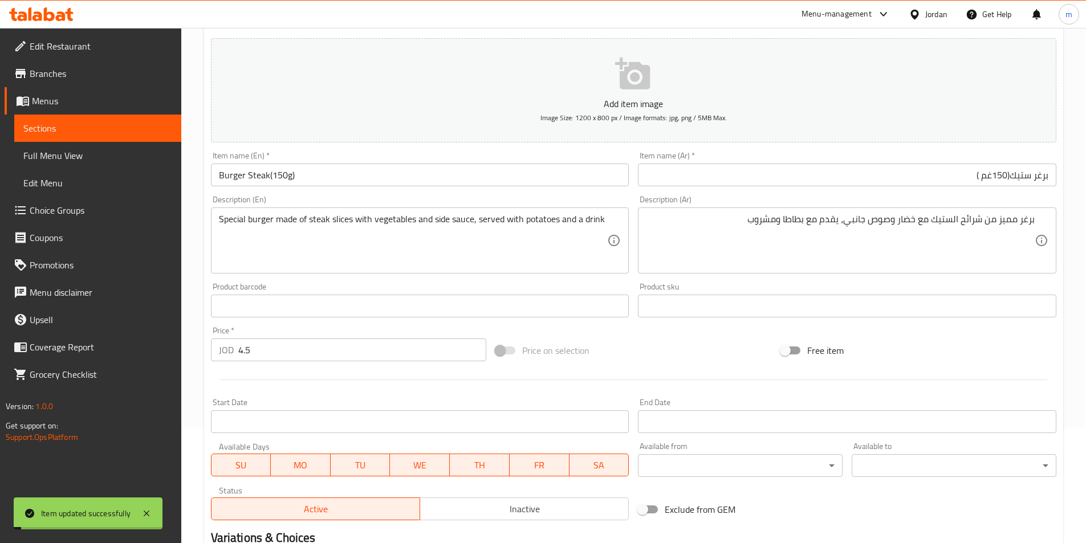
scroll to position [0, 0]
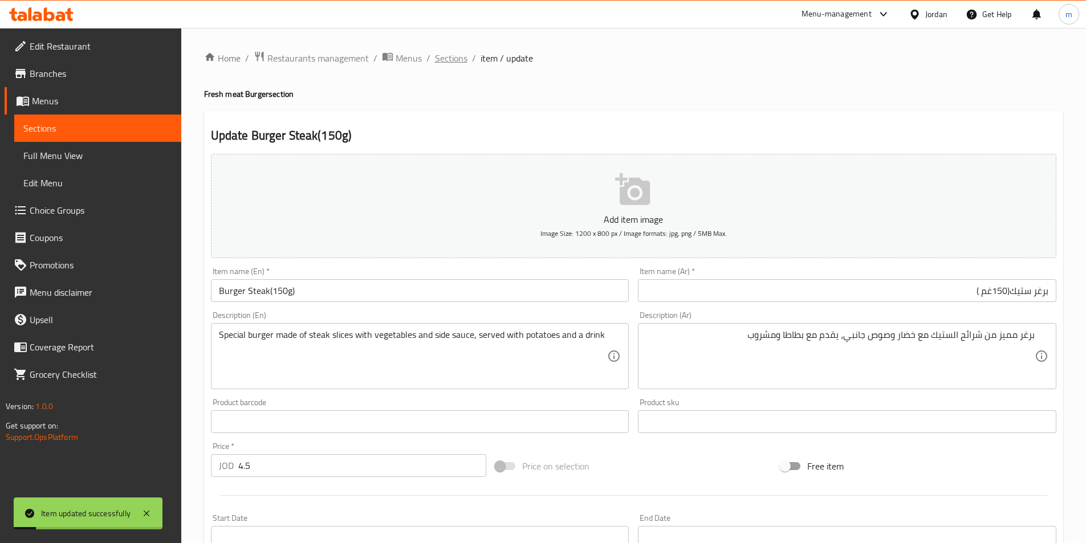
click at [455, 55] on span "Sections" at bounding box center [451, 58] width 32 height 14
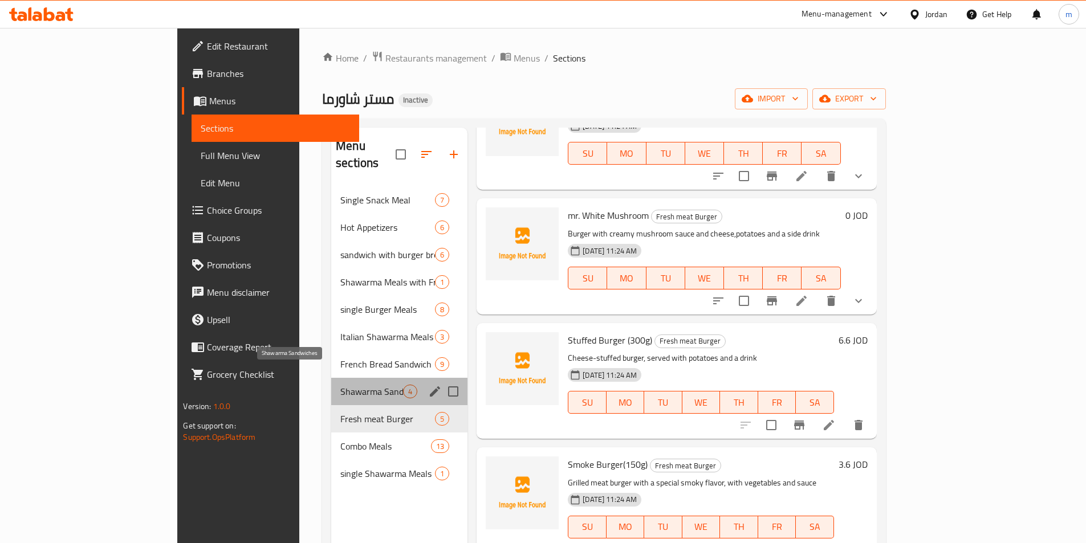
click at [340, 385] on span "Shawarma Sandwiches" at bounding box center [371, 392] width 63 height 14
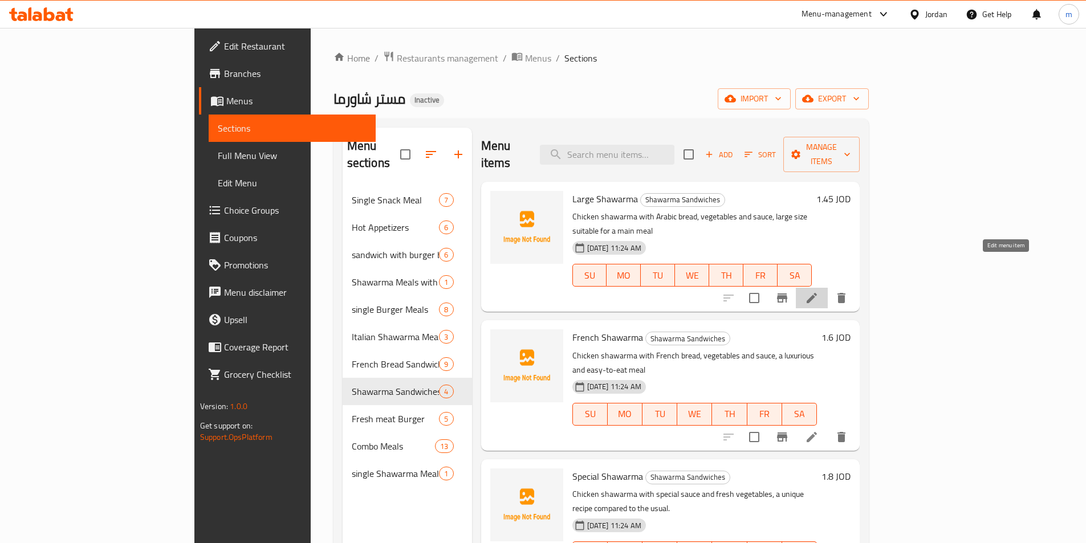
click at [818, 291] on icon at bounding box center [812, 298] width 14 height 14
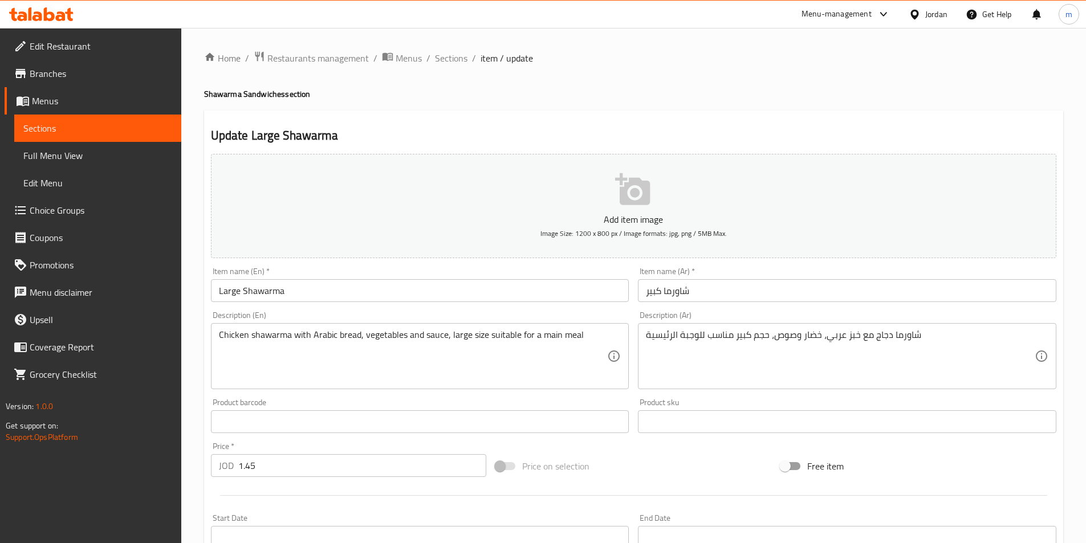
click at [888, 291] on input "شاورما كبير" at bounding box center [847, 290] width 418 height 23
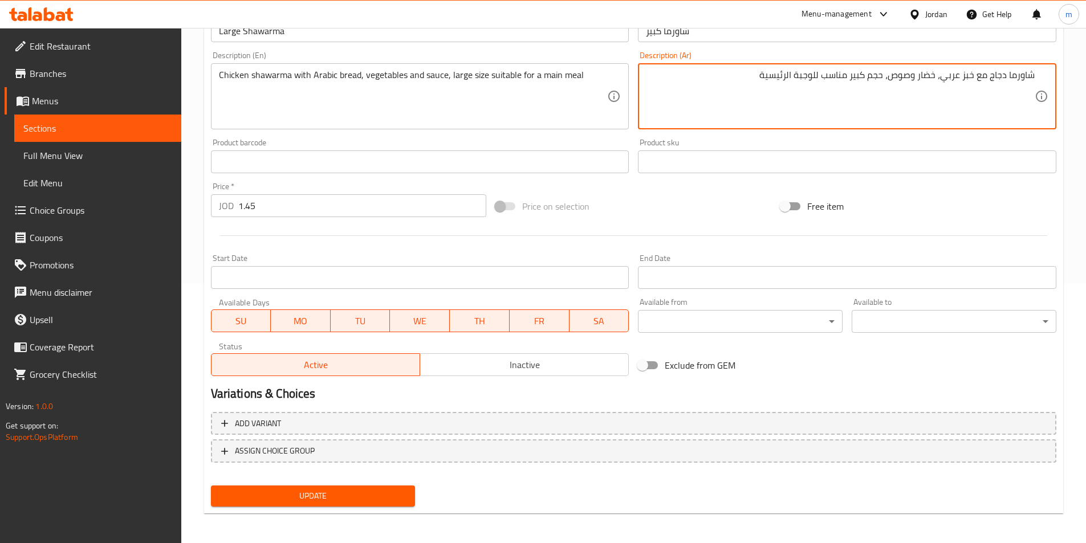
scroll to position [262, 0]
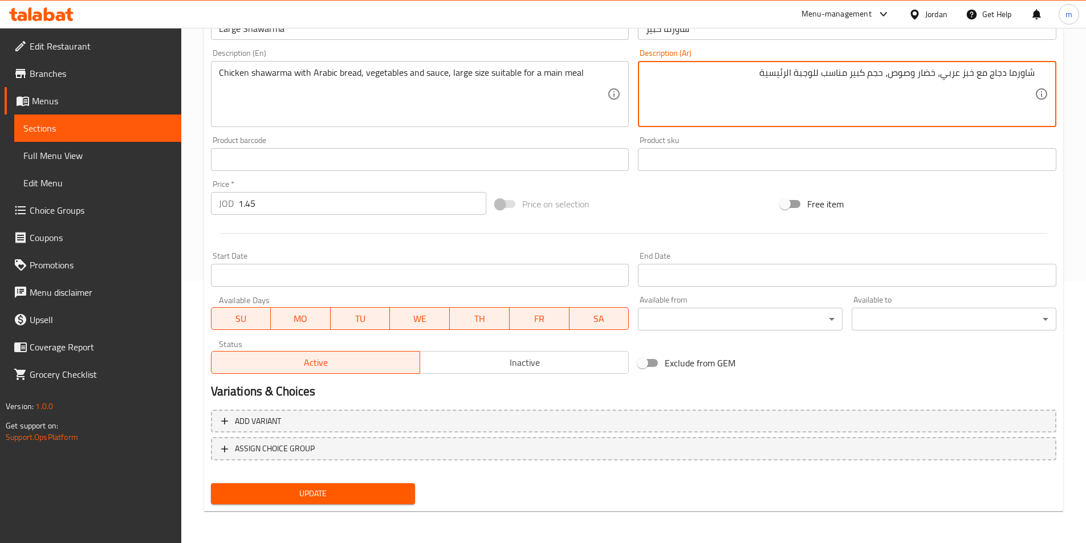
click at [360, 498] on span "Update" at bounding box center [313, 494] width 186 height 14
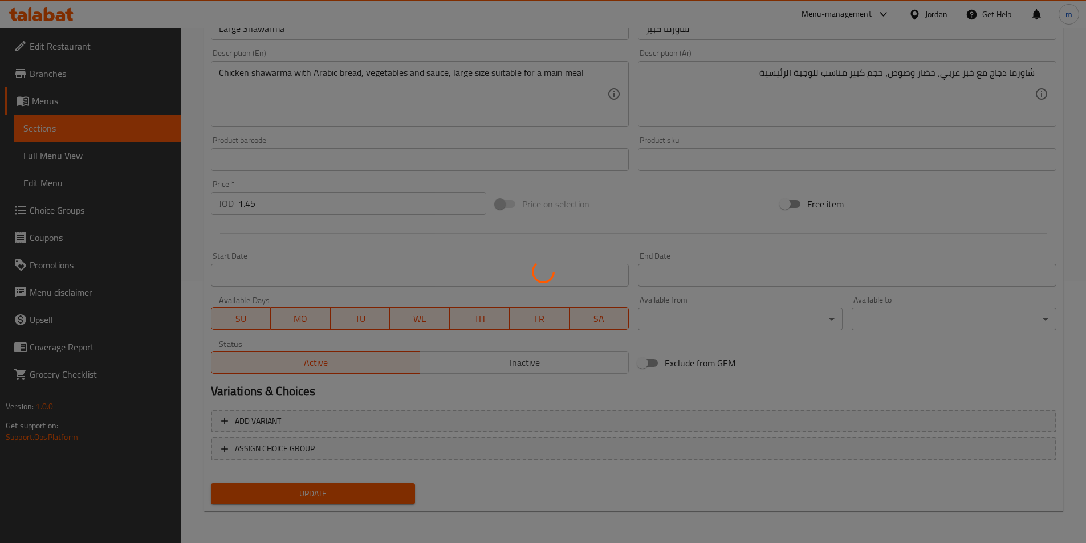
scroll to position [0, 0]
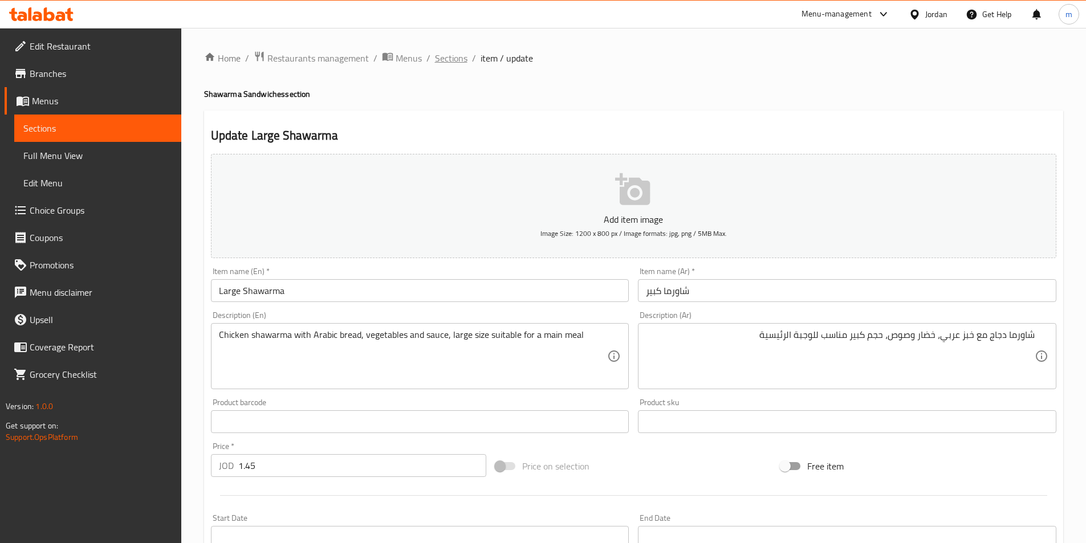
click at [461, 58] on span "Sections" at bounding box center [451, 58] width 32 height 14
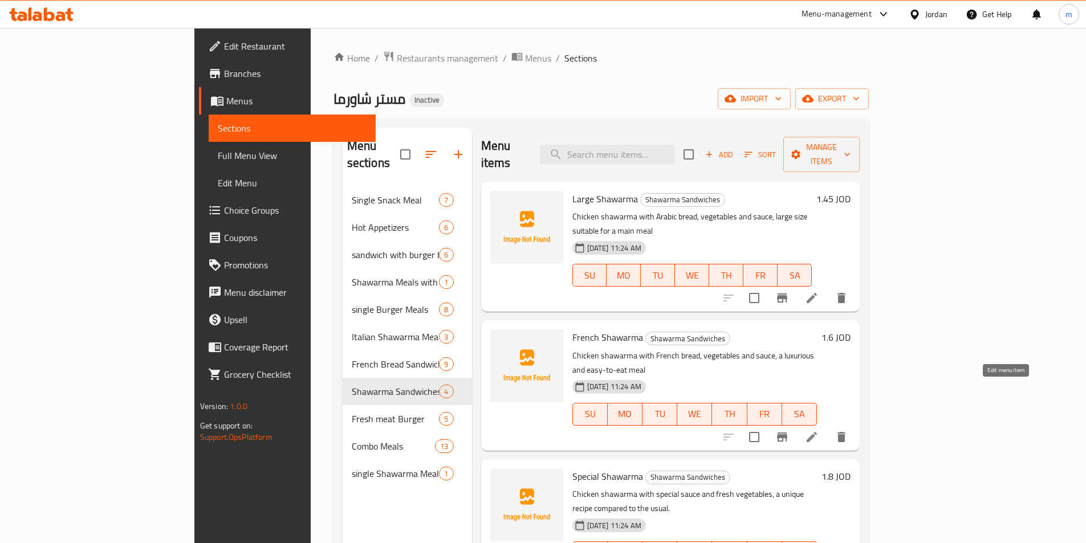
click at [818, 430] on icon at bounding box center [812, 437] width 14 height 14
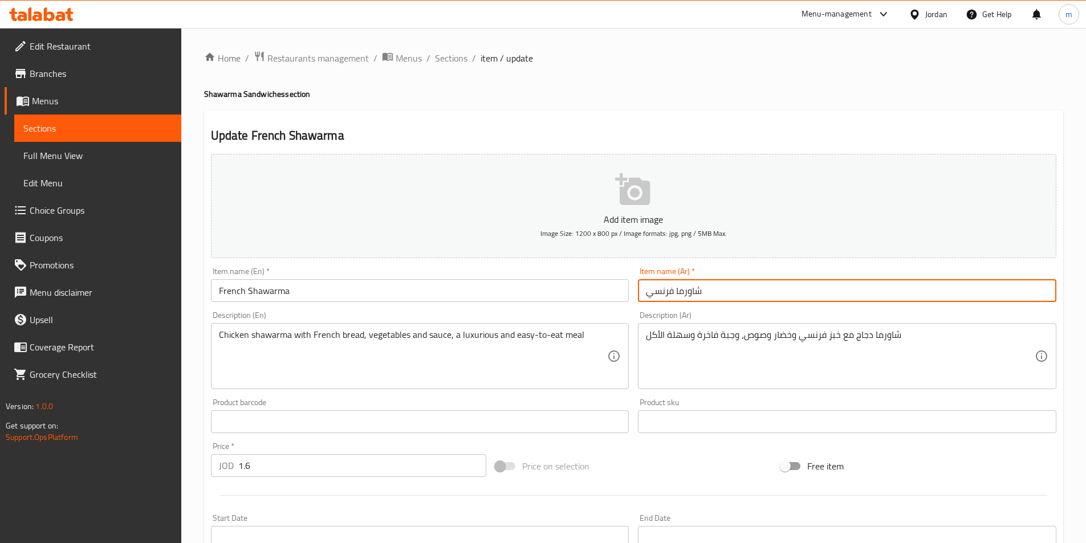
click at [861, 298] on input "شاورما فرنسي" at bounding box center [847, 290] width 418 height 23
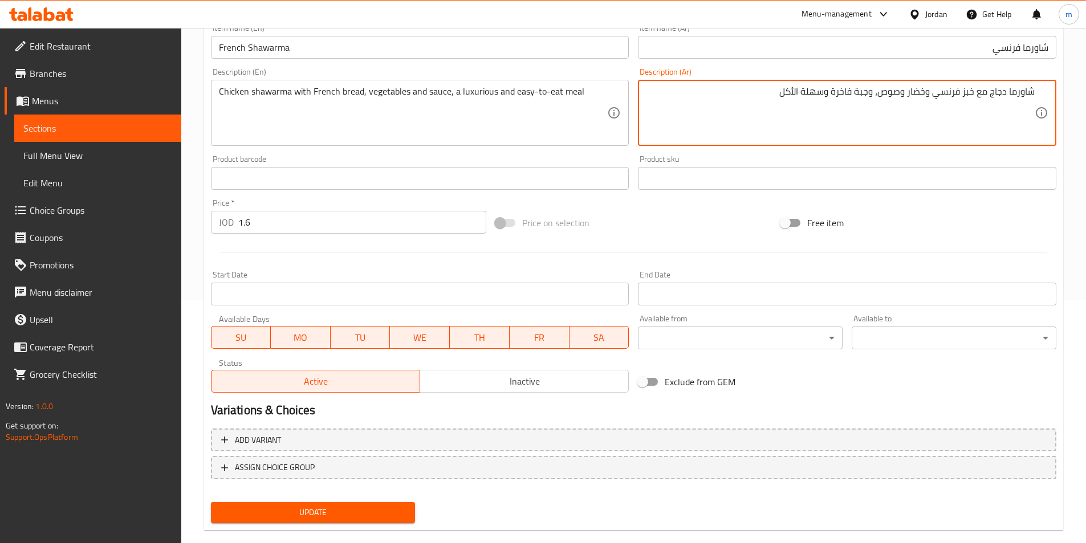
scroll to position [262, 0]
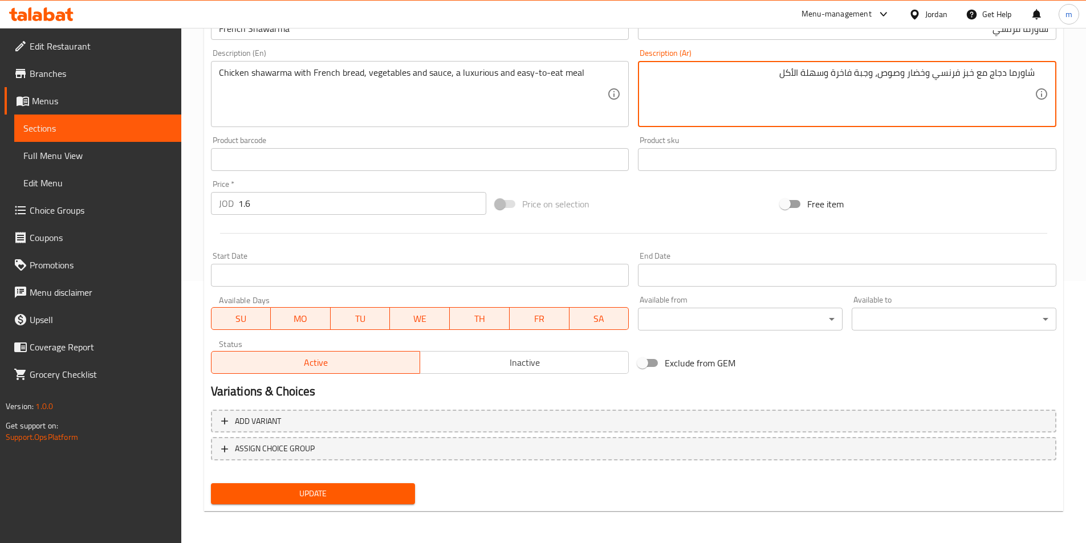
click at [368, 502] on button "Update" at bounding box center [313, 493] width 205 height 21
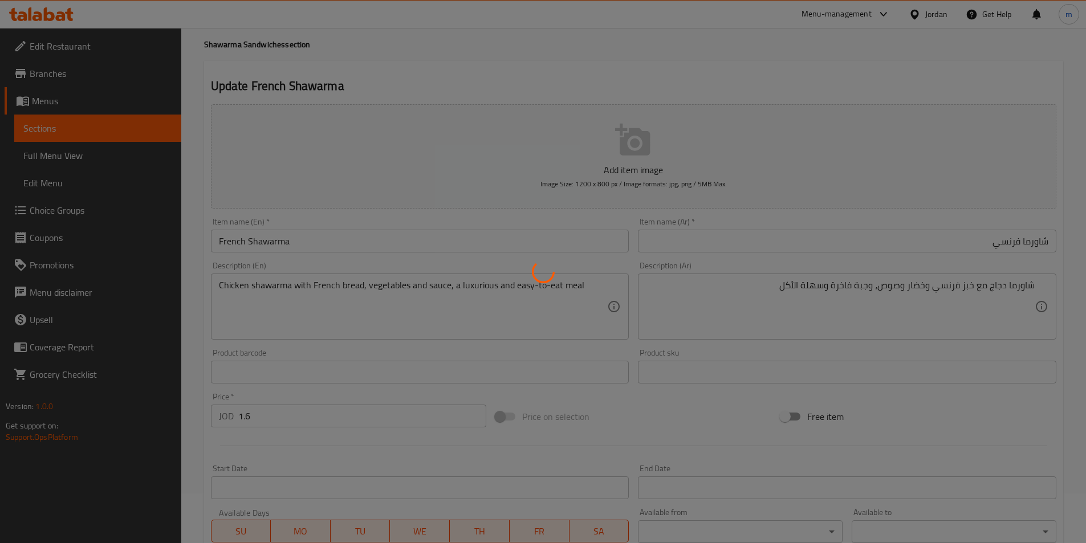
scroll to position [0, 0]
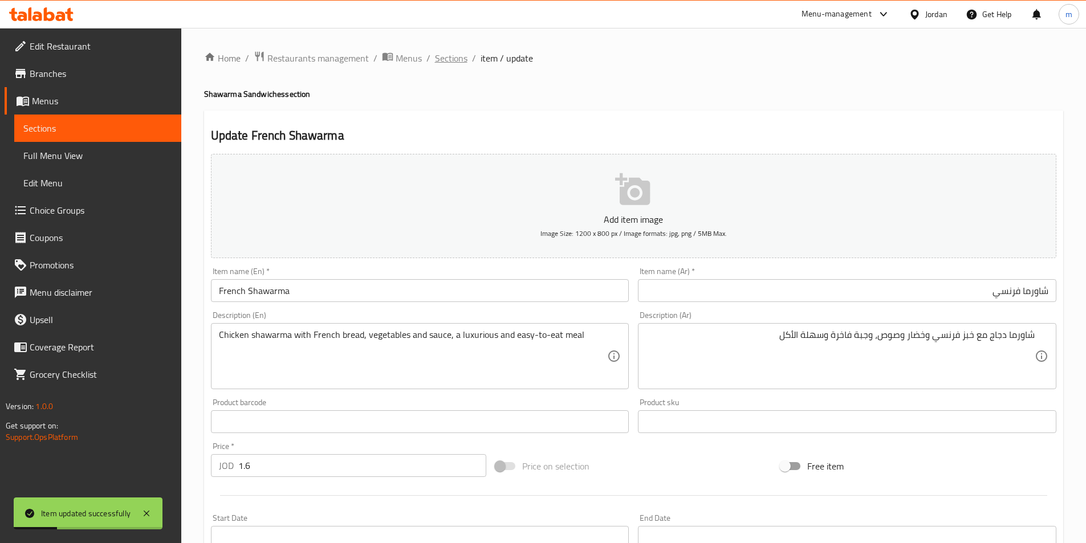
click at [453, 59] on span "Sections" at bounding box center [451, 58] width 32 height 14
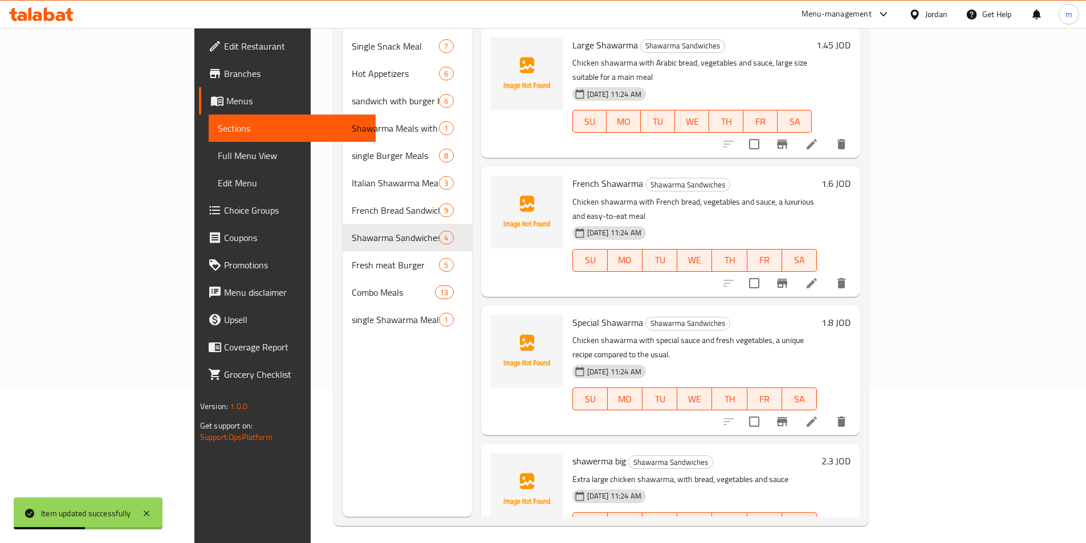
scroll to position [160, 0]
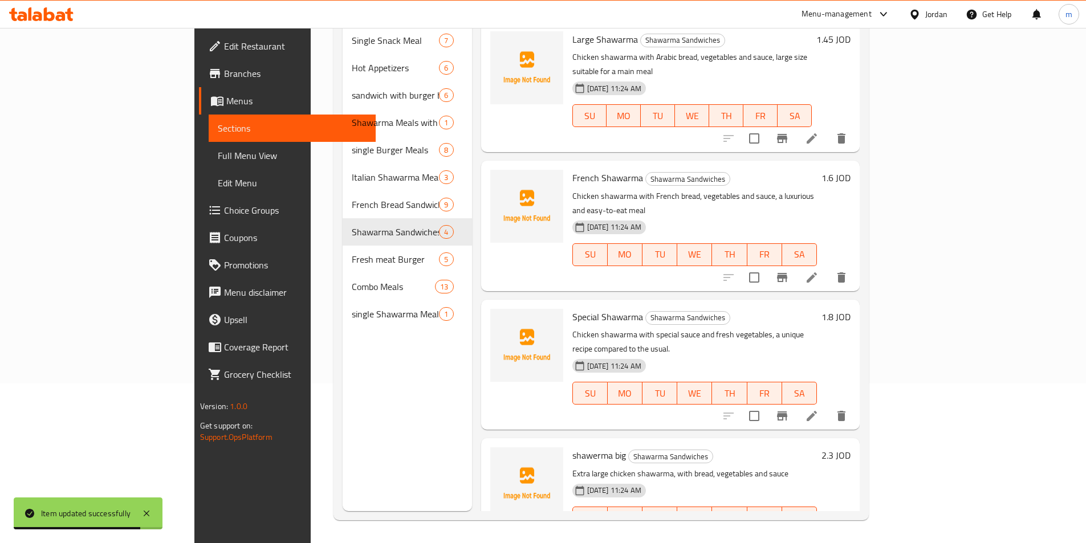
click at [828, 406] on li at bounding box center [812, 416] width 32 height 21
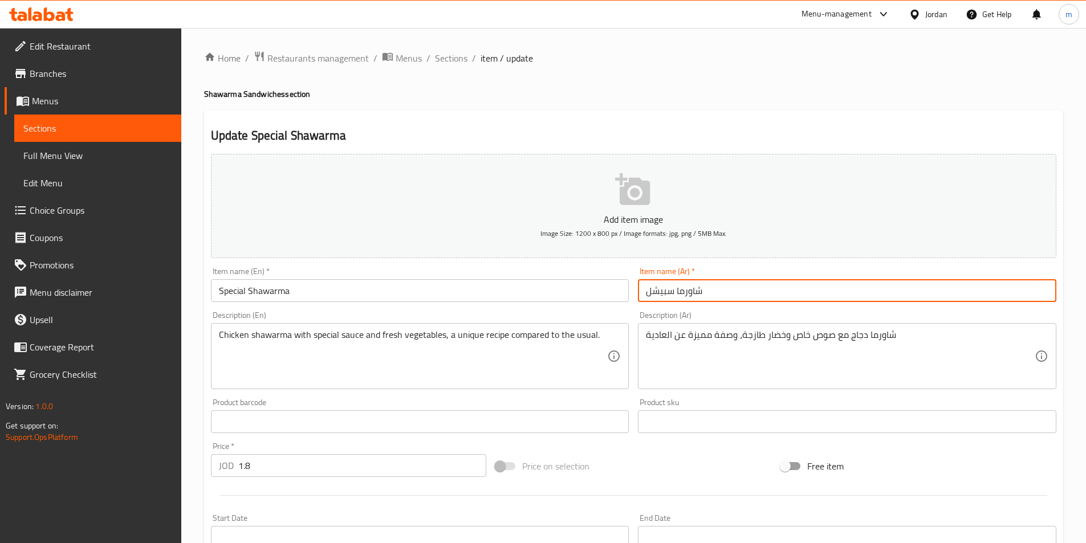
click at [843, 295] on input "شاورما سبيشل" at bounding box center [847, 290] width 418 height 23
click at [993, 322] on div "Description (Ar) شاورما دجاج مع صوص خاص وخضار طازجة، وصفة مميزة عن العادية Desc…" at bounding box center [847, 350] width 418 height 78
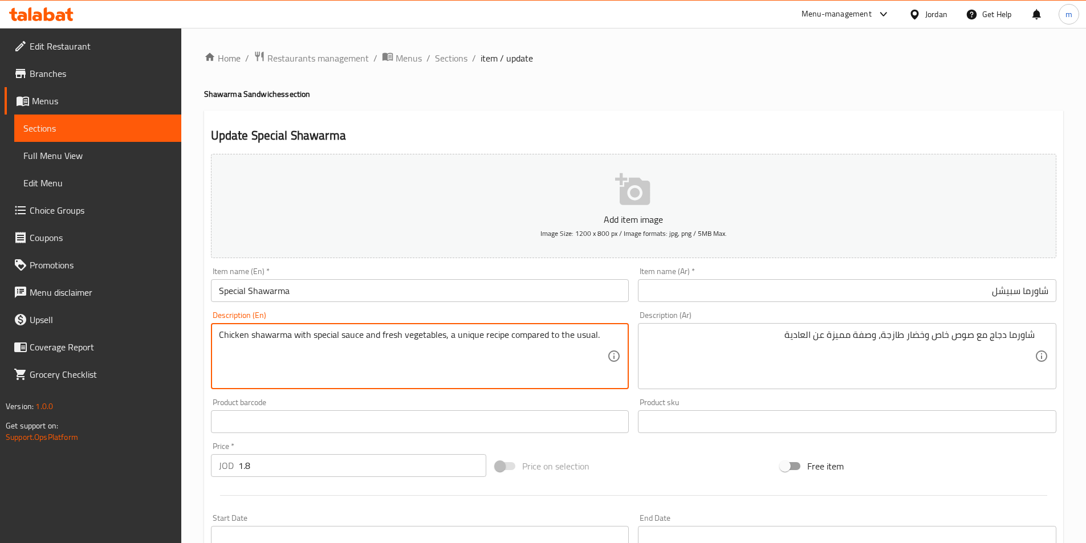
drag, startPoint x: 544, startPoint y: 336, endPoint x: 508, endPoint y: 340, distance: 36.7
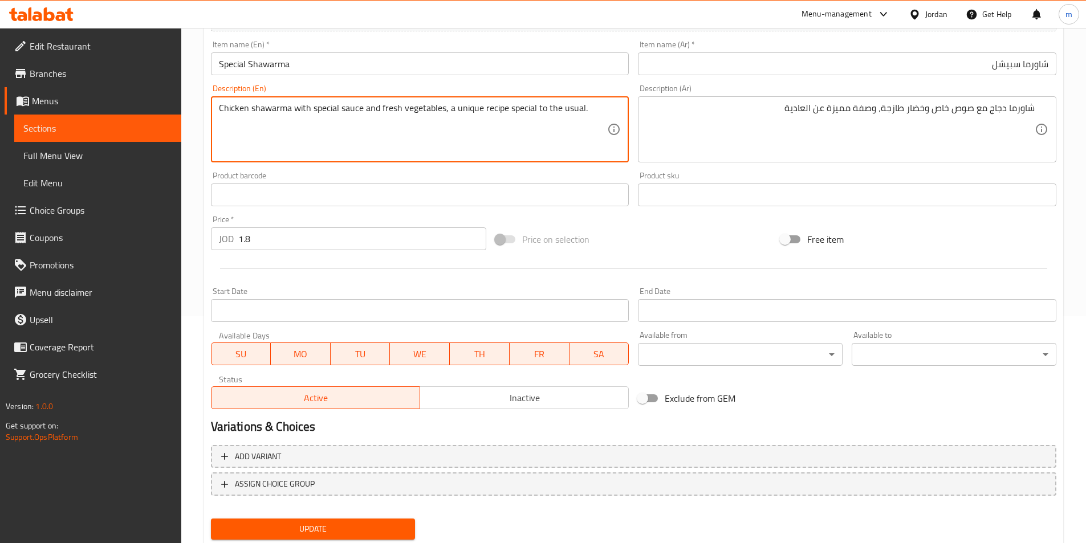
scroll to position [228, 0]
type textarea "Chicken shawarma with special sauce and fresh vegetables, a unique recipe speci…"
click at [365, 520] on button "Update" at bounding box center [313, 527] width 205 height 21
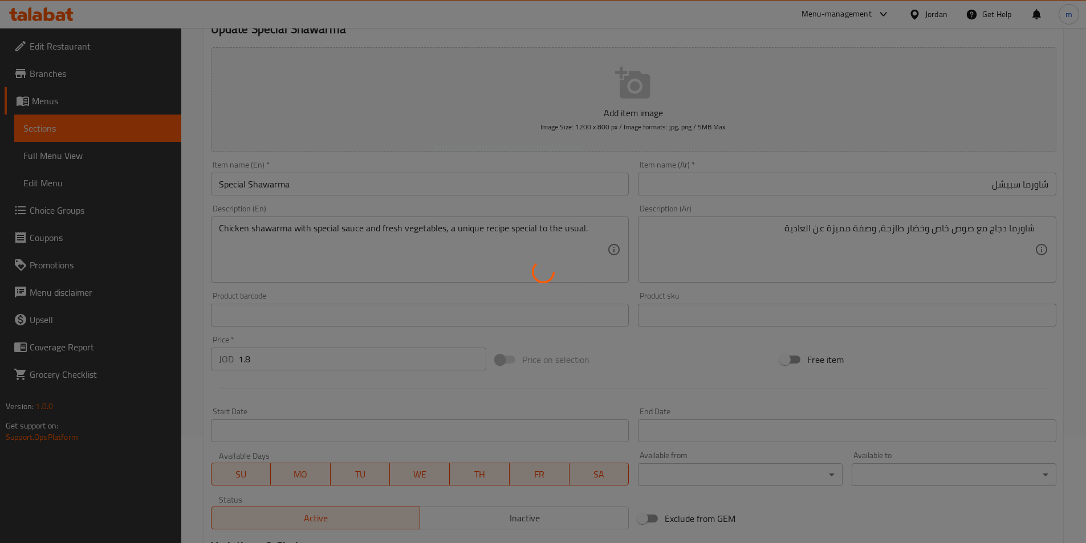
scroll to position [0, 0]
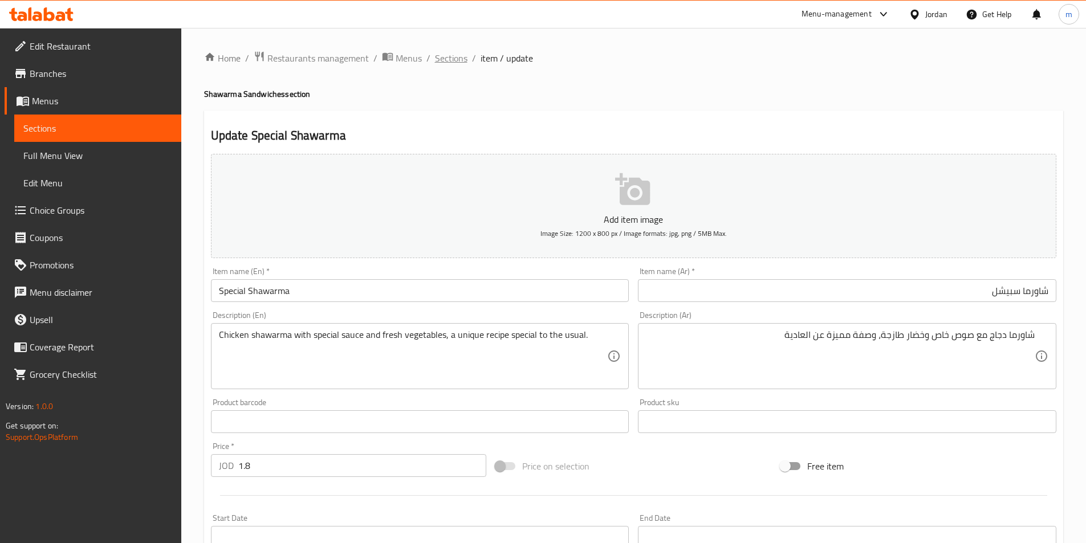
click at [443, 54] on span "Sections" at bounding box center [451, 58] width 32 height 14
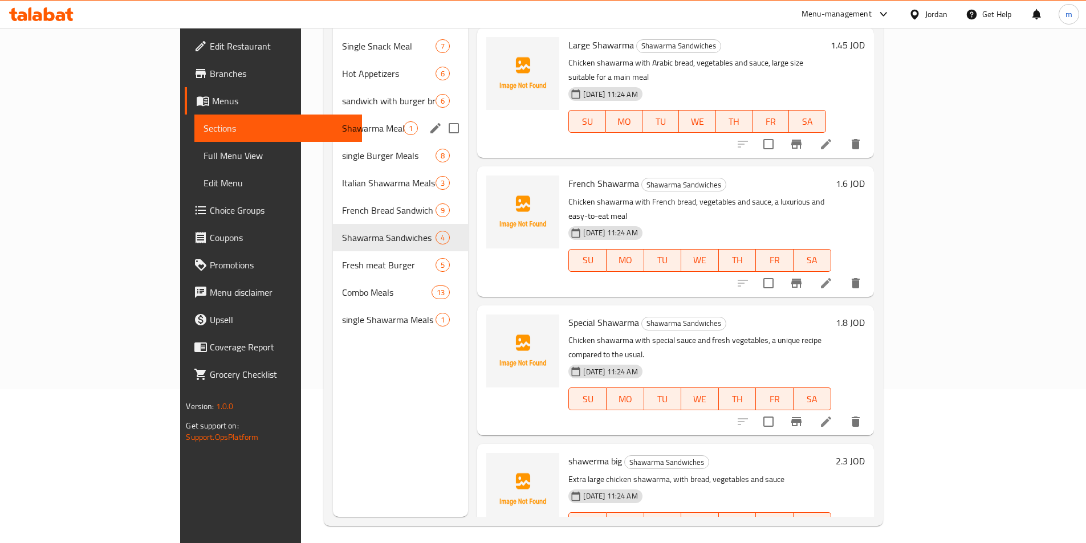
scroll to position [160, 0]
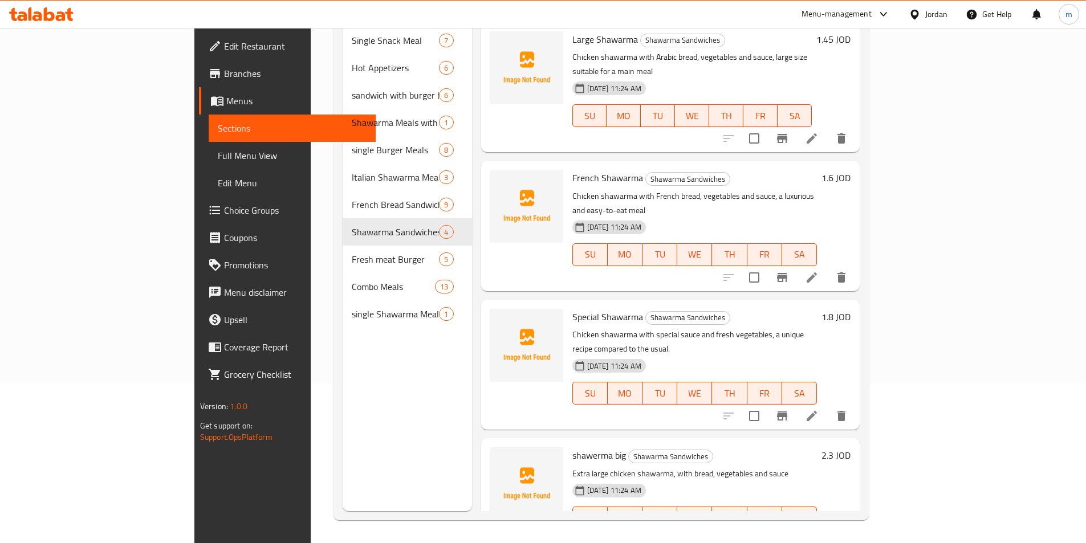
click at [828, 531] on li at bounding box center [812, 541] width 32 height 21
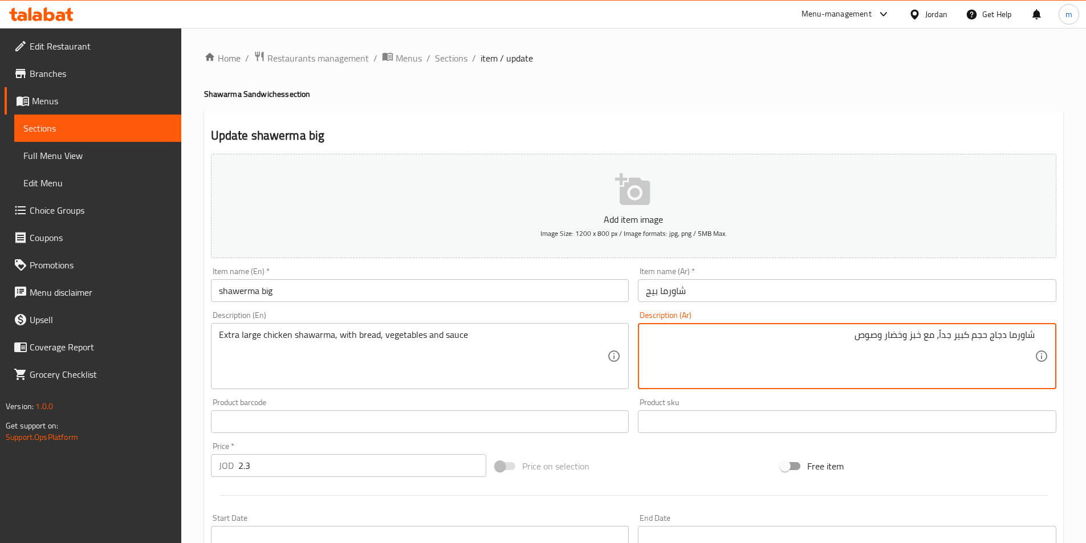
drag, startPoint x: 952, startPoint y: 335, endPoint x: 989, endPoint y: 336, distance: 37.1
click at [989, 336] on textarea "شاورما دجاج حجم كبير جداً، مع خبز وخضار وصوص" at bounding box center [840, 356] width 389 height 54
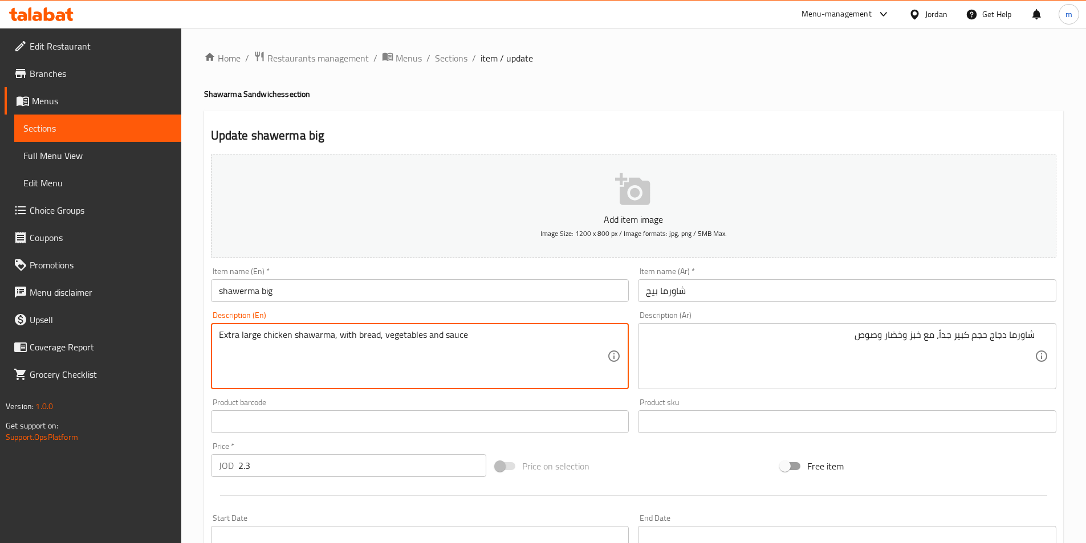
drag, startPoint x: 258, startPoint y: 335, endPoint x: 205, endPoint y: 338, distance: 53.1
paste textarea "XXL"
type textarea "XXL chicken shawarma, with bread, vegetables and sauce"
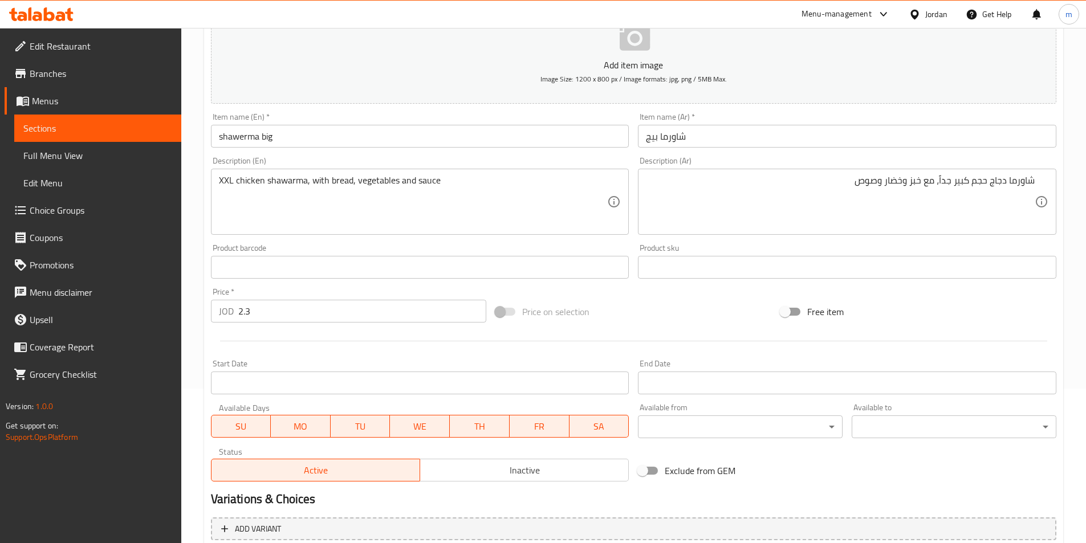
scroll to position [262, 0]
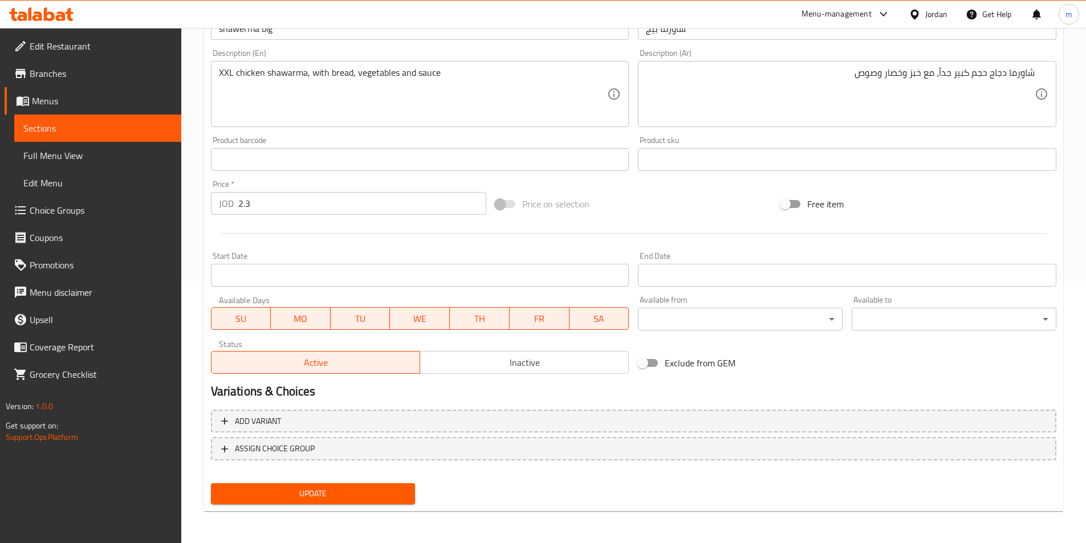
drag, startPoint x: 372, startPoint y: 498, endPoint x: 374, endPoint y: 478, distance: 20.1
click at [374, 494] on span "Update" at bounding box center [313, 494] width 186 height 14
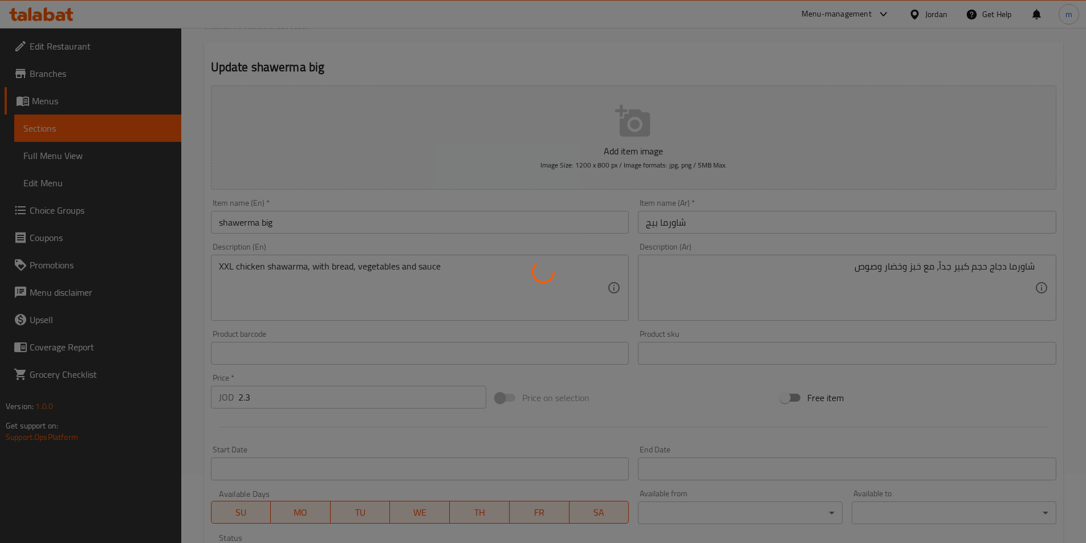
scroll to position [0, 0]
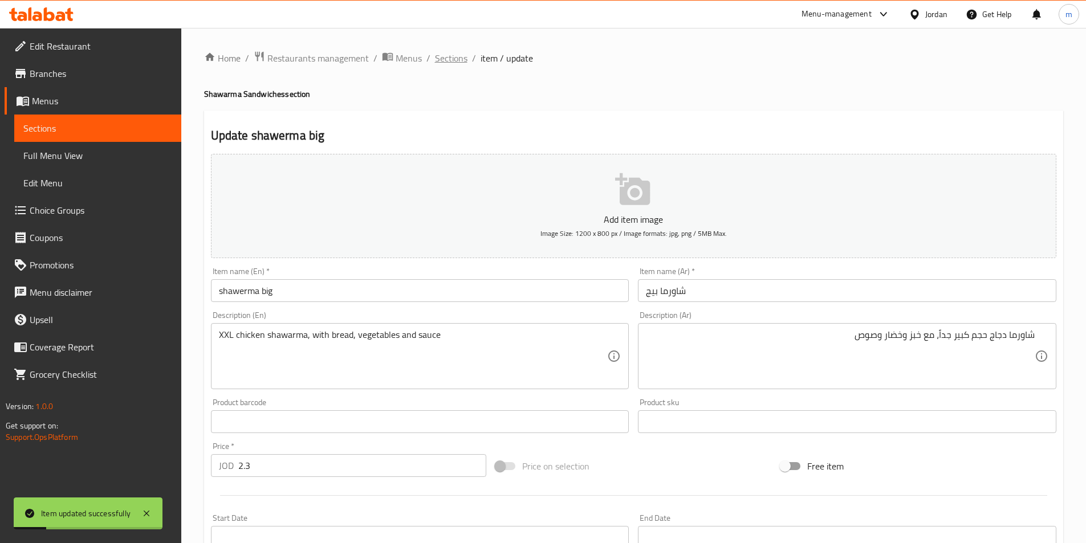
click at [452, 65] on span "Sections" at bounding box center [451, 58] width 32 height 14
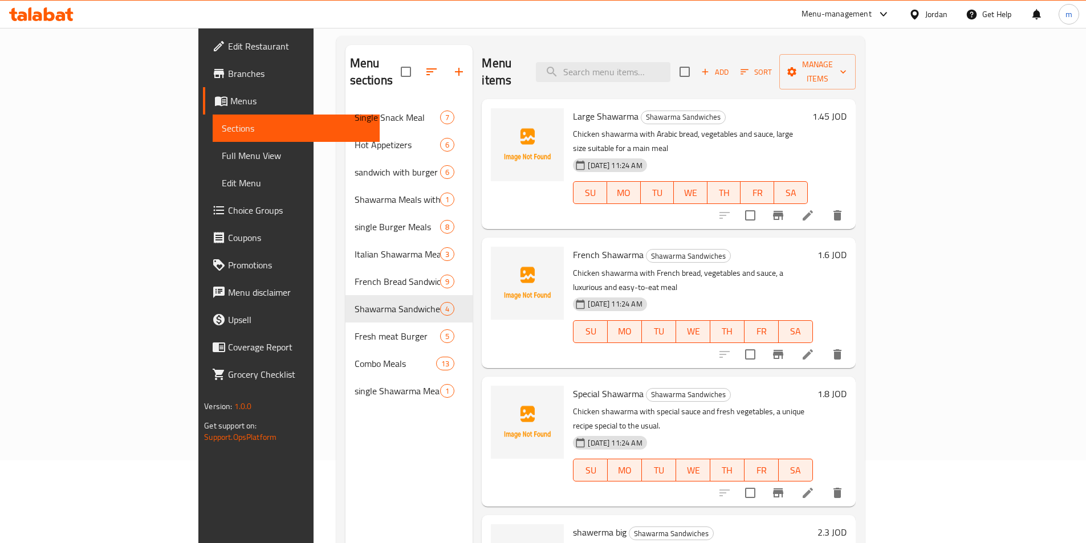
scroll to position [46, 0]
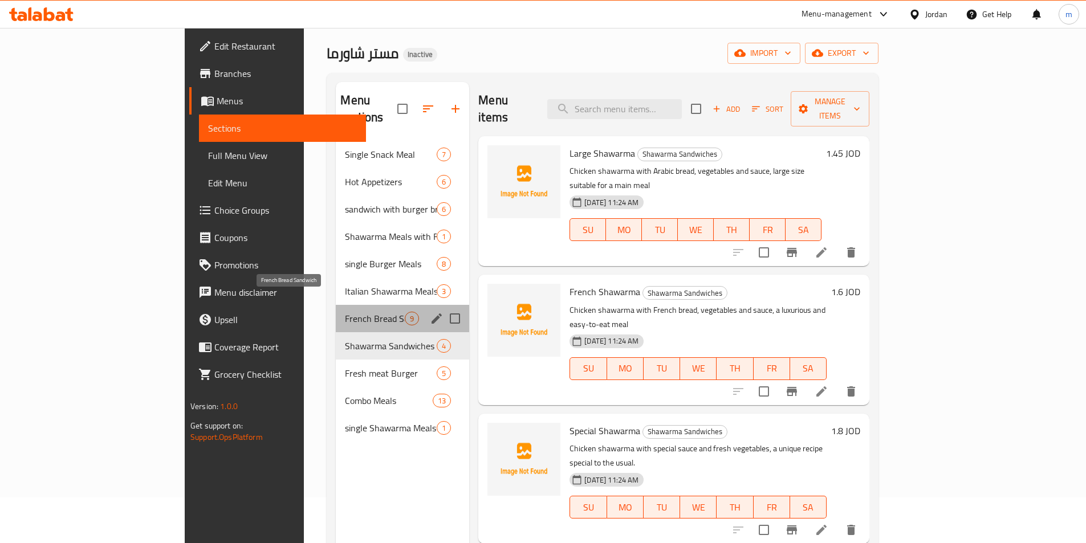
click at [345, 312] on span "French Bread Sandwich" at bounding box center [375, 319] width 60 height 14
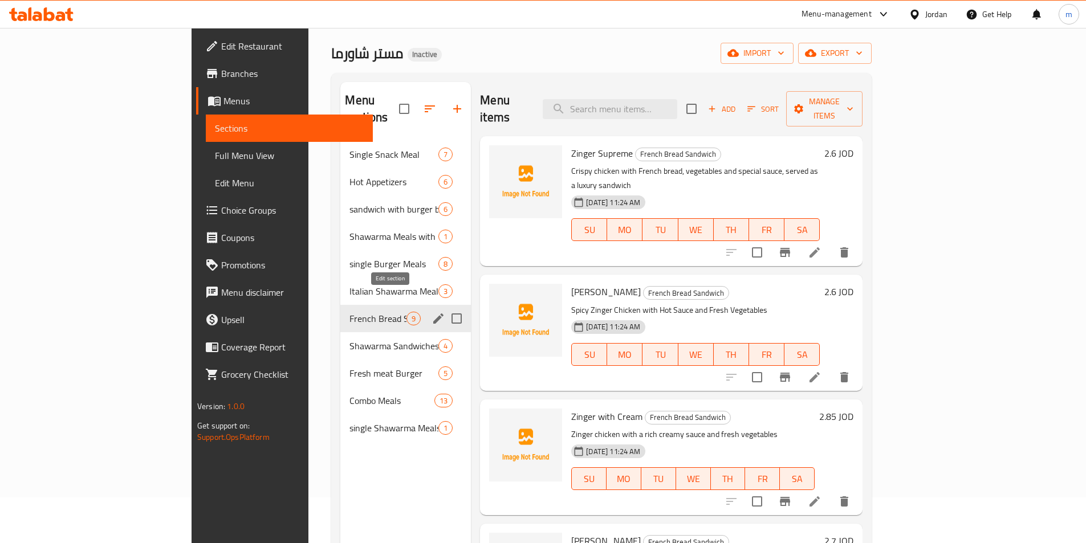
click at [431, 312] on icon "edit" at bounding box center [438, 319] width 14 height 14
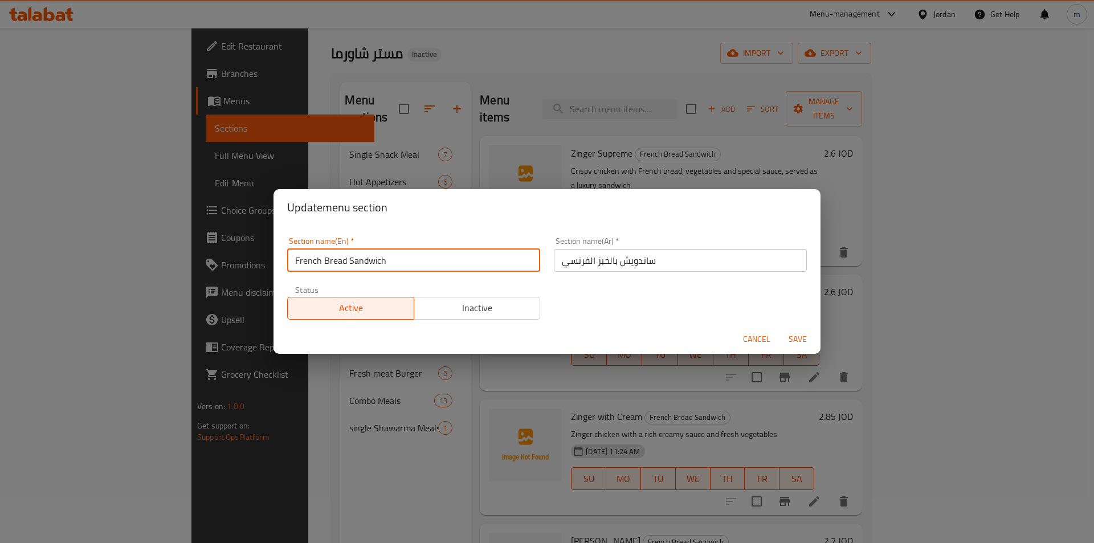
drag, startPoint x: 397, startPoint y: 259, endPoint x: 274, endPoint y: 262, distance: 122.6
click at [274, 262] on div "Section name(En)   * French Bread Sandwich Section name(En) * Section name(Ar) …" at bounding box center [547, 275] width 547 height 99
type input "sandwich with french bread"
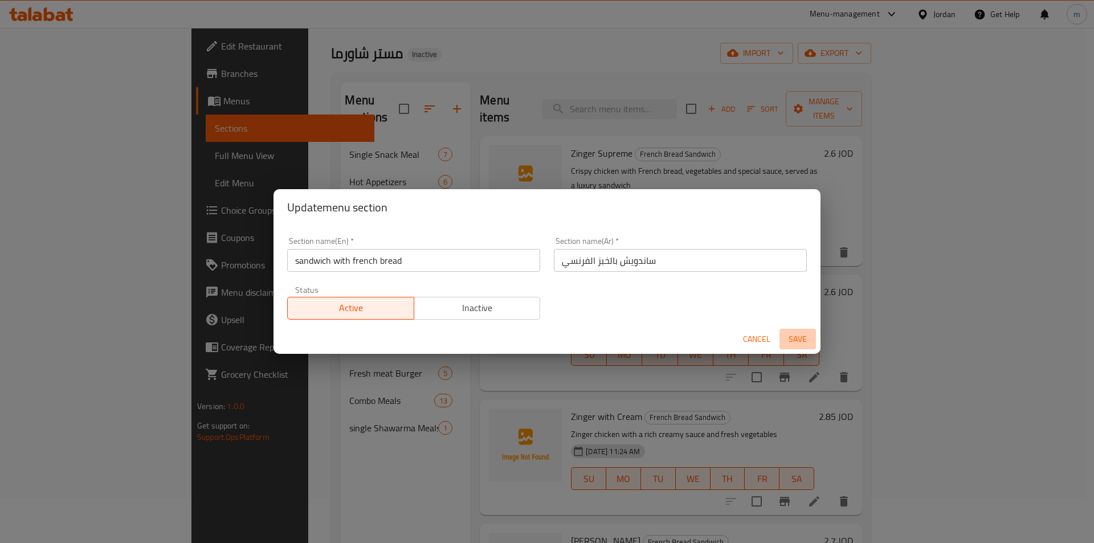
click at [802, 338] on span "Save" at bounding box center [797, 339] width 27 height 14
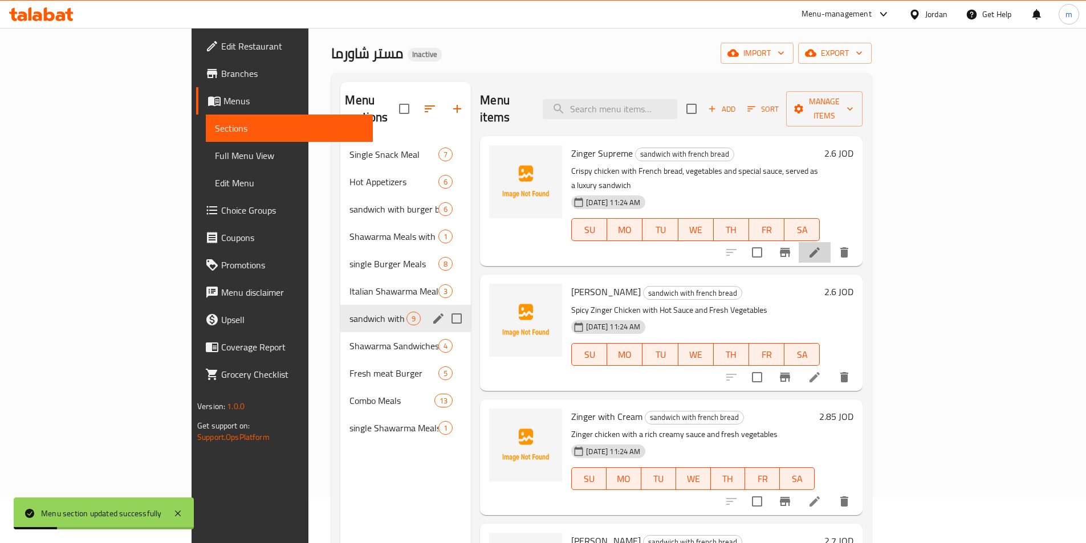
click at [830, 242] on li at bounding box center [814, 252] width 32 height 21
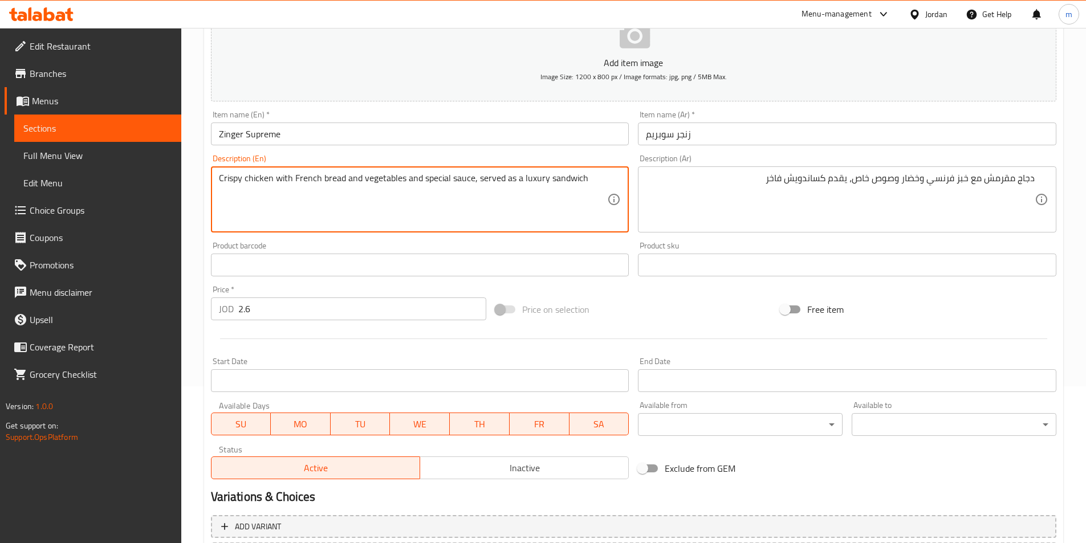
scroll to position [171, 0]
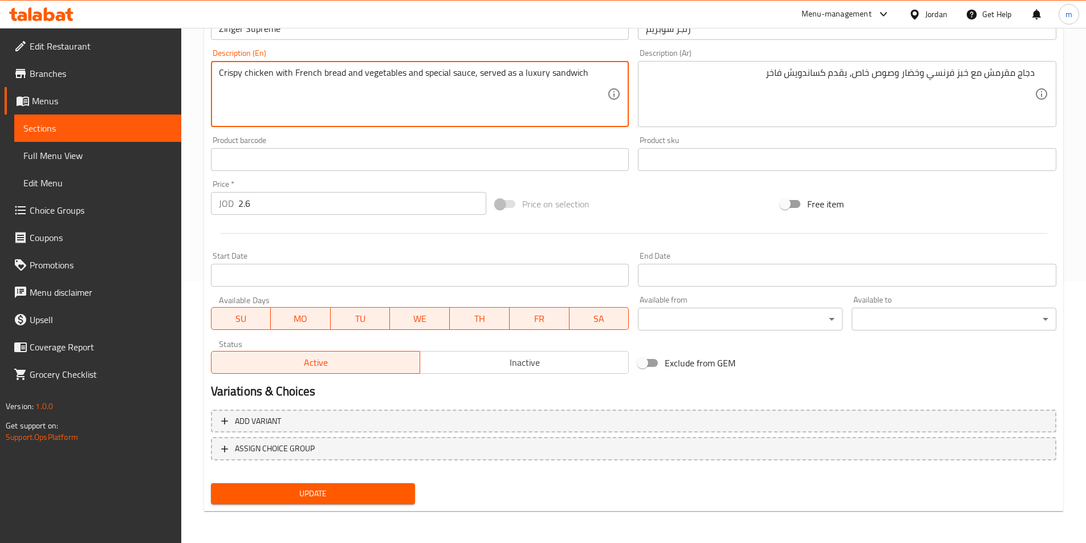
type textarea "Crispy chicken with French bread and vegetables and special sauce, served as a …"
click at [340, 502] on button "Update" at bounding box center [313, 493] width 205 height 21
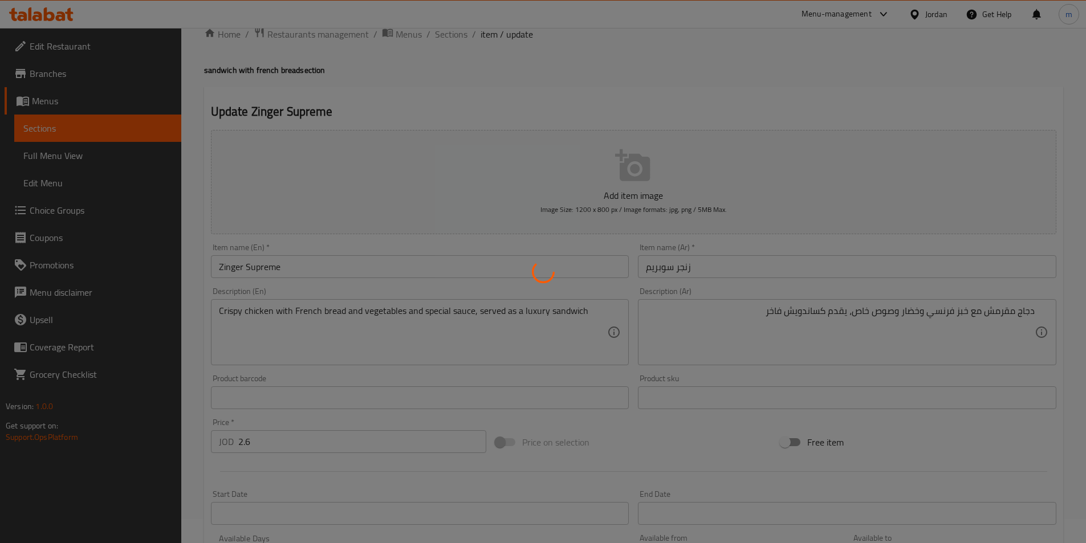
scroll to position [0, 0]
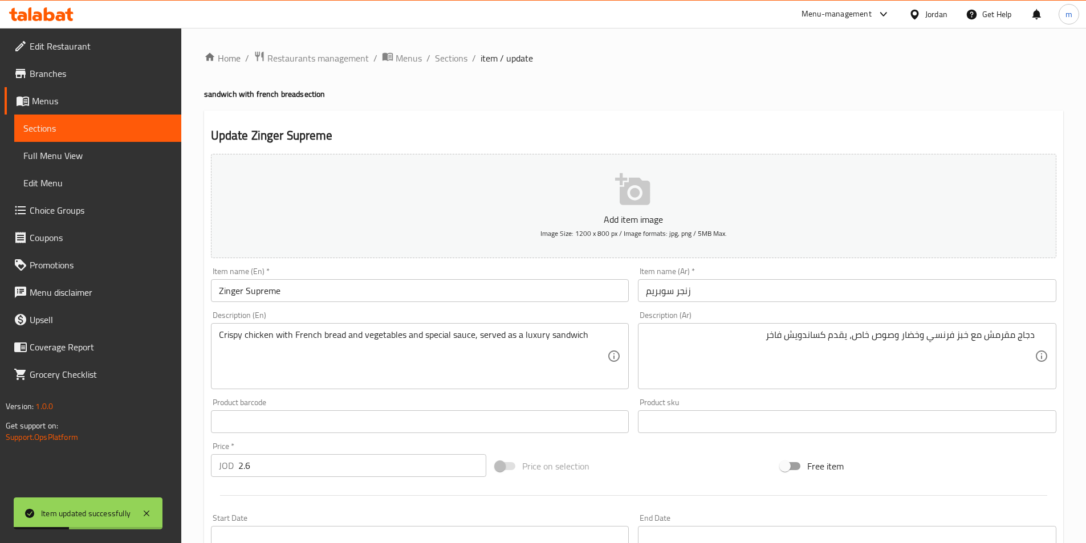
click at [444, 63] on span "Sections" at bounding box center [451, 58] width 32 height 14
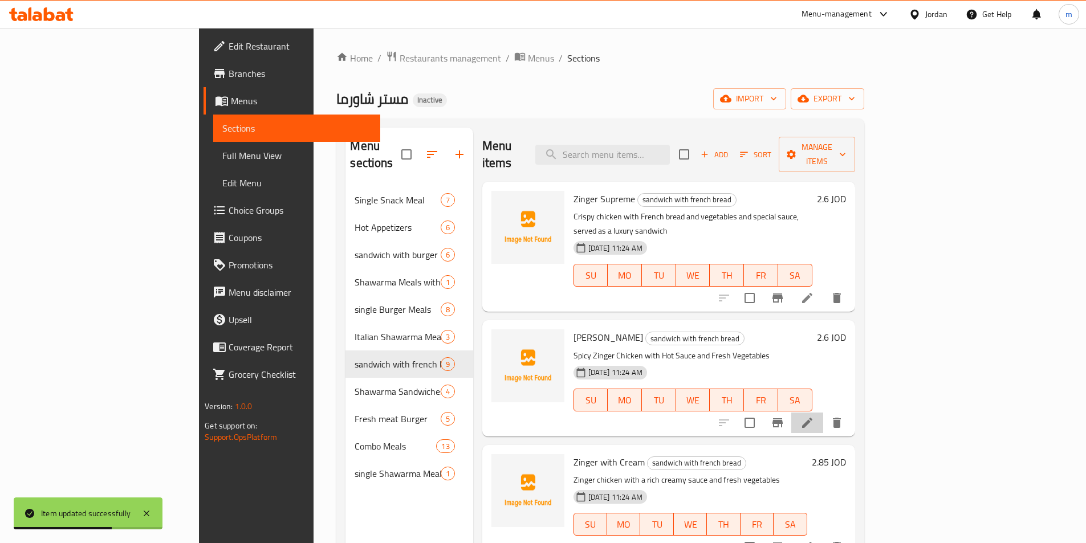
click at [823, 413] on li at bounding box center [807, 423] width 32 height 21
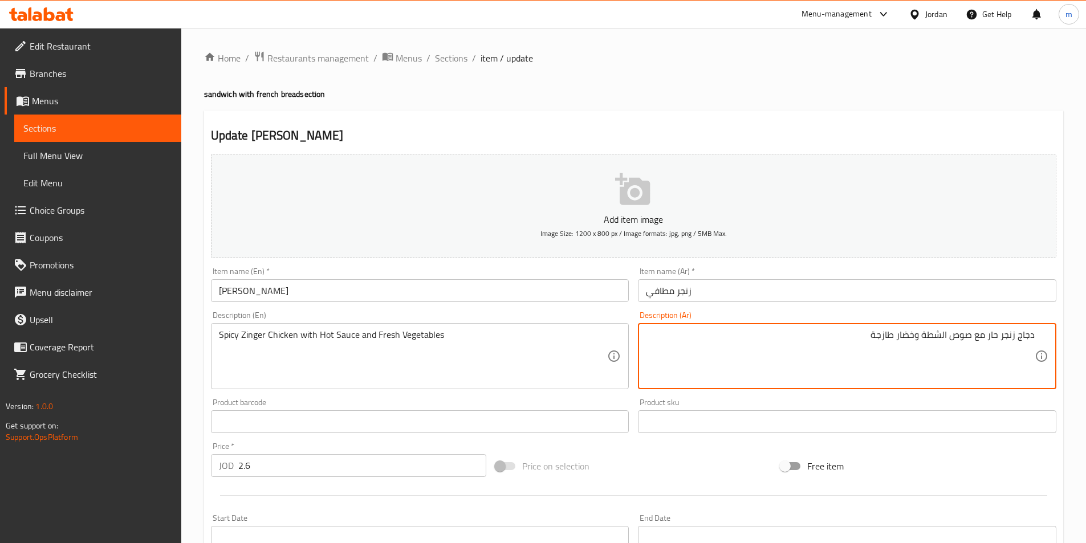
drag, startPoint x: 923, startPoint y: 335, endPoint x: 949, endPoint y: 341, distance: 26.4
click at [949, 341] on textarea "دجاج زنجر حار مع صوص الشطة وخضار طازجة" at bounding box center [840, 356] width 389 height 54
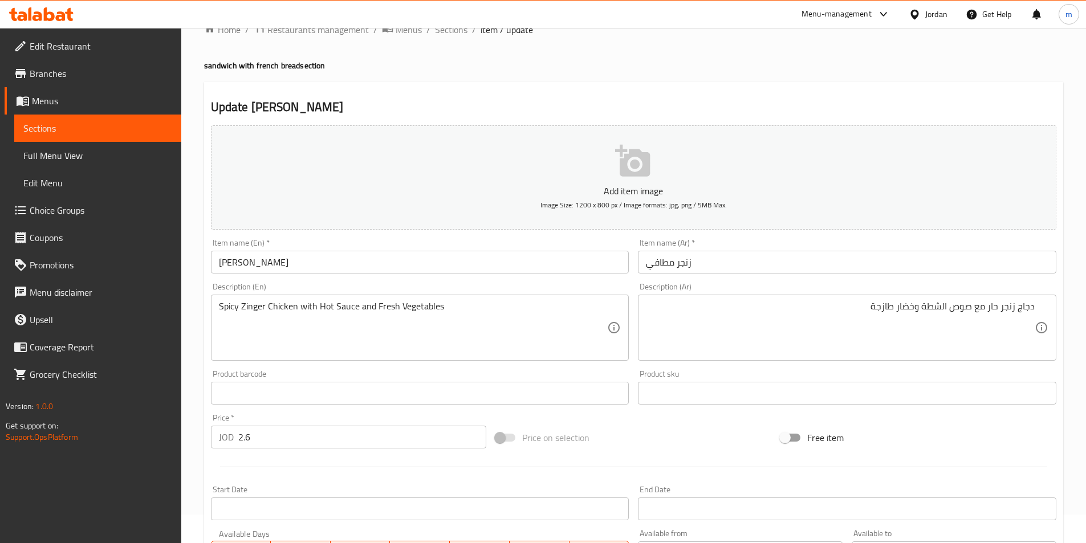
scroll to position [57, 0]
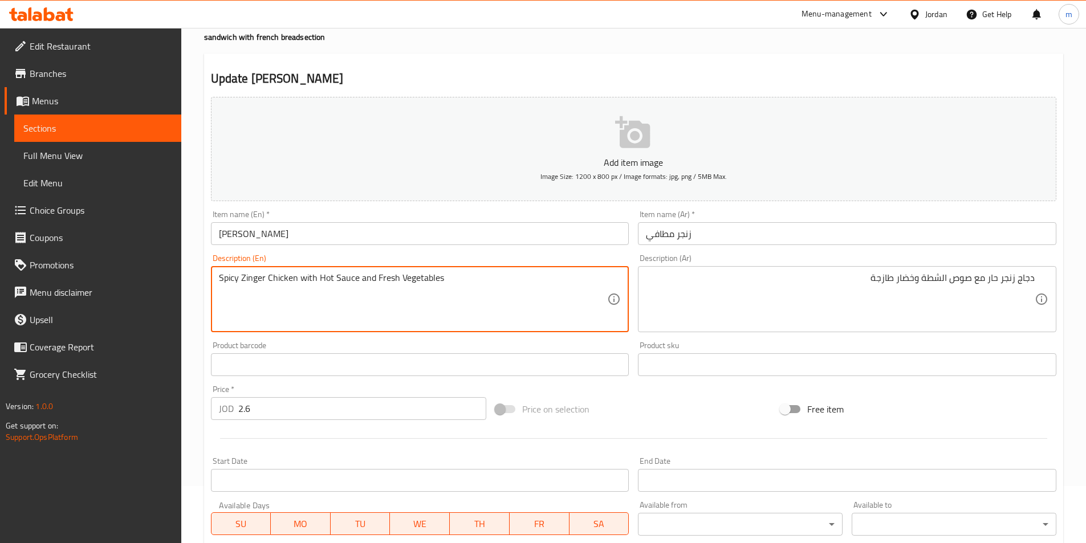
drag, startPoint x: 356, startPoint y: 278, endPoint x: 319, endPoint y: 275, distance: 36.6
drag, startPoint x: 362, startPoint y: 277, endPoint x: 335, endPoint y: 282, distance: 28.3
click at [335, 282] on textarea "Spicy Zinger Chicken with chili powder and Fresh Vegetables" at bounding box center [413, 299] width 389 height 54
click at [333, 276] on textarea "Spicy Zinger Chicken with chili and Fresh Vegetables" at bounding box center [413, 299] width 389 height 54
drag, startPoint x: 328, startPoint y: 278, endPoint x: 332, endPoint y: 296, distance: 18.0
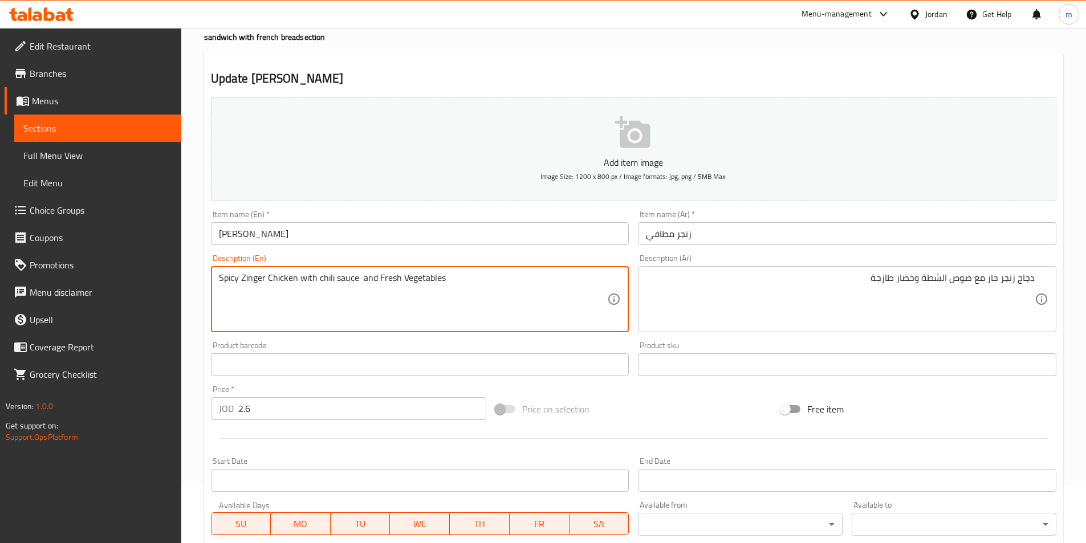
click at [329, 278] on textarea "Spicy Zinger Chicken with chili sauce and Fresh Vegetables" at bounding box center [413, 299] width 389 height 54
click at [329, 275] on textarea "Spicy Zinger Chicken with chili sauce and Fresh Vegetables" at bounding box center [413, 299] width 389 height 54
drag, startPoint x: 361, startPoint y: 278, endPoint x: 318, endPoint y: 280, distance: 43.4
click at [318, 280] on textarea "Spicy Zinger Chicken with chilli sauce and Fresh Vegetables" at bounding box center [413, 299] width 389 height 54
click at [339, 282] on textarea "Spicy Zinger Chicken with chilli sauce and Fresh Vegetables" at bounding box center [413, 299] width 389 height 54
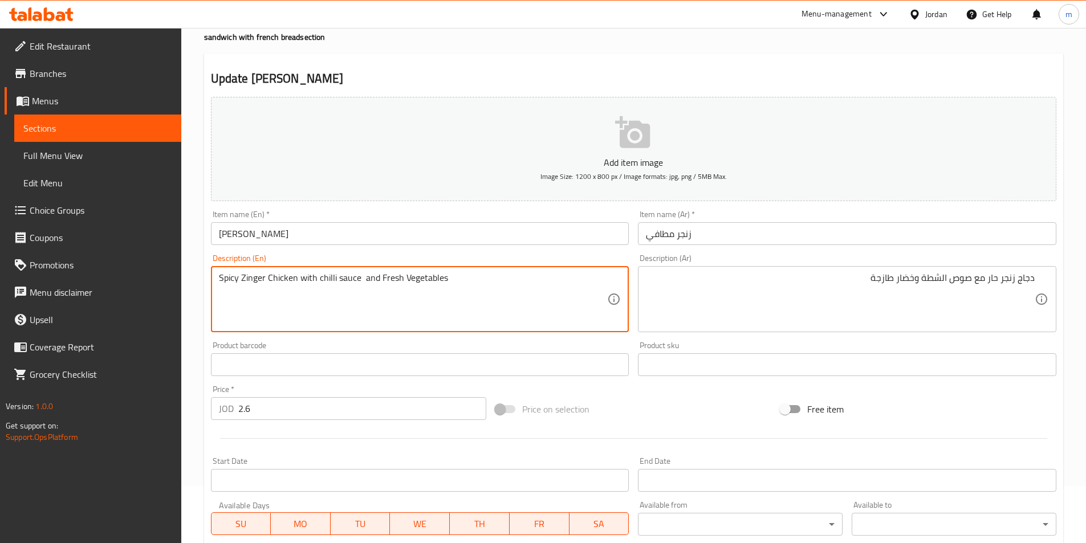
click at [339, 282] on textarea "Spicy Zinger Chicken with chilli sauce and Fresh Vegetables" at bounding box center [413, 299] width 389 height 54
drag, startPoint x: 317, startPoint y: 277, endPoint x: 359, endPoint y: 278, distance: 41.6
click at [359, 278] on textarea "Spicy Zinger Chicken with chilli sauce and Fresh Vegetables" at bounding box center [413, 299] width 389 height 54
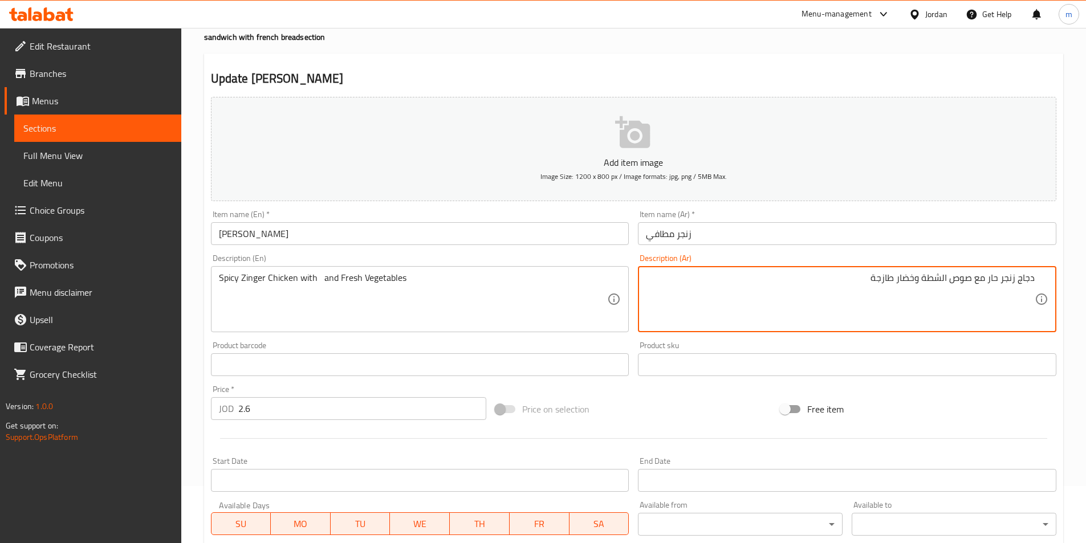
drag, startPoint x: 924, startPoint y: 274, endPoint x: 949, endPoint y: 283, distance: 26.4
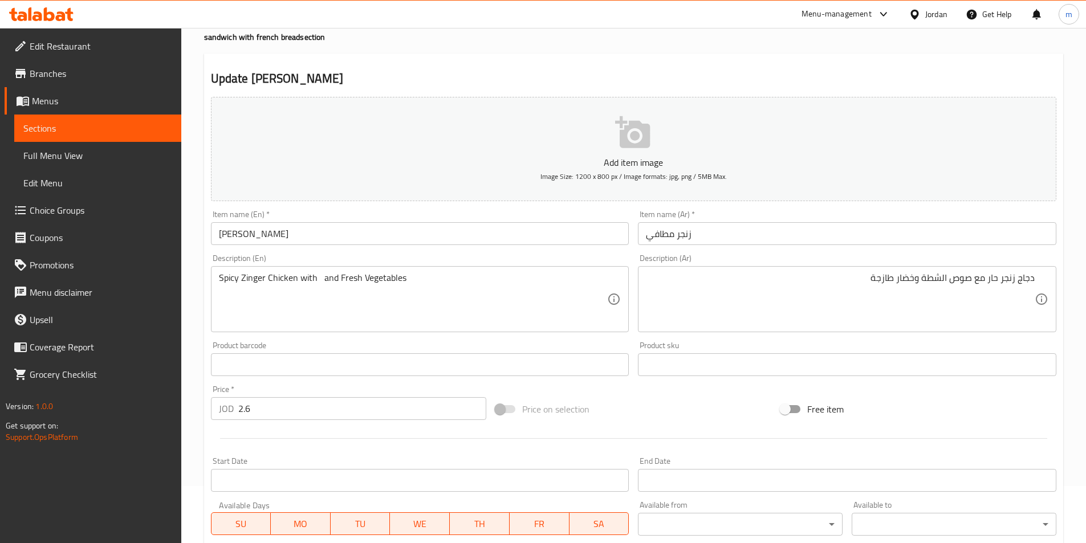
click at [957, 286] on textarea "دجاج زنجر حار مع صوص الشطة وخضار طازجة" at bounding box center [840, 299] width 389 height 54
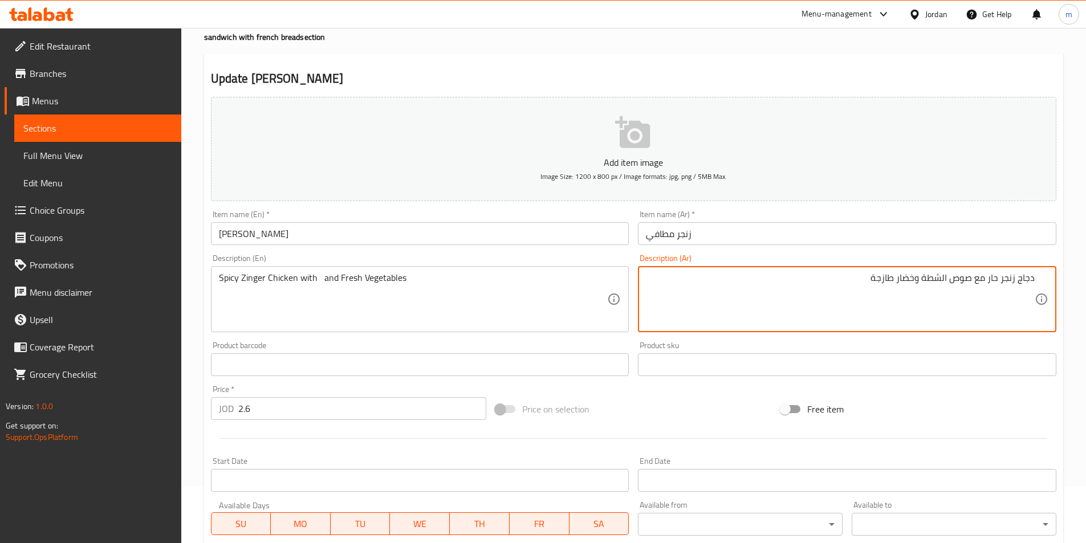
drag, startPoint x: 923, startPoint y: 279, endPoint x: 974, endPoint y: 293, distance: 52.7
click at [974, 293] on textarea "دجاج زنجر حار مع صوص الشطة وخضار طازجة" at bounding box center [840, 299] width 389 height 54
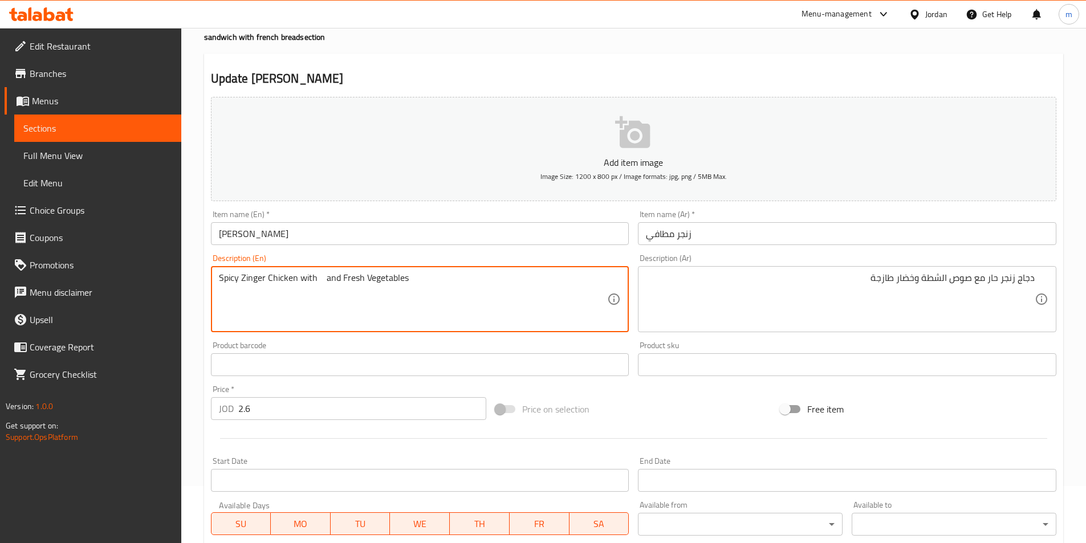
paste textarea "hot sauce"
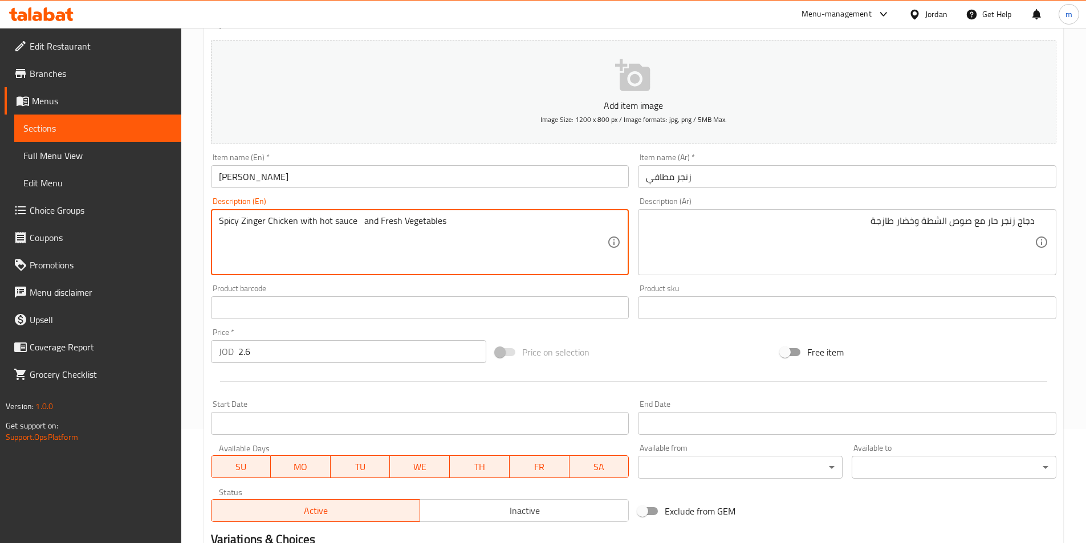
type textarea "Spicy Zinger Chicken with hot sauce and Fresh Vegetables"
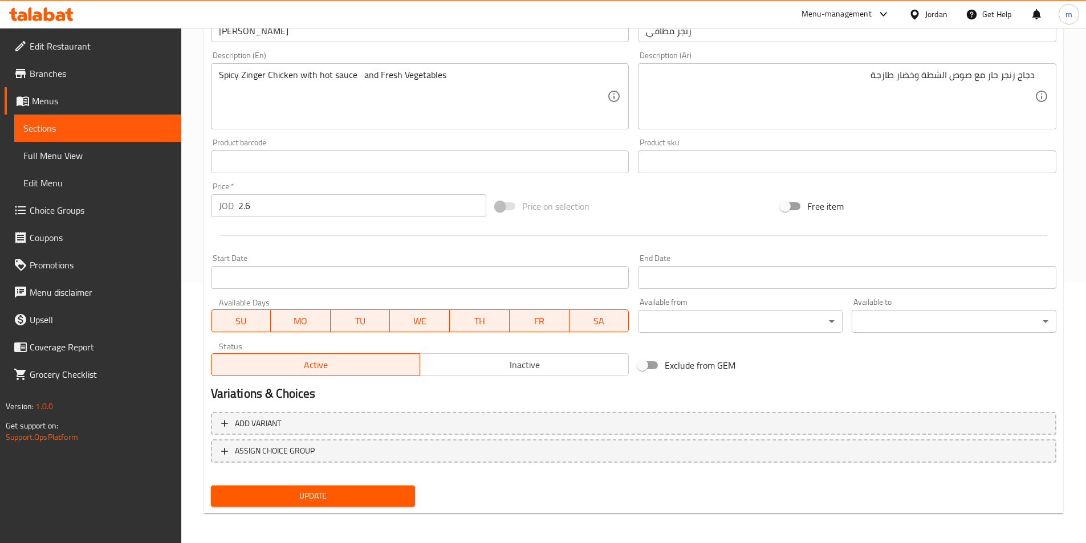
scroll to position [262, 0]
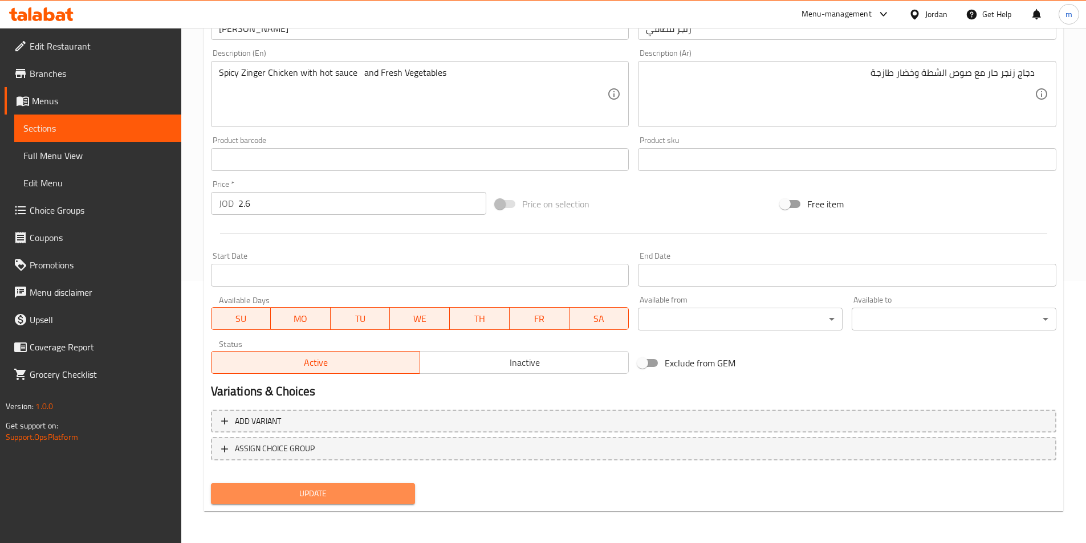
click at [323, 494] on span "Update" at bounding box center [313, 494] width 186 height 14
click at [323, 494] on div at bounding box center [543, 271] width 1086 height 543
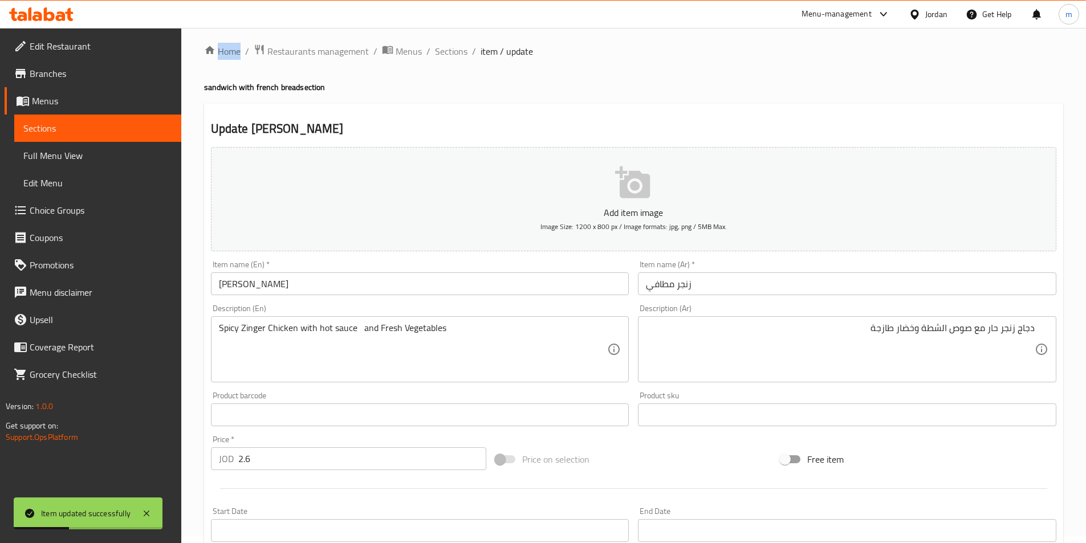
scroll to position [0, 0]
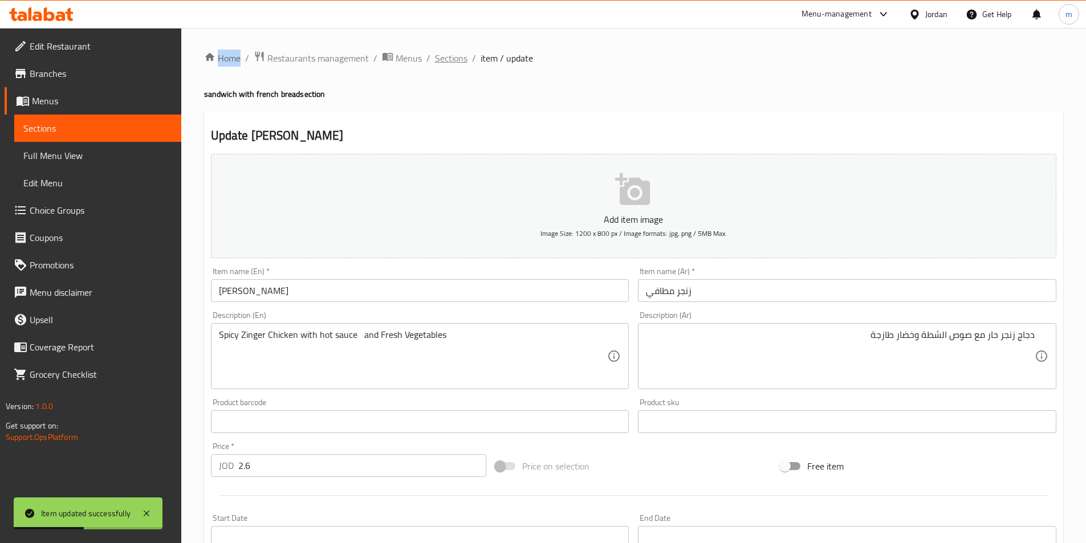
click at [452, 59] on span "Sections" at bounding box center [451, 58] width 32 height 14
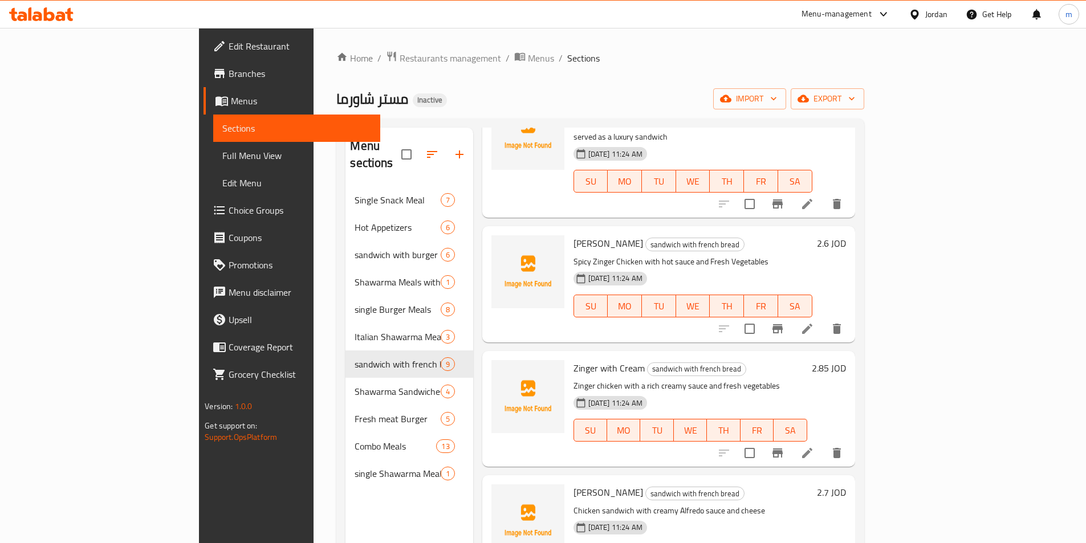
scroll to position [114, 0]
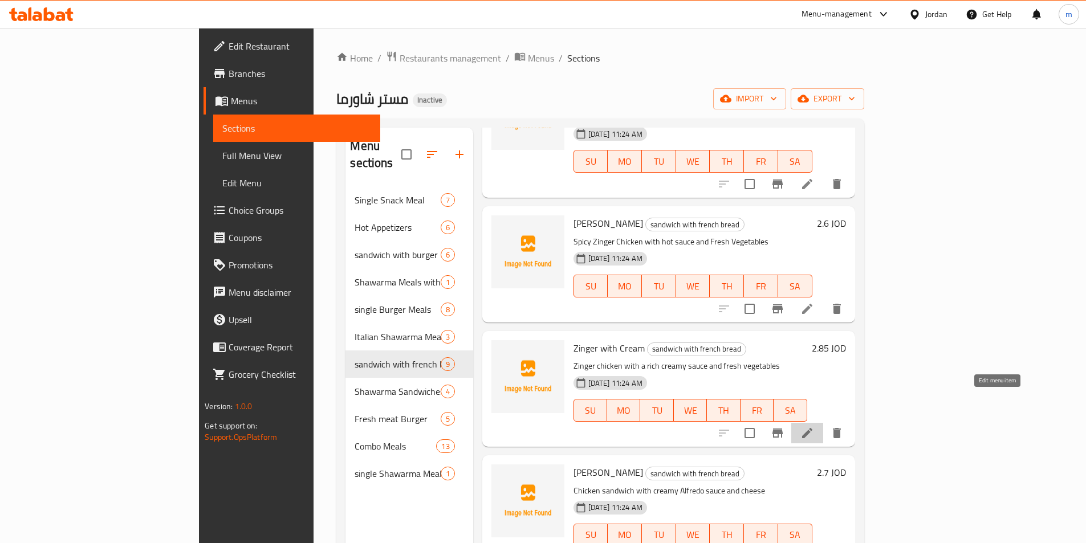
click at [812, 428] on icon at bounding box center [807, 433] width 10 height 10
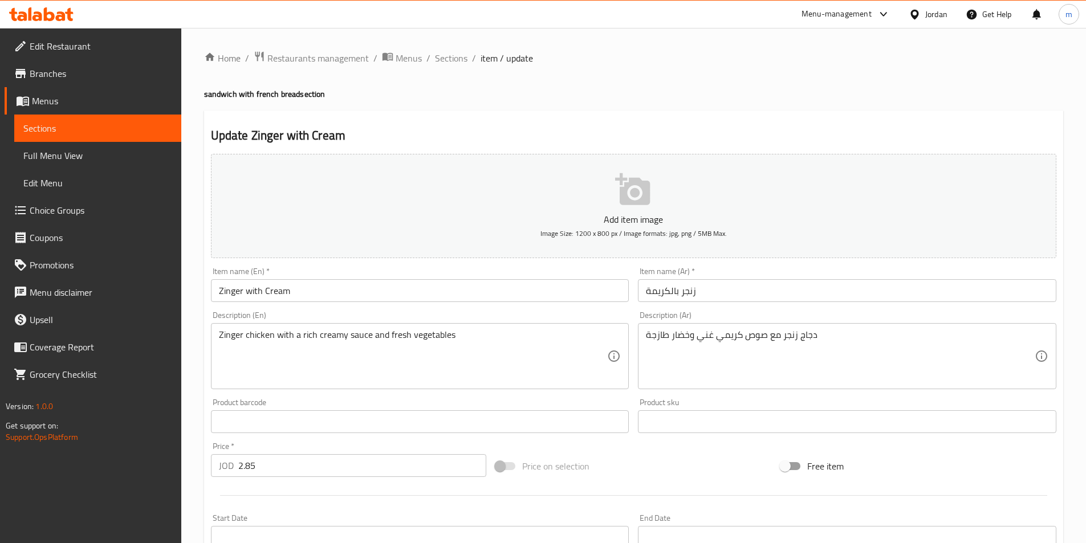
click at [792, 295] on input "زنجر بالكريمة" at bounding box center [847, 290] width 418 height 23
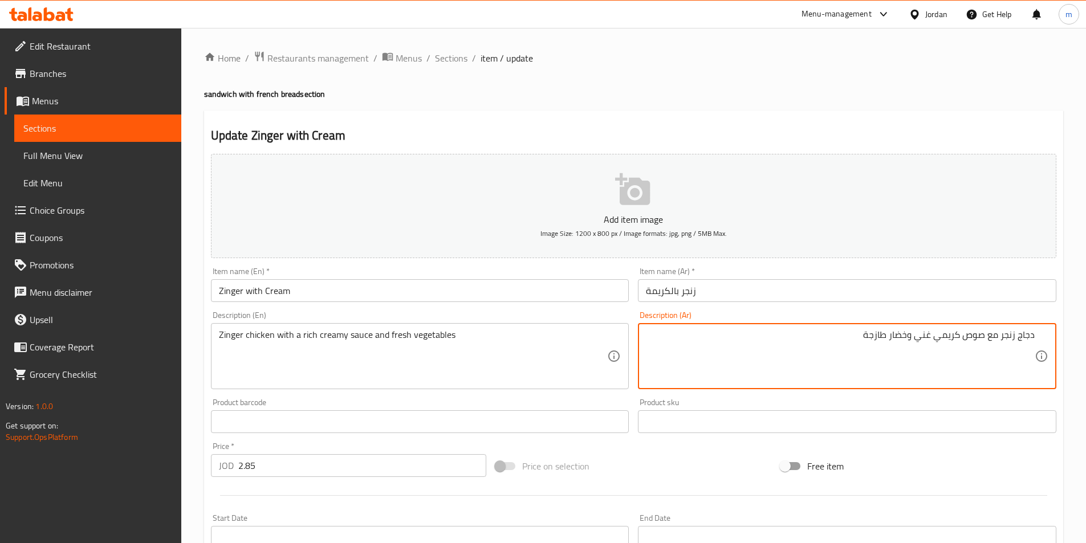
click at [1000, 339] on textarea "دجاج زنجر مع صوص كريمي غني وخضار طازجة" at bounding box center [840, 356] width 389 height 54
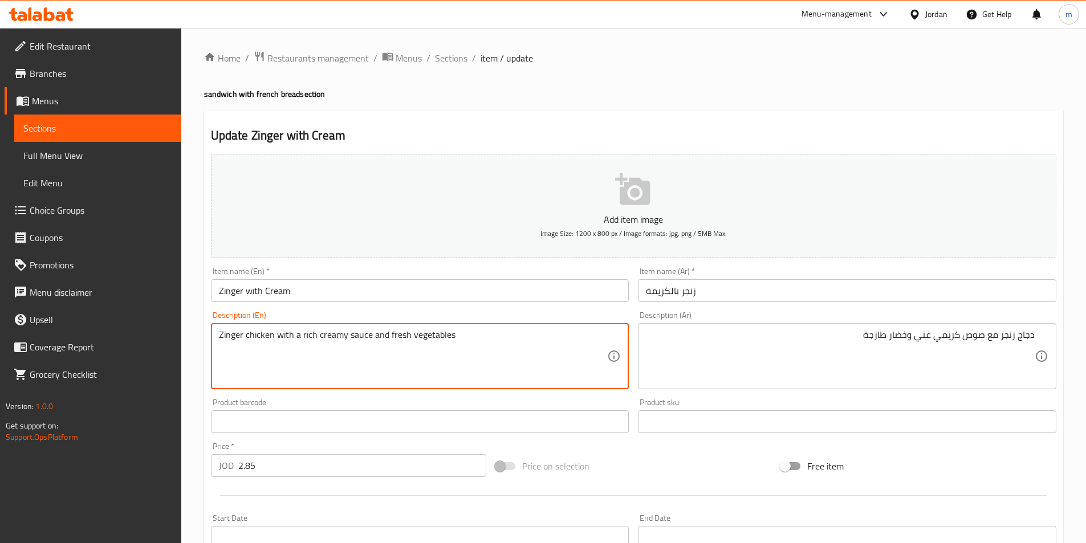
click at [472, 348] on textarea "Zinger chicken with a rich creamy sauce and fresh vegetables" at bounding box center [413, 356] width 389 height 54
click at [454, 339] on textarea "Zinger chicken with a rich creamy sauce and fresh vegetables" at bounding box center [413, 356] width 389 height 54
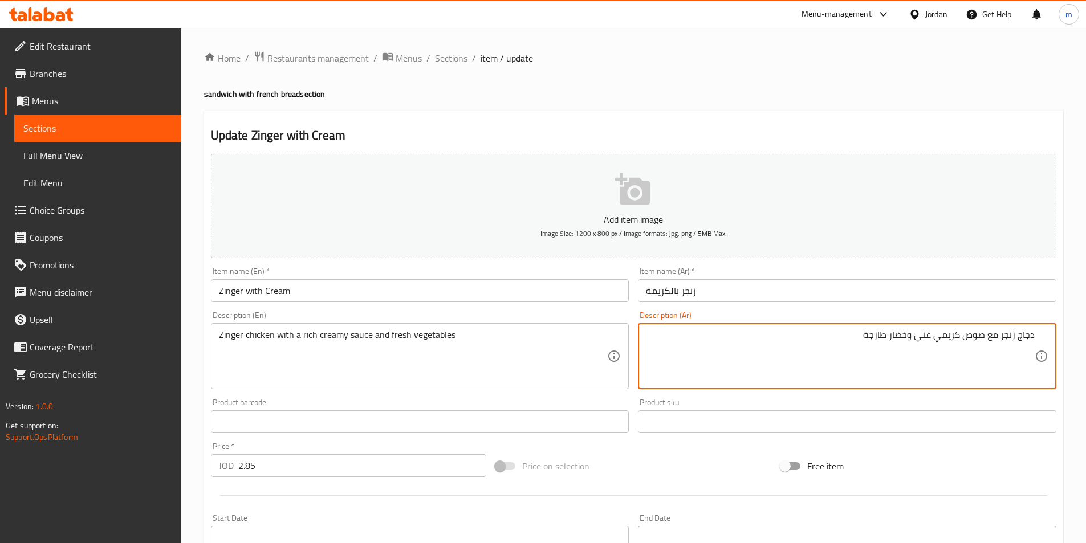
click at [800, 347] on textarea "دجاج زنجر مع صوص كريمي غني وخضار طازجة" at bounding box center [840, 356] width 389 height 54
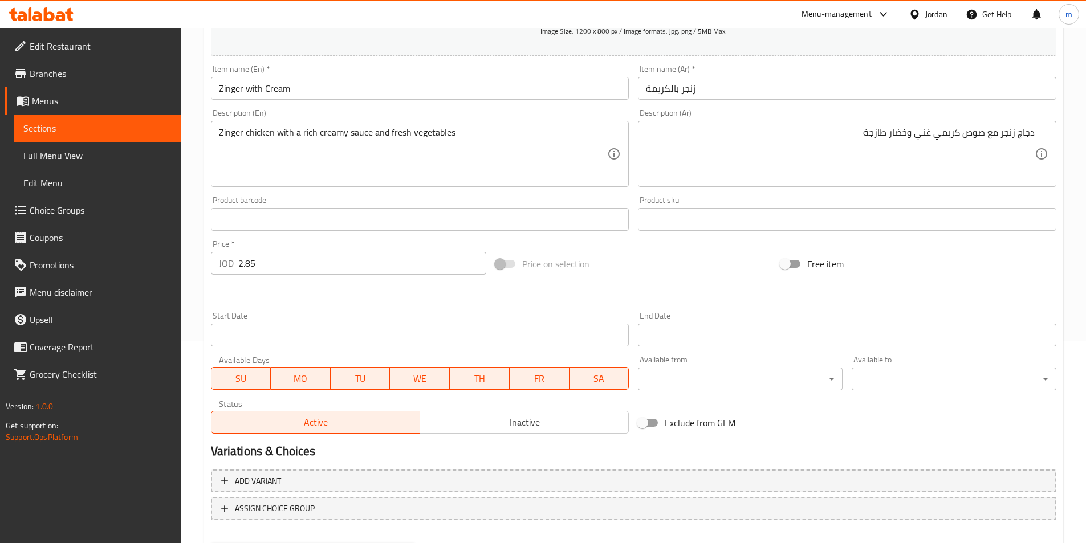
scroll to position [262, 0]
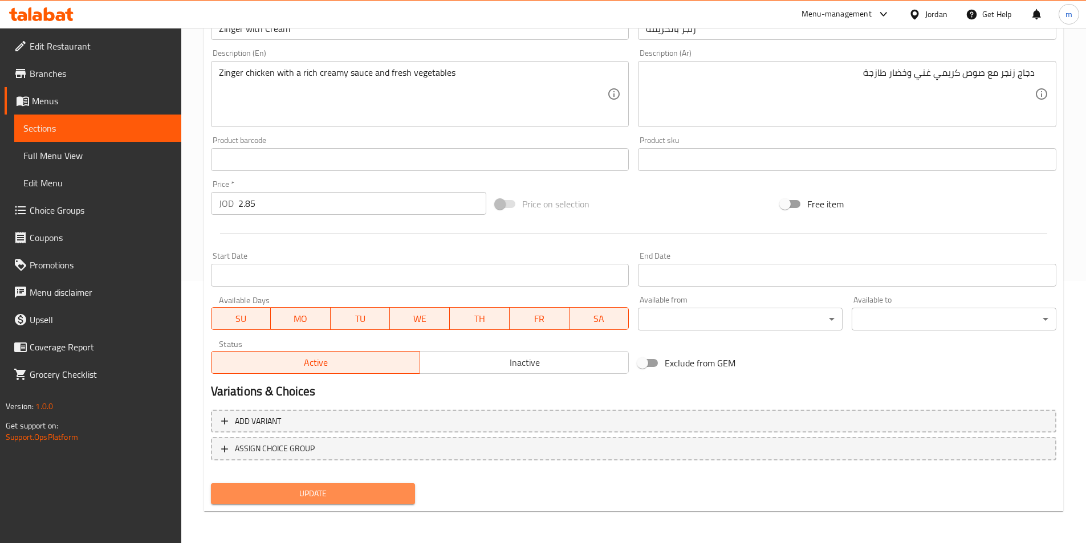
click at [300, 494] on span "Update" at bounding box center [313, 494] width 186 height 14
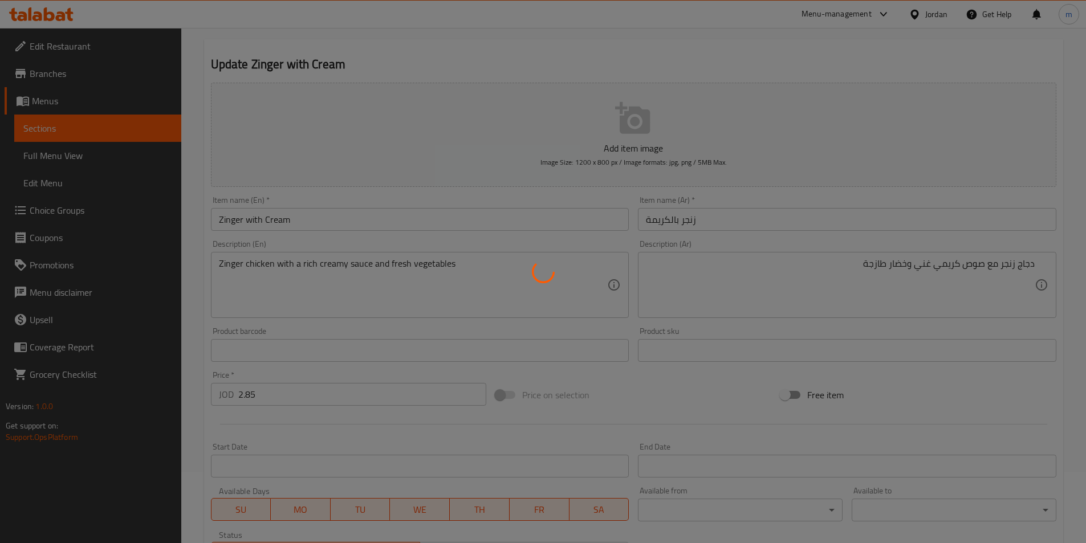
scroll to position [0, 0]
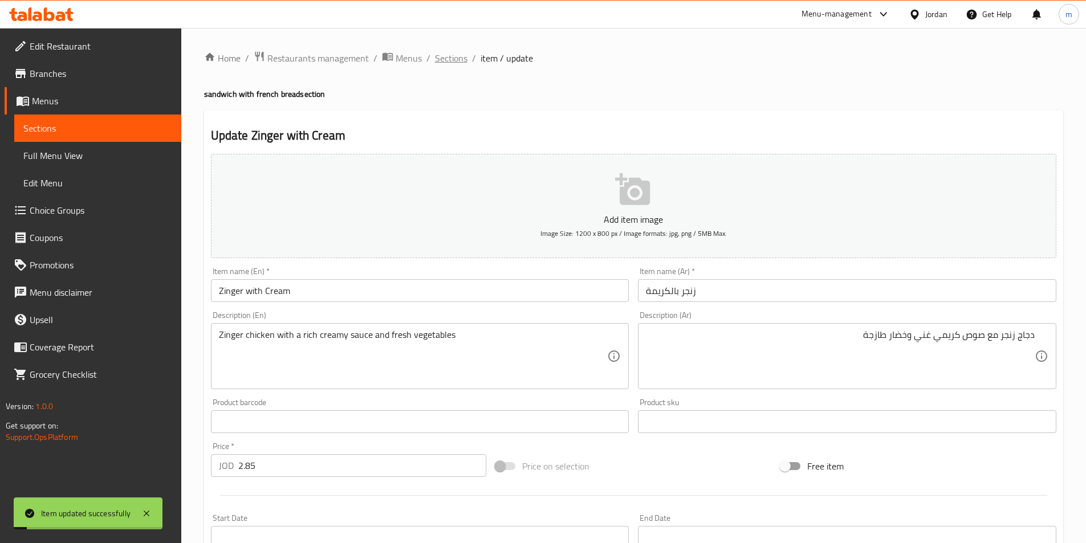
click at [447, 58] on span "Sections" at bounding box center [451, 58] width 32 height 14
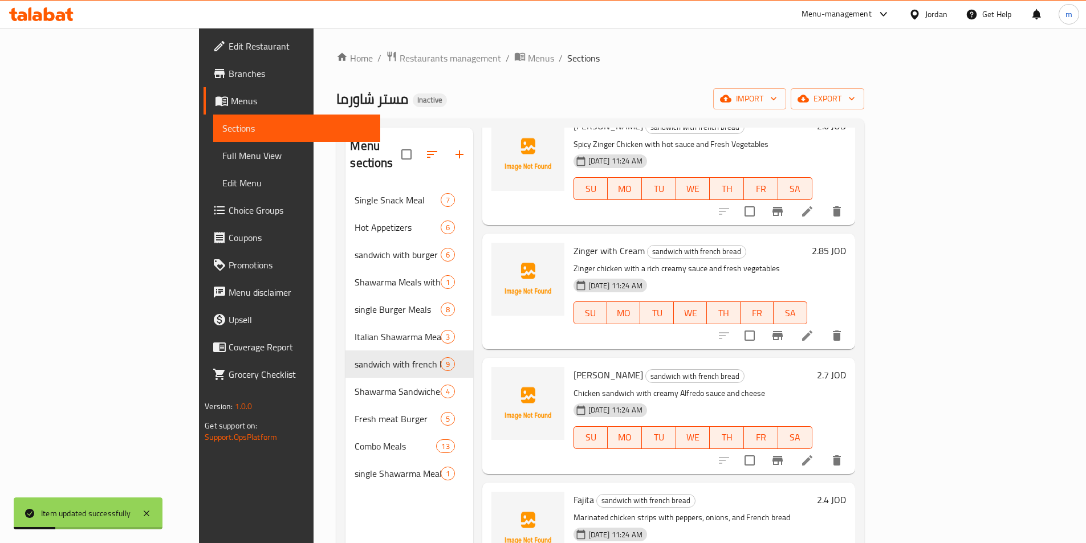
scroll to position [228, 0]
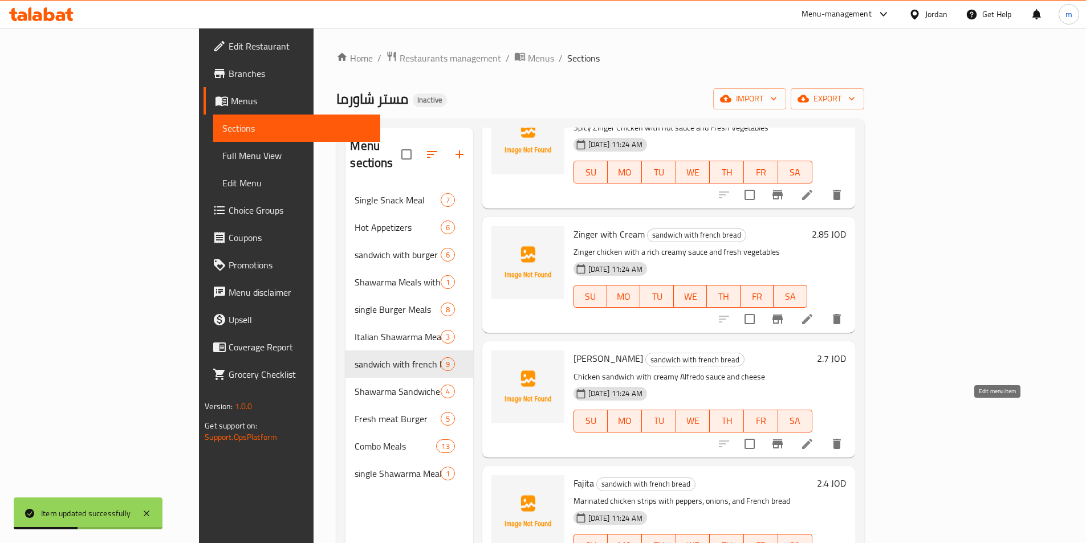
click at [814, 437] on icon at bounding box center [807, 444] width 14 height 14
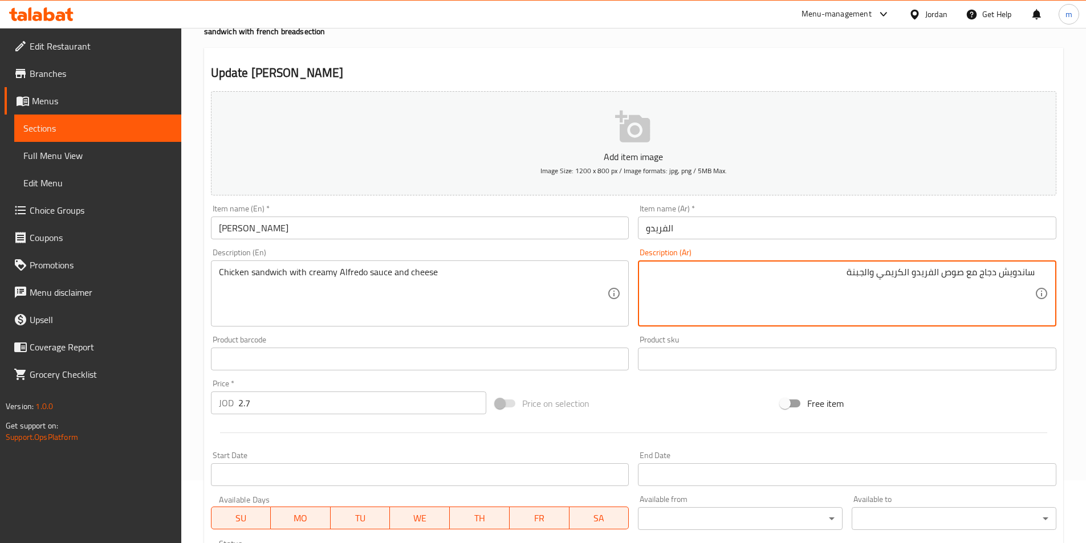
scroll to position [228, 0]
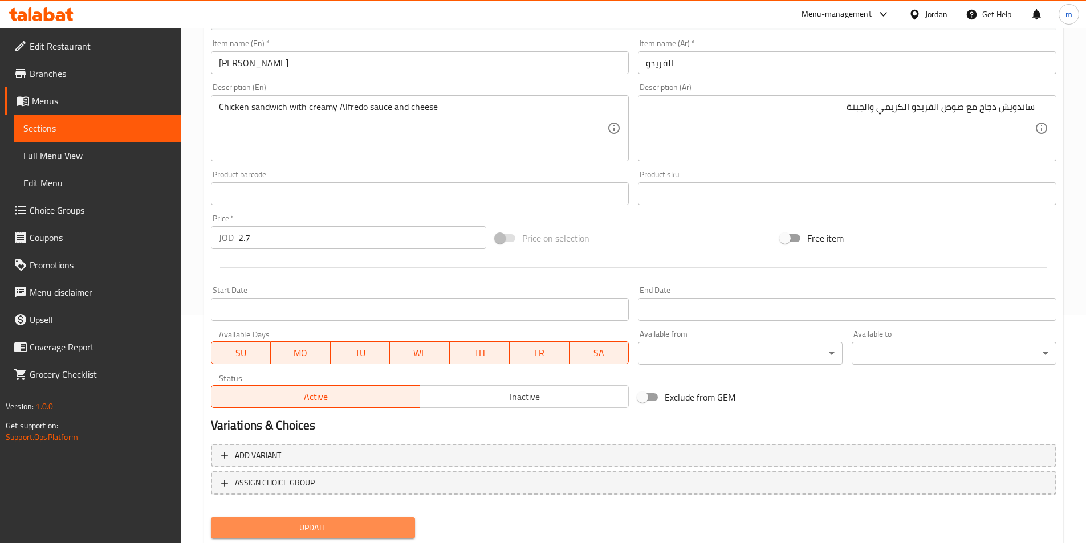
click at [381, 521] on span "Update" at bounding box center [313, 528] width 186 height 14
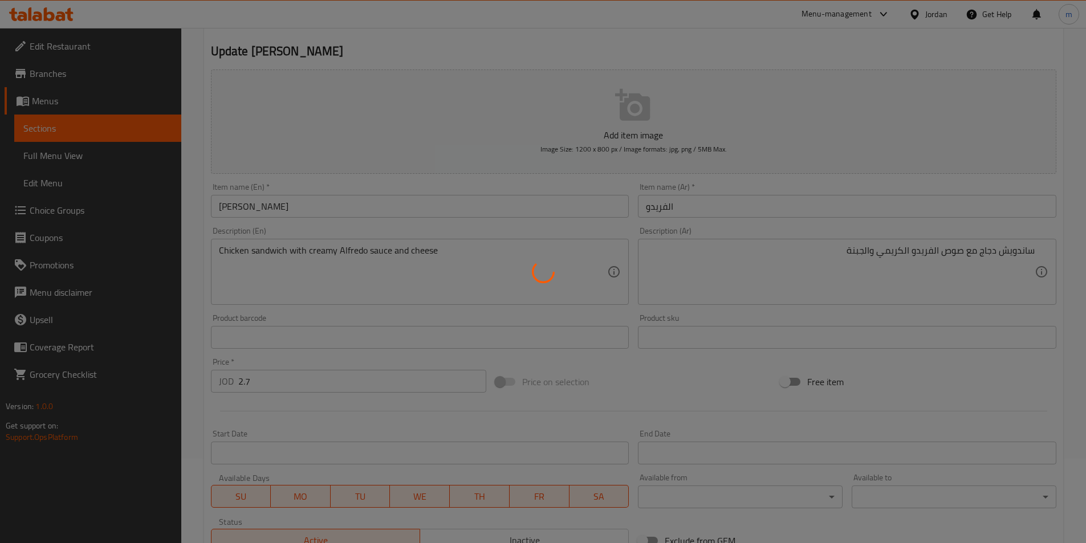
scroll to position [0, 0]
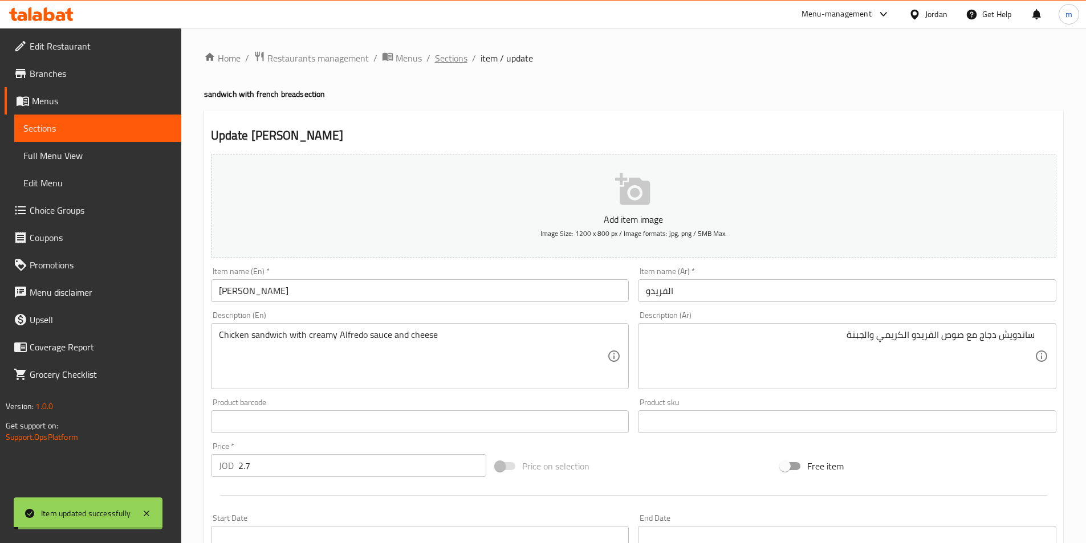
click at [454, 58] on span "Sections" at bounding box center [451, 58] width 32 height 14
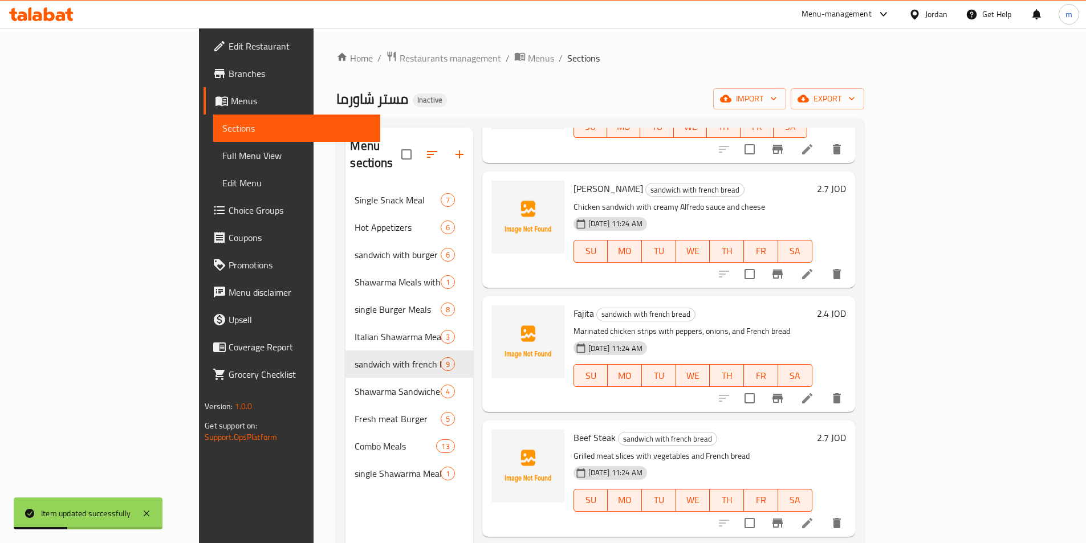
scroll to position [399, 0]
click at [814, 390] on icon at bounding box center [807, 397] width 14 height 14
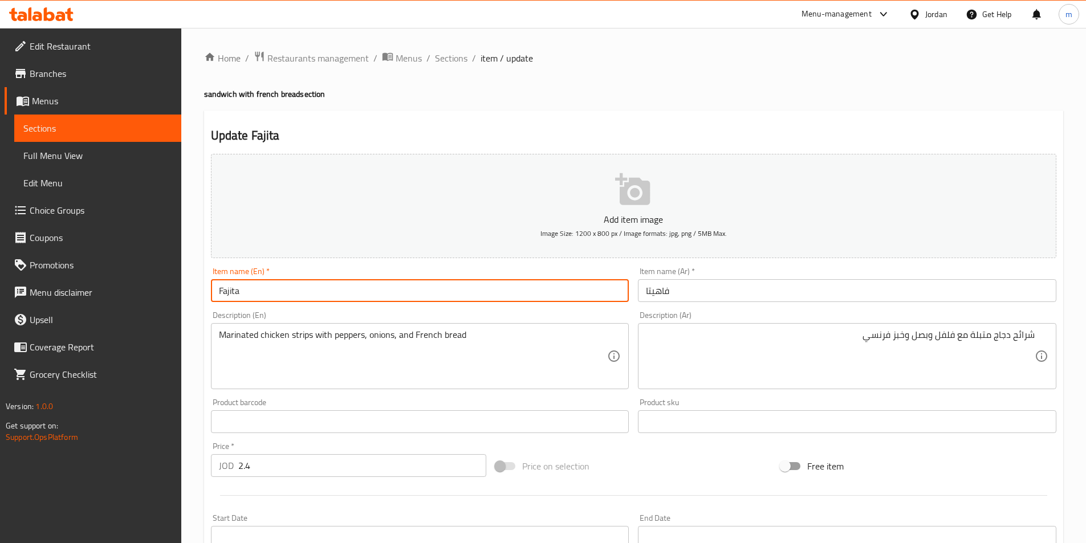
drag, startPoint x: 263, startPoint y: 290, endPoint x: 110, endPoint y: 292, distance: 152.7
click at [110, 292] on div "Edit Restaurant Branches Menus Sections Full Menu View Edit Menu Choice Groups …" at bounding box center [543, 416] width 1086 height 777
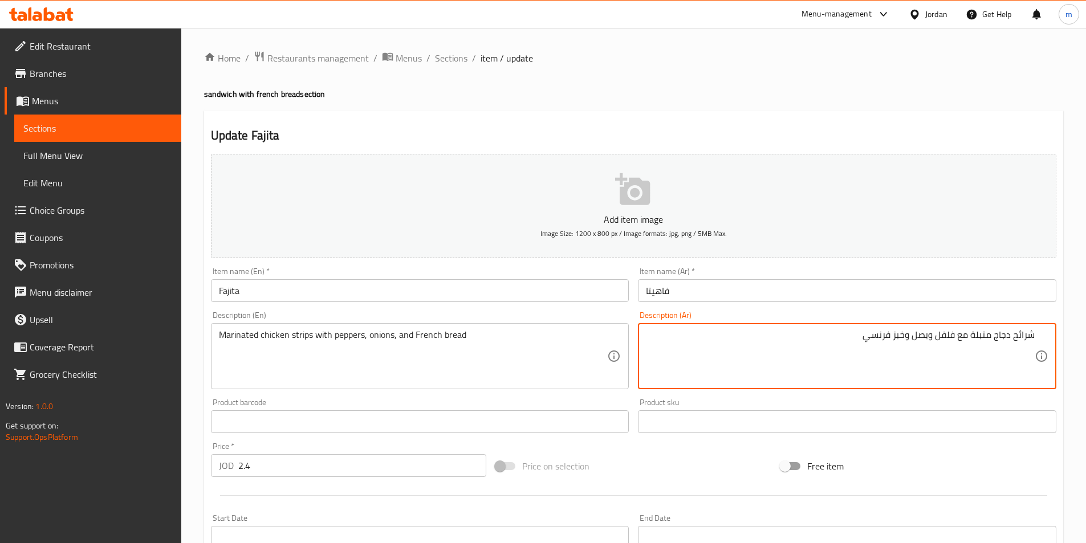
click at [789, 353] on textarea "شرائح دجاج متبلة مع فلفل وبصل وخبز فرنسي" at bounding box center [840, 356] width 389 height 54
click at [822, 338] on textarea "شرائح دجاج متبلة مع فلفل وبصل وخبز فرنسي" at bounding box center [840, 356] width 389 height 54
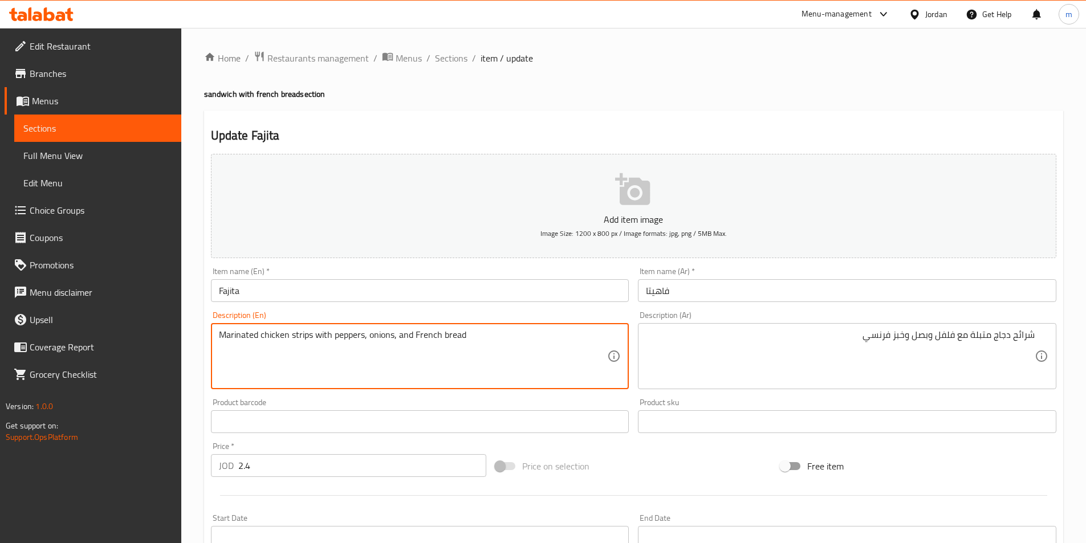
drag, startPoint x: 299, startPoint y: 335, endPoint x: 311, endPoint y: 345, distance: 15.8
click at [311, 345] on textarea "Marinated chicken strips with peppers, onions, and French bread" at bounding box center [413, 356] width 389 height 54
click at [311, 335] on textarea "Marinated chicken strips with peppers, onions, and French bread" at bounding box center [413, 356] width 389 height 54
drag, startPoint x: 313, startPoint y: 335, endPoint x: 291, endPoint y: 336, distance: 21.7
click at [291, 336] on textarea "Marinated chicken strips with peppers, onions, and French bread" at bounding box center [413, 356] width 389 height 54
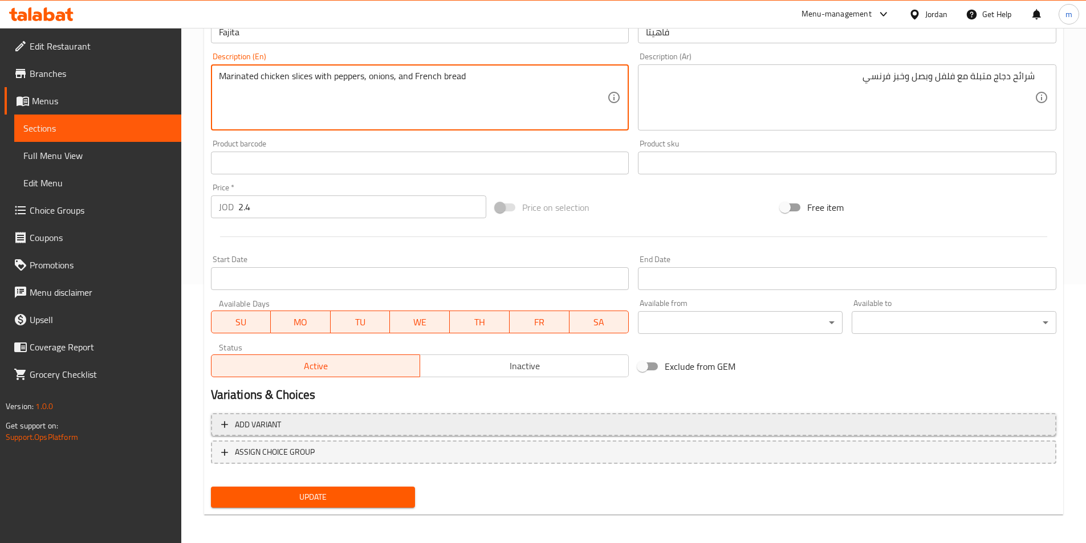
scroll to position [262, 0]
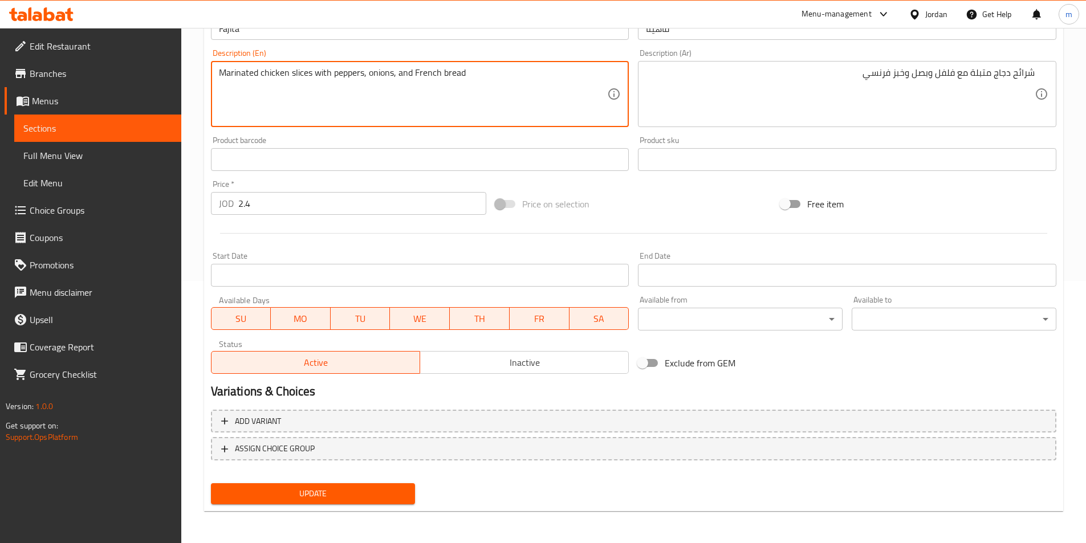
type textarea "Marinated chicken slices with peppers, onions, and French bread"
click at [321, 501] on span "Update" at bounding box center [313, 494] width 186 height 14
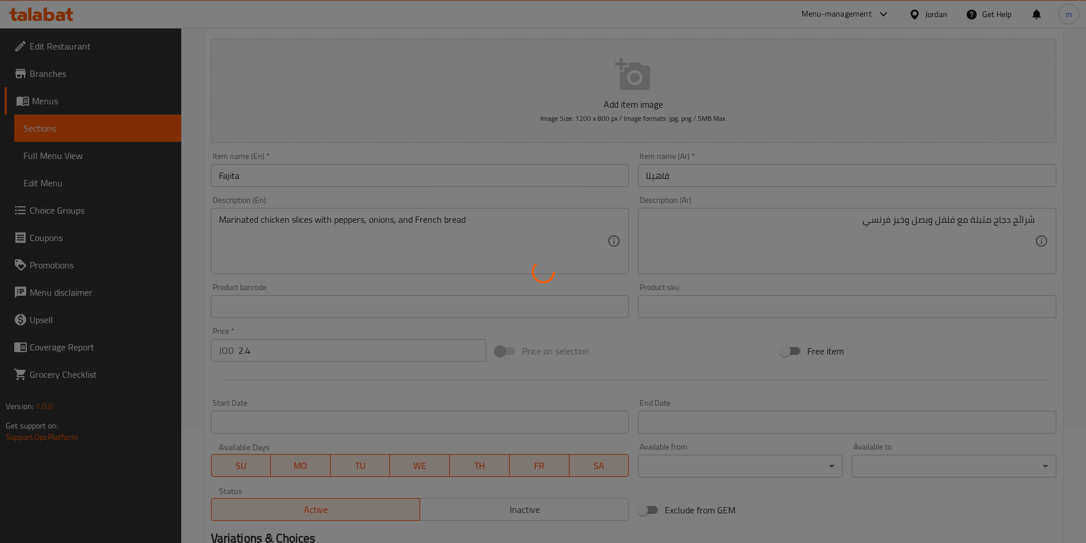
scroll to position [0, 0]
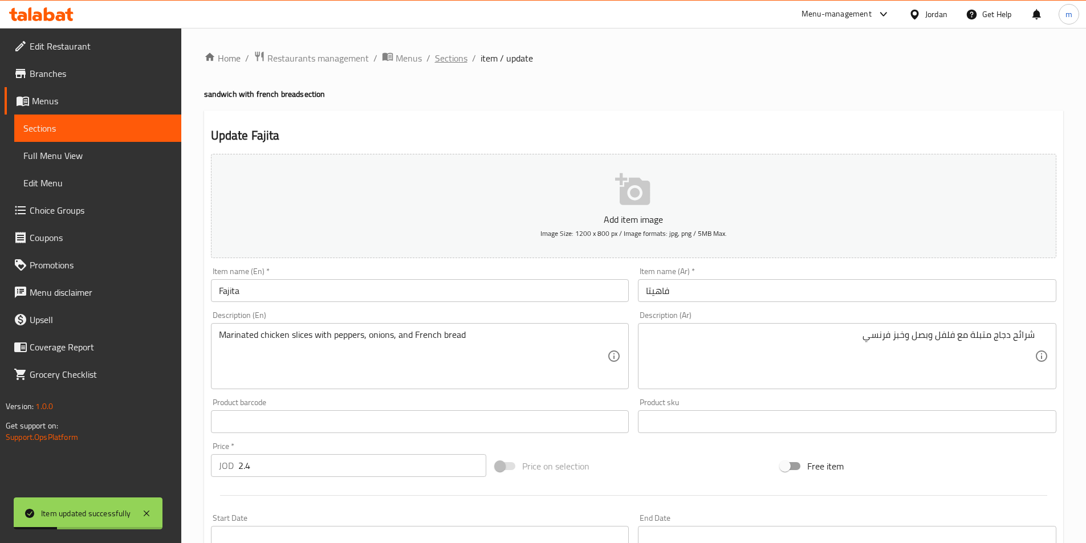
click at [446, 58] on span "Sections" at bounding box center [451, 58] width 32 height 14
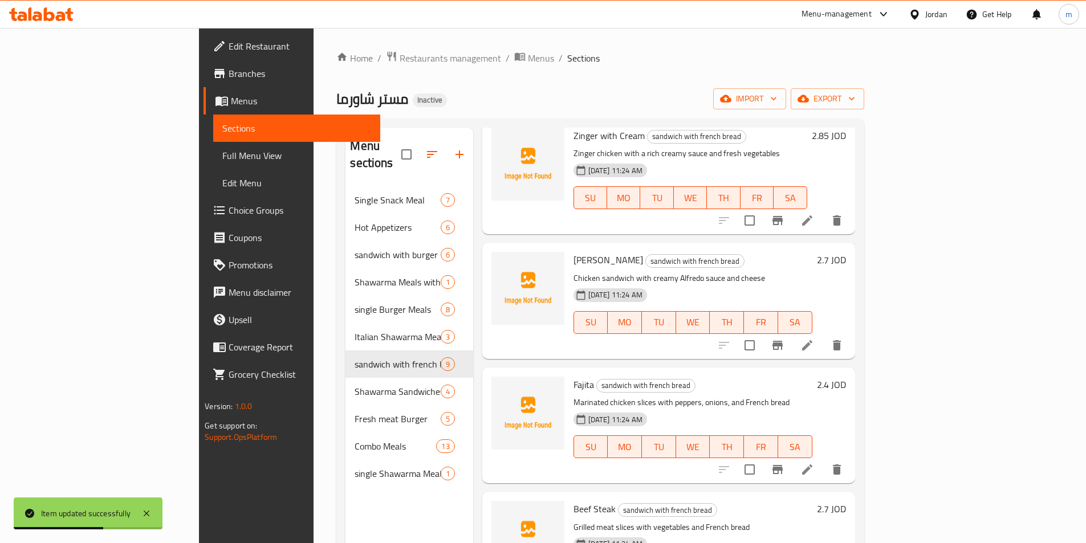
scroll to position [399, 0]
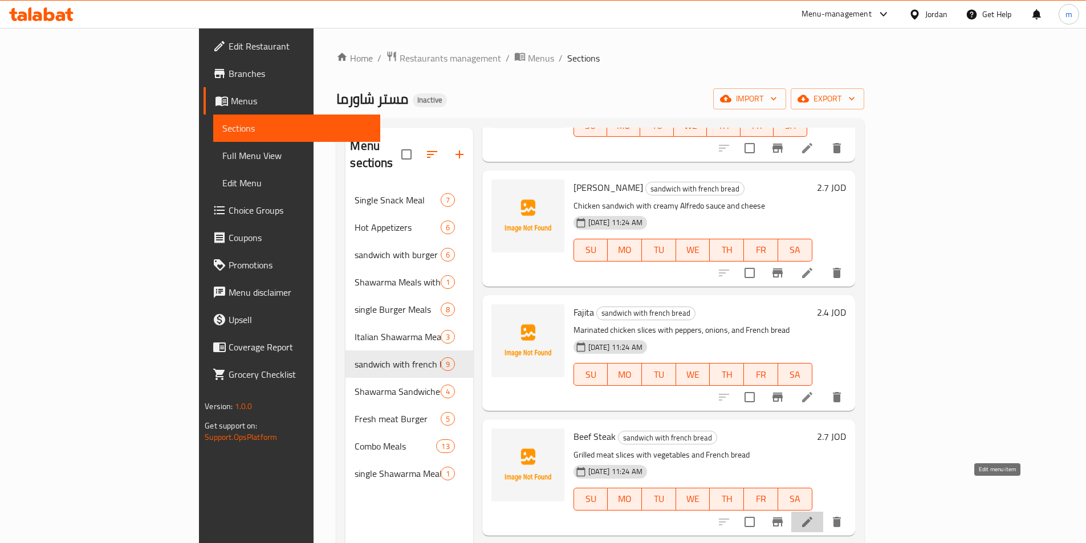
click at [814, 515] on icon at bounding box center [807, 522] width 14 height 14
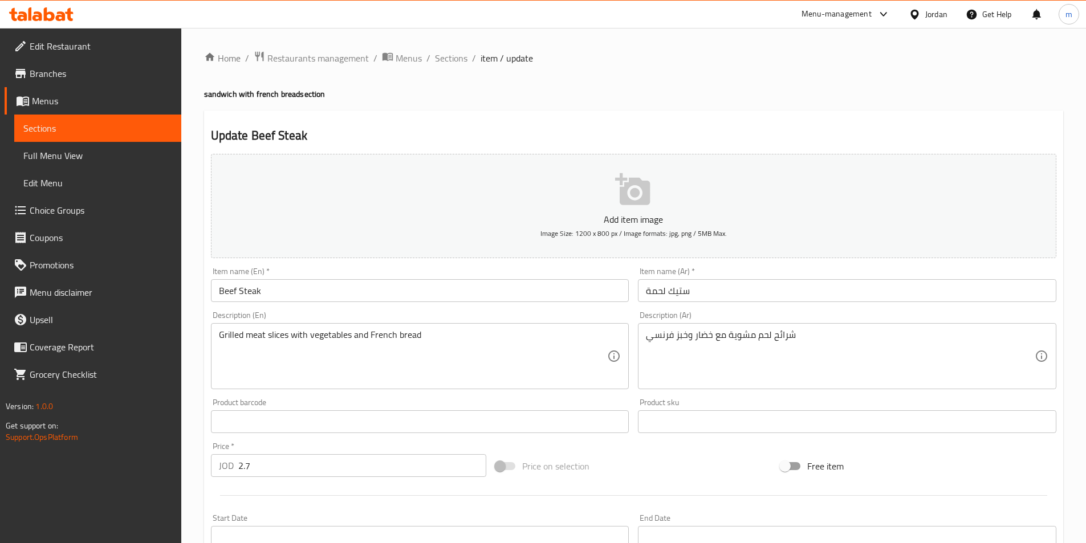
click at [357, 288] on input "Beef Steak" at bounding box center [420, 290] width 418 height 23
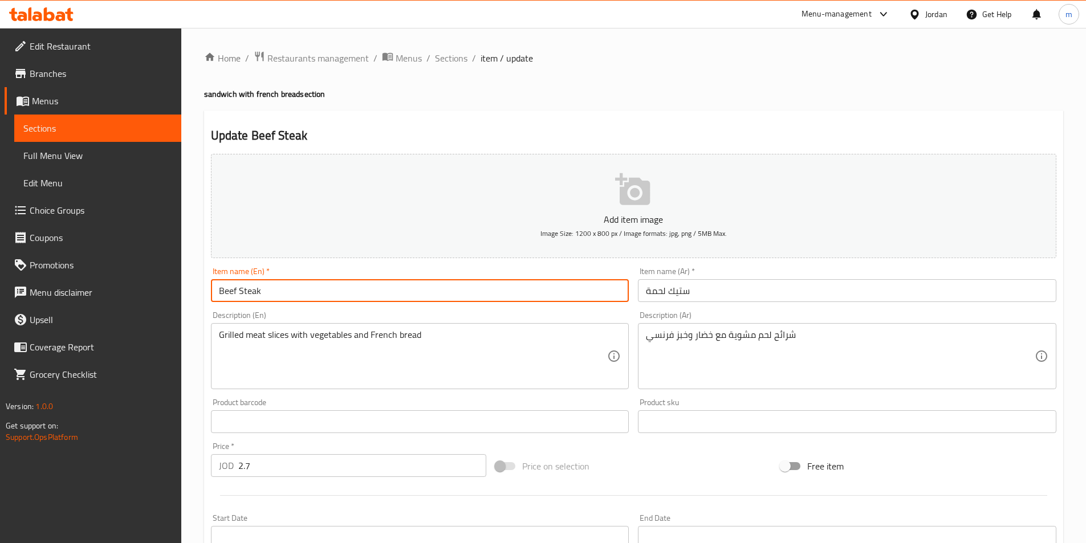
drag, startPoint x: 235, startPoint y: 290, endPoint x: 123, endPoint y: 285, distance: 112.4
click at [123, 285] on div "Edit Restaurant Branches Menus Sections Full Menu View Edit Menu Choice Groups …" at bounding box center [543, 416] width 1086 height 777
type input "meat Steak"
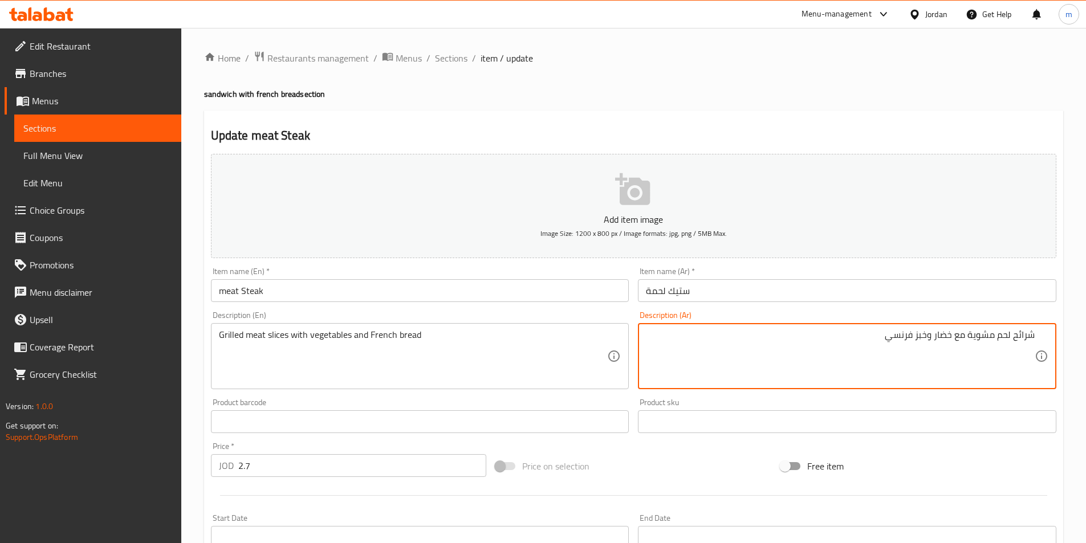
click at [790, 349] on textarea "شرائح لحم مشوية مع خضار وخبز فرنسي" at bounding box center [840, 356] width 389 height 54
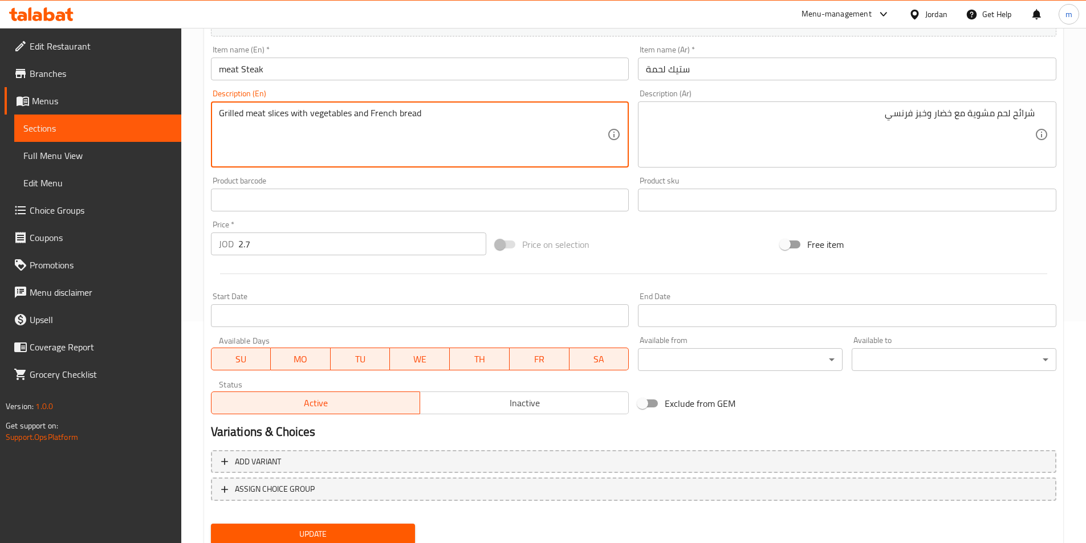
scroll to position [262, 0]
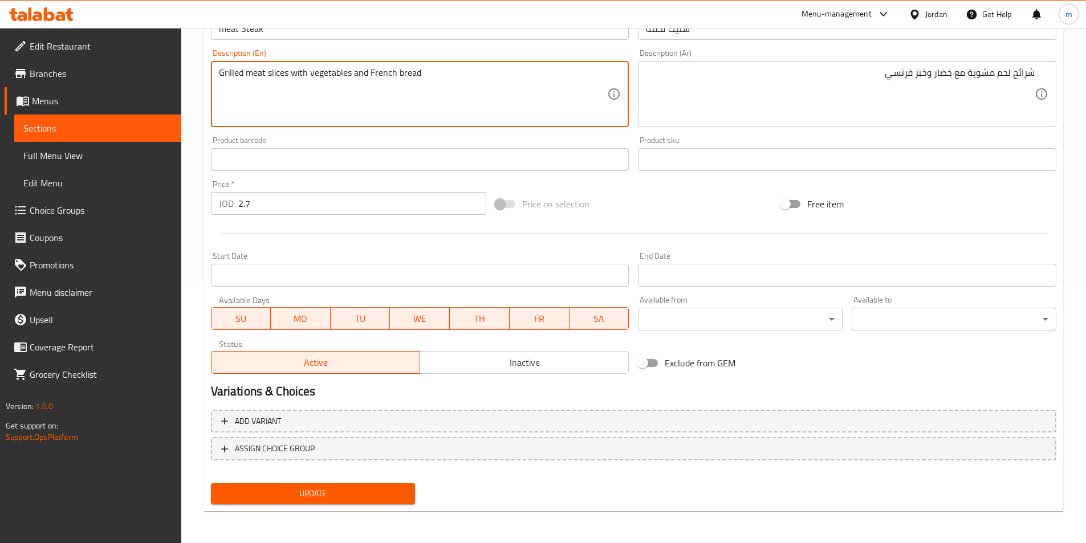
click at [294, 492] on span "Update" at bounding box center [313, 494] width 186 height 14
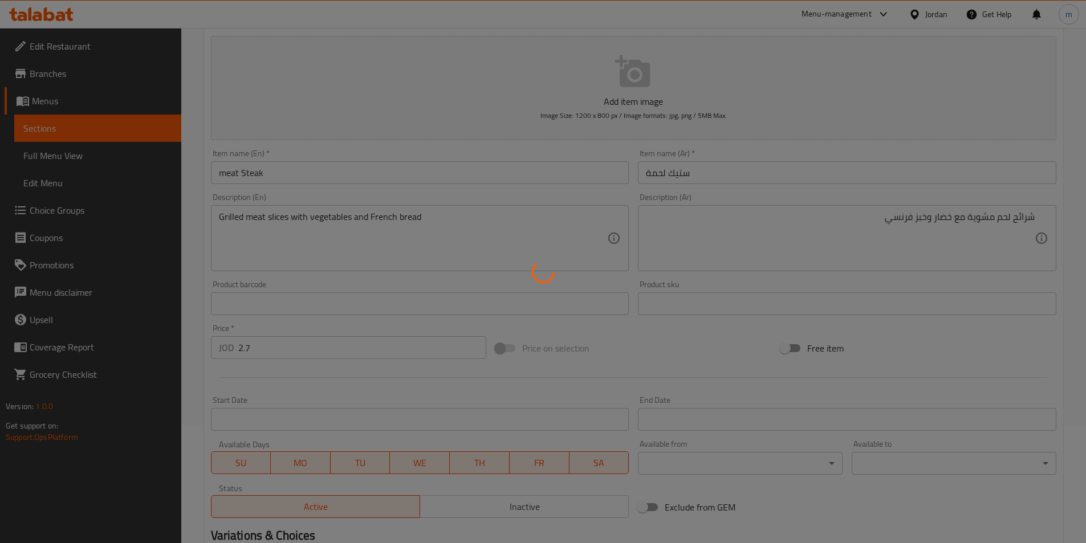
scroll to position [0, 0]
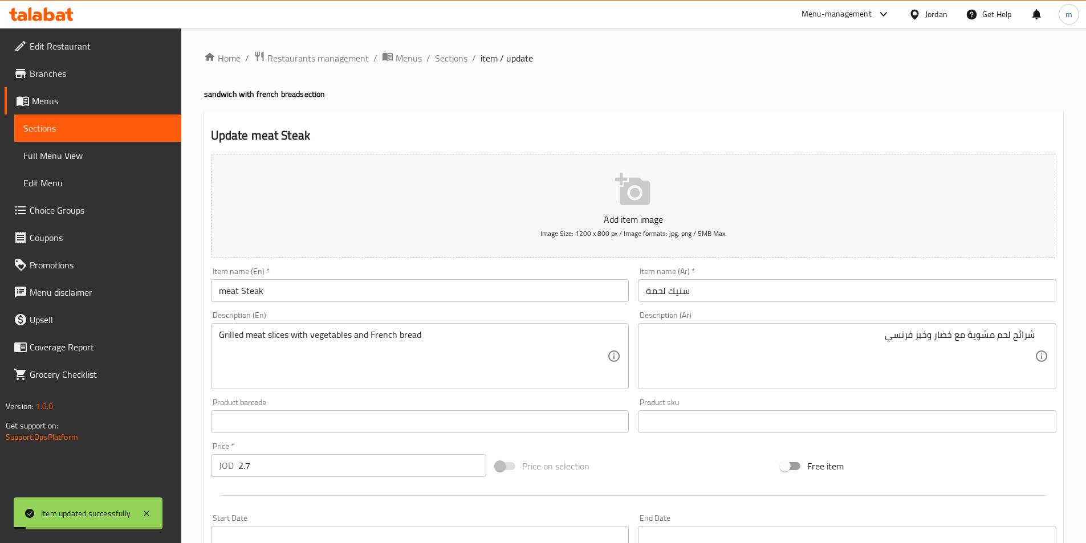
click at [457, 58] on span "Sections" at bounding box center [451, 58] width 32 height 14
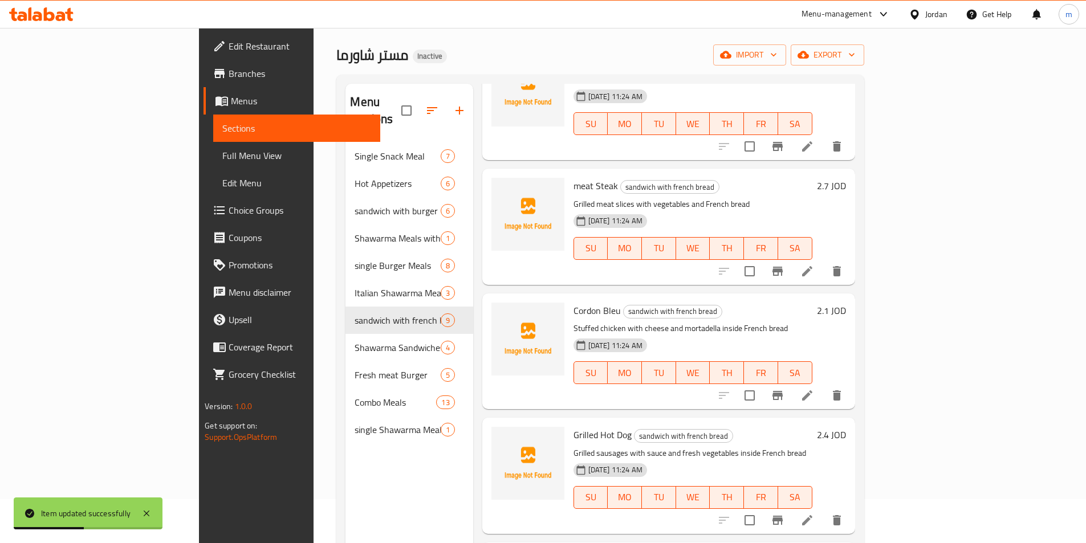
scroll to position [57, 0]
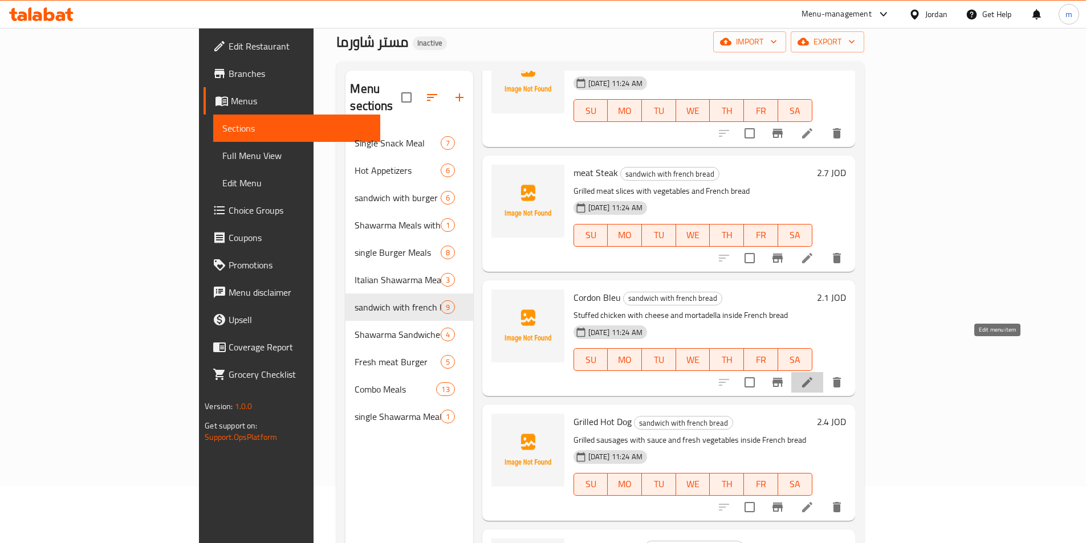
click at [814, 376] on icon at bounding box center [807, 383] width 14 height 14
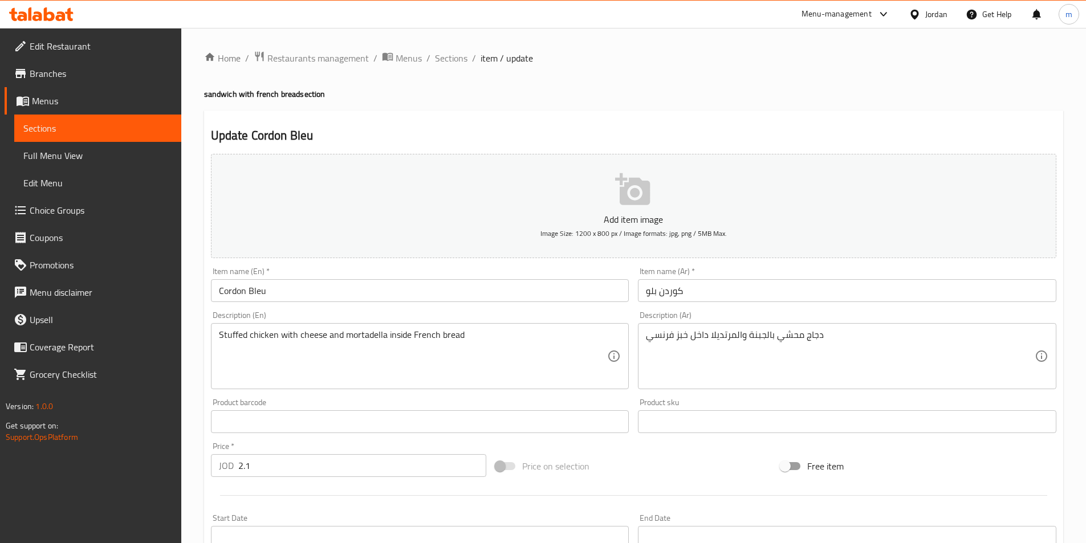
click at [795, 299] on input "كوردن بلو" at bounding box center [847, 290] width 418 height 23
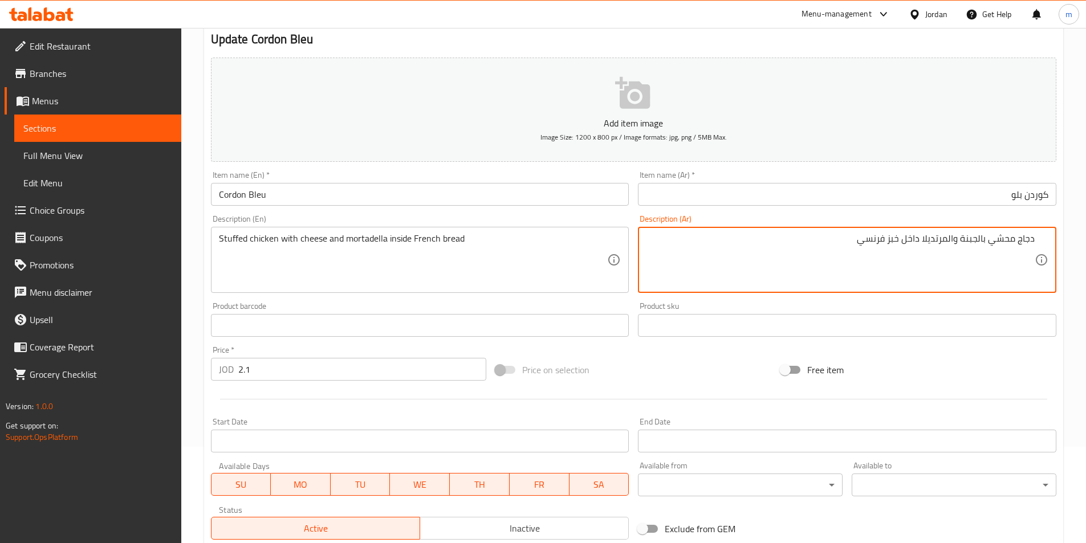
scroll to position [171, 0]
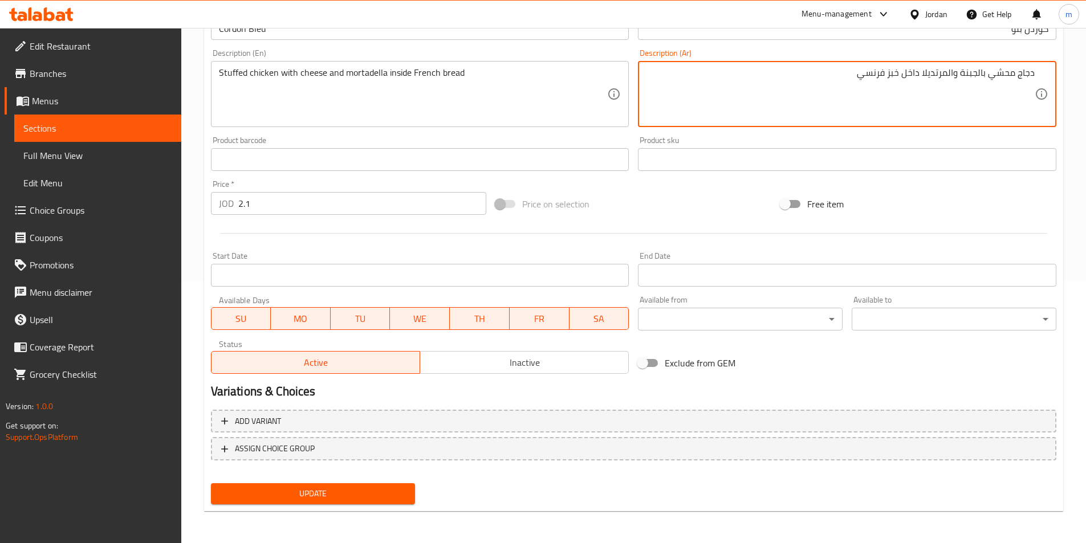
click at [373, 486] on button "Update" at bounding box center [313, 493] width 205 height 21
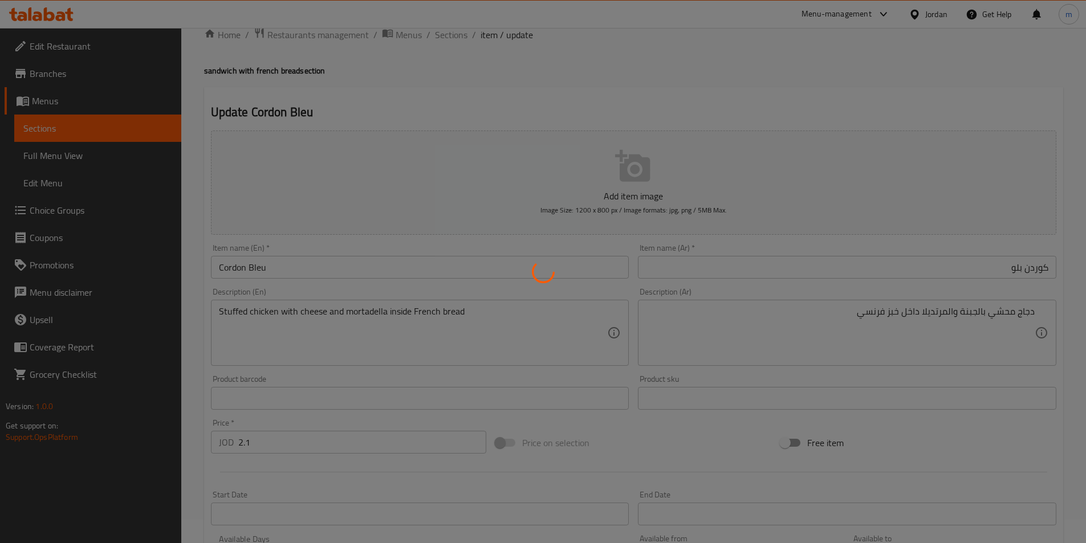
scroll to position [0, 0]
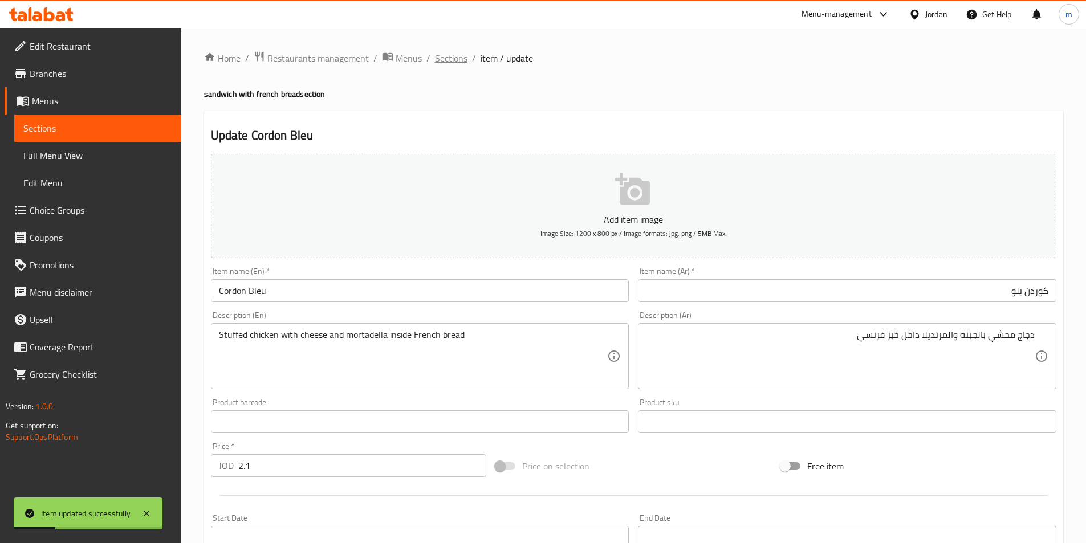
click at [446, 51] on span "Sections" at bounding box center [451, 58] width 32 height 14
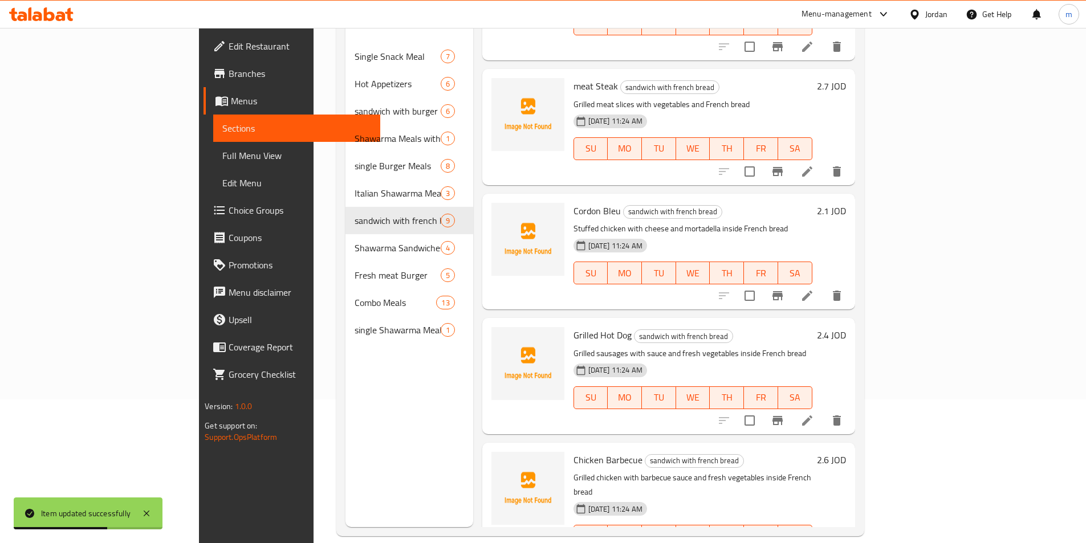
scroll to position [160, 0]
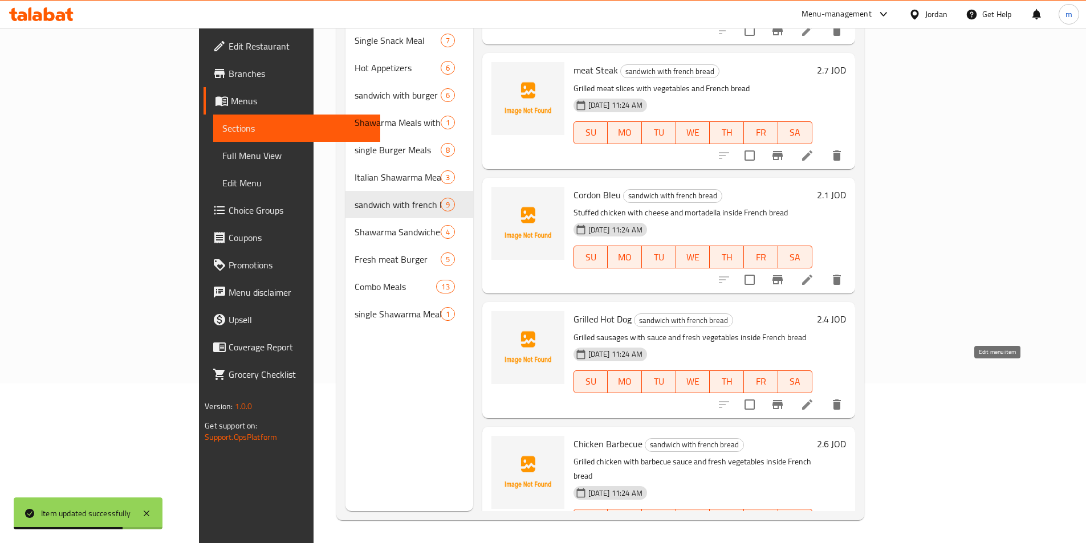
click at [814, 398] on icon at bounding box center [807, 405] width 14 height 14
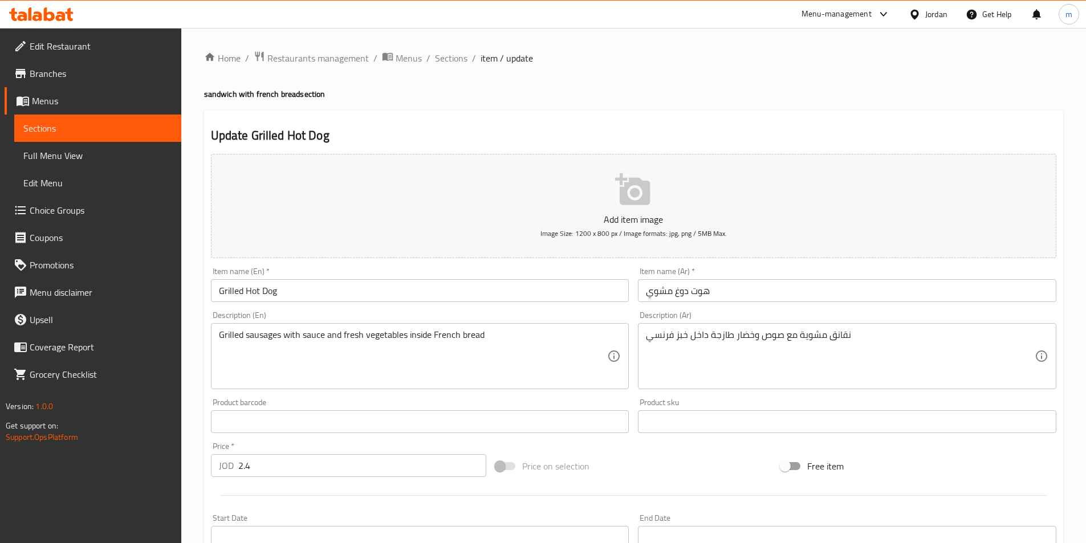
click at [738, 286] on input "هوت دوغ مشوي" at bounding box center [847, 290] width 418 height 23
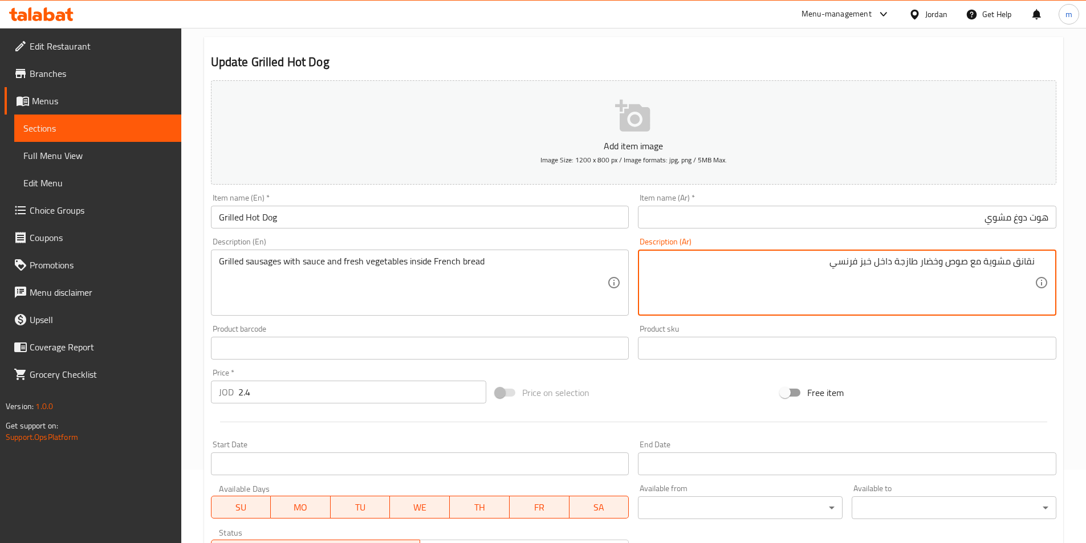
scroll to position [228, 0]
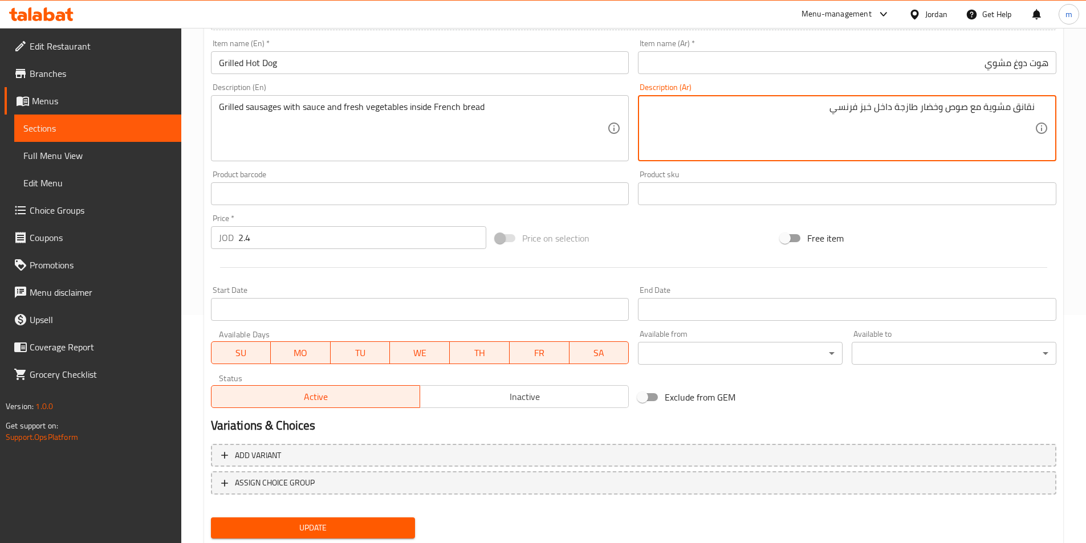
click at [326, 528] on span "Update" at bounding box center [313, 528] width 186 height 14
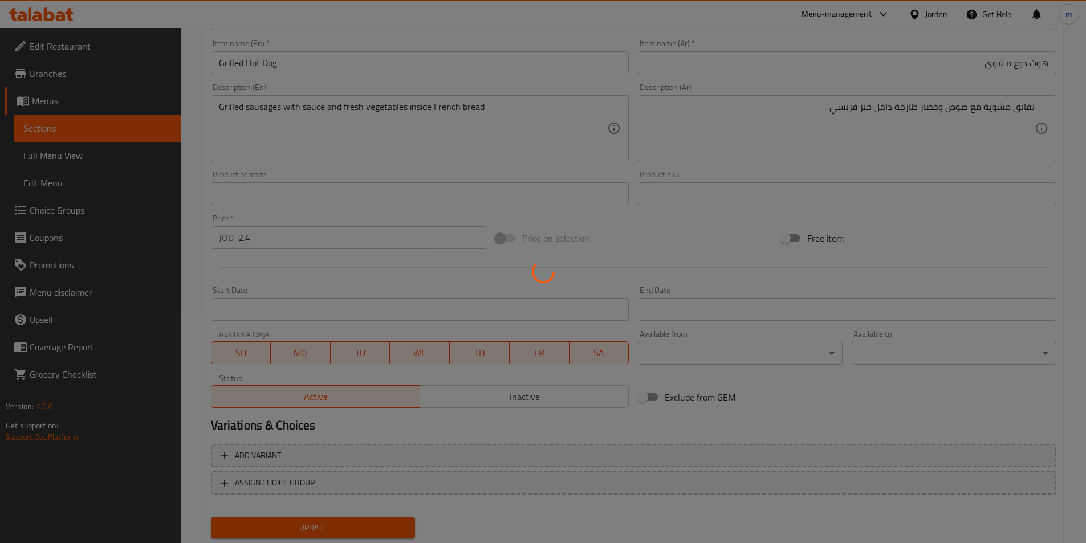
scroll to position [0, 0]
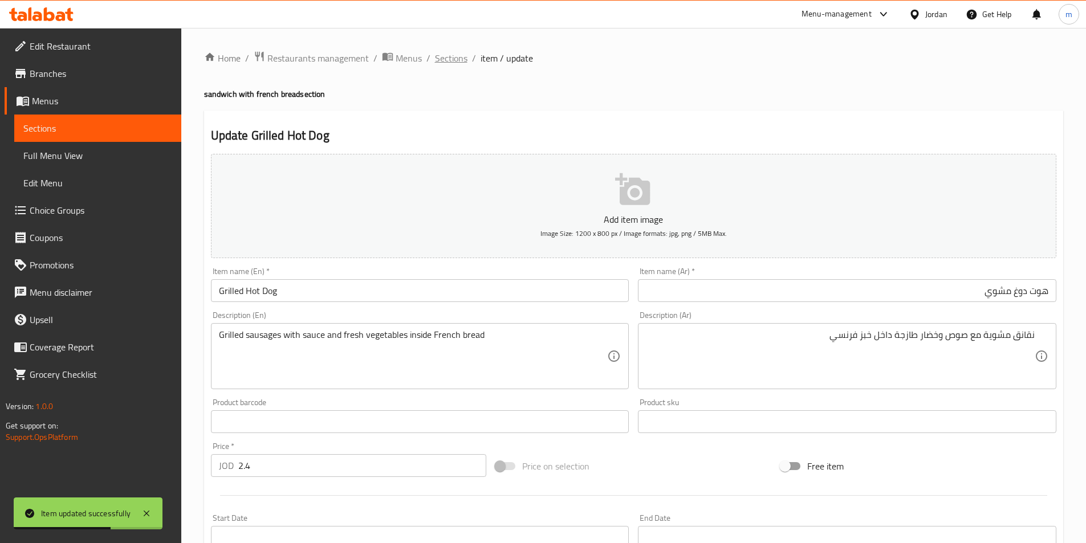
click at [450, 60] on span "Sections" at bounding box center [451, 58] width 32 height 14
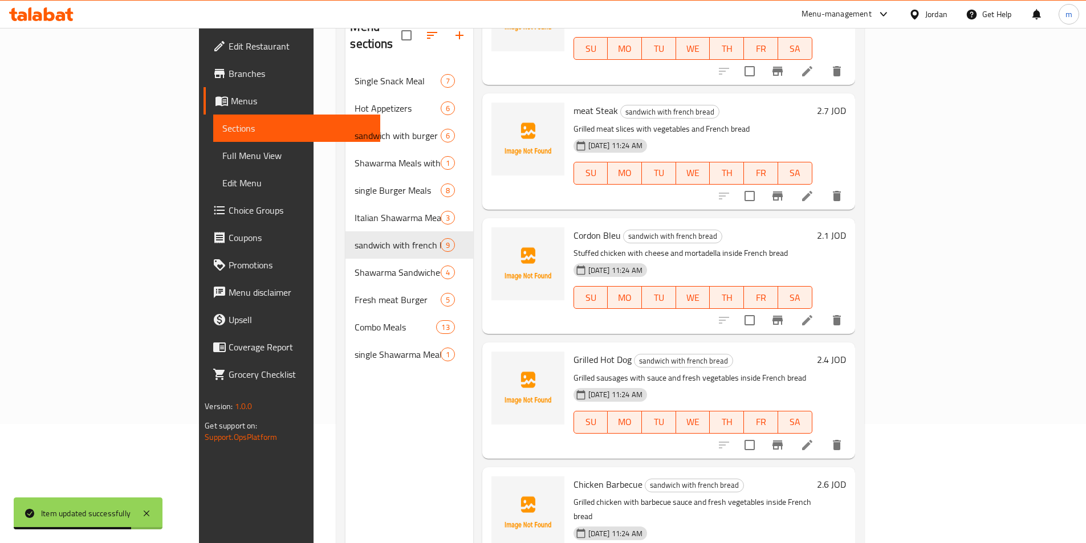
scroll to position [160, 0]
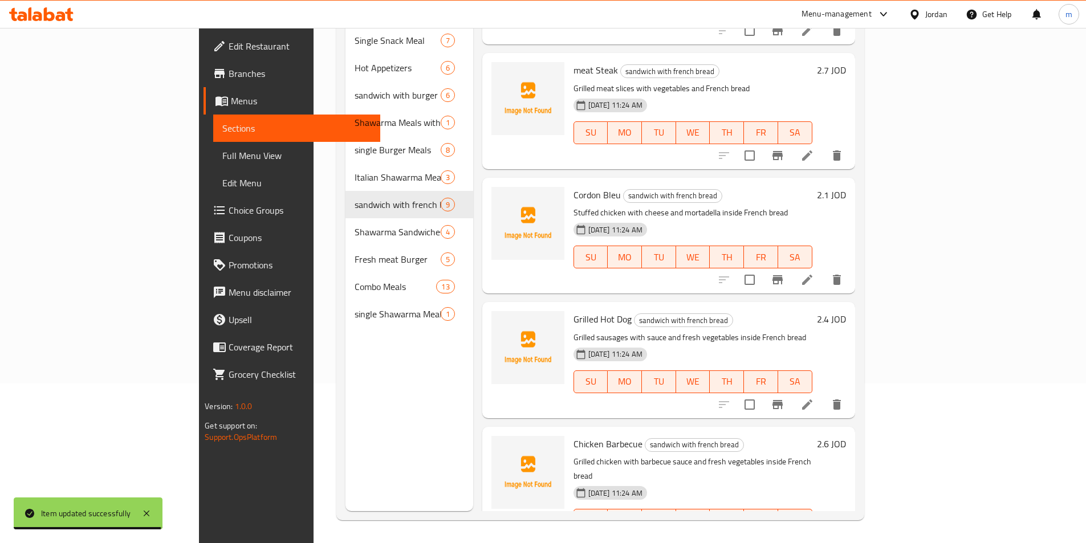
click at [823, 533] on li at bounding box center [807, 543] width 32 height 21
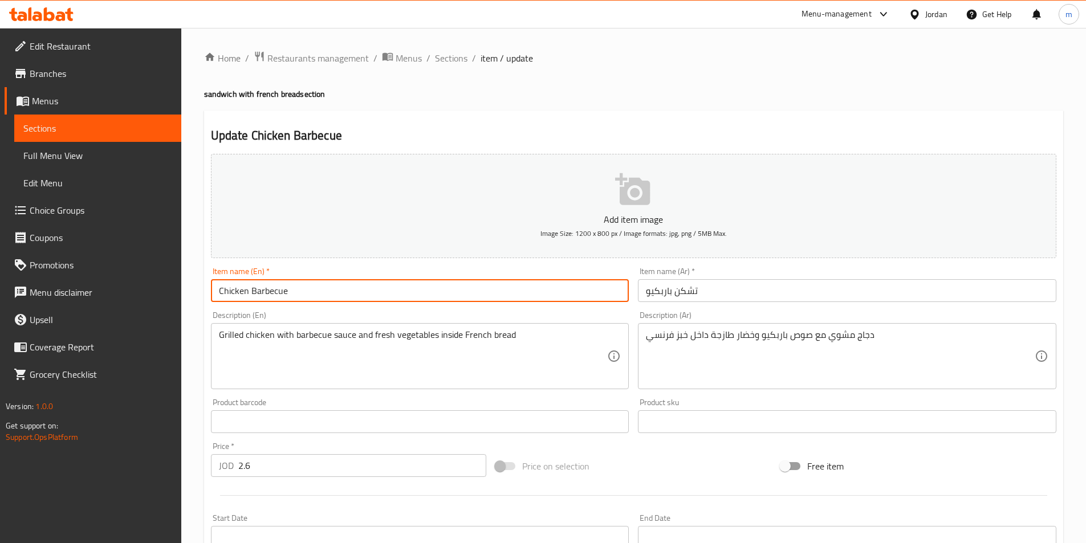
drag, startPoint x: 304, startPoint y: 296, endPoint x: 150, endPoint y: 280, distance: 154.7
click at [150, 280] on div "Edit Restaurant Branches Menus Sections Full Menu View Edit Menu Choice Groups …" at bounding box center [543, 416] width 1086 height 777
click at [320, 288] on input "Chicken Barbecue" at bounding box center [420, 290] width 418 height 23
drag, startPoint x: 271, startPoint y: 290, endPoint x: 250, endPoint y: 289, distance: 21.7
click at [250, 289] on input "Chicken BBQ" at bounding box center [420, 290] width 418 height 23
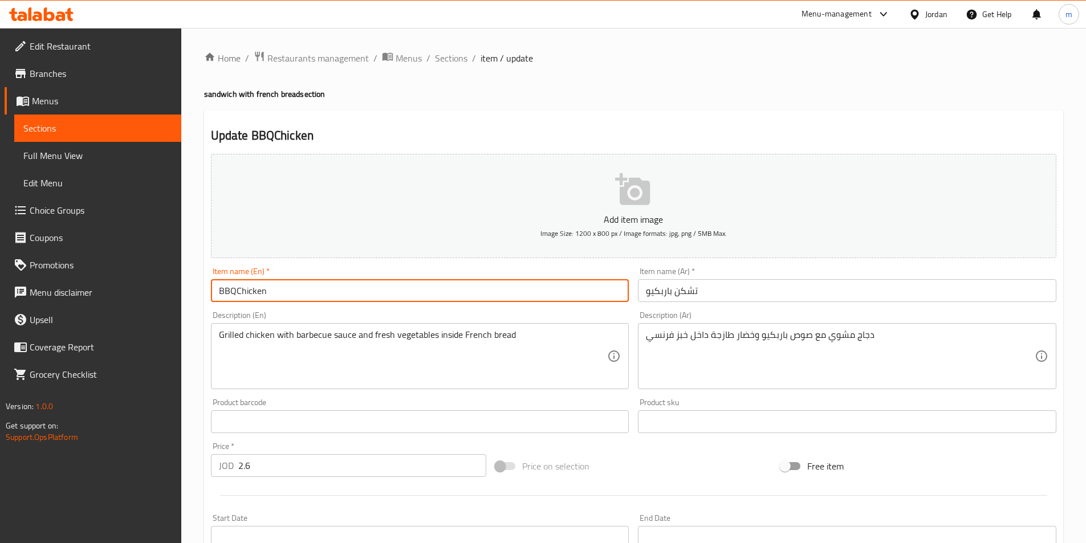
click at [235, 292] on input "BBQChicken" at bounding box center [420, 290] width 418 height 23
type input "BBQ Chicken"
click at [749, 302] on input "تشكن باربكيو" at bounding box center [847, 290] width 418 height 23
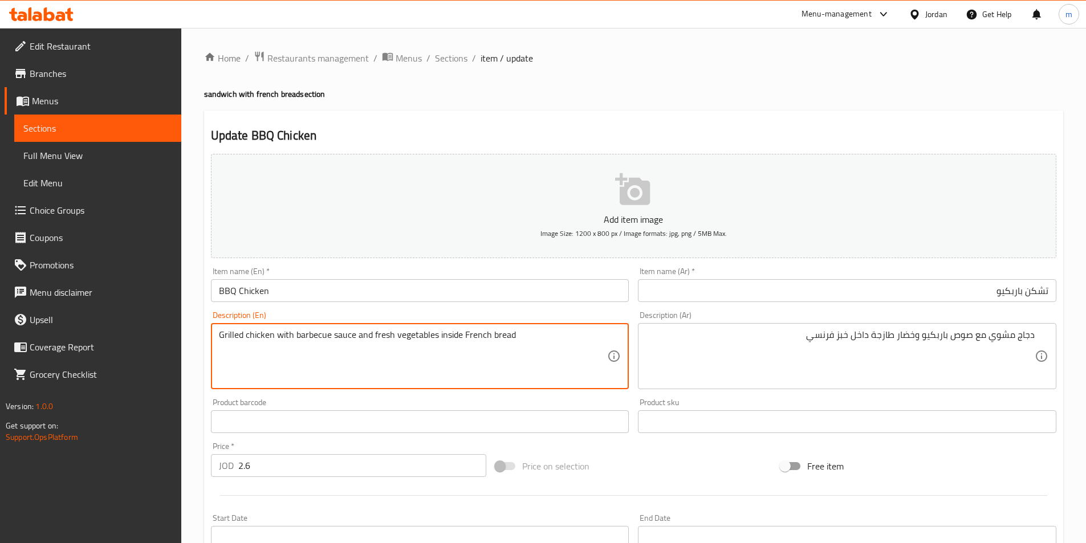
drag, startPoint x: 328, startPoint y: 335, endPoint x: 295, endPoint y: 333, distance: 33.7
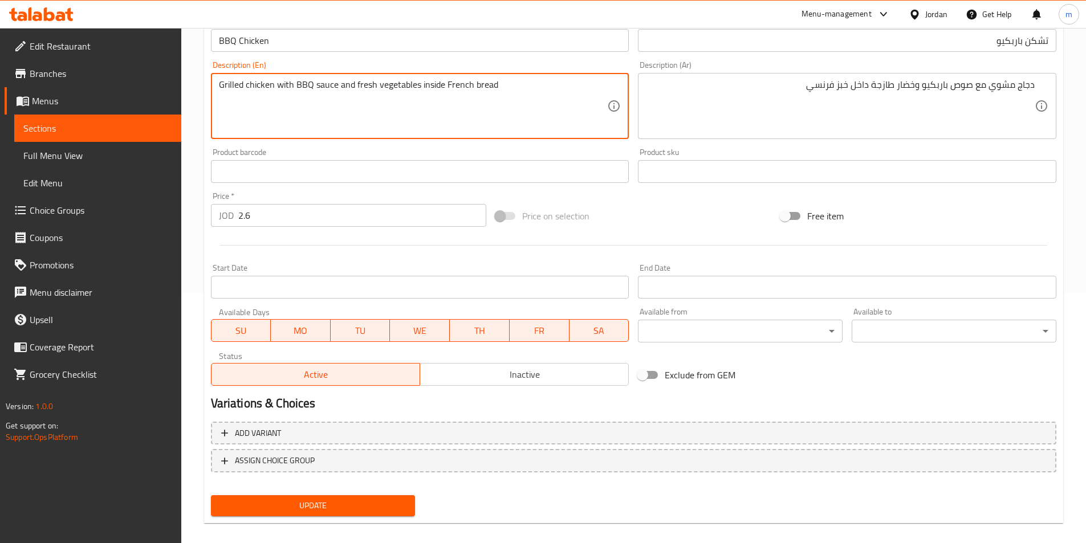
scroll to position [262, 0]
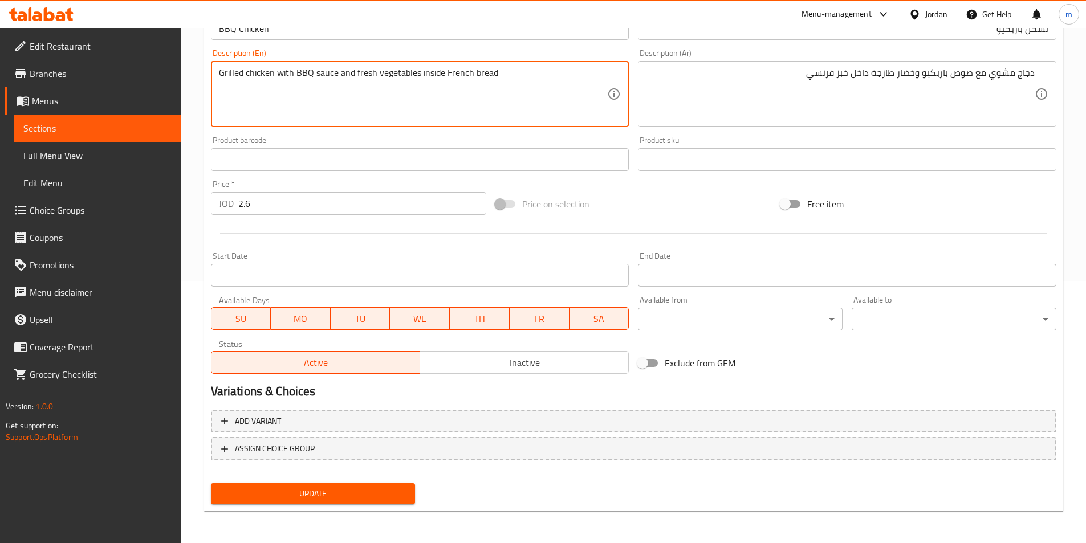
type textarea "Grilled chicken with BBQ sauce and fresh vegetables inside French bread"
click at [299, 503] on button "Update" at bounding box center [313, 493] width 205 height 21
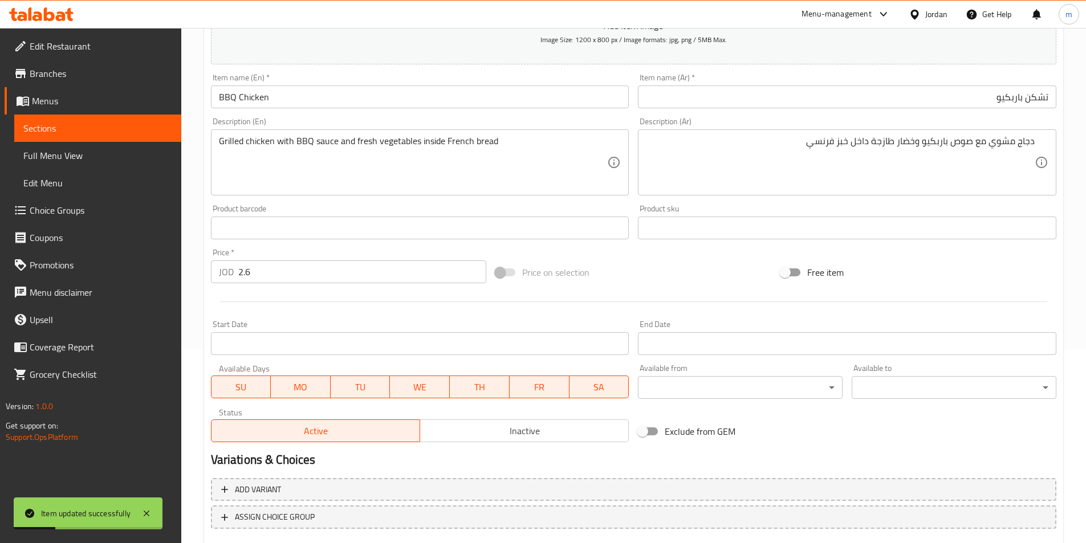
scroll to position [0, 0]
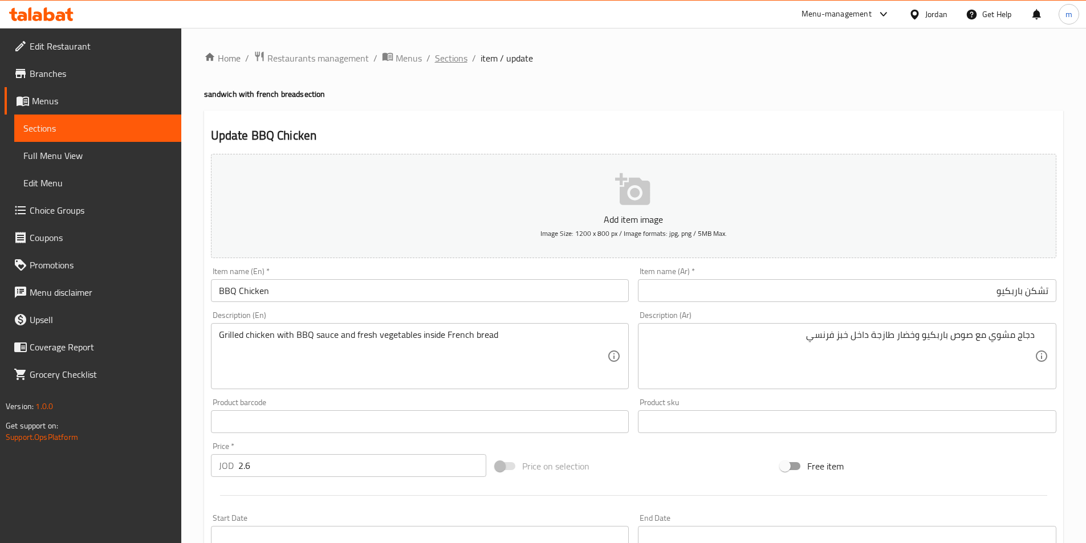
click at [456, 56] on span "Sections" at bounding box center [451, 58] width 32 height 14
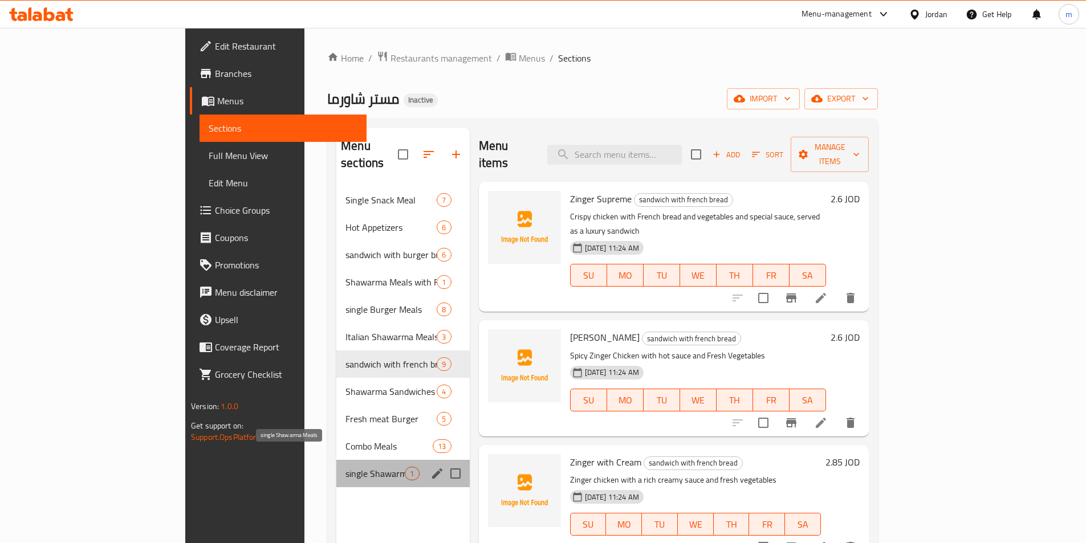
click at [345, 467] on span "single Shawarma Meals" at bounding box center [374, 474] width 59 height 14
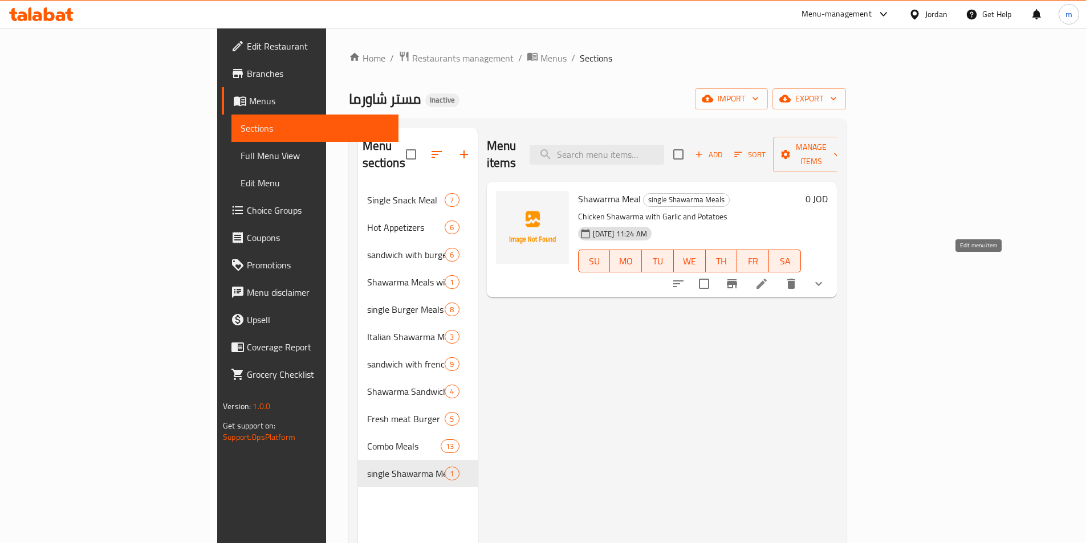
click at [768, 277] on icon at bounding box center [762, 284] width 14 height 14
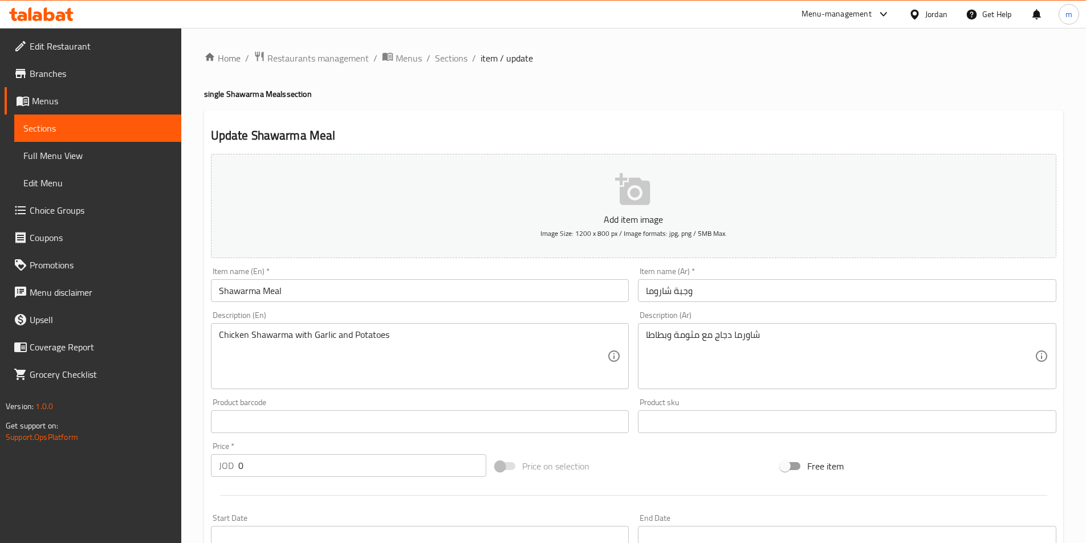
click at [749, 296] on input "وجبة شاروما" at bounding box center [847, 290] width 418 height 23
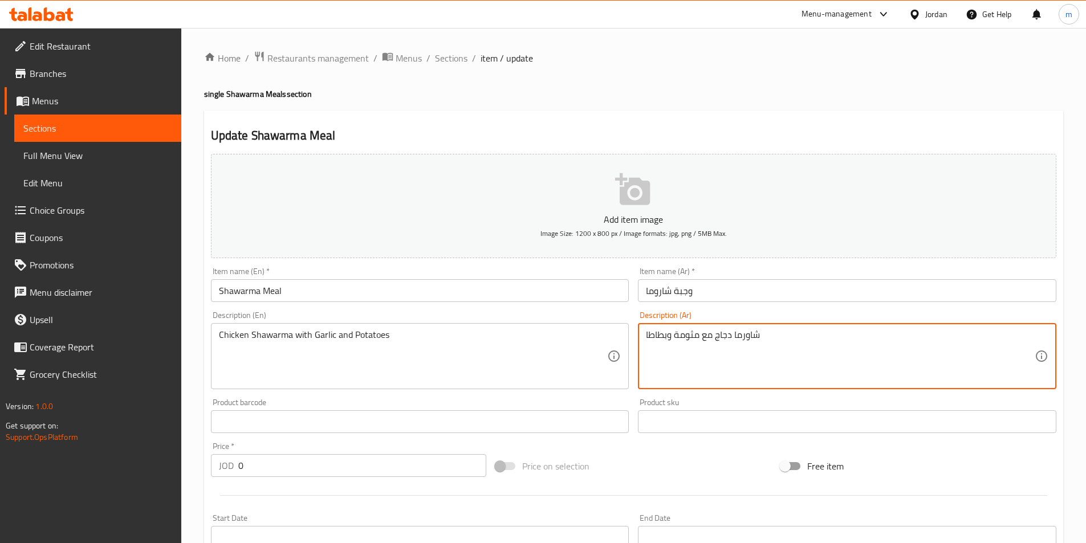
drag, startPoint x: 674, startPoint y: 336, endPoint x: 700, endPoint y: 342, distance: 27.4
click at [700, 342] on textarea "شاورما دجاج مع مثومة وبطاطا" at bounding box center [840, 356] width 389 height 54
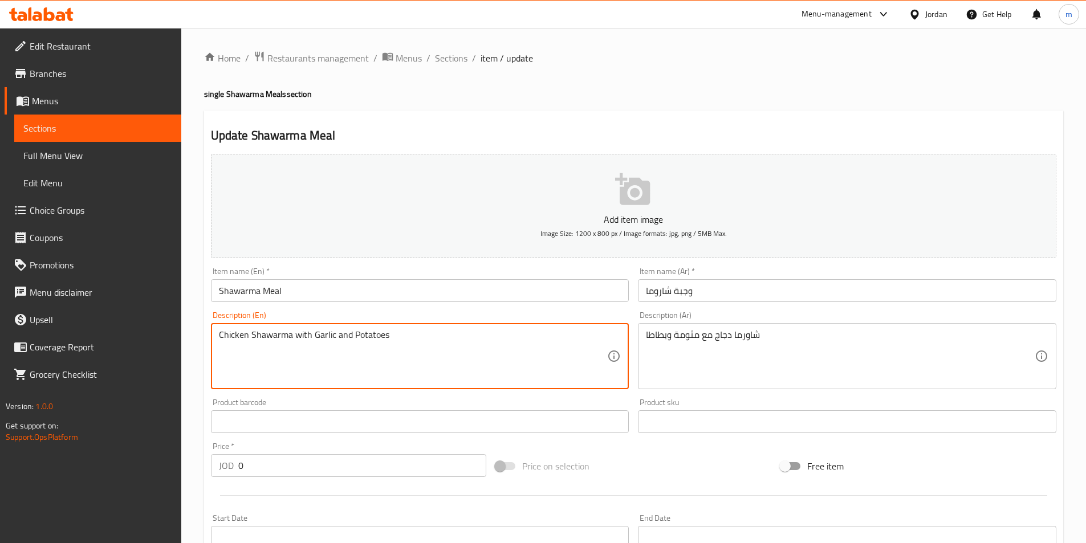
drag, startPoint x: 334, startPoint y: 334, endPoint x: 313, endPoint y: 343, distance: 23.0
paste textarea "Mtawameh"
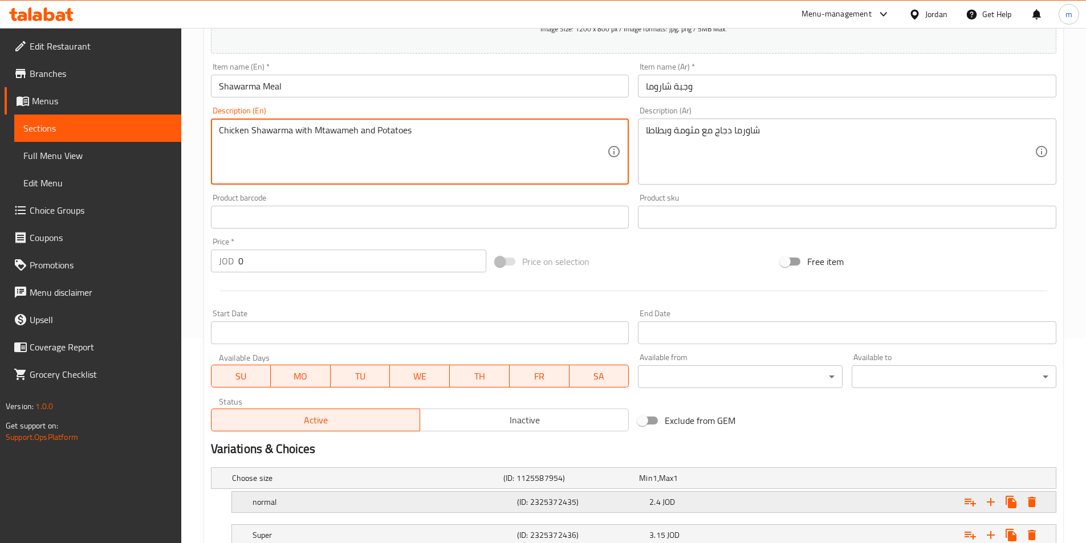
scroll to position [342, 0]
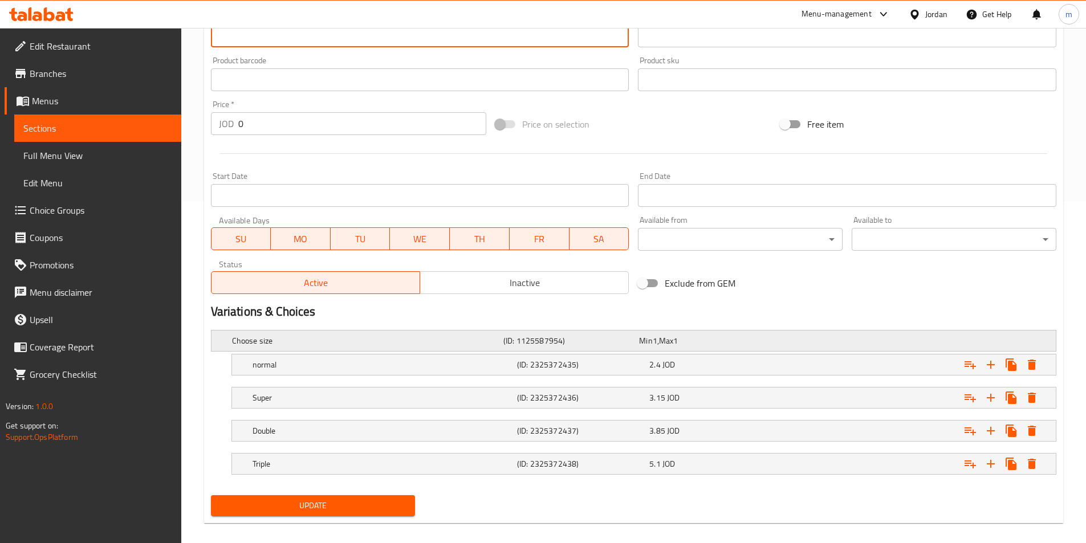
type textarea "Chicken Shawarma with Mtawameh and Potatoes"
click at [438, 341] on h5 "Choose size" at bounding box center [365, 340] width 267 height 11
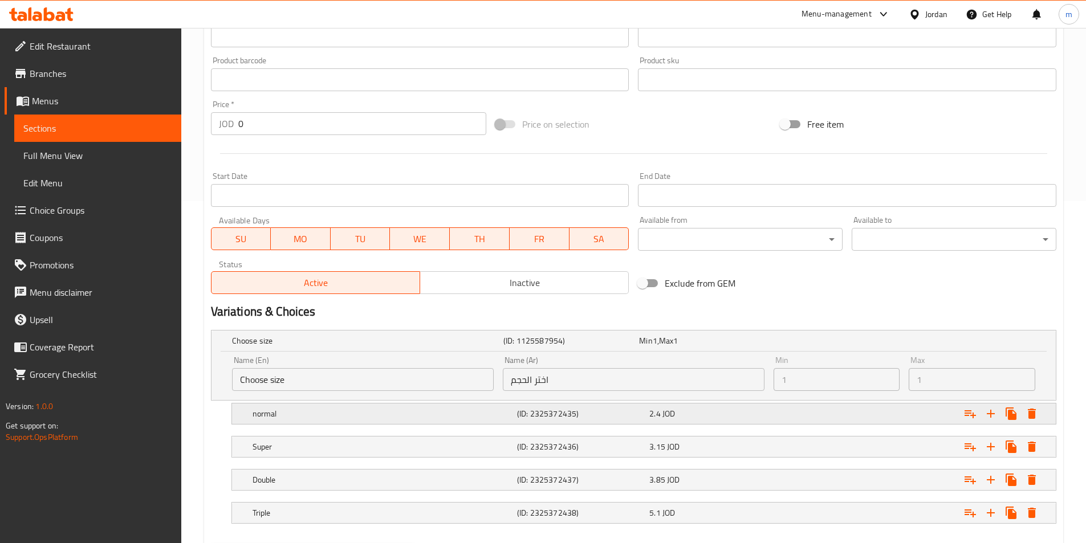
click at [521, 414] on h5 "(ID: 2325372435)" at bounding box center [581, 413] width 128 height 11
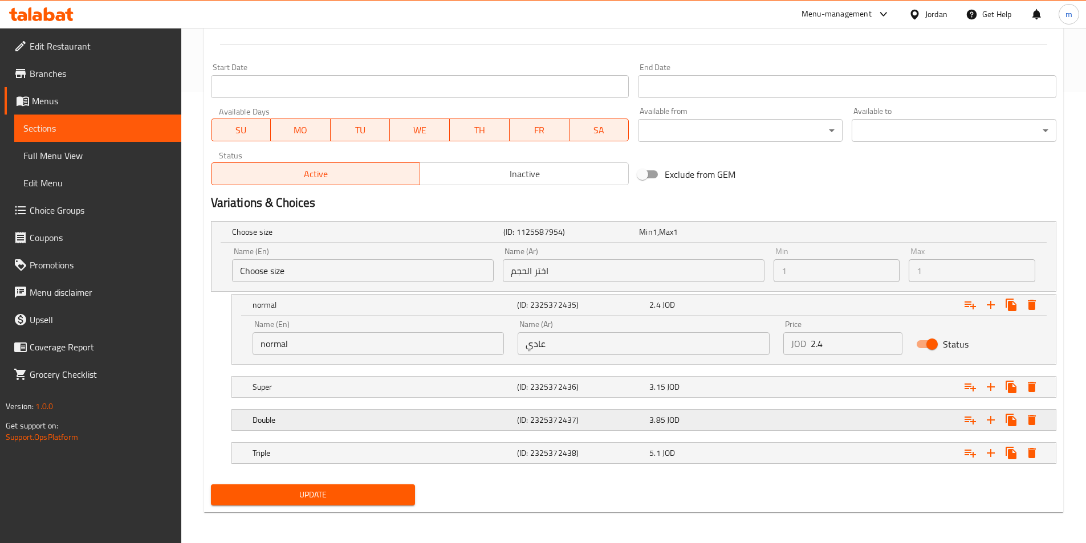
scroll to position [452, 0]
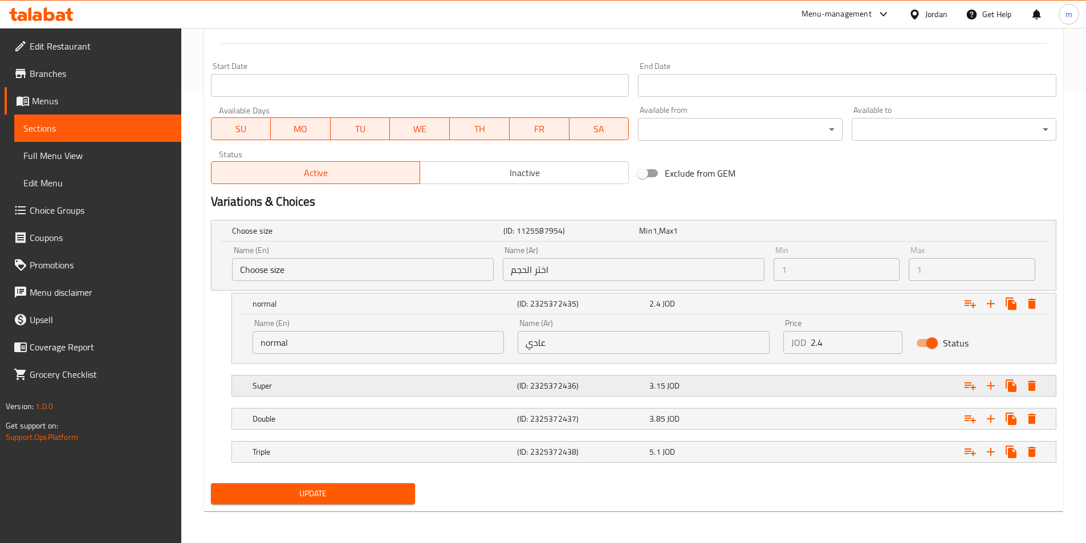
click at [426, 390] on h5 "Super" at bounding box center [382, 385] width 260 height 11
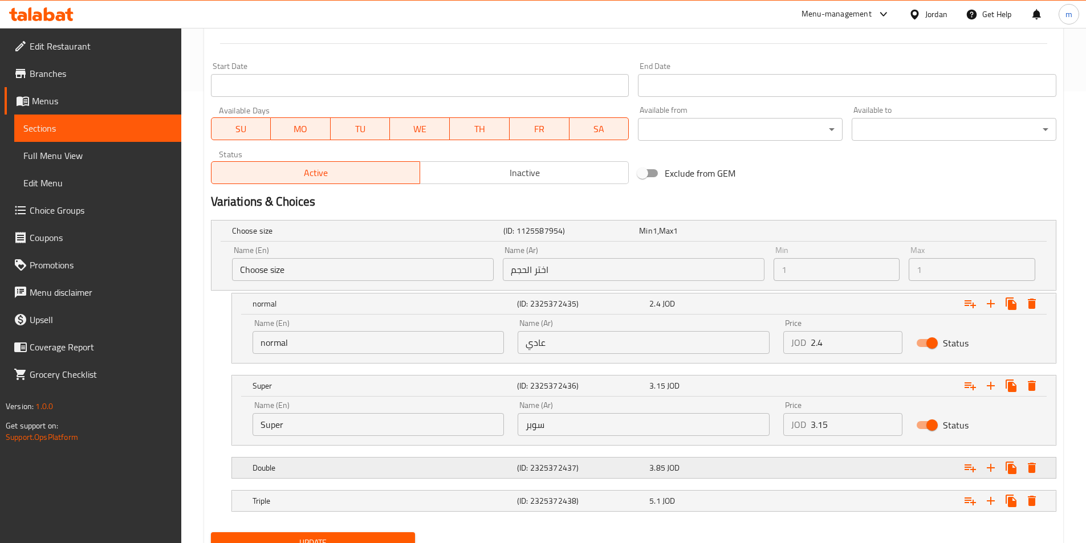
click at [499, 470] on h5 "Double" at bounding box center [382, 467] width 260 height 11
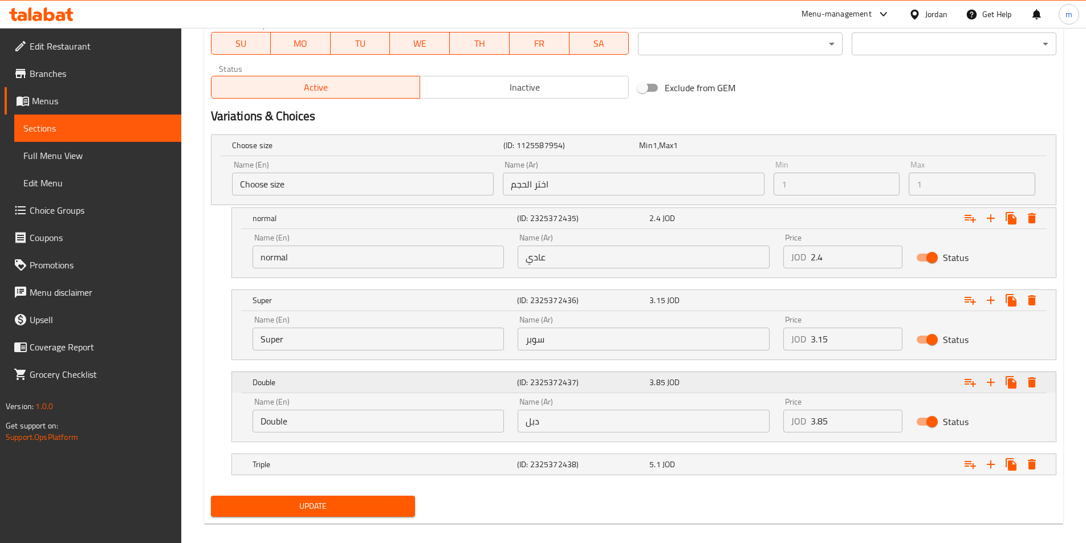
scroll to position [550, 0]
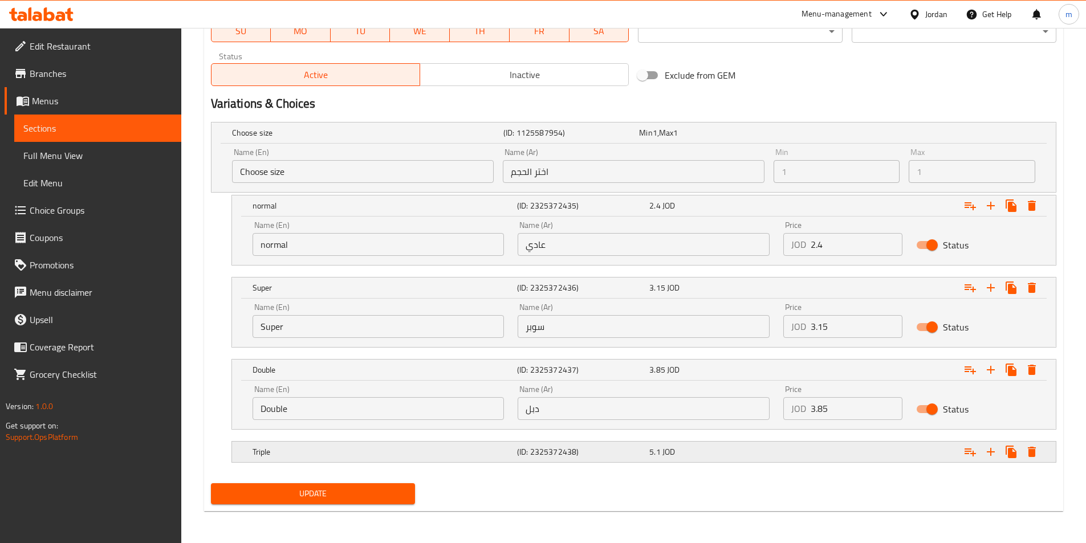
click at [440, 449] on h5 "Triple" at bounding box center [382, 451] width 260 height 11
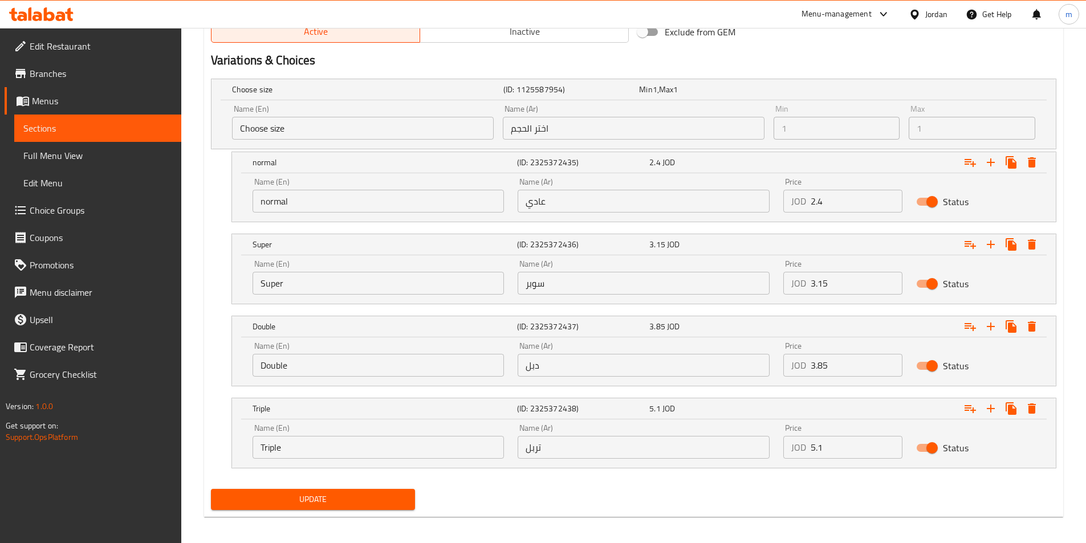
scroll to position [599, 0]
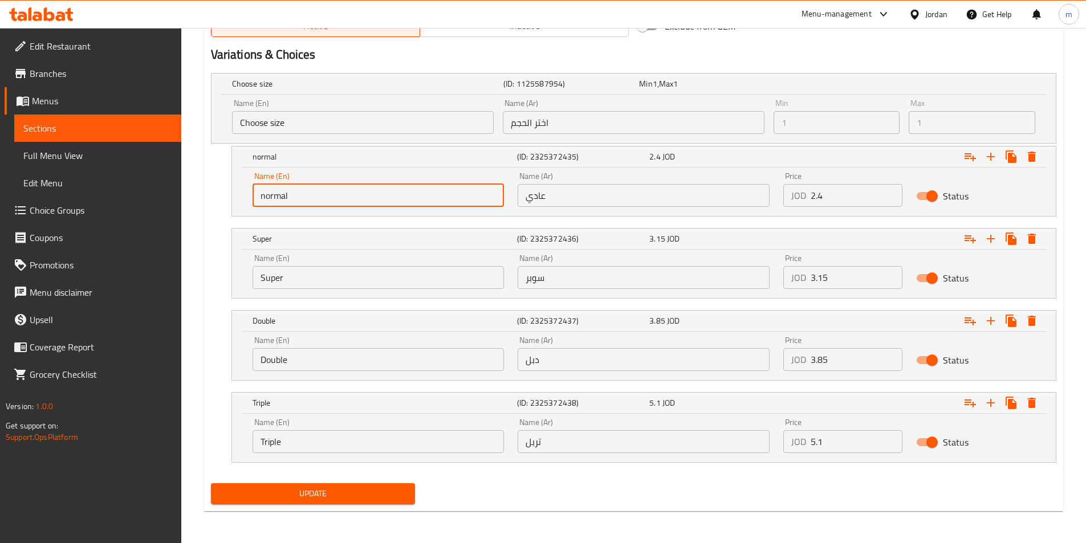
drag, startPoint x: 428, startPoint y: 202, endPoint x: 416, endPoint y: 218, distance: 19.9
click at [427, 202] on input "normal" at bounding box center [378, 195] width 252 height 23
click at [386, 193] on input "normal" at bounding box center [378, 195] width 252 height 23
drag, startPoint x: 304, startPoint y: 197, endPoint x: 312, endPoint y: 198, distance: 7.5
click at [312, 198] on input "normal" at bounding box center [378, 195] width 252 height 23
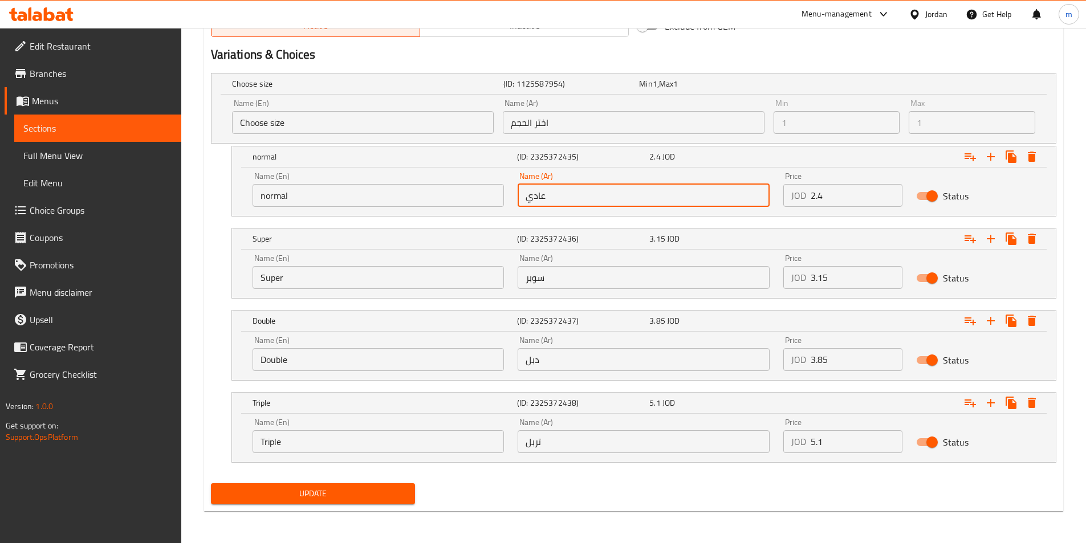
drag, startPoint x: 592, startPoint y: 201, endPoint x: 586, endPoint y: 202, distance: 5.8
click at [586, 202] on input "عادي" at bounding box center [643, 195] width 252 height 23
drag, startPoint x: 564, startPoint y: 200, endPoint x: 512, endPoint y: 210, distance: 52.9
click at [512, 210] on div "Name (Ar) عادي Name (Ar)" at bounding box center [644, 189] width 266 height 48
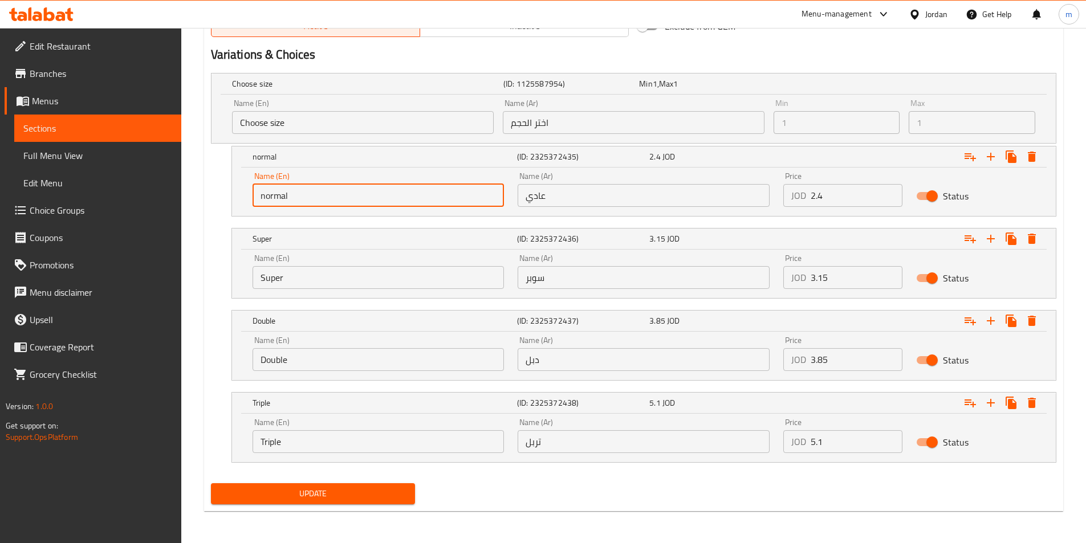
drag, startPoint x: 332, startPoint y: 199, endPoint x: 231, endPoint y: 204, distance: 100.4
click at [232, 204] on div "Name (En) normal Name (En) Name (Ar) عادي Name (Ar) Price JOD 2.4 Price Status" at bounding box center [644, 192] width 824 height 48
click at [270, 195] on input "normal" at bounding box center [378, 195] width 252 height 23
click at [290, 198] on input "normal" at bounding box center [378, 195] width 252 height 23
click at [275, 198] on input "normal" at bounding box center [378, 195] width 252 height 23
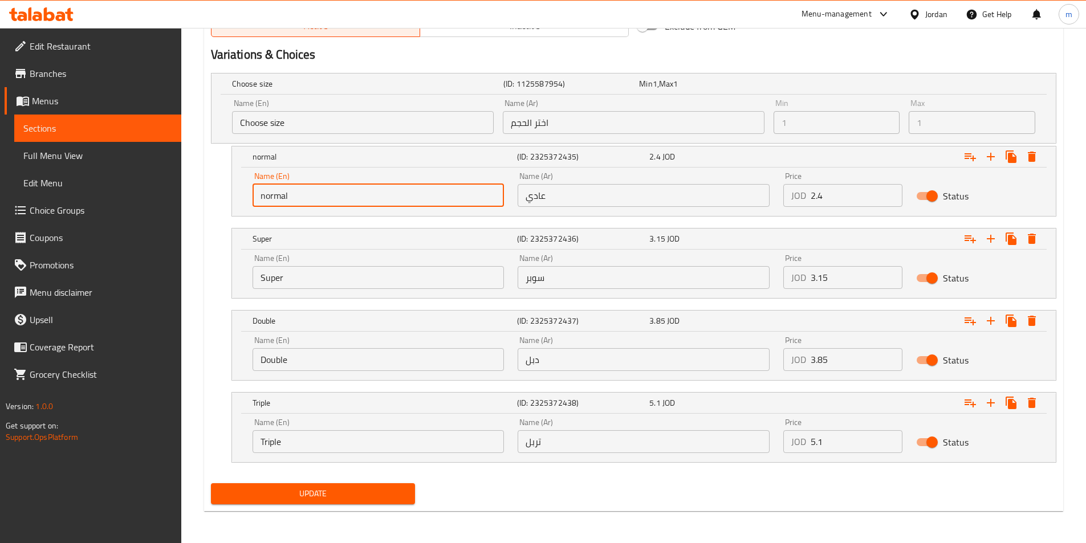
click at [275, 198] on input "normal" at bounding box center [378, 195] width 252 height 23
paste input "Regular"
click at [275, 196] on input "Regular" at bounding box center [378, 195] width 252 height 23
type input "Regular"
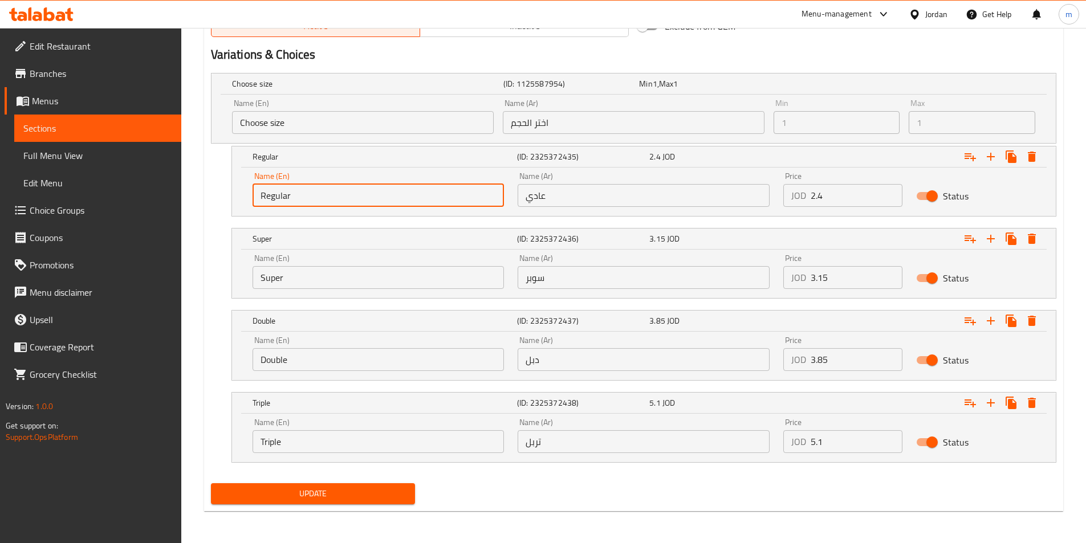
click at [334, 490] on span "Update" at bounding box center [313, 494] width 186 height 14
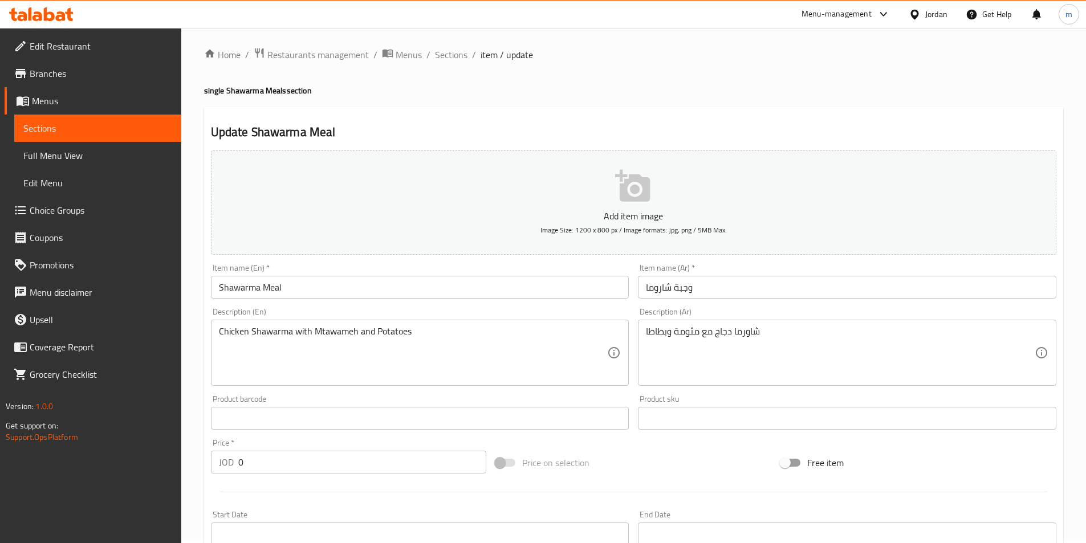
scroll to position [0, 0]
click at [455, 63] on span "Sections" at bounding box center [451, 58] width 32 height 14
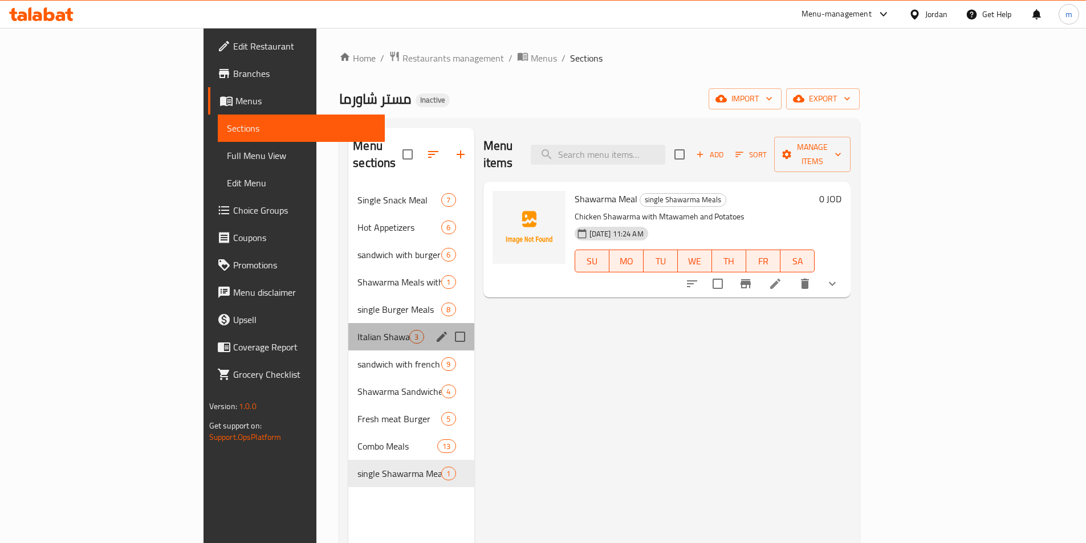
click at [348, 328] on div "Italian Shawarma Meals 3" at bounding box center [410, 336] width 125 height 27
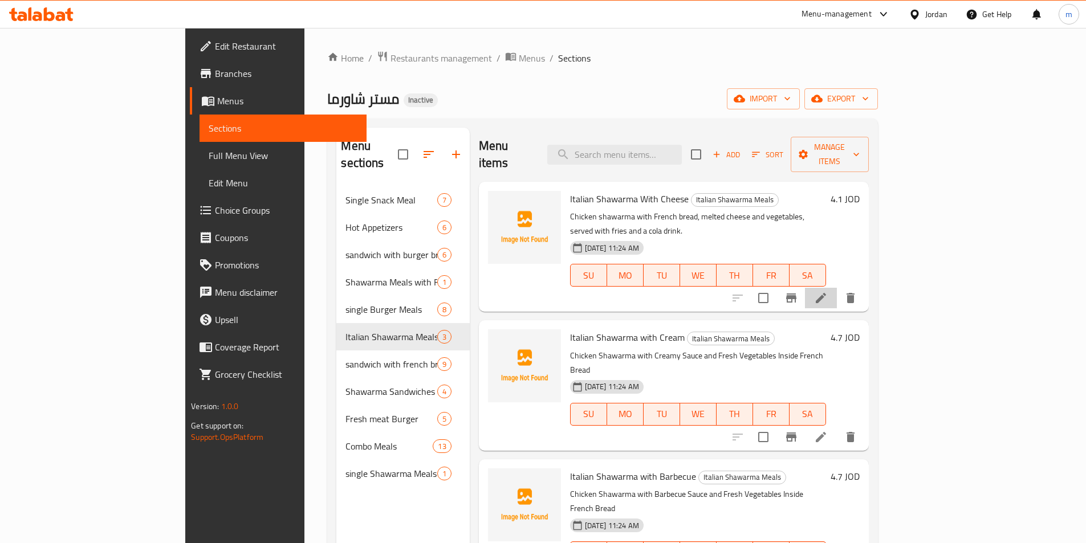
click at [837, 288] on li at bounding box center [821, 298] width 32 height 21
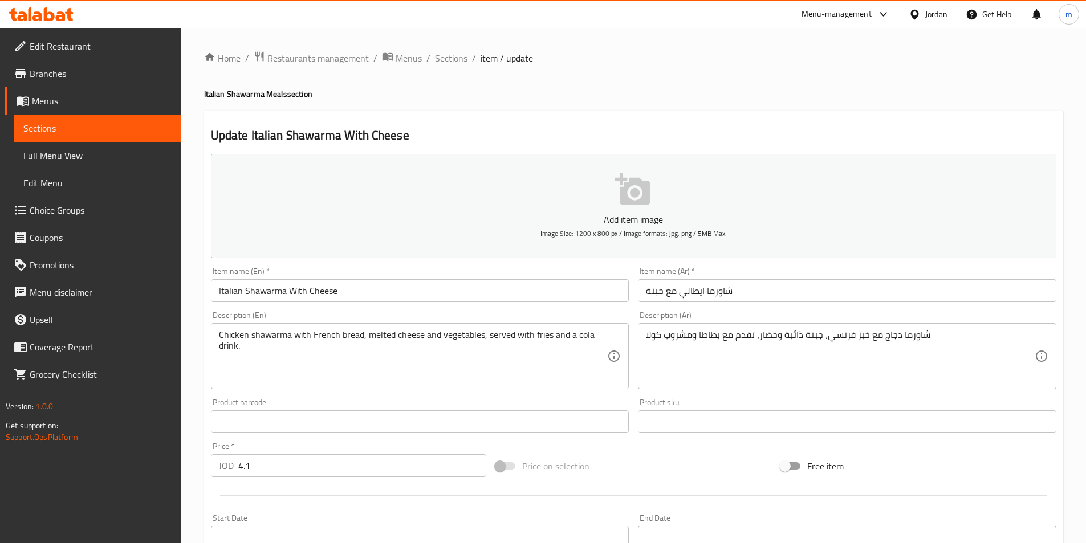
click at [809, 291] on input "شاورما ايطالي مع جبنة" at bounding box center [847, 290] width 418 height 23
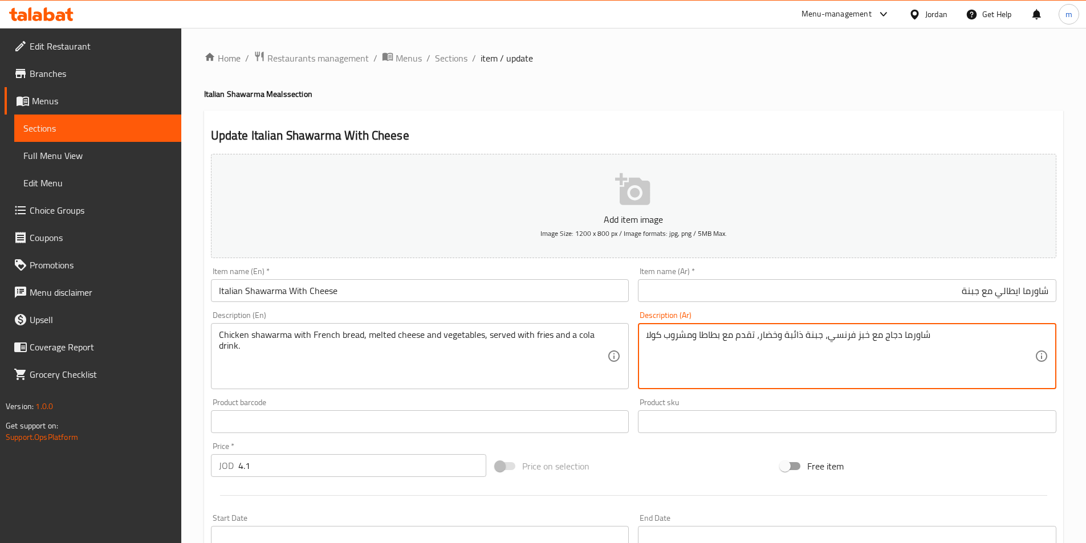
click at [961, 344] on textarea "شاورما دجاج مع خبز فرنسي، جبنة ذائبة وخضار، تقدم مع بطاطا ومشروب كولا" at bounding box center [840, 356] width 389 height 54
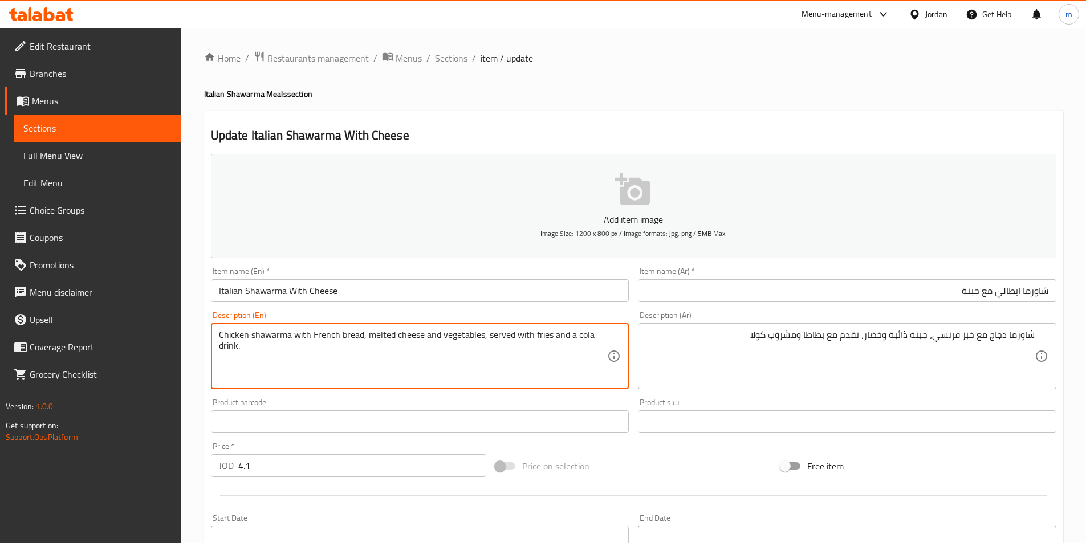
drag, startPoint x: 548, startPoint y: 333, endPoint x: 532, endPoint y: 335, distance: 16.1
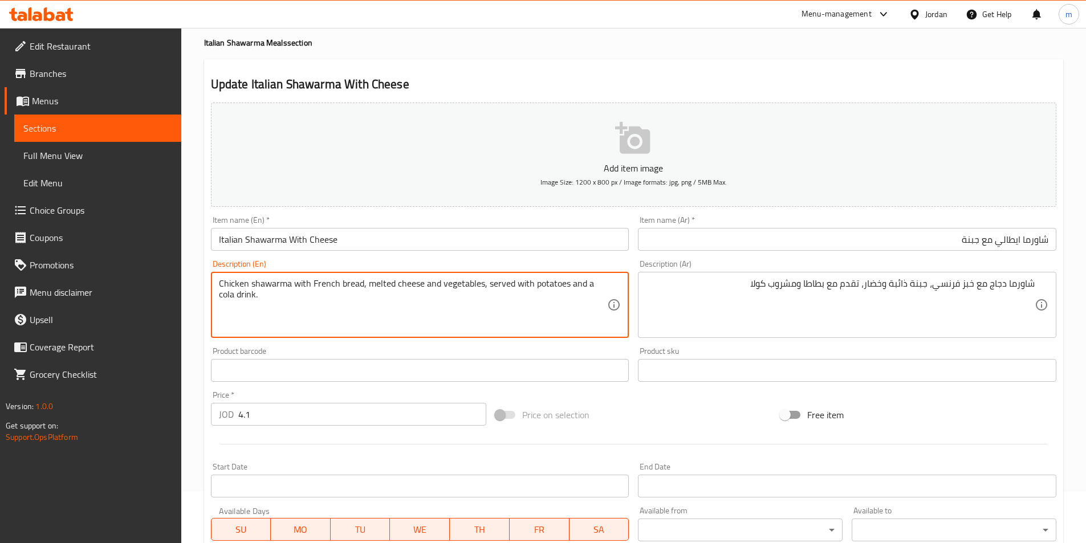
scroll to position [262, 0]
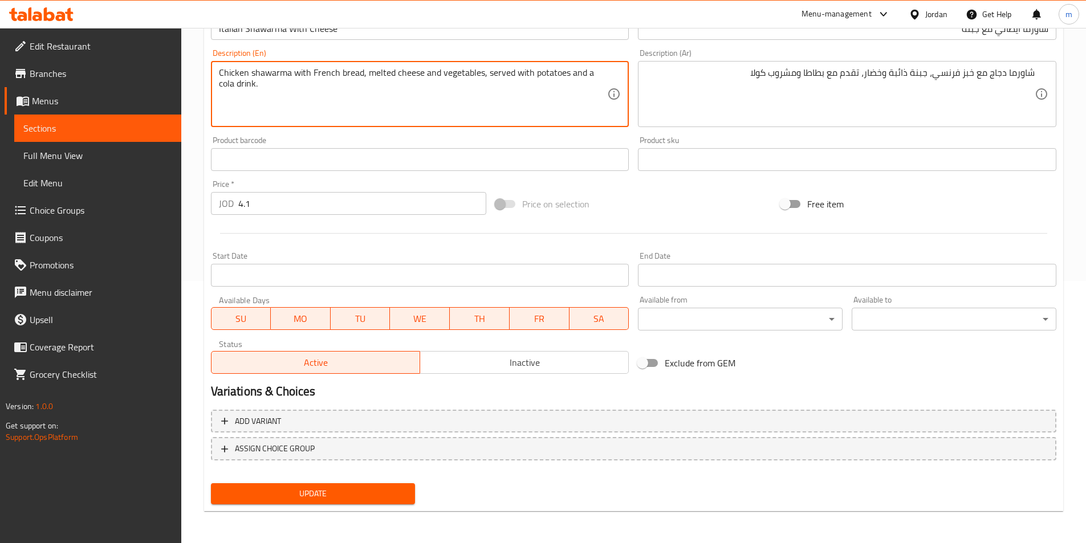
type textarea "Chicken shawarma with French bread, melted cheese and vegetables, served with p…"
click at [375, 492] on span "Update" at bounding box center [313, 494] width 186 height 14
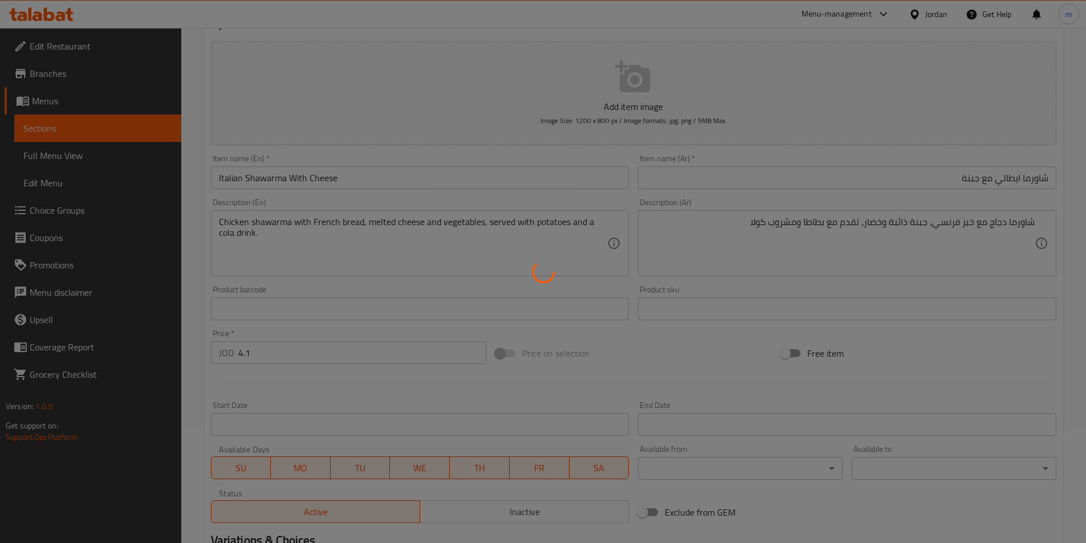
scroll to position [0, 0]
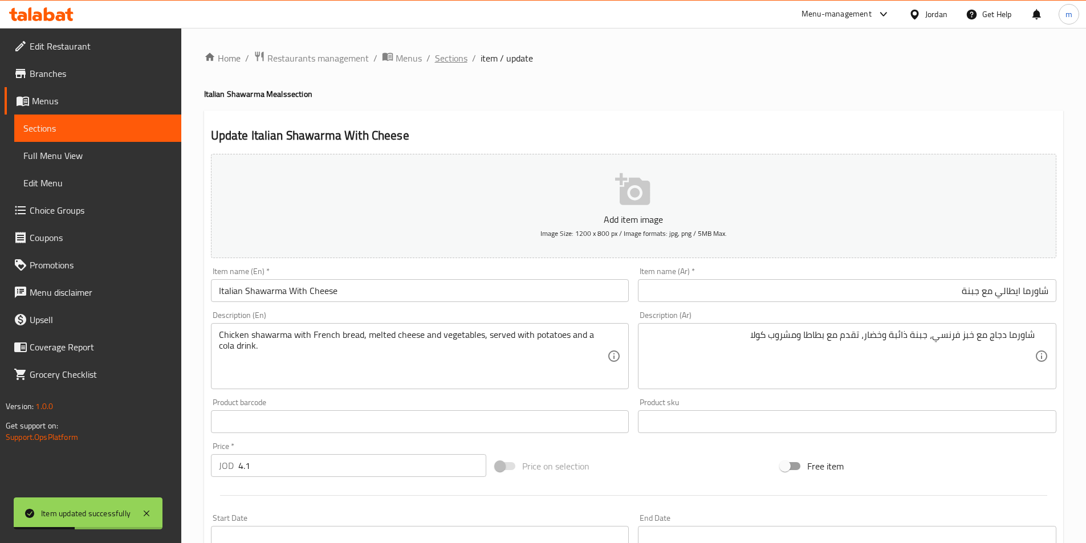
click at [454, 56] on span "Sections" at bounding box center [451, 58] width 32 height 14
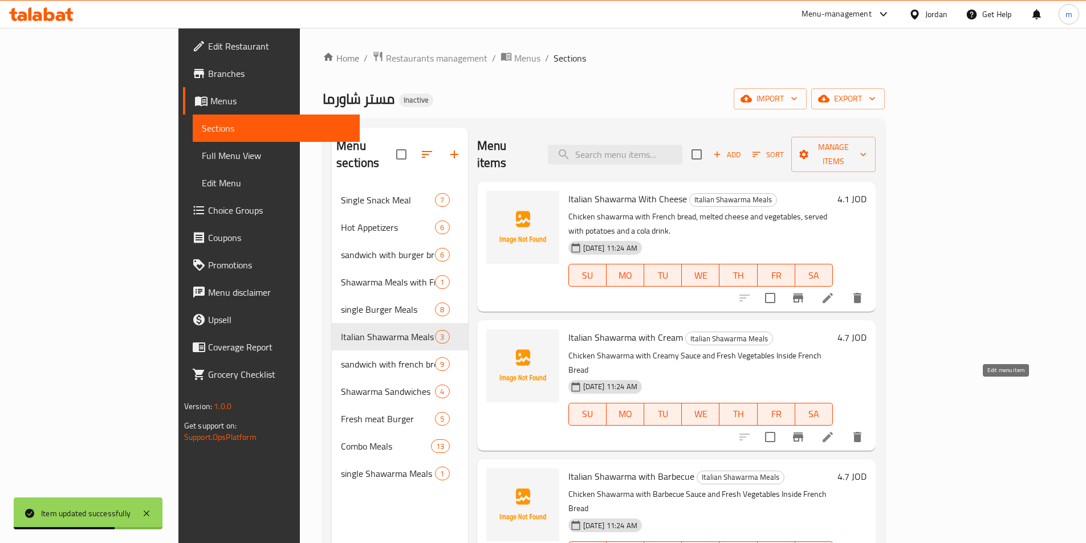
click at [834, 430] on icon at bounding box center [828, 437] width 14 height 14
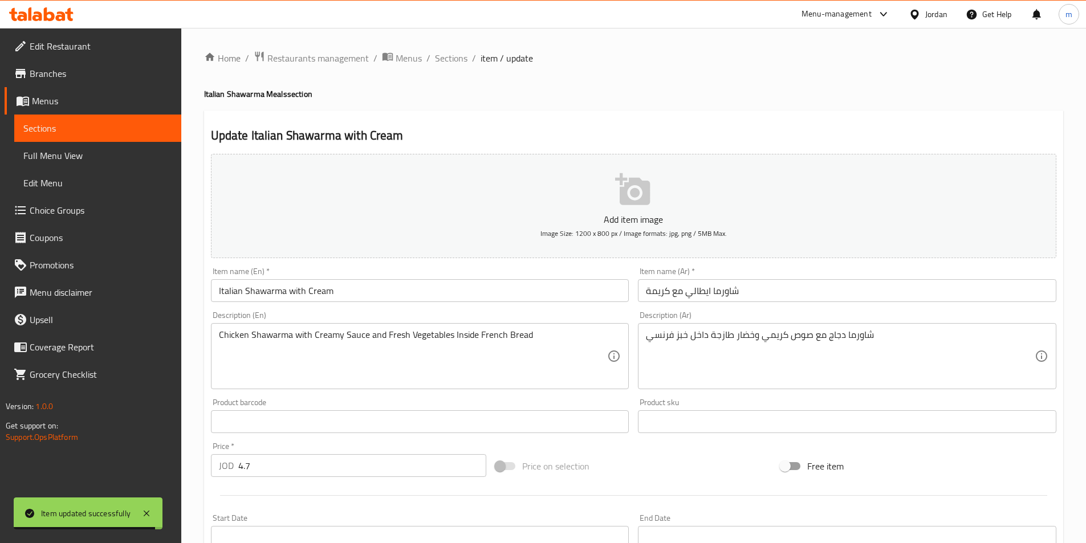
click at [820, 300] on input "شاورما ايطالي مع كريمة" at bounding box center [847, 290] width 418 height 23
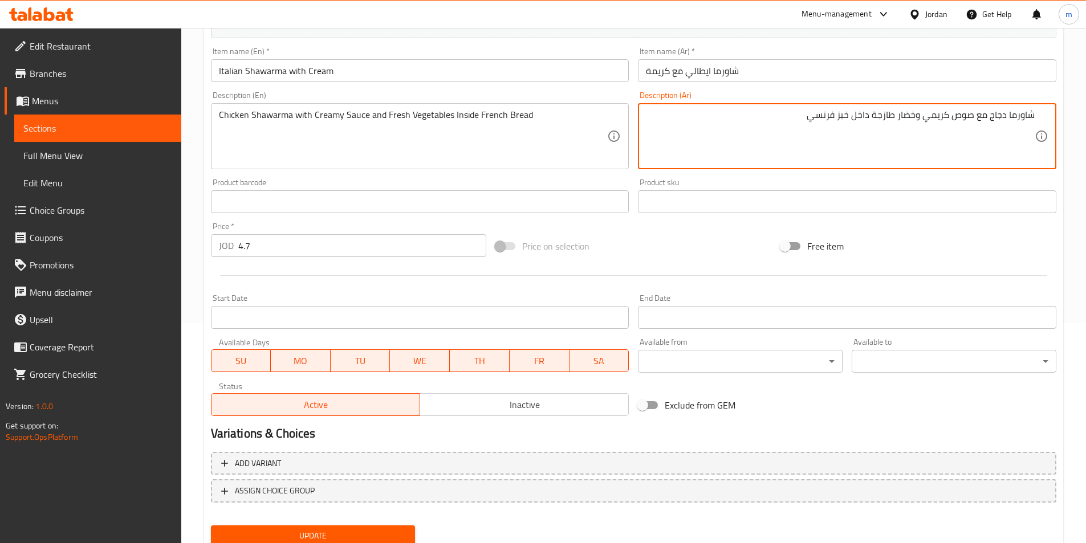
scroll to position [228, 0]
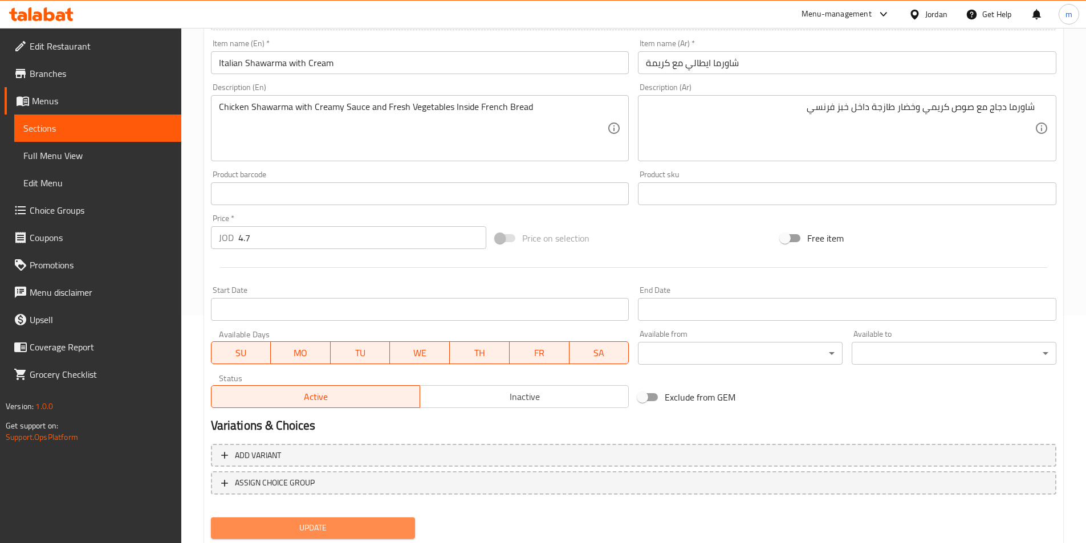
click at [373, 536] on button "Update" at bounding box center [313, 527] width 205 height 21
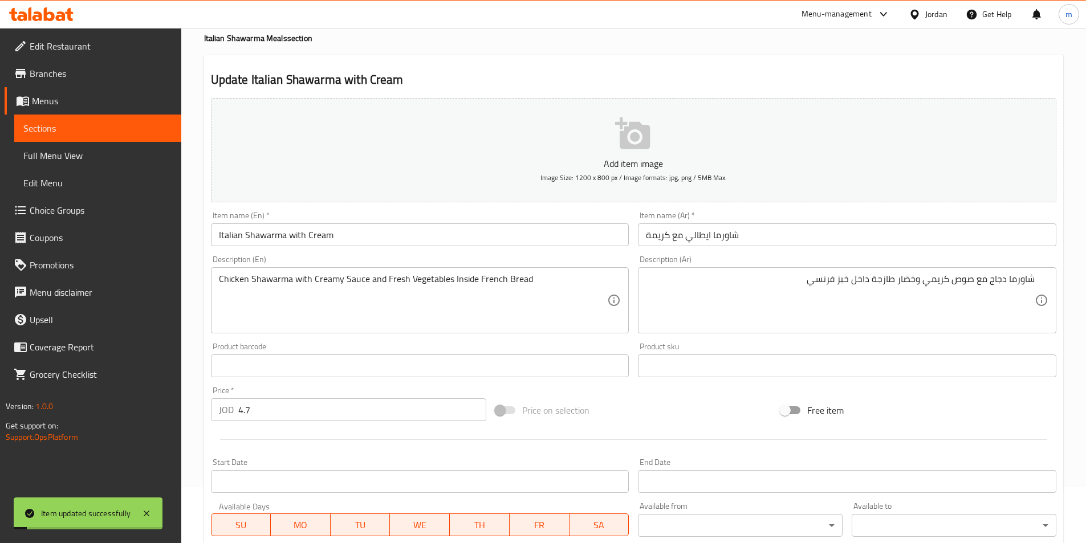
scroll to position [0, 0]
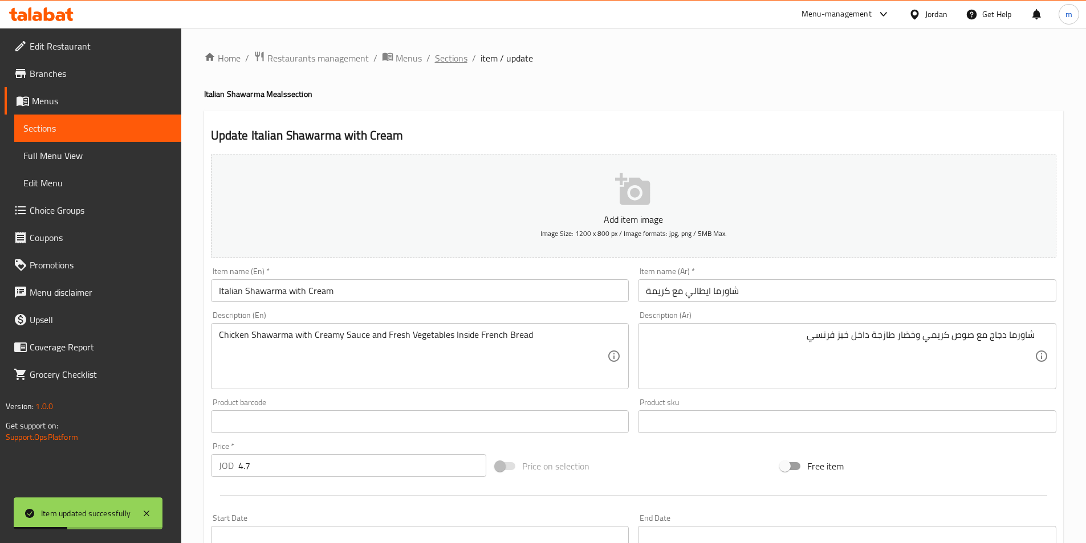
click at [455, 62] on span "Sections" at bounding box center [451, 58] width 32 height 14
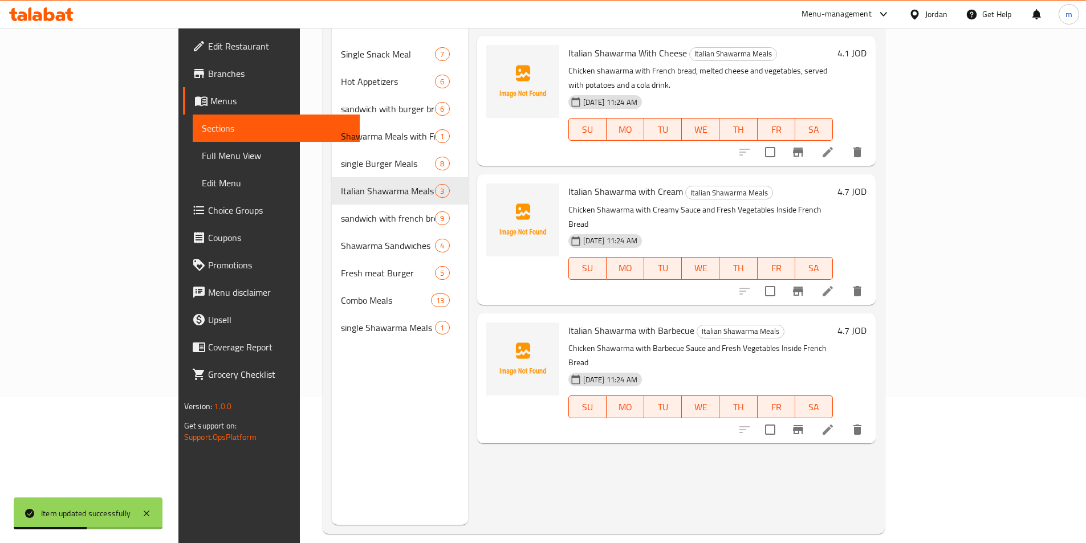
scroll to position [160, 0]
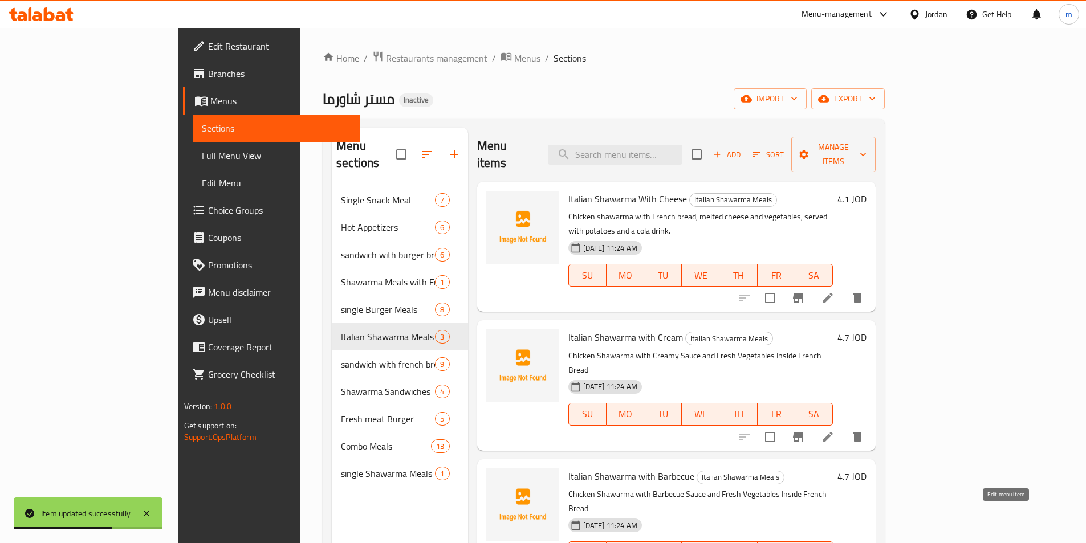
scroll to position [160, 0]
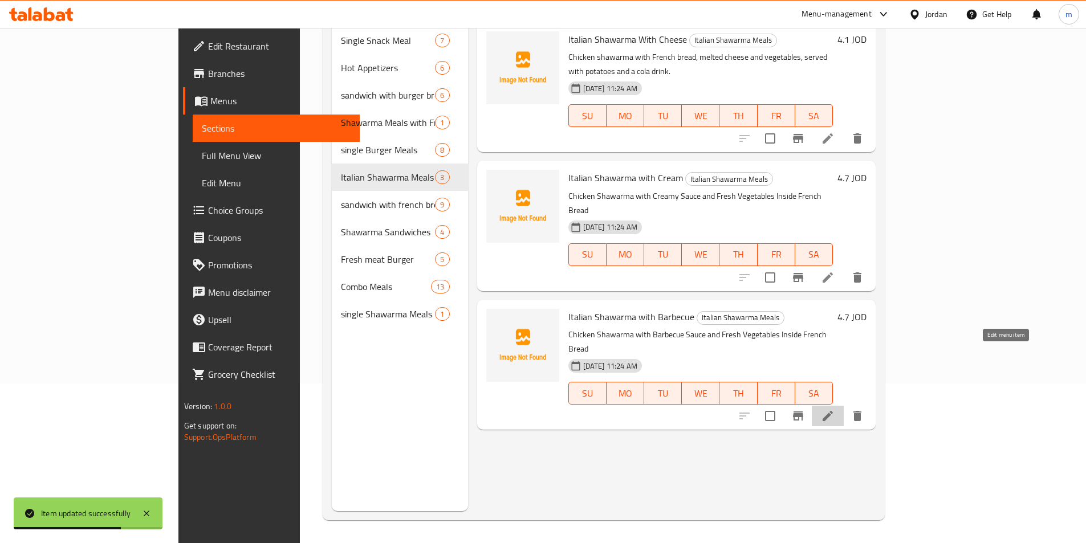
click at [834, 409] on icon at bounding box center [828, 416] width 14 height 14
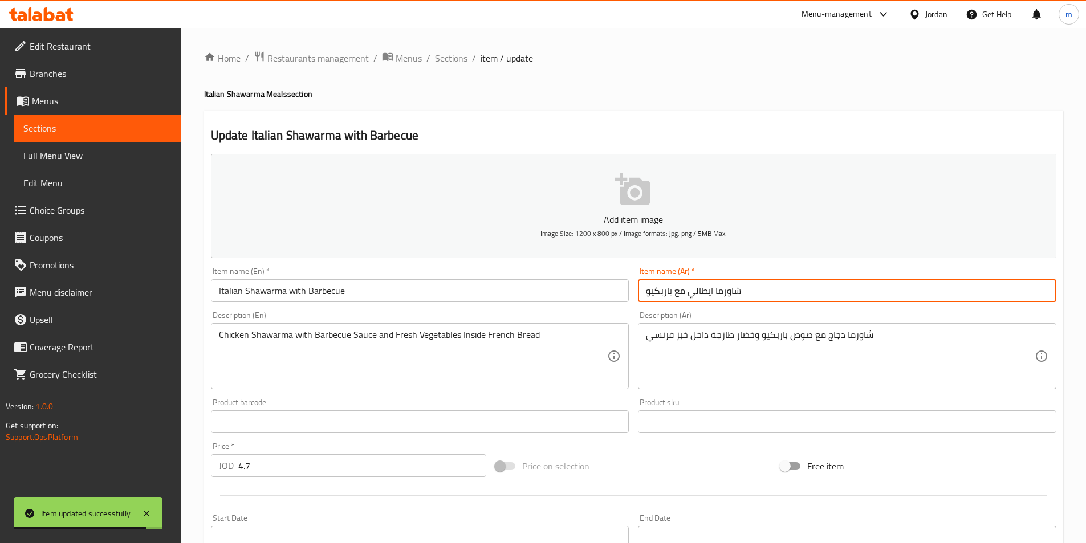
click at [822, 288] on input "شاورما ايطالي مع باربكيو" at bounding box center [847, 290] width 418 height 23
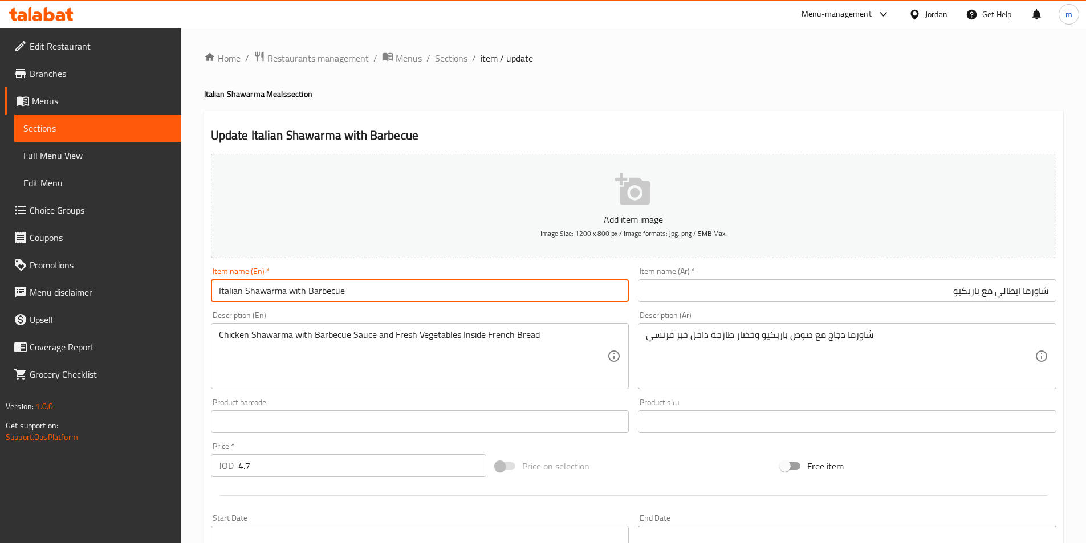
drag, startPoint x: 349, startPoint y: 290, endPoint x: 305, endPoint y: 286, distance: 44.1
click at [305, 286] on input "Italian Shawarma with Barbecue" at bounding box center [420, 290] width 418 height 23
click at [305, 294] on input "Italian Shawarma withBBQ" at bounding box center [420, 290] width 418 height 23
drag, startPoint x: 304, startPoint y: 287, endPoint x: 341, endPoint y: 294, distance: 37.7
click at [341, 294] on input "Italian Shawarma with BBQ" at bounding box center [420, 290] width 418 height 23
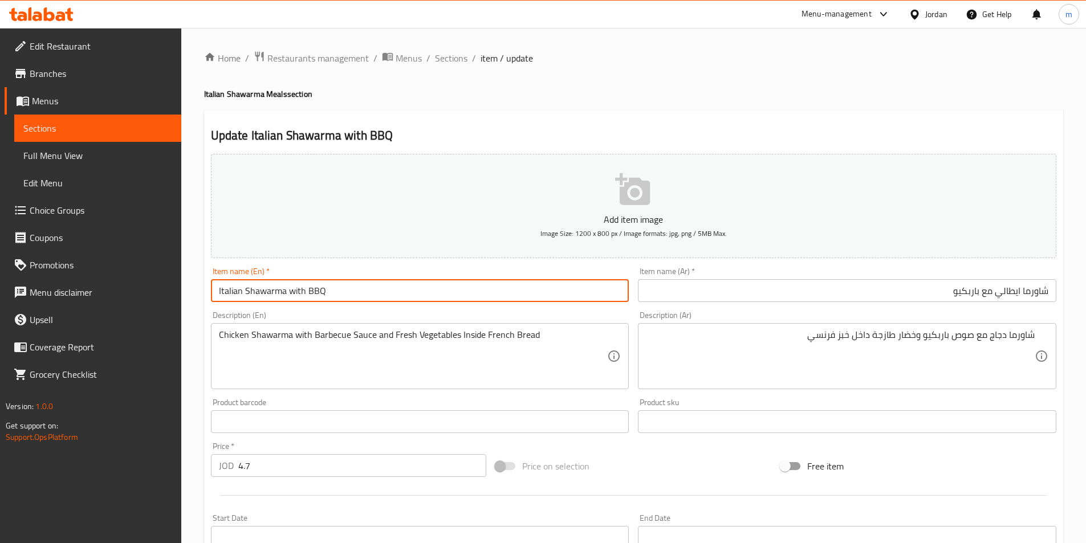
type input "Italian Shawarma with BBQ"
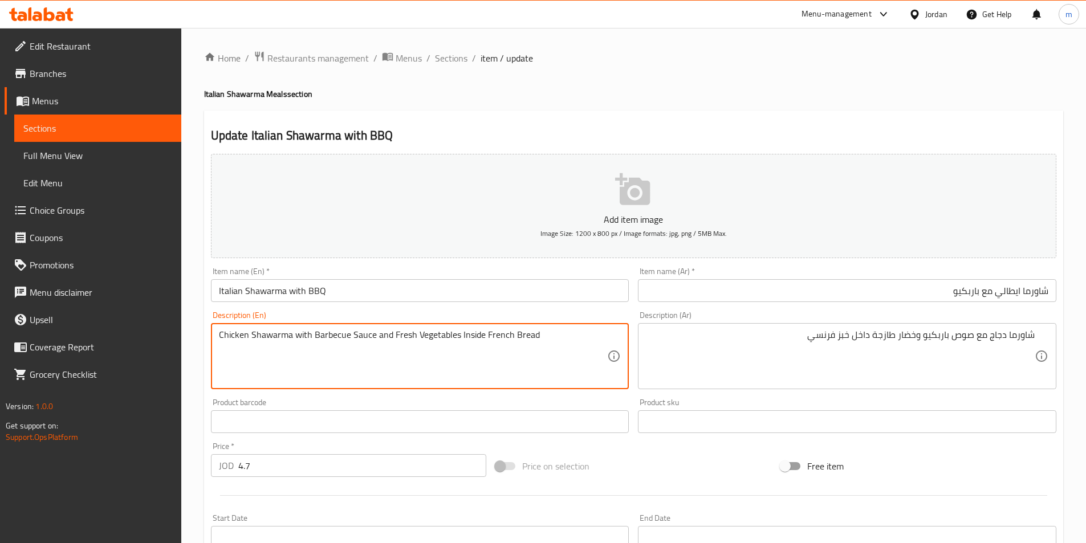
drag, startPoint x: 311, startPoint y: 335, endPoint x: 349, endPoint y: 343, distance: 39.0
paste textarea "BQ"
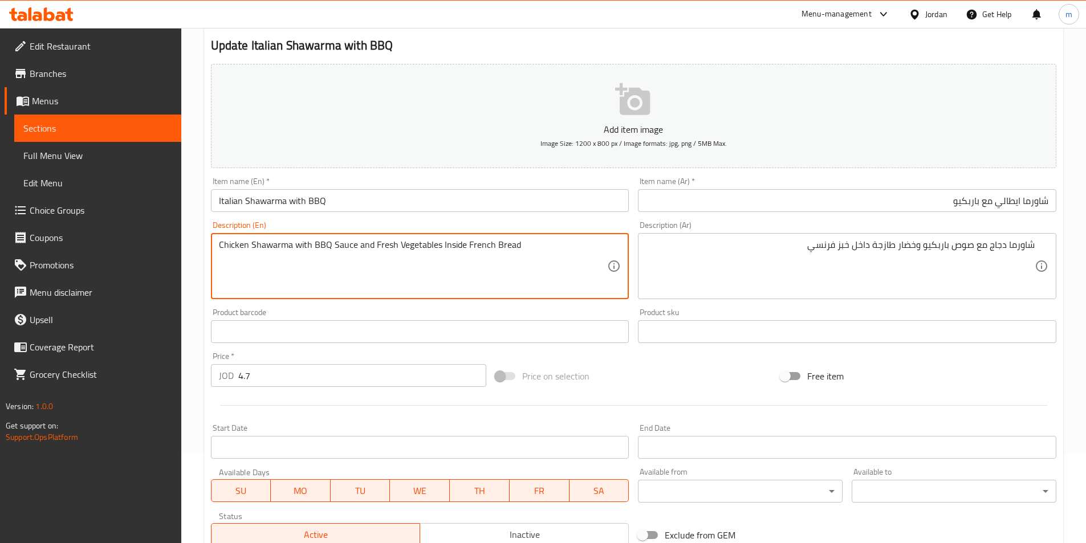
scroll to position [262, 0]
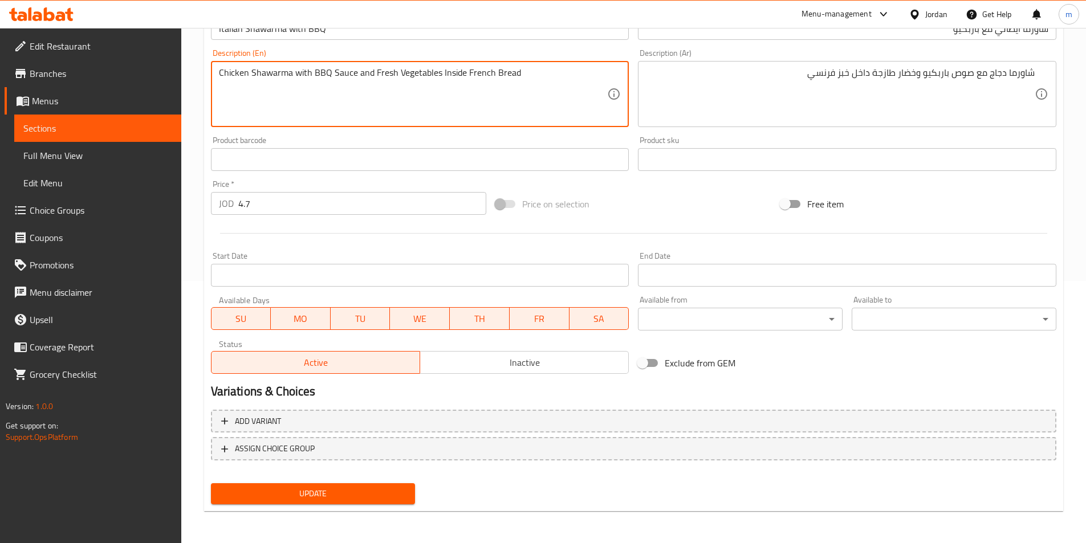
type textarea "Chicken Shawarma with BBQ Sauce and Fresh Vegetables Inside French Bread"
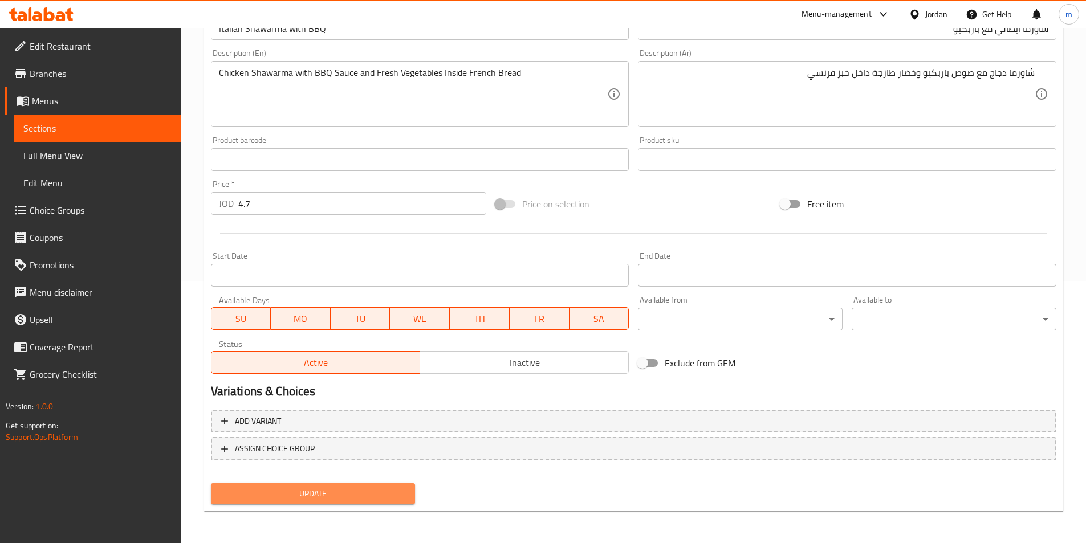
click at [309, 492] on span "Update" at bounding box center [313, 494] width 186 height 14
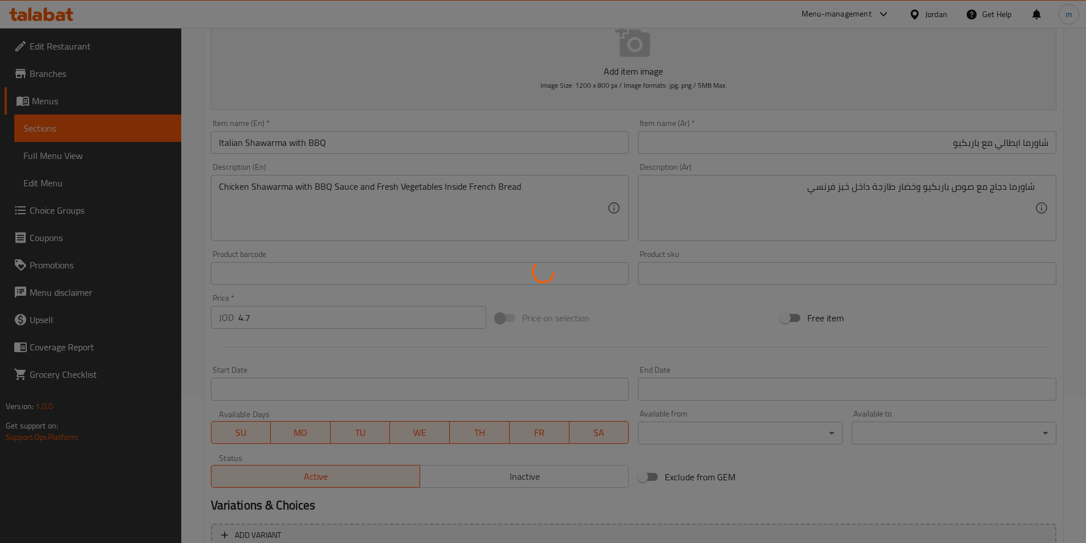
scroll to position [0, 0]
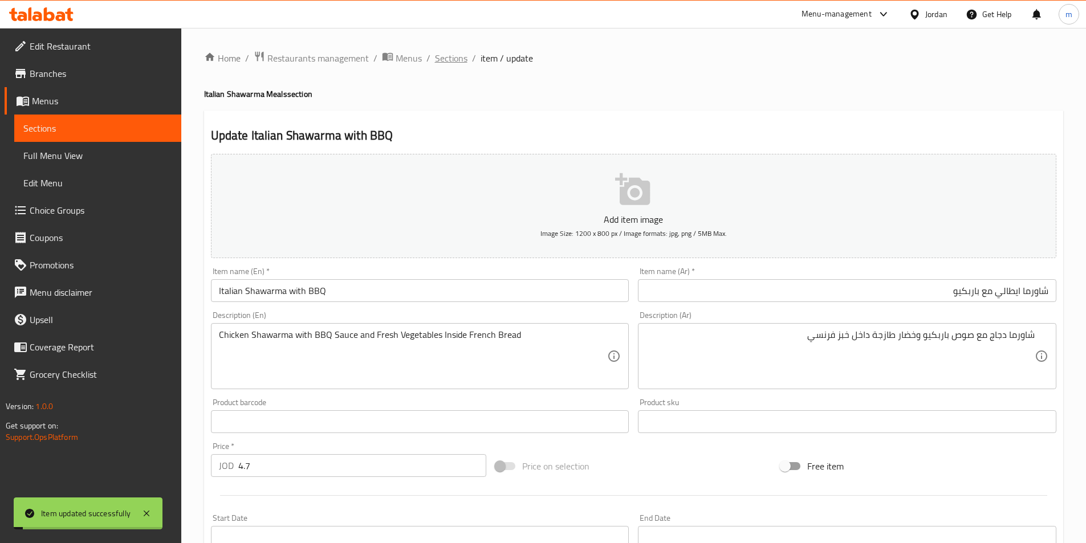
click at [460, 60] on span "Sections" at bounding box center [451, 58] width 32 height 14
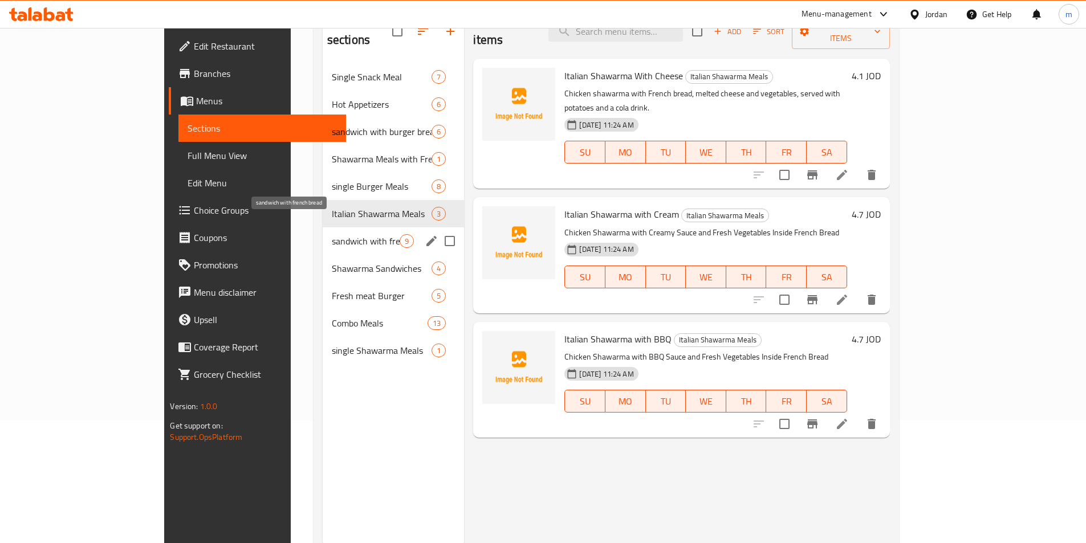
scroll to position [103, 0]
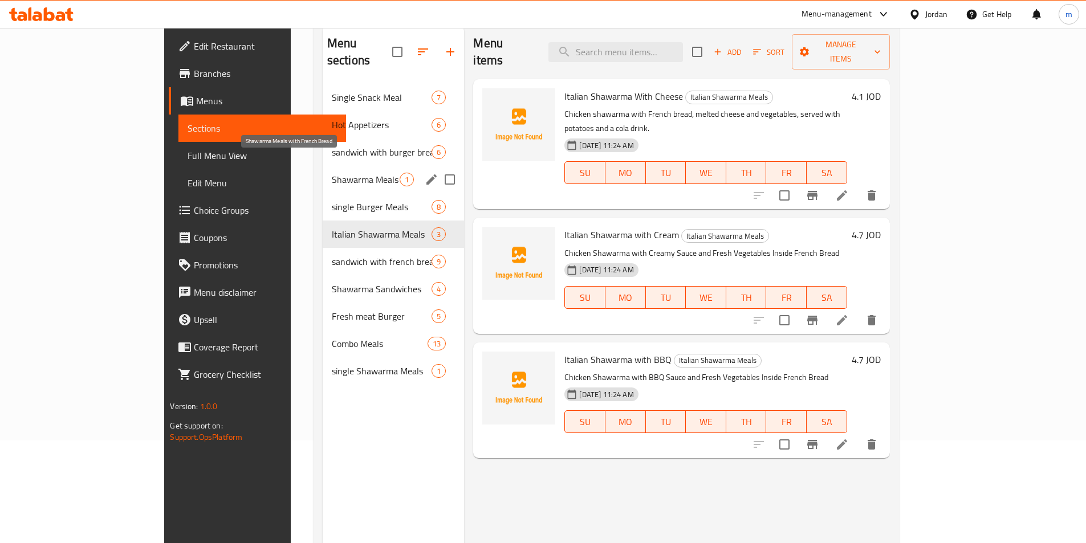
click at [332, 173] on span "Shawarma Meals with French Bread" at bounding box center [366, 180] width 68 height 14
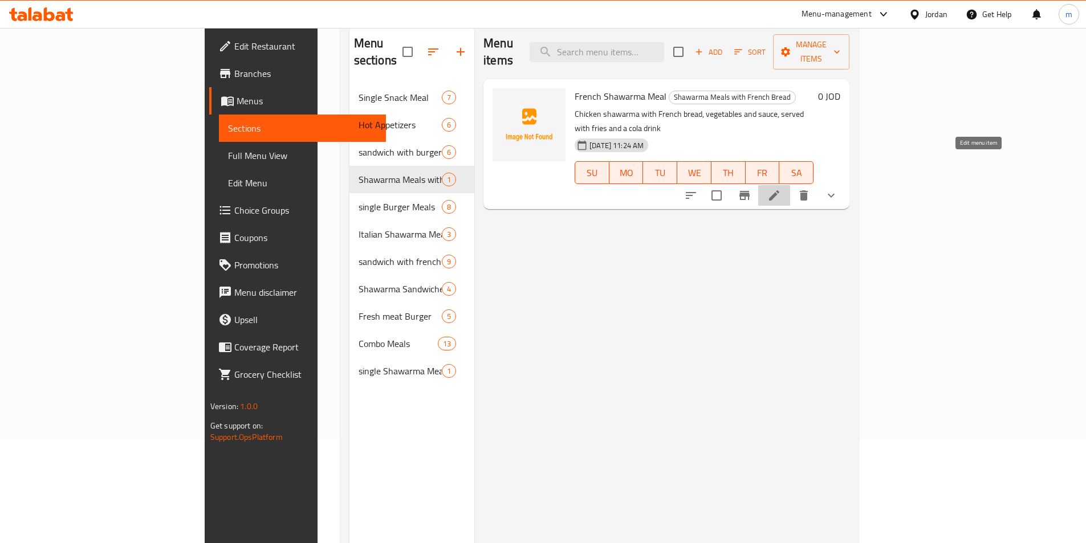
click at [781, 189] on icon at bounding box center [774, 196] width 14 height 14
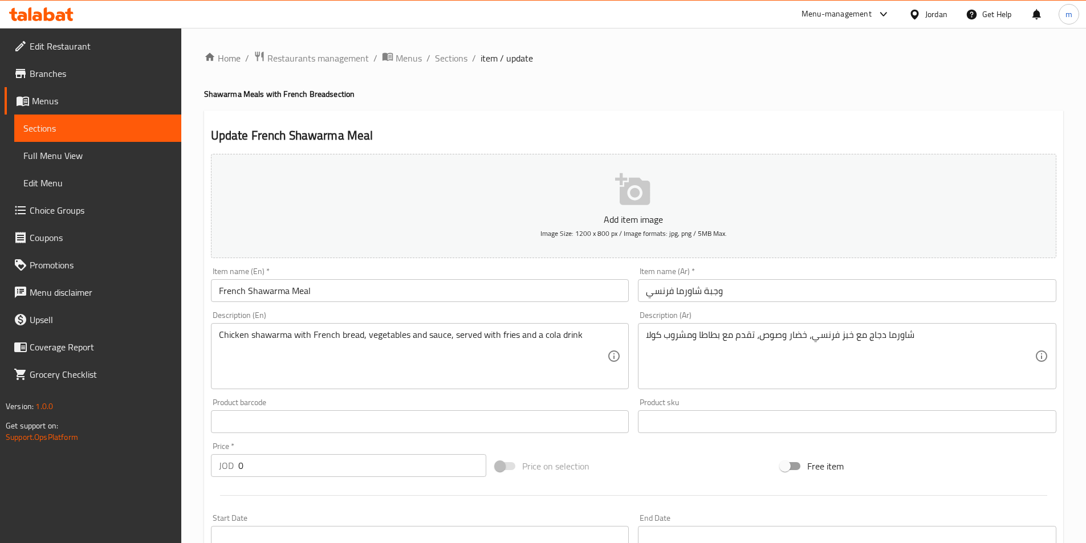
click at [775, 280] on input "وجبة شاورما فرنسي" at bounding box center [847, 290] width 418 height 23
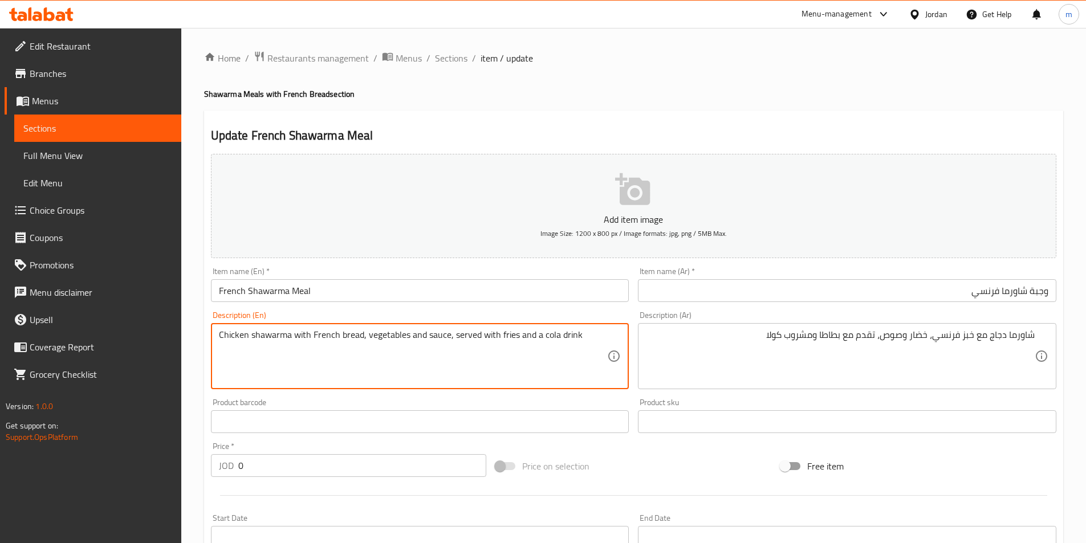
drag, startPoint x: 514, startPoint y: 335, endPoint x: 499, endPoint y: 337, distance: 15.6
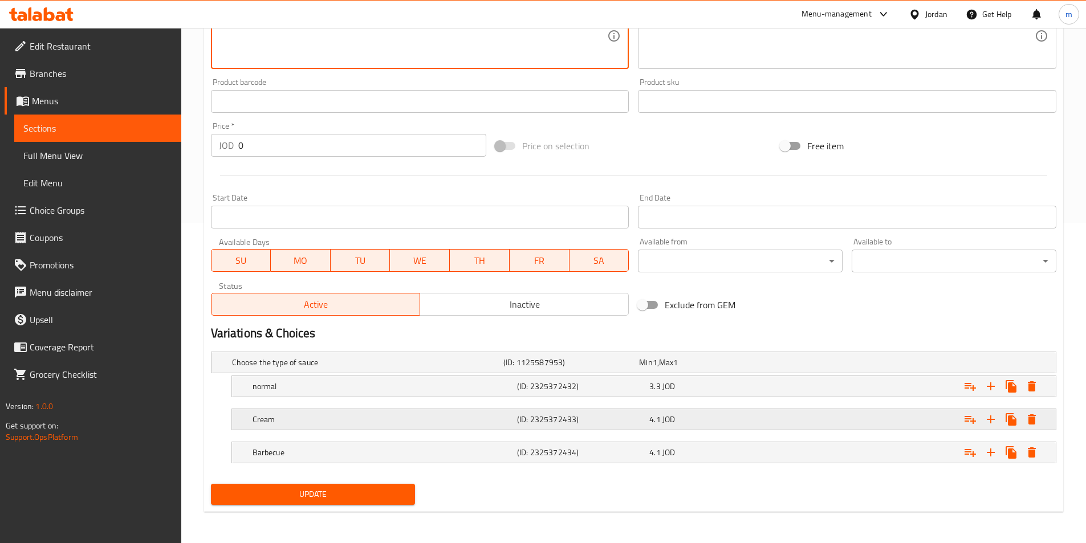
scroll to position [321, 0]
type textarea "Chicken shawarma with French bread, vegetables and sauce, served with potatoes …"
click at [581, 390] on h5 "(ID: 2325372432)" at bounding box center [581, 385] width 128 height 11
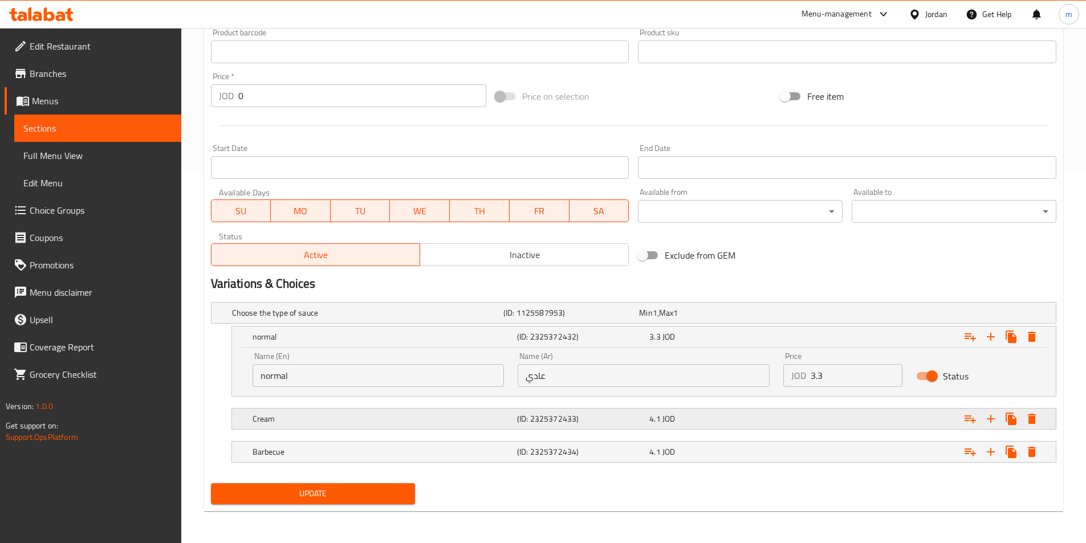
click at [569, 417] on h5 "(ID: 2325372433)" at bounding box center [581, 418] width 128 height 11
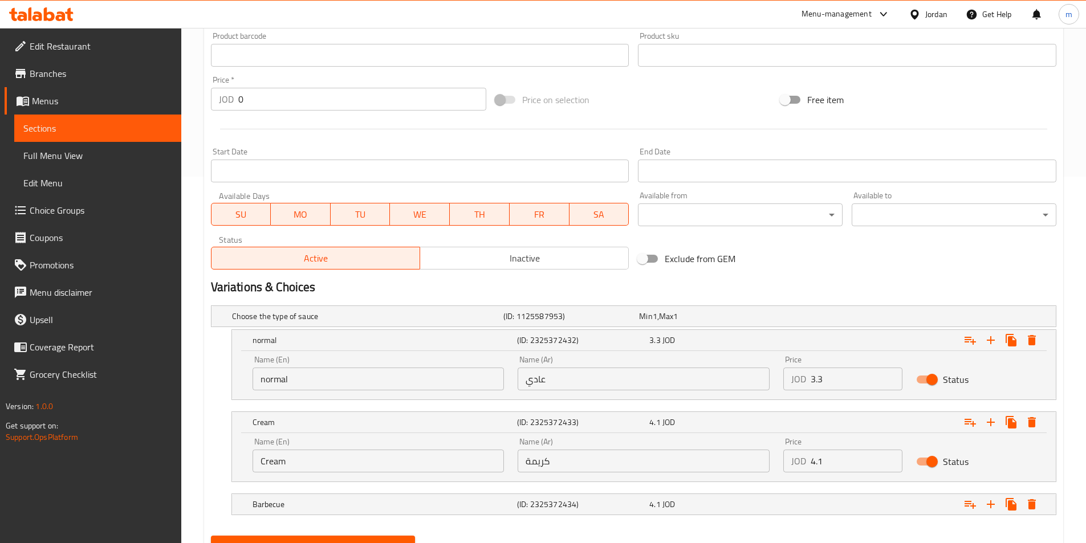
scroll to position [362, 0]
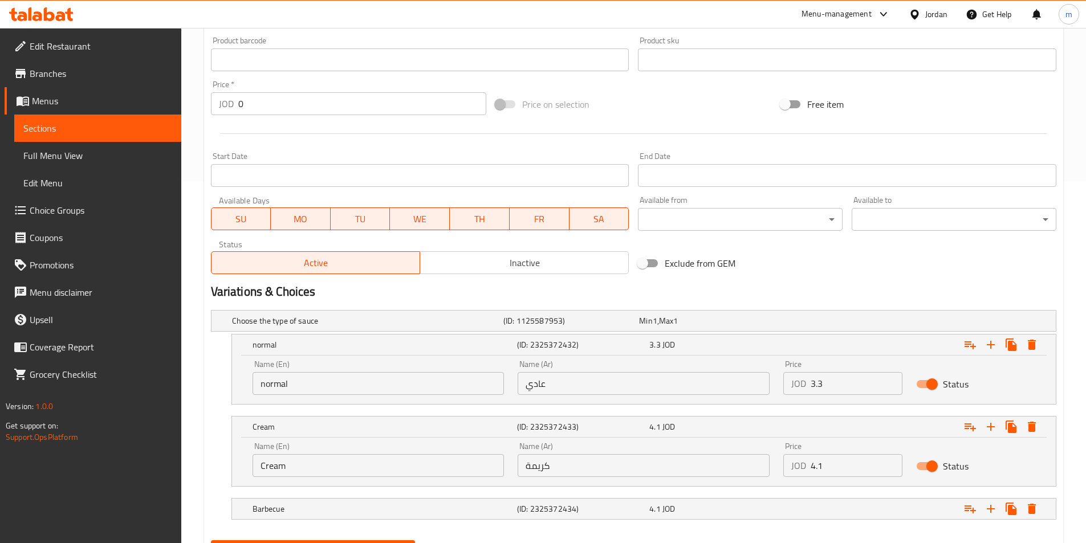
drag, startPoint x: 553, startPoint y: 507, endPoint x: 123, endPoint y: 407, distance: 442.4
click at [551, 507] on h5 "(ID: 2325372434)" at bounding box center [581, 508] width 128 height 11
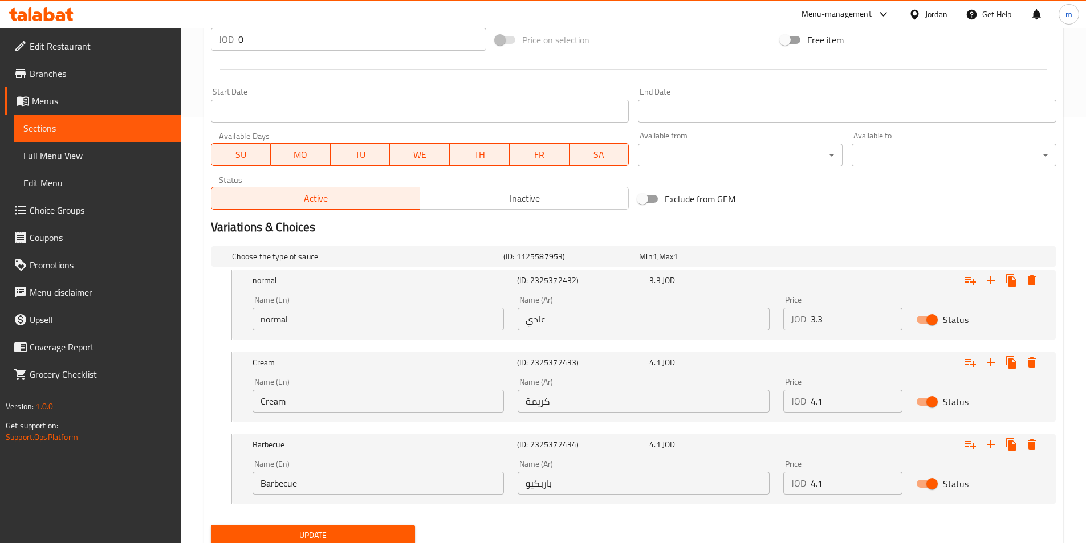
scroll to position [468, 0]
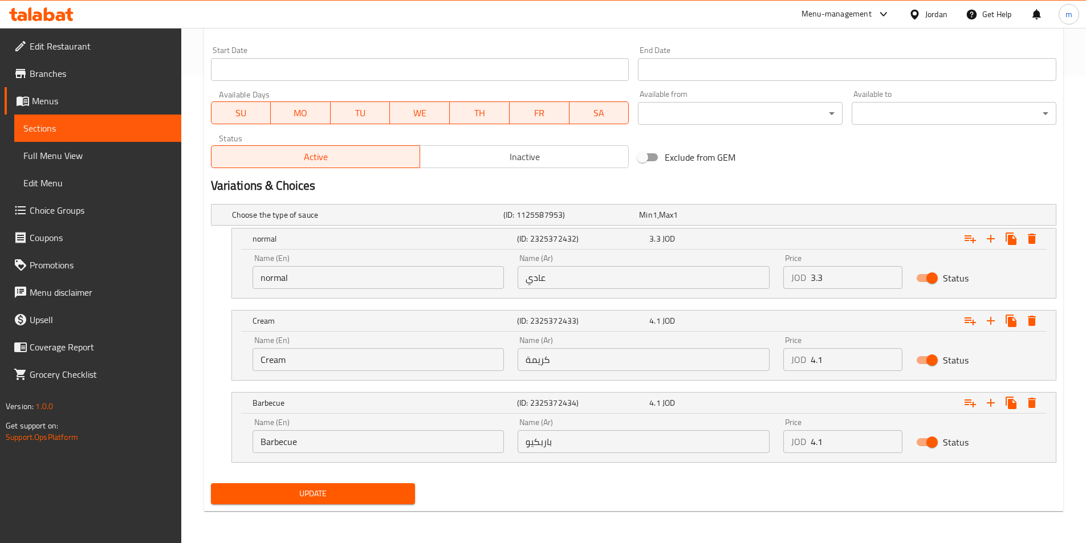
click at [297, 276] on input "normal" at bounding box center [378, 277] width 252 height 23
type input "regular"
click at [531, 185] on h2 "Variations & Choices" at bounding box center [633, 185] width 845 height 17
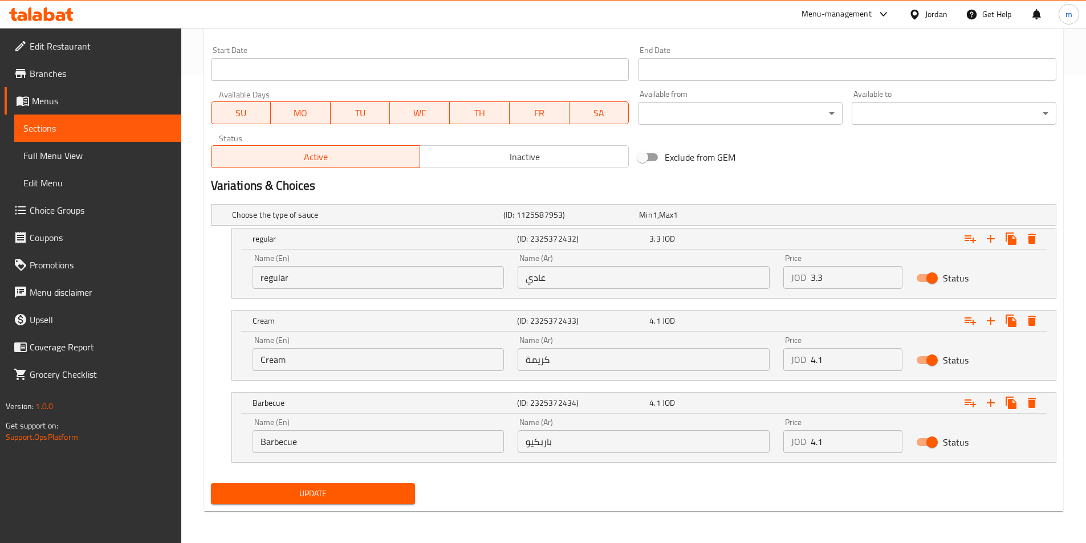
click at [316, 360] on input "Cream" at bounding box center [378, 359] width 252 height 23
drag, startPoint x: 353, startPoint y: 439, endPoint x: 217, endPoint y: 447, distance: 135.9
click at [217, 446] on div "Barbecue (ID: 2325372434) 4.1 JOD Name (En) Barbecue Name (En) Name (Ar) باربكي…" at bounding box center [633, 427] width 845 height 71
type input "BBQ"
click at [288, 482] on div "Update" at bounding box center [313, 494] width 214 height 30
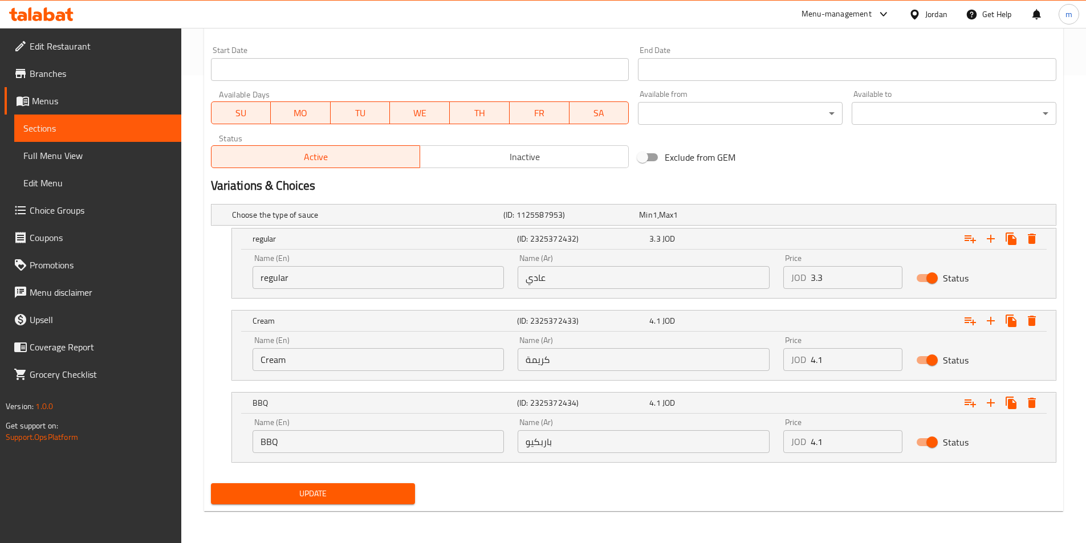
click at [293, 487] on span "Update" at bounding box center [313, 494] width 186 height 14
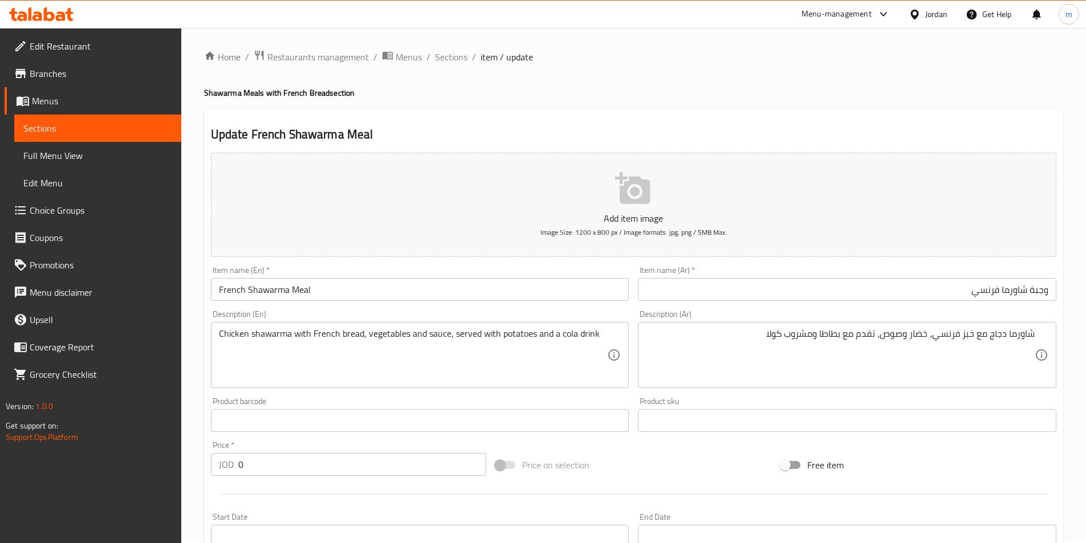
scroll to position [0, 0]
click at [460, 59] on span "Sections" at bounding box center [451, 58] width 32 height 14
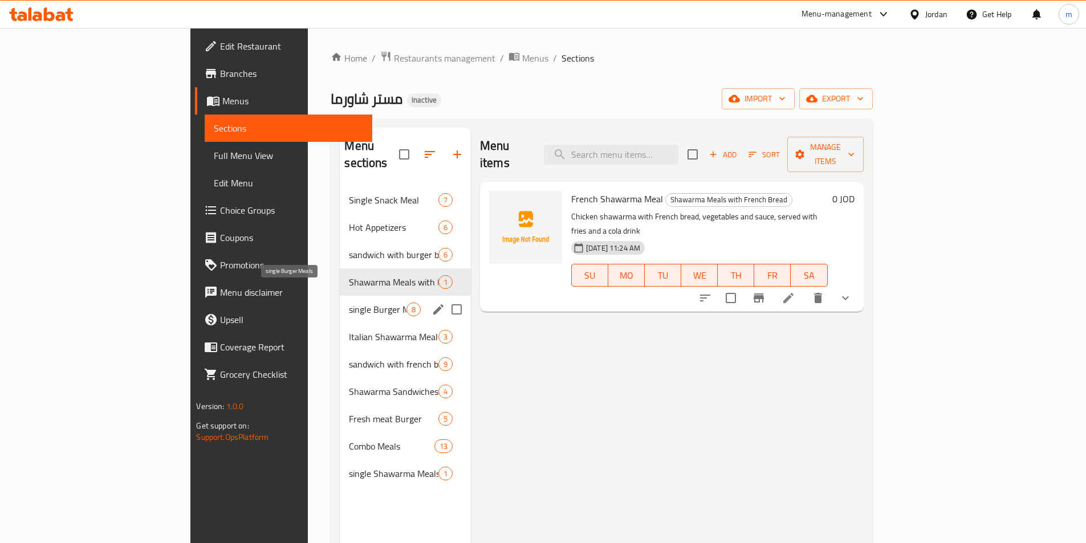
click at [349, 303] on span "single Burger Meals" at bounding box center [377, 310] width 57 height 14
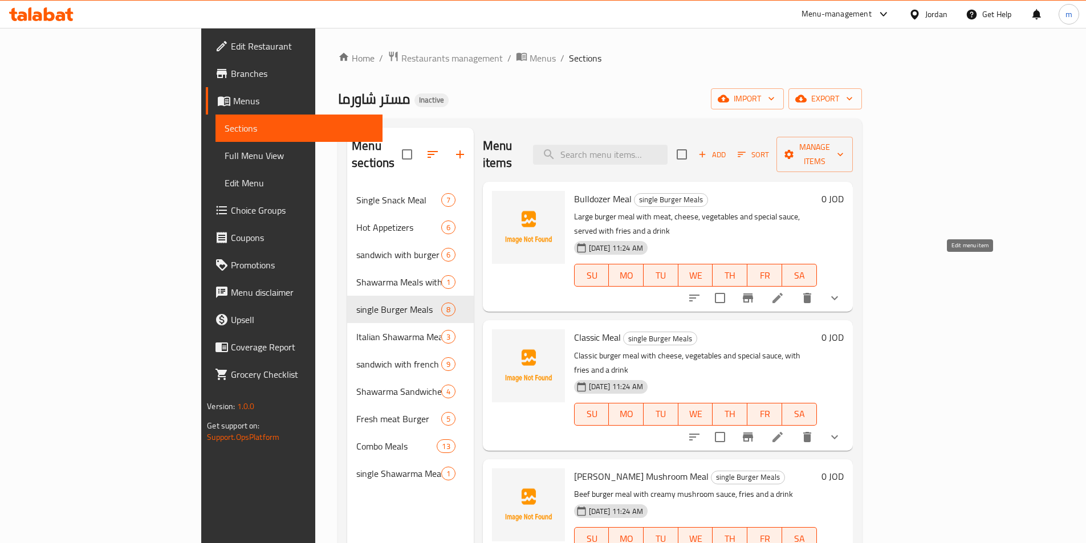
click at [782, 293] on icon at bounding box center [777, 298] width 10 height 10
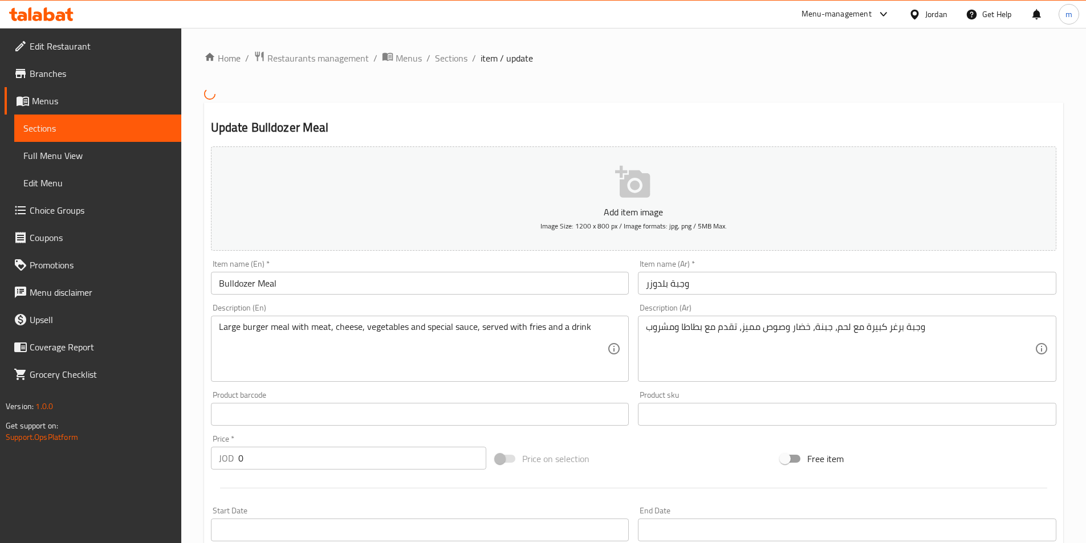
click at [759, 294] on input "وجبة بلدوزر" at bounding box center [847, 283] width 418 height 23
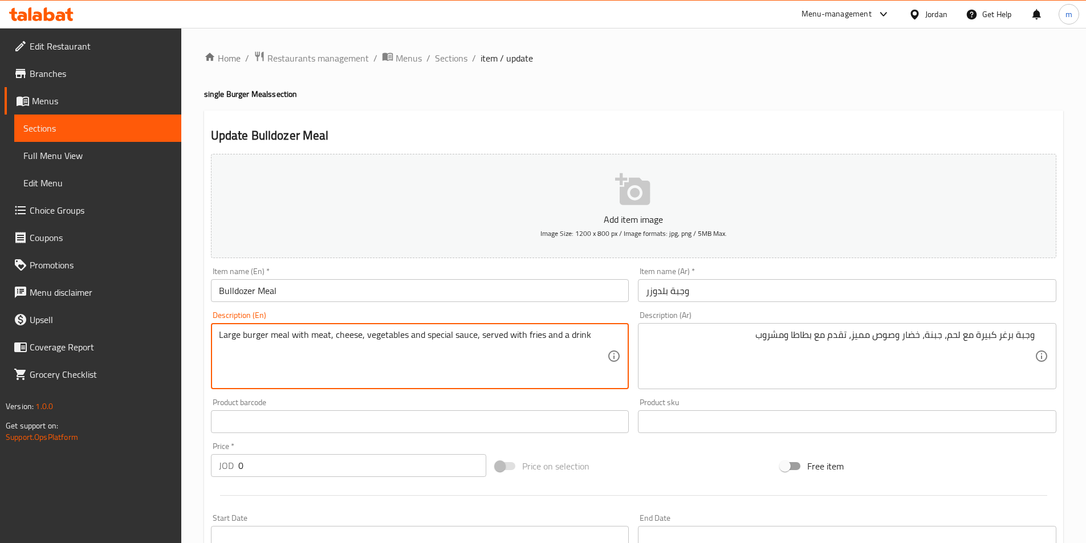
drag, startPoint x: 540, startPoint y: 336, endPoint x: 525, endPoint y: 331, distance: 15.5
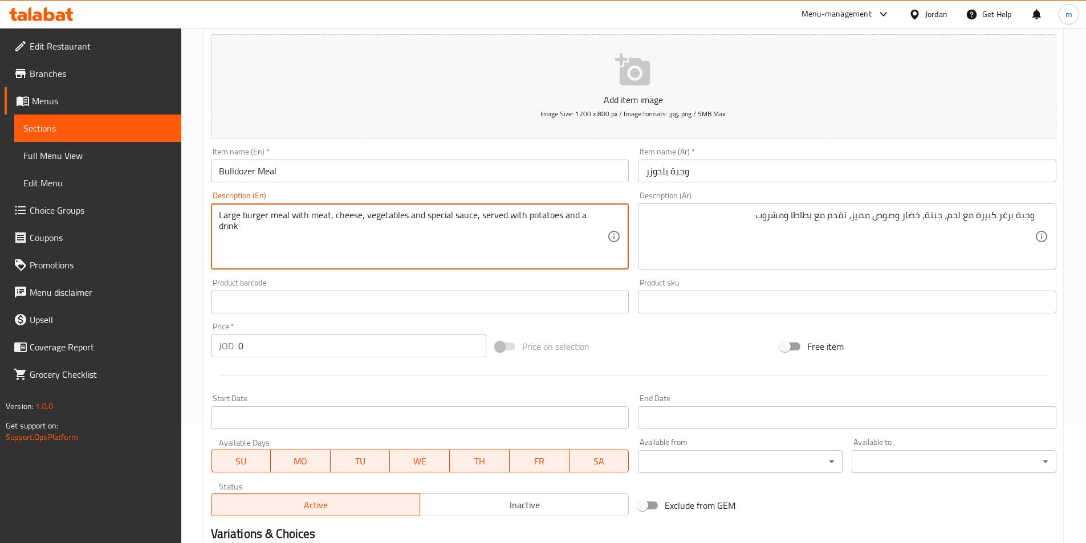
scroll to position [288, 0]
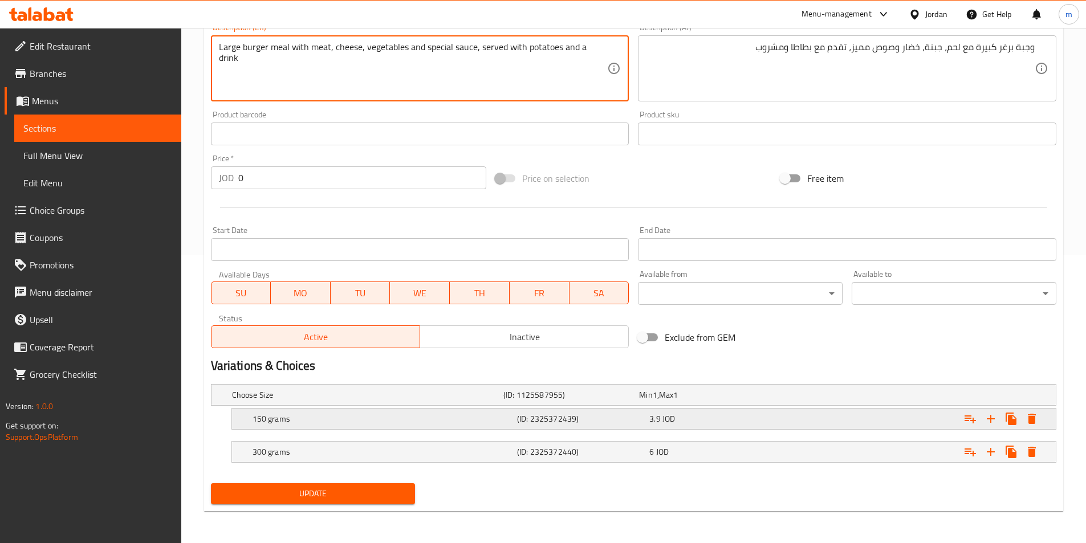
type textarea "Large burger meal with meat, cheese, vegetables and special sauce, served with …"
click at [494, 425] on div "150 grams" at bounding box center [382, 419] width 264 height 16
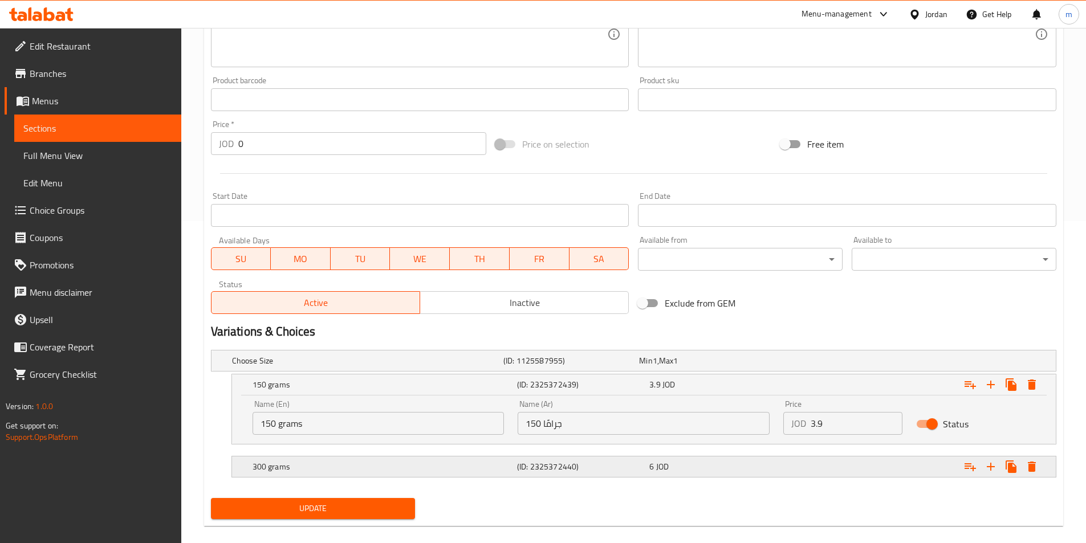
scroll to position [337, 0]
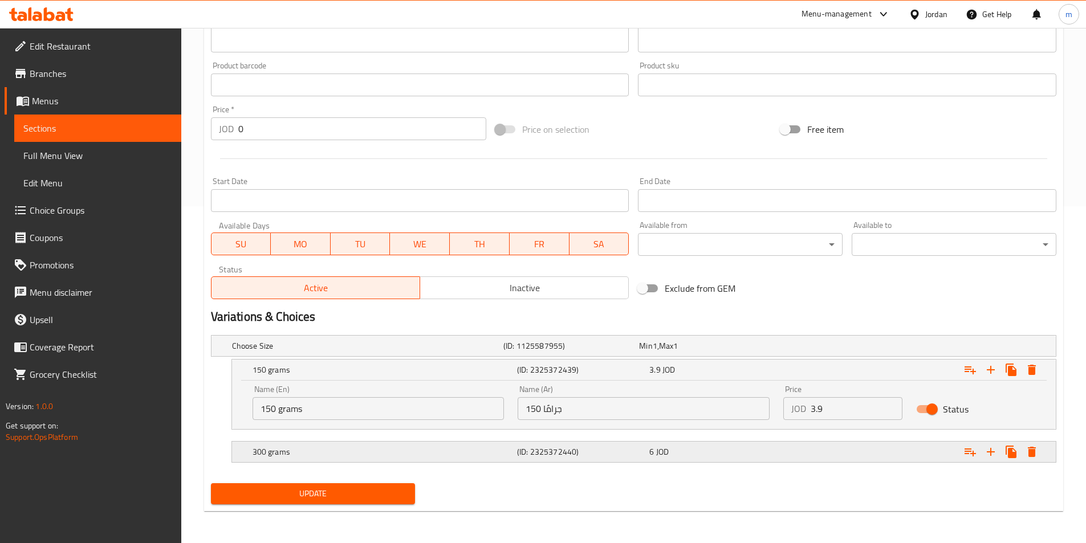
click at [553, 446] on h5 "(ID: 2325372440)" at bounding box center [581, 451] width 128 height 11
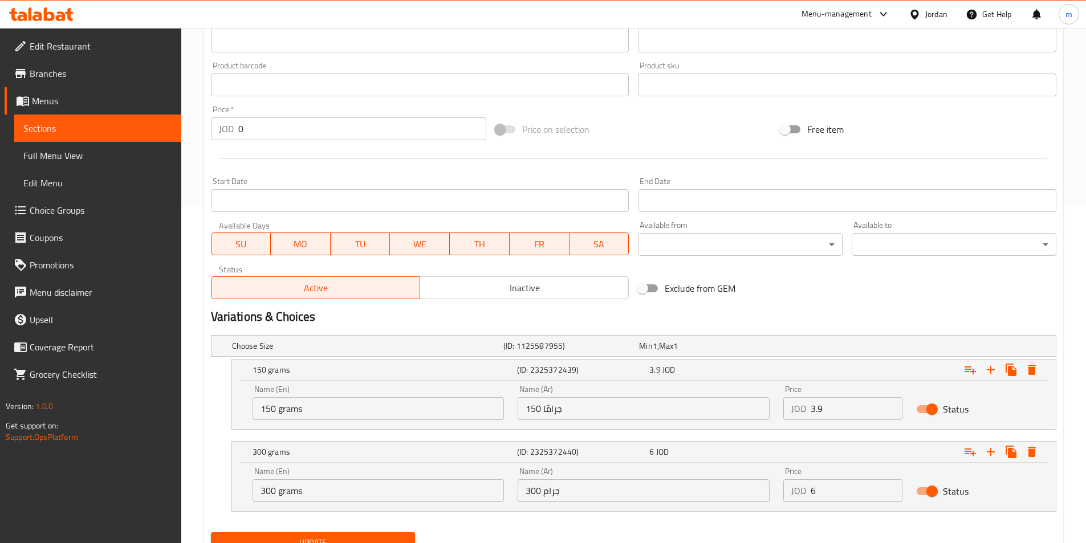
click at [546, 412] on input "150 جرامًا" at bounding box center [643, 408] width 252 height 23
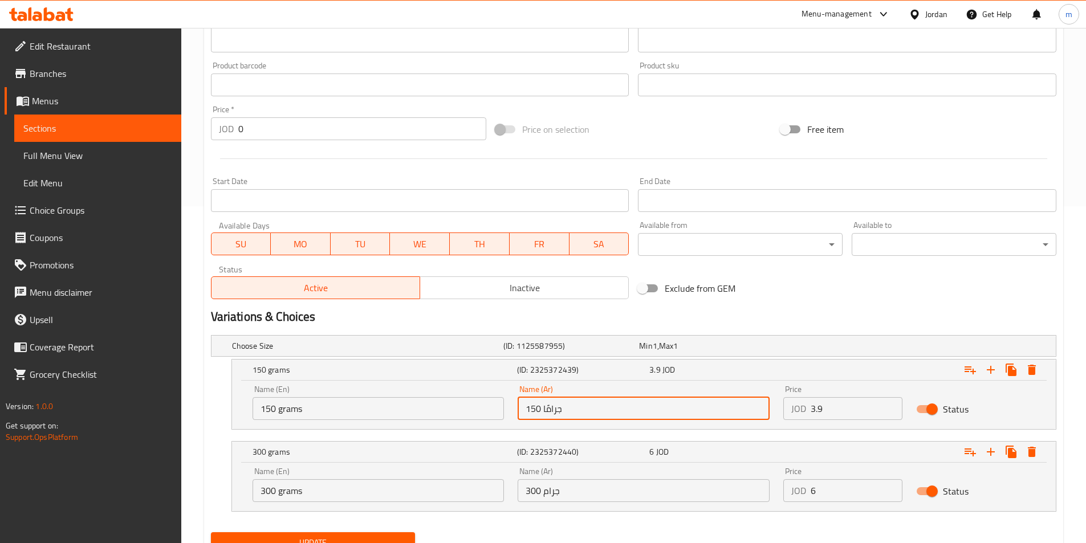
click at [610, 412] on input "150 جرامًا" at bounding box center [643, 408] width 252 height 23
drag, startPoint x: 722, startPoint y: 410, endPoint x: 743, endPoint y: 417, distance: 21.6
click at [743, 417] on input "150 جرامًا" at bounding box center [643, 408] width 252 height 23
type input "150 غم"
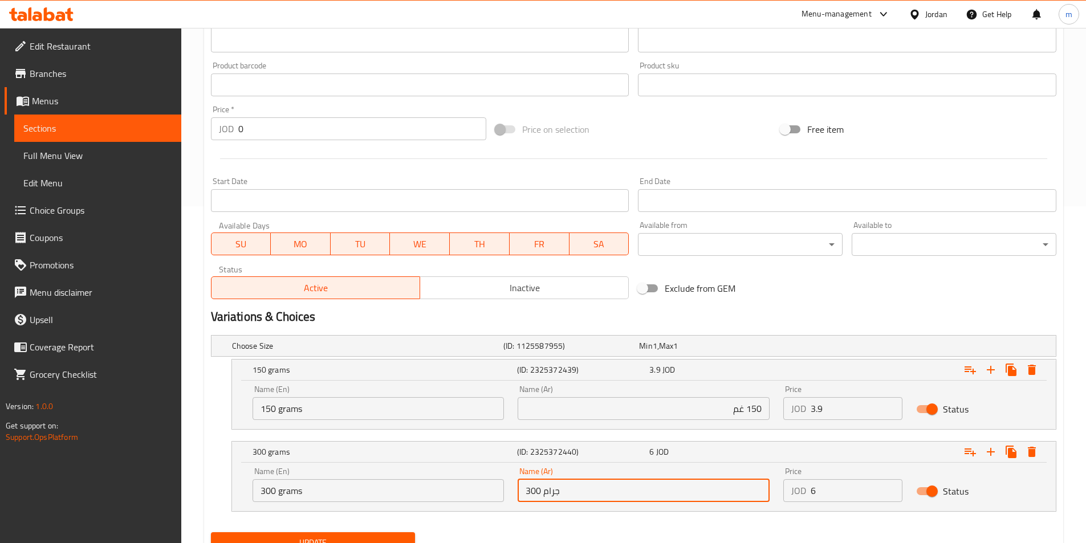
click at [683, 486] on input "300 جرام" at bounding box center [643, 490] width 252 height 23
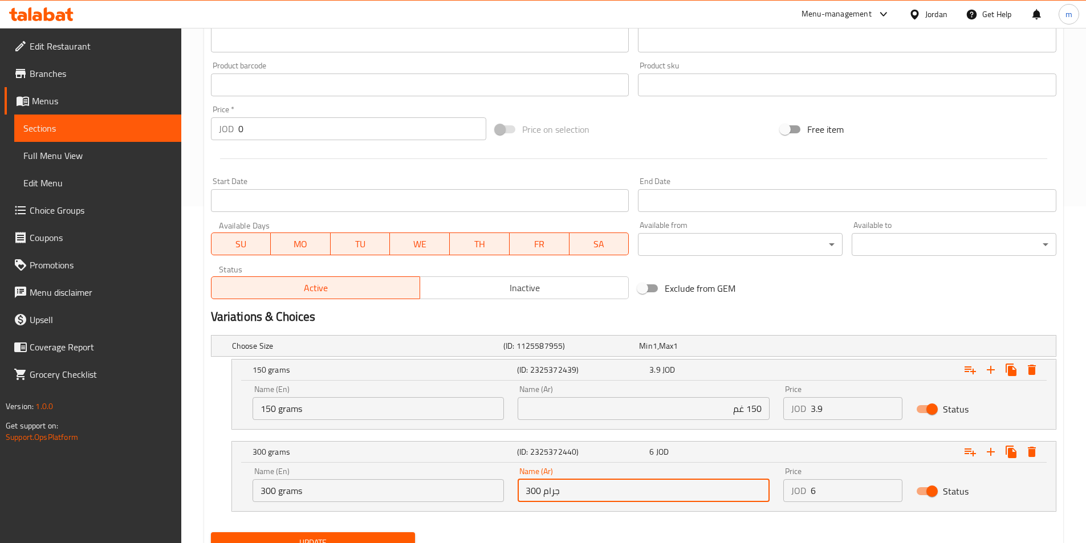
click at [683, 486] on input "300 جرام" at bounding box center [643, 490] width 252 height 23
click at [723, 492] on input "300 جرام" at bounding box center [643, 490] width 252 height 23
drag, startPoint x: 724, startPoint y: 494, endPoint x: 748, endPoint y: 494, distance: 23.9
click at [748, 494] on input "300 جرام" at bounding box center [643, 490] width 252 height 23
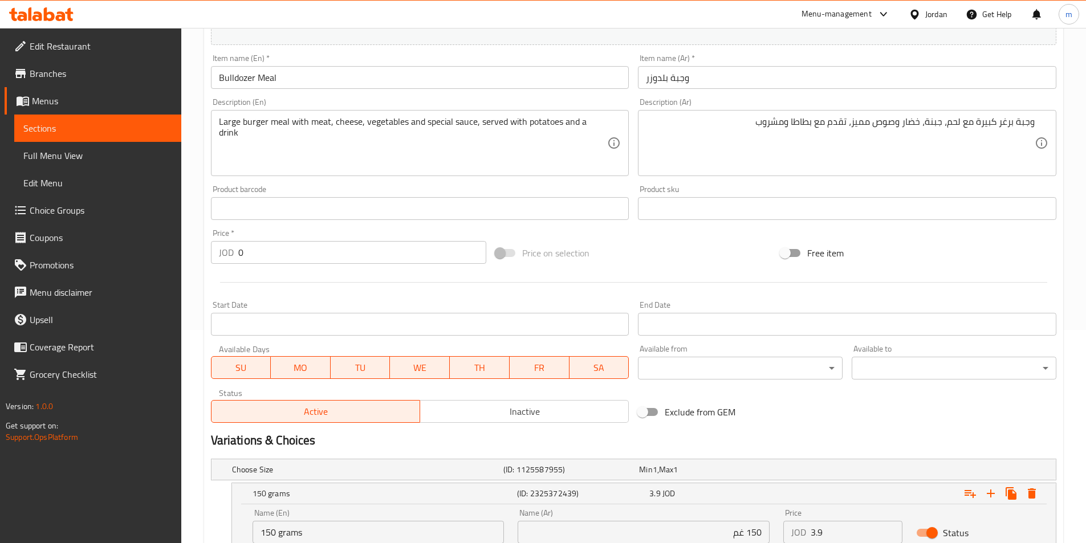
scroll to position [386, 0]
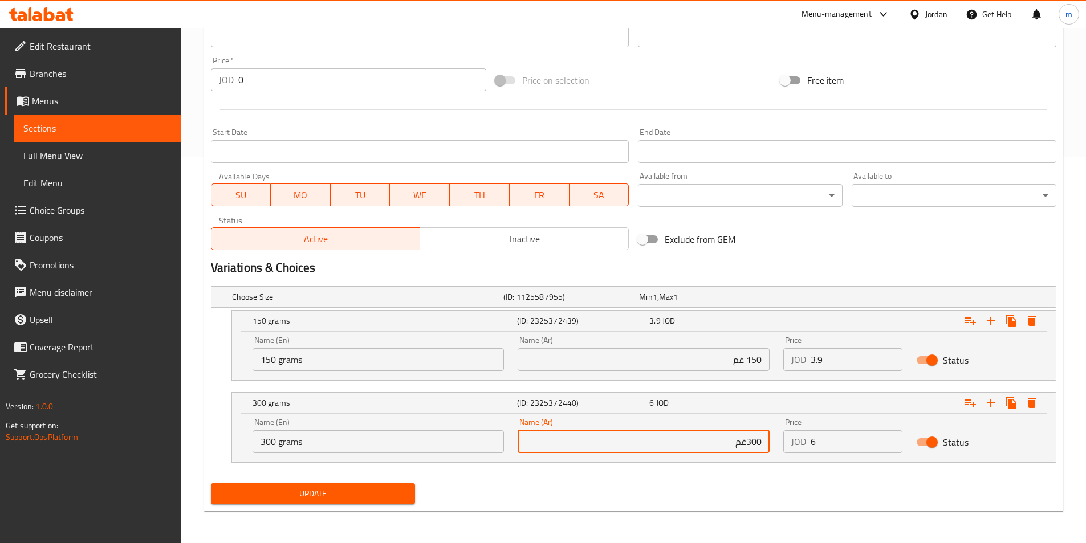
type input "300غم"
click at [365, 488] on span "Update" at bounding box center [313, 494] width 186 height 14
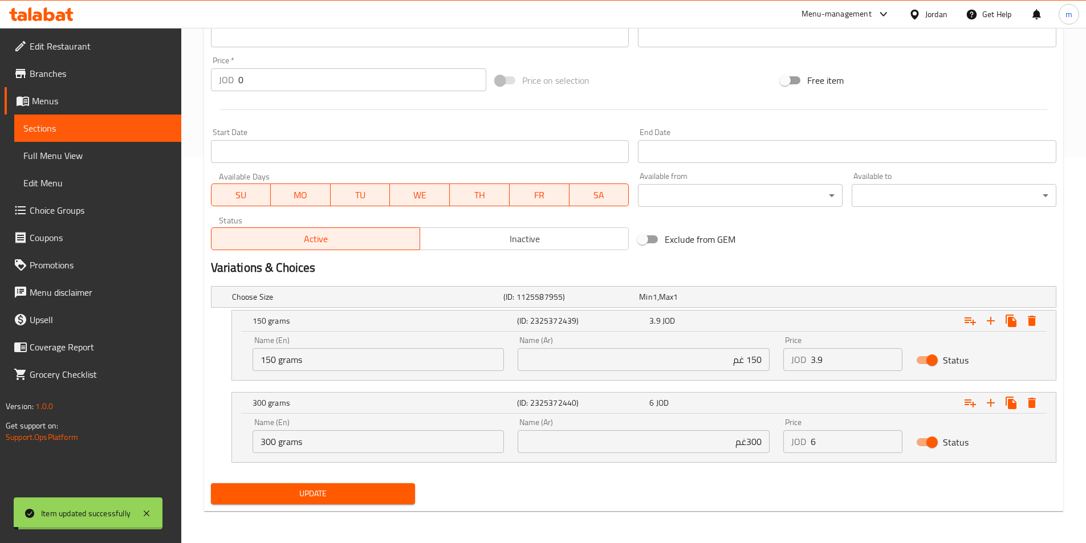
scroll to position [0, 0]
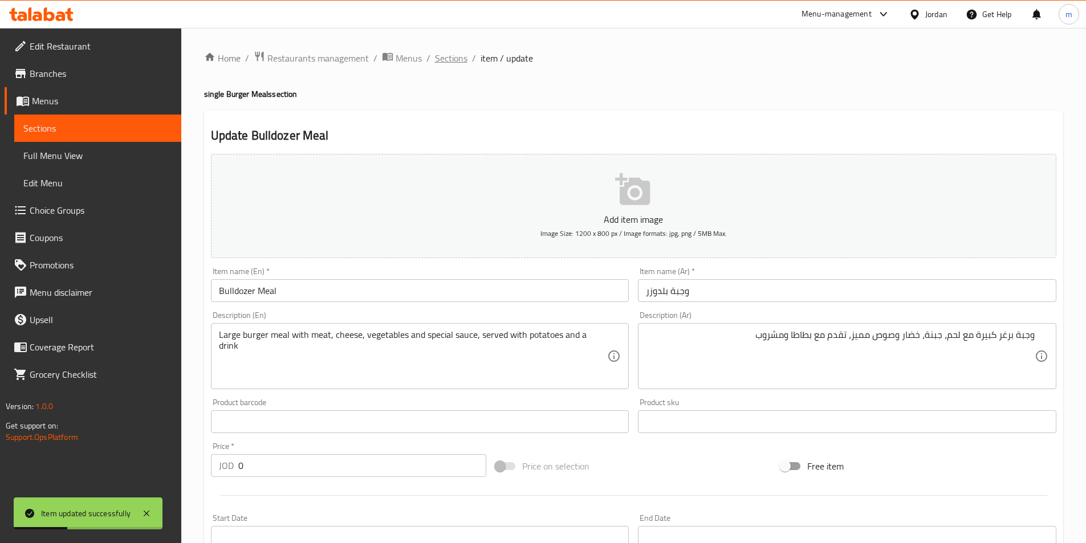
click at [455, 60] on span "Sections" at bounding box center [451, 58] width 32 height 14
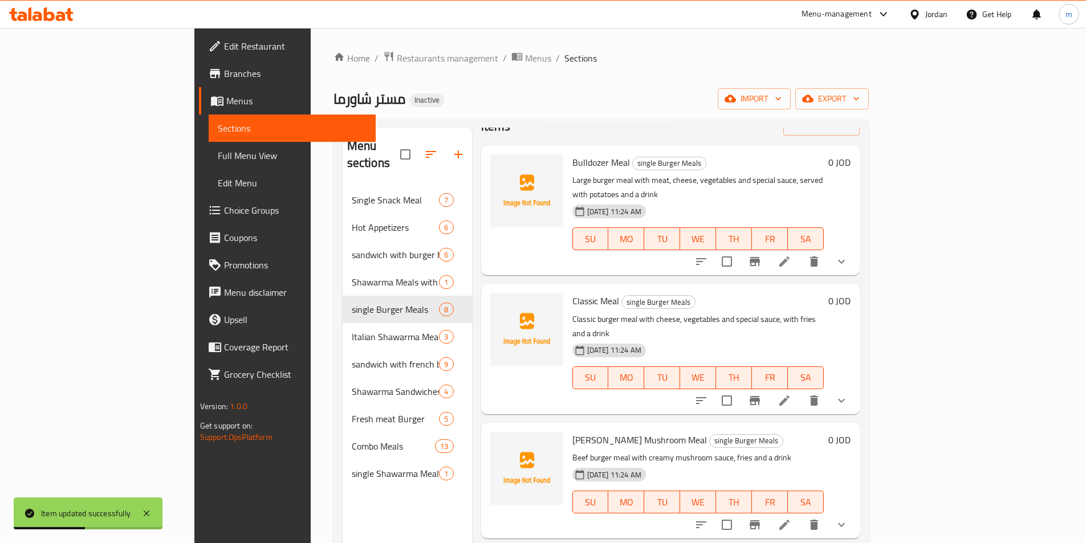
scroll to position [57, 0]
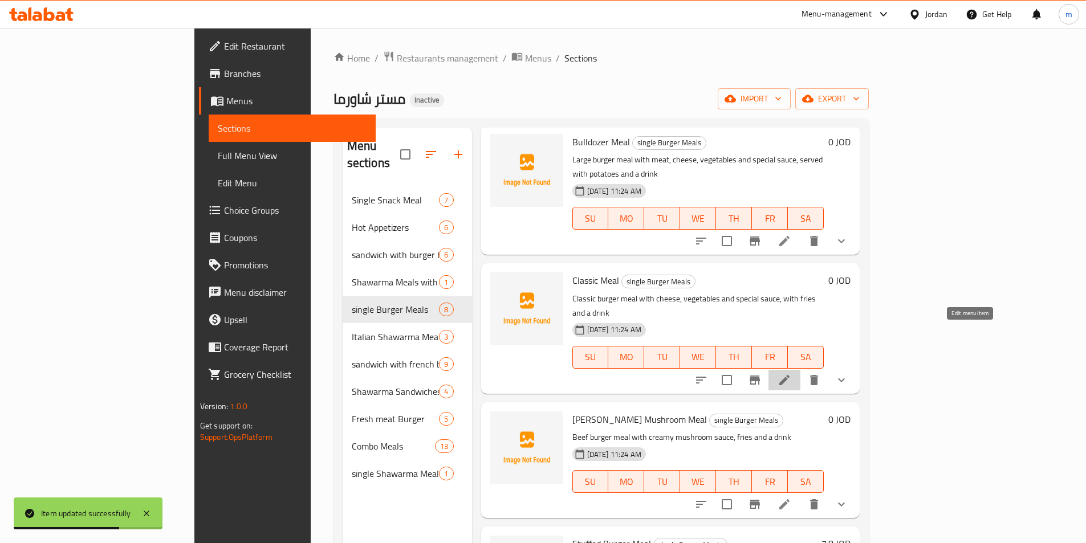
click at [791, 373] on icon at bounding box center [784, 380] width 14 height 14
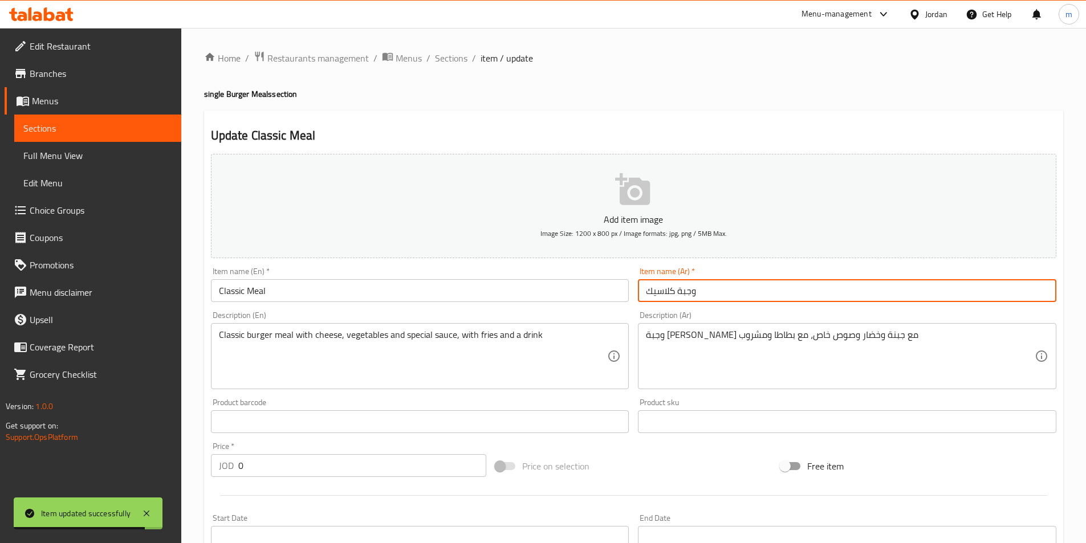
click at [775, 295] on input "وجبة كلاسيك" at bounding box center [847, 290] width 418 height 23
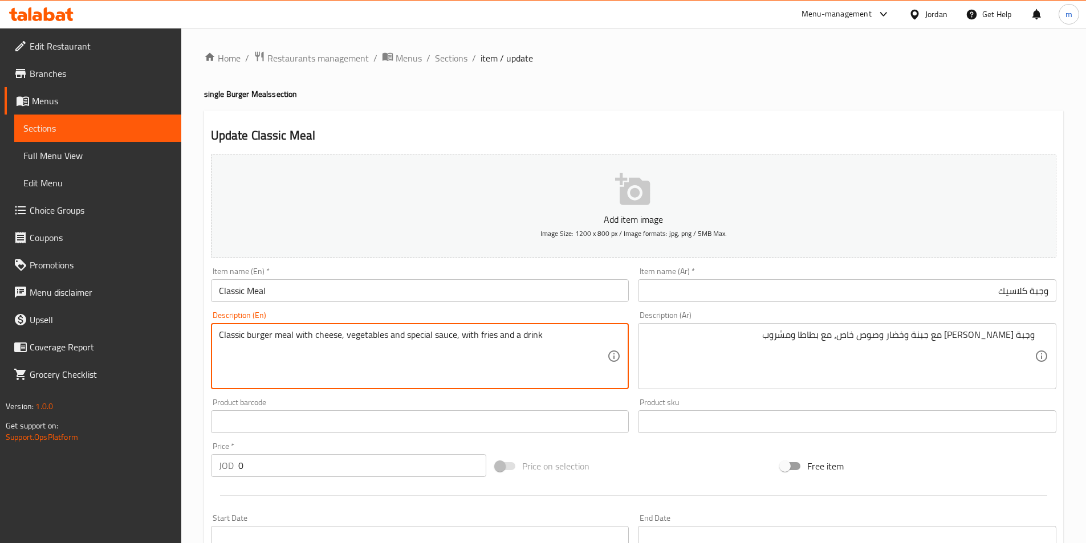
drag, startPoint x: 492, startPoint y: 337, endPoint x: 478, endPoint y: 336, distance: 14.3
click at [474, 371] on textarea "Classic burger meal with cheese, vegetables and special sauce, with potatoes an…" at bounding box center [413, 356] width 389 height 54
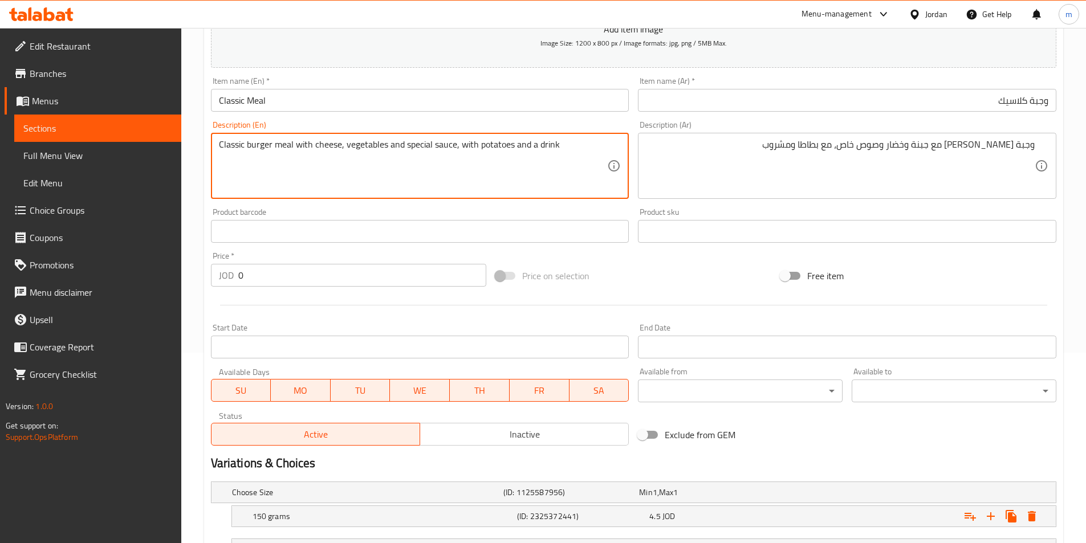
scroll to position [285, 0]
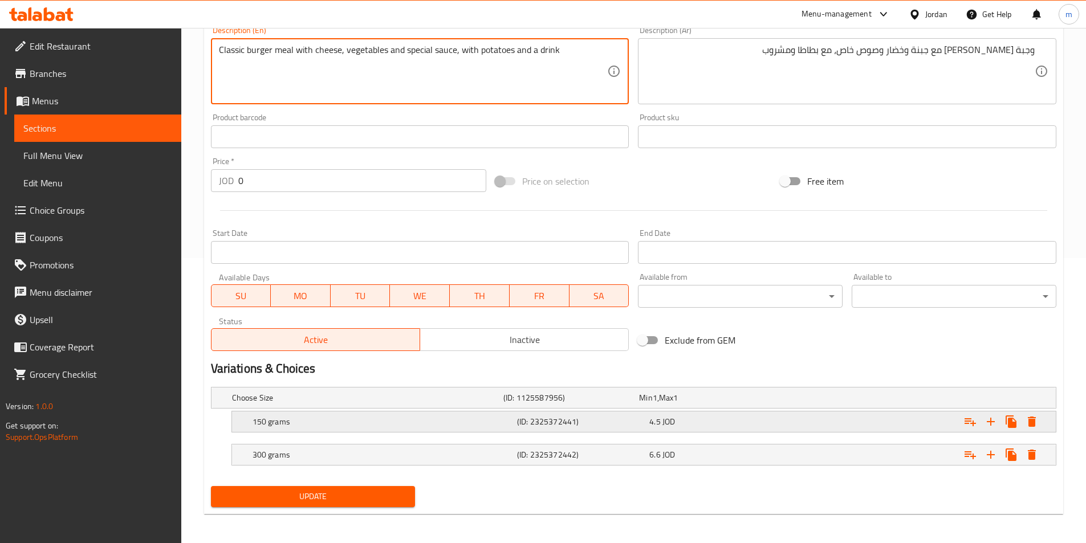
type textarea "Classic burger meal with cheese, vegetables and special sauce, with potatoes an…"
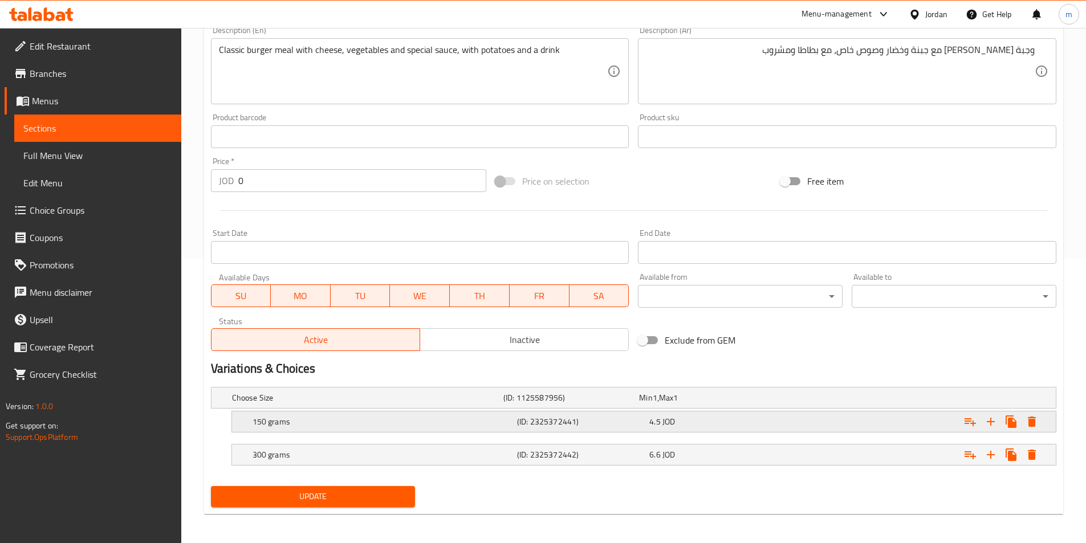
click at [653, 432] on div "150 grams (ID: 2325372441) 4.5 JOD" at bounding box center [647, 421] width 794 height 25
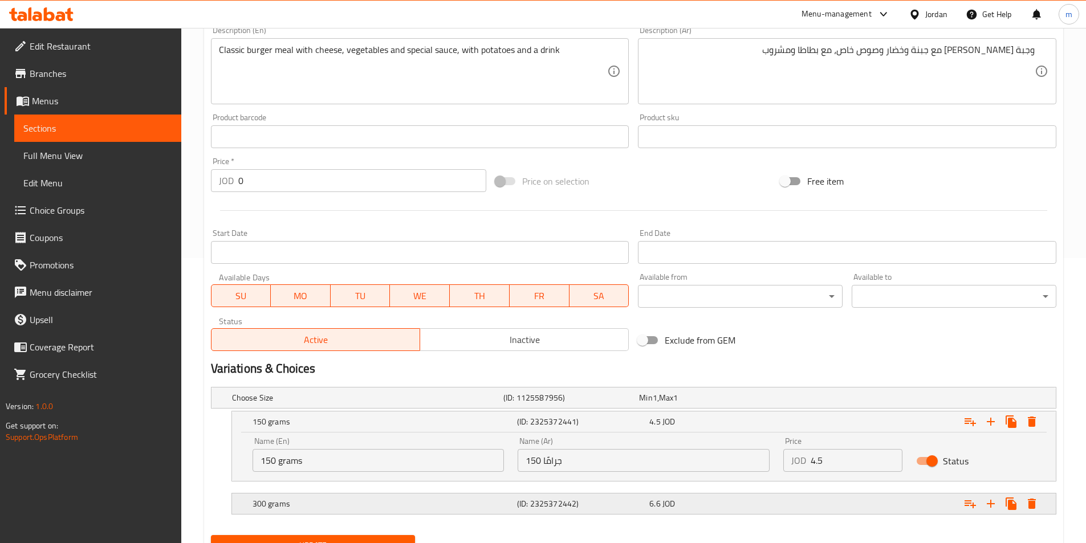
click at [632, 515] on div "300 grams (ID: 2325372442) 6.6 JOD" at bounding box center [647, 503] width 794 height 25
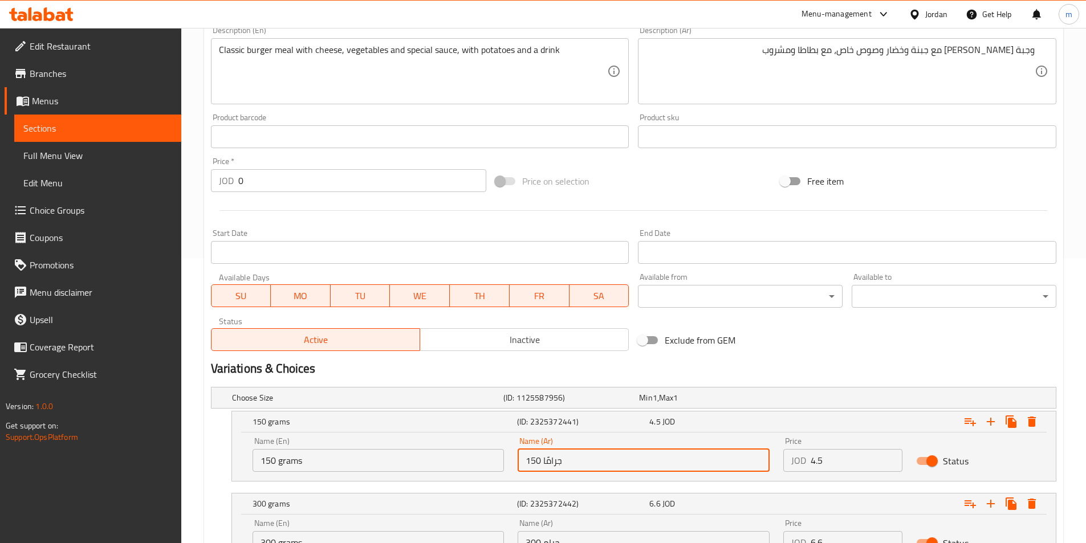
drag, startPoint x: 543, startPoint y: 459, endPoint x: 570, endPoint y: 462, distance: 27.6
click at [570, 462] on input "150 جرامًا" at bounding box center [643, 460] width 252 height 23
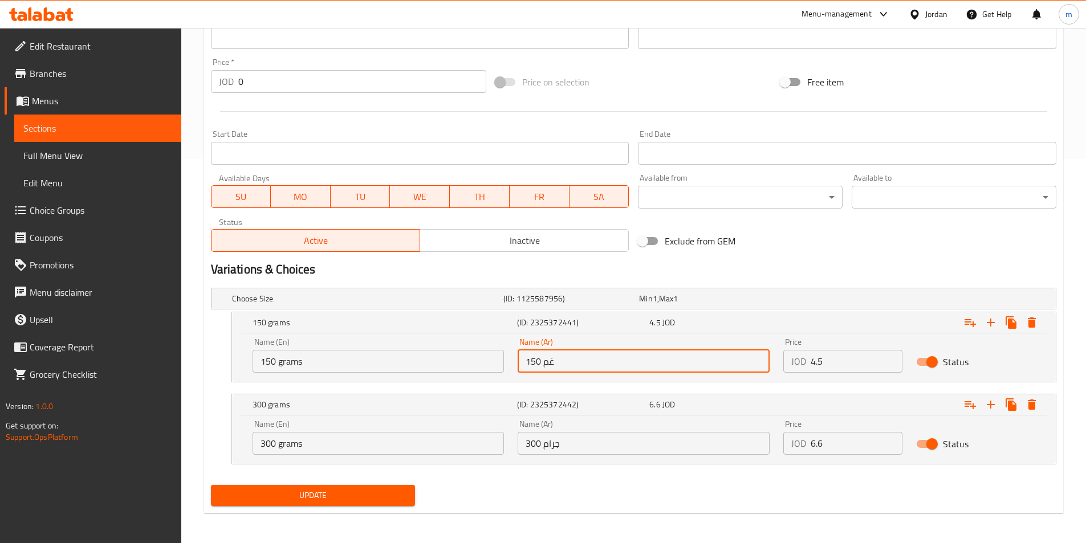
scroll to position [386, 0]
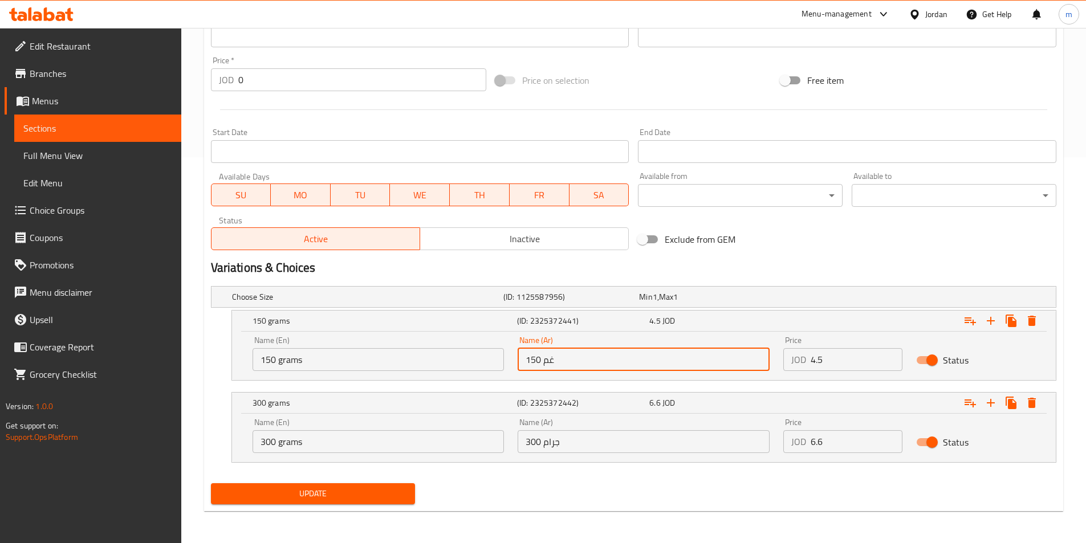
type input "150 غم"
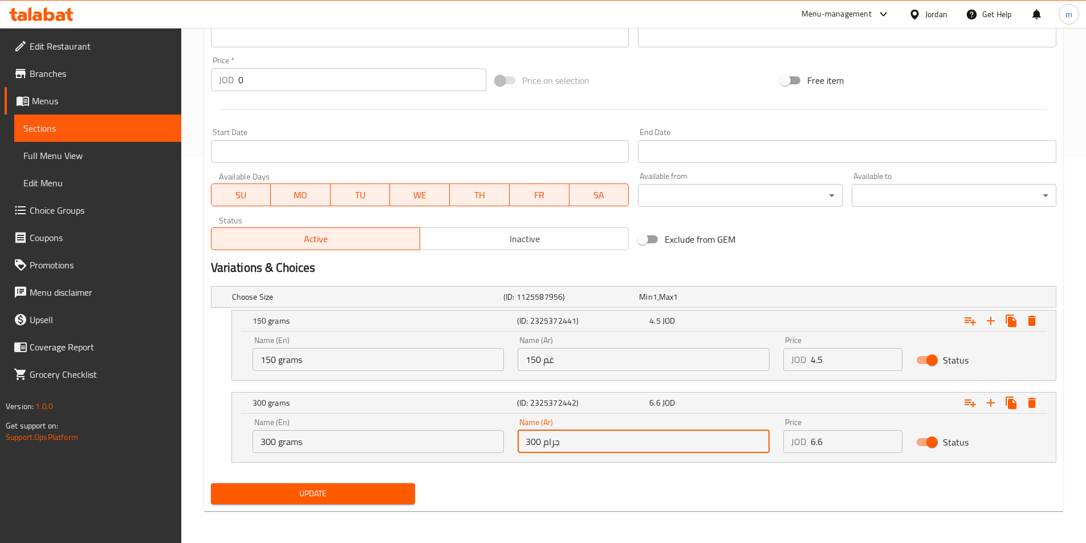
drag, startPoint x: 543, startPoint y: 443, endPoint x: 569, endPoint y: 443, distance: 26.2
click at [569, 443] on input "300 جرام" at bounding box center [643, 441] width 252 height 23
type input "300 غم"
click at [293, 484] on button "Update" at bounding box center [313, 493] width 205 height 21
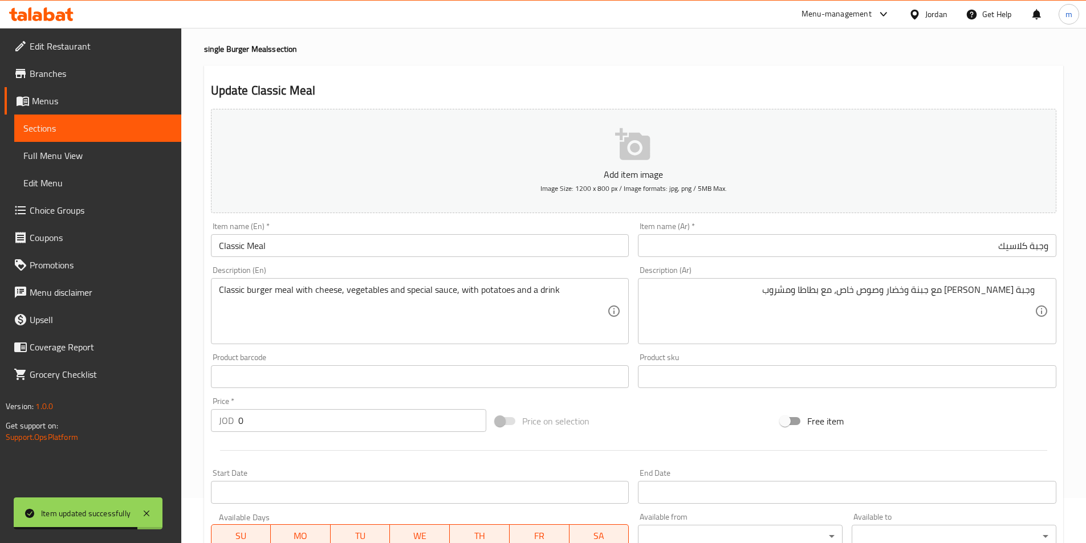
scroll to position [0, 0]
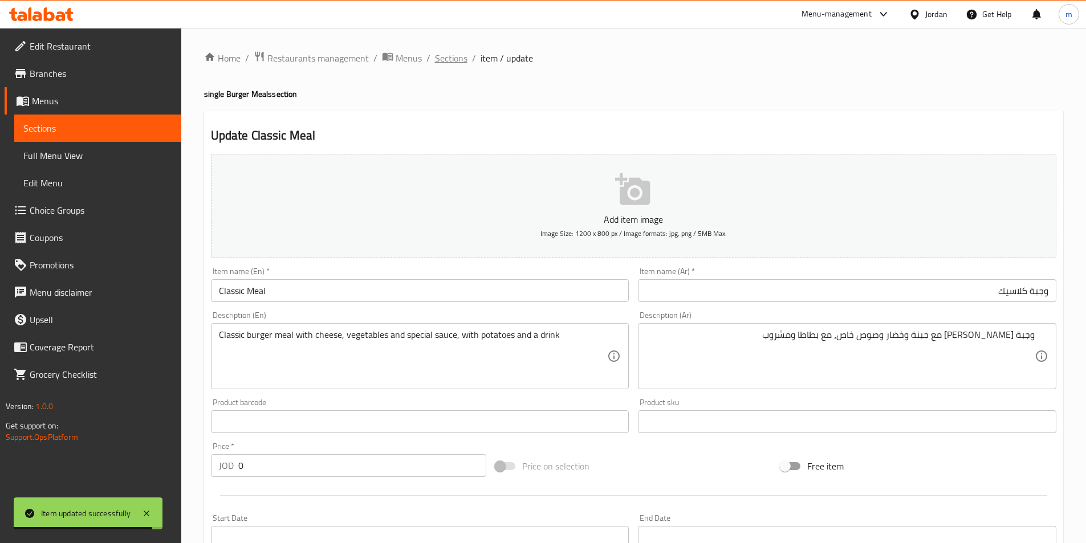
click at [453, 63] on span "Sections" at bounding box center [451, 58] width 32 height 14
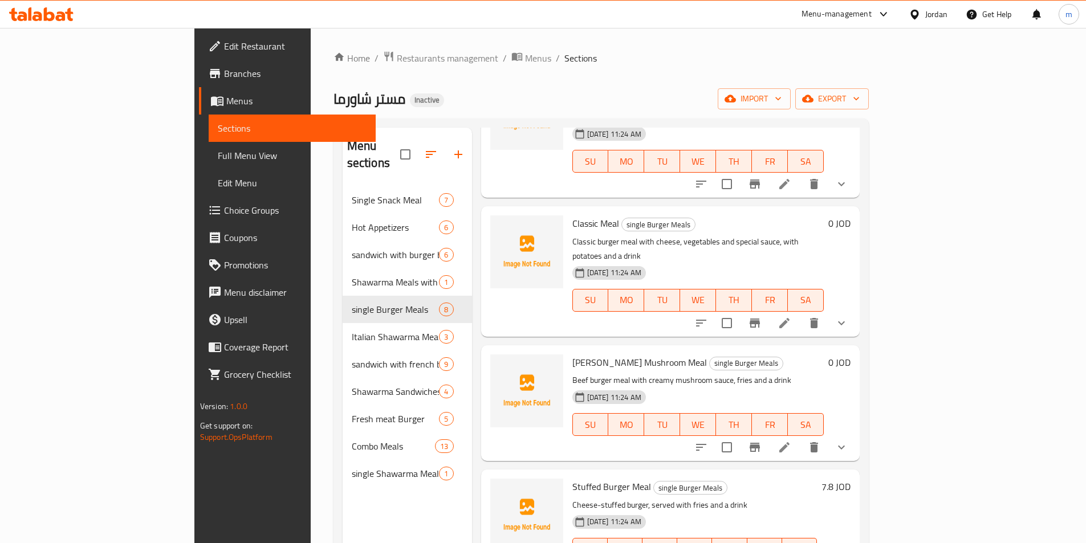
scroll to position [57, 0]
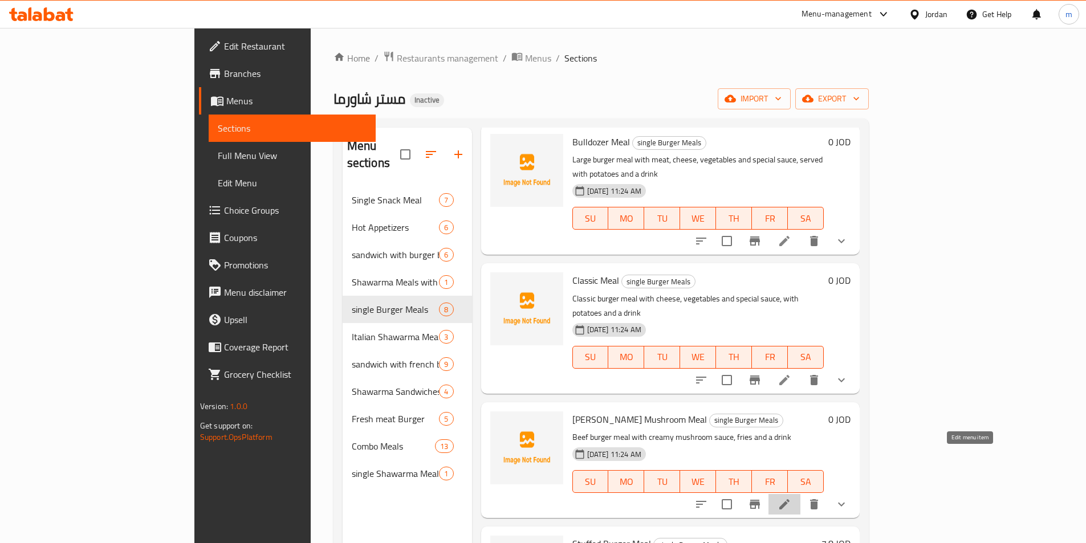
click at [791, 498] on icon at bounding box center [784, 505] width 14 height 14
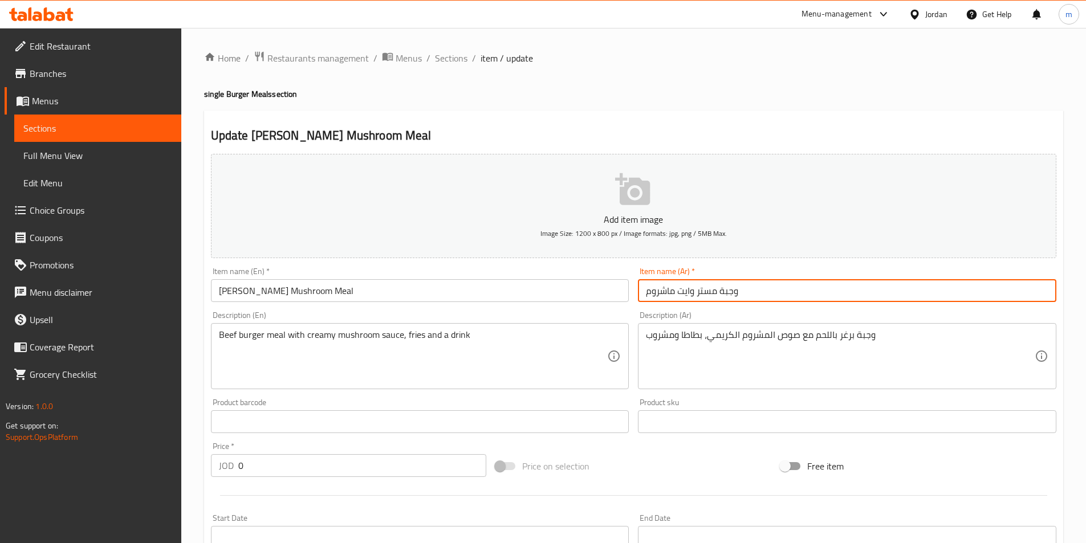
click at [798, 292] on input "وجبة مستر وايت ماشروم" at bounding box center [847, 290] width 418 height 23
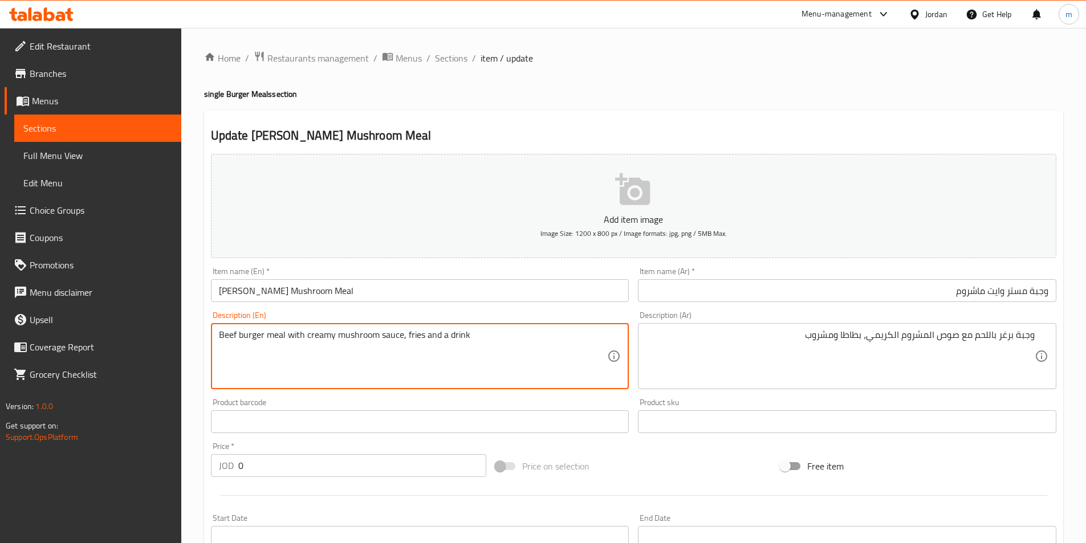
drag, startPoint x: 237, startPoint y: 333, endPoint x: 210, endPoint y: 338, distance: 27.3
drag, startPoint x: 423, startPoint y: 333, endPoint x: 410, endPoint y: 333, distance: 13.7
click at [409, 333] on textarea "meat burger meal with creamy mushroom sauce, fries and a drink" at bounding box center [413, 356] width 389 height 54
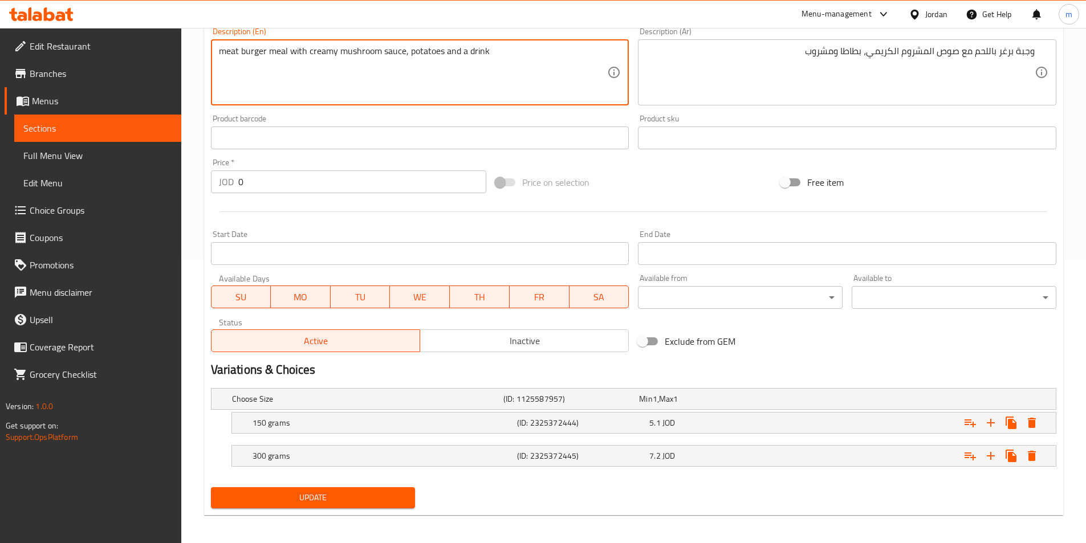
scroll to position [285, 0]
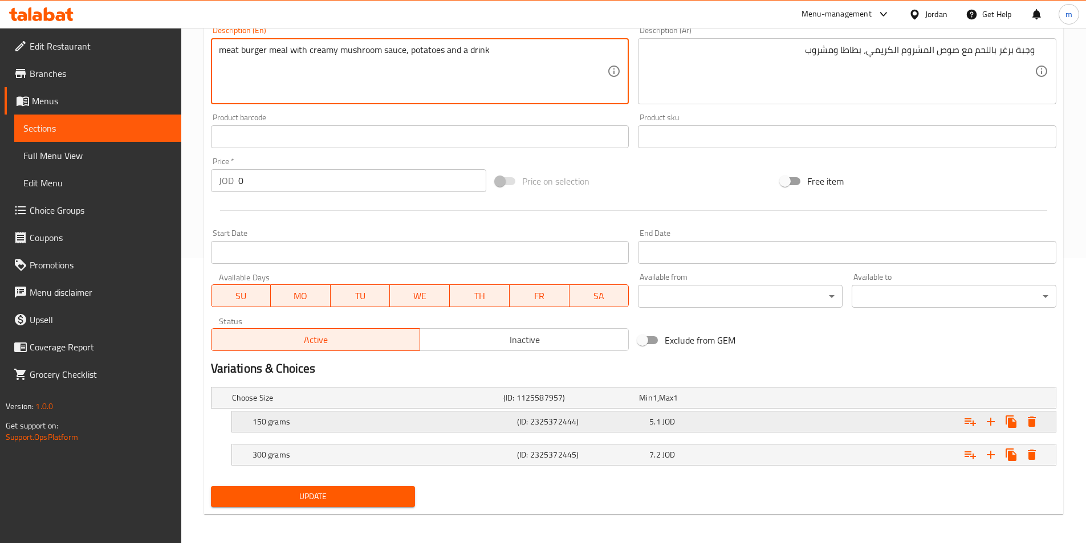
type textarea "meat burger meal with creamy mushroom sauce, potatoes and a drink"
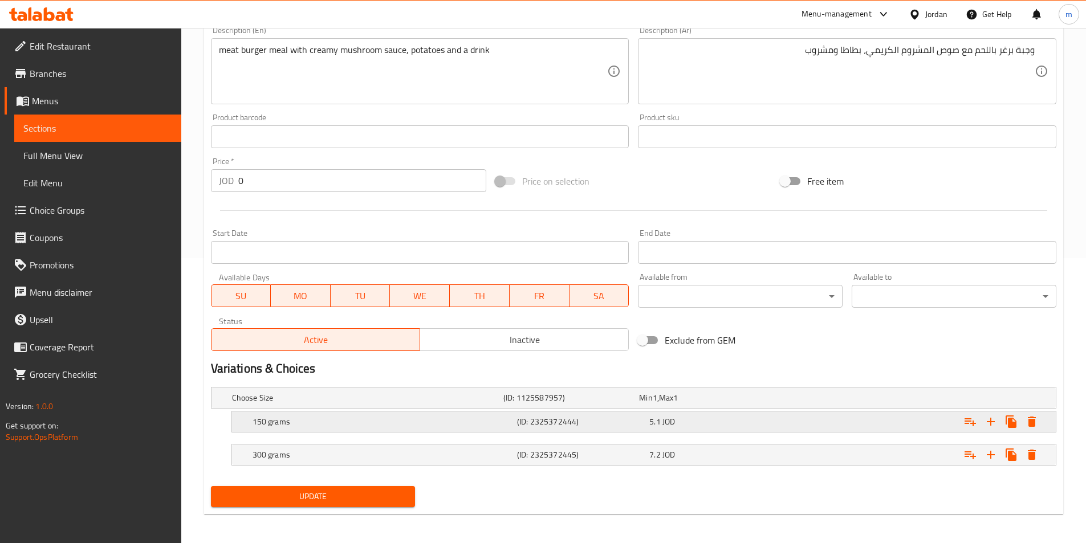
click at [751, 426] on div "5.1 JOD" at bounding box center [713, 421] width 128 height 11
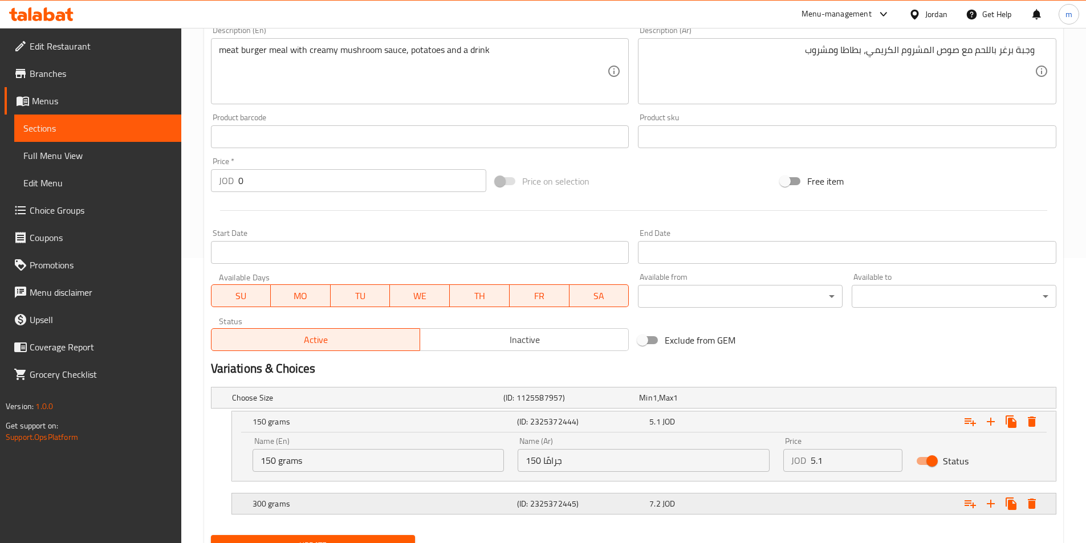
click at [666, 502] on span "JOD" at bounding box center [668, 503] width 13 height 15
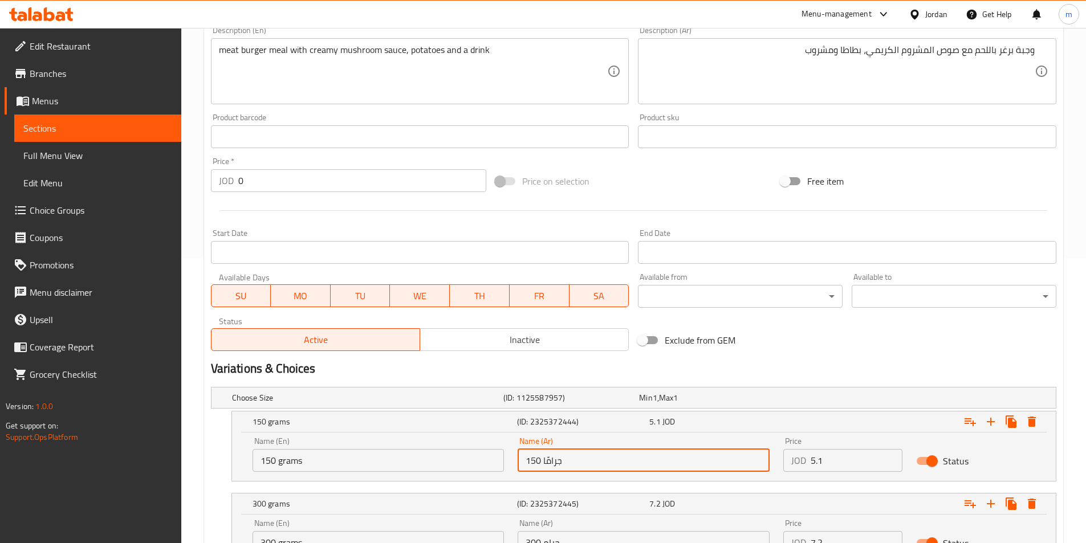
drag, startPoint x: 544, startPoint y: 460, endPoint x: 570, endPoint y: 468, distance: 27.4
click at [570, 468] on input "150 جرامًا" at bounding box center [643, 460] width 252 height 23
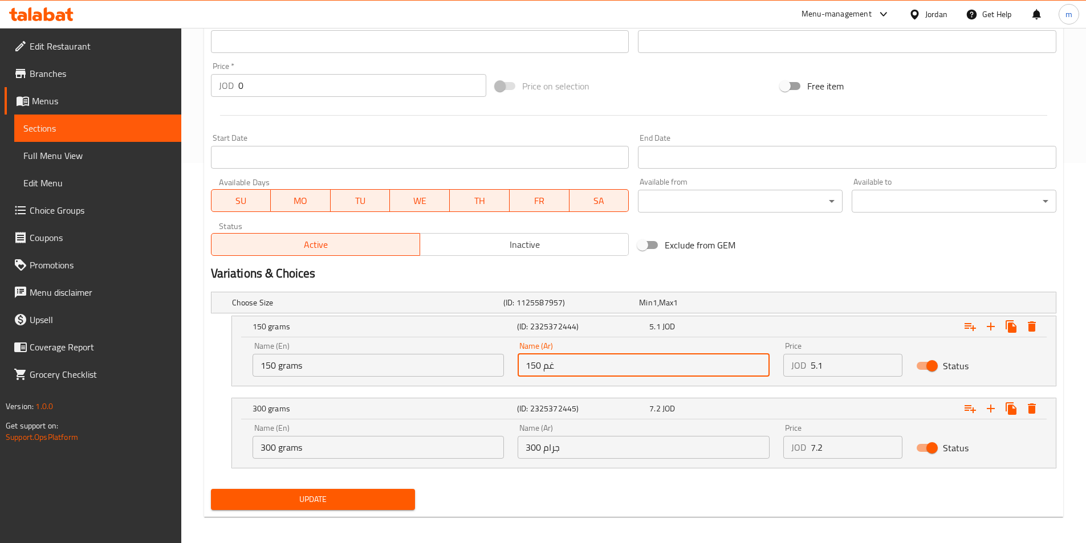
scroll to position [386, 0]
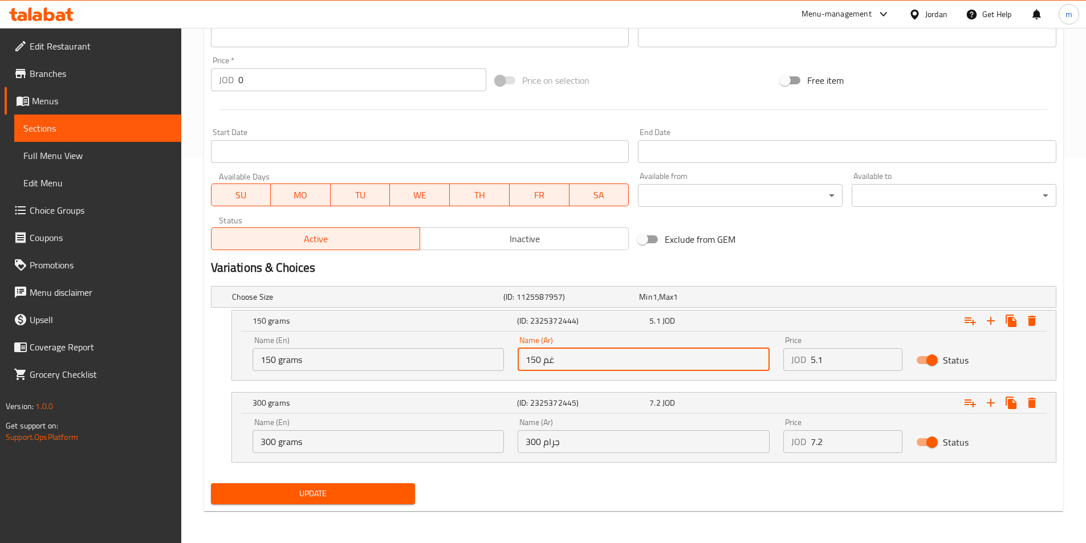
type input "150 غم"
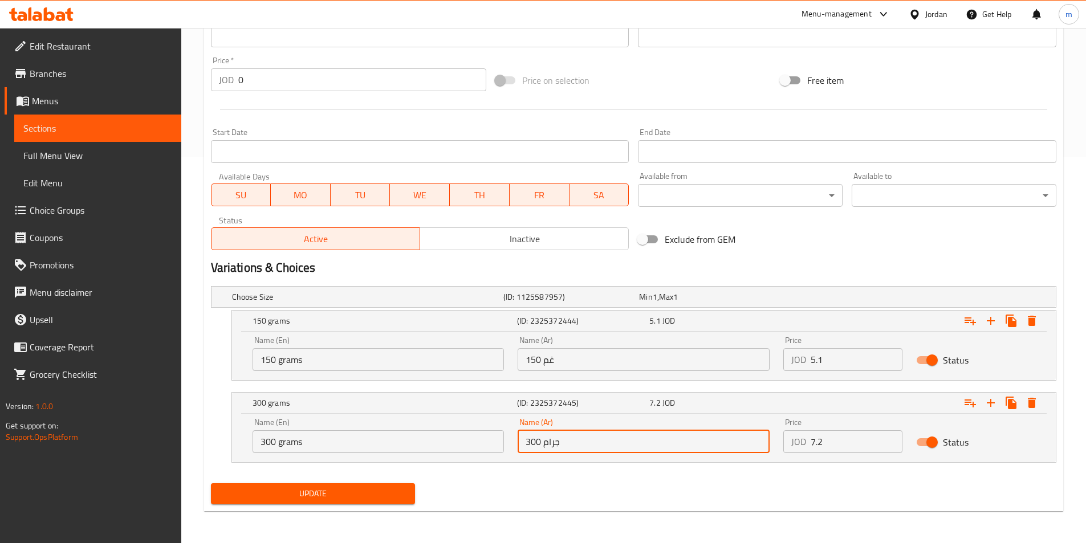
drag, startPoint x: 545, startPoint y: 442, endPoint x: 578, endPoint y: 457, distance: 36.2
click at [578, 457] on div "Name (Ar) 300 جرام Name (Ar)" at bounding box center [644, 435] width 266 height 48
type input "300 غم"
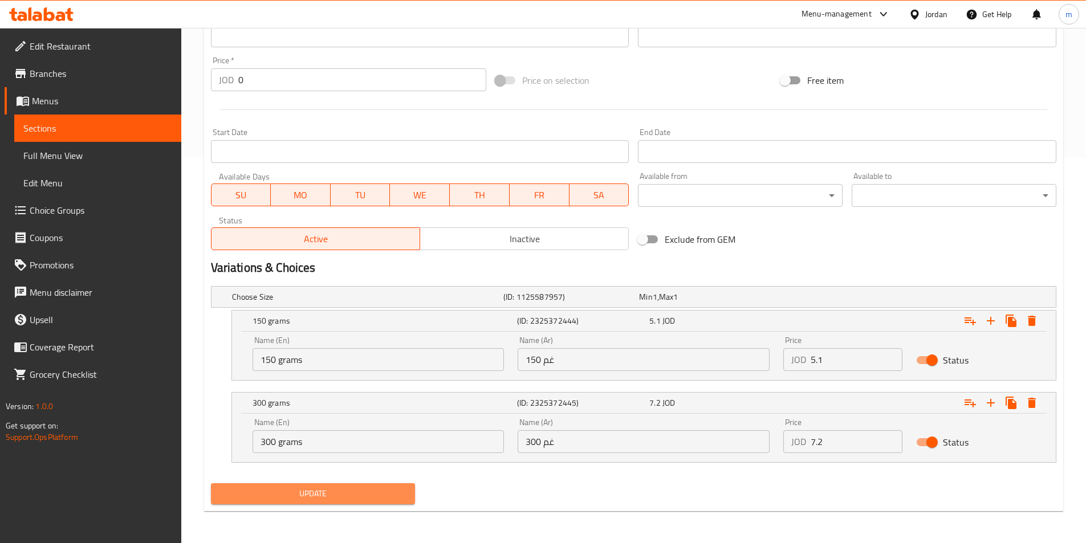
click at [356, 490] on span "Update" at bounding box center [313, 494] width 186 height 14
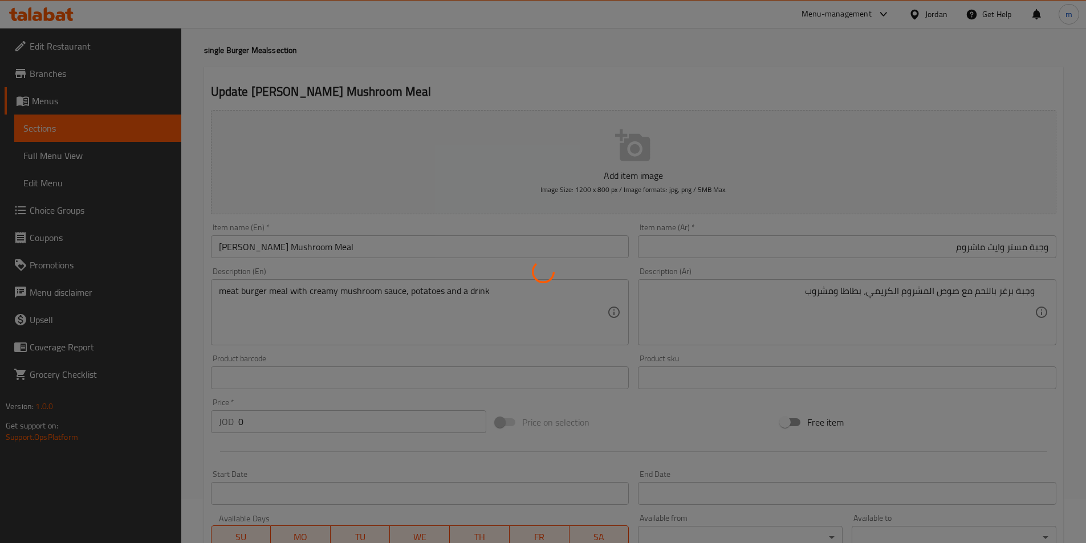
scroll to position [0, 0]
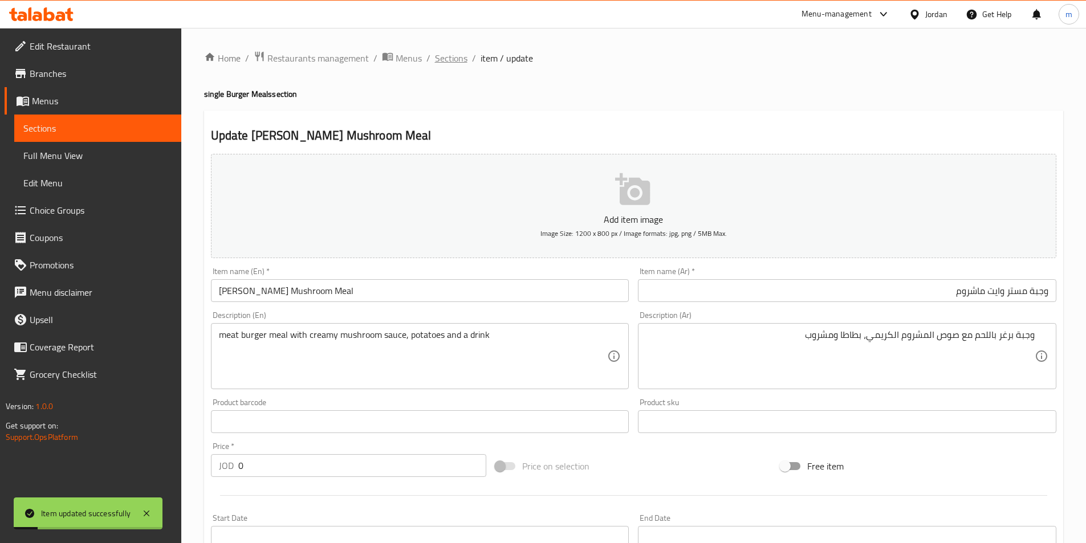
click at [443, 58] on span "Sections" at bounding box center [451, 58] width 32 height 14
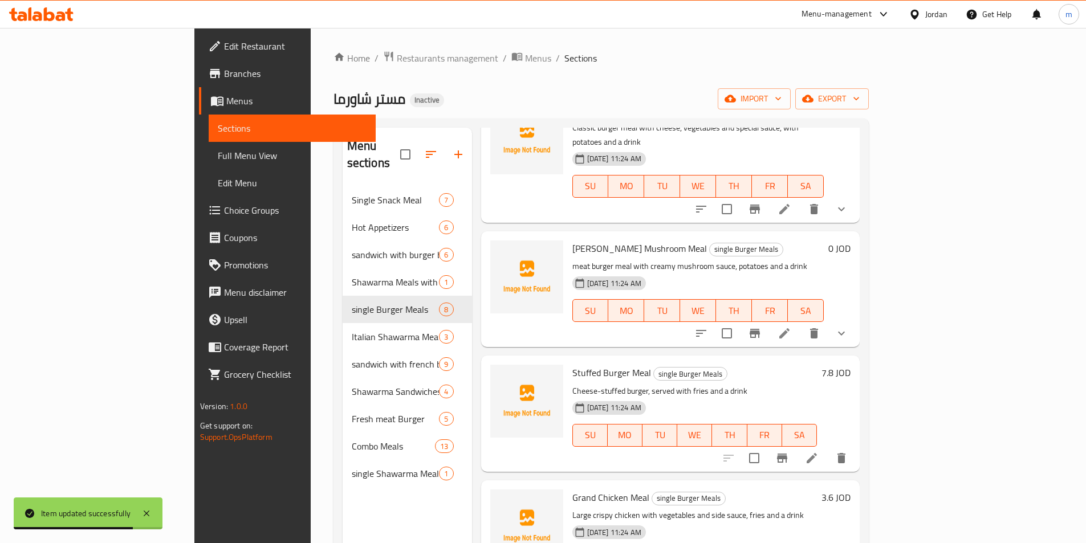
scroll to position [171, 0]
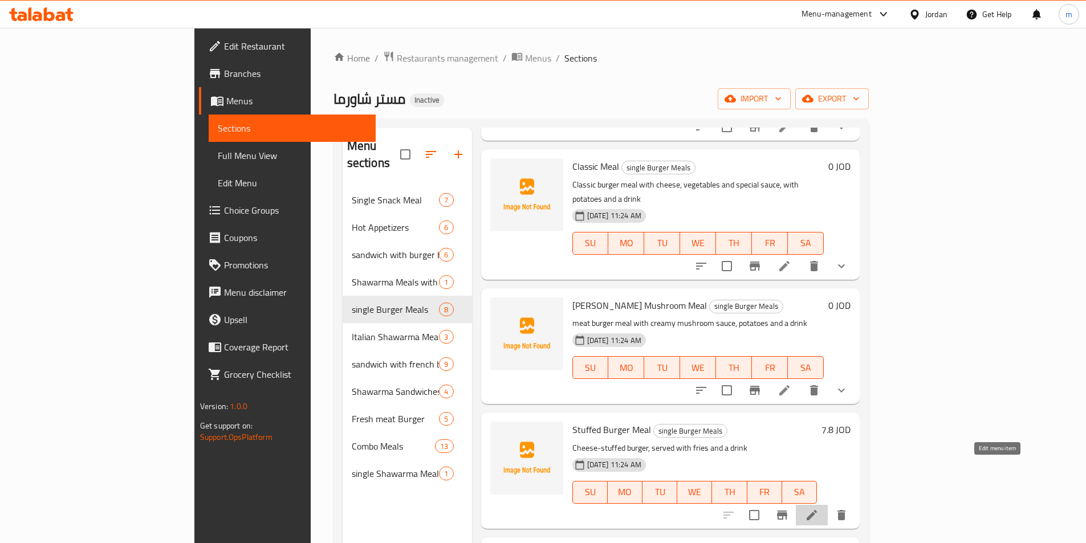
click at [818, 508] on icon at bounding box center [812, 515] width 14 height 14
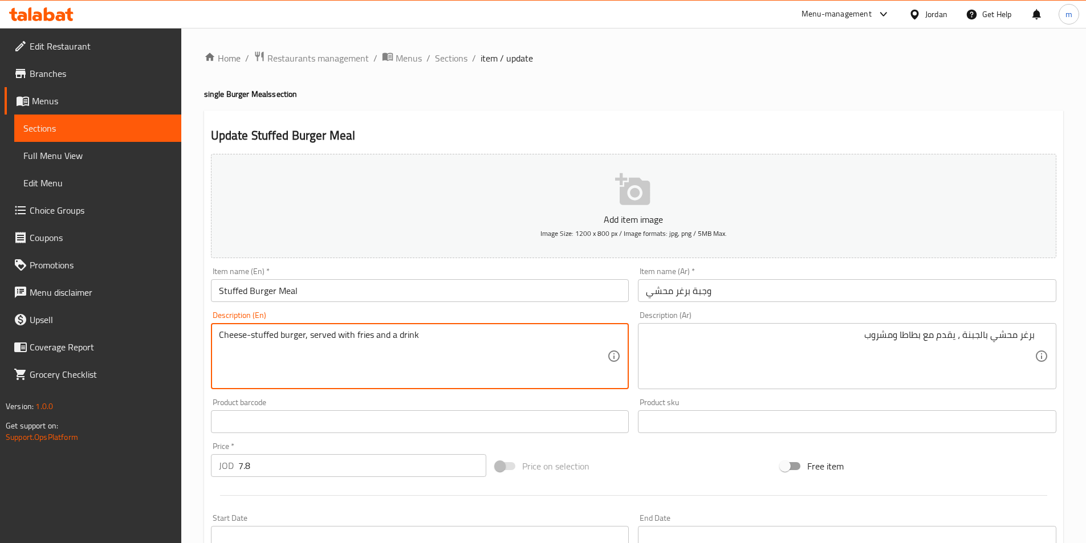
drag, startPoint x: 372, startPoint y: 336, endPoint x: 357, endPoint y: 340, distance: 15.5
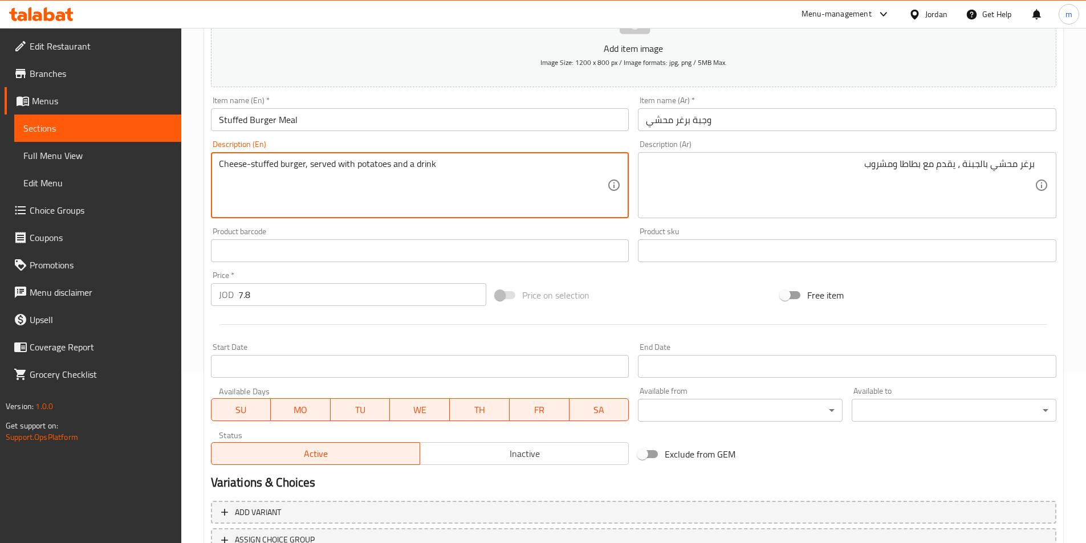
scroll to position [262, 0]
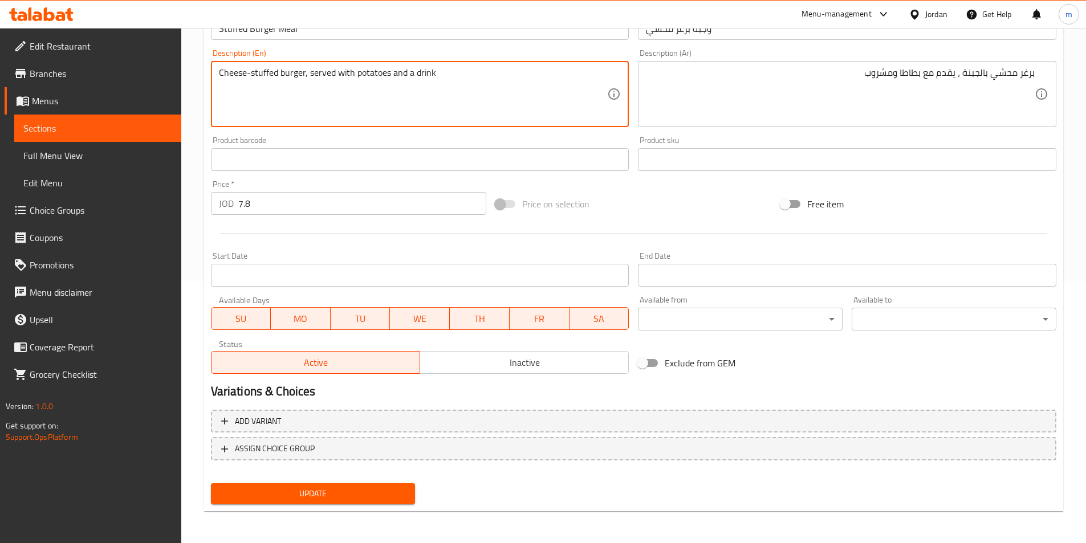
type textarea "Cheese-stuffed burger, served with potatoes and a drink"
click at [324, 492] on span "Update" at bounding box center [313, 494] width 186 height 14
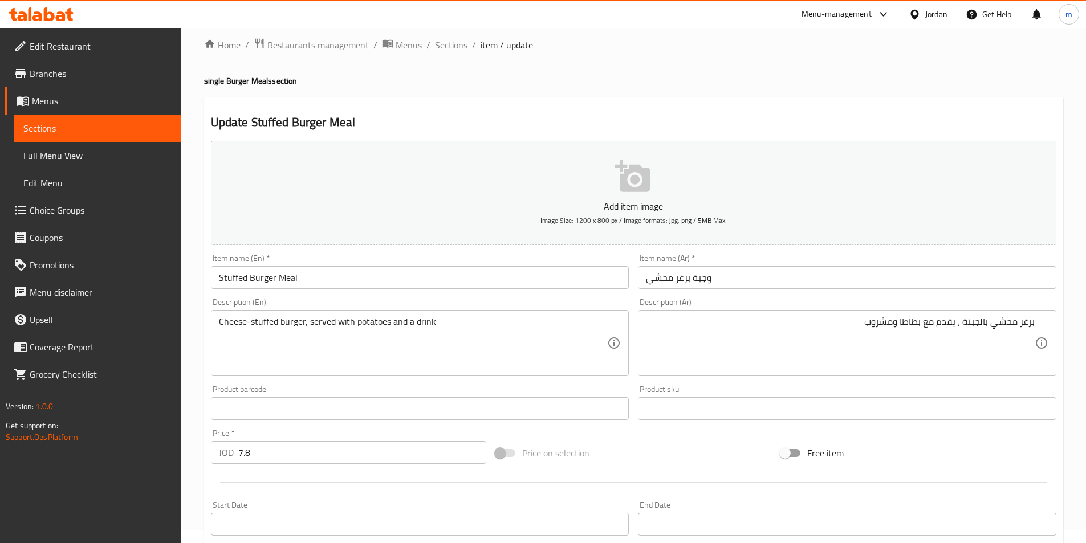
scroll to position [0, 0]
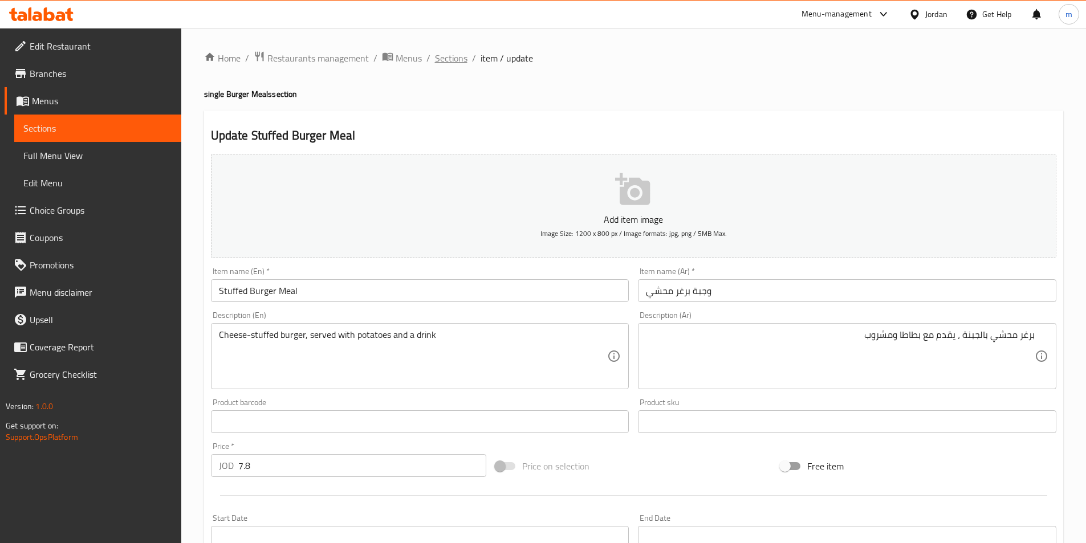
click at [456, 60] on span "Sections" at bounding box center [451, 58] width 32 height 14
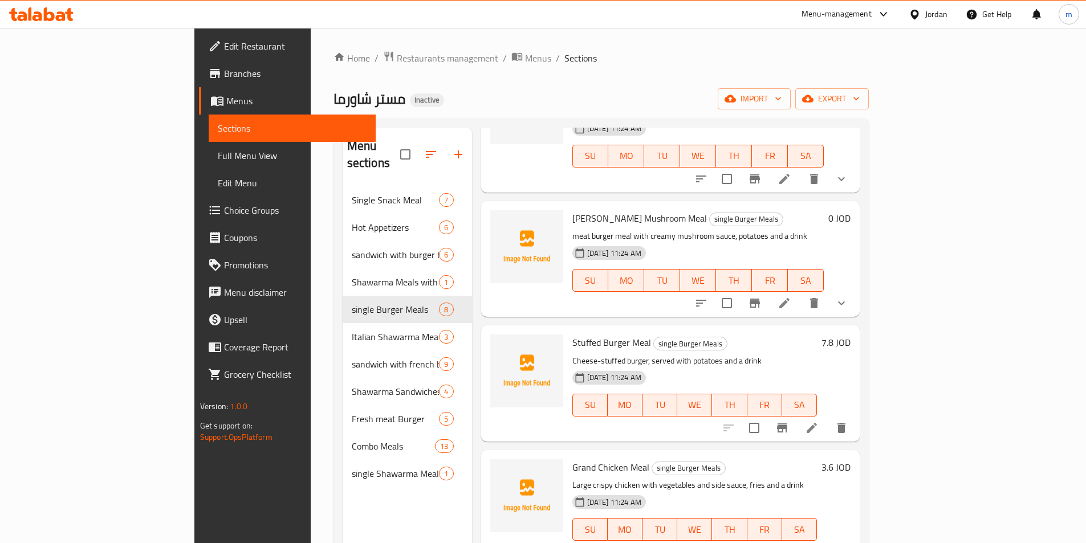
scroll to position [285, 0]
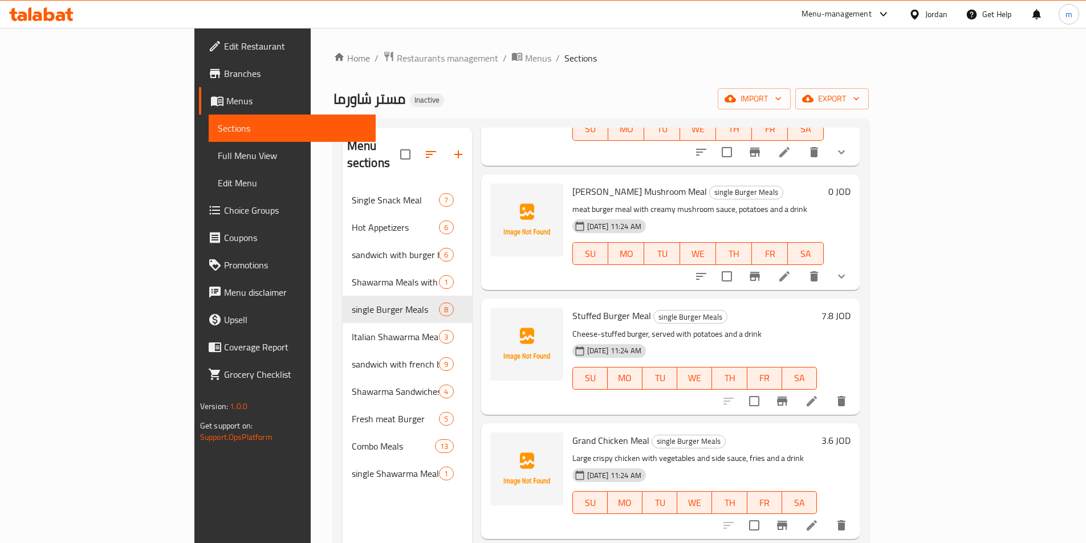
click at [828, 515] on li at bounding box center [812, 525] width 32 height 21
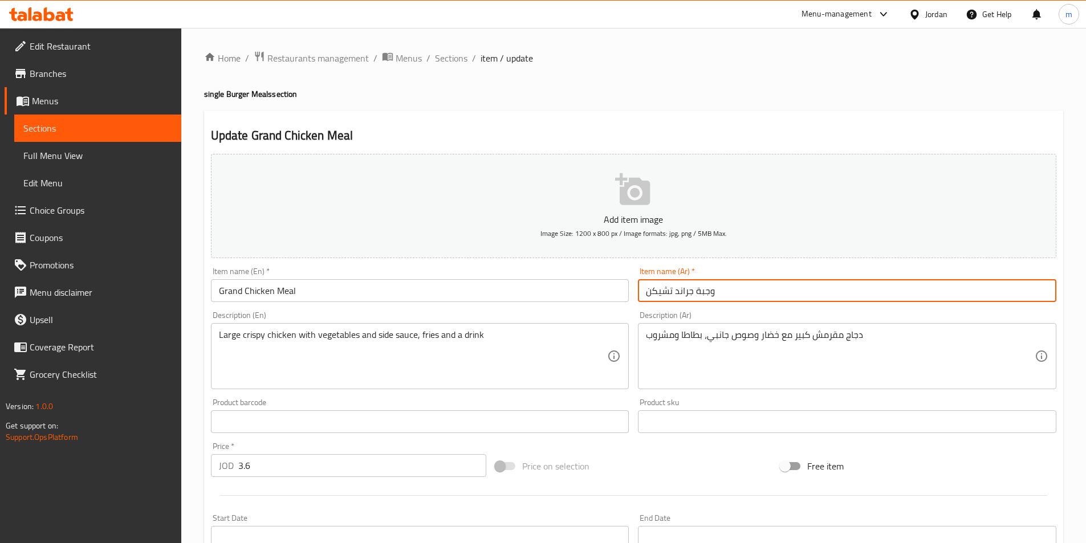
click at [795, 284] on input "وجبة جراند تشيكن" at bounding box center [847, 290] width 418 height 23
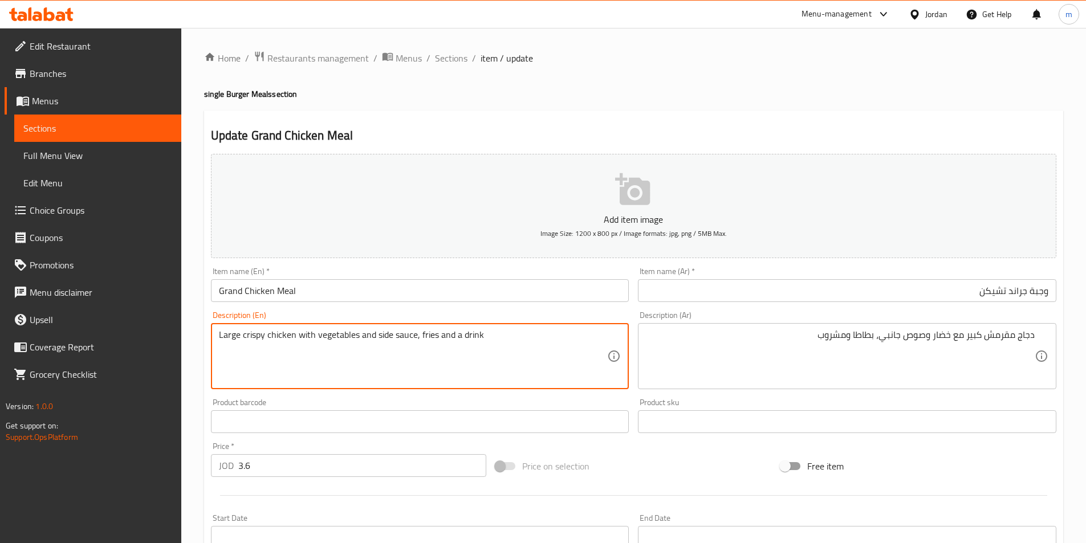
drag, startPoint x: 434, startPoint y: 337, endPoint x: 420, endPoint y: 339, distance: 14.4
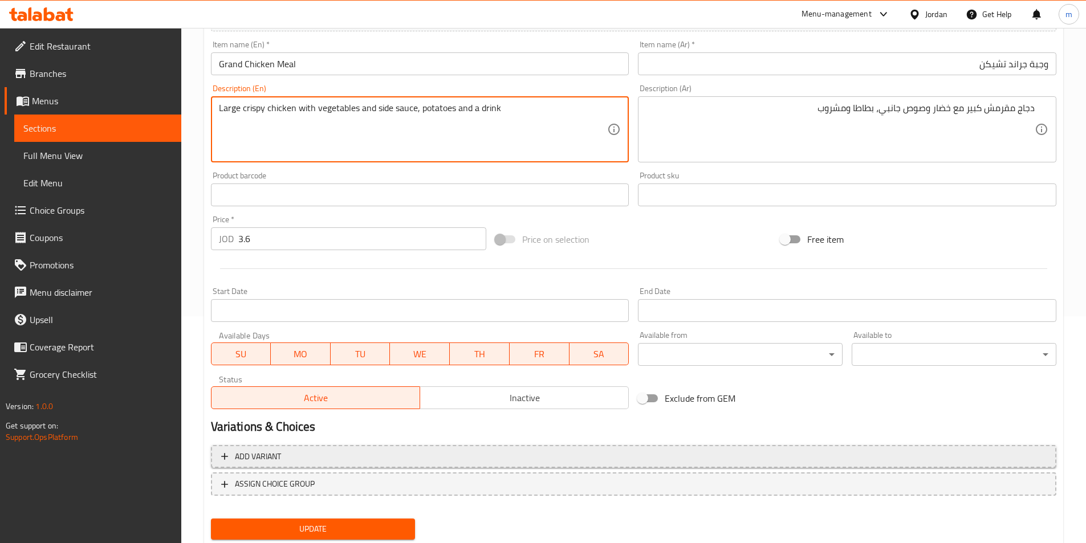
scroll to position [228, 0]
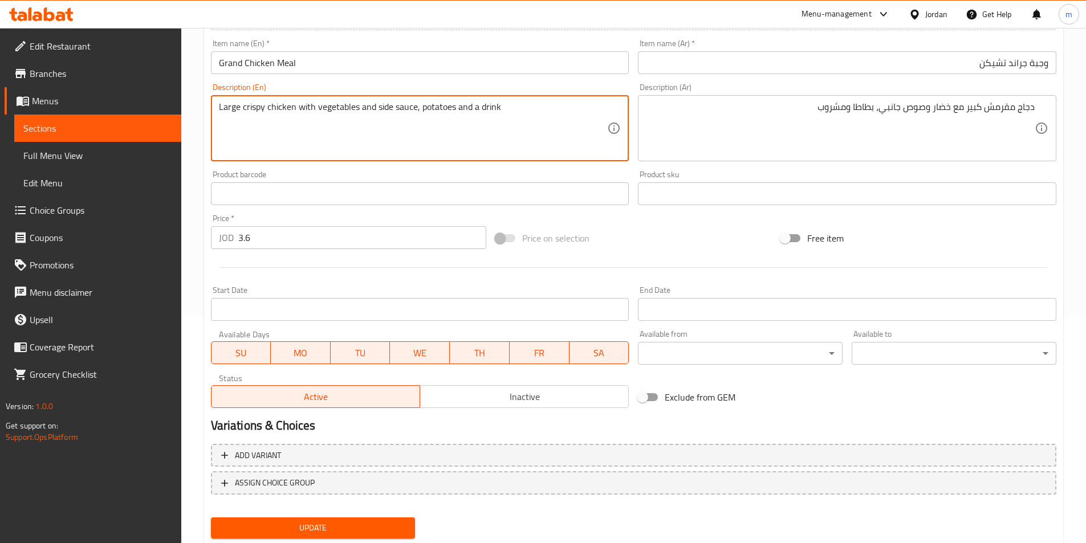
type textarea "Large crispy chicken with vegetables and side sauce, potatoes and a drink"
click at [398, 528] on span "Update" at bounding box center [313, 528] width 186 height 14
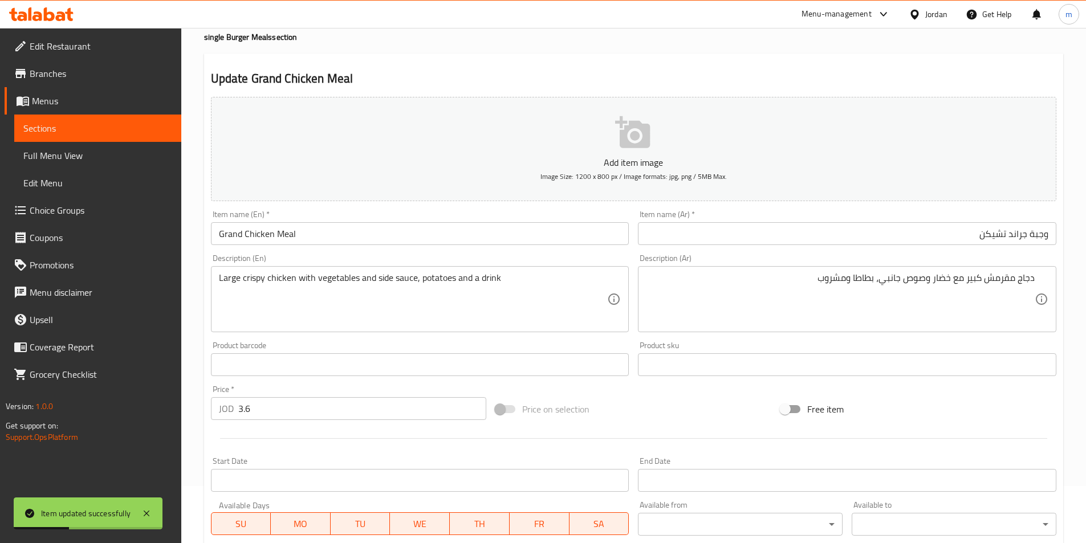
scroll to position [0, 0]
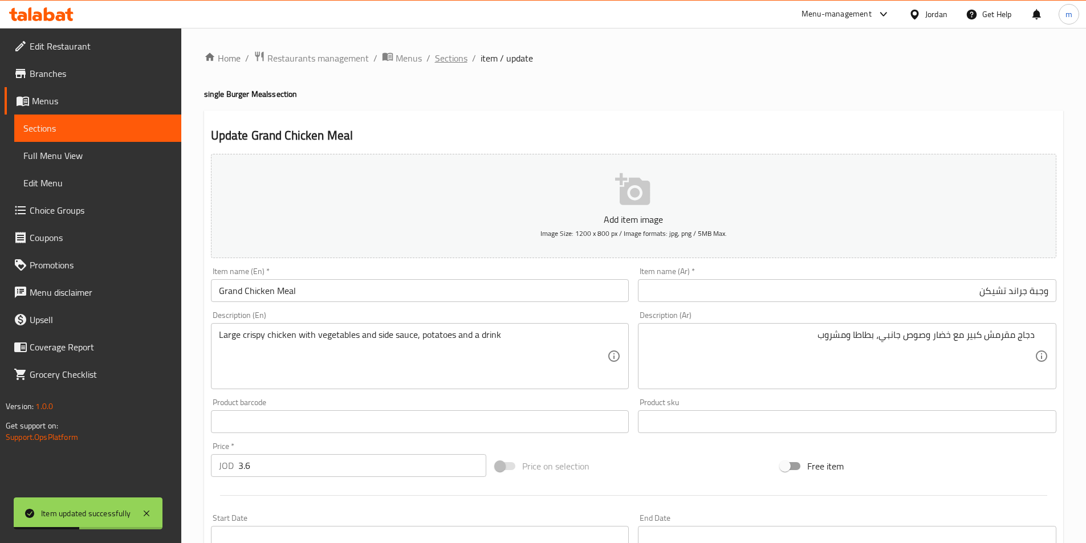
click at [454, 63] on span "Sections" at bounding box center [451, 58] width 32 height 14
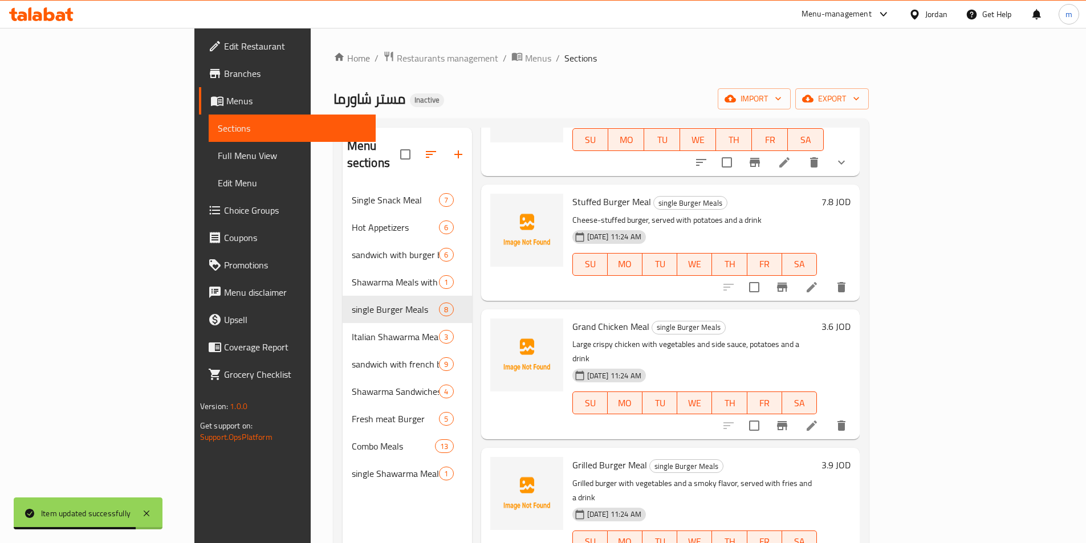
scroll to position [456, 0]
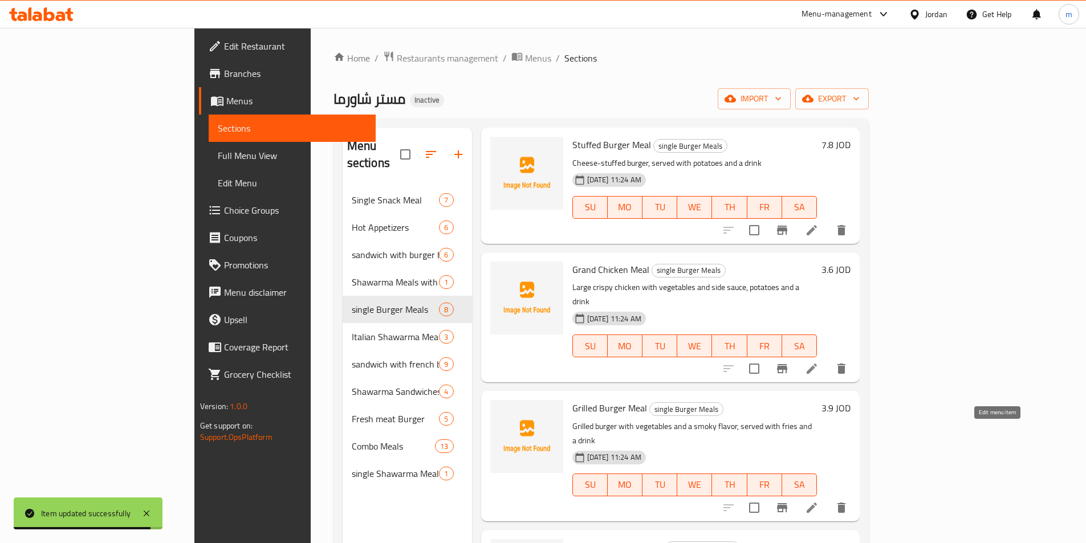
click at [818, 501] on icon at bounding box center [812, 508] width 14 height 14
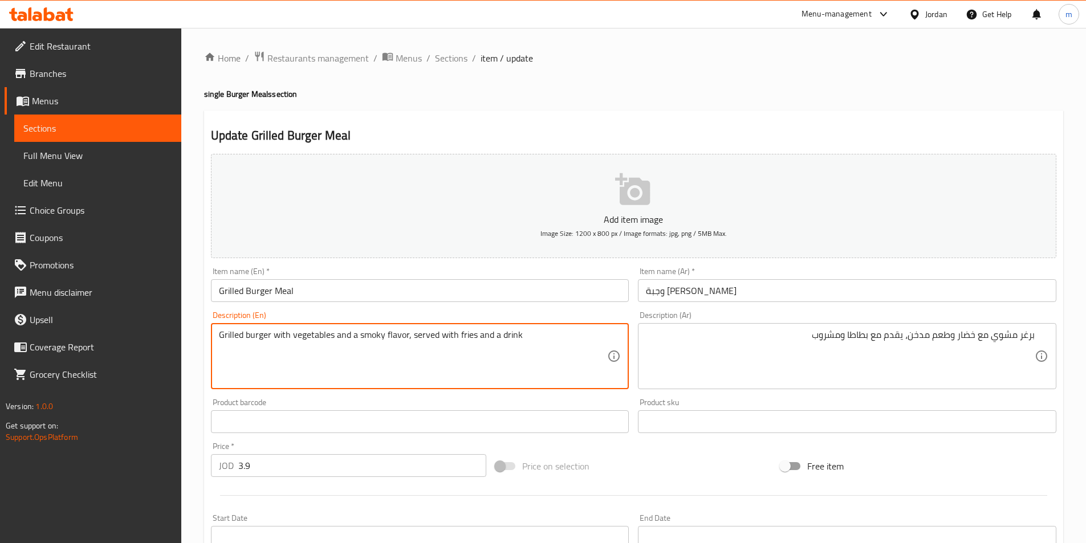
drag, startPoint x: 474, startPoint y: 334, endPoint x: 458, endPoint y: 333, distance: 16.0
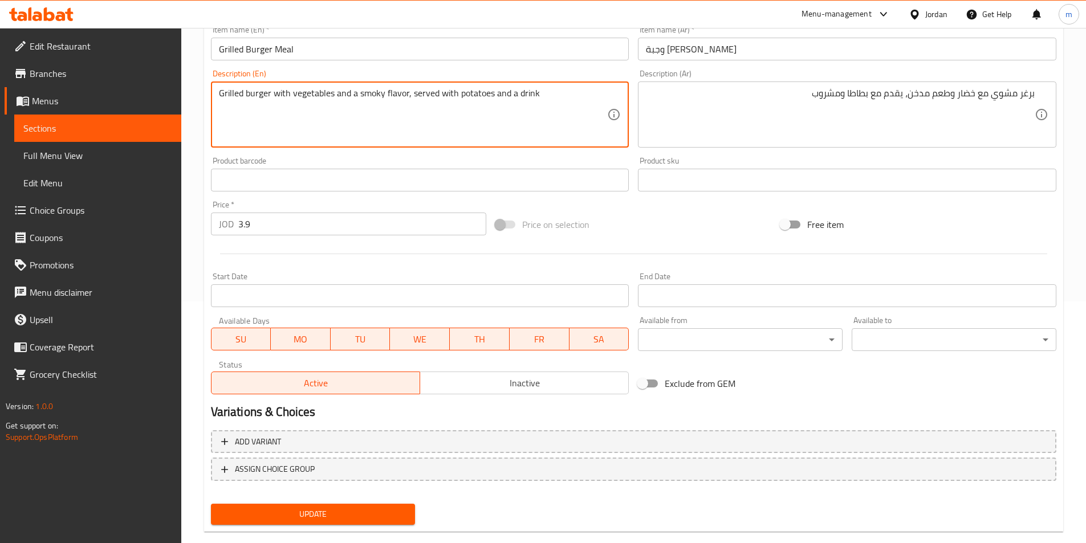
scroll to position [262, 0]
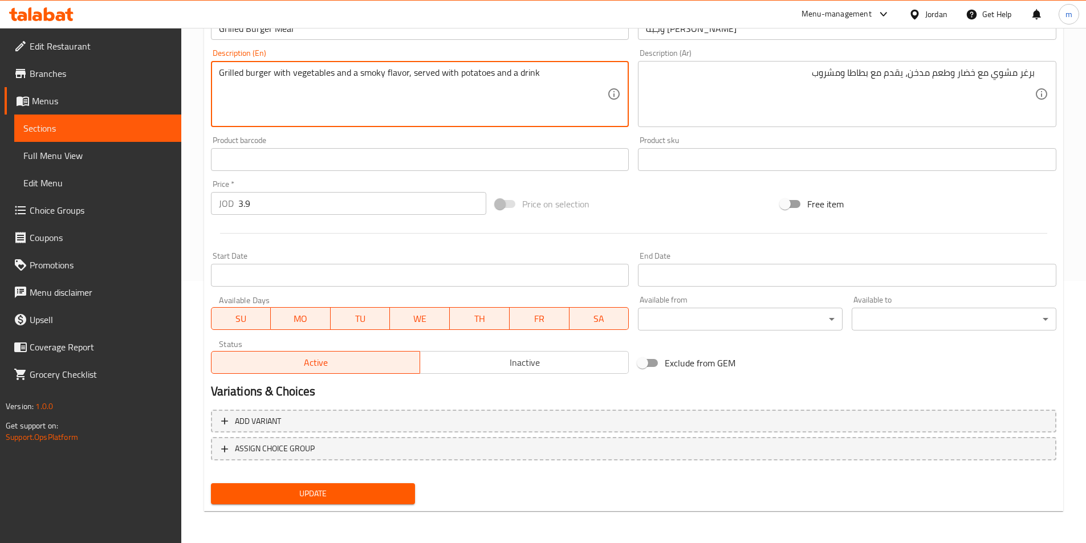
type textarea "Grilled burger with vegetables and a smoky flavor, served with potatoes and a d…"
click at [354, 495] on span "Update" at bounding box center [313, 494] width 186 height 14
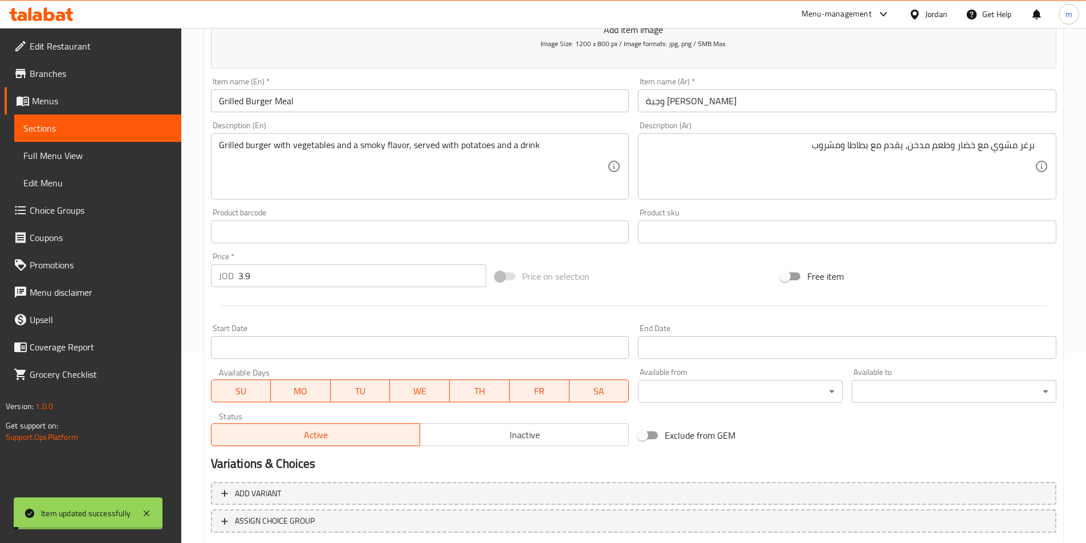
scroll to position [0, 0]
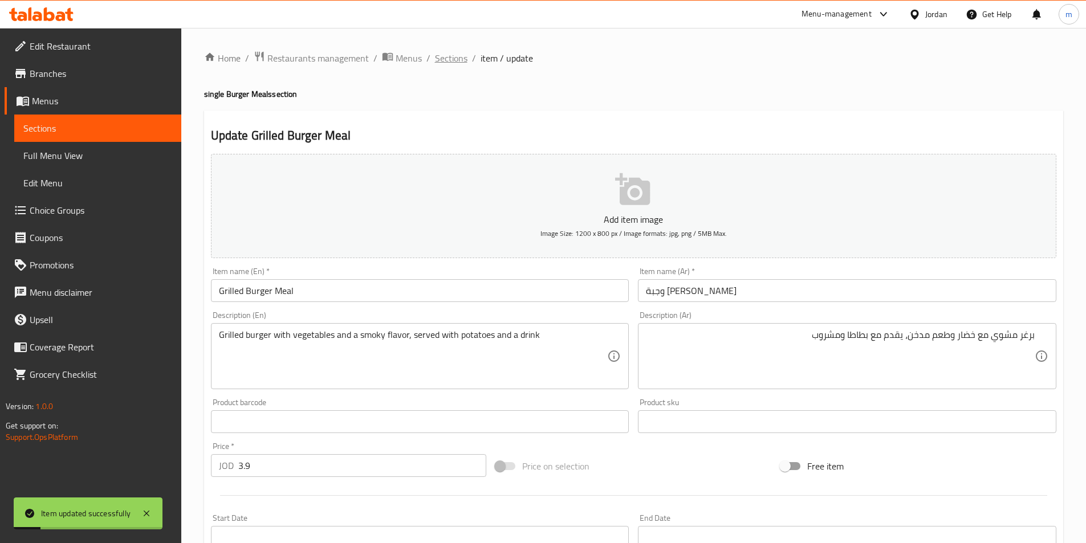
click at [446, 56] on span "Sections" at bounding box center [451, 58] width 32 height 14
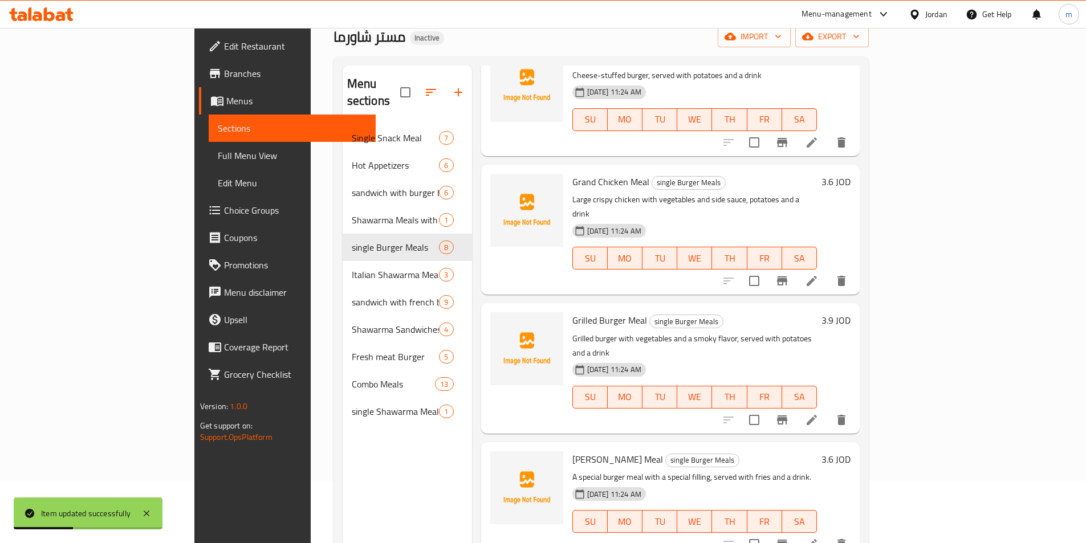
scroll to position [160, 0]
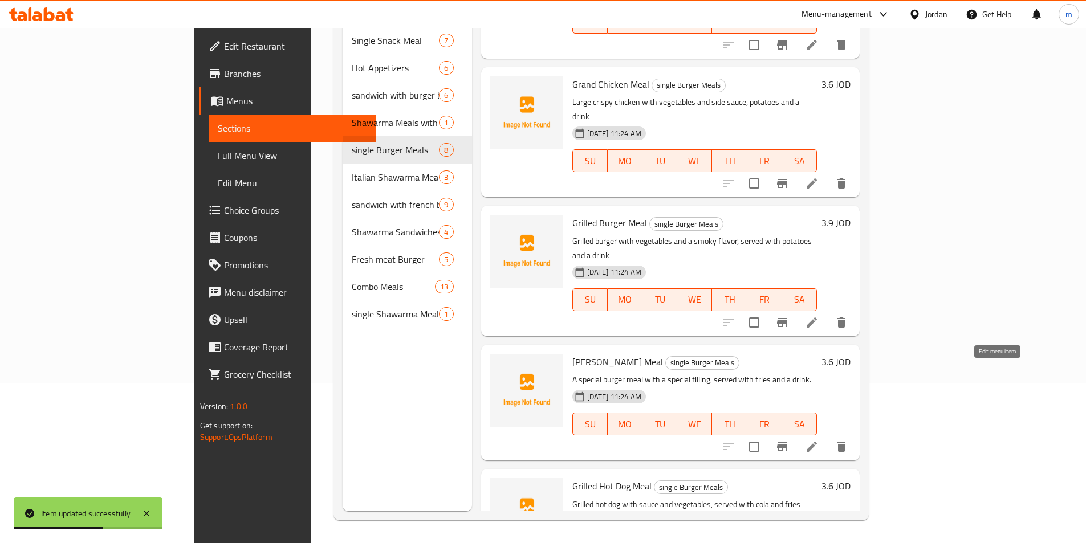
click at [818, 440] on icon at bounding box center [812, 447] width 14 height 14
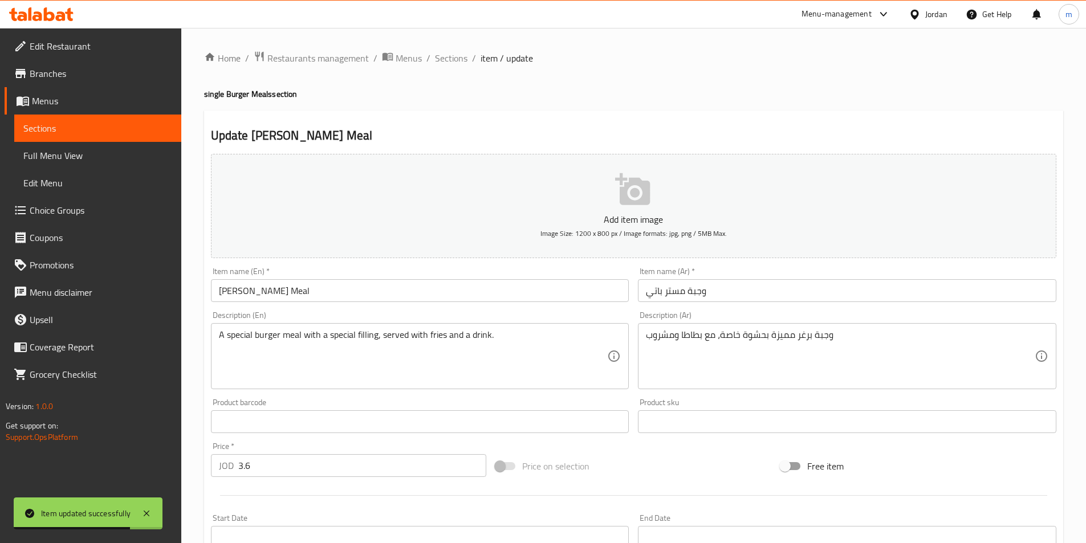
click at [762, 290] on input "وجبة مستر باتي" at bounding box center [847, 290] width 418 height 23
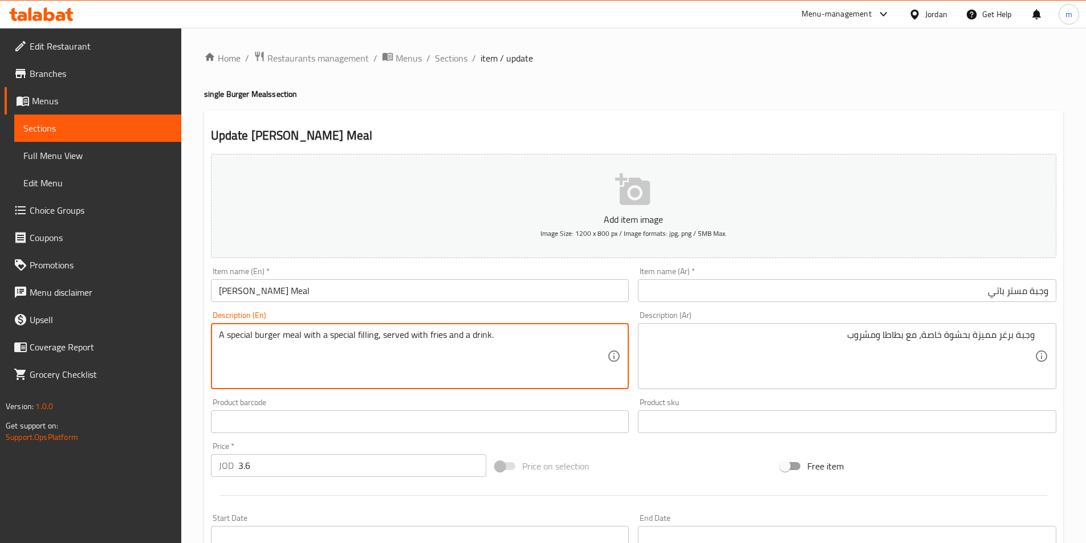
drag, startPoint x: 376, startPoint y: 337, endPoint x: 357, endPoint y: 335, distance: 18.9
click at [357, 335] on textarea "A special burger meal with a special filling, served with fries and a drink." at bounding box center [413, 356] width 389 height 54
drag, startPoint x: 376, startPoint y: 337, endPoint x: 356, endPoint y: 341, distance: 20.3
click at [356, 341] on textarea "A special burger meal with a special filling, served with fries and a drink." at bounding box center [413, 356] width 389 height 54
drag, startPoint x: 452, startPoint y: 333, endPoint x: 434, endPoint y: 332, distance: 18.3
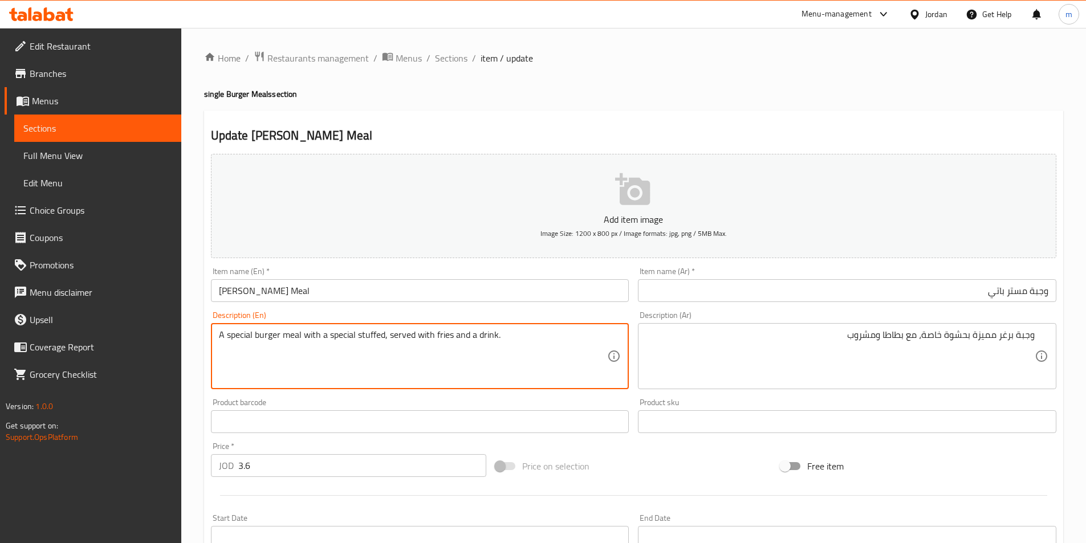
click at [434, 332] on textarea "A special burger meal with a special stuffed, served with fries and a drink." at bounding box center [413, 356] width 389 height 54
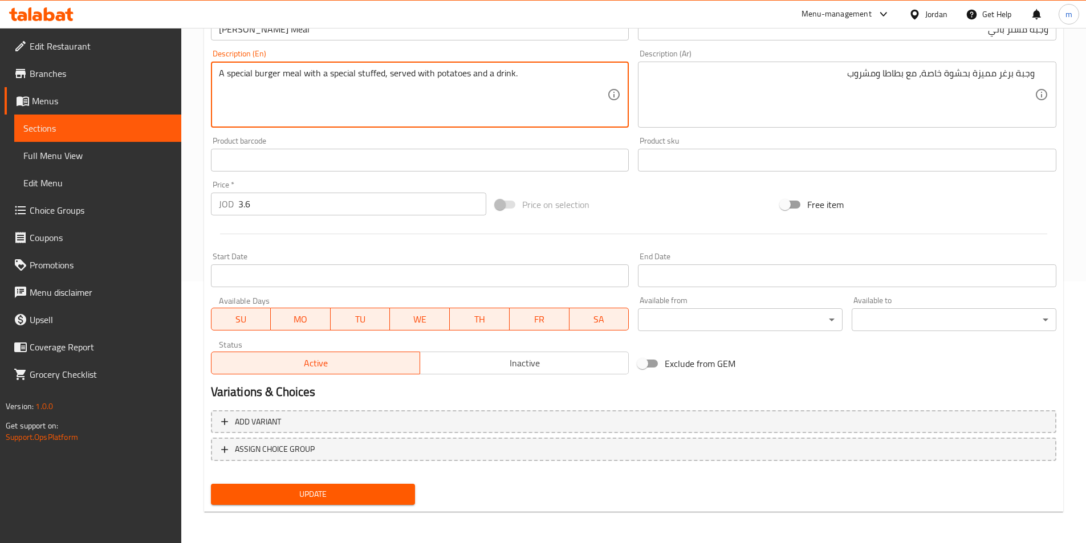
scroll to position [262, 0]
type textarea "A special burger meal with a special stuffed, served with potatoes and a drink."
click at [319, 490] on span "Update" at bounding box center [313, 494] width 186 height 14
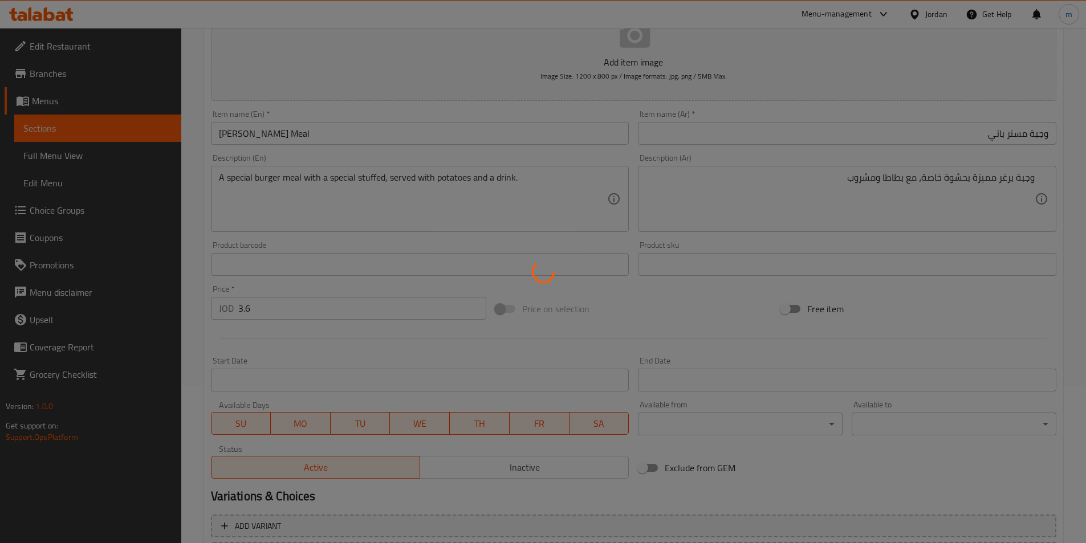
scroll to position [0, 0]
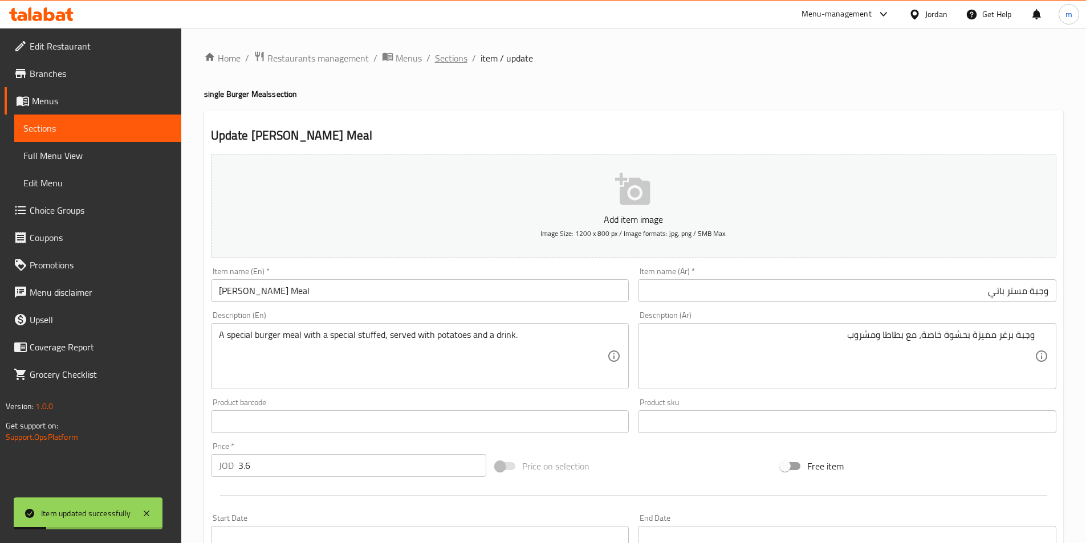
click at [459, 54] on span "Sections" at bounding box center [451, 58] width 32 height 14
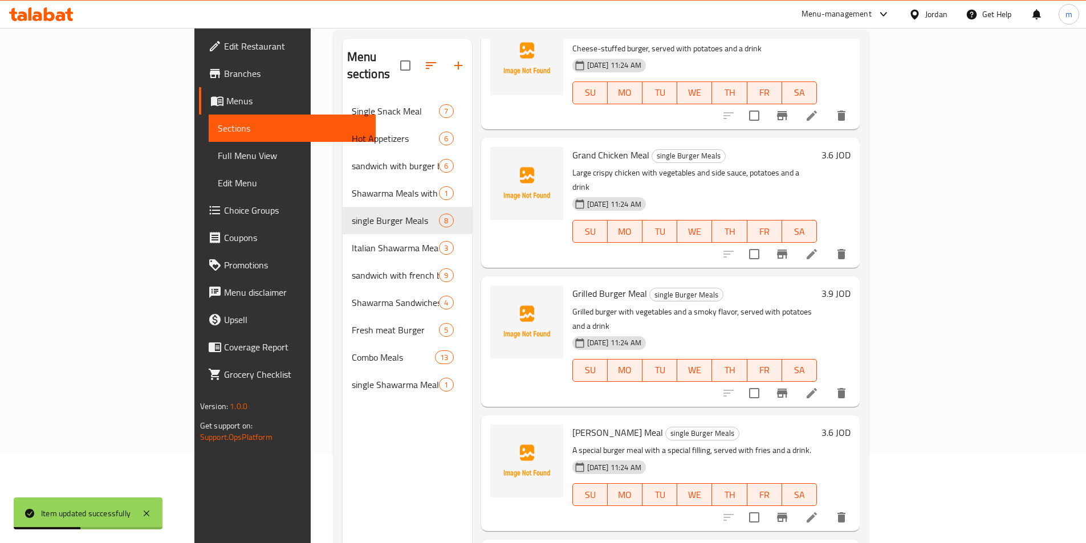
scroll to position [160, 0]
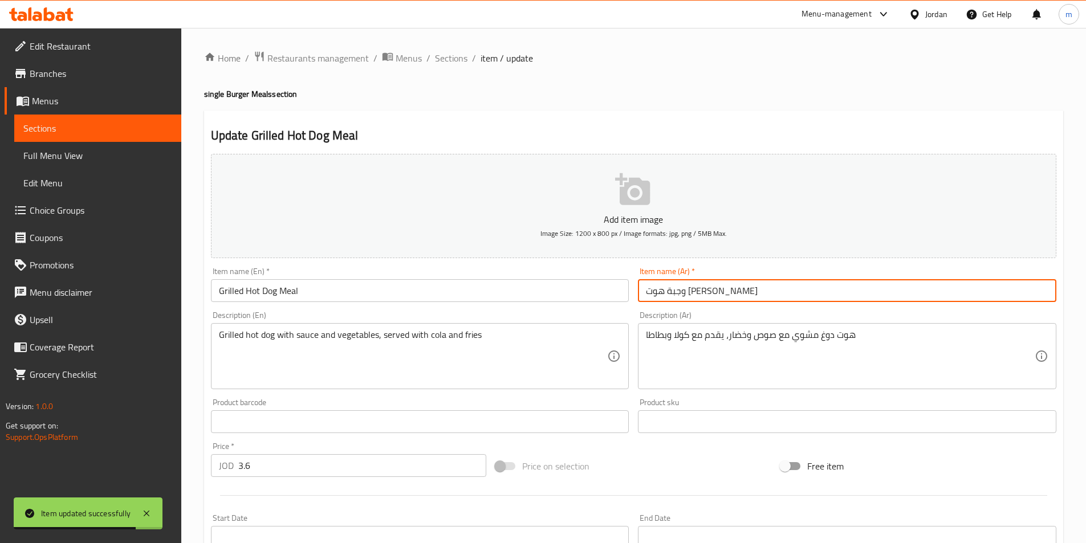
click at [754, 294] on input "وجبة هوت دوغ مشوي" at bounding box center [847, 290] width 418 height 23
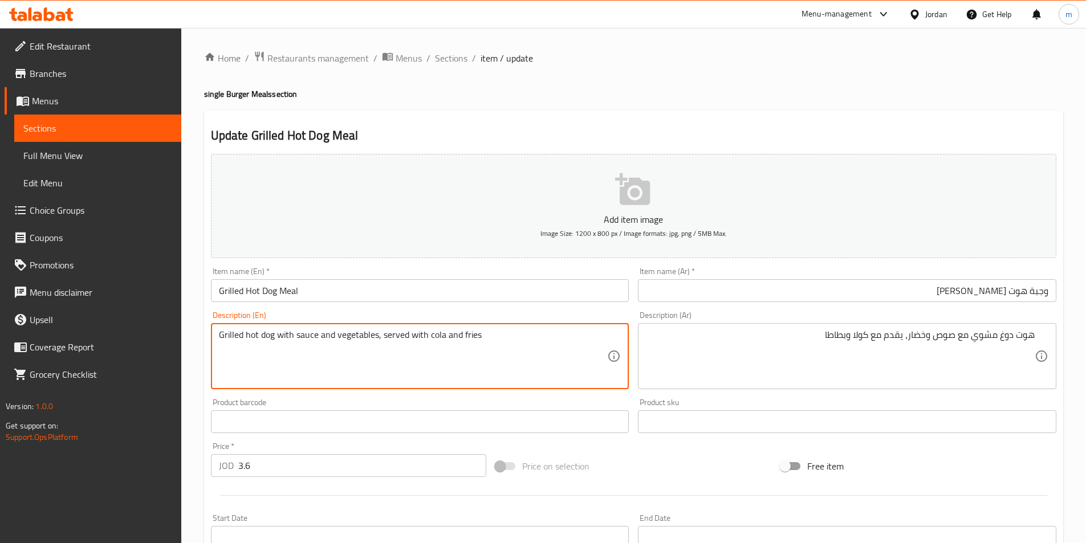
drag, startPoint x: 481, startPoint y: 335, endPoint x: 462, endPoint y: 333, distance: 18.9
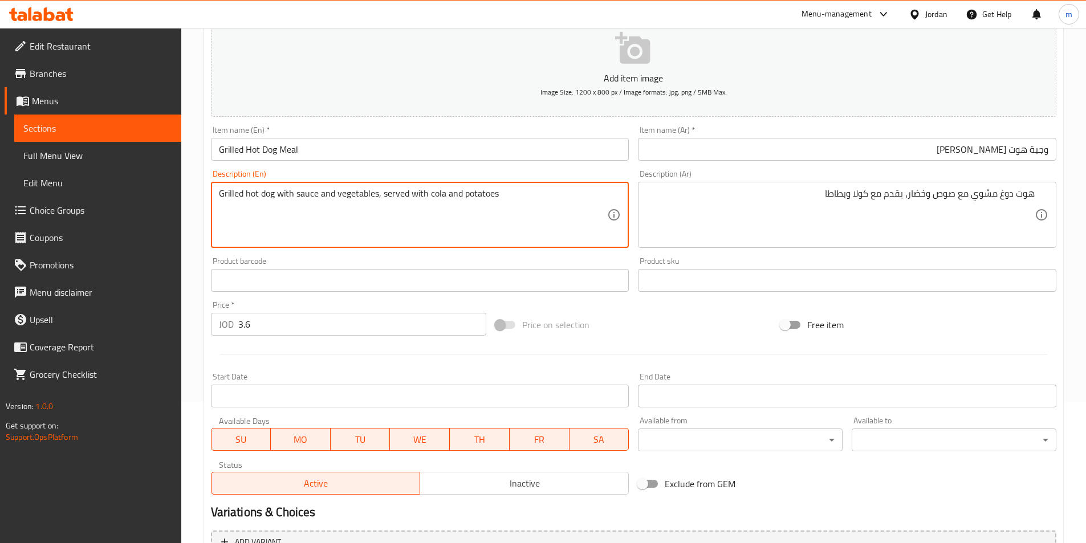
scroll to position [262, 0]
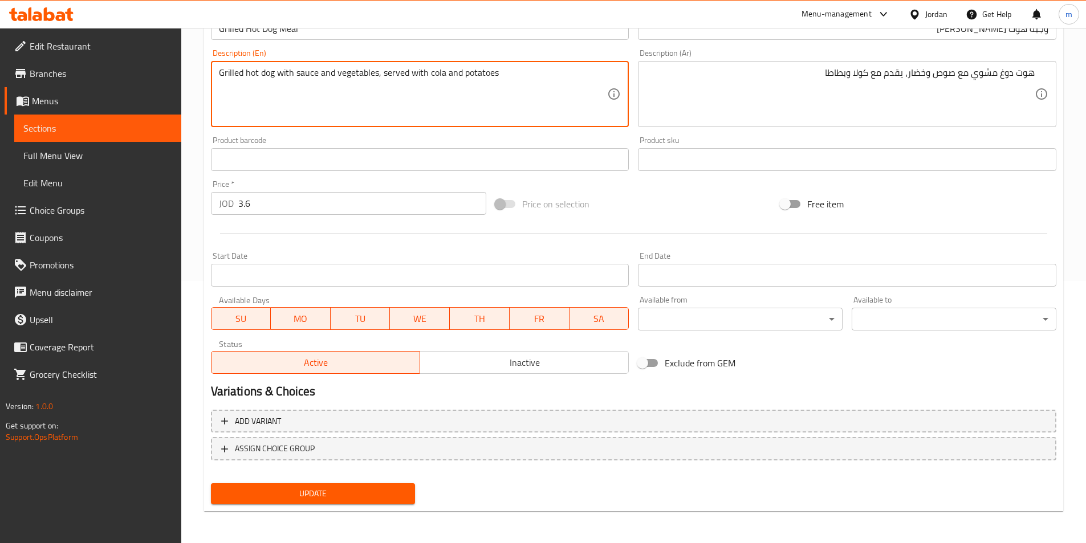
type textarea "Grilled hot dog with sauce and vegetables, served with cola and potatoes"
click at [335, 492] on span "Update" at bounding box center [313, 494] width 186 height 14
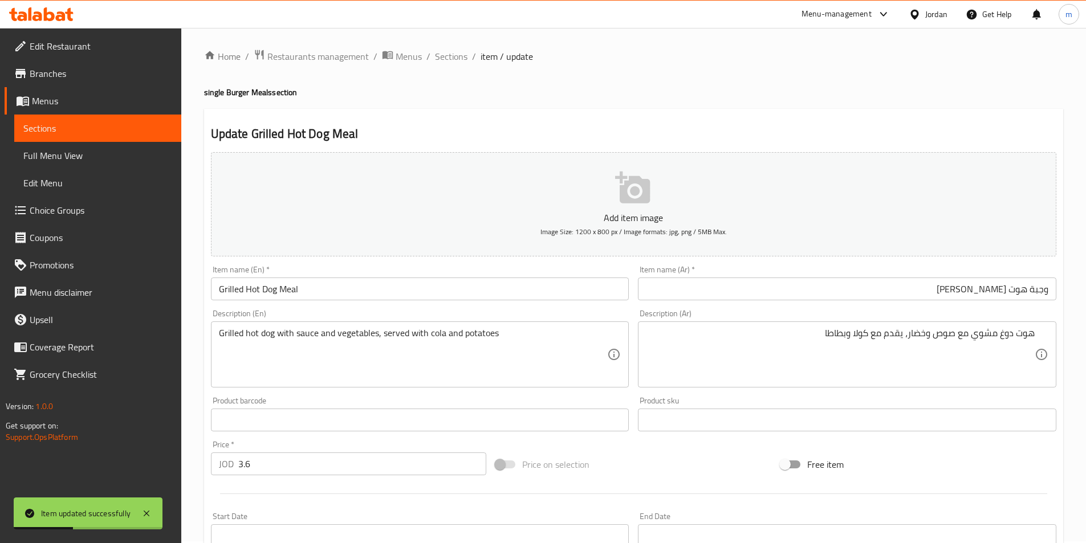
scroll to position [0, 0]
click at [456, 58] on span "Sections" at bounding box center [451, 58] width 32 height 14
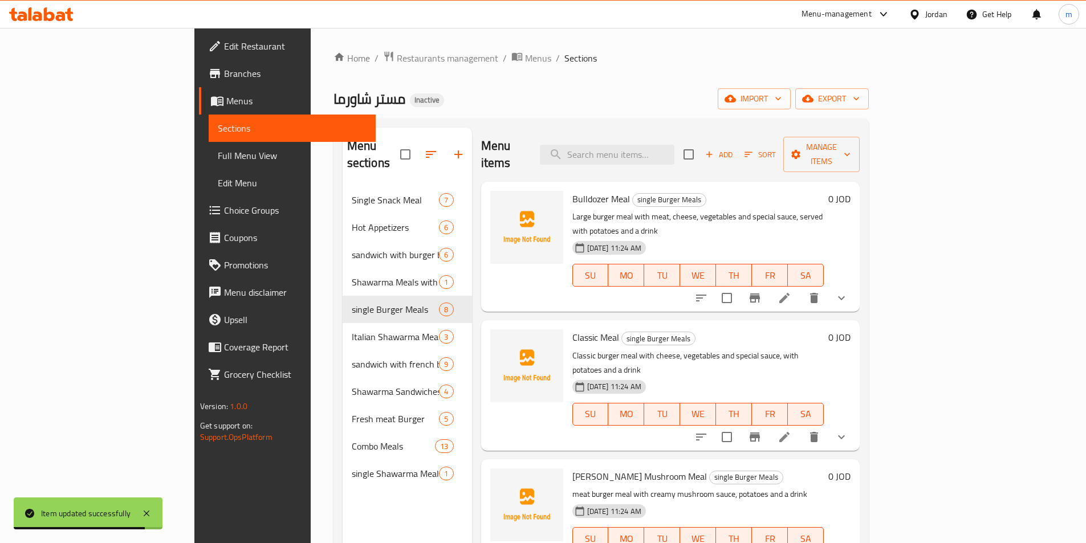
click at [218, 149] on span "Full Menu View" at bounding box center [292, 156] width 149 height 14
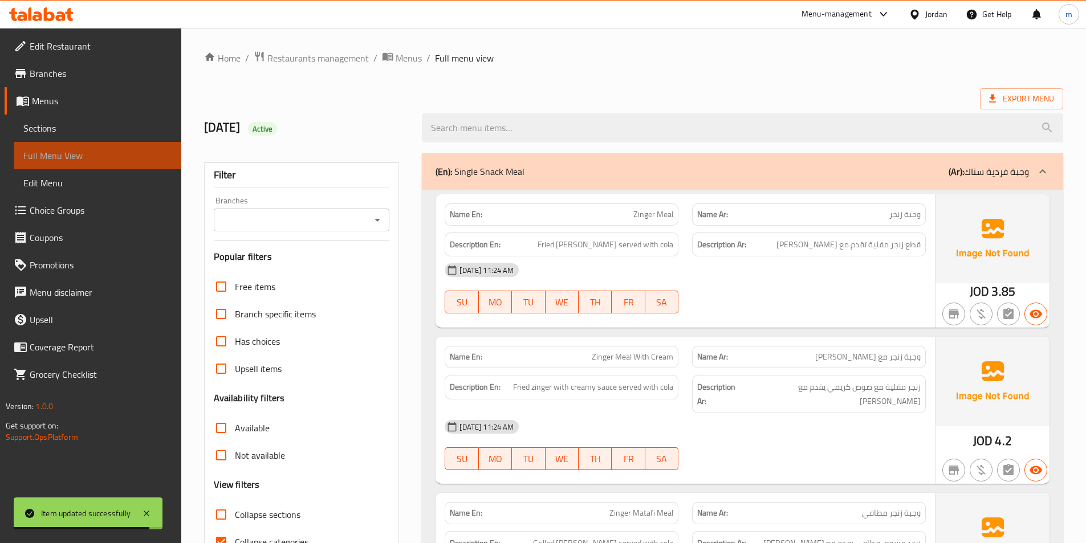
click at [66, 159] on span "Full Menu View" at bounding box center [97, 156] width 149 height 14
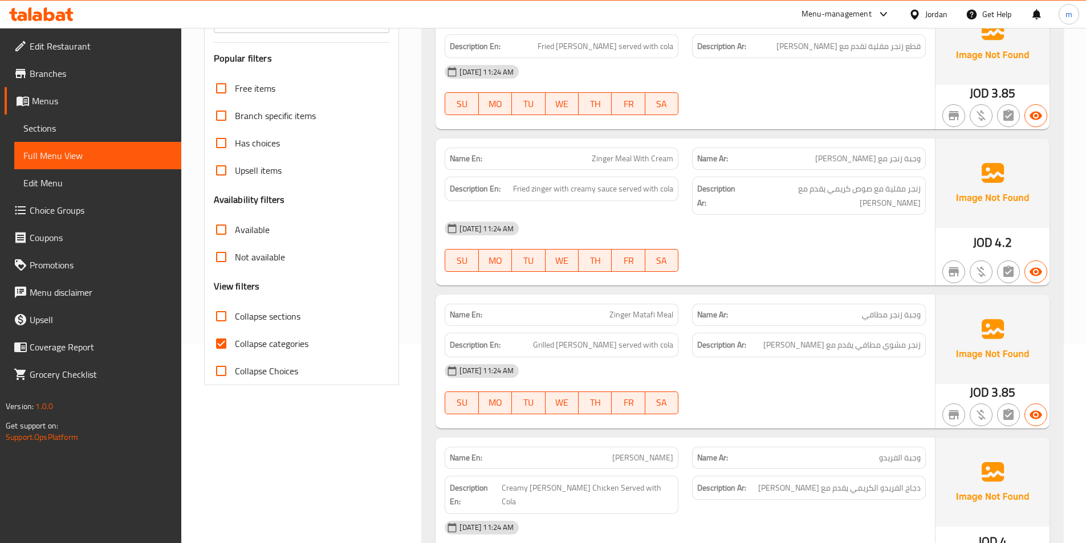
scroll to position [285, 0]
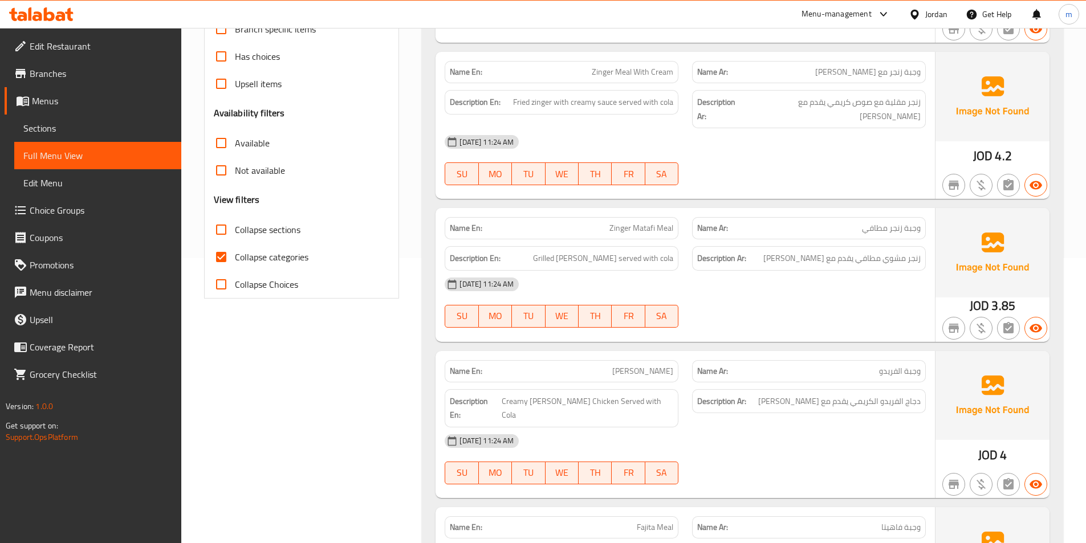
click at [264, 259] on span "Collapse categories" at bounding box center [272, 257] width 74 height 14
click at [235, 259] on input "Collapse categories" at bounding box center [220, 256] width 27 height 27
checkbox input "false"
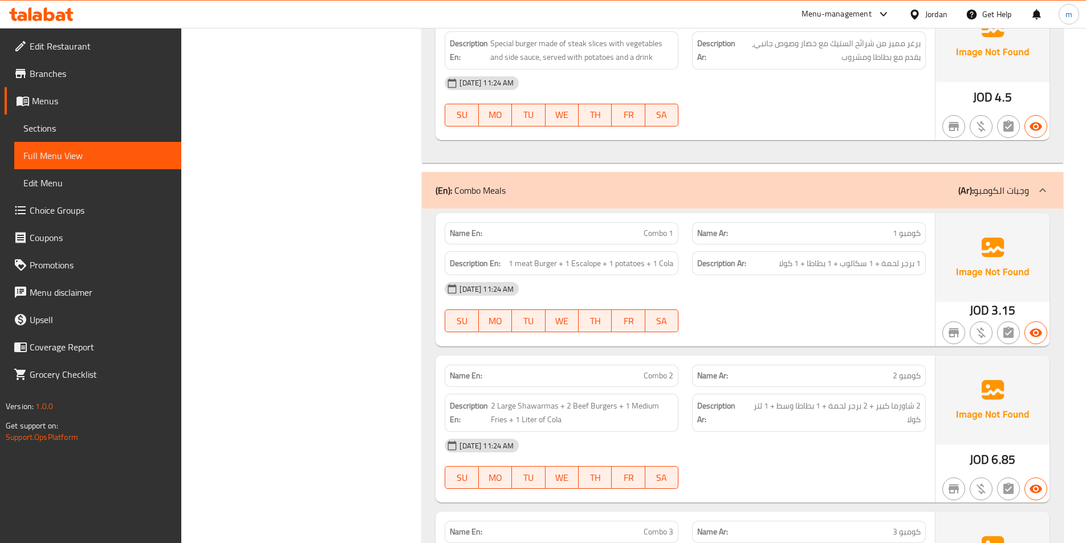
scroll to position [9897, 0]
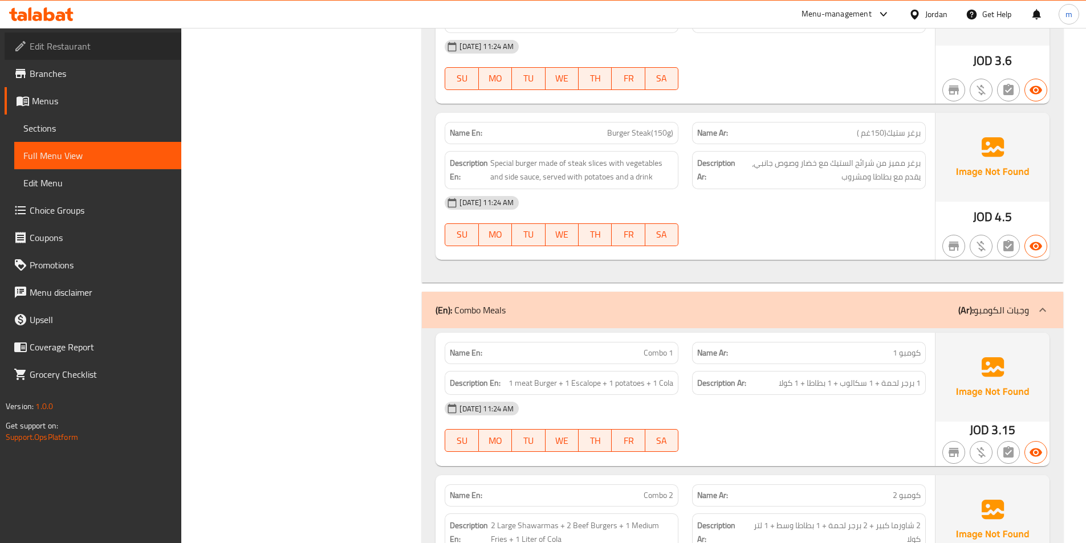
click at [107, 51] on span "Edit Restaurant" at bounding box center [101, 46] width 142 height 14
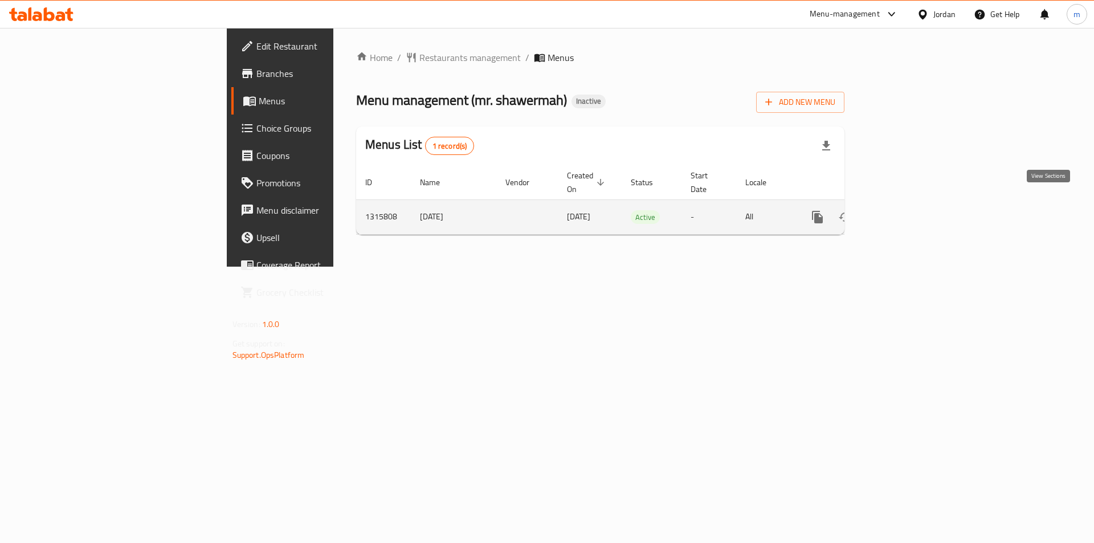
click at [907, 210] on icon "enhanced table" at bounding box center [900, 217] width 14 height 14
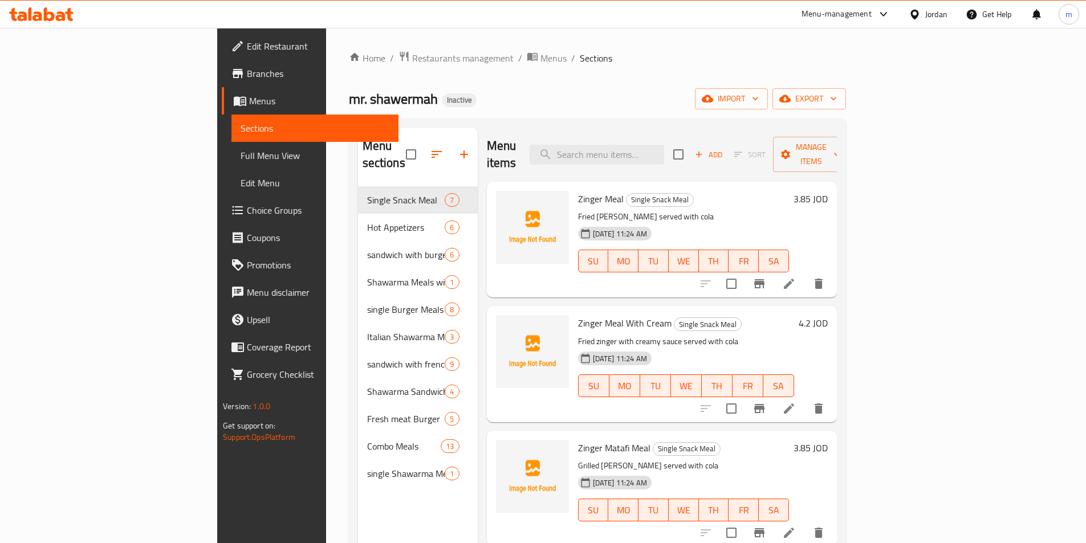
click at [241, 158] on span "Full Menu View" at bounding box center [315, 156] width 149 height 14
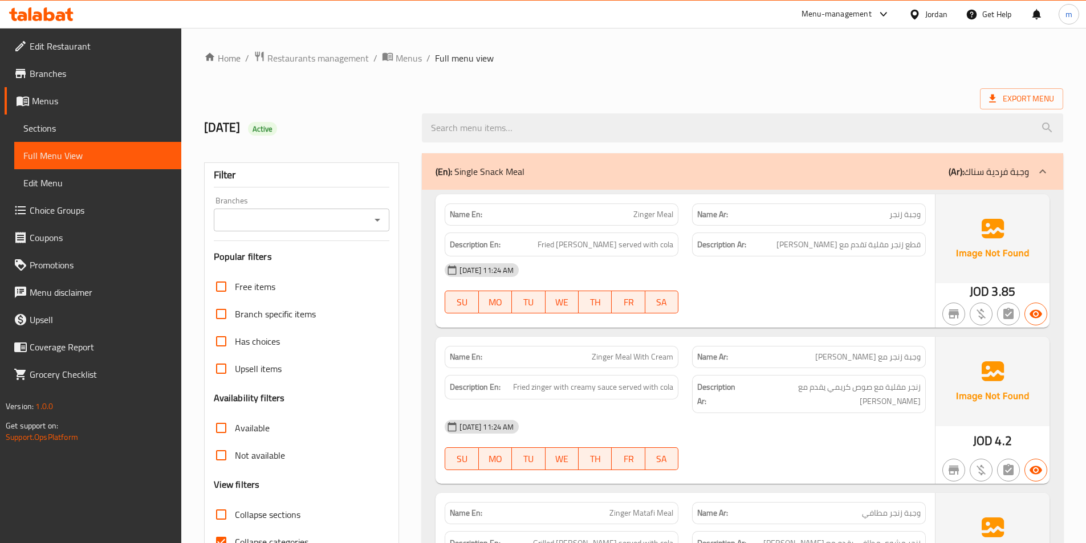
scroll to position [228, 0]
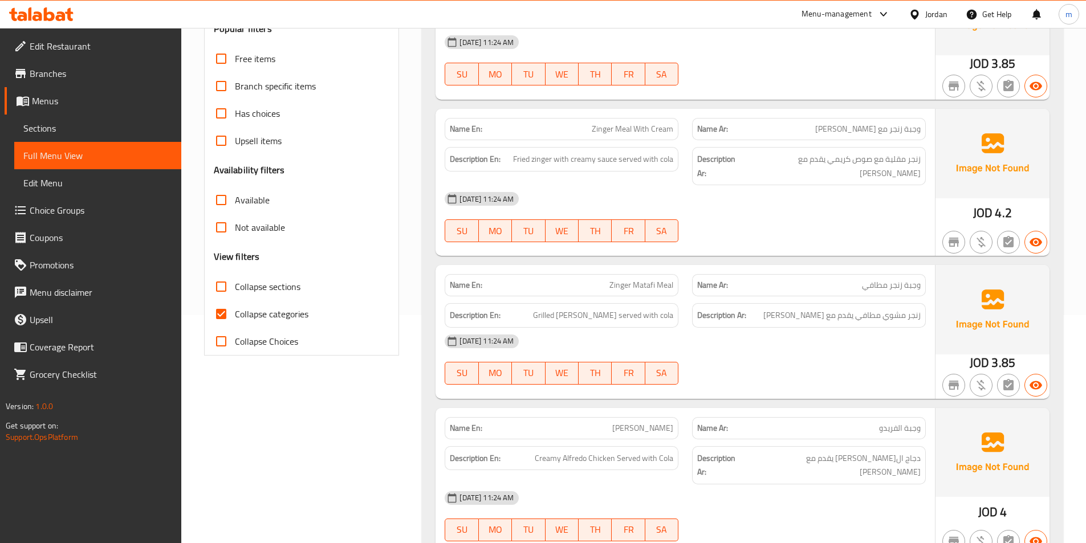
click at [296, 316] on span "Collapse categories" at bounding box center [272, 314] width 74 height 14
click at [235, 316] on input "Collapse categories" at bounding box center [220, 313] width 27 height 27
checkbox input "false"
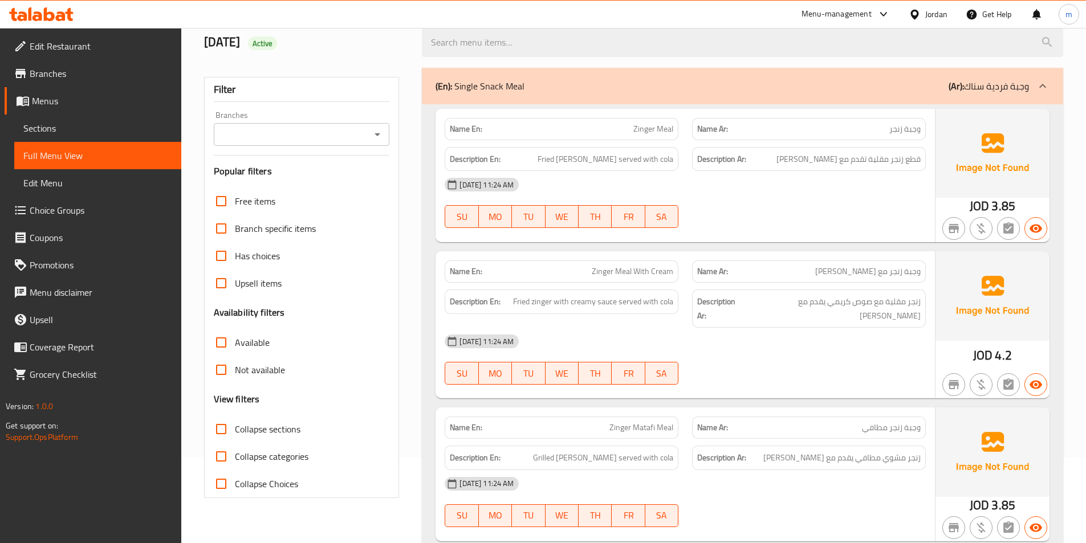
scroll to position [0, 0]
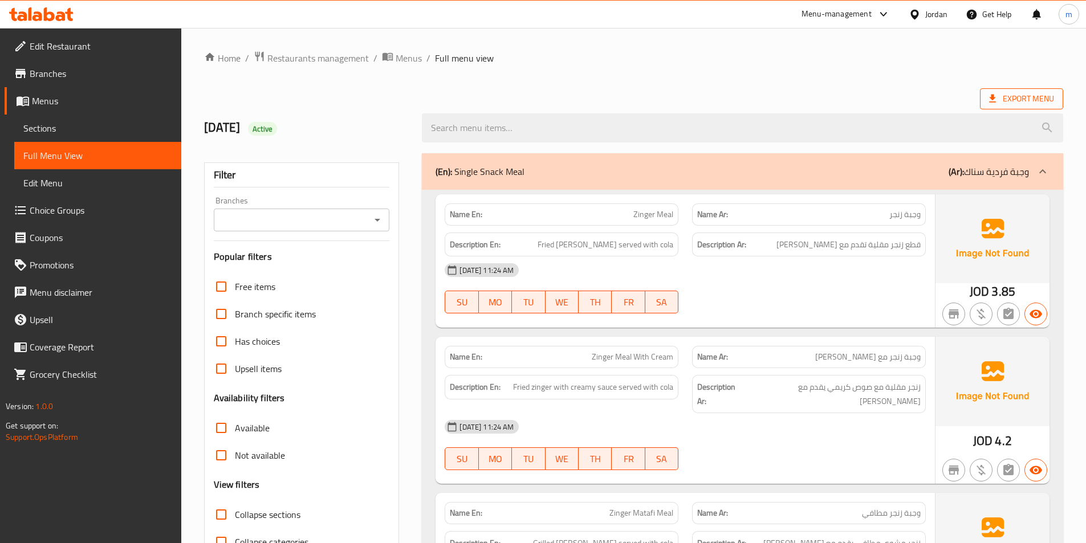
click at [1024, 100] on span "Export Menu" at bounding box center [1021, 99] width 65 height 14
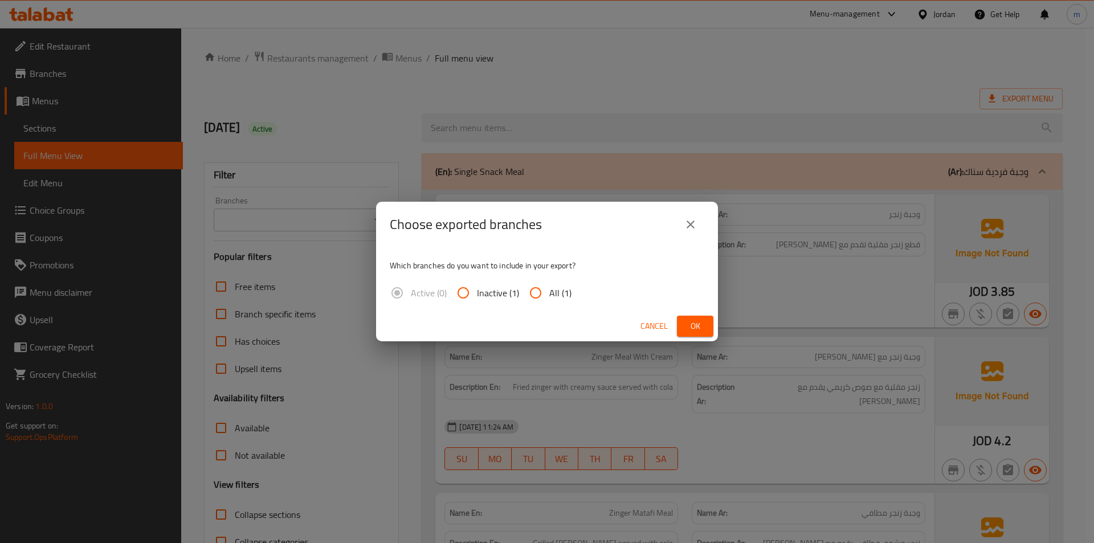
click at [555, 289] on span "All (1)" at bounding box center [560, 293] width 22 height 14
click at [549, 289] on input "All (1)" at bounding box center [535, 292] width 27 height 27
radio input "true"
click at [702, 324] on span "Ok" at bounding box center [695, 326] width 18 height 14
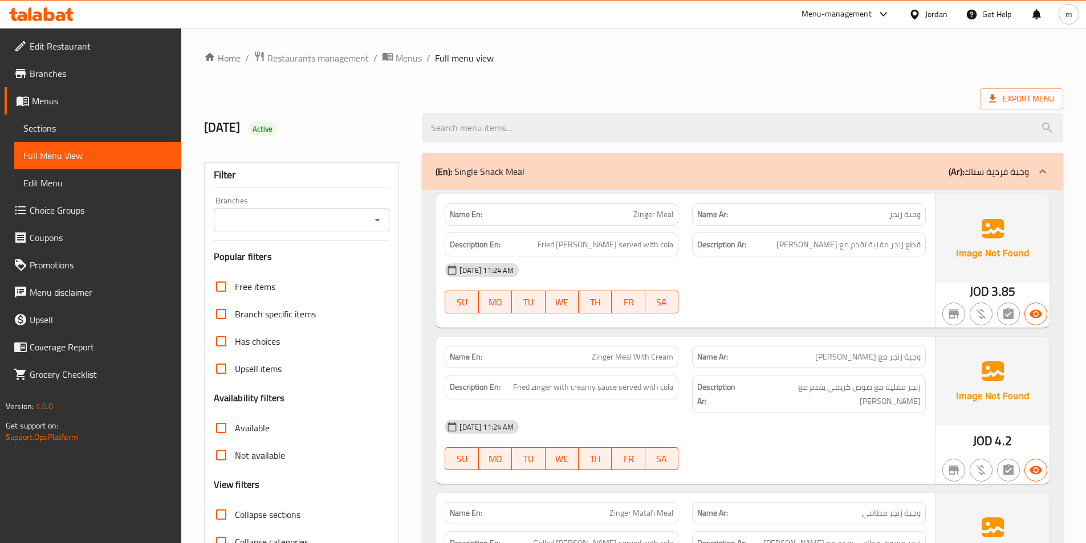
click at [48, 43] on span "Edit Restaurant" at bounding box center [101, 46] width 142 height 14
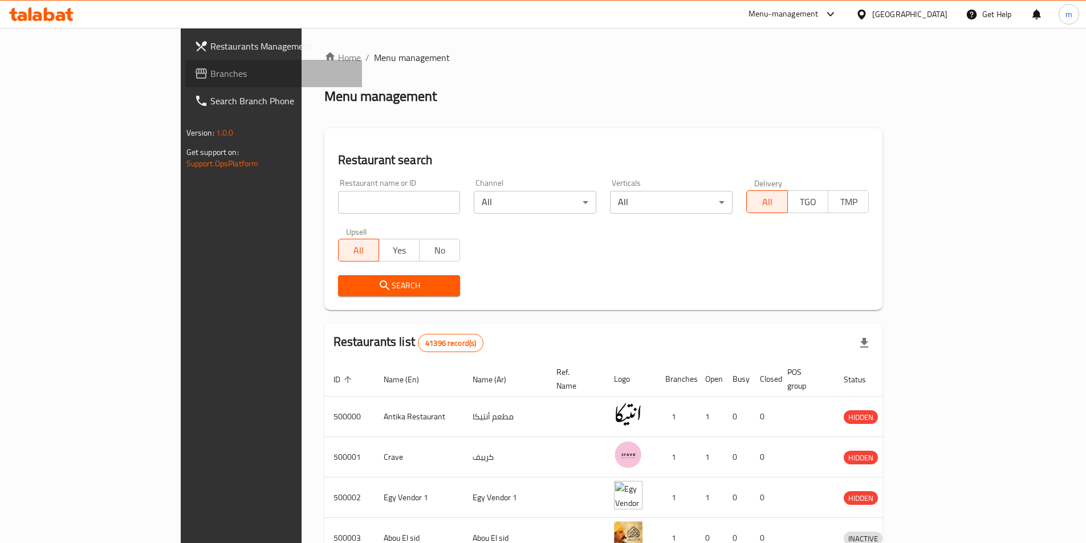
click at [210, 67] on span "Branches" at bounding box center [281, 74] width 142 height 14
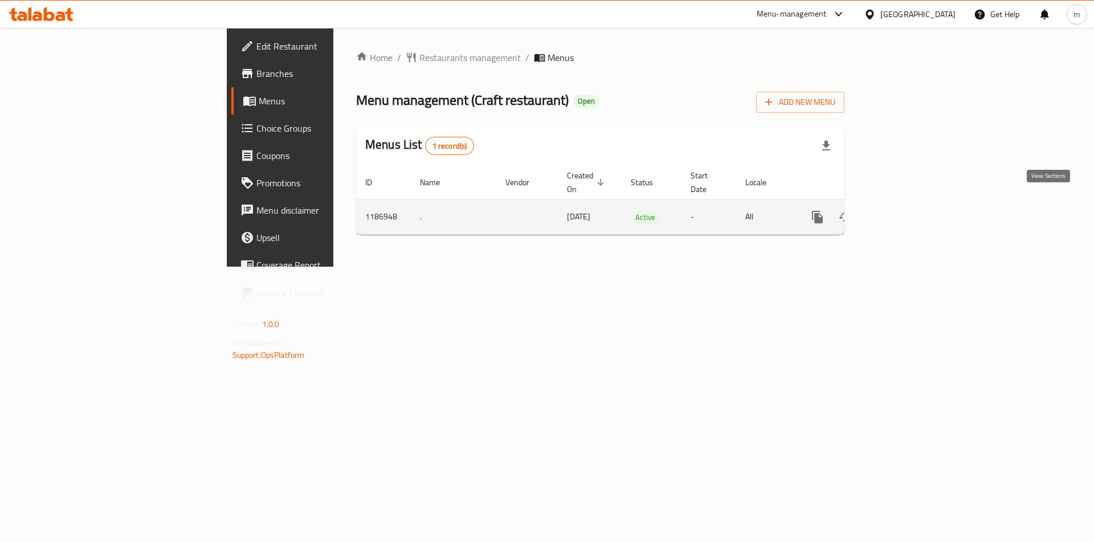
click at [907, 210] on icon "enhanced table" at bounding box center [900, 217] width 14 height 14
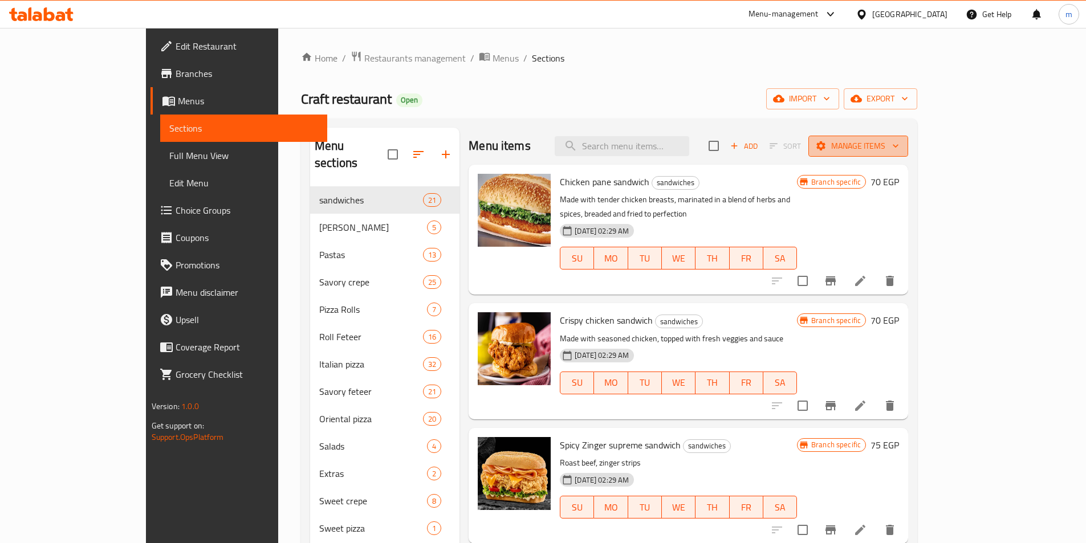
click at [899, 150] on span "Manage items" at bounding box center [857, 146] width 81 height 14
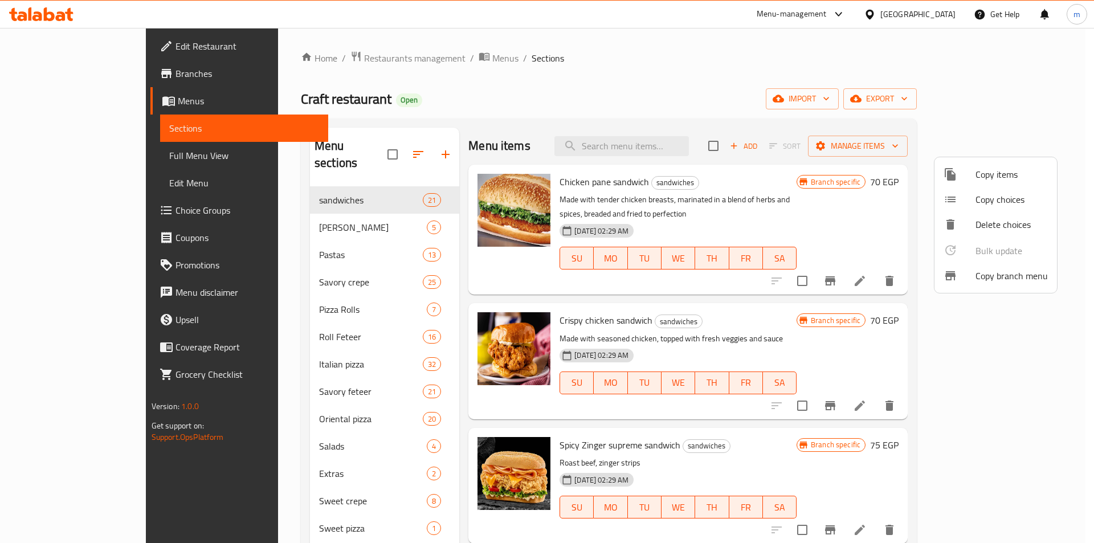
click at [1007, 283] on span "Copy branch menu" at bounding box center [1012, 276] width 72 height 14
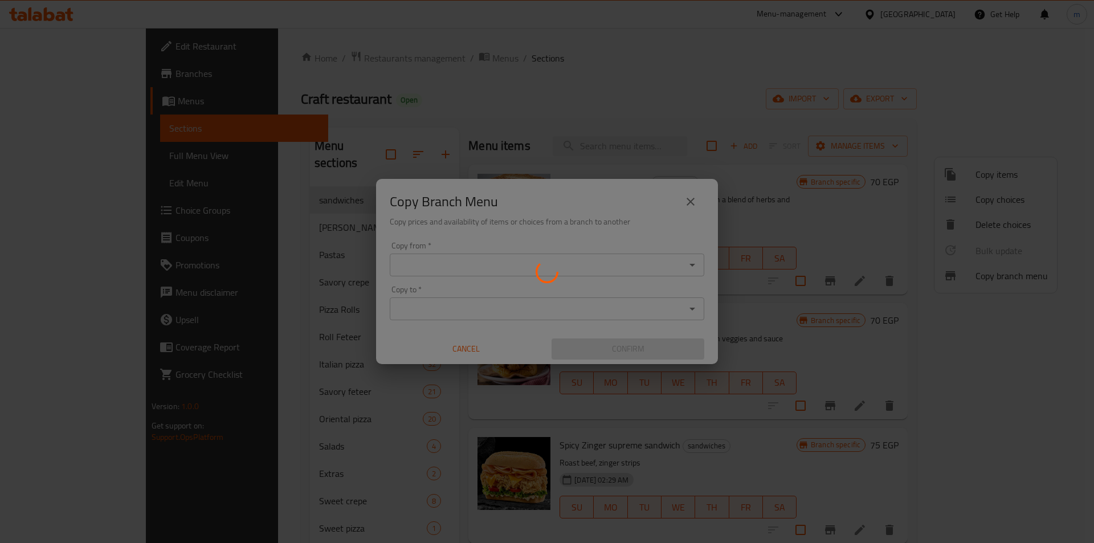
click at [1007, 283] on div at bounding box center [547, 271] width 1094 height 543
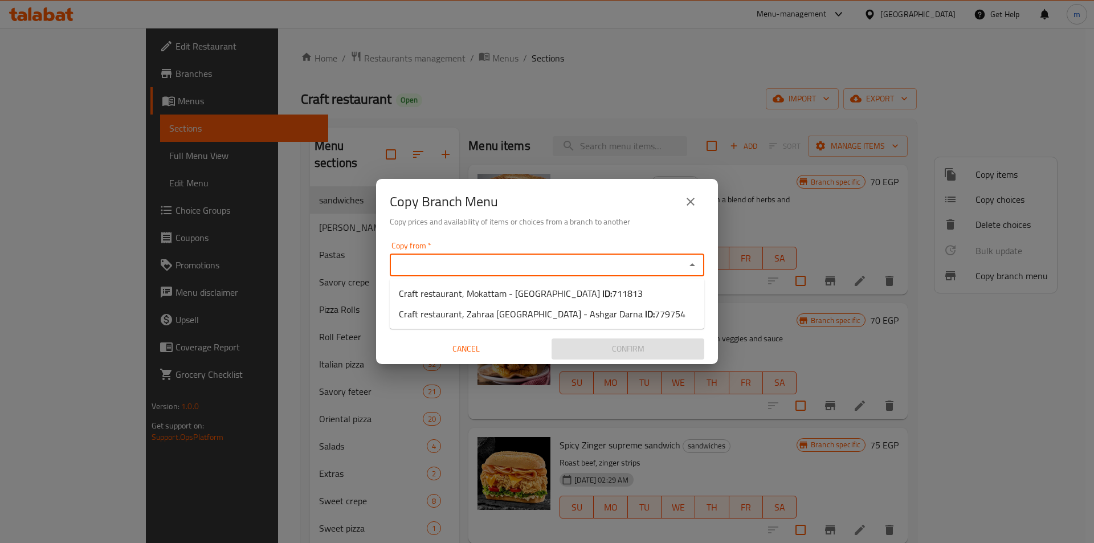
click at [574, 260] on input "Copy from   *" at bounding box center [537, 265] width 289 height 16
click at [612, 291] on span "711813" at bounding box center [627, 293] width 31 height 17
type input "Craft restaurant, Mokattam - [GEOGRAPHIC_DATA]"
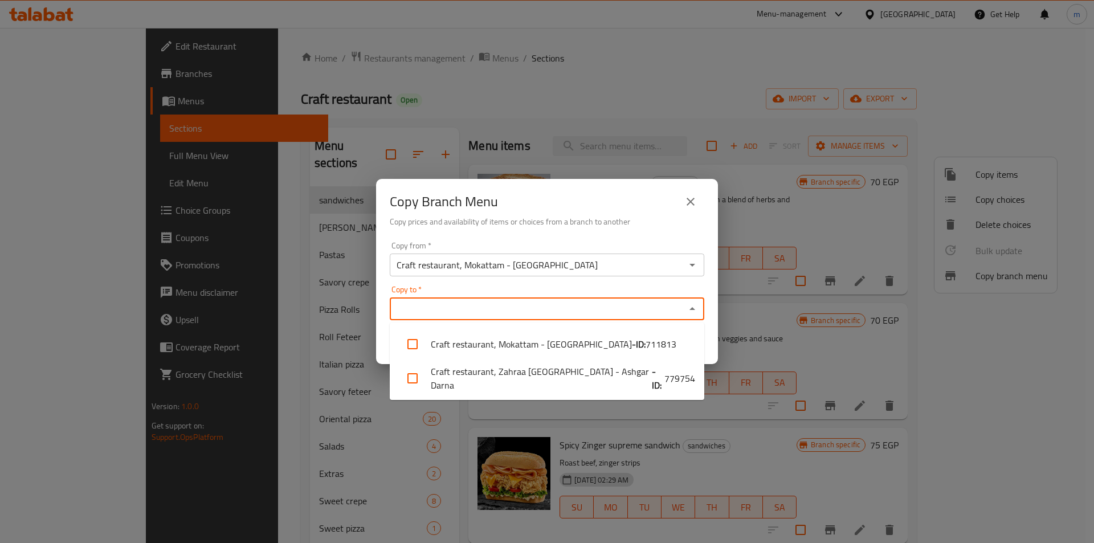
click at [645, 308] on input "Copy to   *" at bounding box center [537, 309] width 289 height 16
click at [652, 384] on b "- ID:" at bounding box center [658, 378] width 13 height 27
checkbox input "true"
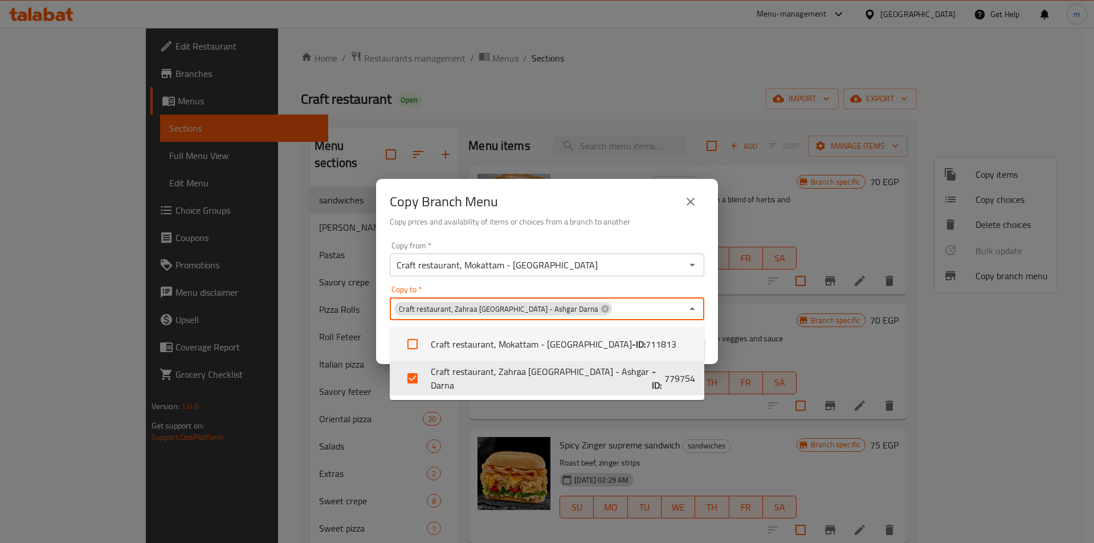
click at [620, 227] on h6 "Copy prices and availability of items or choices from a branch to another" at bounding box center [547, 221] width 315 height 13
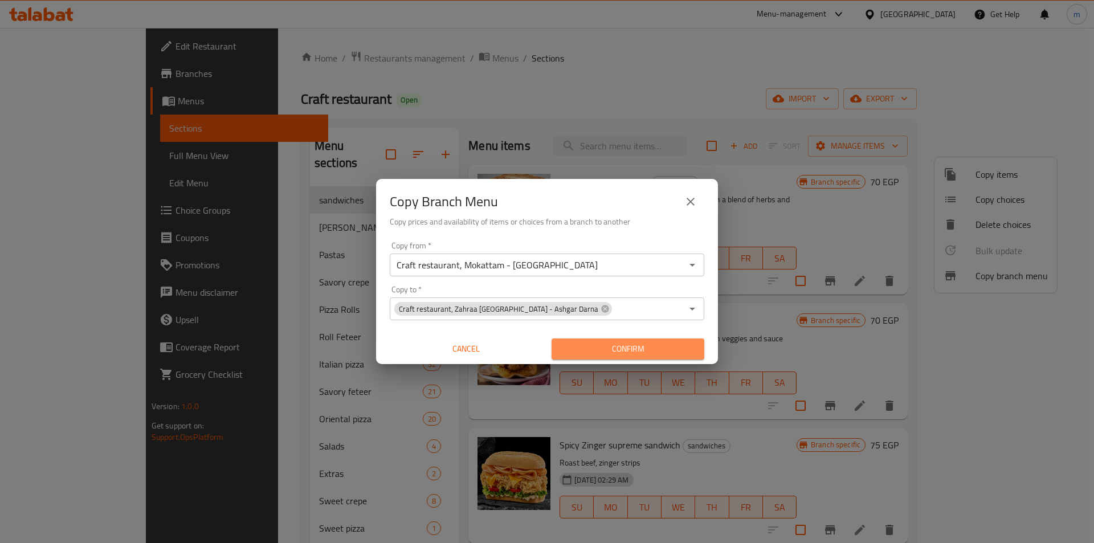
click at [614, 345] on span "Confirm" at bounding box center [628, 349] width 134 height 14
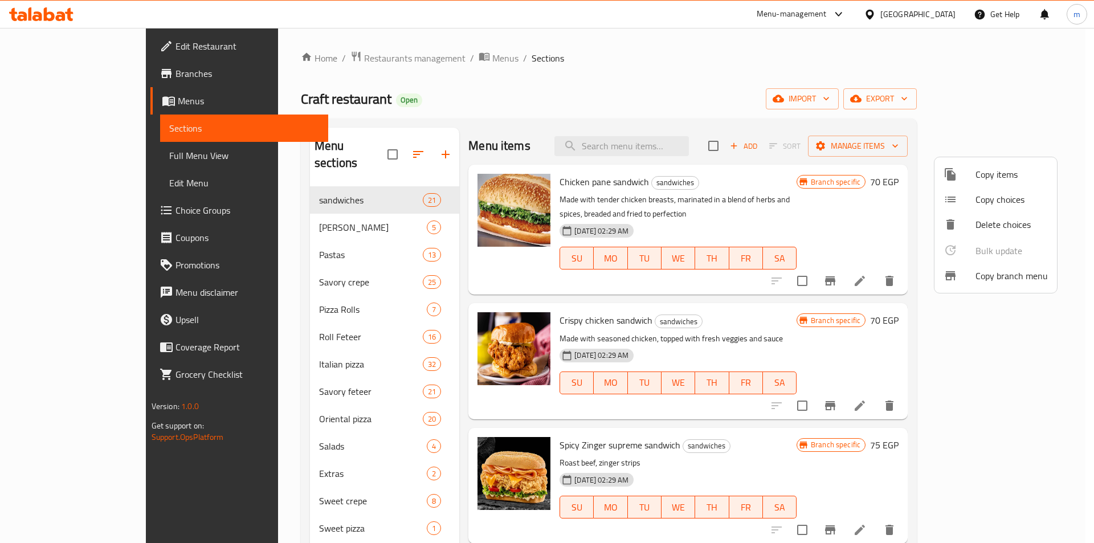
click at [64, 153] on div at bounding box center [547, 271] width 1094 height 543
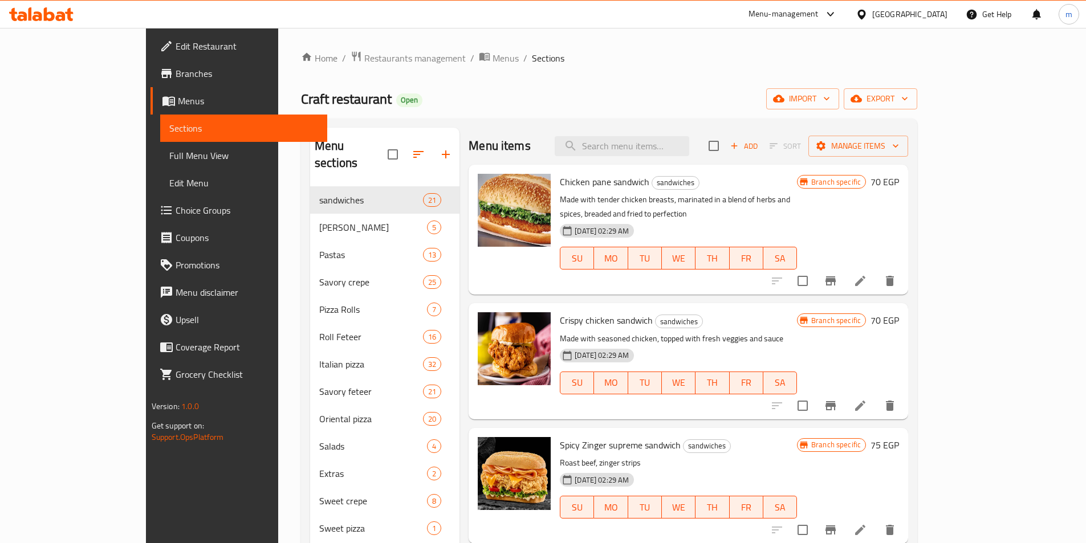
click at [176, 74] on span "Branches" at bounding box center [247, 74] width 142 height 14
